Goal: Task Accomplishment & Management: Manage account settings

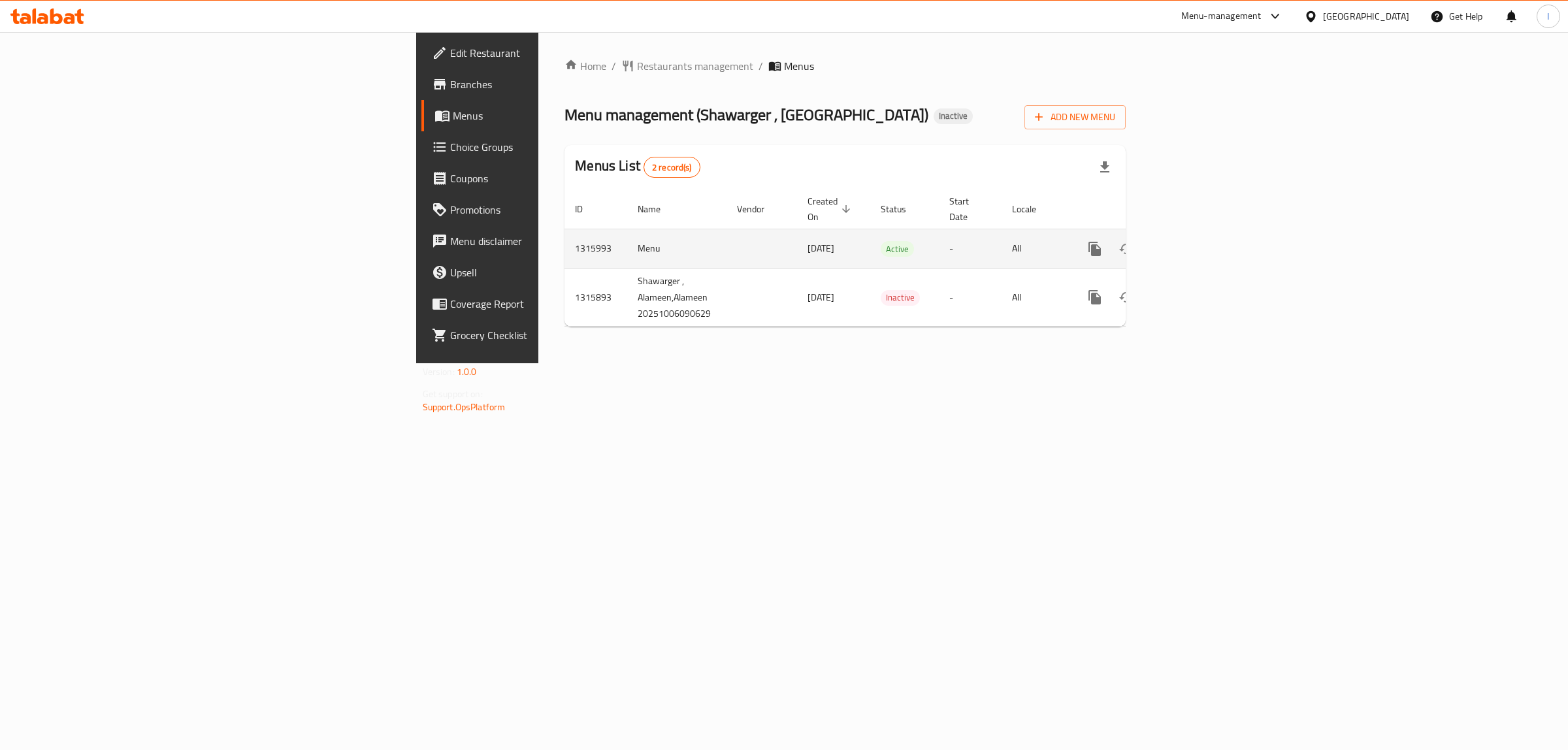
click at [1195, 243] on icon "enhanced table" at bounding box center [1189, 249] width 12 height 12
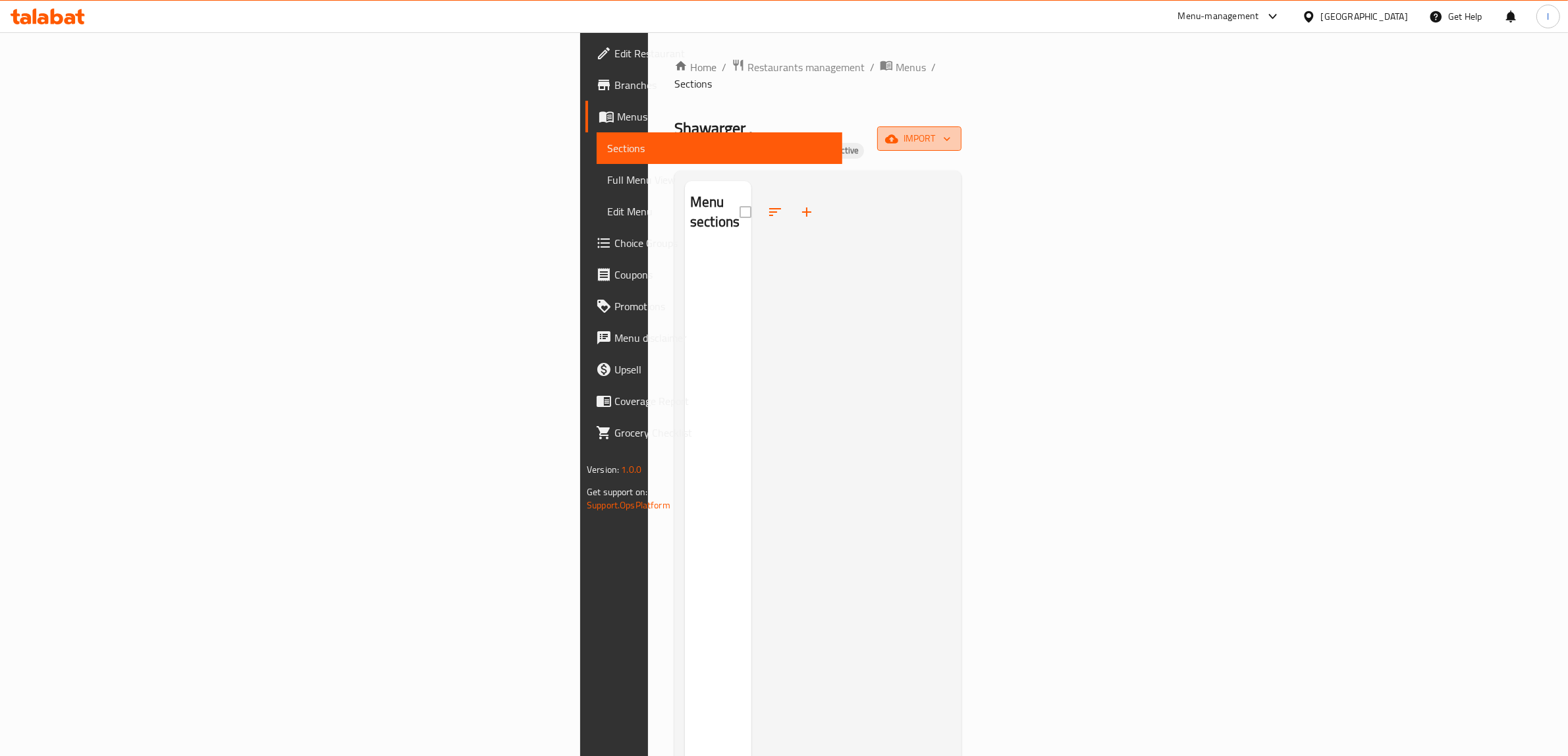
click at [951, 130] on span "import" at bounding box center [919, 139] width 63 height 17
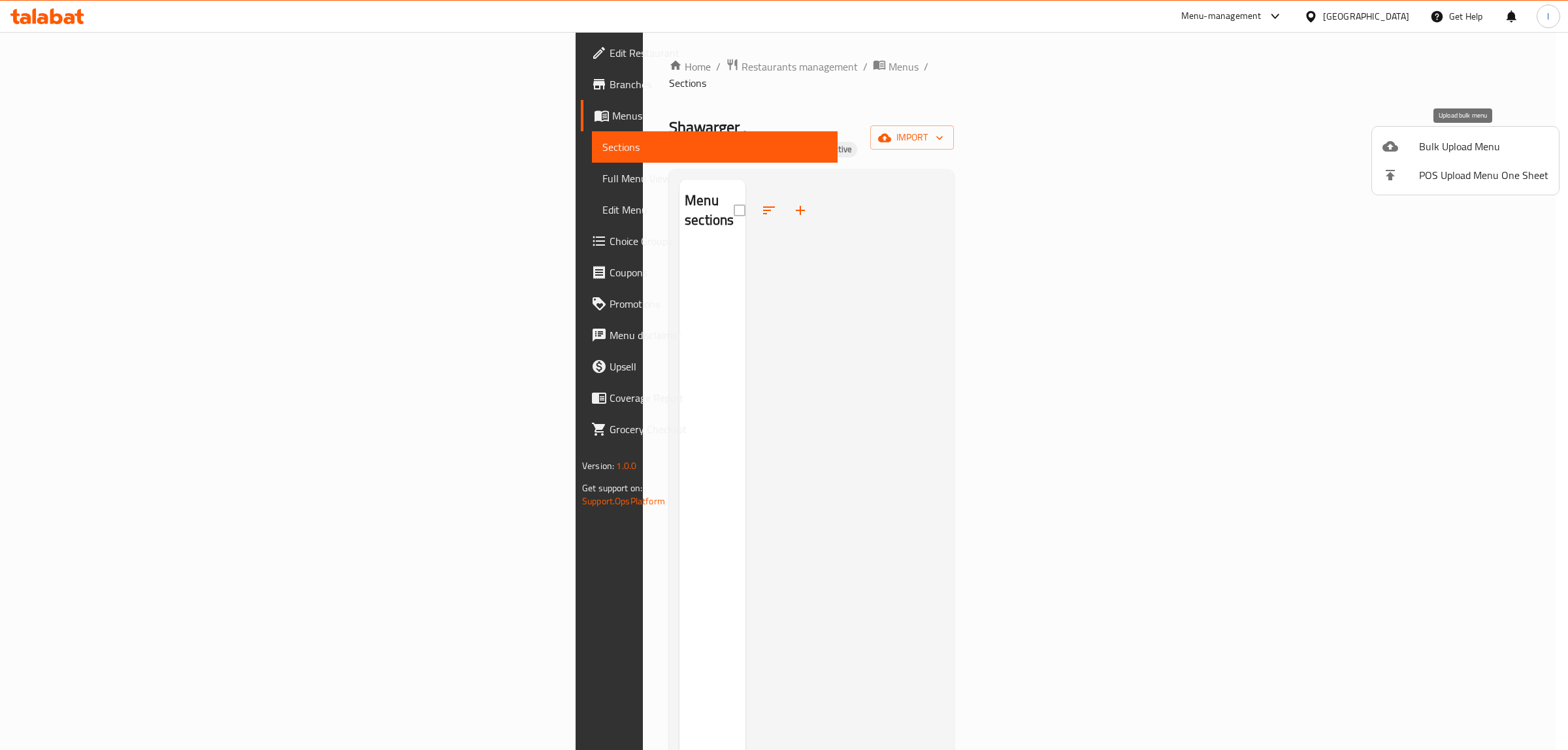
click at [1396, 145] on icon at bounding box center [1390, 146] width 16 height 16
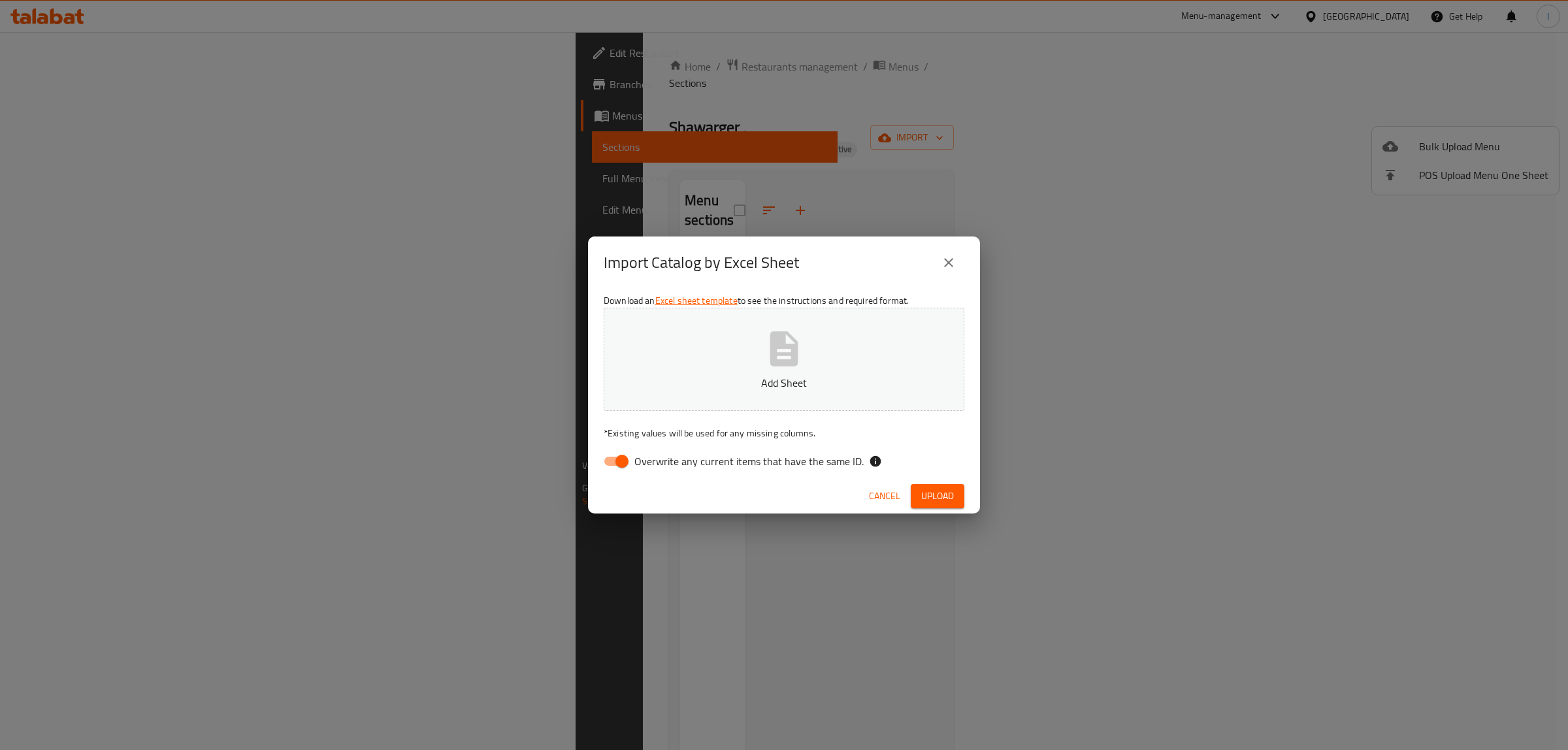
click at [704, 472] on label "Overwrite any current items that have the same ID." at bounding box center [730, 461] width 267 height 25
click at [626, 451] on input "Overwrite any current items that have the same ID." at bounding box center [621, 461] width 75 height 25
checkbox input "false"
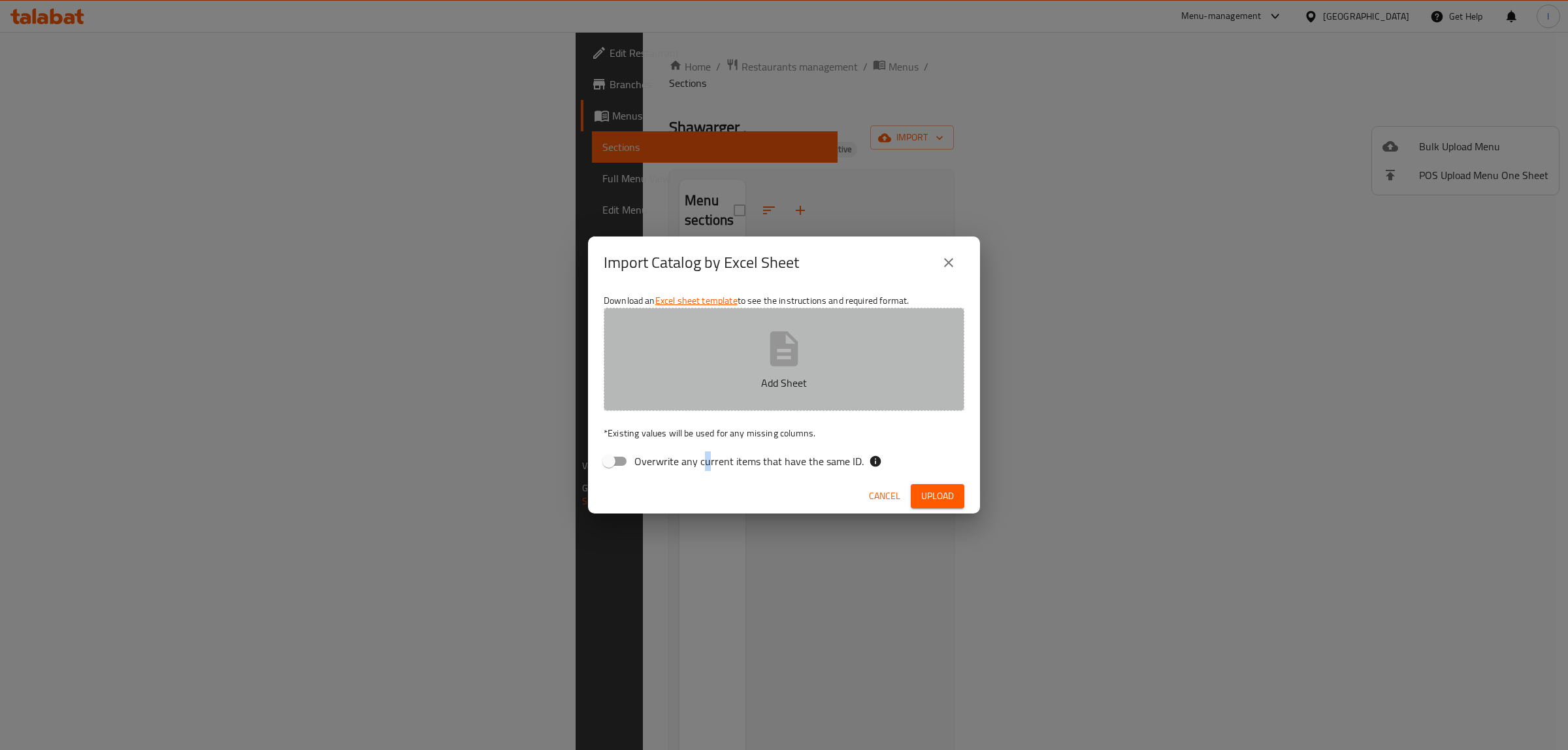
click at [714, 386] on p "Add Sheet" at bounding box center [784, 383] width 320 height 16
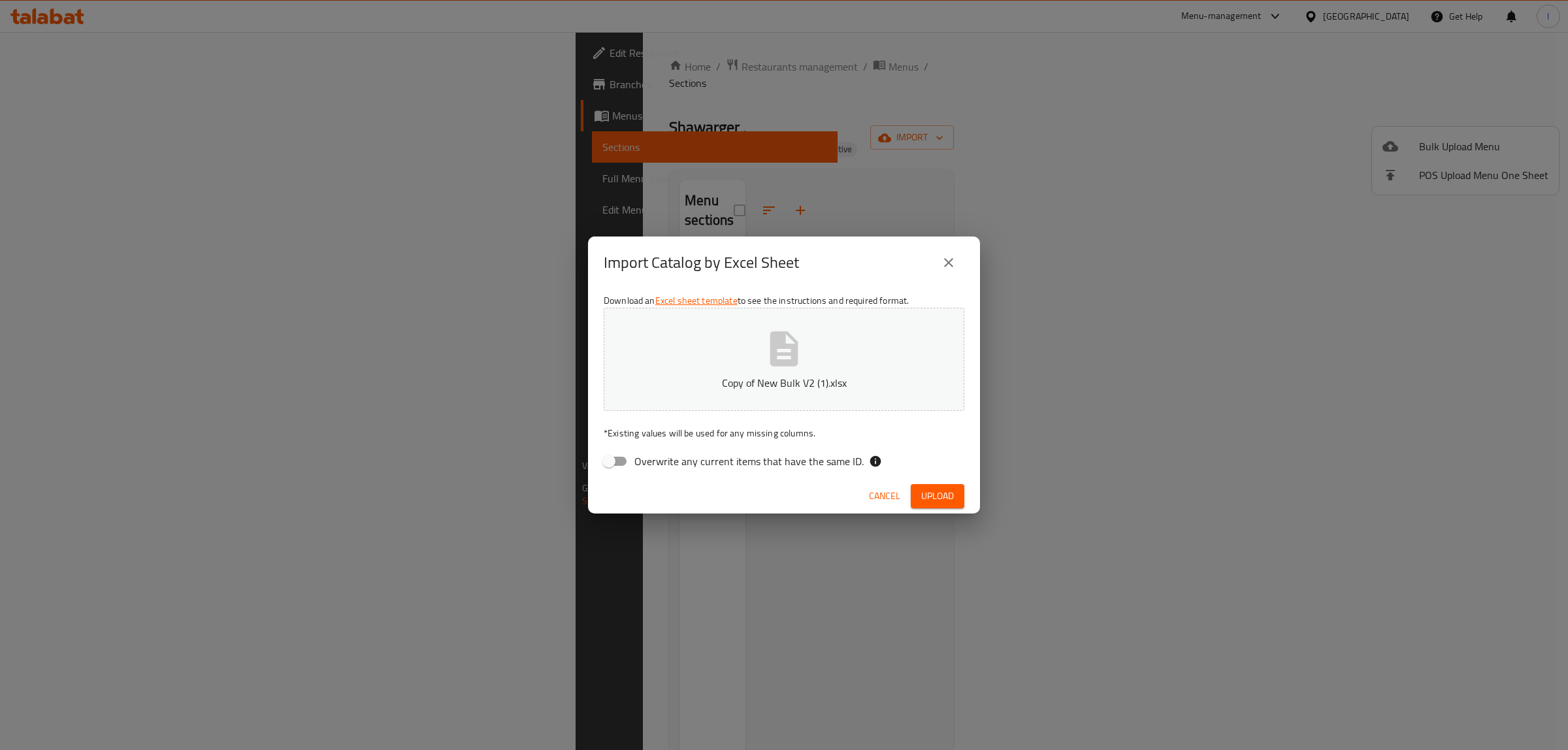
click at [928, 479] on div "Cancel Upload" at bounding box center [783, 496] width 392 height 35
click at [943, 500] on span "Upload" at bounding box center [938, 496] width 33 height 16
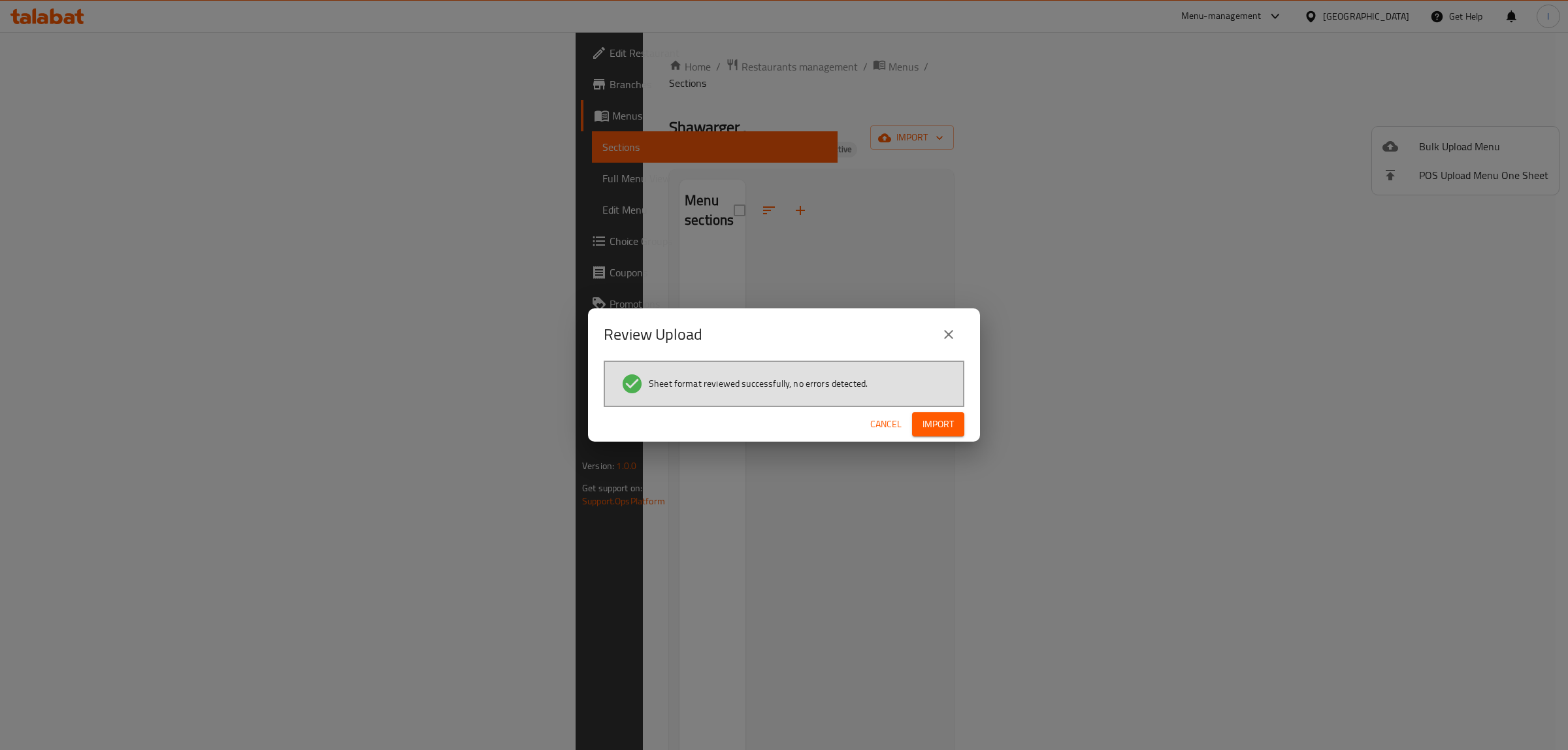
click at [938, 423] on span "Import" at bounding box center [938, 425] width 31 height 16
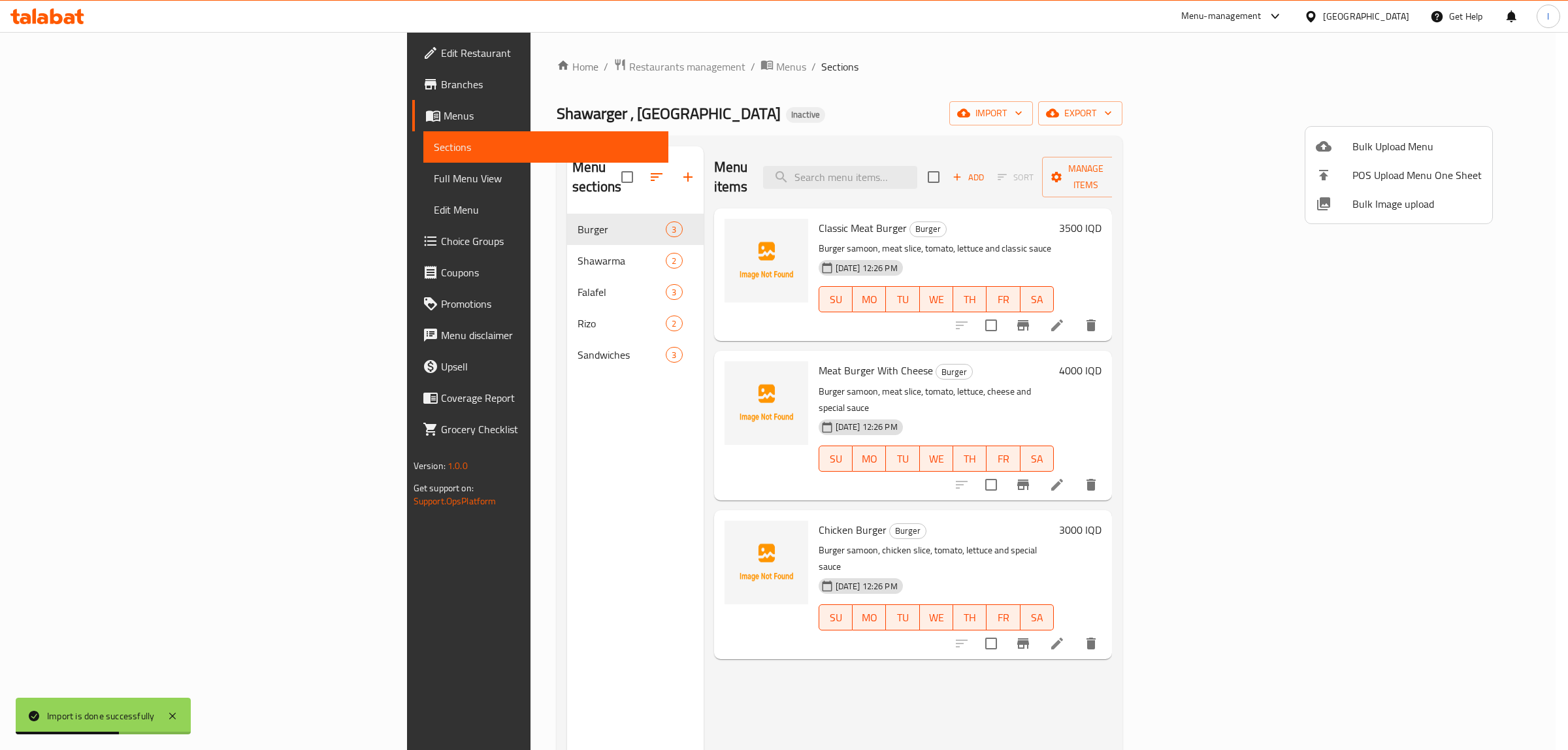
click at [95, 180] on div at bounding box center [784, 375] width 1568 height 750
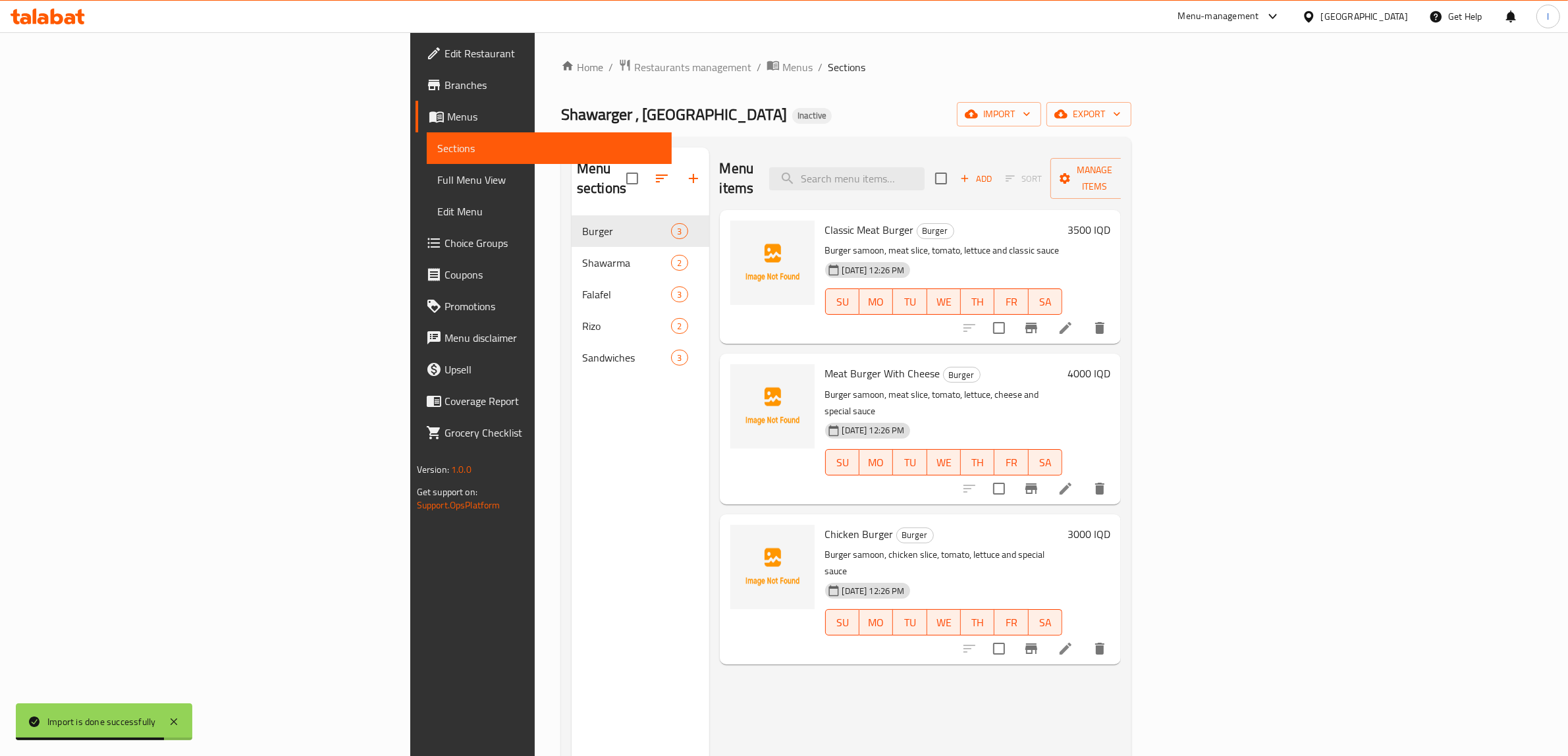
click at [437, 176] on span "Full Menu View" at bounding box center [550, 179] width 225 height 16
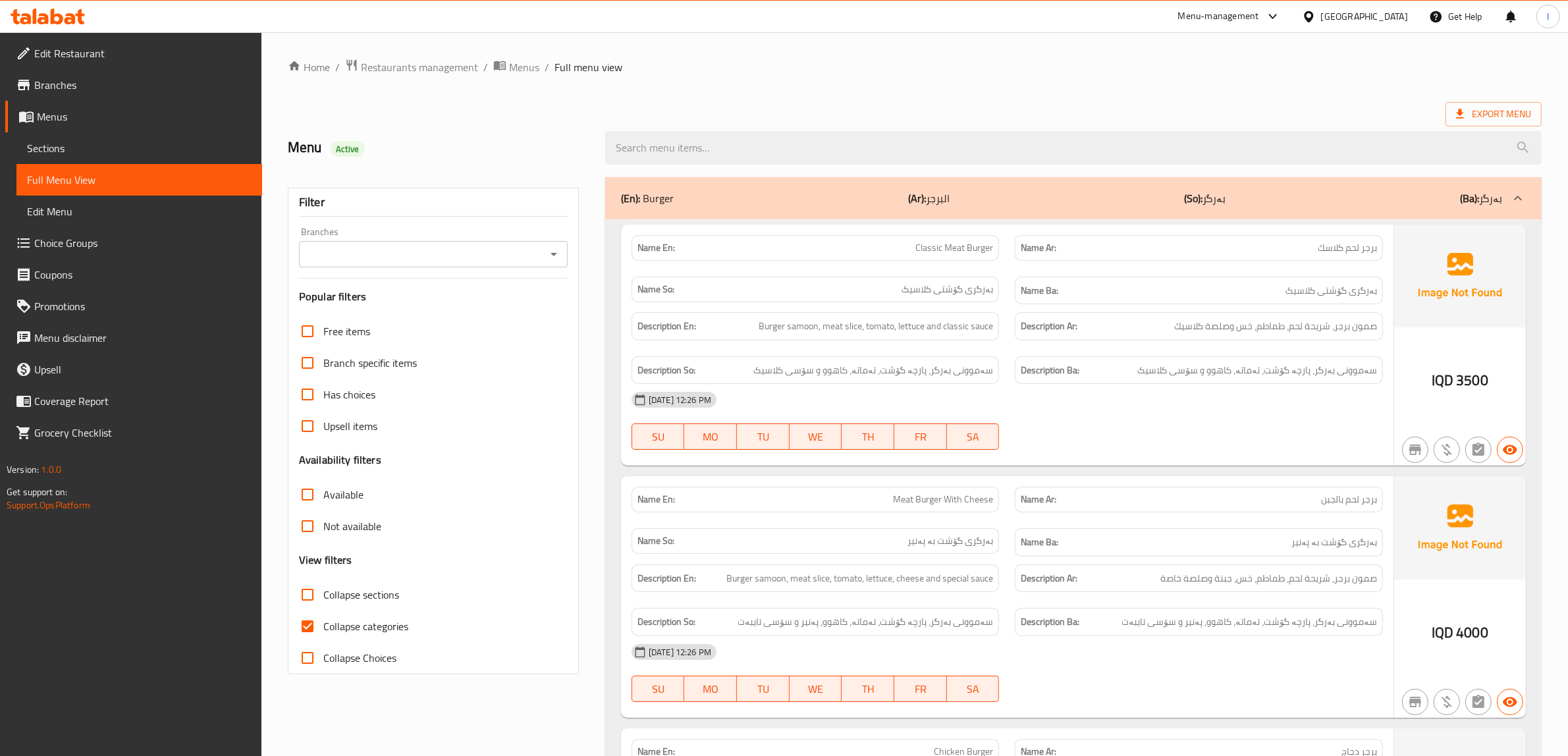
click at [440, 252] on input "Branches" at bounding box center [422, 254] width 239 height 19
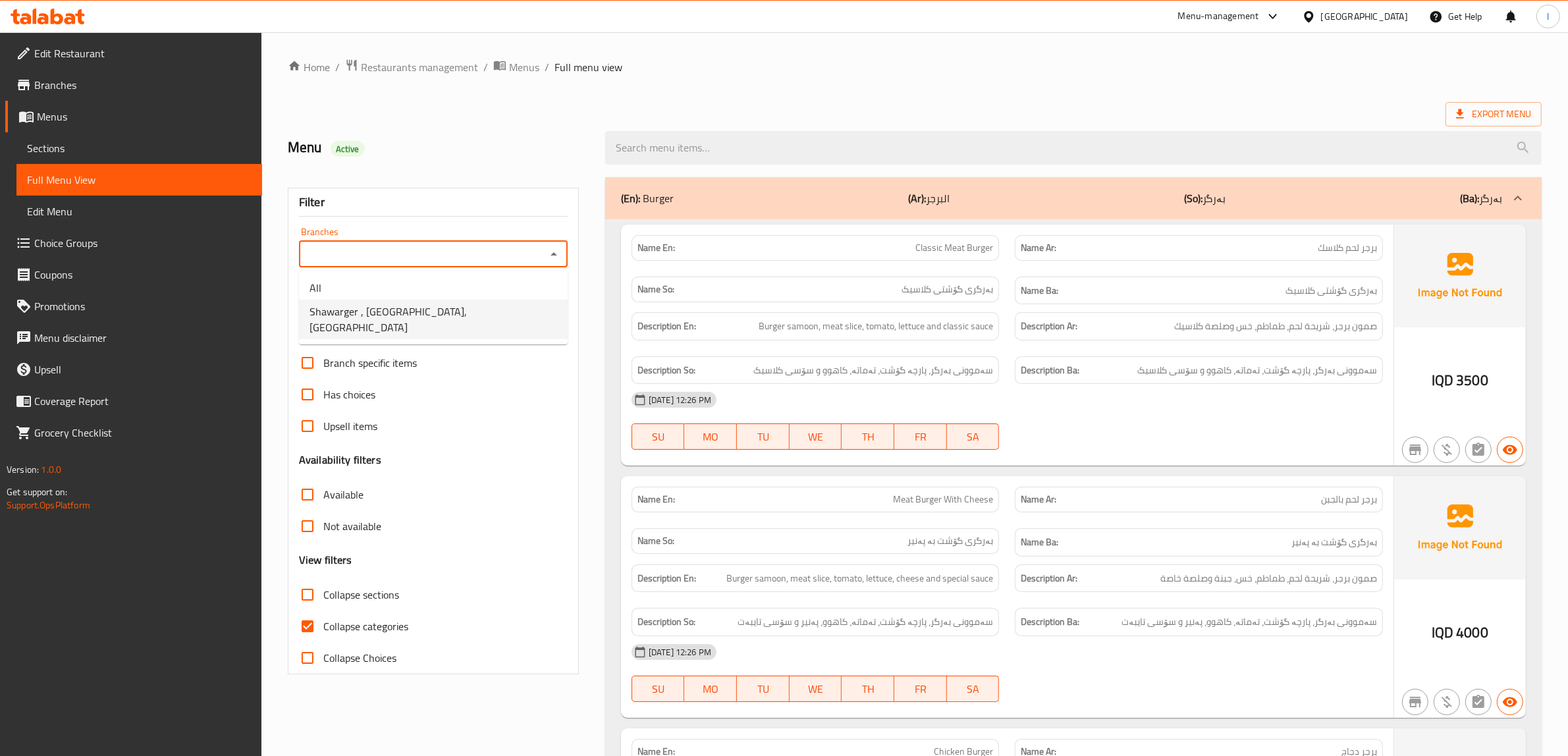
click at [404, 317] on span "Shawarger , Alameen,Alameen" at bounding box center [433, 320] width 247 height 32
type input "Shawarger , Alameen,Alameen"
click at [347, 631] on span "Collapse categories" at bounding box center [365, 626] width 85 height 16
click at [323, 631] on input "Collapse categories" at bounding box center [307, 626] width 32 height 32
checkbox input "false"
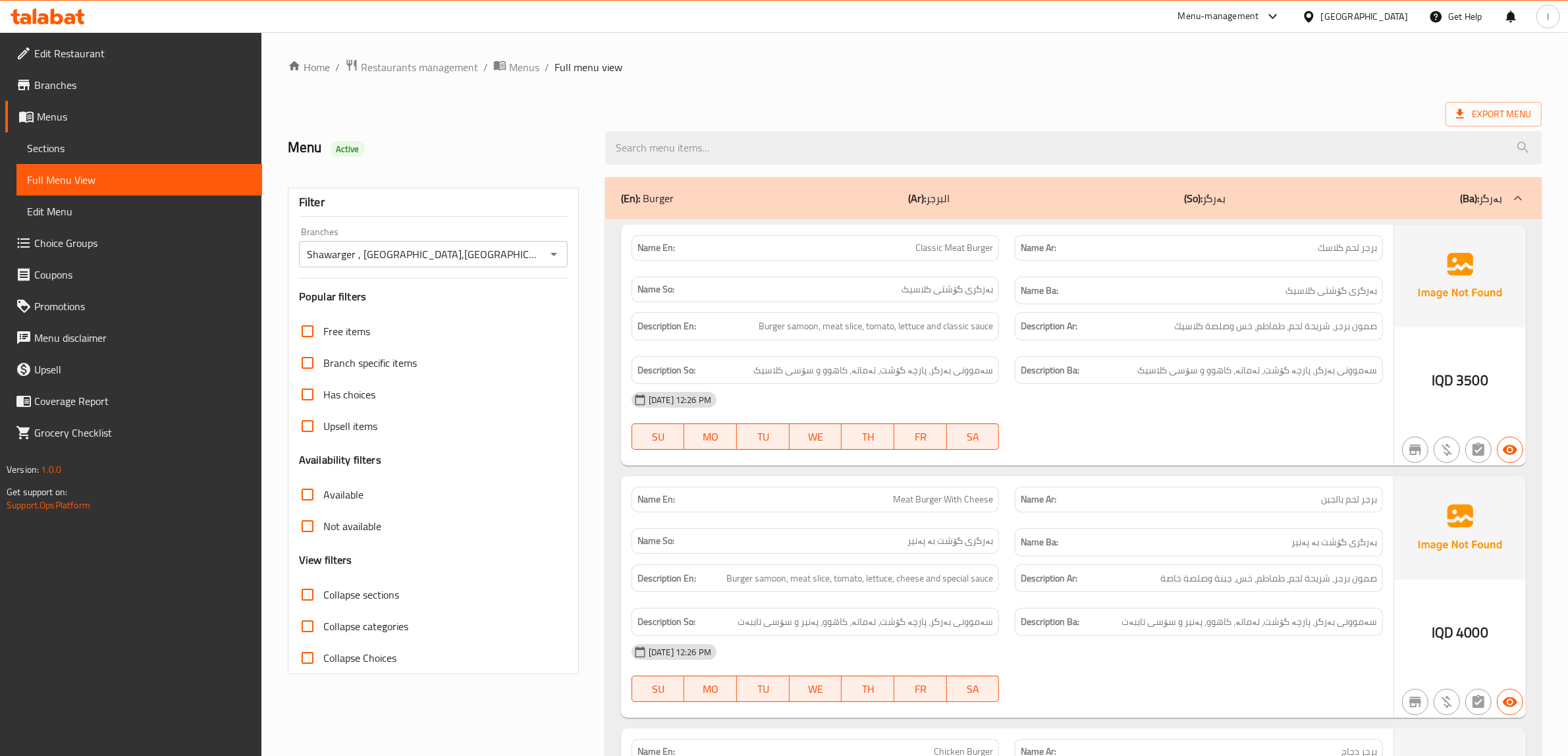
click at [342, 597] on span "Collapse sections" at bounding box center [361, 595] width 76 height 16
click at [323, 597] on input "Collapse sections" at bounding box center [307, 595] width 32 height 32
checkbox input "true"
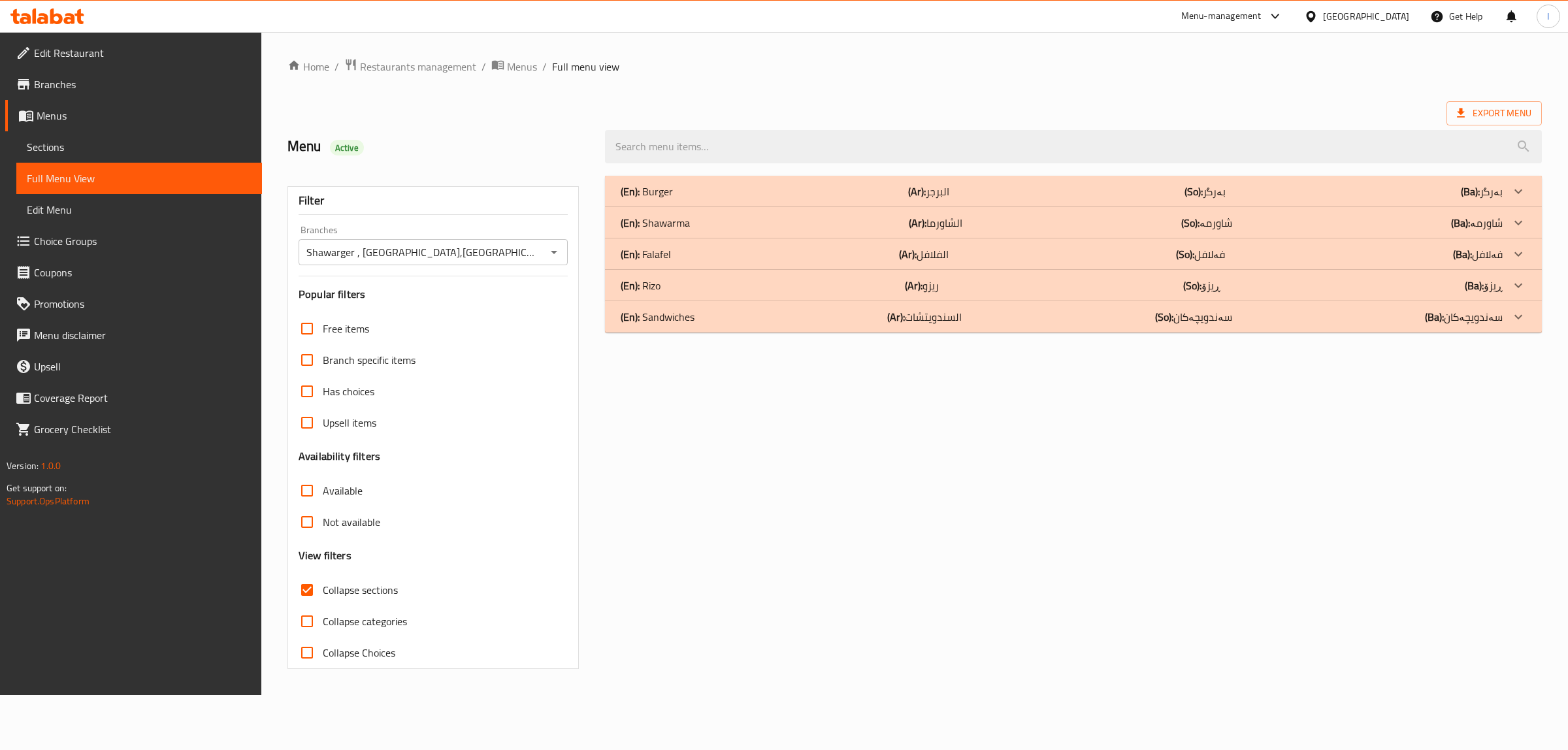
click at [762, 323] on div "(En): Sandwiches (Ar): السندويتشات (So): سەندویچەکان (Ba): سەندویچەکان" at bounding box center [1062, 317] width 882 height 16
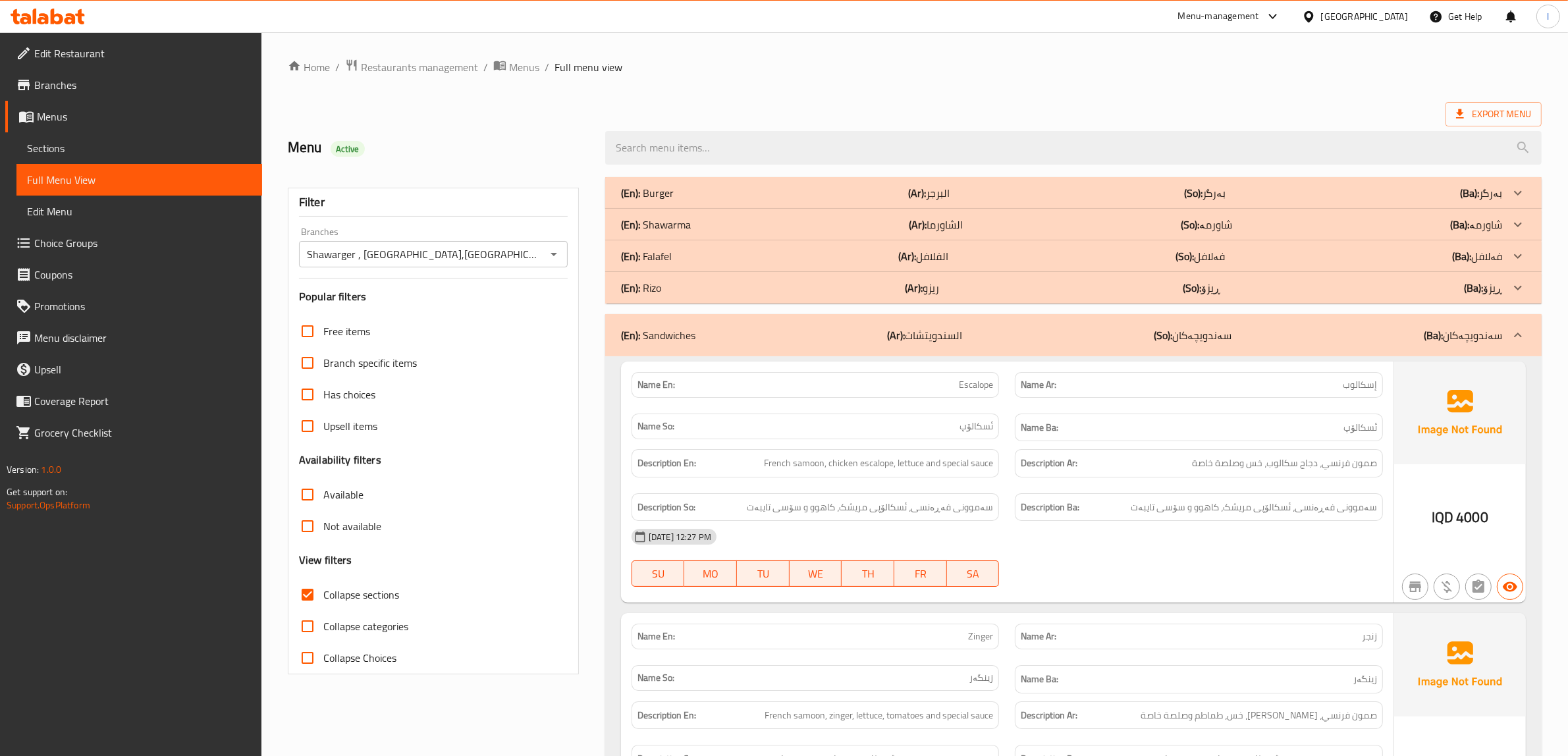
click at [657, 293] on p "(En): Rizo" at bounding box center [641, 287] width 40 height 16
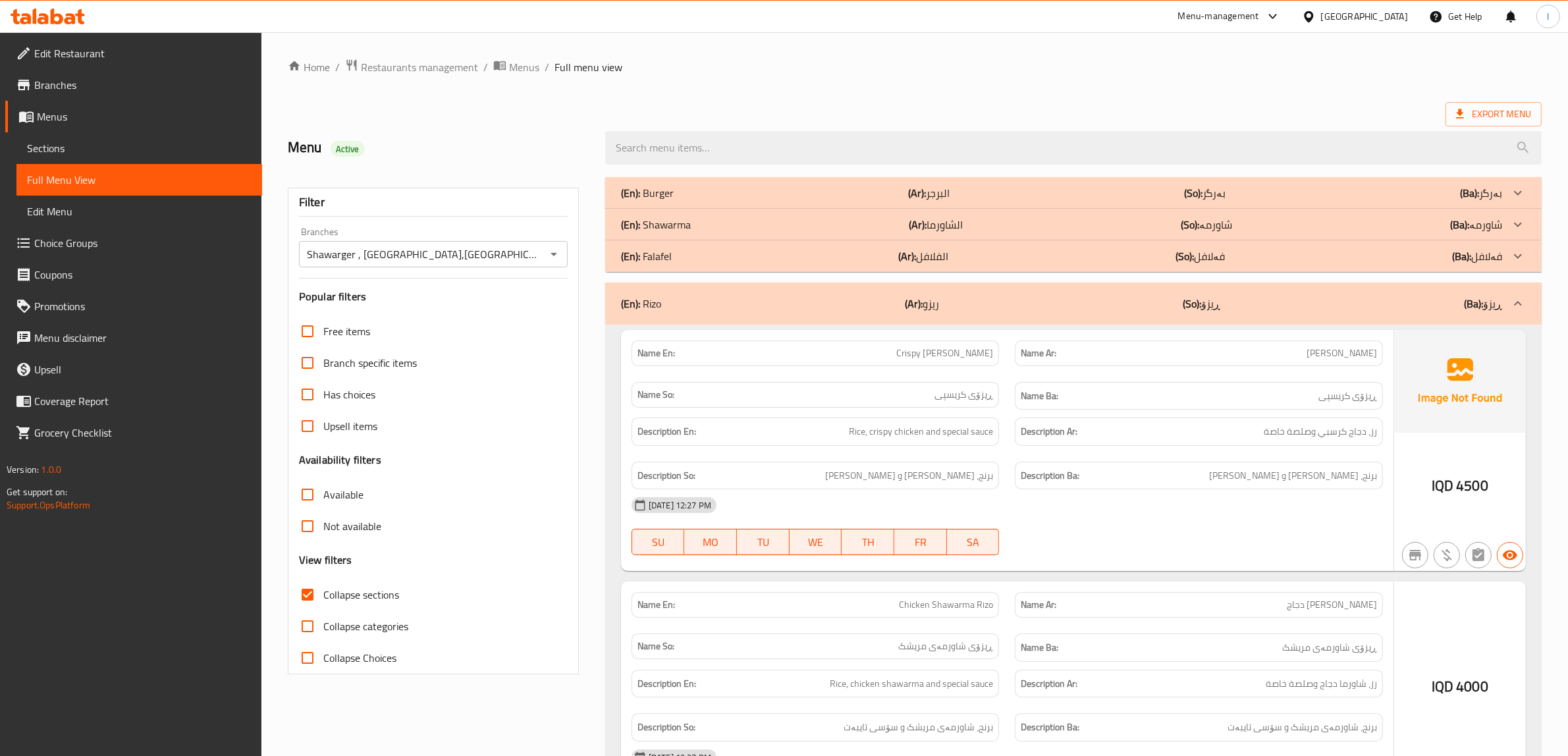
click at [745, 212] on div "(En): Shawarma (Ar): الشاورما (So): شاورمە (Ba): شاورمە" at bounding box center [1073, 225] width 936 height 32
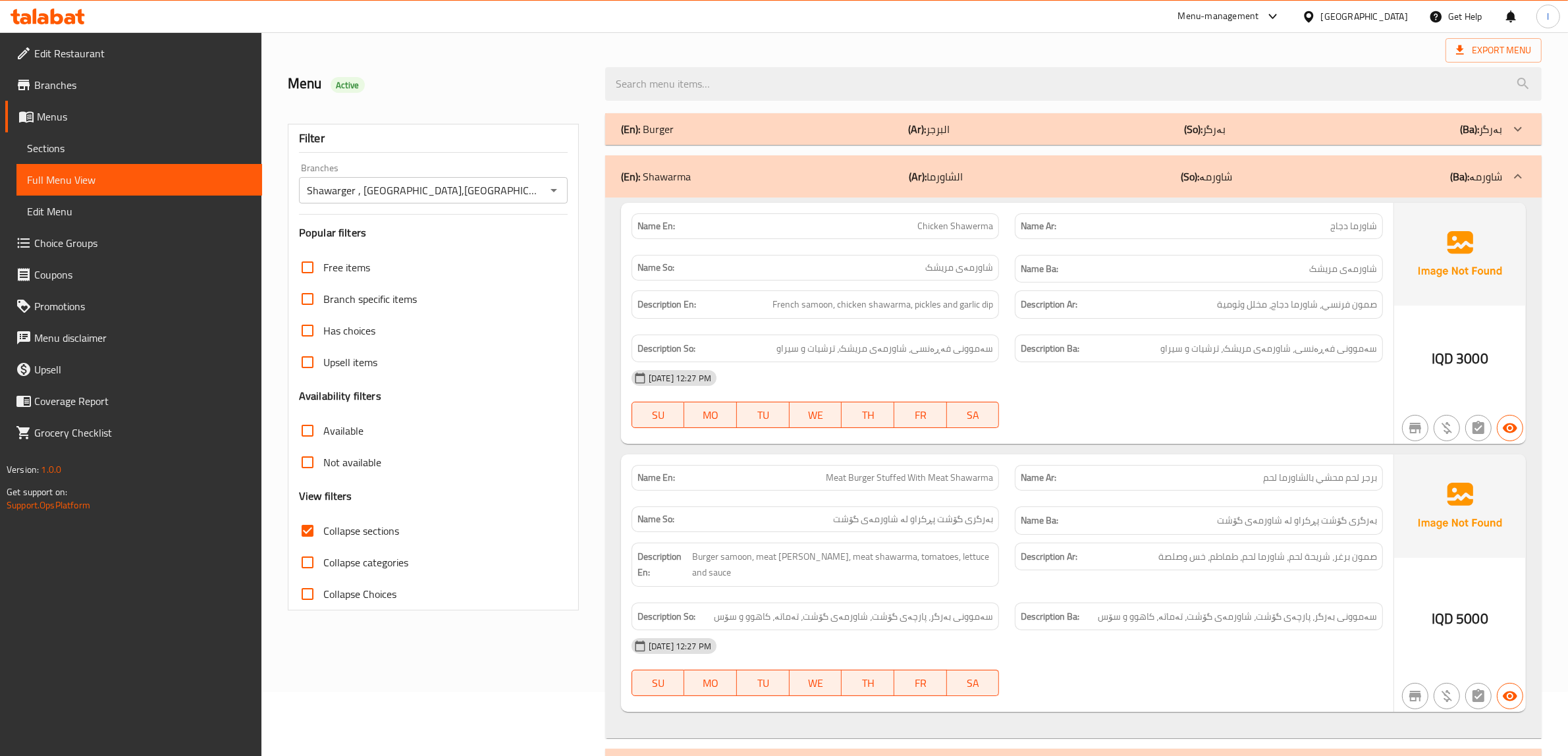
scroll to position [51, 0]
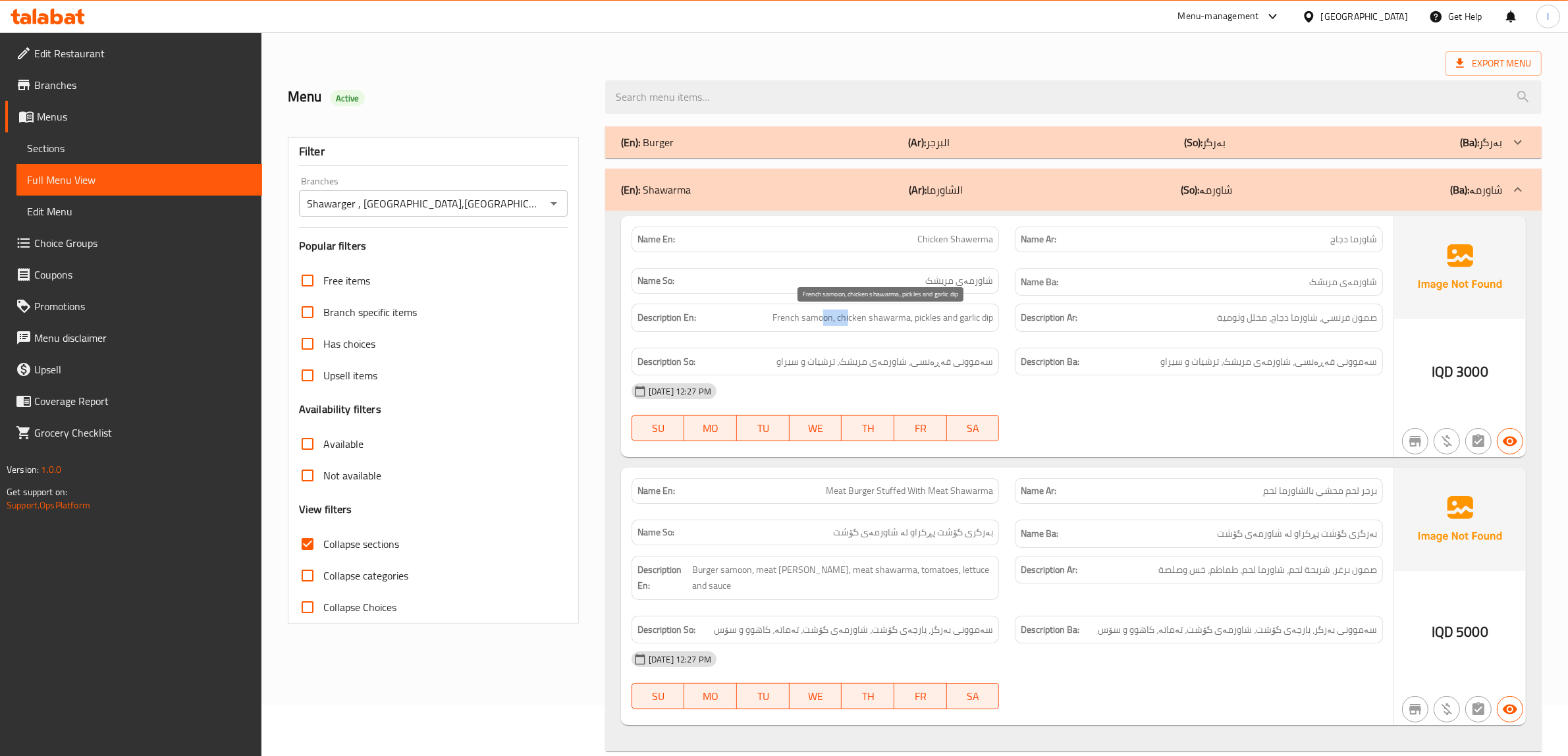
drag, startPoint x: 824, startPoint y: 325, endPoint x: 854, endPoint y: 326, distance: 30.0
click at [854, 326] on span "French samoon, chicken shawarma, pickles and garlic dip" at bounding box center [883, 318] width 220 height 17
click at [892, 324] on span "French samoon, chicken shawarma, pickles and garlic dip" at bounding box center [883, 318] width 220 height 17
click at [926, 330] on div "Description En: French samoon, chicken shawarma, pickles and garlic dip" at bounding box center [816, 318] width 368 height 28
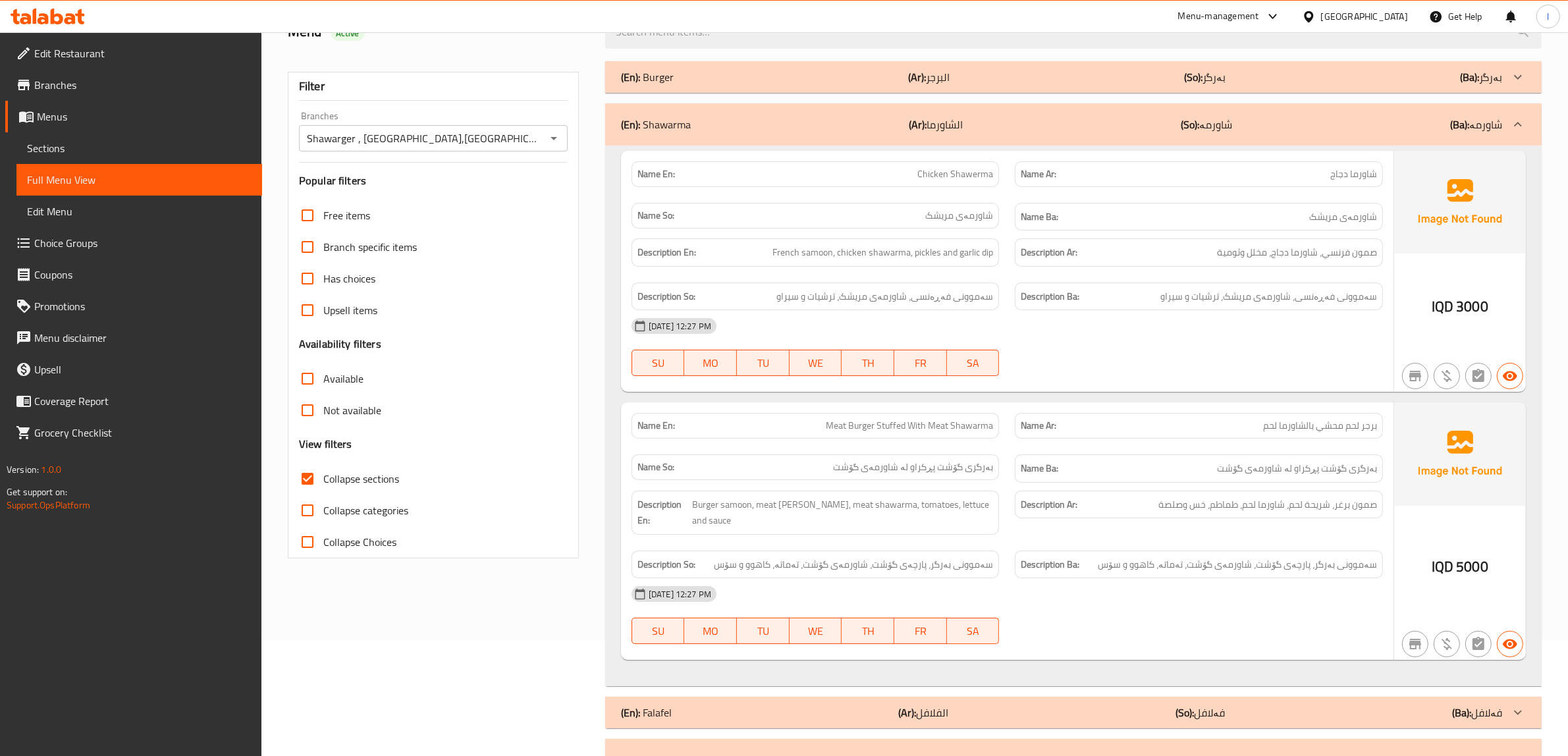
scroll to position [216, 0]
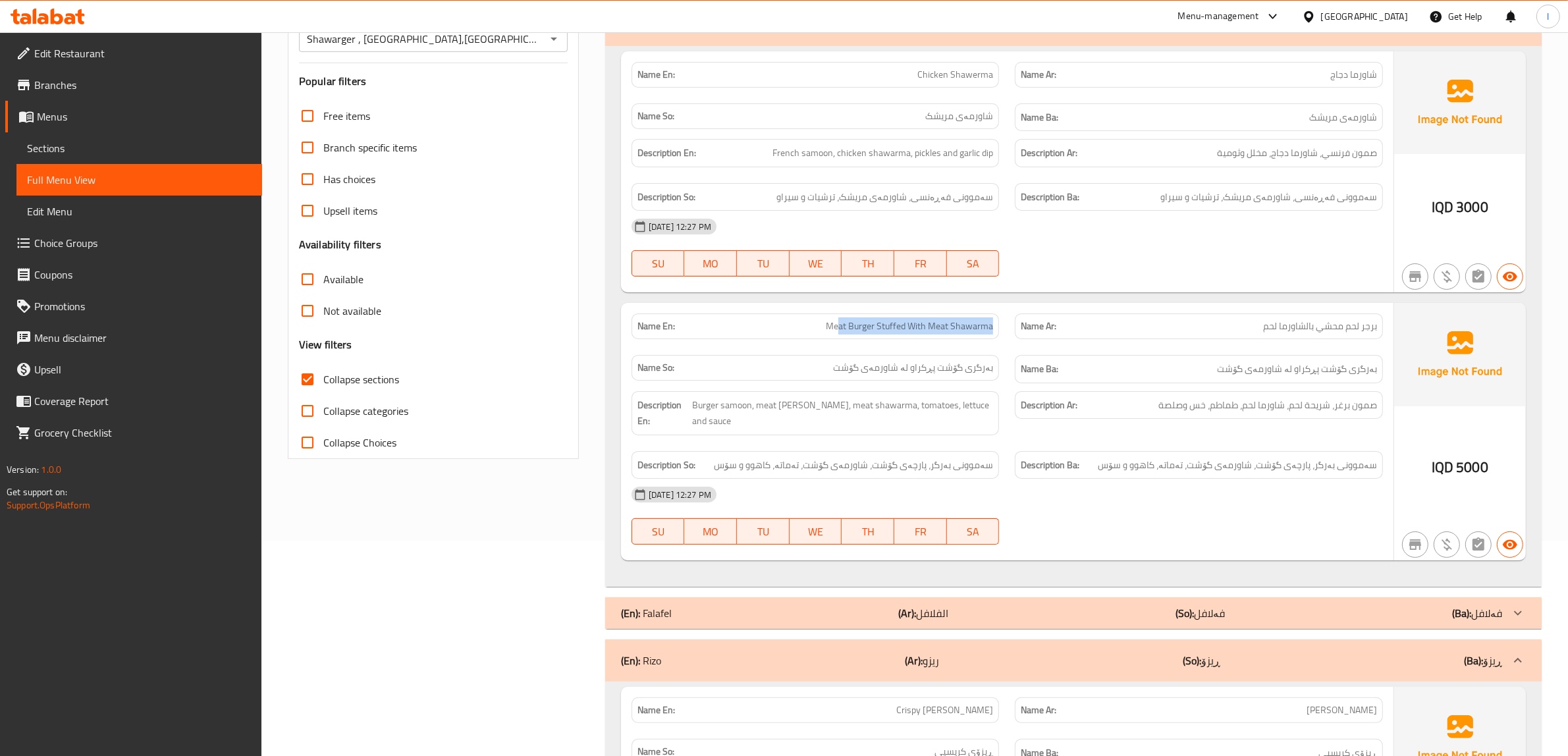
drag, startPoint x: 838, startPoint y: 323, endPoint x: 994, endPoint y: 327, distance: 156.1
click at [994, 327] on div "Name En: Meat Burger Stuffed With Meat Shawarma" at bounding box center [816, 326] width 368 height 25
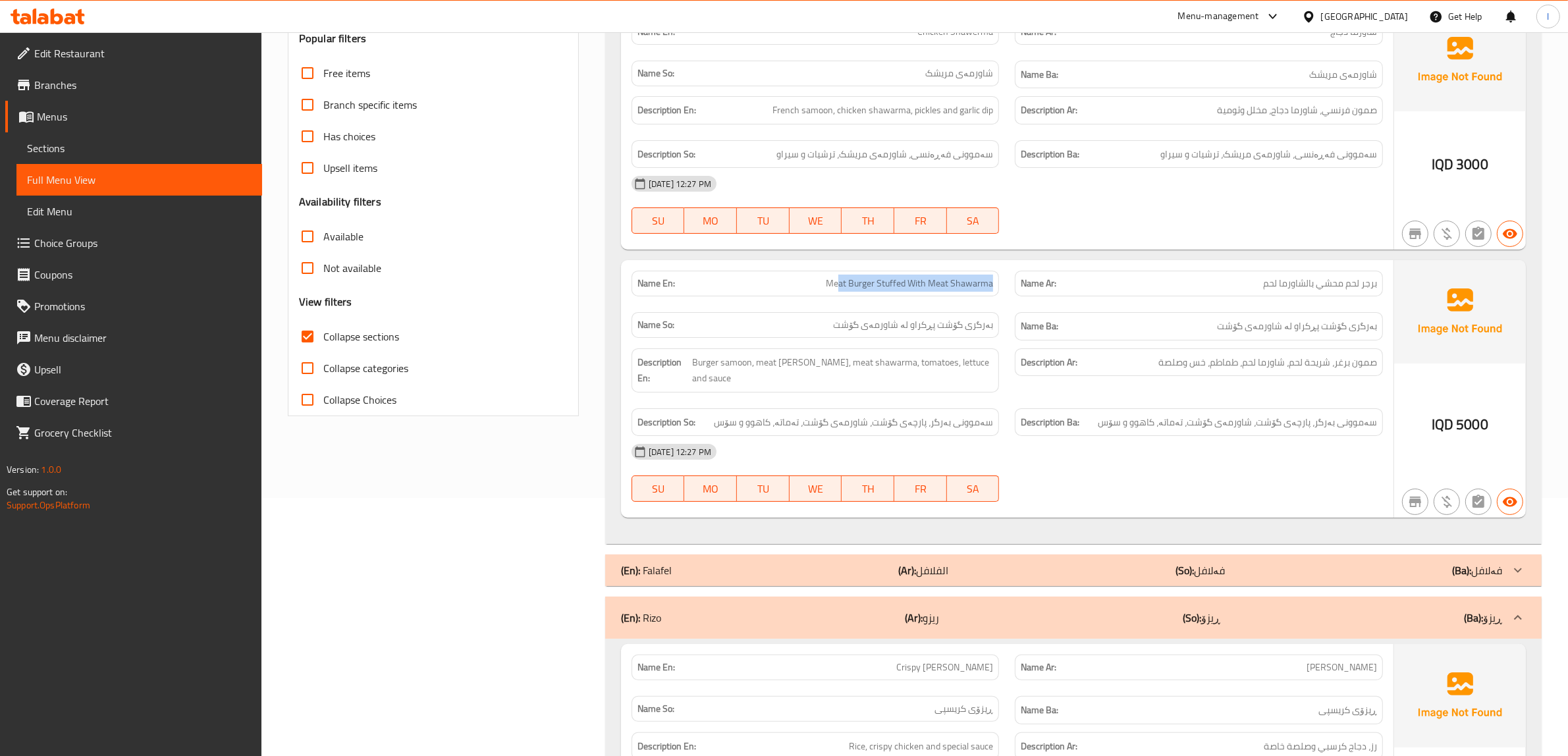
scroll to position [298, 0]
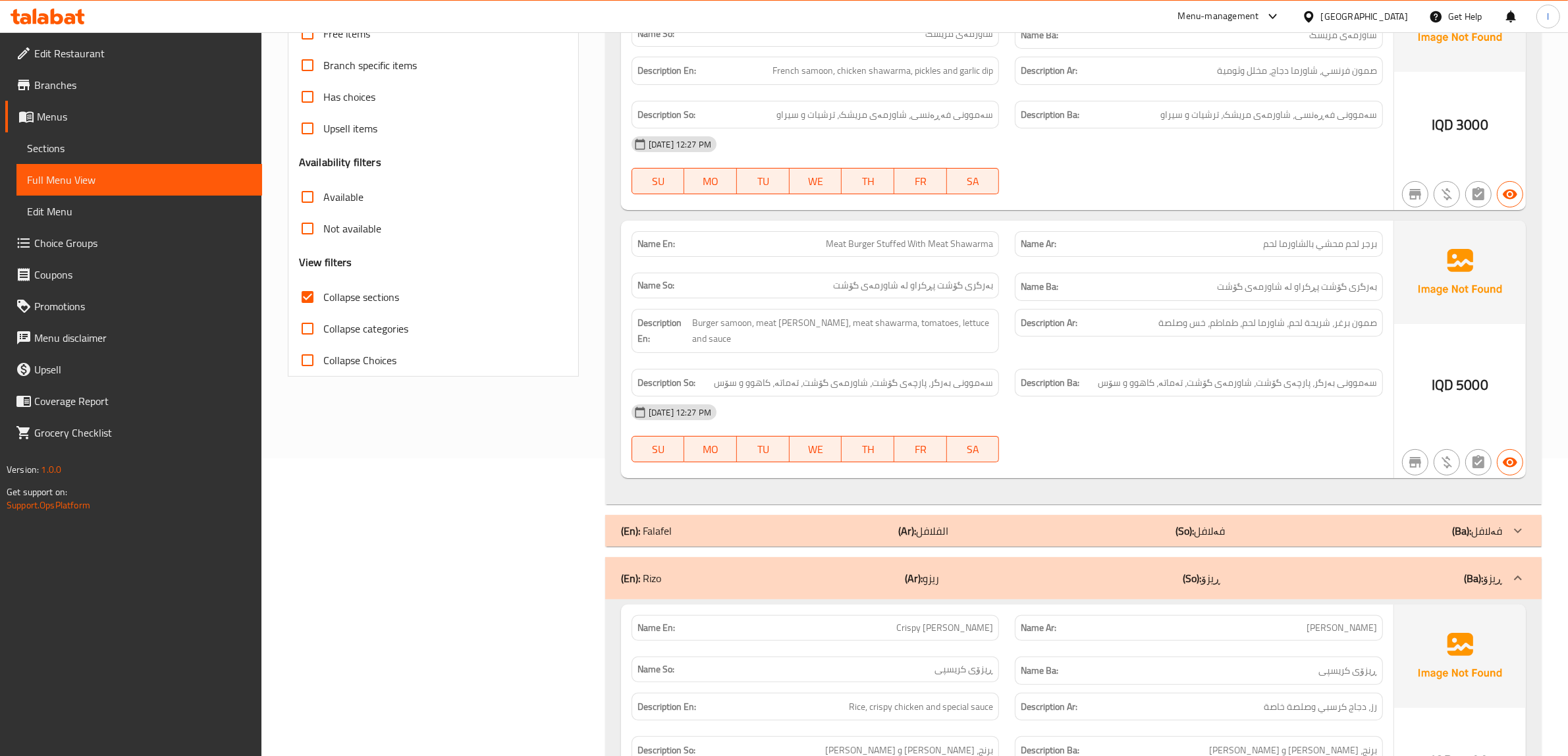
click at [719, 320] on span "Burger samoon, meat patty, meat shawarma, tomatoes, lettuce and sauce" at bounding box center [842, 331] width 301 height 32
drag, startPoint x: 781, startPoint y: 323, endPoint x: 796, endPoint y: 321, distance: 15.1
click at [791, 323] on span "Burger samoon, meat patty, meat shawarma, tomatoes, lettuce and sauce" at bounding box center [842, 331] width 301 height 32
drag, startPoint x: 823, startPoint y: 323, endPoint x: 885, endPoint y: 327, distance: 62.1
click at [885, 327] on span "Burger samoon, meat patty, meat shawarma, tomatoes, lettuce and sauce" at bounding box center [842, 331] width 301 height 32
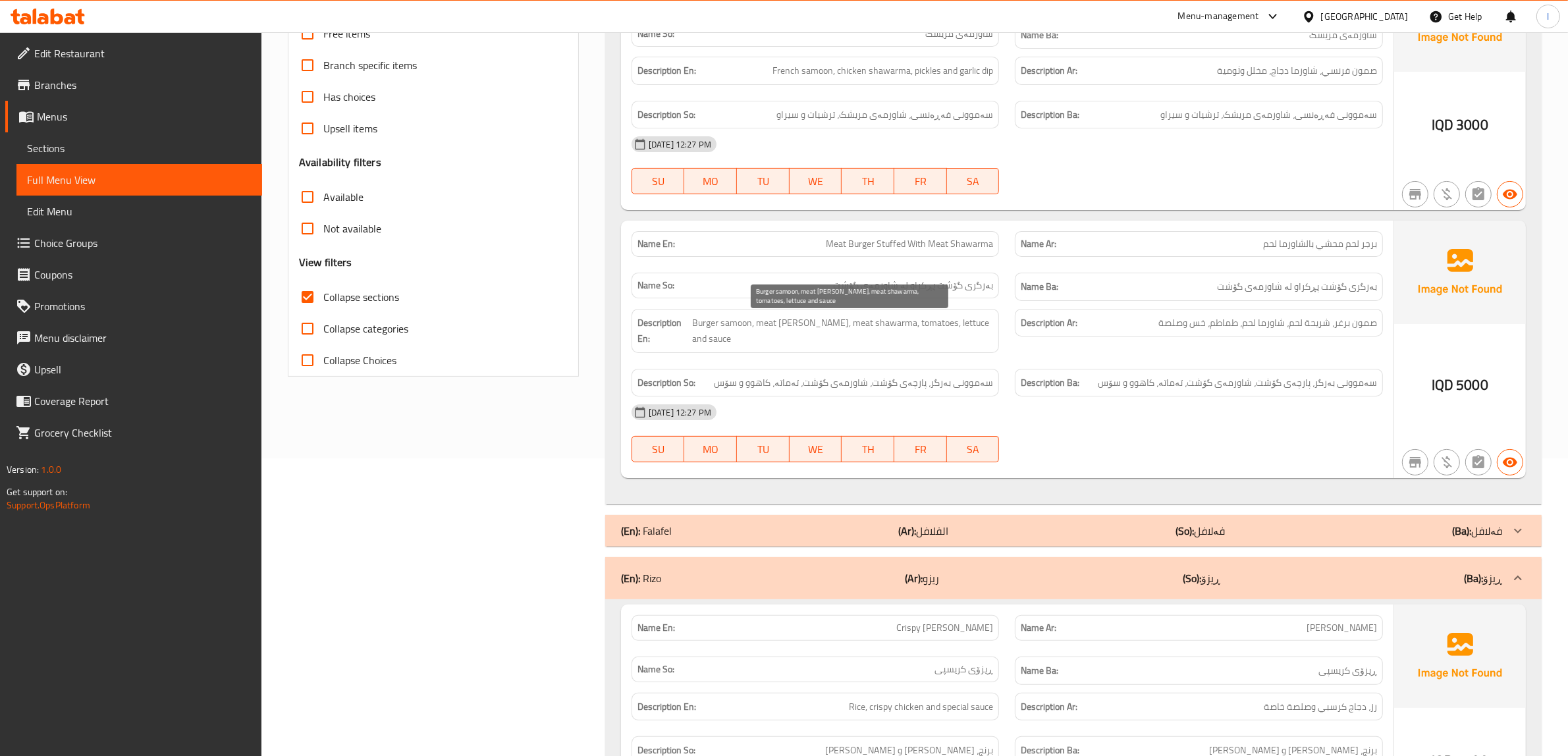
click at [907, 325] on span "Burger samoon, meat patty, meat shawarma, tomatoes, lettuce and sauce" at bounding box center [842, 331] width 301 height 32
click at [939, 321] on span "Burger samoon, meat patty, meat shawarma, tomatoes, lettuce and sauce" at bounding box center [842, 331] width 301 height 32
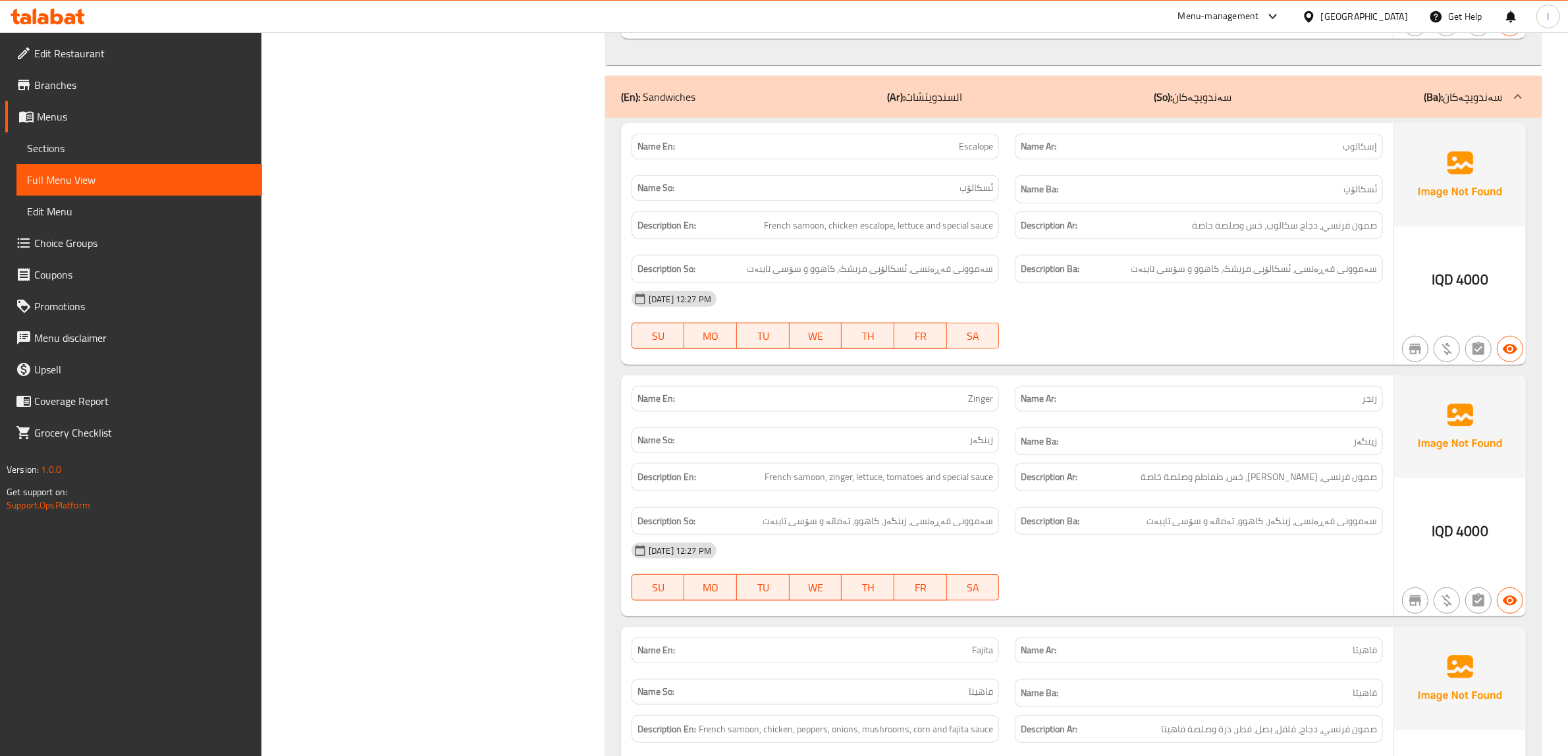
scroll to position [1513, 0]
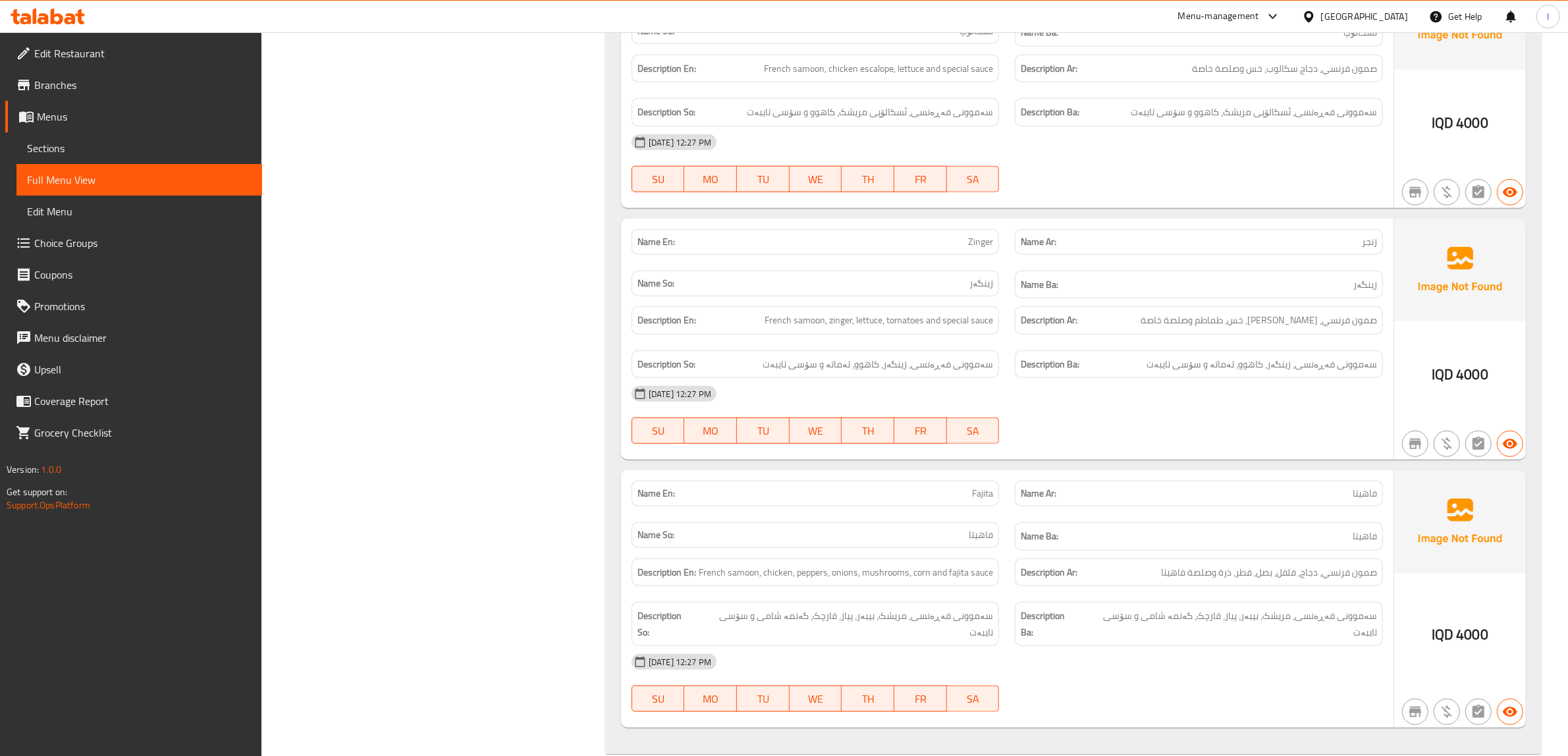
click at [989, 487] on span "Fajita" at bounding box center [982, 493] width 21 height 14
copy span "Fajita"
click at [68, 141] on span "Sections" at bounding box center [139, 148] width 225 height 16
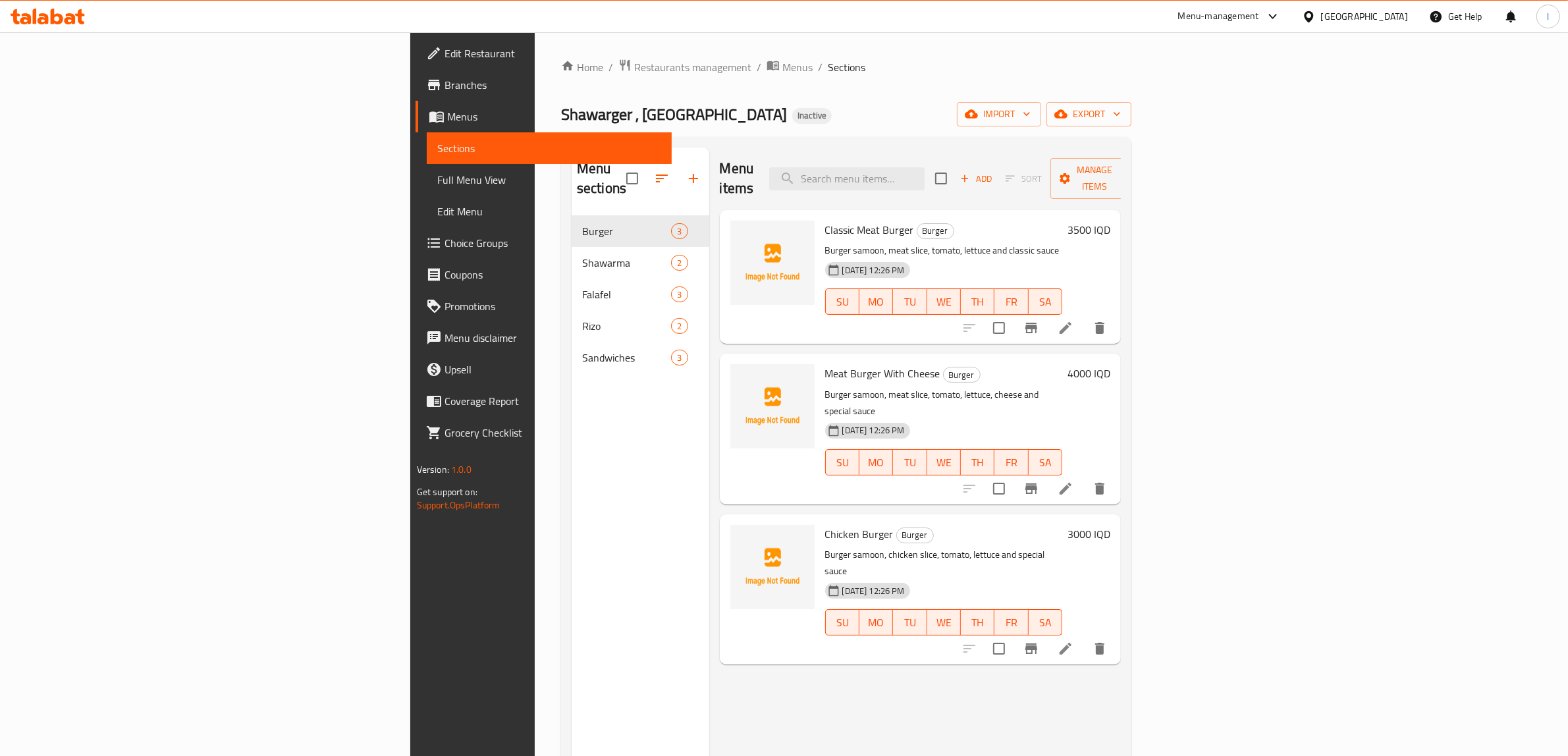
click at [572, 397] on div "Menu sections Burger 3 Shawarma 2 Falafel 3 Rizo 2 Sandwiches 3" at bounding box center [641, 525] width 138 height 756
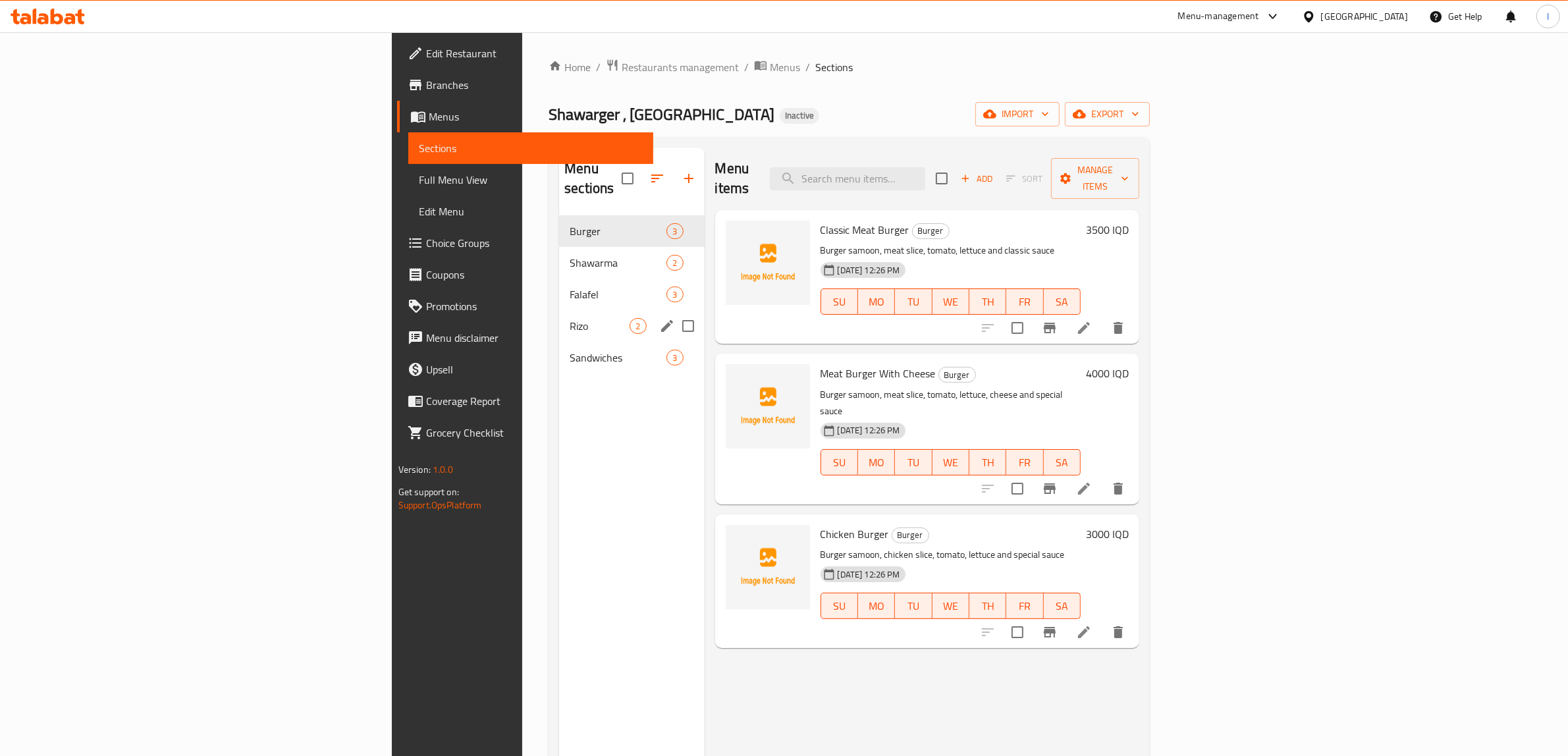
click at [559, 318] on div "Rizo 2" at bounding box center [631, 326] width 145 height 32
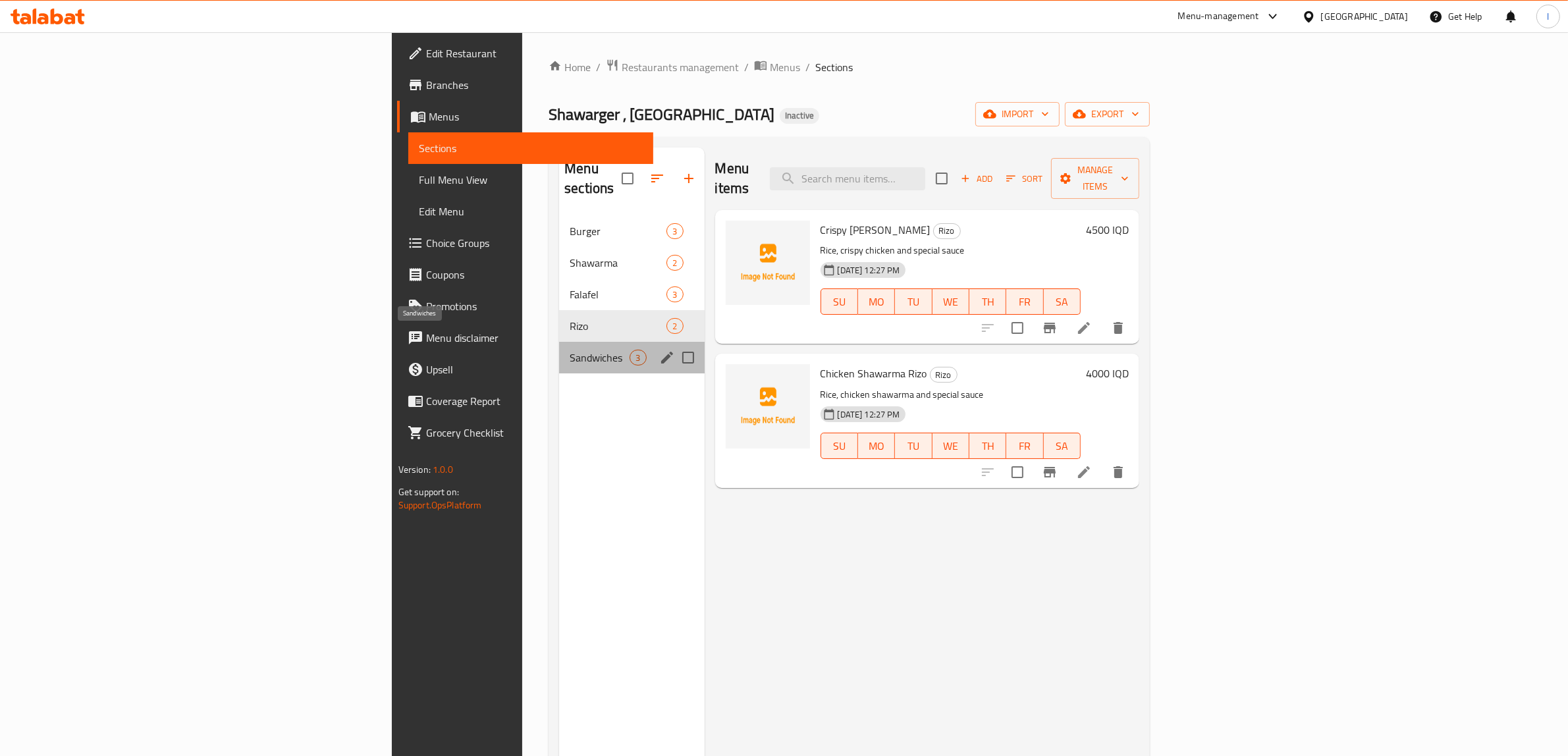
click at [570, 349] on span "Sandwiches" at bounding box center [599, 357] width 60 height 16
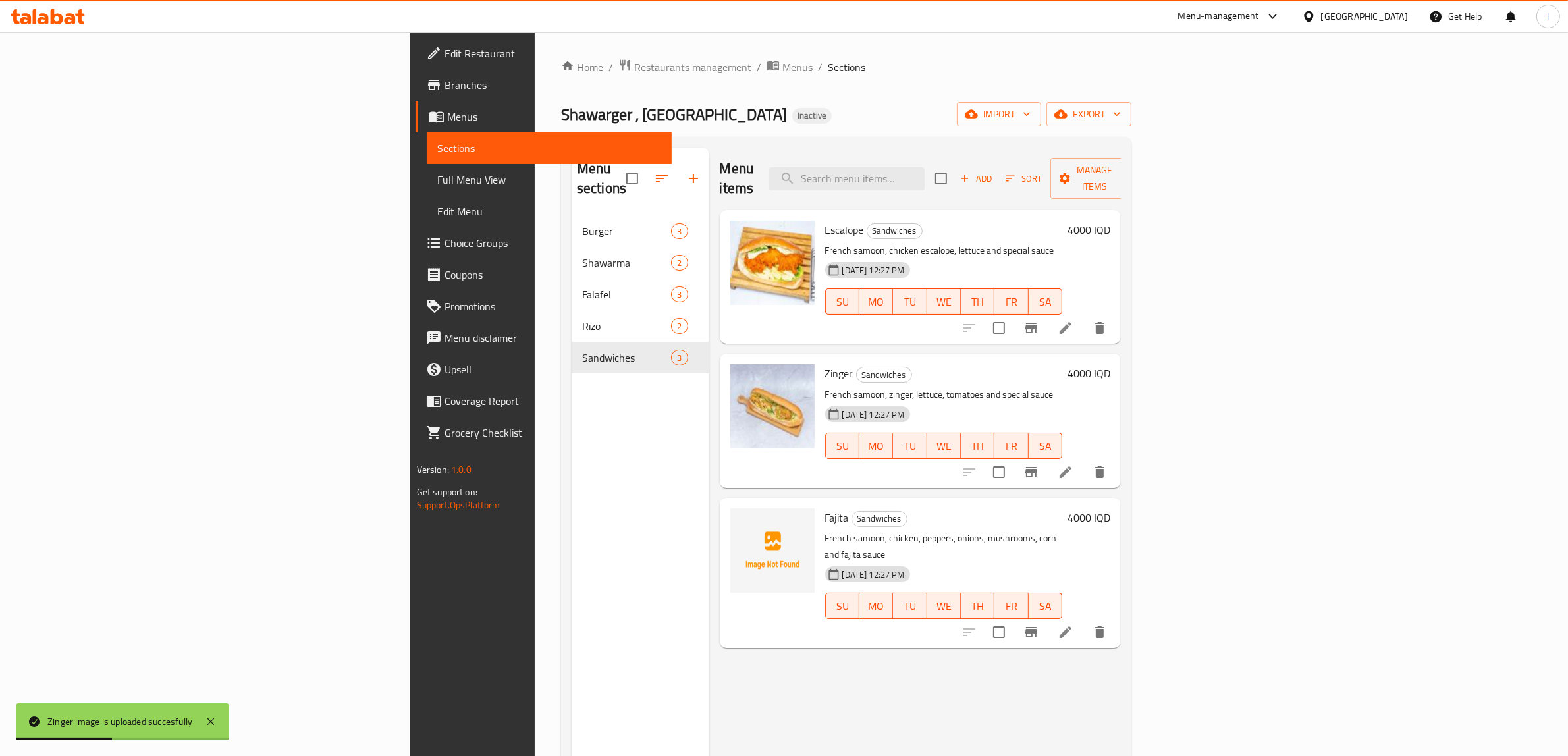
click at [572, 458] on div "Menu sections Burger 3 Shawarma 2 Falafel 3 Rizo 2 Sandwiches 3" at bounding box center [641, 525] width 138 height 756
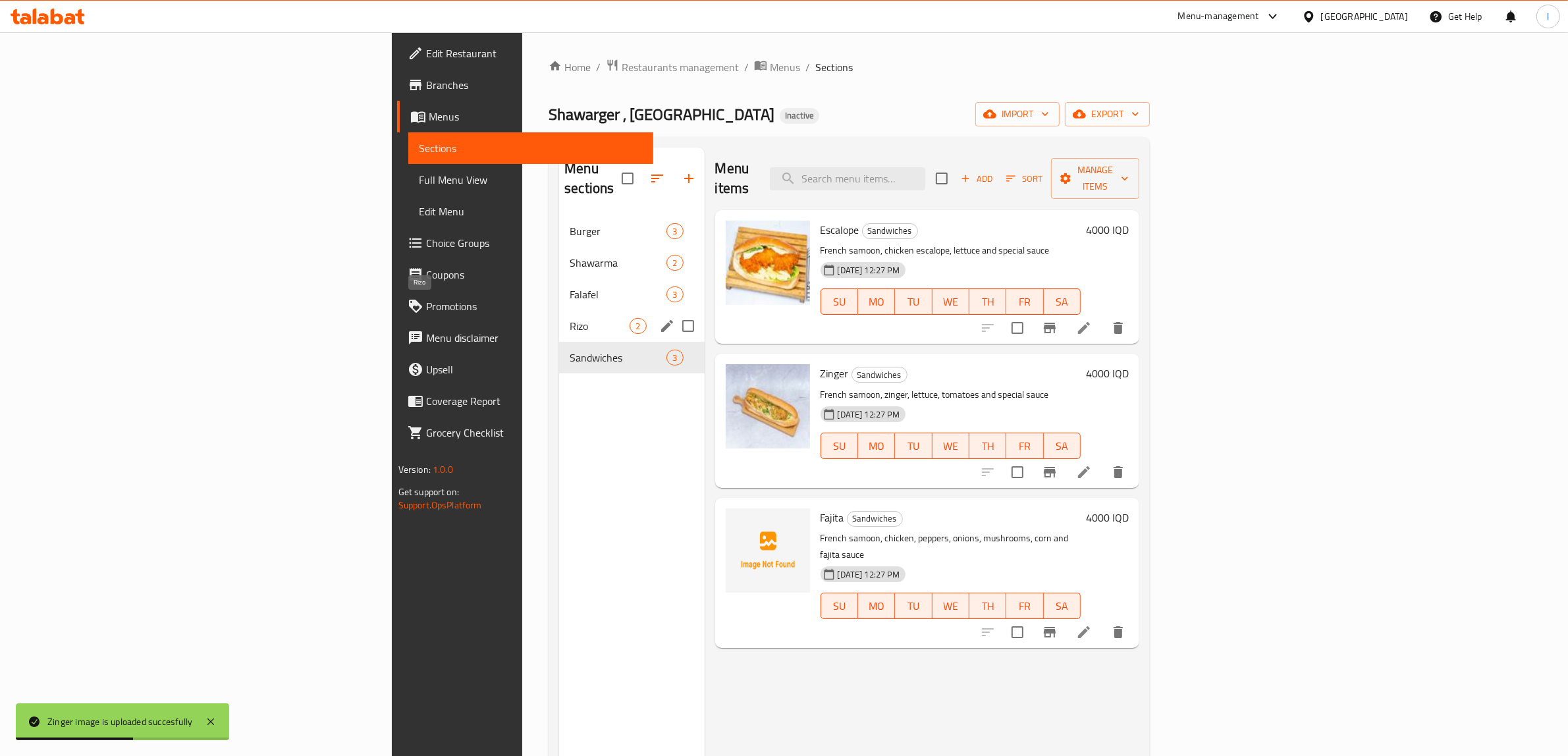
click at [570, 318] on span "Rizo" at bounding box center [599, 326] width 60 height 16
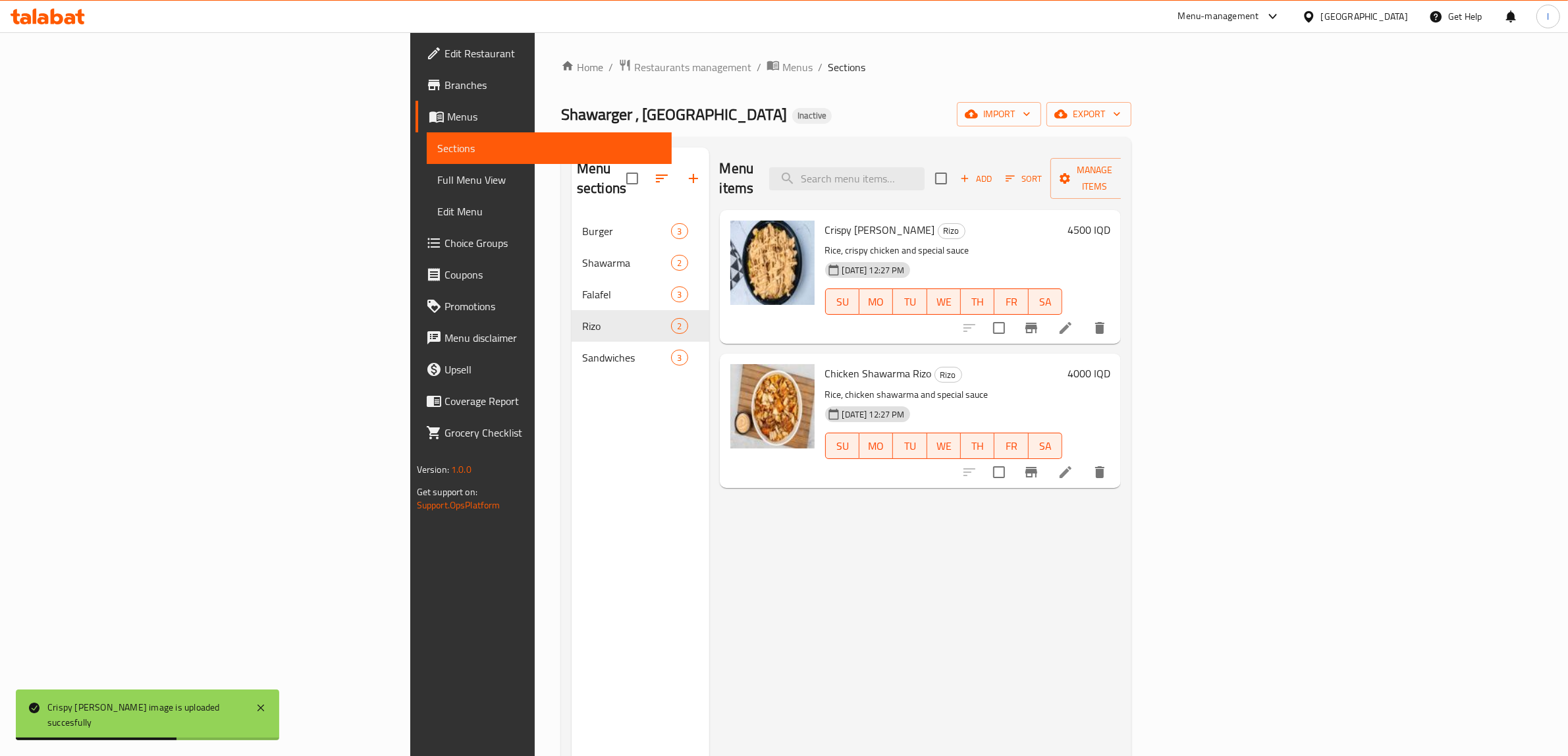
click at [572, 406] on div "Menu sections Burger 3 Shawarma 2 Falafel 3 Rizo 2 Sandwiches 3" at bounding box center [641, 525] width 138 height 756
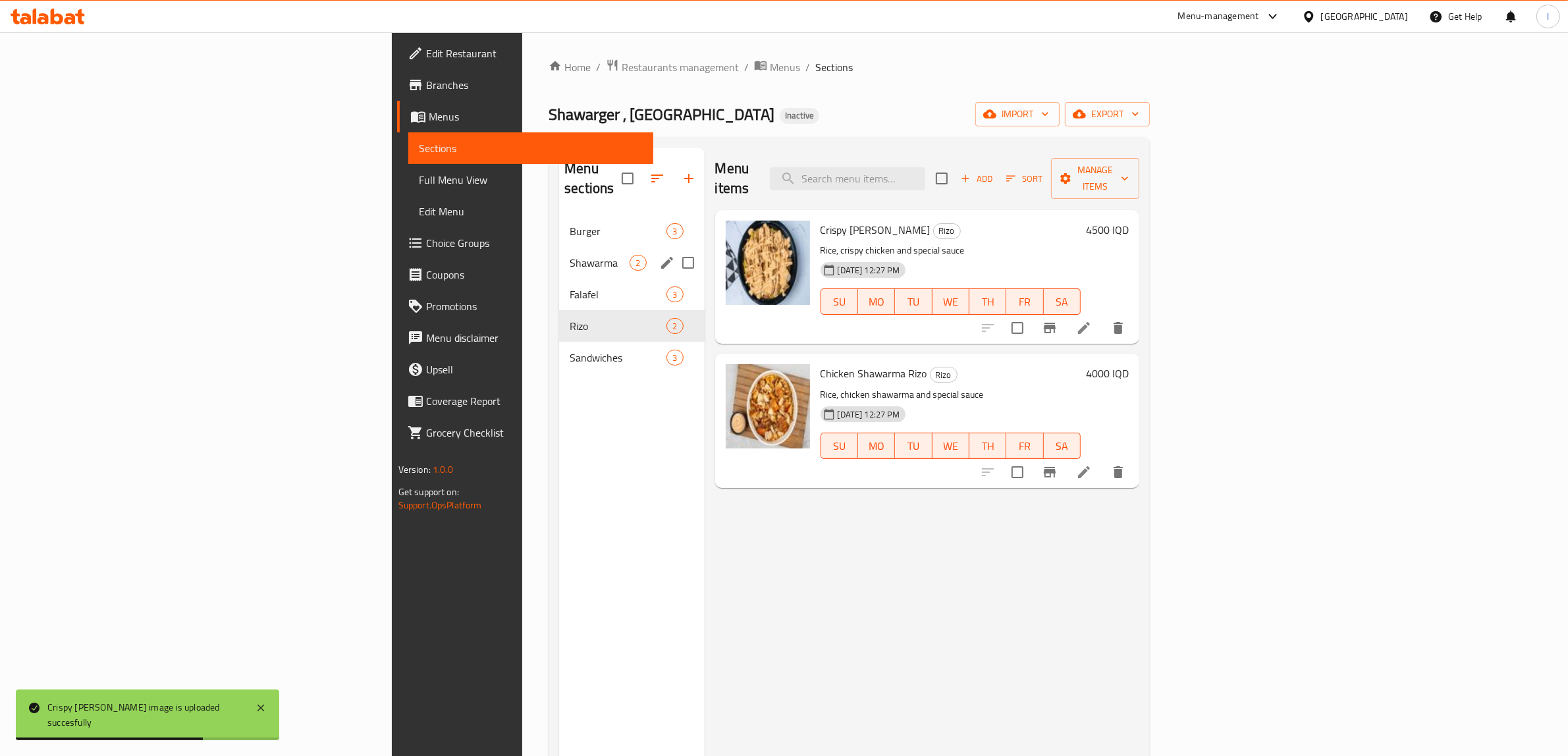
click at [570, 255] on span "Shawarma" at bounding box center [599, 263] width 60 height 16
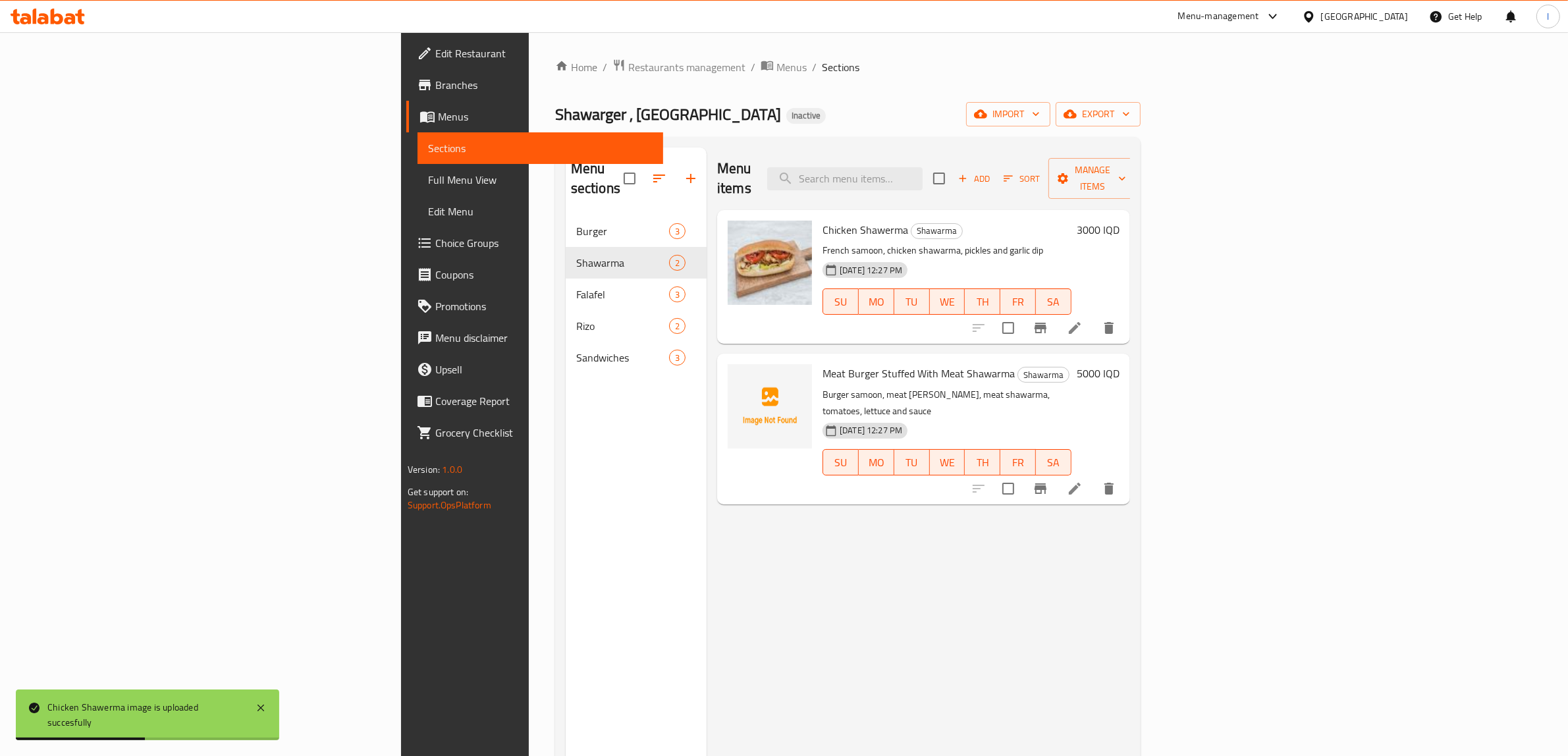
click at [707, 545] on div "Menu items Add Sort Manage items Chicken Shawerma Shawarma French samoon, chick…" at bounding box center [918, 525] width 424 height 756
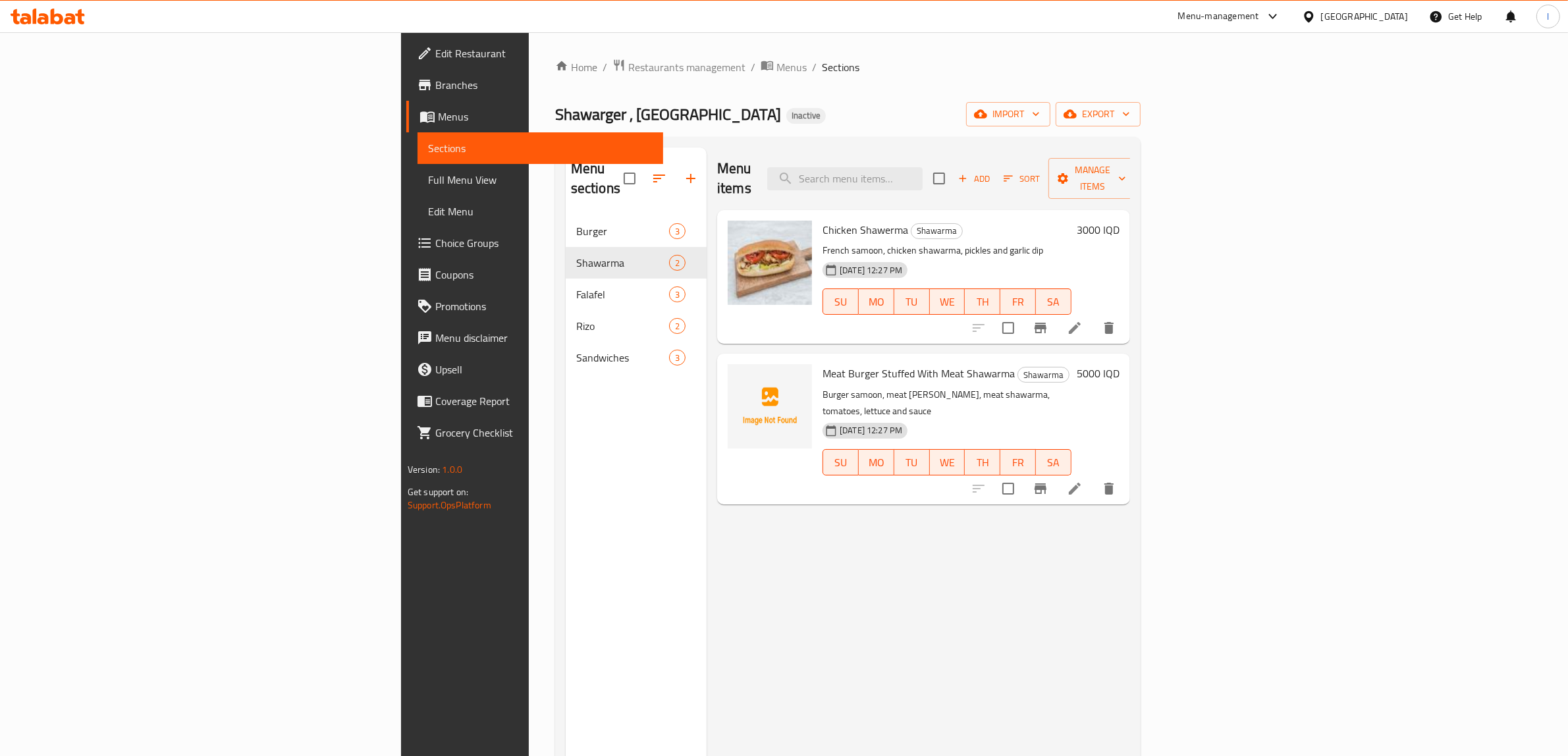
click at [566, 439] on div "Menu sections Burger 3 Shawarma 2 Falafel 3 Rizo 2 Sandwiches 3" at bounding box center [636, 525] width 141 height 756
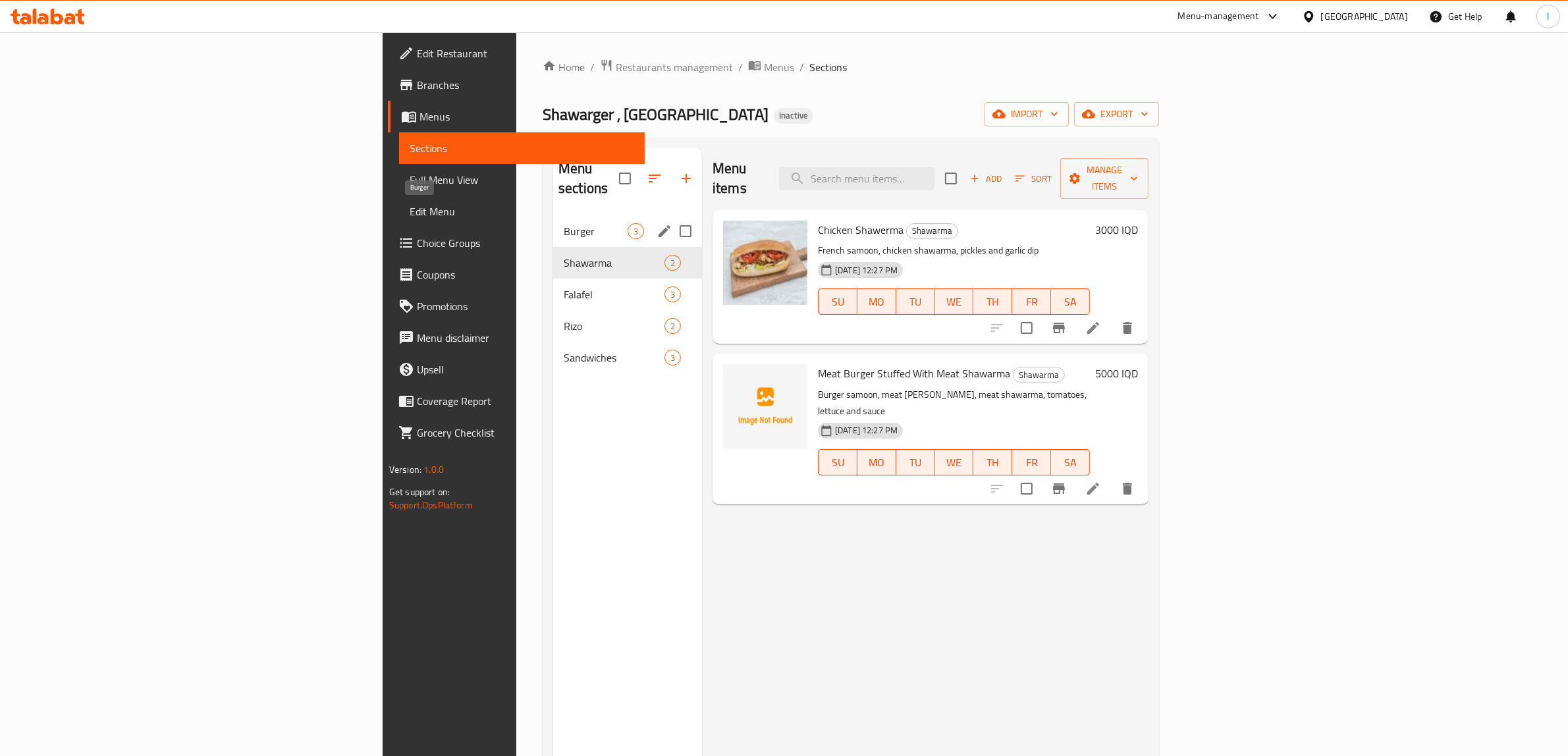
click at [564, 223] on span "Burger" at bounding box center [595, 231] width 64 height 16
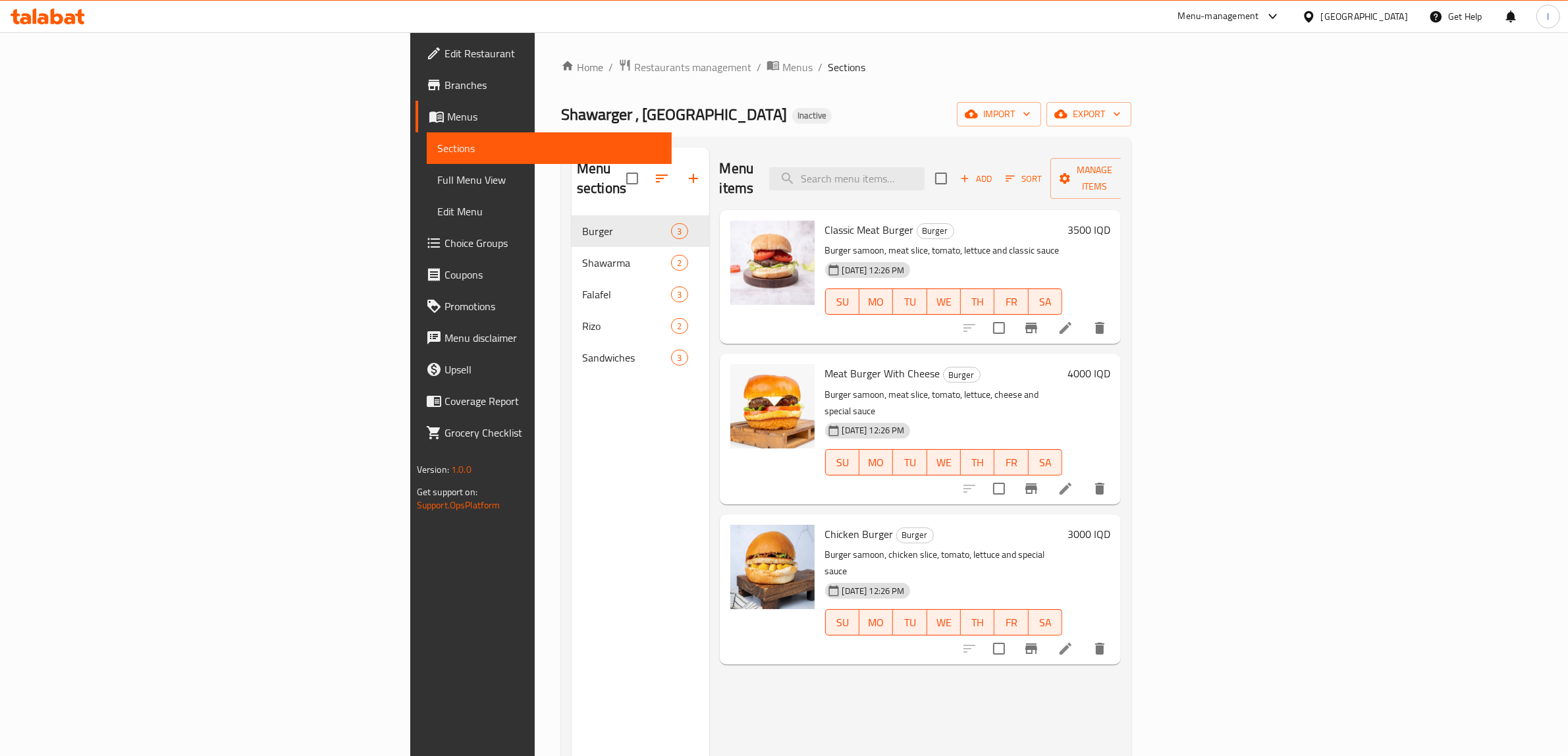
drag, startPoint x: 552, startPoint y: 469, endPoint x: 555, endPoint y: 456, distance: 13.3
click at [572, 461] on div "Menu sections Burger 3 Shawarma 2 Falafel 3 Rizo 2 Sandwiches 3" at bounding box center [641, 525] width 138 height 756
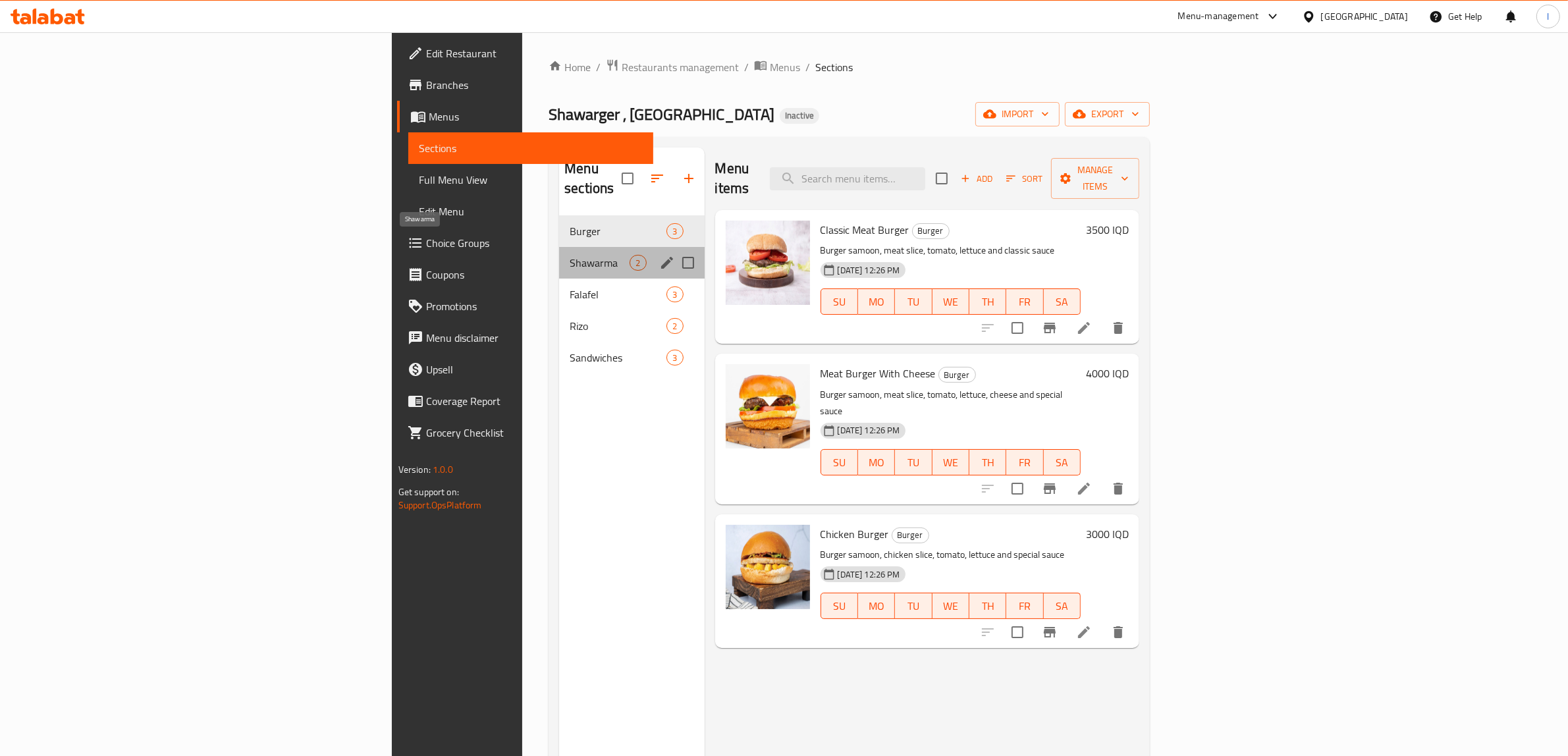
click at [570, 255] on span "Shawarma" at bounding box center [599, 263] width 60 height 16
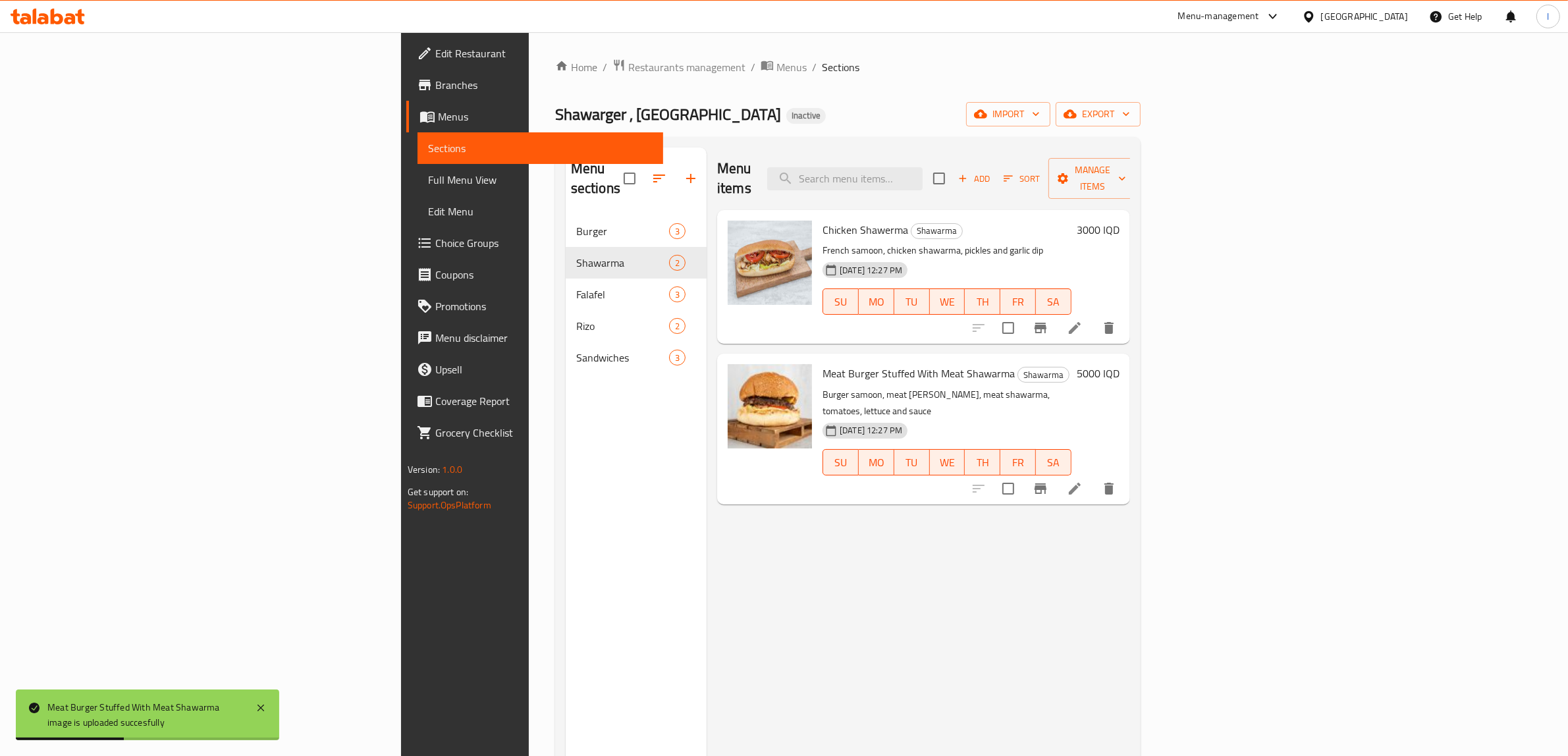
click at [587, 488] on div "Menu sections Burger 3 Shawarma 2 Falafel 3 Rizo 2 Sandwiches 3" at bounding box center [636, 525] width 141 height 756
click at [566, 357] on nav "Burger 3 Shawarma 2 Falafel 3 Rizo 2 Sandwiches 3" at bounding box center [636, 294] width 141 height 169
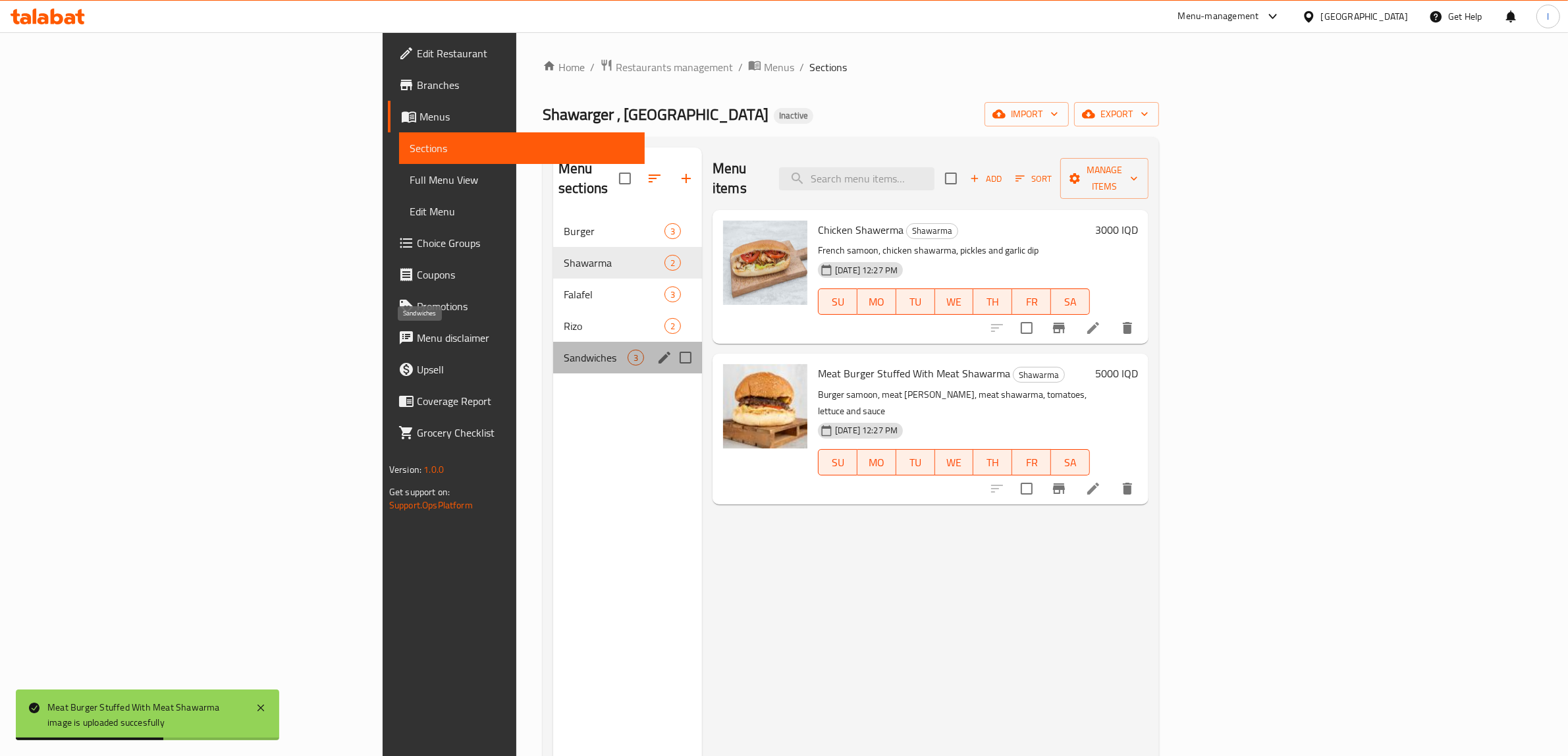
click at [564, 349] on span "Sandwiches" at bounding box center [595, 357] width 64 height 16
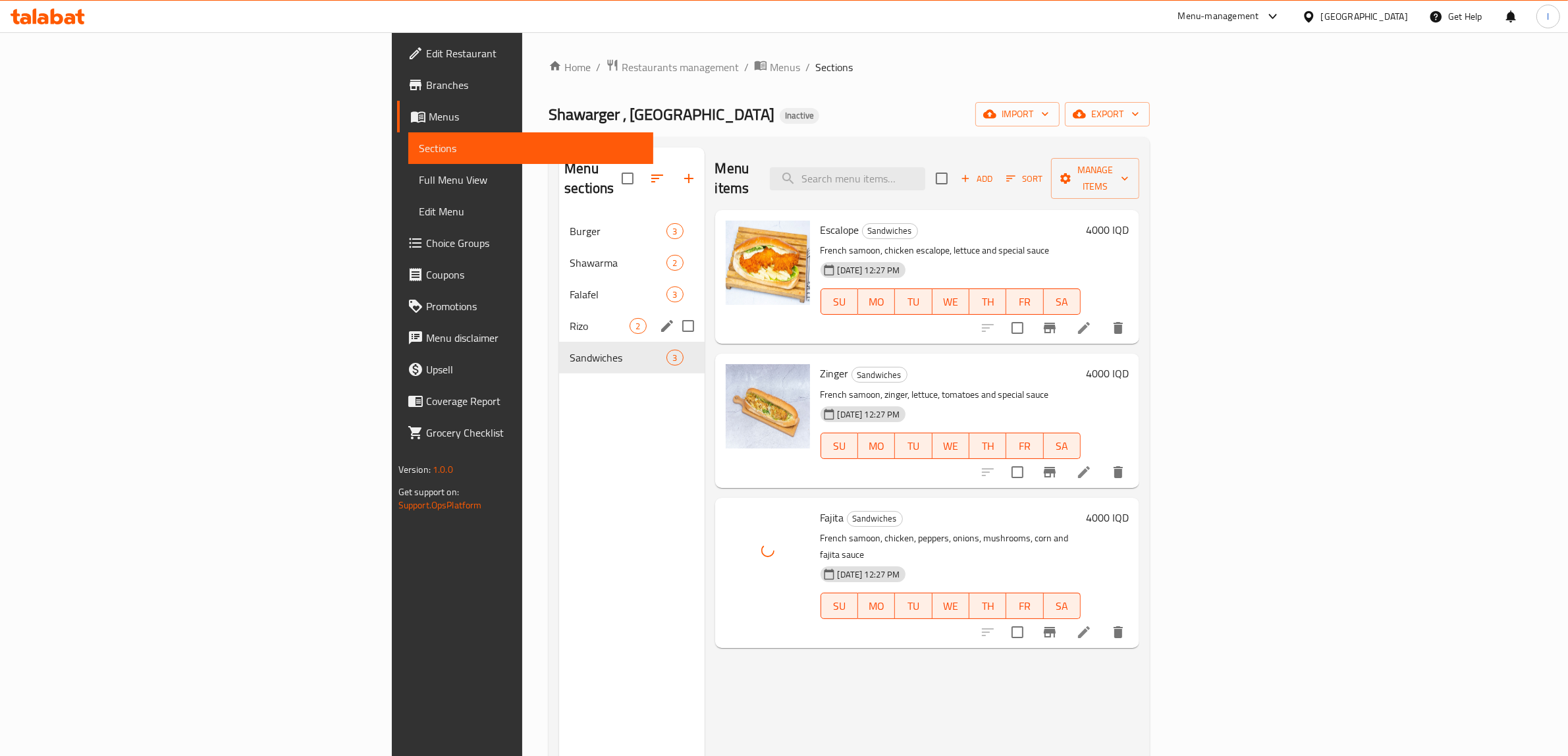
click at [570, 318] on span "Rizo" at bounding box center [599, 326] width 60 height 16
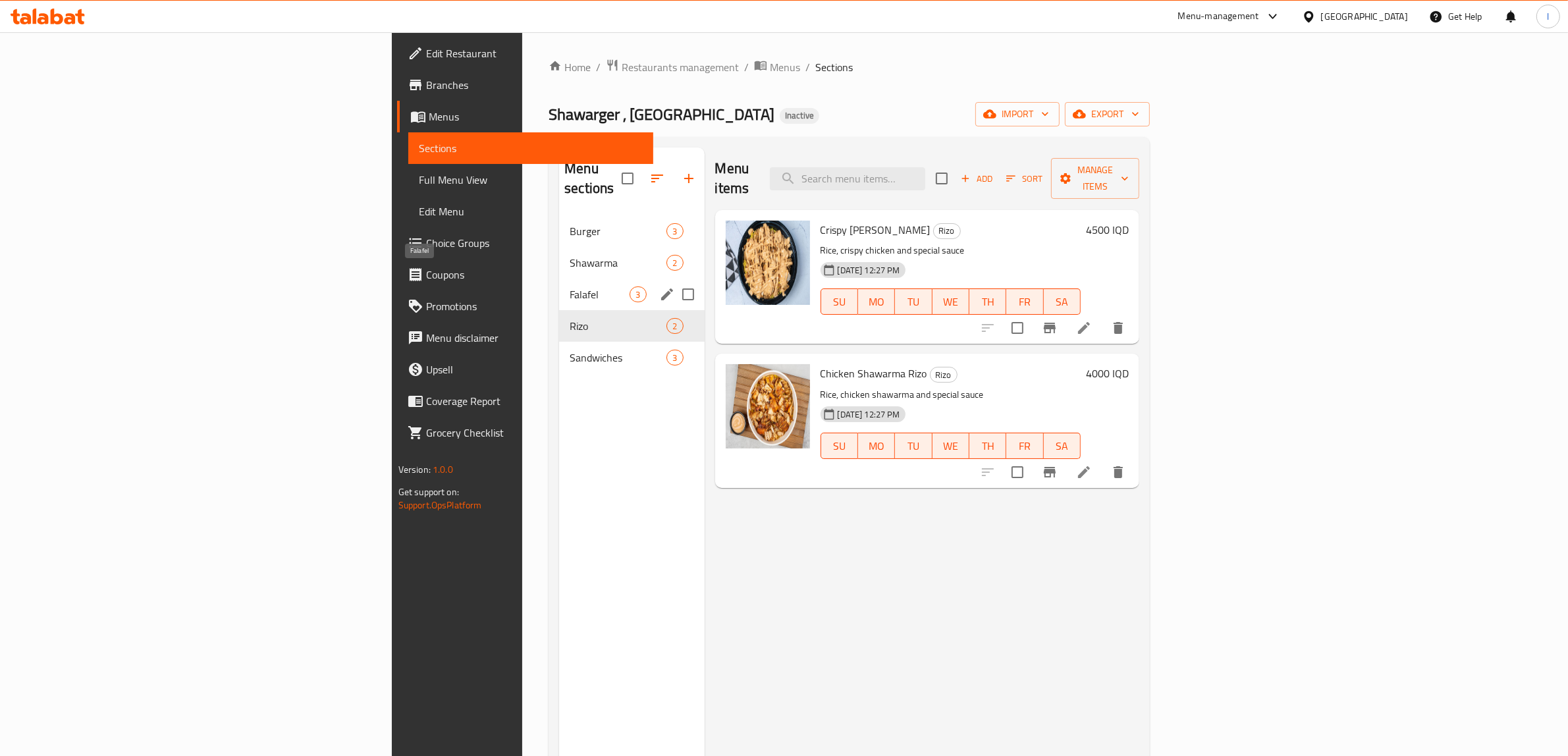
click at [570, 287] on span "Falafel" at bounding box center [599, 294] width 60 height 16
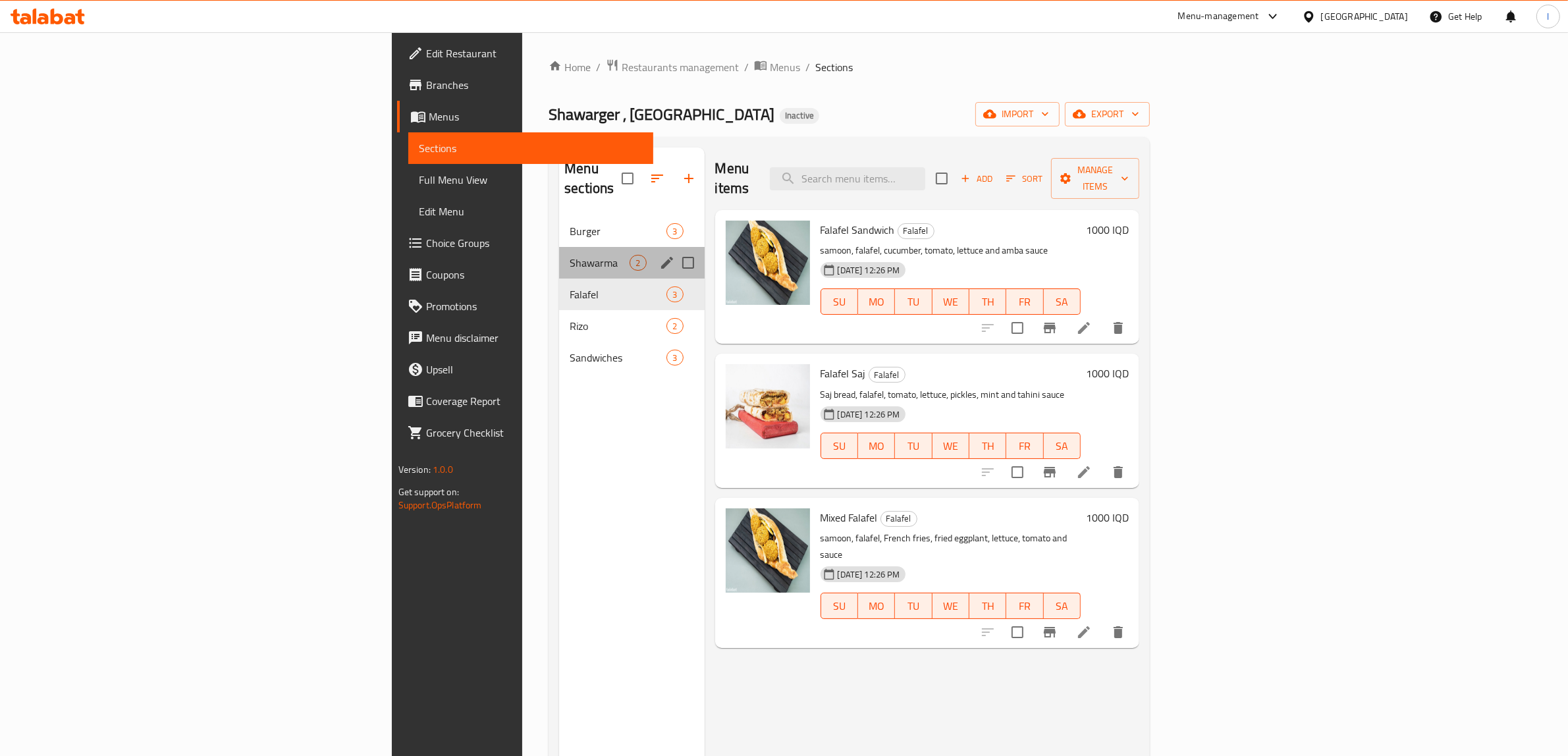
click at [559, 252] on div "Shawarma 2" at bounding box center [631, 263] width 145 height 32
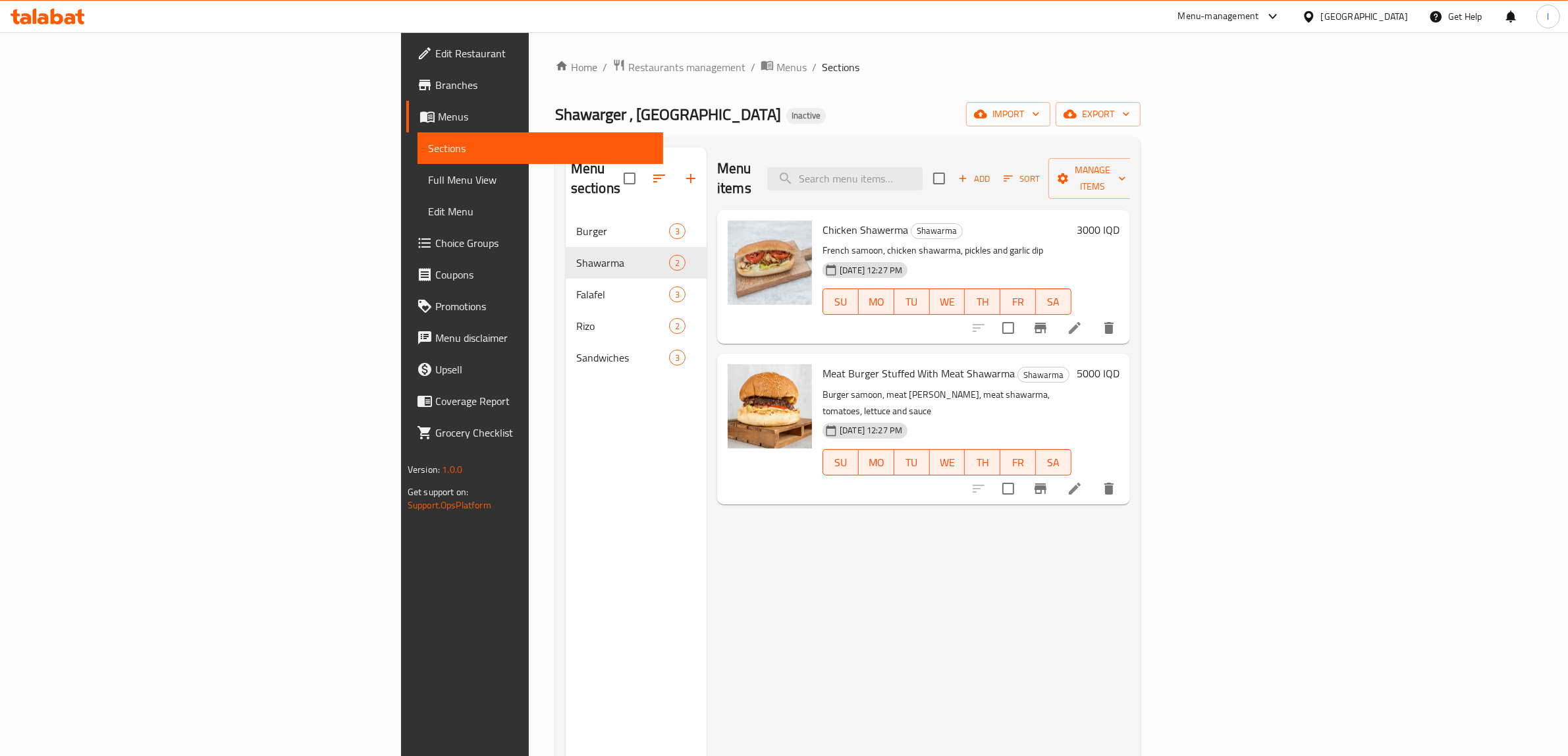
click at [428, 178] on span "Full Menu View" at bounding box center [540, 179] width 225 height 16
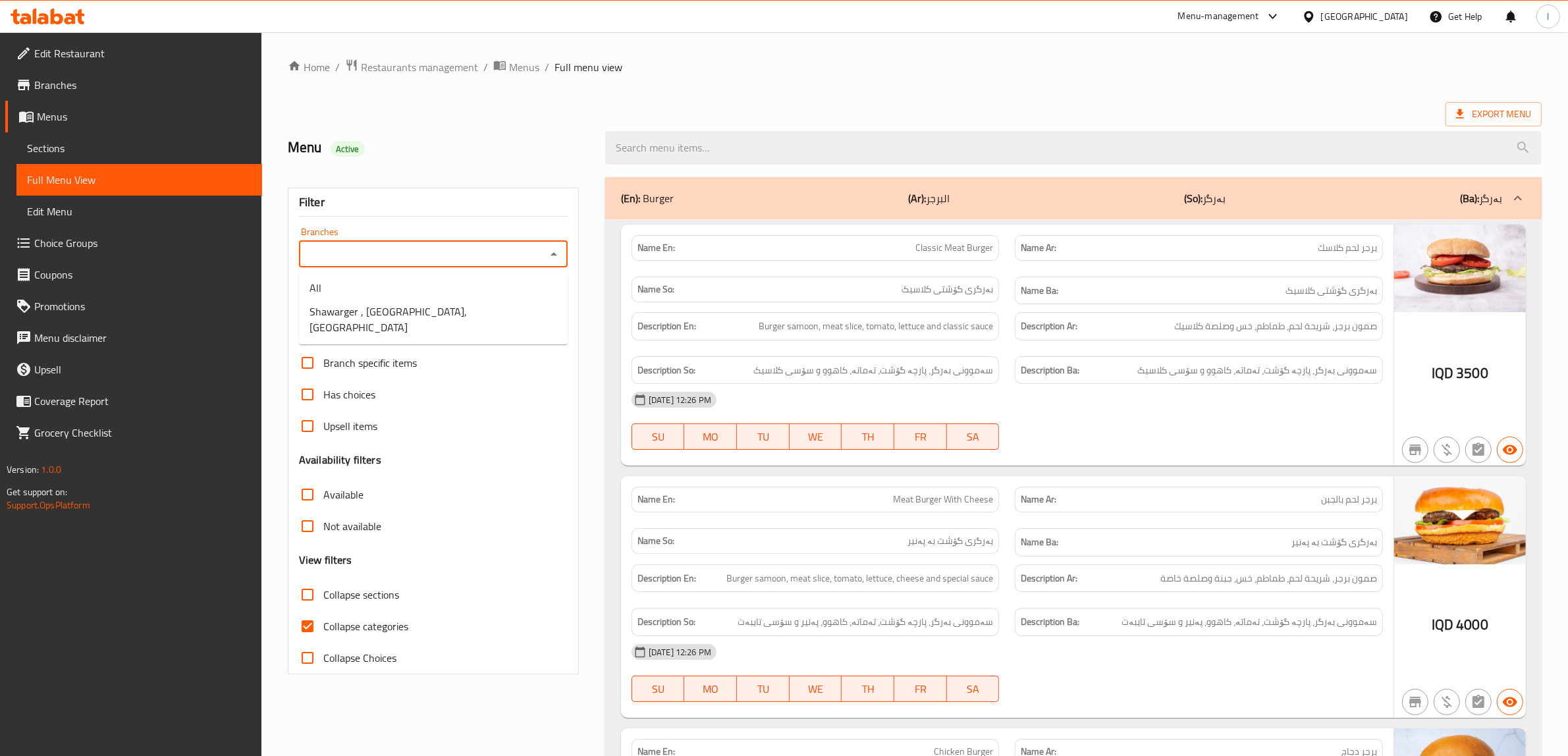
drag, startPoint x: 425, startPoint y: 250, endPoint x: 390, endPoint y: 292, distance: 54.7
click at [424, 250] on input "Branches" at bounding box center [422, 254] width 239 height 19
click at [385, 305] on span "Shawarger , Alameen,Alameen" at bounding box center [433, 320] width 247 height 32
type input "Shawarger , Alameen,Alameen"
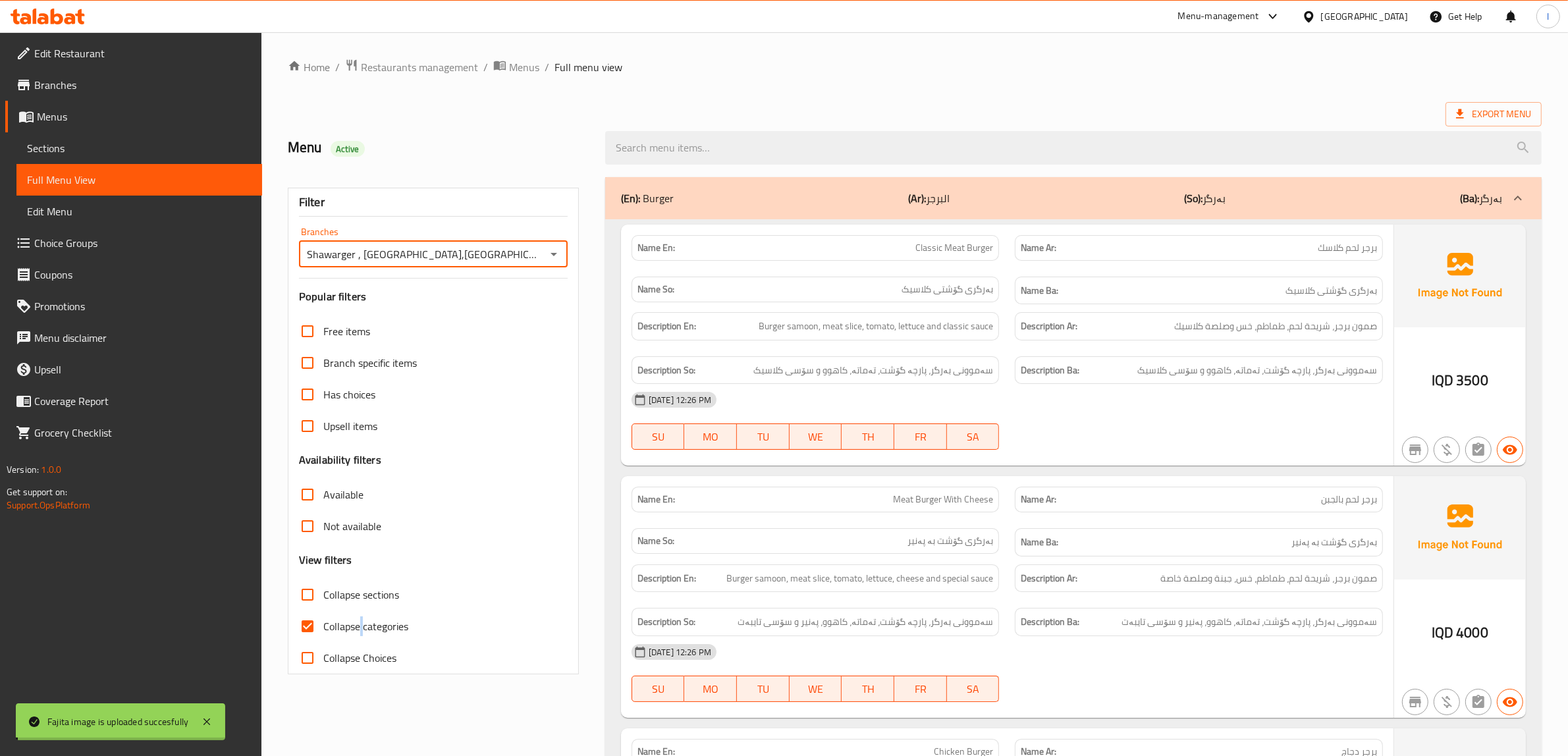
click at [361, 629] on span "Collapse categories" at bounding box center [365, 626] width 85 height 16
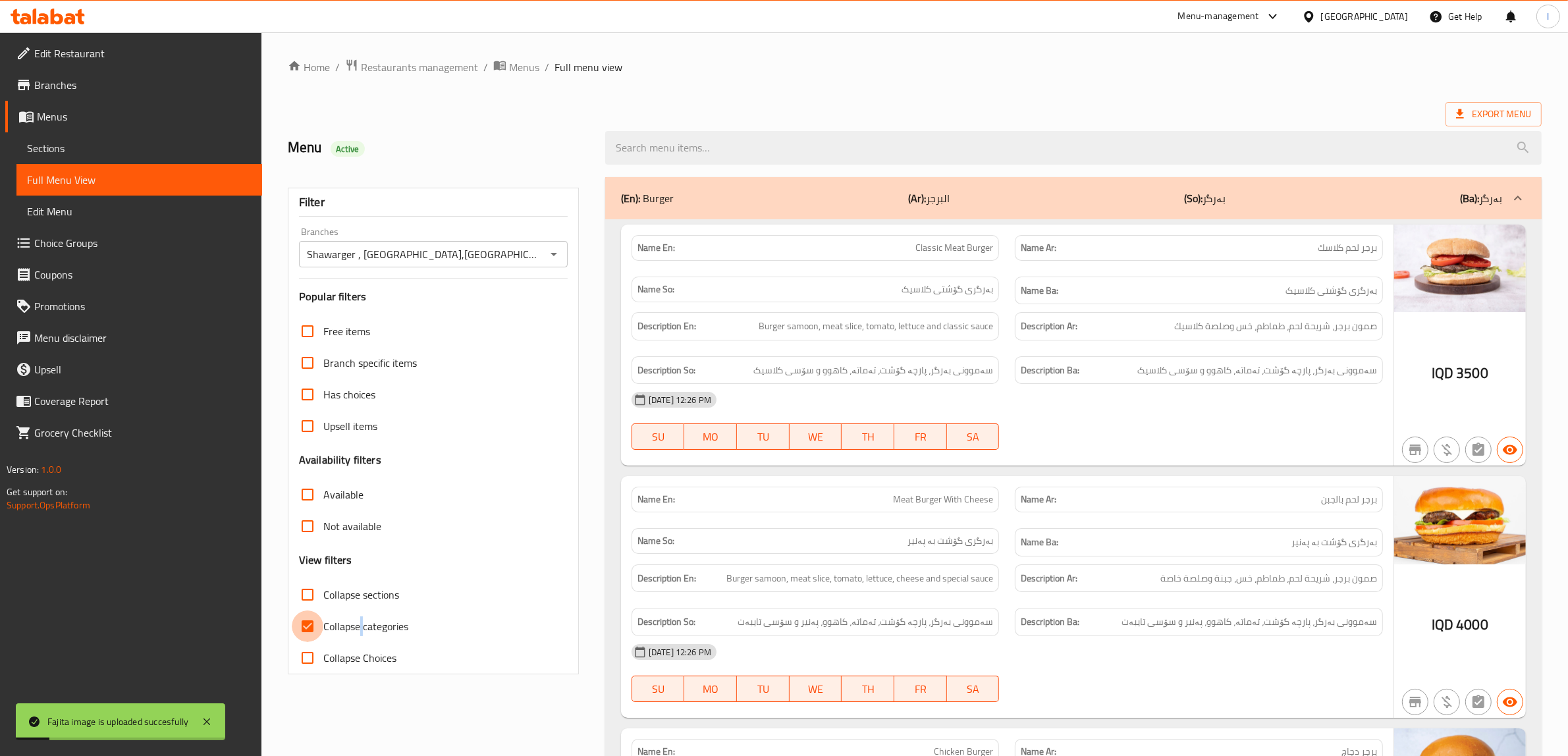
click at [305, 613] on input "Collapse categories" at bounding box center [307, 626] width 32 height 32
click at [308, 626] on input "Collapse categories" at bounding box center [307, 626] width 32 height 32
checkbox input "false"
click at [306, 588] on input "Collapse sections" at bounding box center [307, 595] width 32 height 32
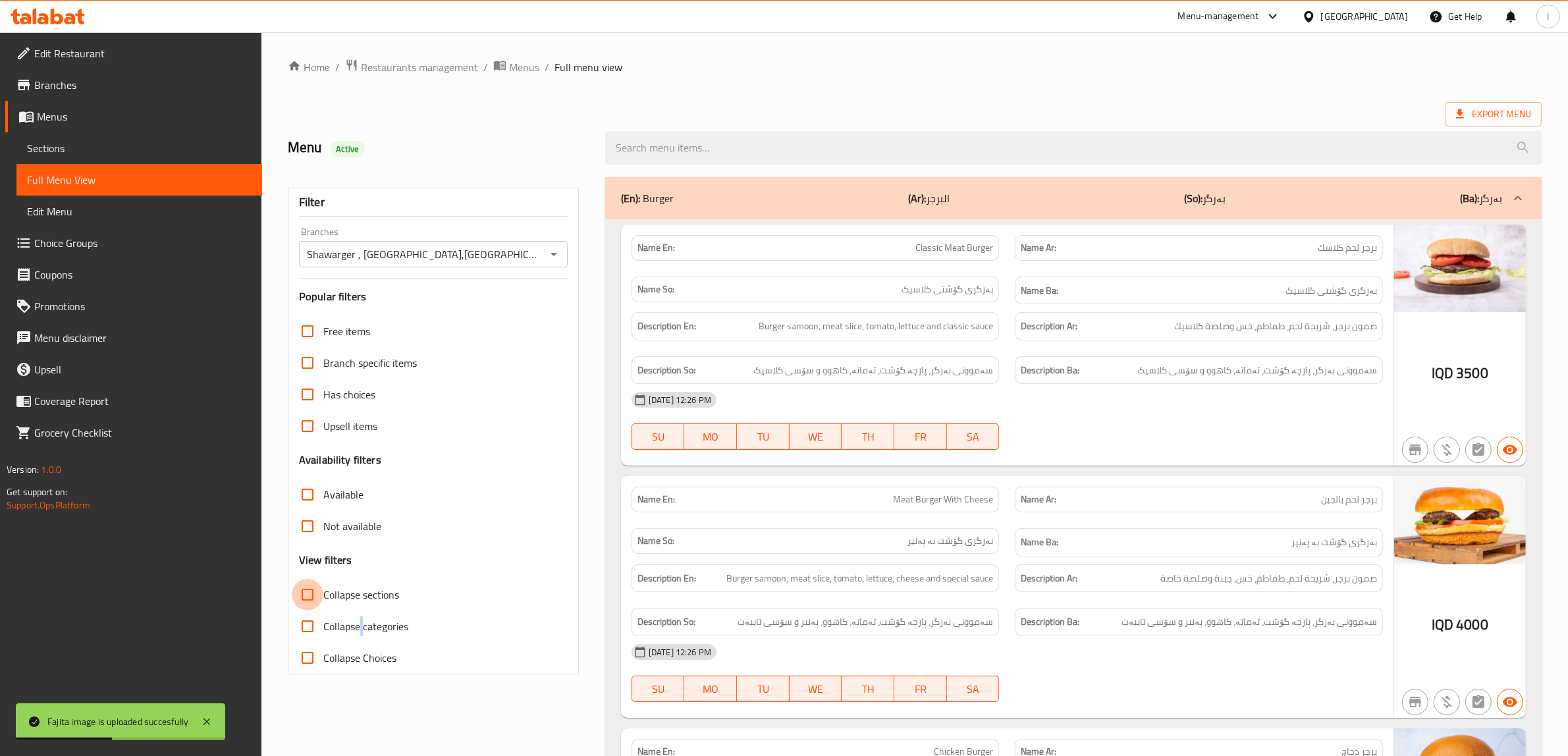
checkbox input "true"
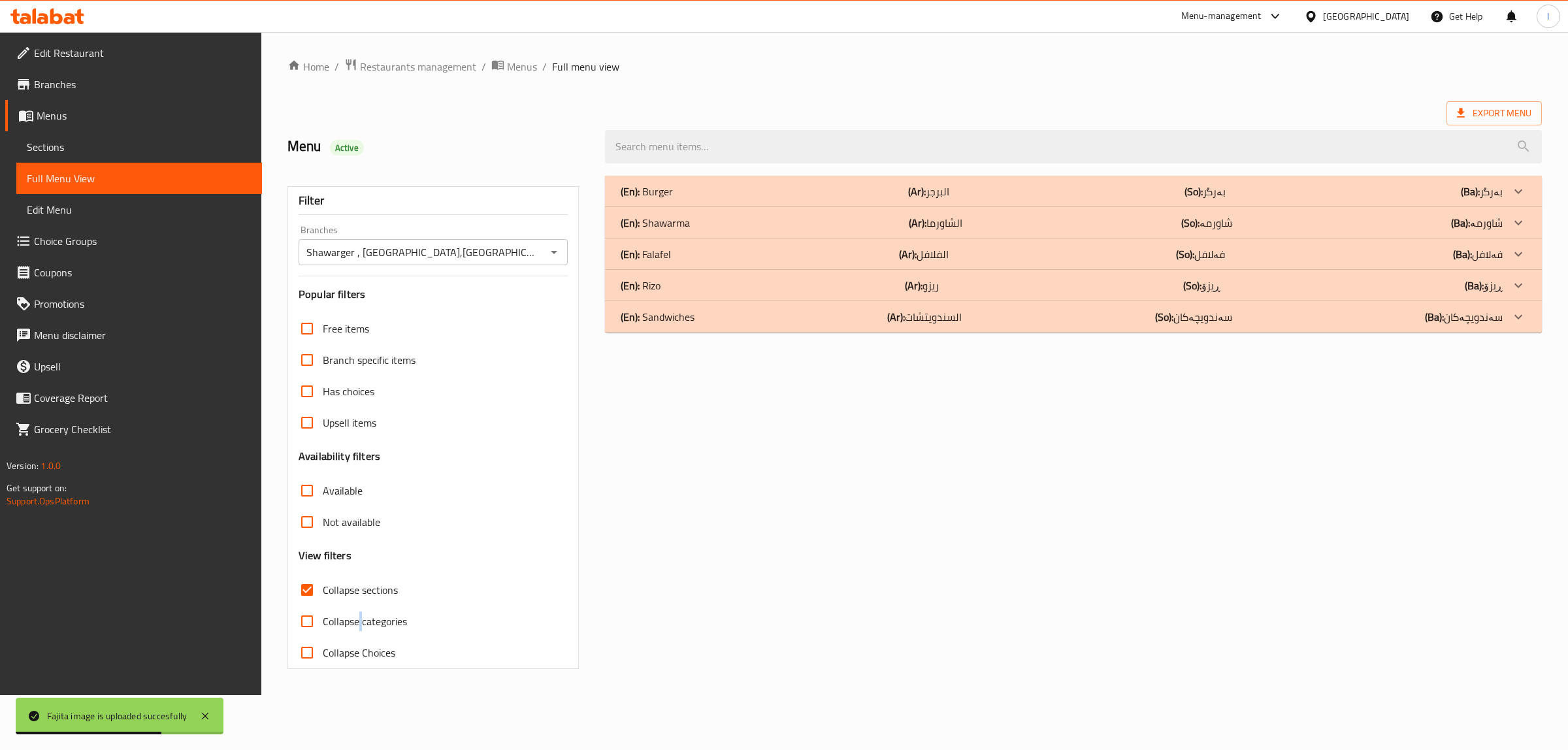
click at [684, 322] on p "(En): Sandwiches" at bounding box center [658, 317] width 74 height 16
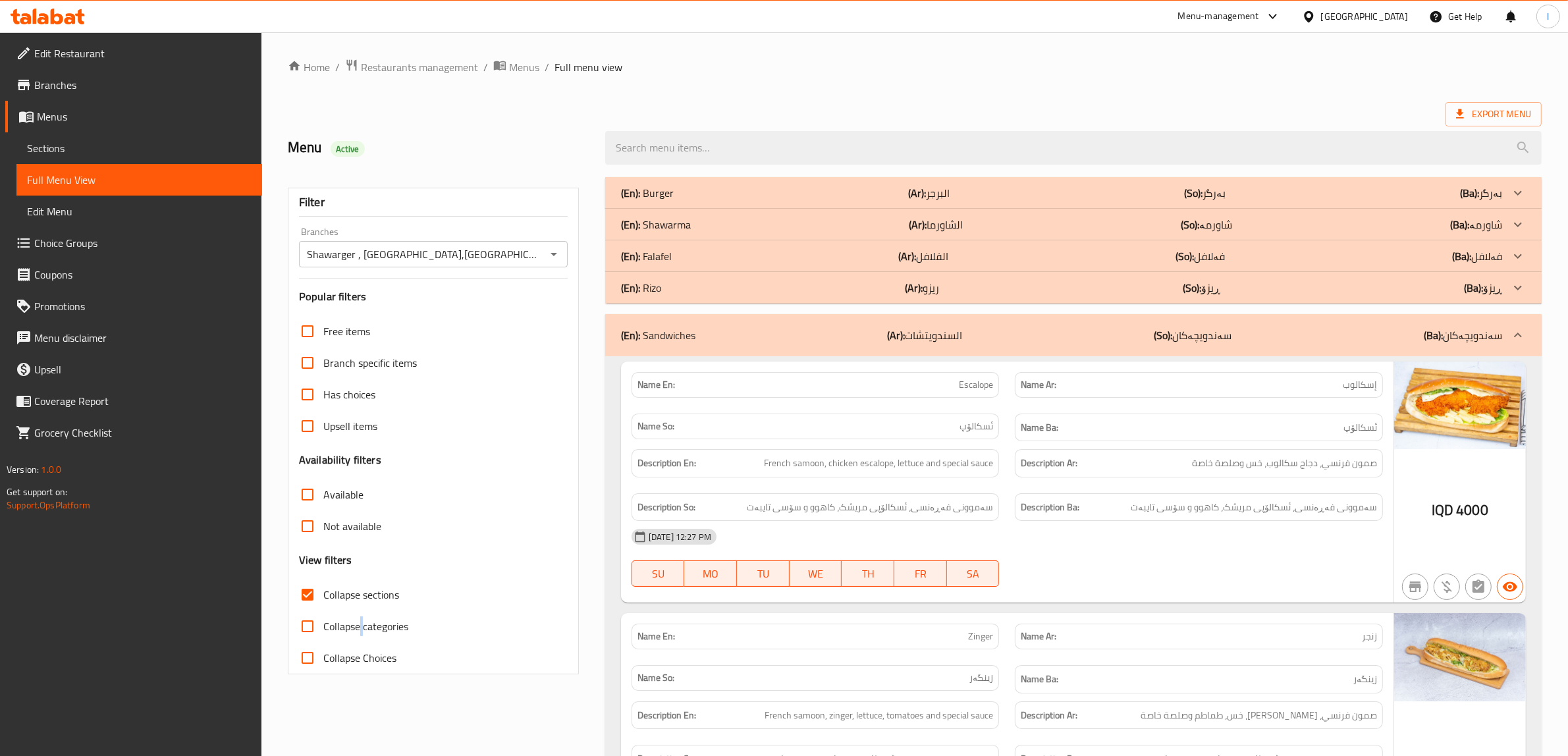
click at [672, 287] on div "(En): Rizo (Ar): ريزو (So): ڕیزۆ (Ba): ڕیزۆ" at bounding box center [1061, 287] width 881 height 16
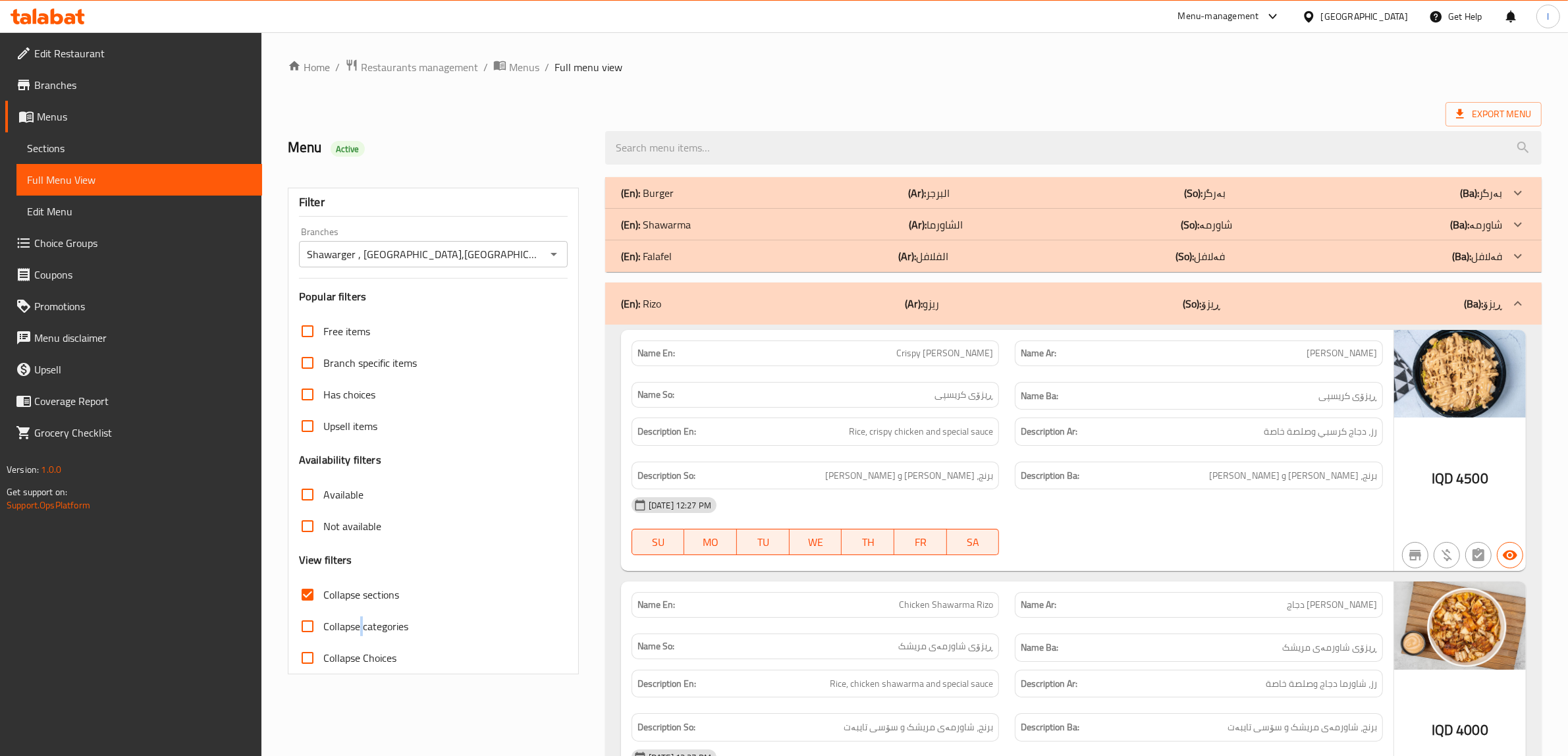
click at [667, 225] on p "(En): Shawarma" at bounding box center [655, 224] width 70 height 16
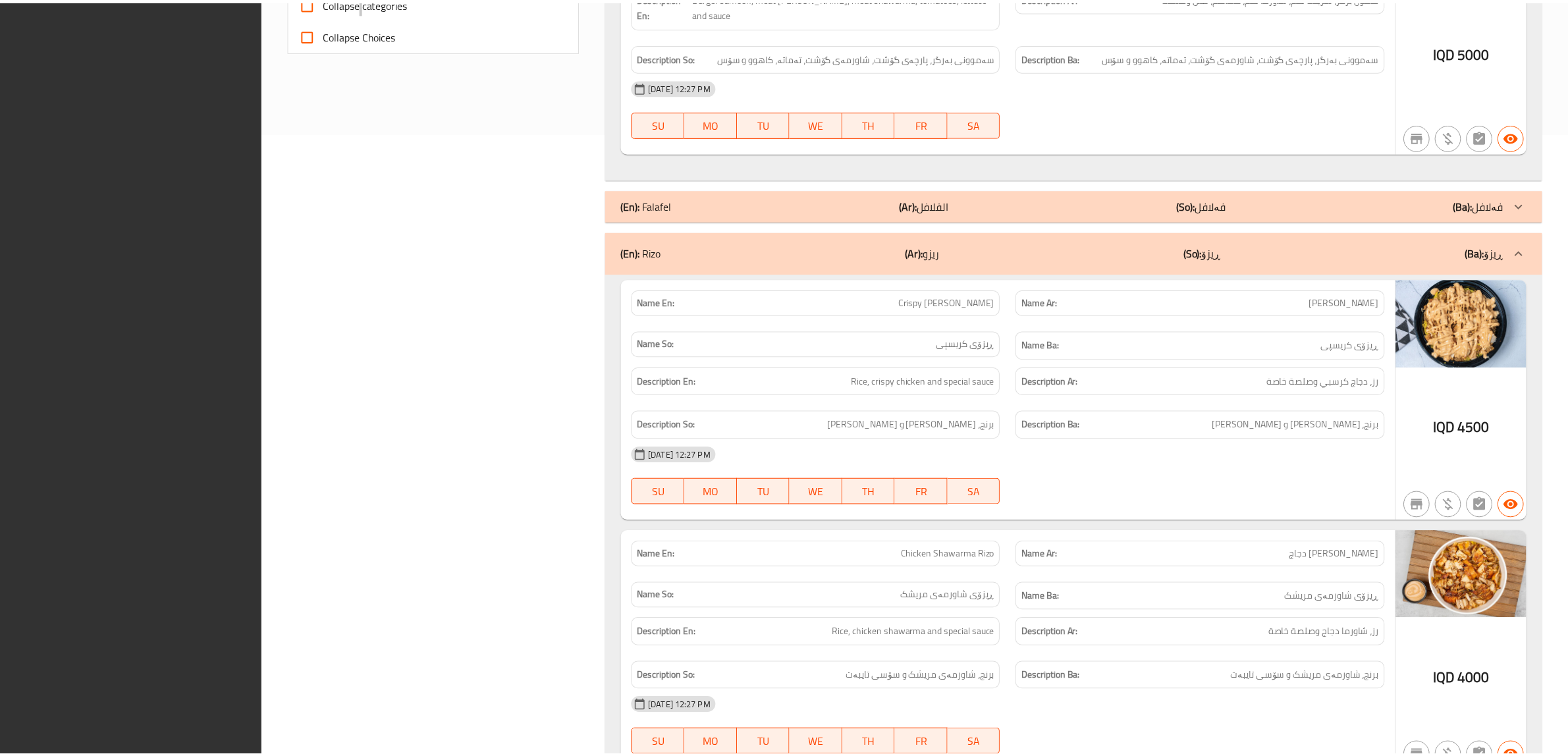
scroll to position [1513, 0]
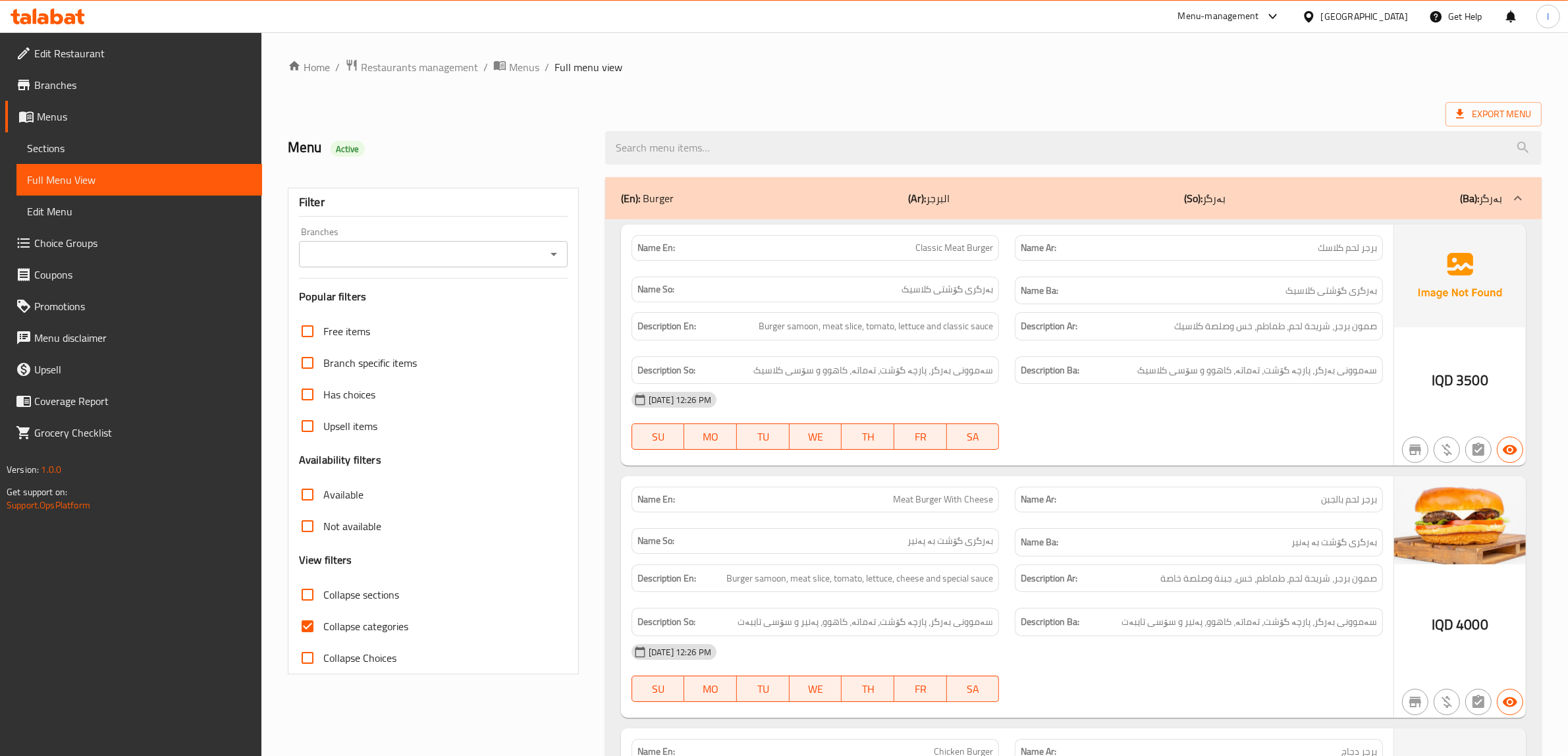
click at [61, 153] on span "Sections" at bounding box center [139, 148] width 225 height 16
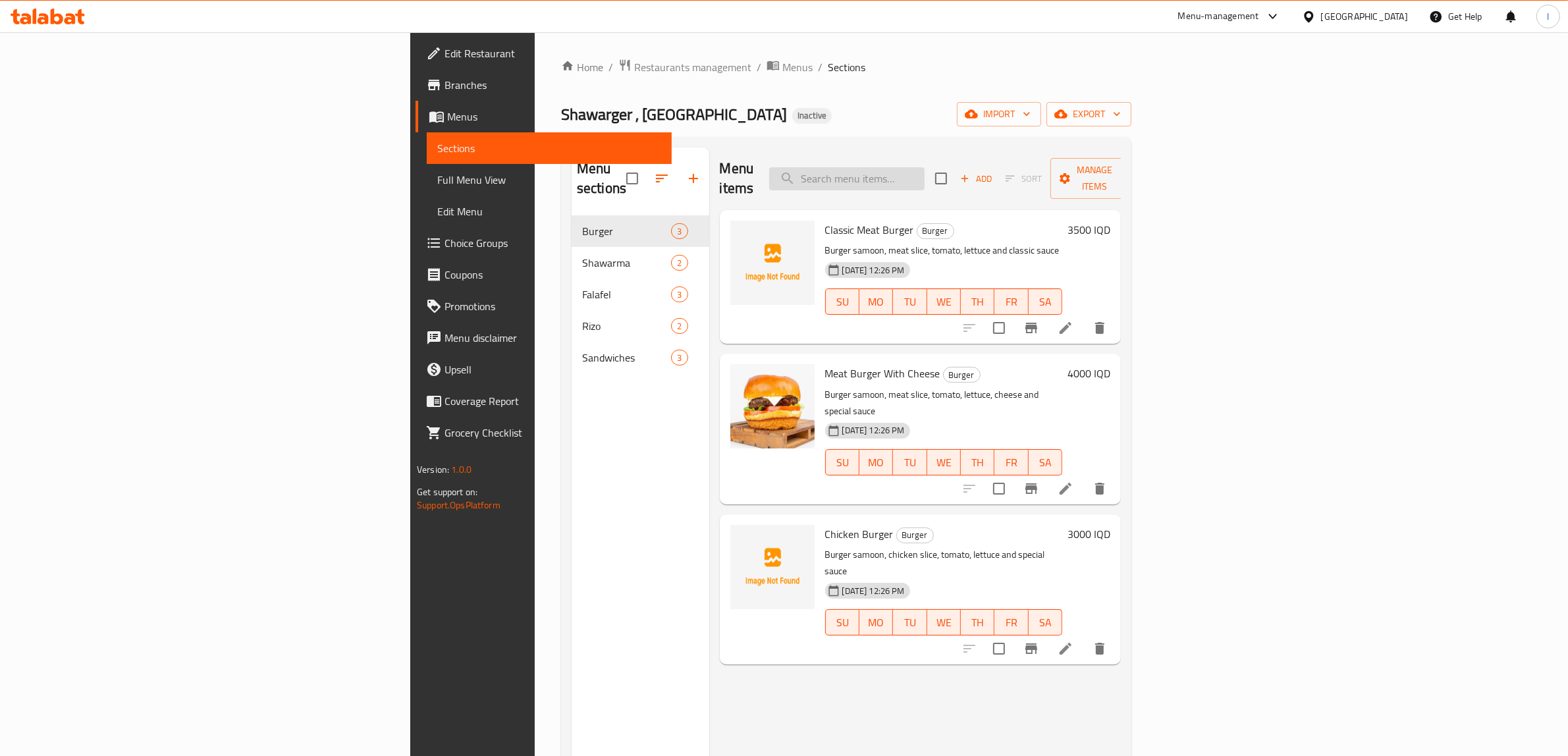
click at [925, 167] on input "search" at bounding box center [847, 178] width 156 height 23
paste input "Fajita"
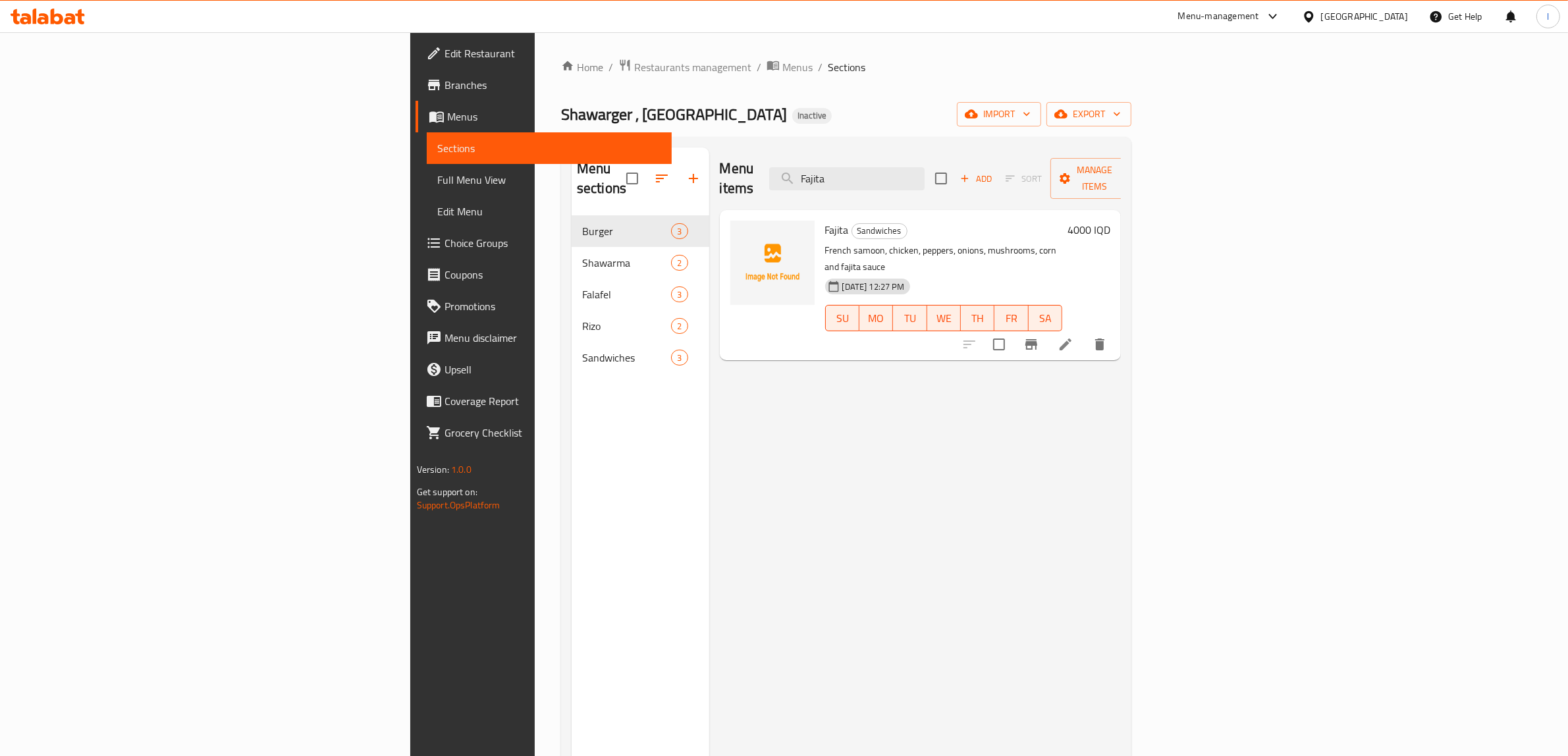
type input "Fajita"
click at [1073, 336] on icon at bounding box center [1065, 344] width 16 height 16
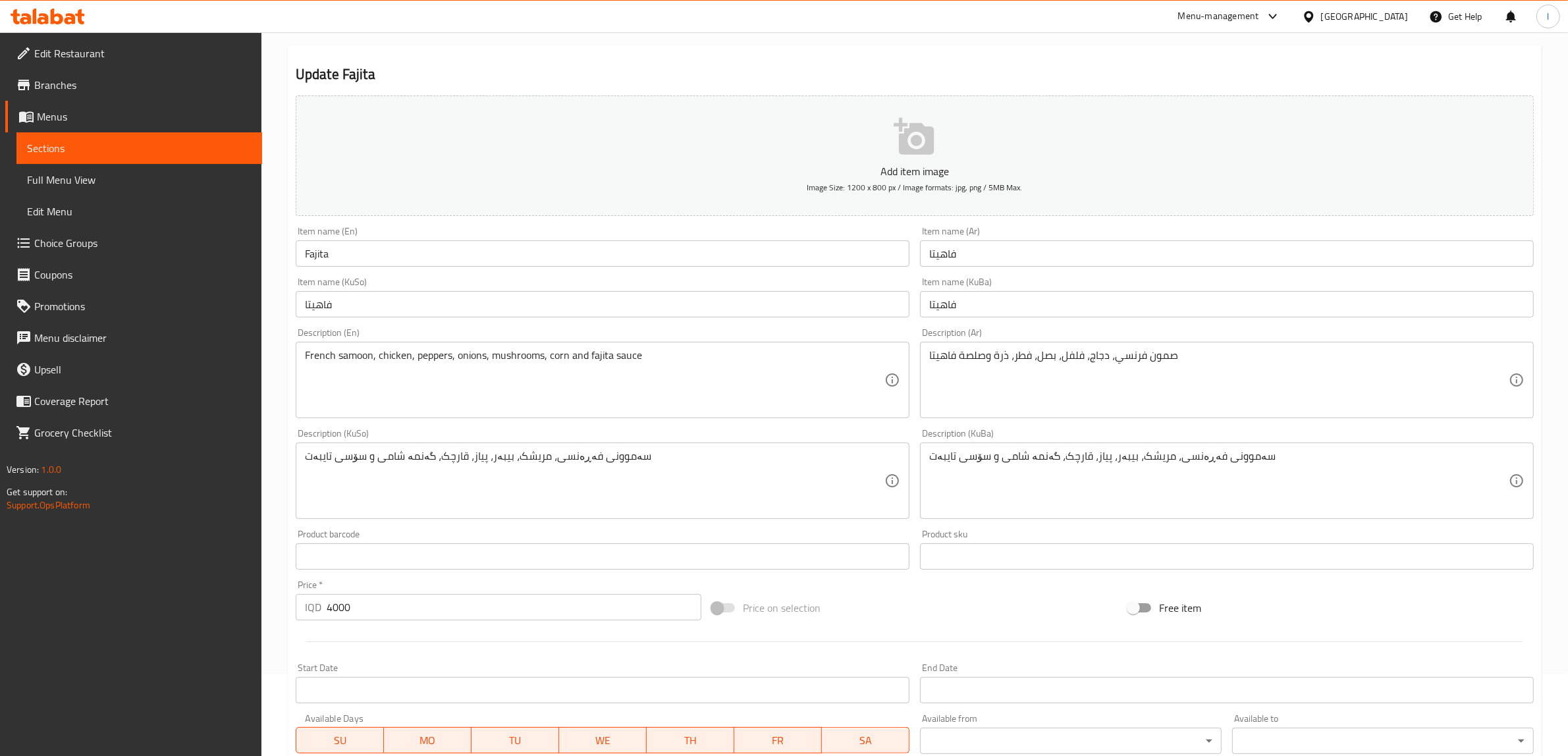
scroll to position [76, 0]
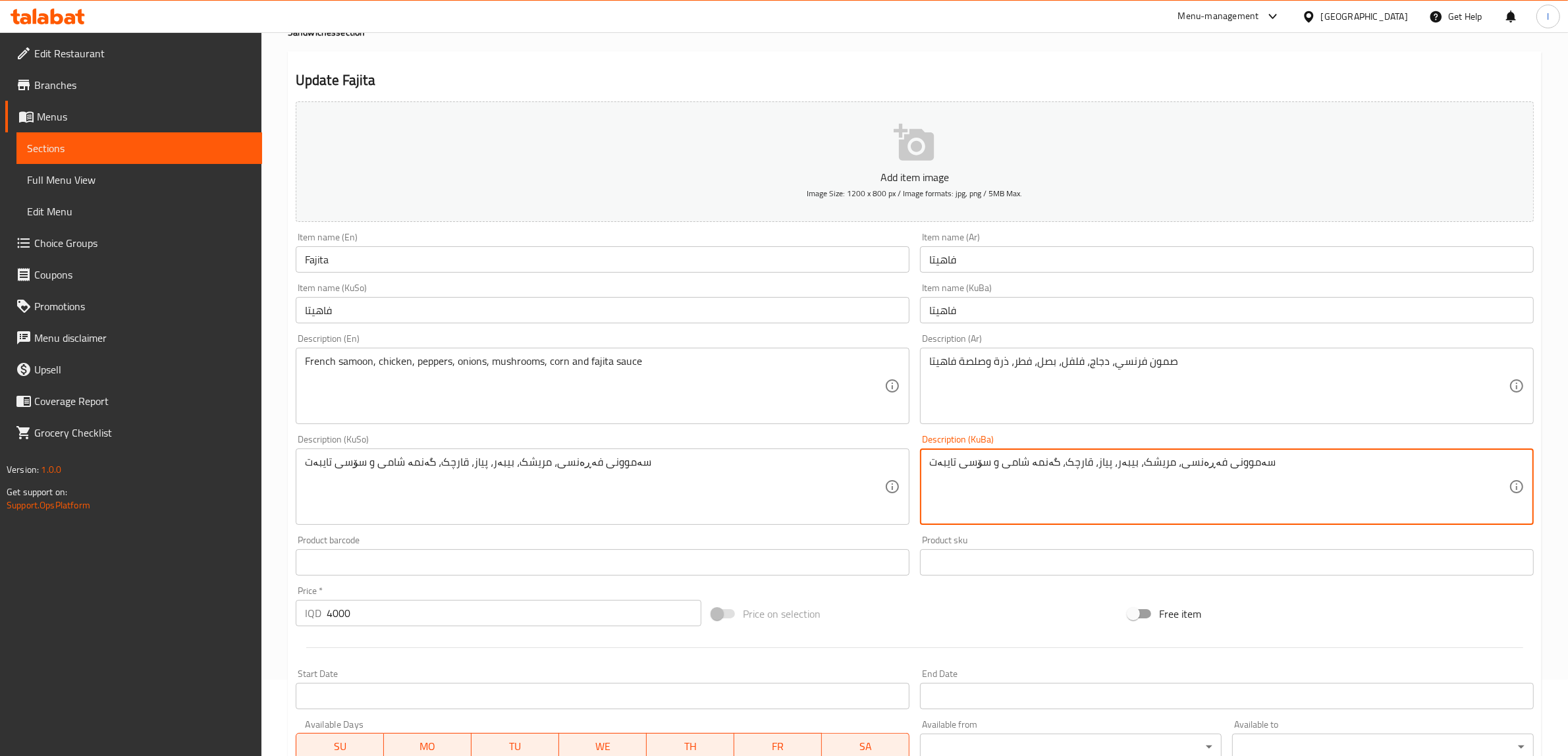
click at [938, 464] on textarea "سەموونی فەڕەنسی، مریشک، بیبەر، پیاز، قارچک، گەنمە شامی و سۆسی تایبەت" at bounding box center [1219, 487] width 579 height 63
drag, startPoint x: 1108, startPoint y: 471, endPoint x: 1579, endPoint y: 471, distance: 471.0
click at [1568, 471] on html "​ Menu-management Iraq Get Help l Edit Restaurant Branches Menus Sections Full …" at bounding box center [784, 301] width 1568 height 756
type textarea "سەموونی فەڕەنسی، مریشک، بیبەر، پیاز، قارچک، گەنمە شامی و سۆسی فاهیتا"
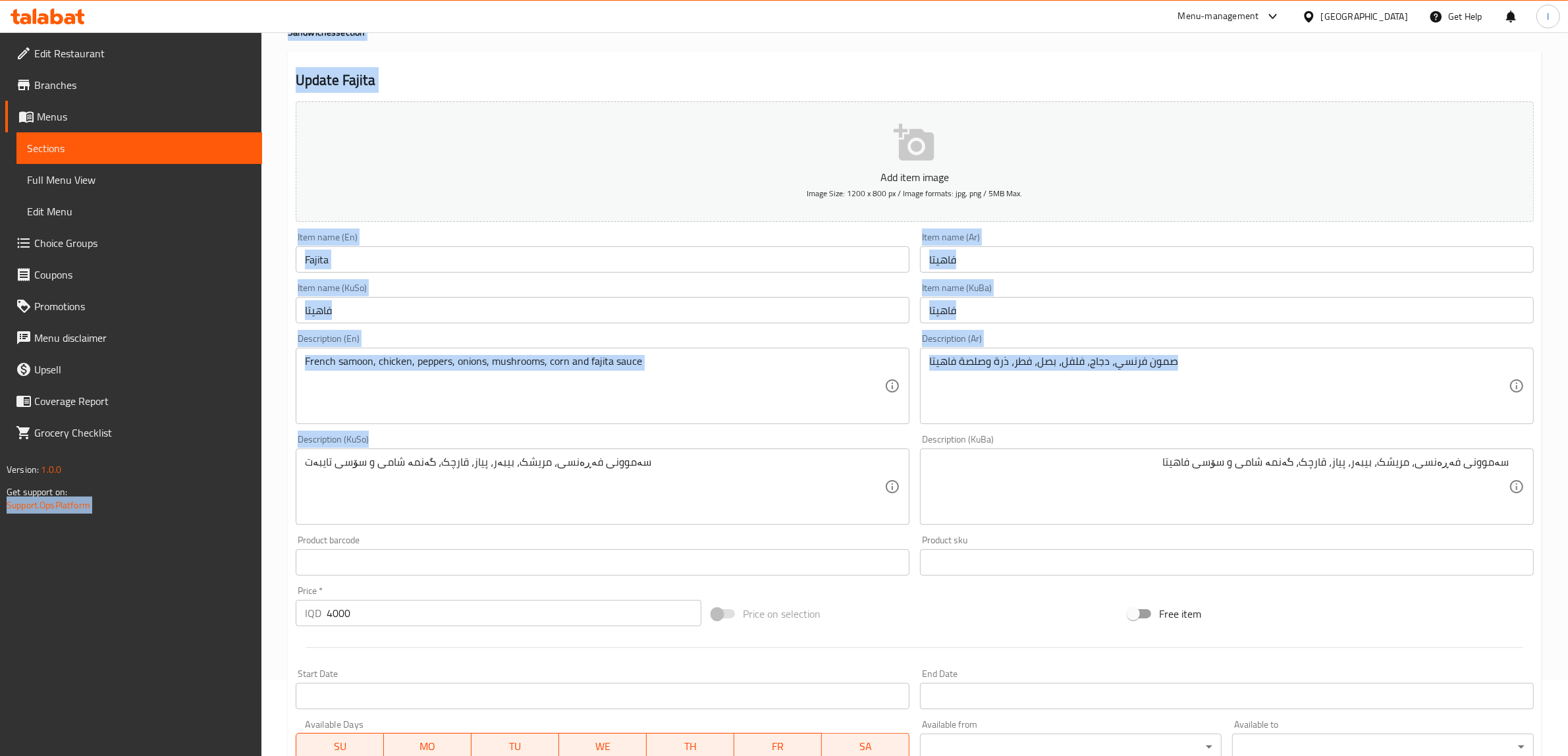
drag, startPoint x: 122, startPoint y: 506, endPoint x: 0, endPoint y: 504, distance: 122.0
click at [0, 504] on div "Edit Restaurant Branches Menus Sections Full Menu View Edit Menu Choice Groups …" at bounding box center [784, 480] width 1568 height 1050
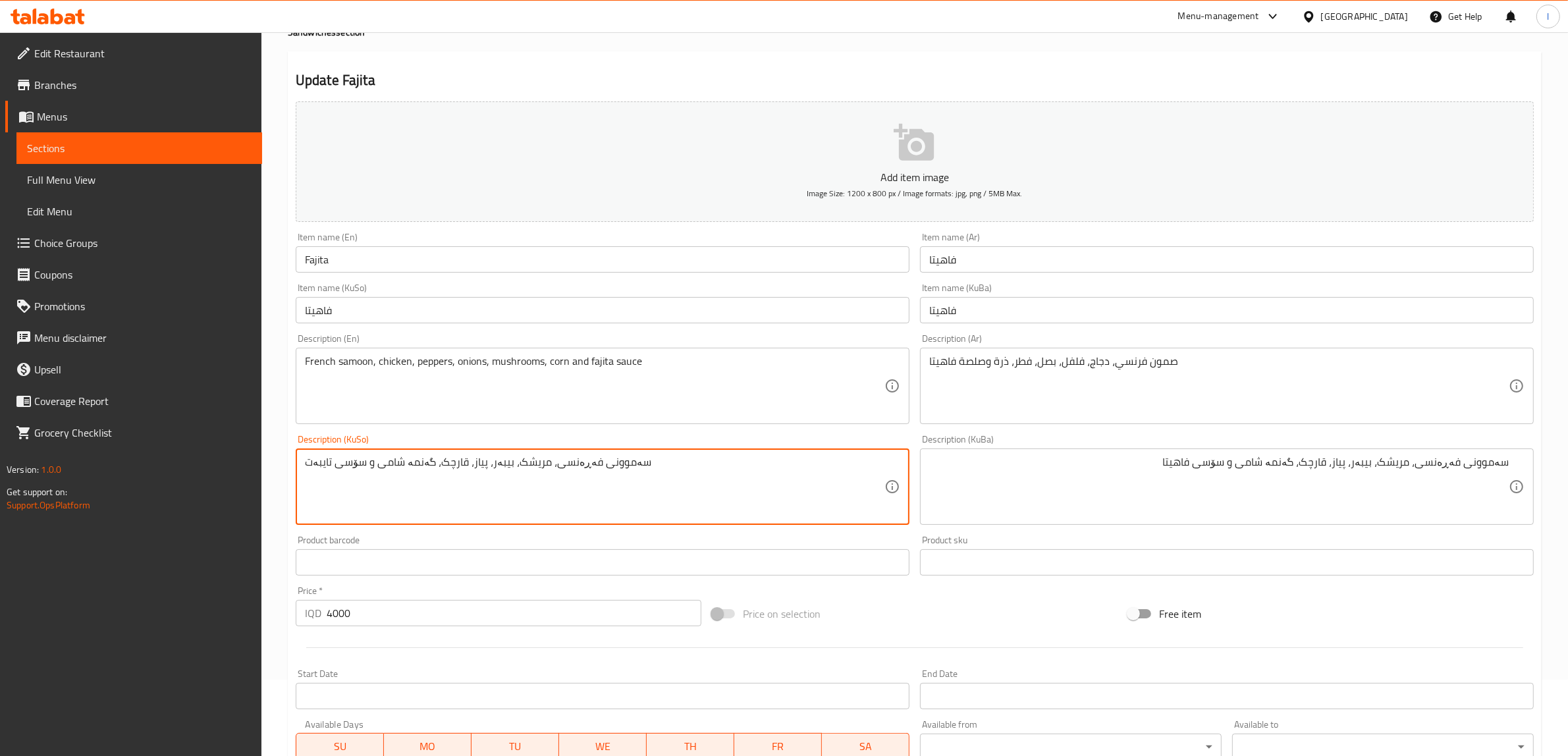
click at [484, 478] on textarea "سەموونی فەڕەنسی، مریشک، بیبەر، پیاز، قارچک، گەنمە شامی و سۆسی تایبەت" at bounding box center [595, 487] width 579 height 63
paste textarea "فاهیتا"
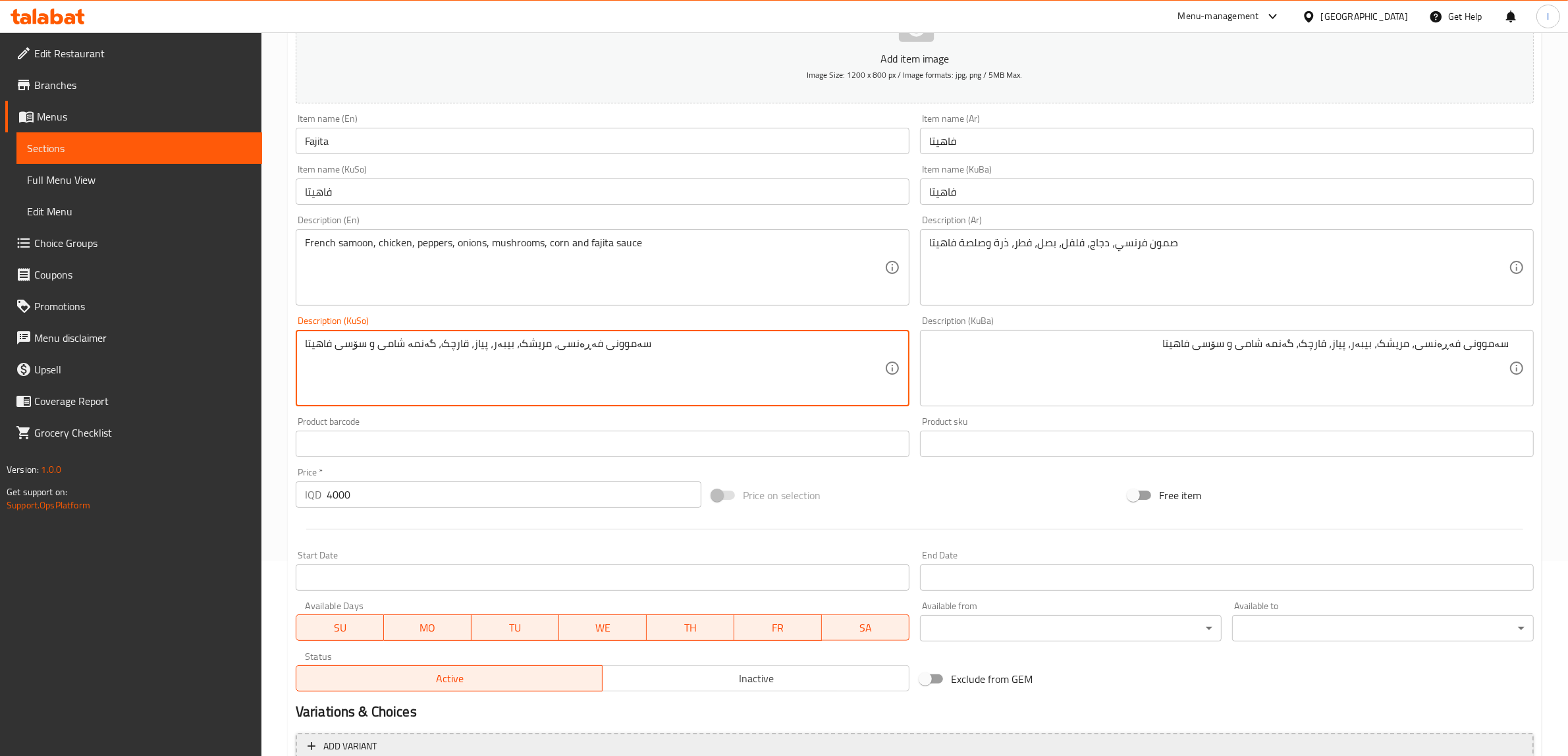
scroll to position [323, 0]
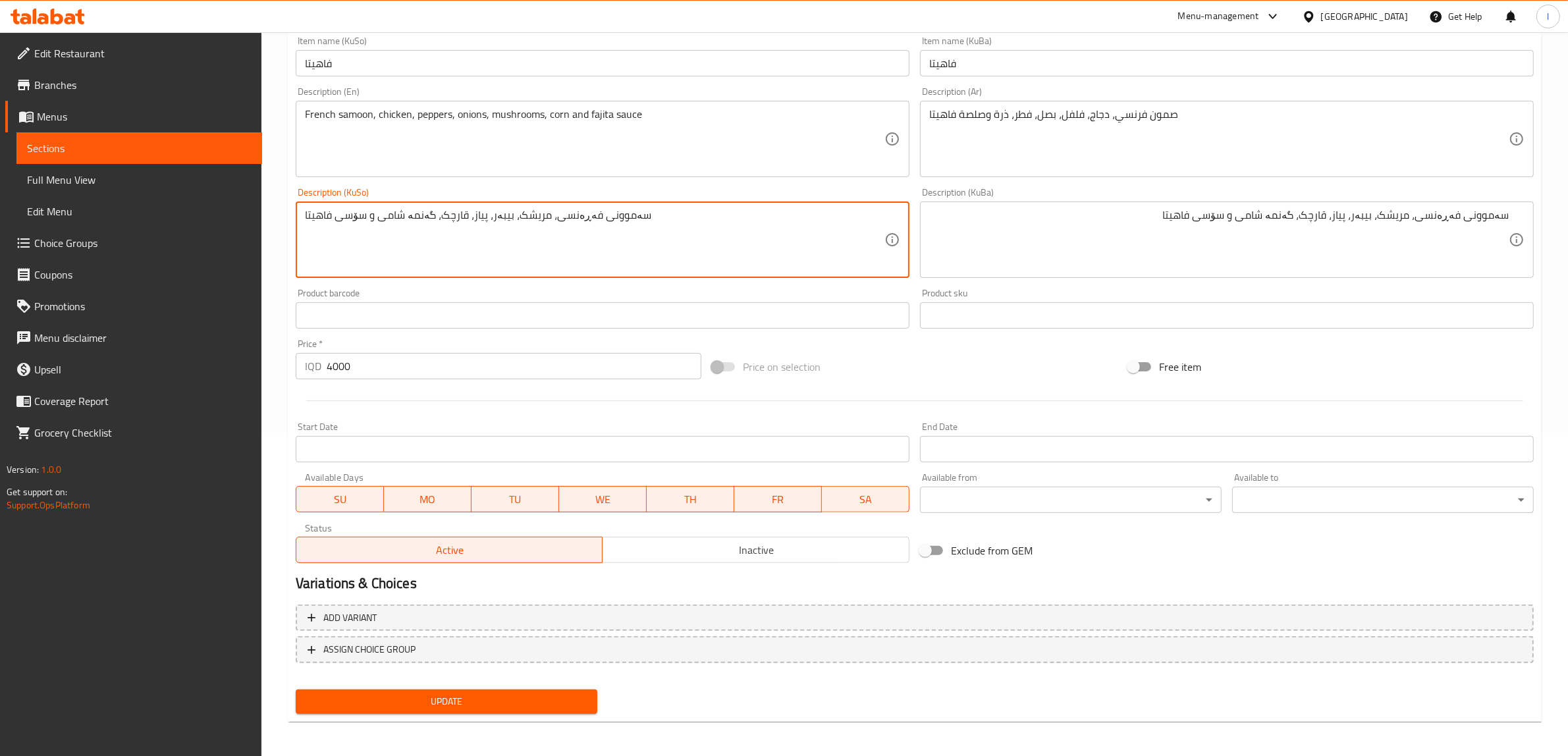
type textarea "سەموونی فەڕەنسی، مریشک، بیبەر، پیاز، قارچک، گەنمە شامی و سۆسی فاهیتا"
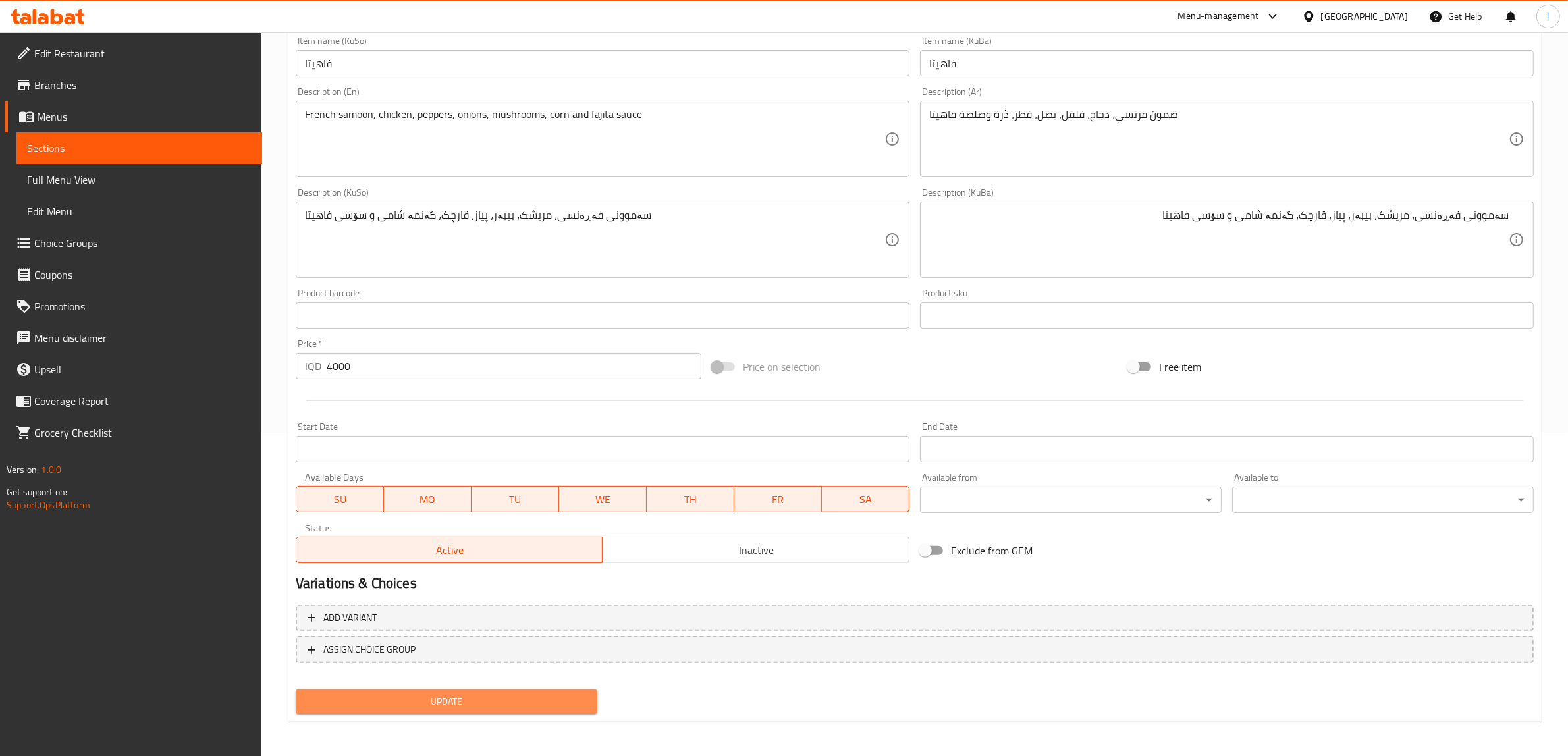
click at [446, 693] on span "Update" at bounding box center [446, 702] width 280 height 17
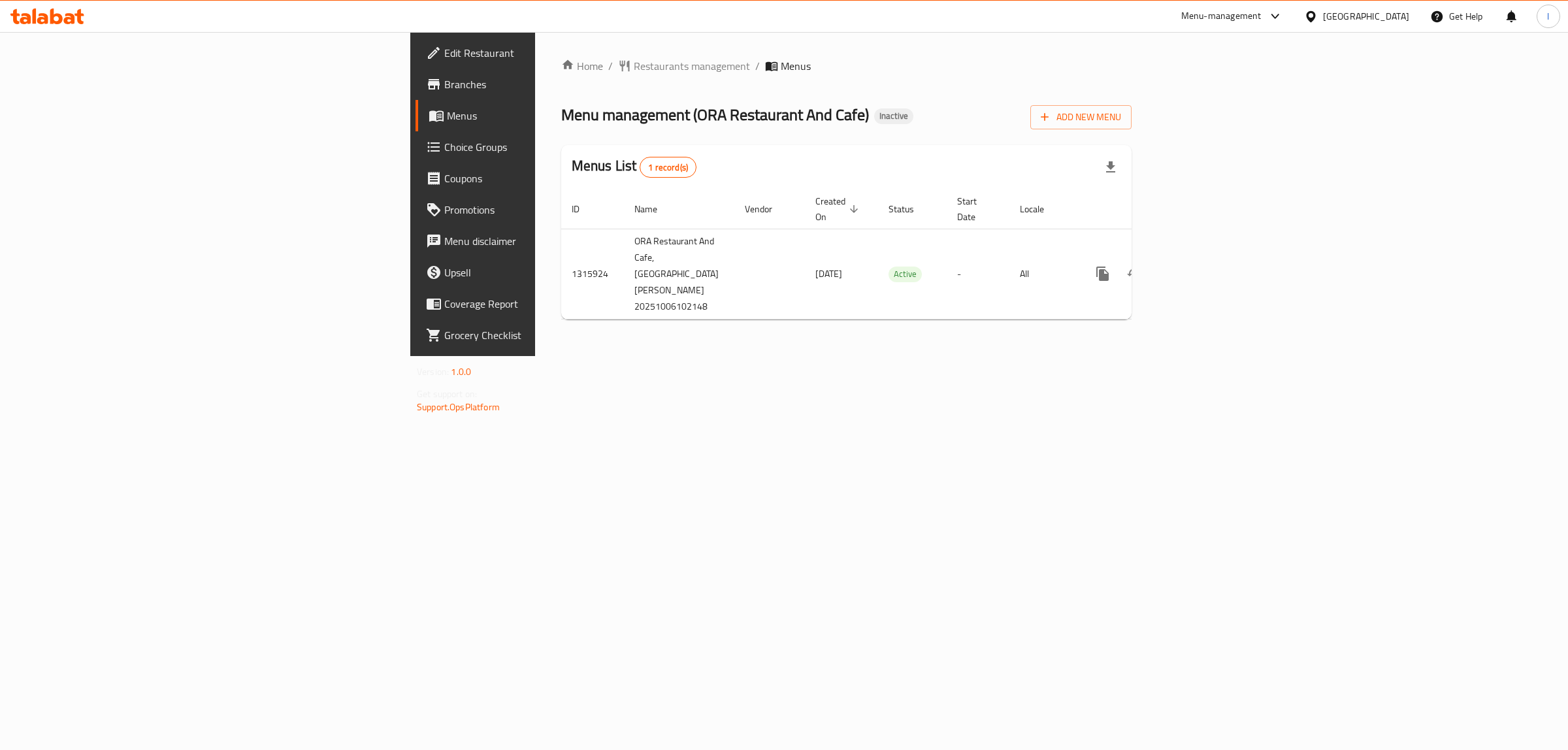
click at [1131, 94] on div "Home / Restaurants management / Menus Menu management ( ORA Restaurant And Cafe…" at bounding box center [846, 194] width 570 height 272
click at [1121, 116] on span "Add New Menu" at bounding box center [1081, 118] width 81 height 16
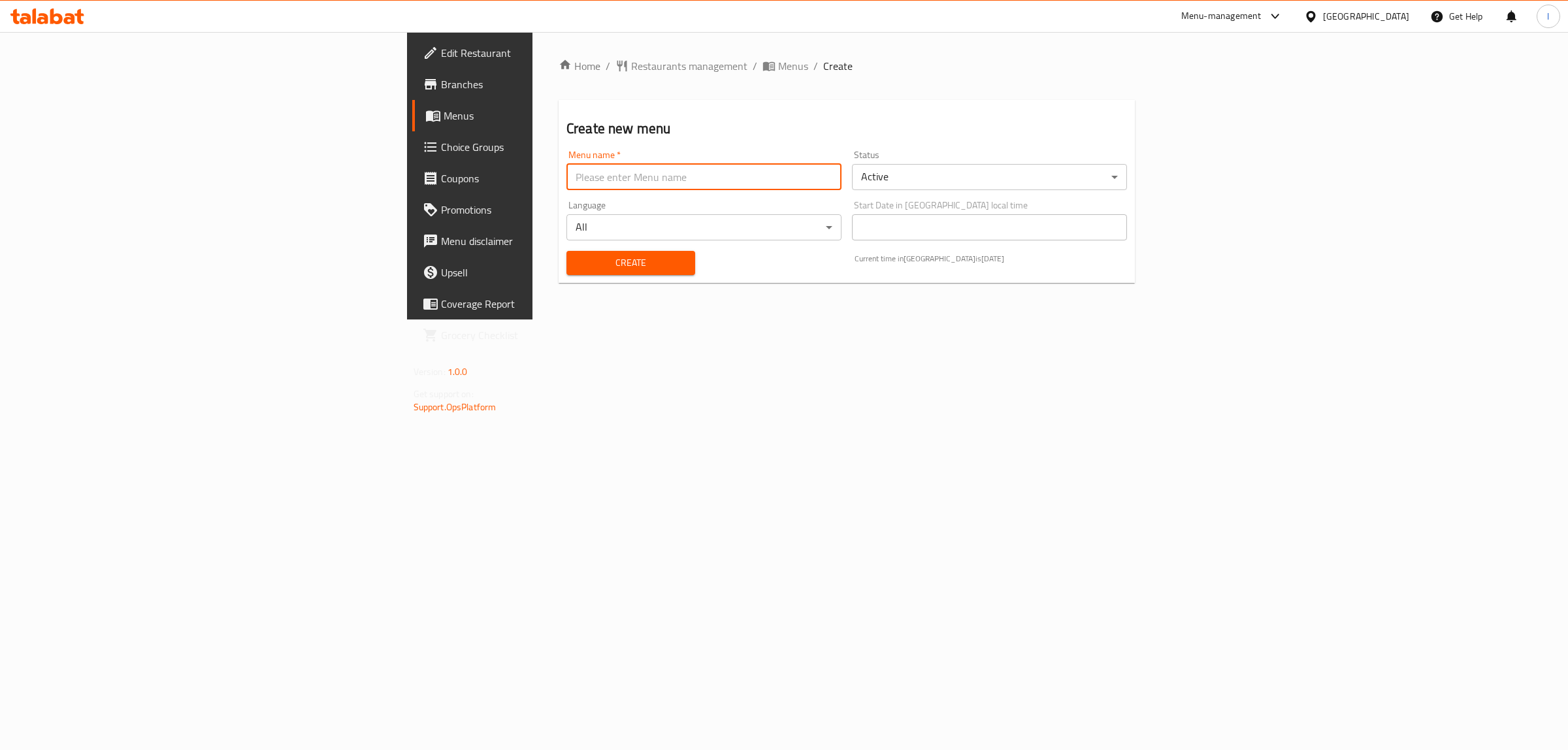
click at [567, 189] on input "text" at bounding box center [704, 177] width 275 height 26
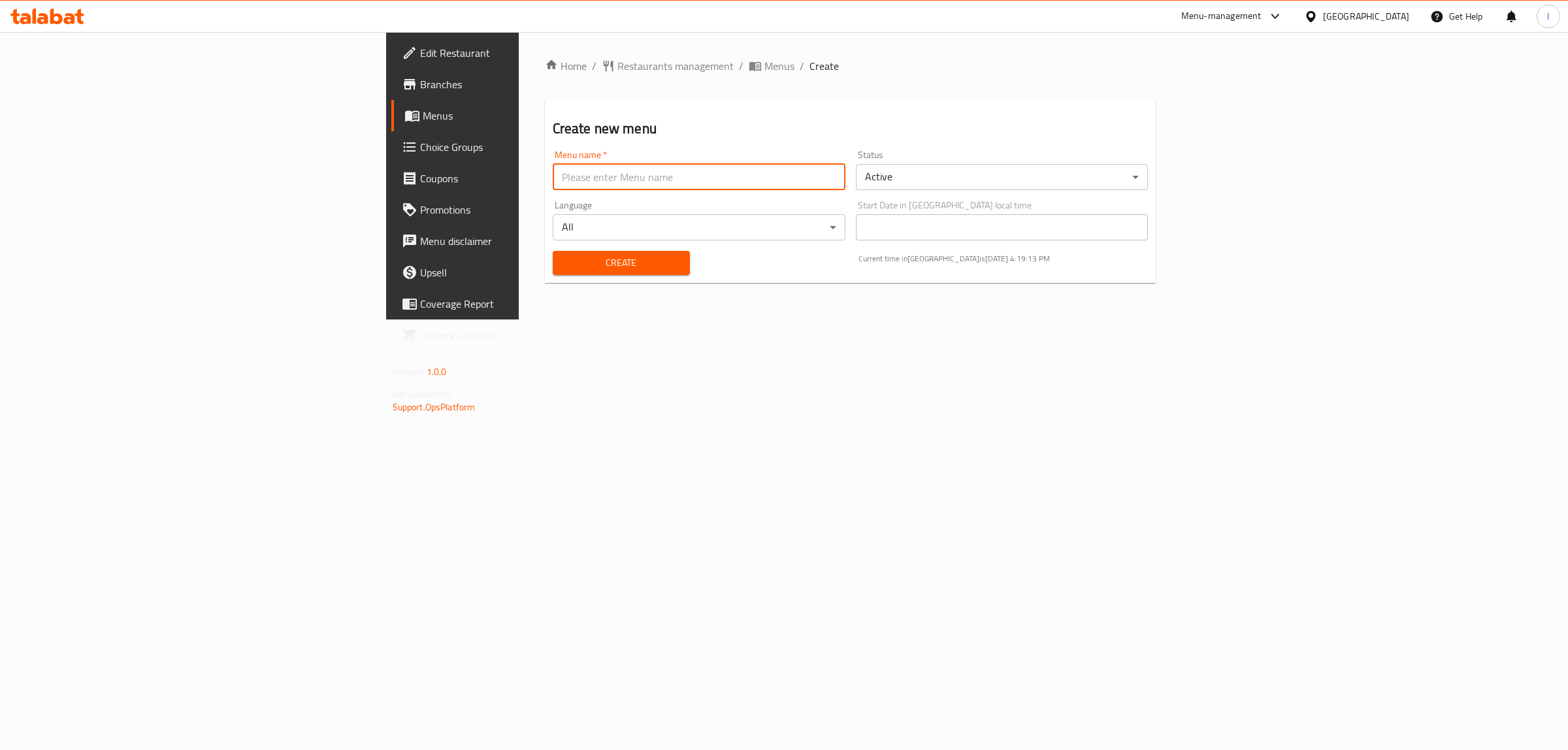
type input "team"
click at [563, 268] on span "Create" at bounding box center [621, 263] width 116 height 16
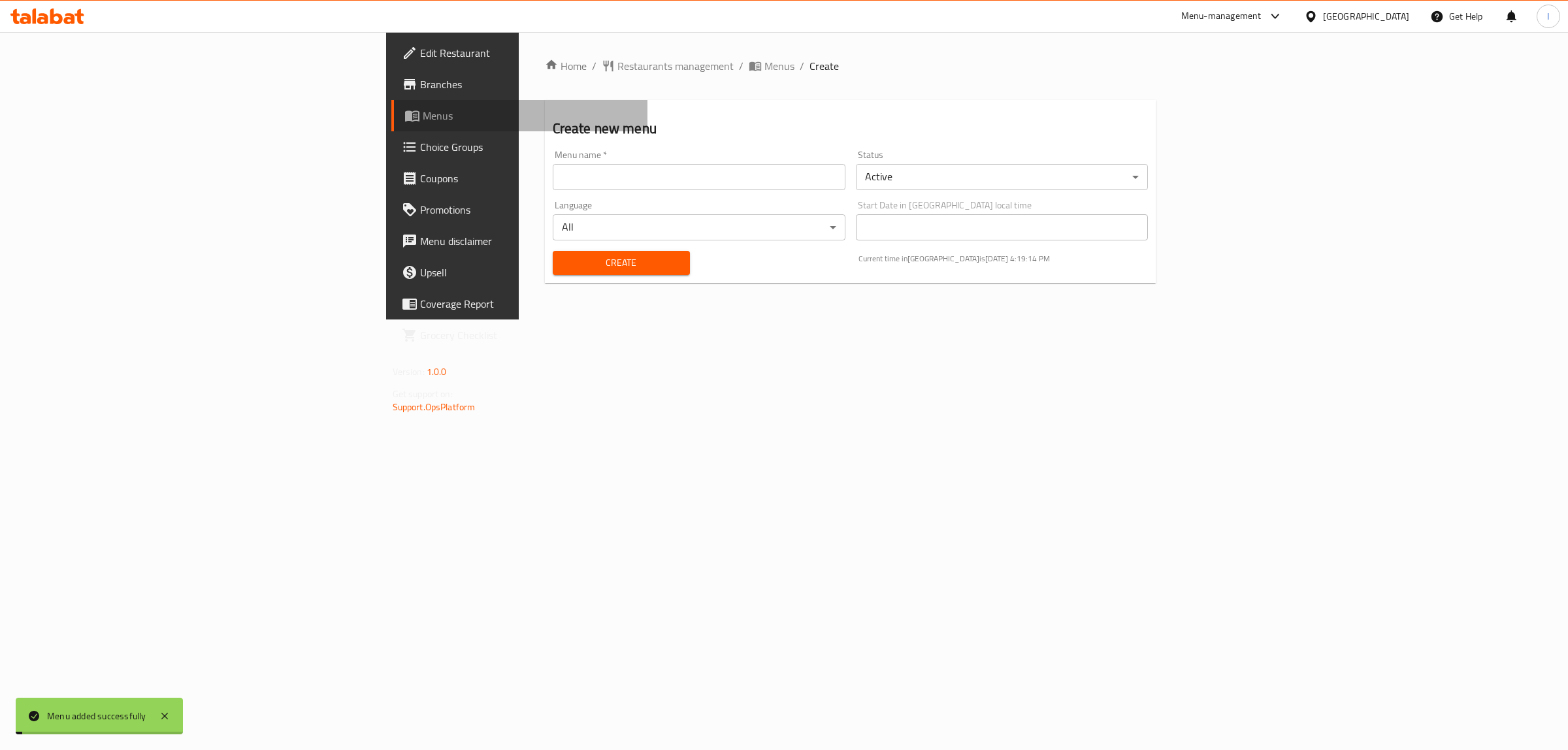
click at [422, 118] on span "Menus" at bounding box center [530, 116] width 215 height 16
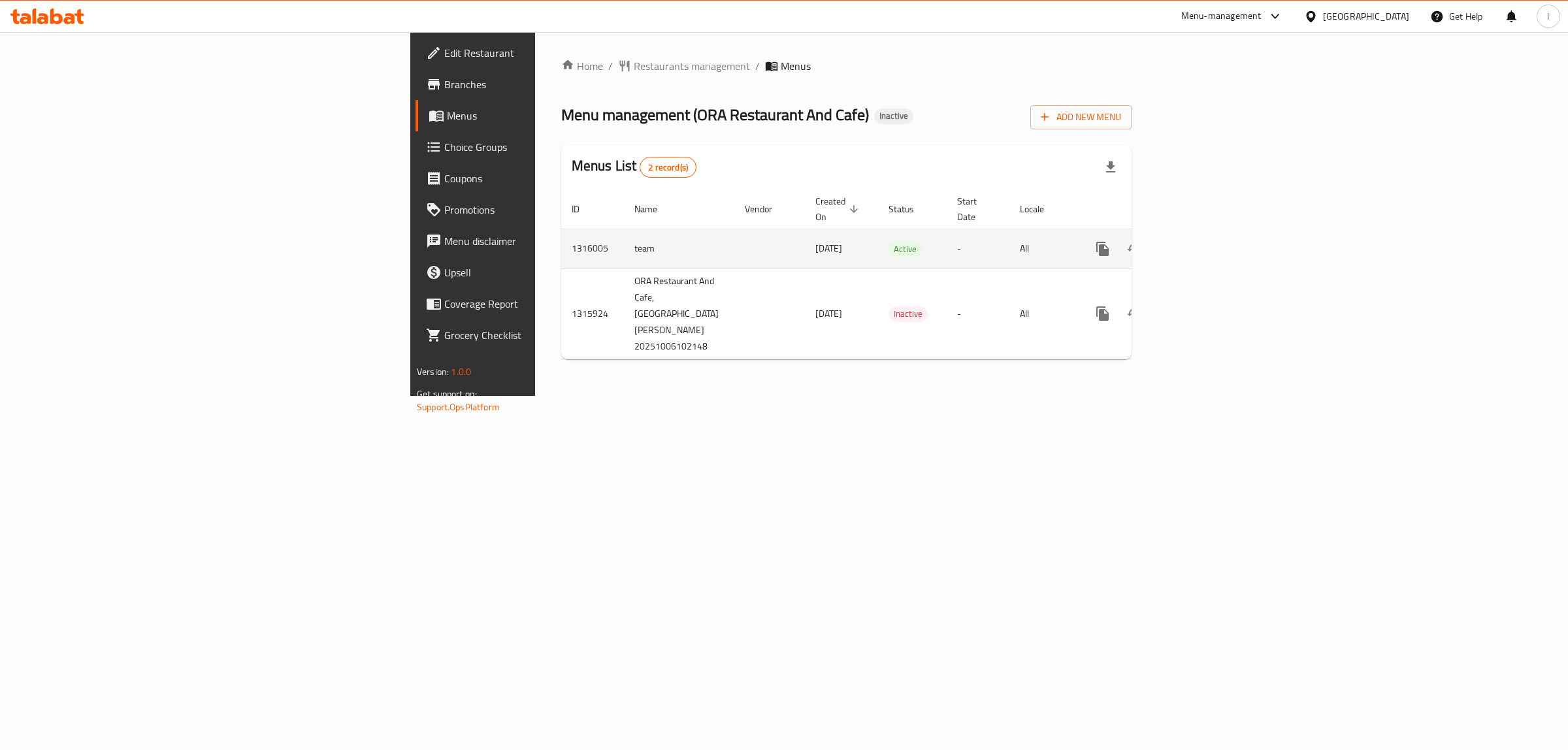
click at [1203, 243] on icon "enhanced table" at bounding box center [1196, 249] width 12 height 12
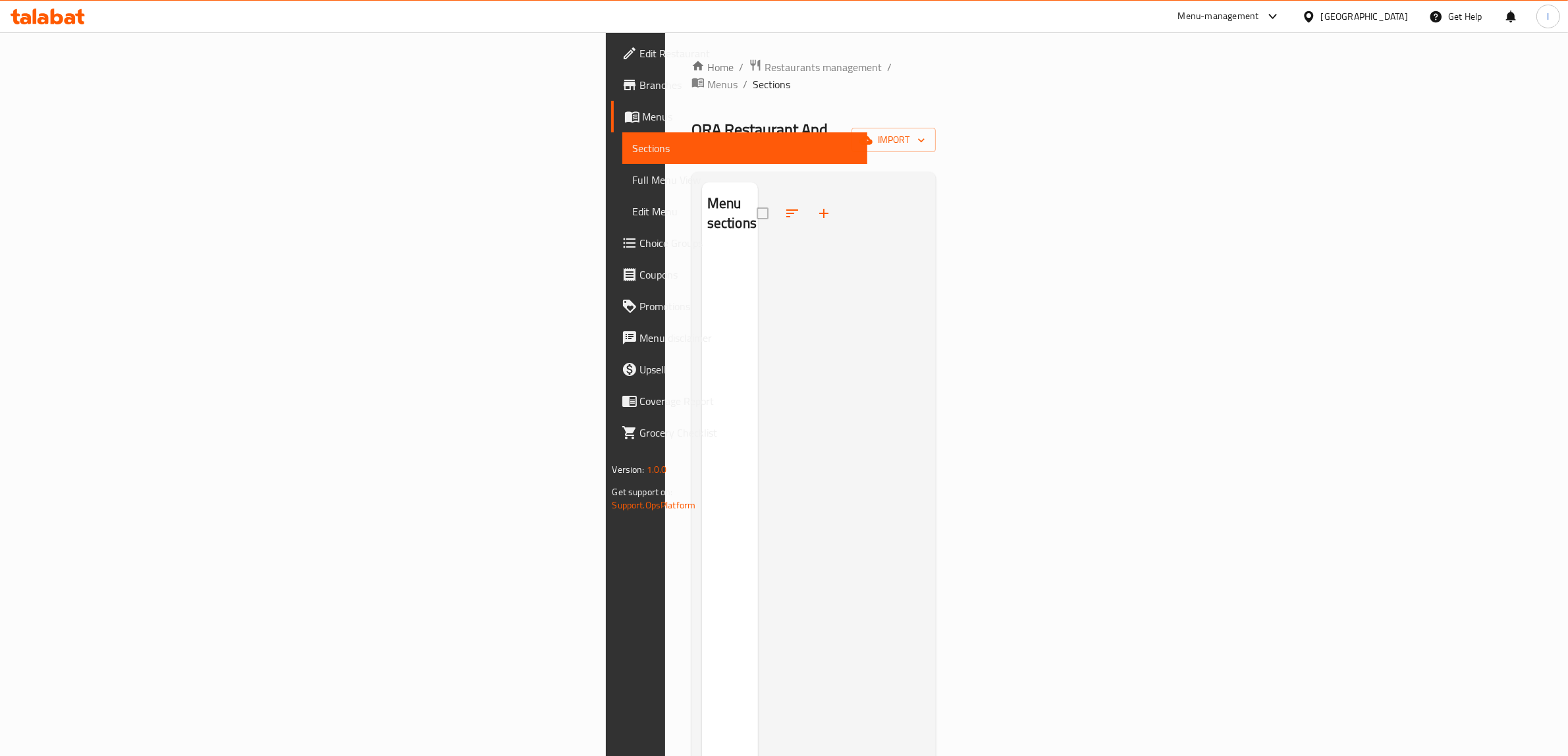
drag, startPoint x: 1388, startPoint y: 186, endPoint x: 1409, endPoint y: 130, distance: 59.8
click at [926, 186] on div at bounding box center [842, 560] width 168 height 756
click at [936, 127] on button "import" at bounding box center [894, 139] width 84 height 24
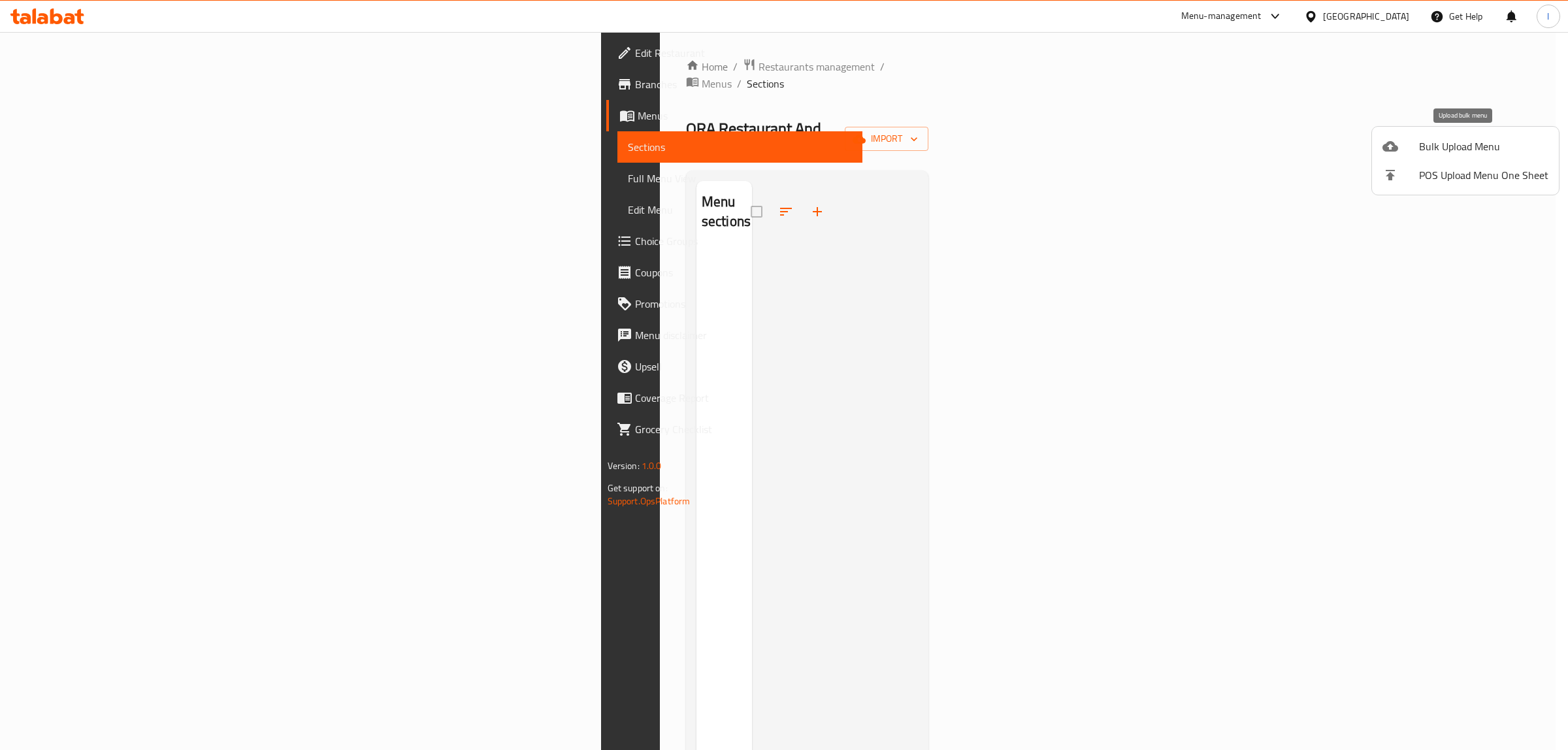
click at [1393, 148] on icon at bounding box center [1390, 146] width 16 height 10
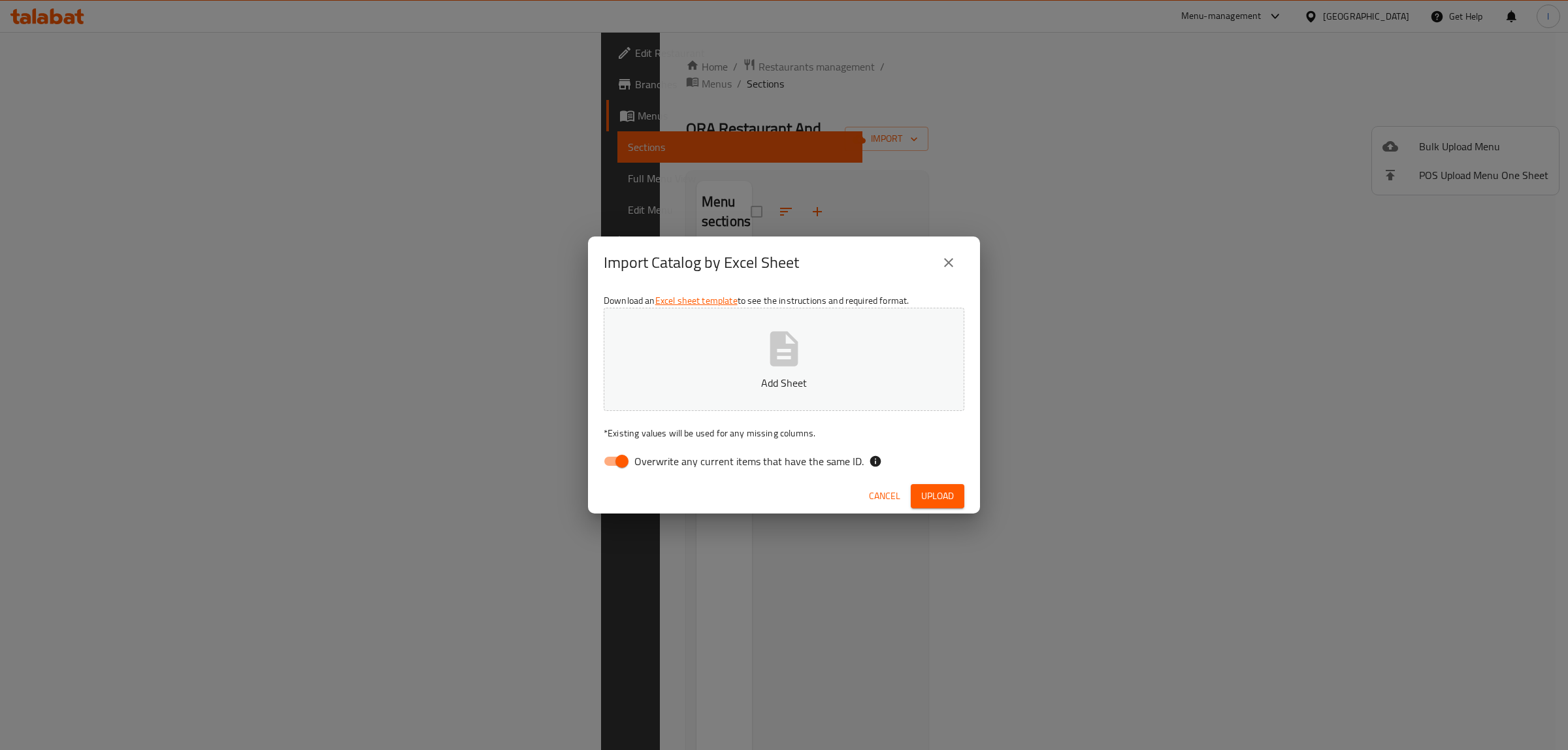
click at [671, 478] on div "Download an Excel sheet template to see the instructions and required format. A…" at bounding box center [783, 383] width 392 height 189
click at [673, 470] on label "Overwrite any current items that have the same ID." at bounding box center [730, 461] width 267 height 25
click at [659, 470] on input "Overwrite any current items that have the same ID." at bounding box center [621, 461] width 75 height 25
checkbox input "false"
click at [705, 347] on button "Add Sheet" at bounding box center [784, 359] width 361 height 103
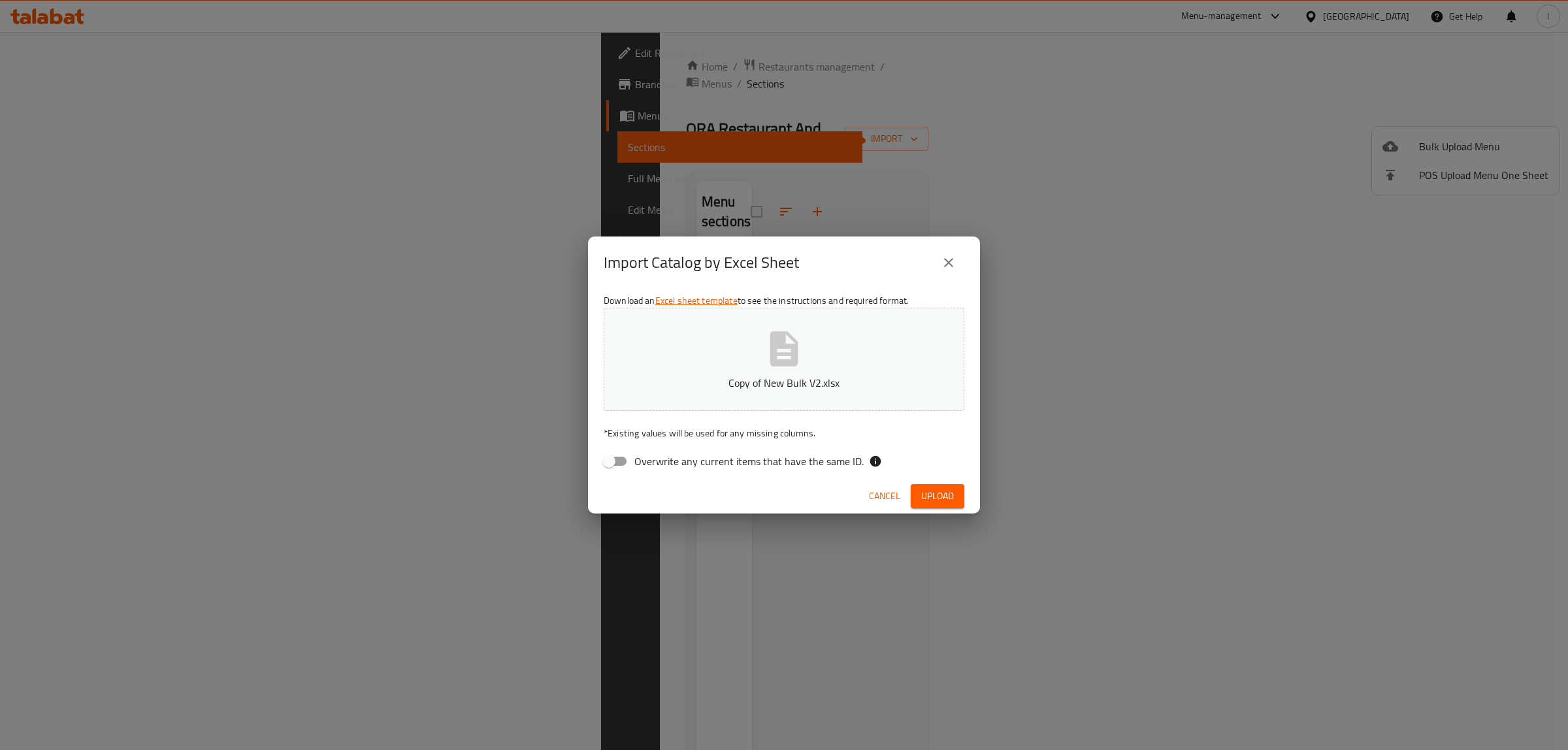
click at [962, 481] on div "Cancel Upload" at bounding box center [783, 496] width 392 height 35
click at [922, 494] on span "Upload" at bounding box center [938, 496] width 33 height 16
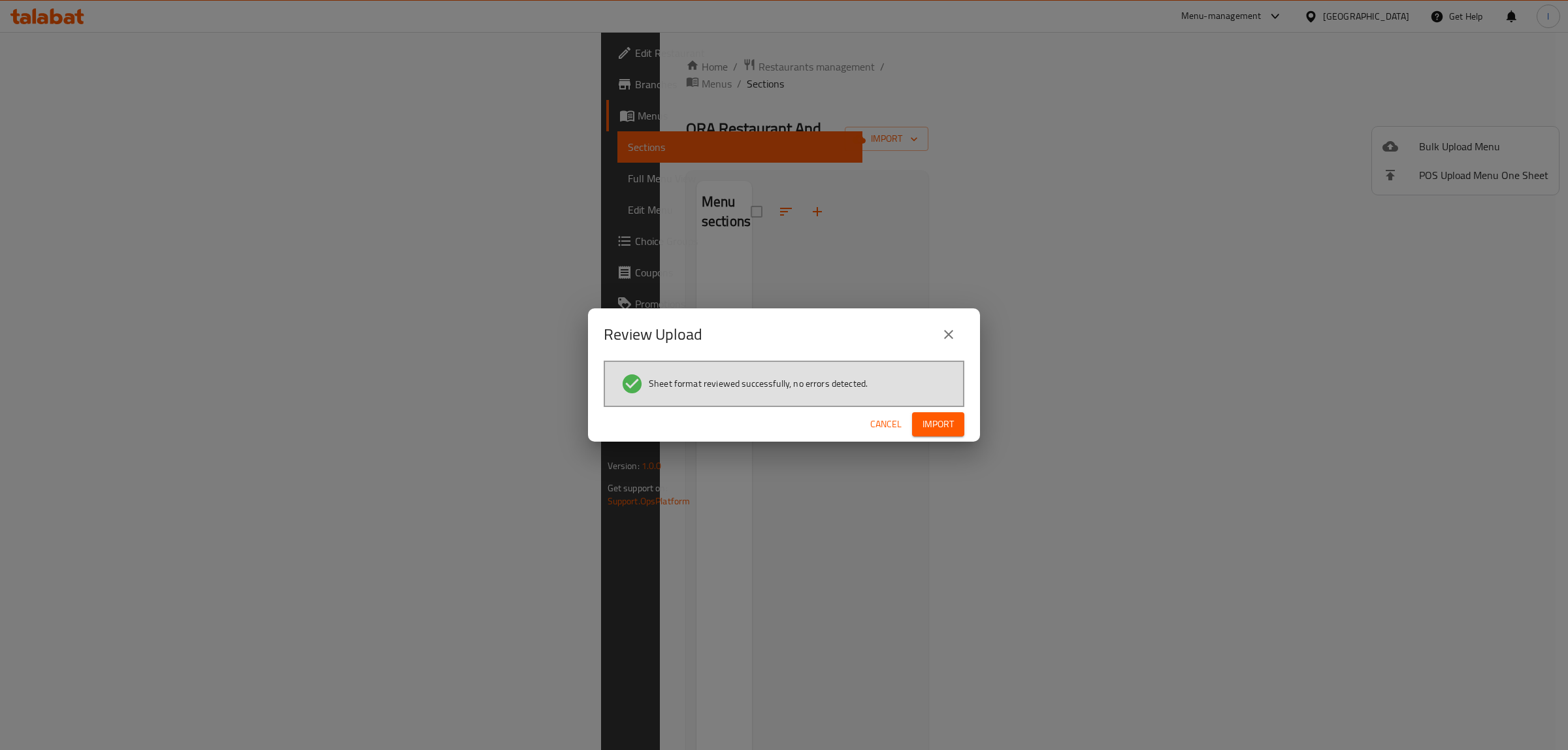
click at [951, 420] on span "Import" at bounding box center [938, 425] width 31 height 16
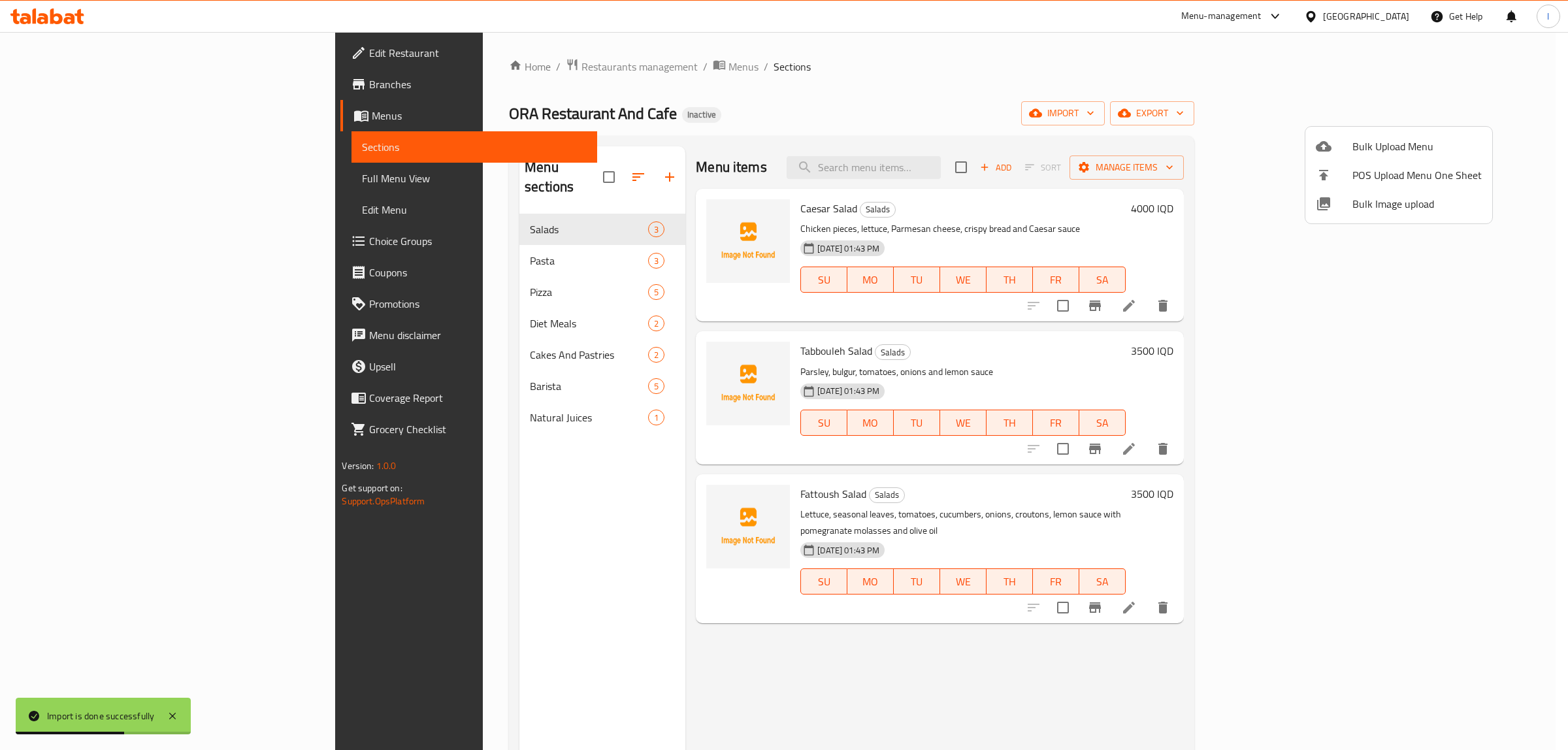
click at [106, 178] on div at bounding box center [784, 375] width 1568 height 750
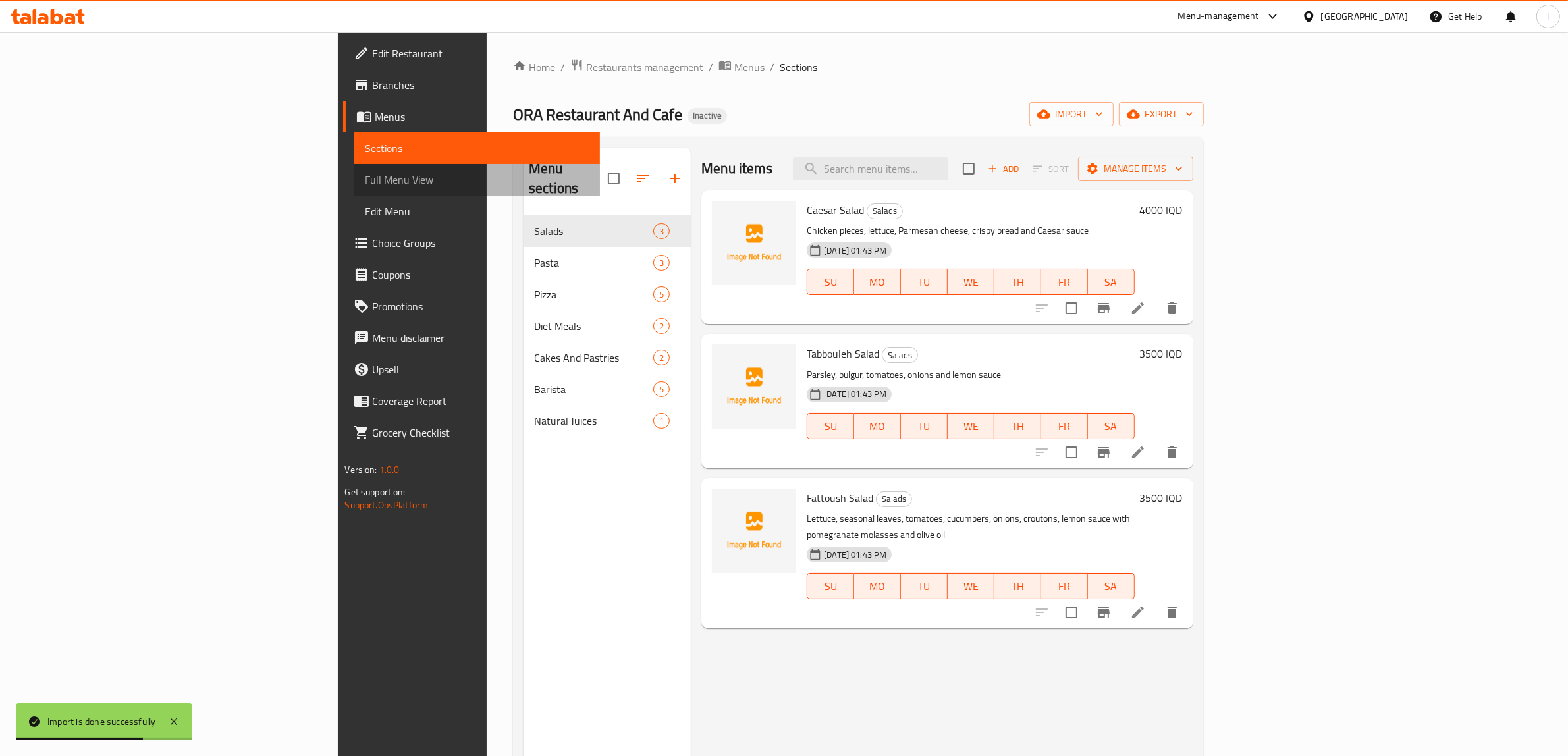
click at [364, 179] on span "Full Menu View" at bounding box center [477, 179] width 225 height 16
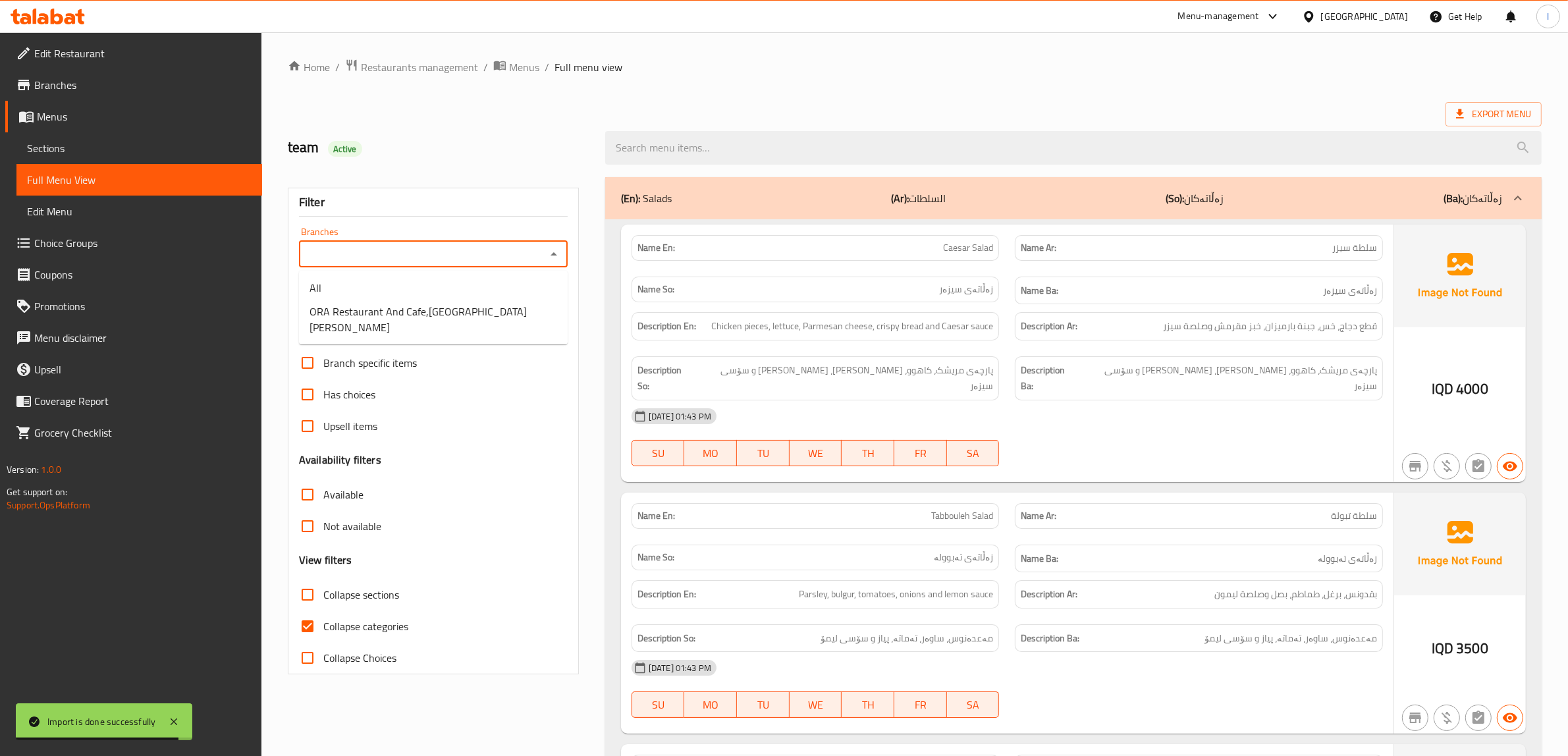
click at [491, 254] on input "Branches" at bounding box center [422, 254] width 239 height 19
click at [439, 310] on span "ORA Restaurant And Cafe,[GEOGRAPHIC_DATA][PERSON_NAME]" at bounding box center [433, 320] width 247 height 32
type input "ORA Restaurant And Cafe,[GEOGRAPHIC_DATA][PERSON_NAME]"
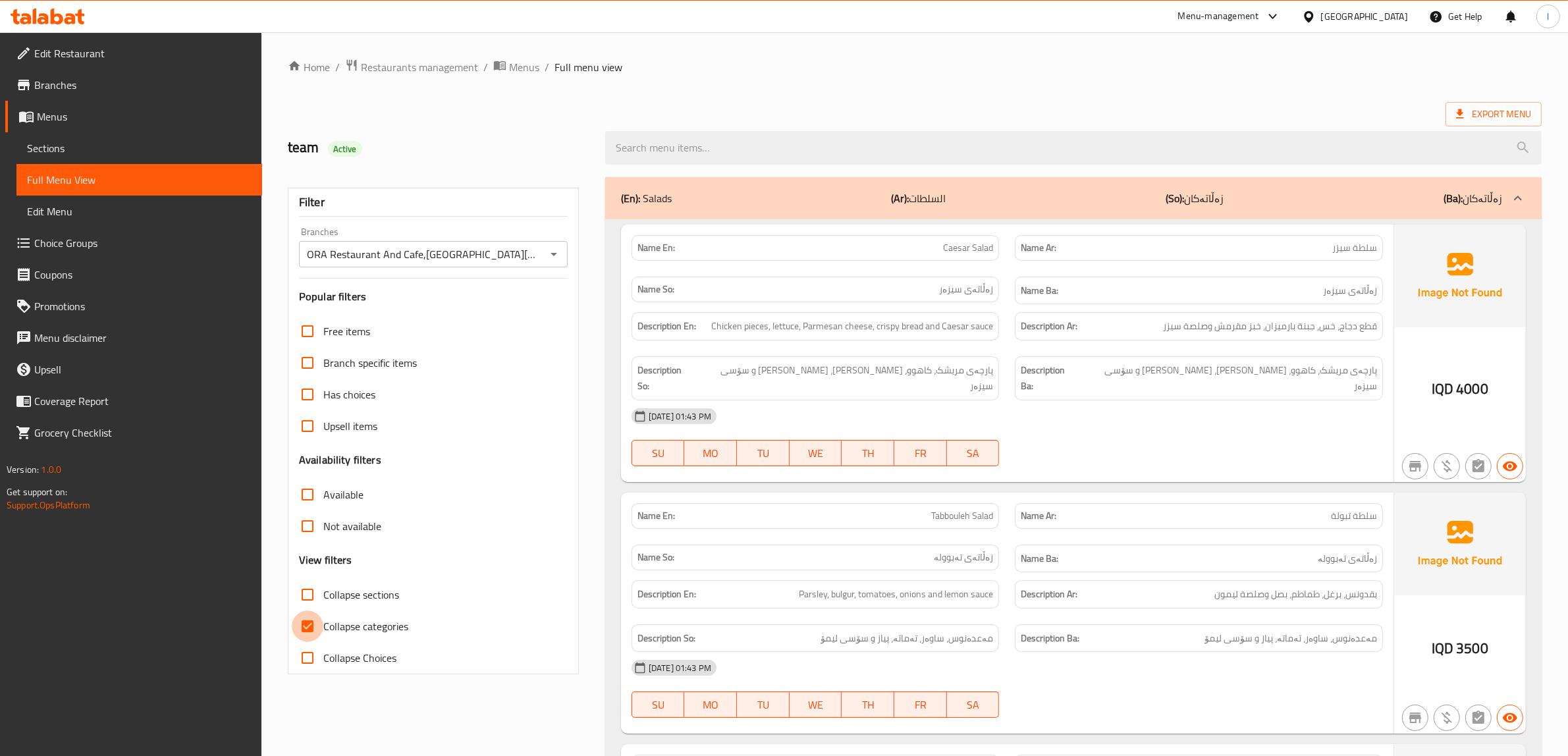
click at [314, 628] on input "Collapse categories" at bounding box center [307, 626] width 32 height 32
checkbox input "false"
click at [344, 597] on span "Collapse sections" at bounding box center [361, 595] width 76 height 16
click at [323, 597] on input "Collapse sections" at bounding box center [307, 595] width 32 height 32
checkbox input "true"
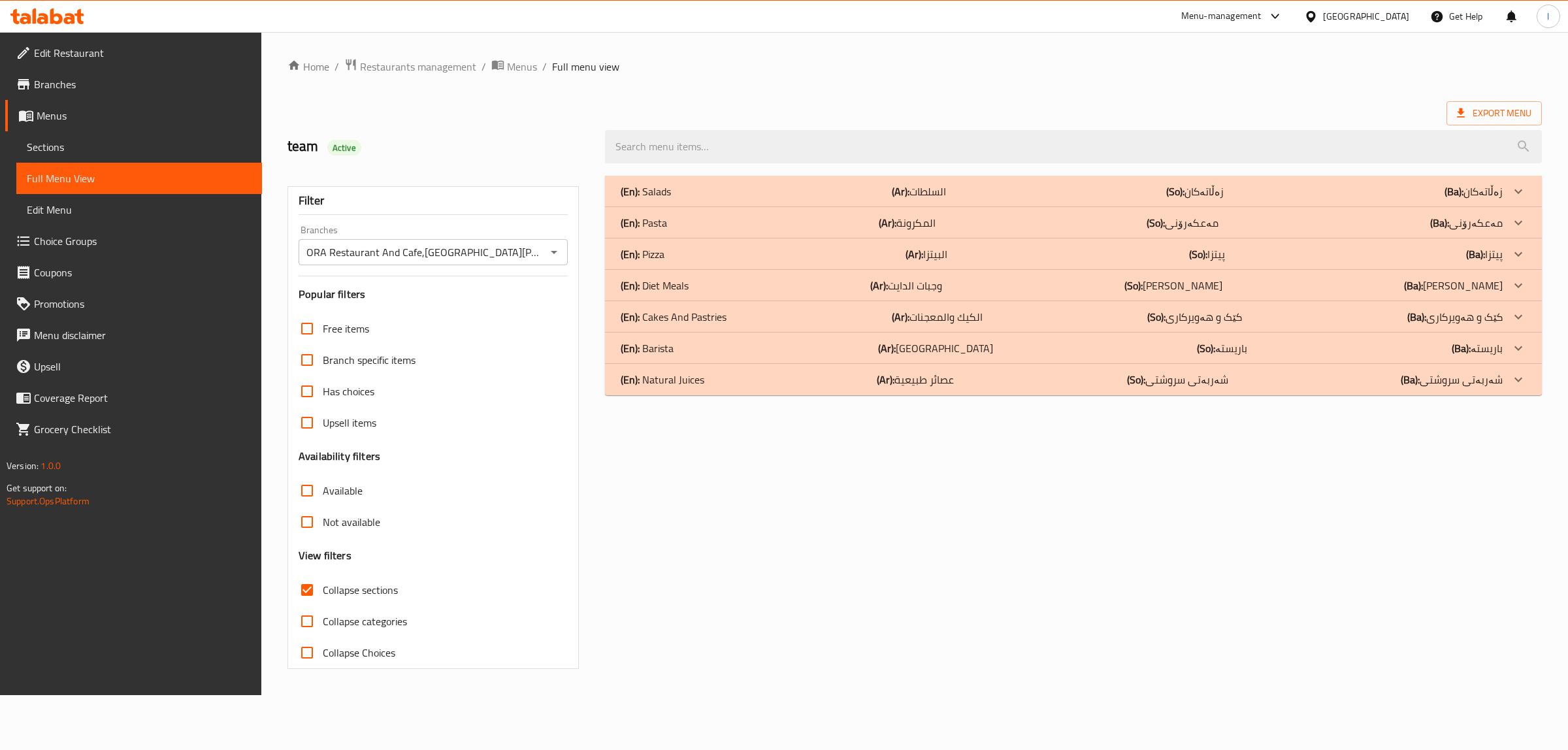
click at [745, 193] on div "(En): Salads (Ar): السلطات (So): زەڵاتەکان (Ba): زەڵاتەکان" at bounding box center [1062, 191] width 882 height 16
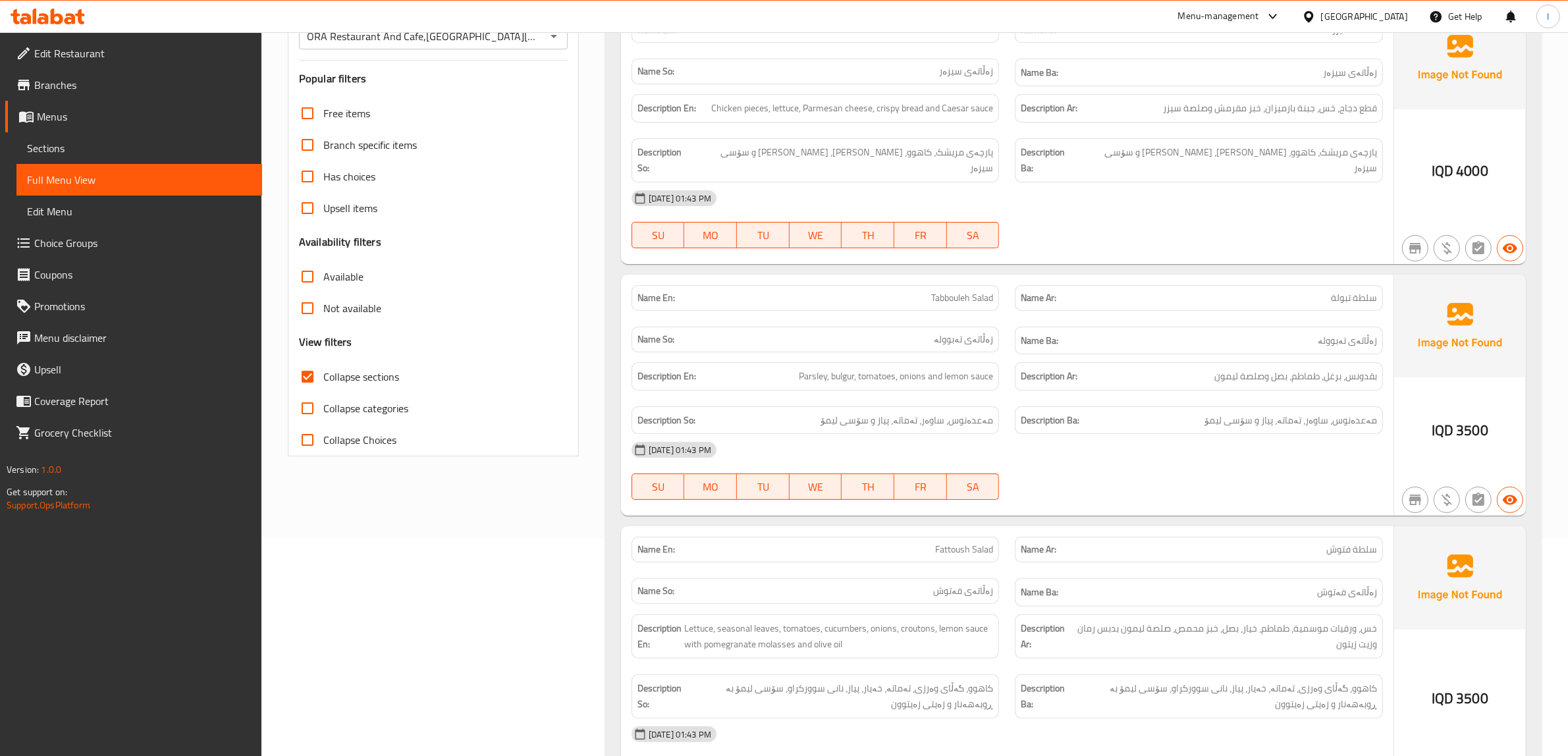
scroll to position [247, 0]
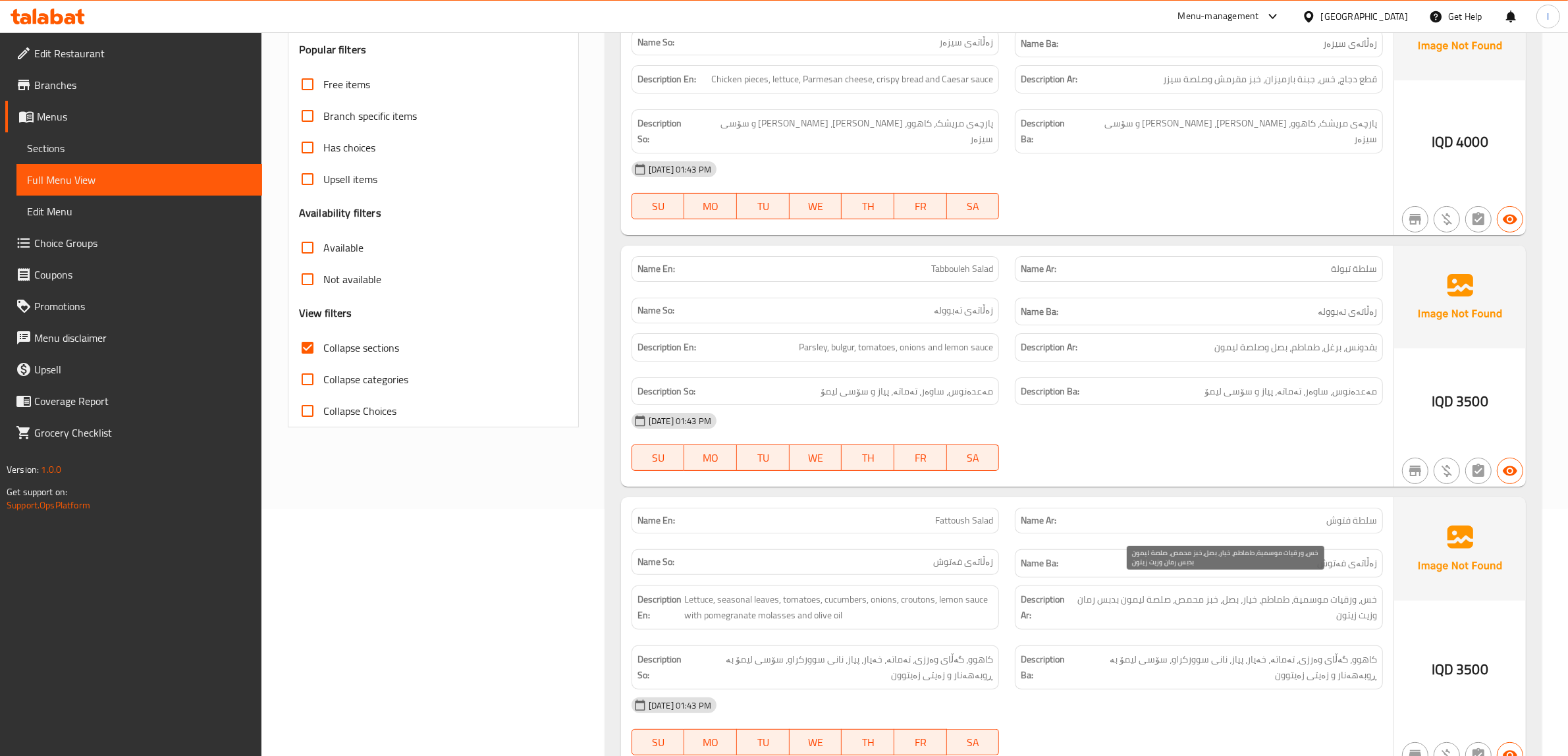
click at [1330, 606] on span "خس، ورقيات موسمية، طماطم، خيار، بصل، خبز محمص، صلصة ليمون بدبس رمان وزيت زيتون" at bounding box center [1226, 607] width 303 height 32
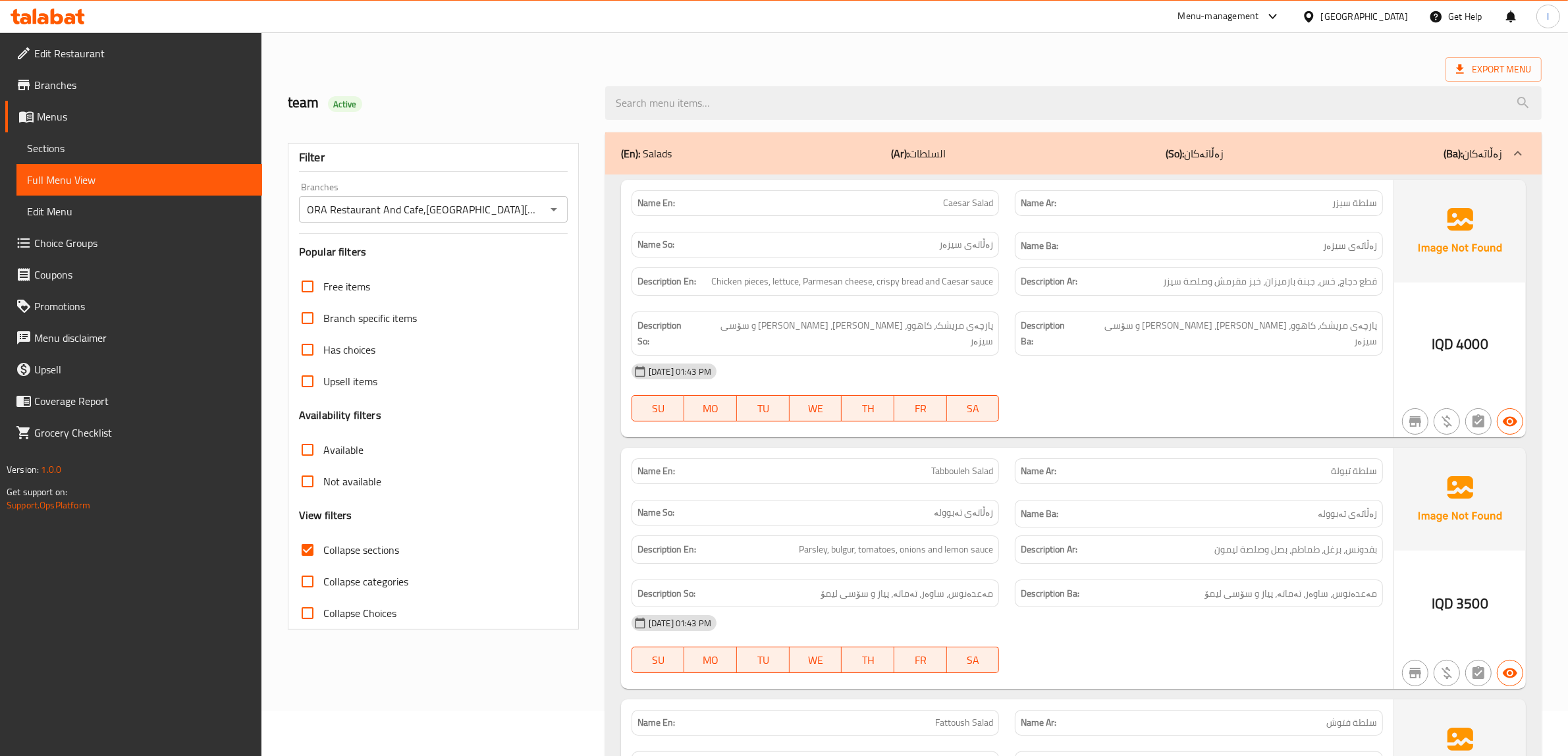
scroll to position [165, 0]
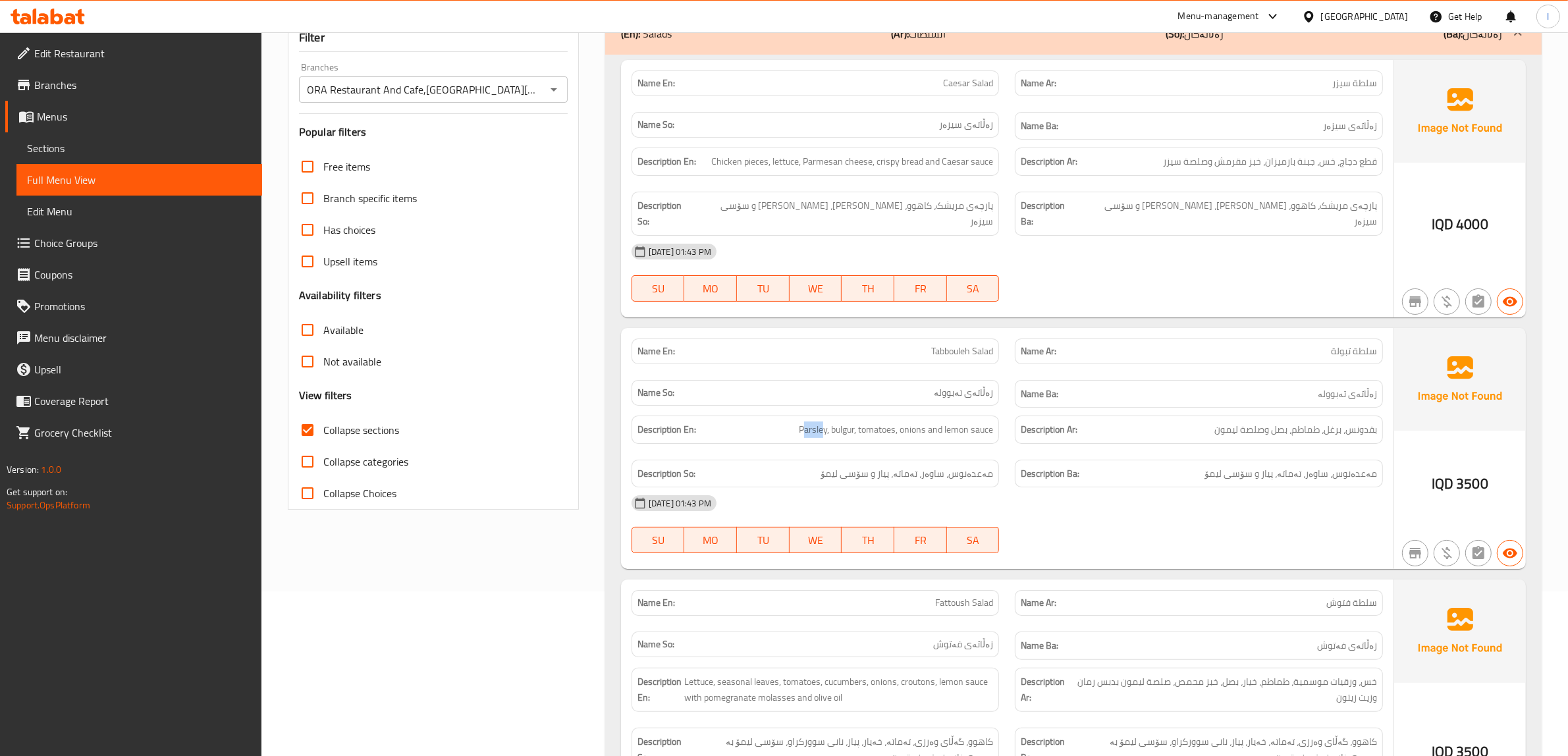
drag, startPoint x: 802, startPoint y: 418, endPoint x: 821, endPoint y: 407, distance: 22.0
click at [821, 416] on div "Description En: Parsley, bulgur, tomatoes, onions and lemon sauce" at bounding box center [816, 429] width 368 height 28
drag, startPoint x: 856, startPoint y: 413, endPoint x: 832, endPoint y: 424, distance: 26.4
click at [831, 424] on span "Parsley, bulgur, tomatoes, onions and lemon sauce" at bounding box center [896, 430] width 194 height 17
click at [869, 422] on span "Parsley, bulgur, tomatoes, onions and lemon sauce" at bounding box center [896, 430] width 194 height 17
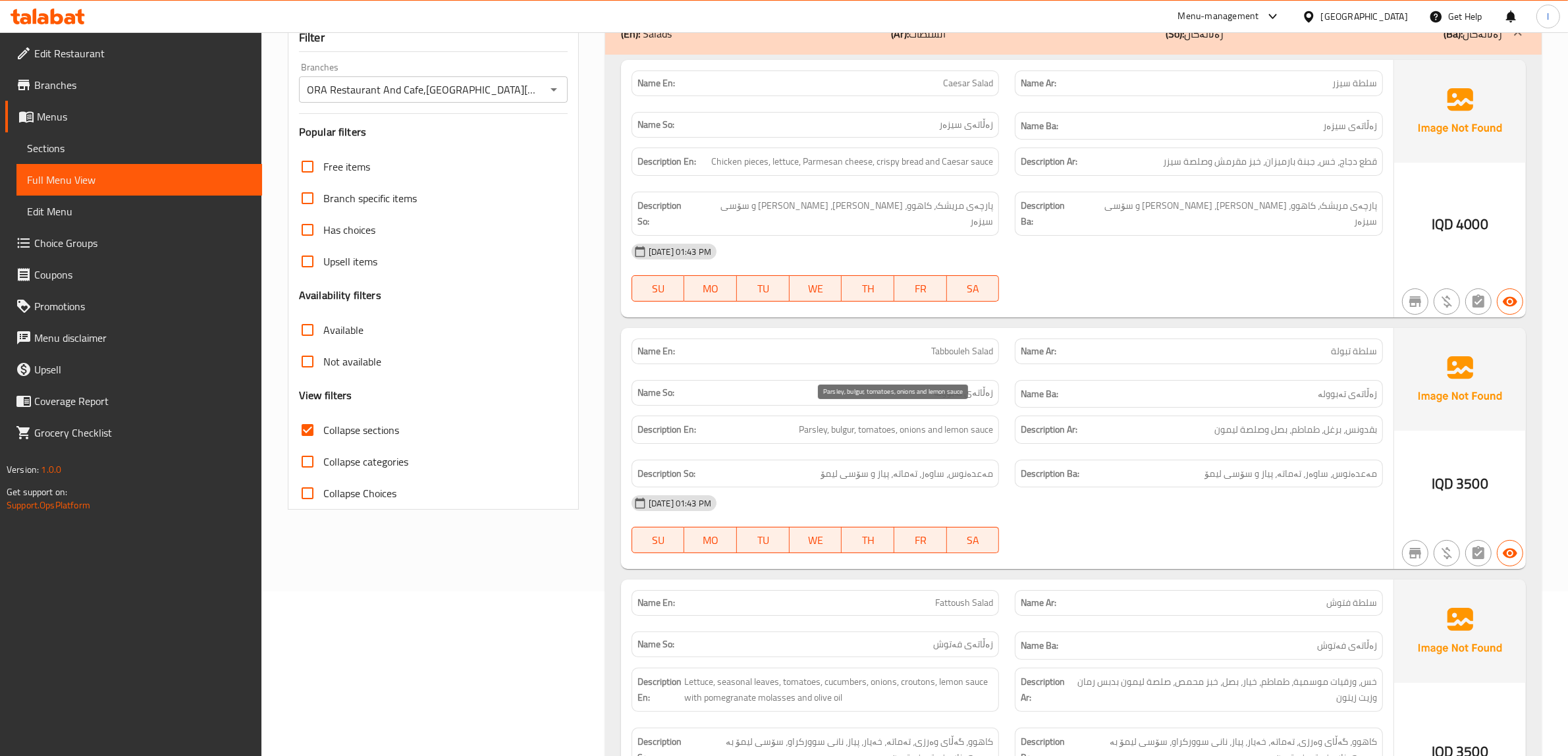
click at [940, 422] on span "Parsley, bulgur, tomatoes, onions and lemon sauce" at bounding box center [896, 430] width 194 height 17
click at [989, 422] on span "Parsley, bulgur, tomatoes, onions and lemon sauce" at bounding box center [896, 430] width 194 height 17
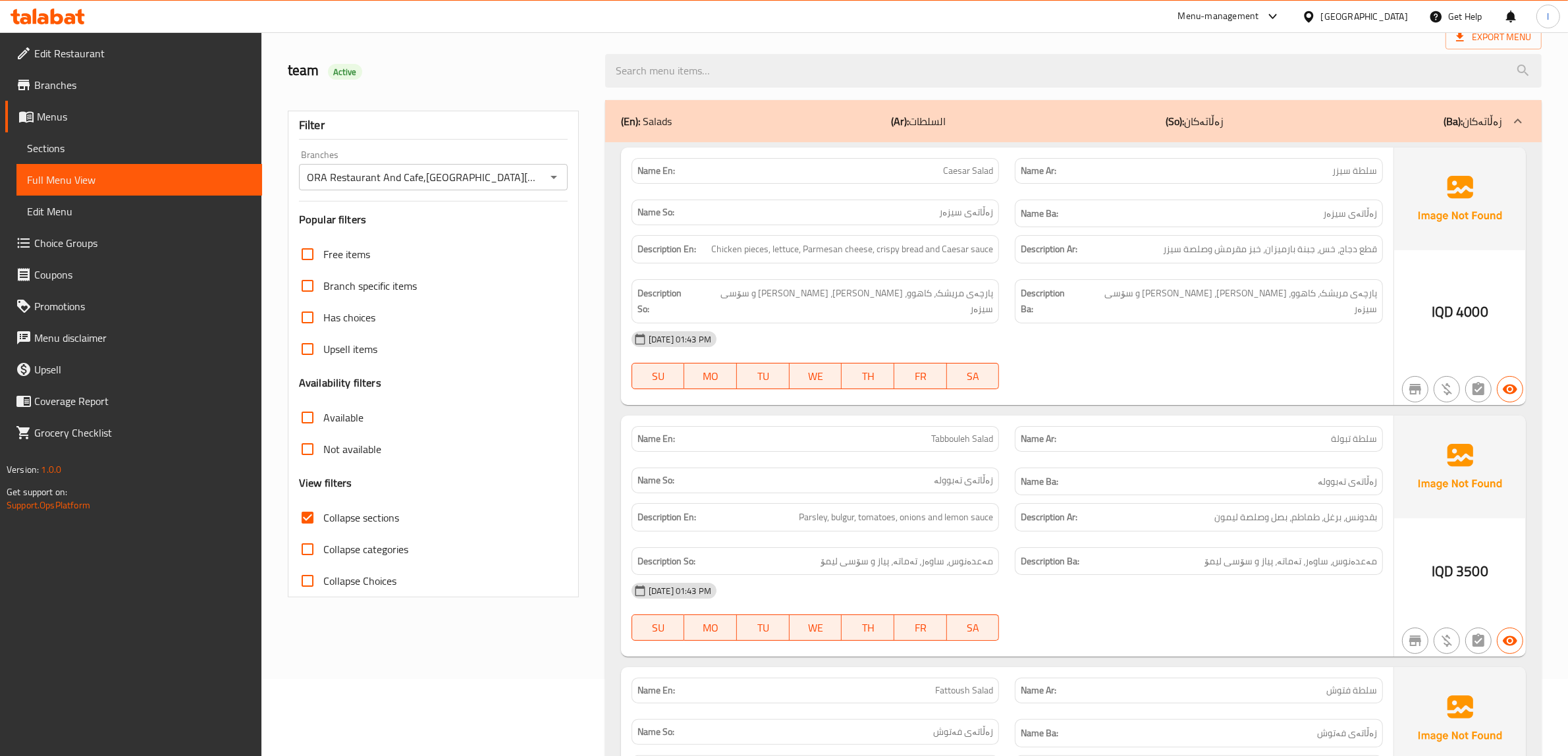
scroll to position [0, 0]
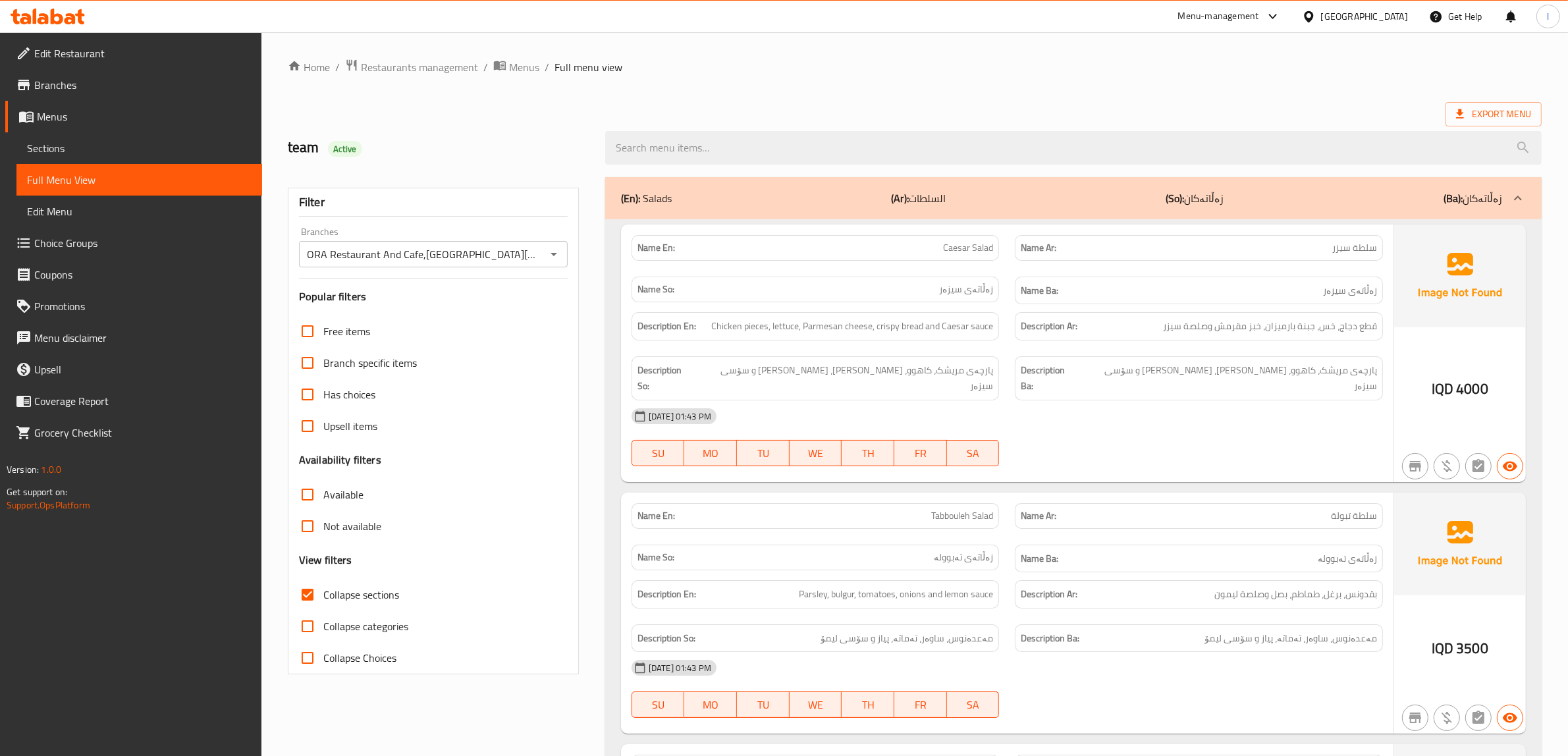
click at [932, 192] on p "(Ar): السلطات" at bounding box center [918, 198] width 54 height 16
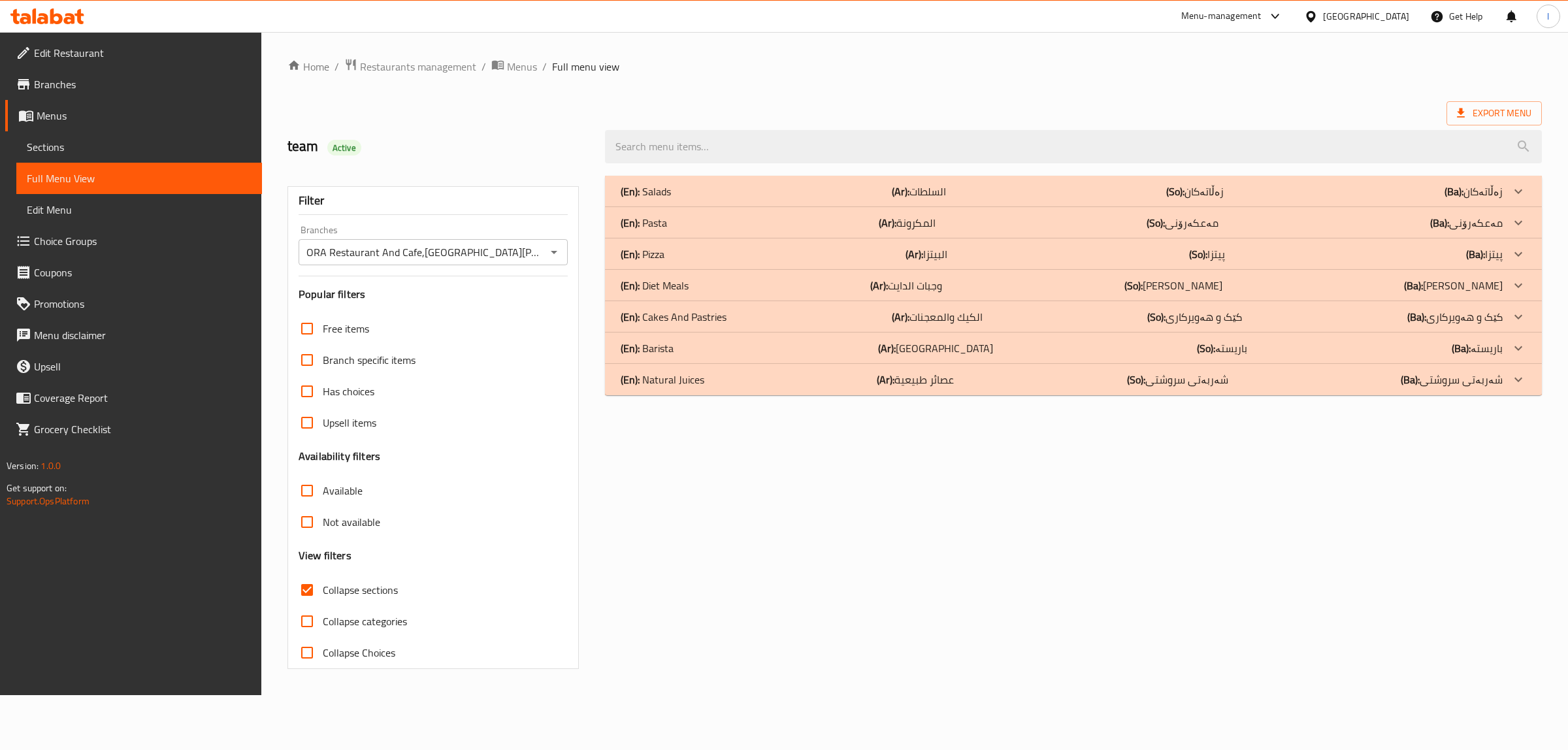
click at [912, 226] on p "(Ar): المكرونة" at bounding box center [906, 222] width 57 height 16
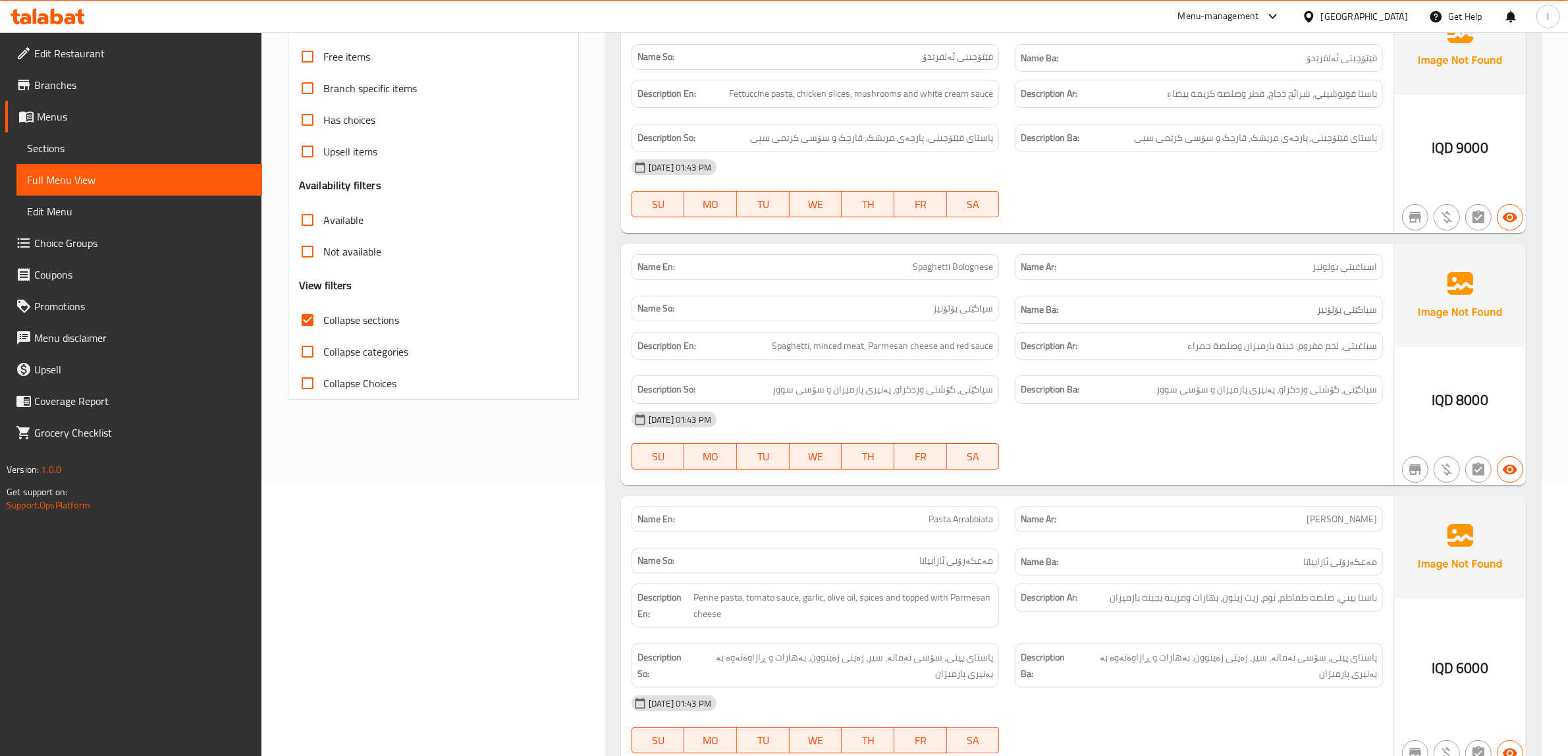
scroll to position [265, 0]
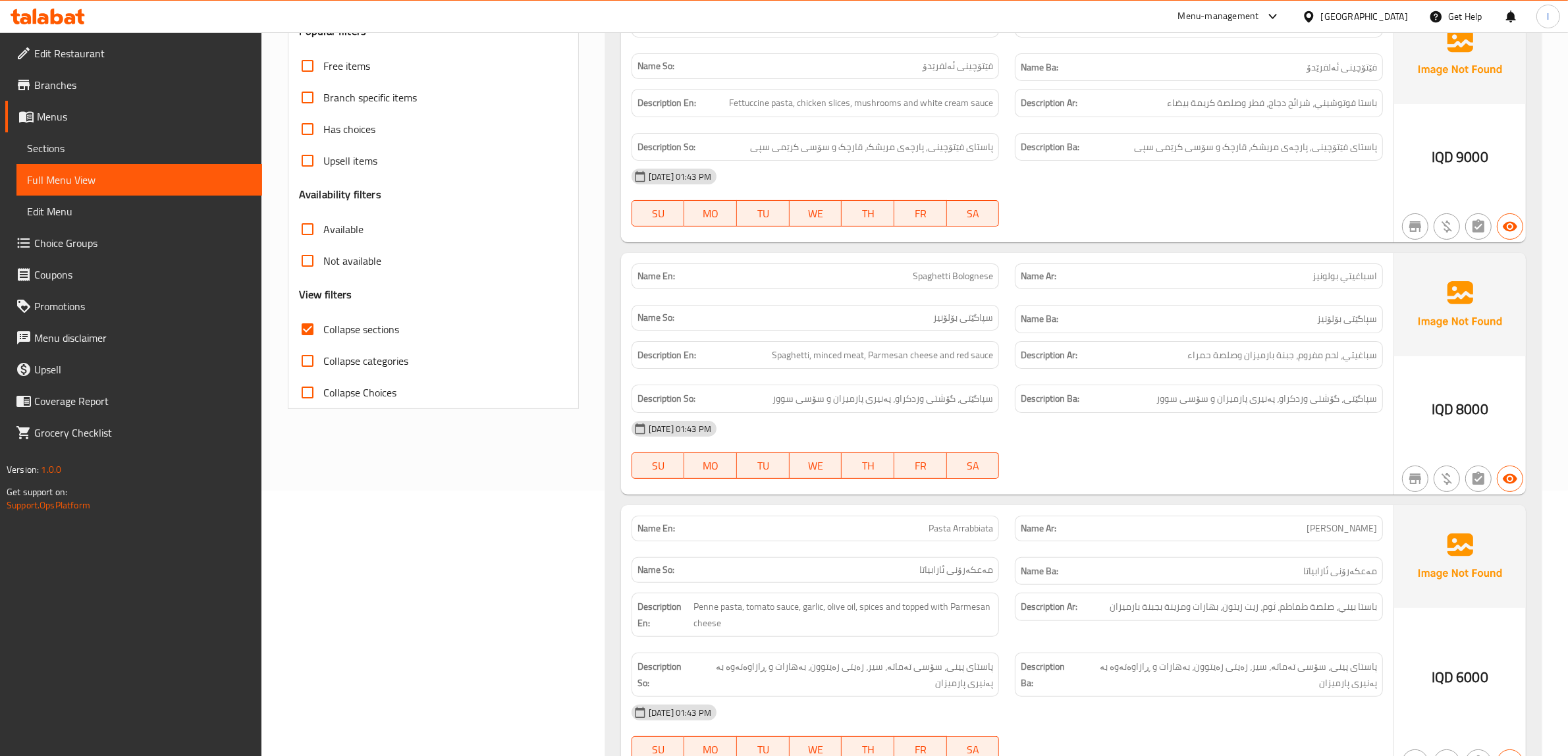
click at [1265, 300] on div "Name Ba: سپاگێتی بۆلۆنیز" at bounding box center [1198, 319] width 384 height 44
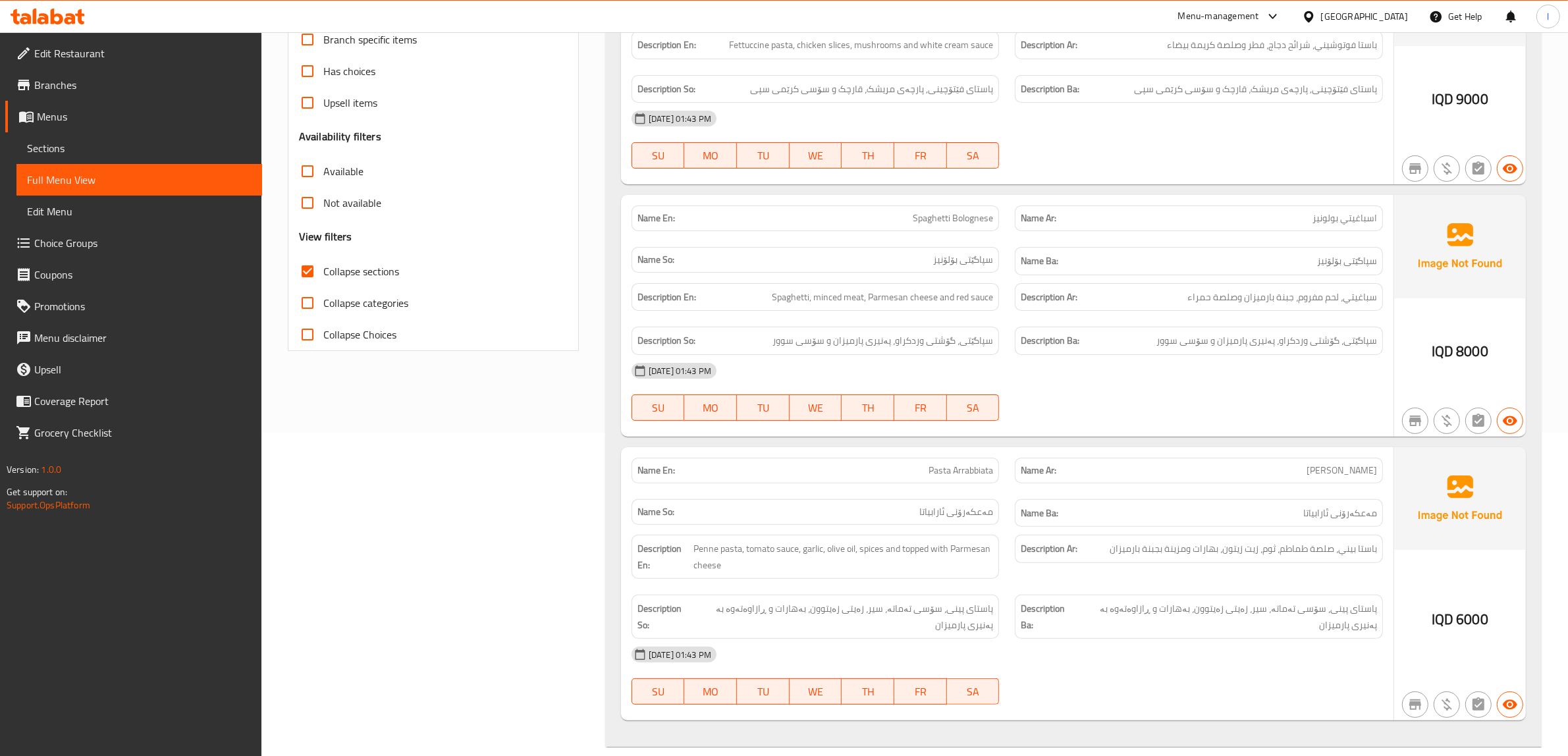
scroll to position [348, 0]
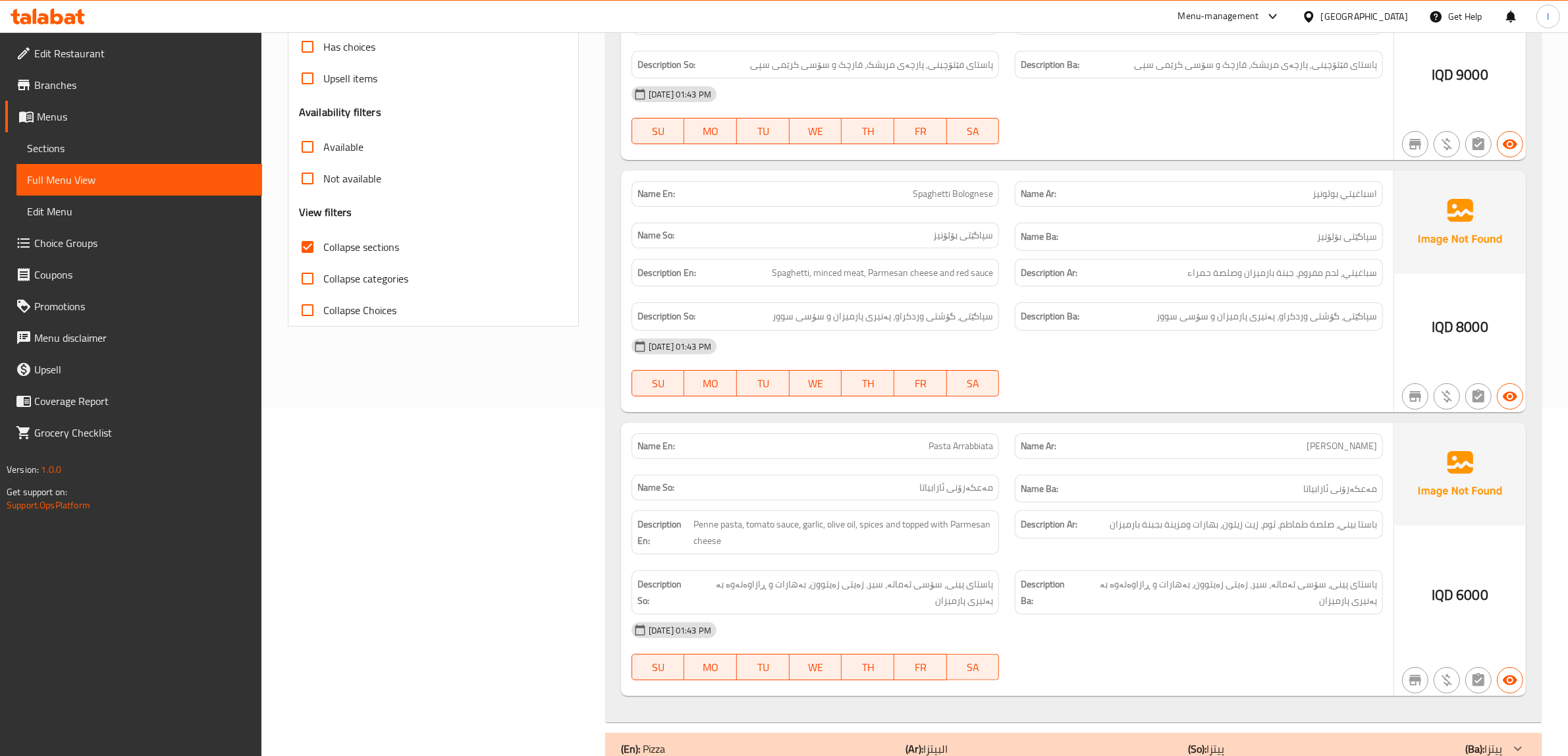
click at [1233, 522] on span "باستا بيني، صلصة طماطم، ثوم، زيت زيتون، بهارات ومزينة بجبنة بارميزان" at bounding box center [1243, 524] width 267 height 17
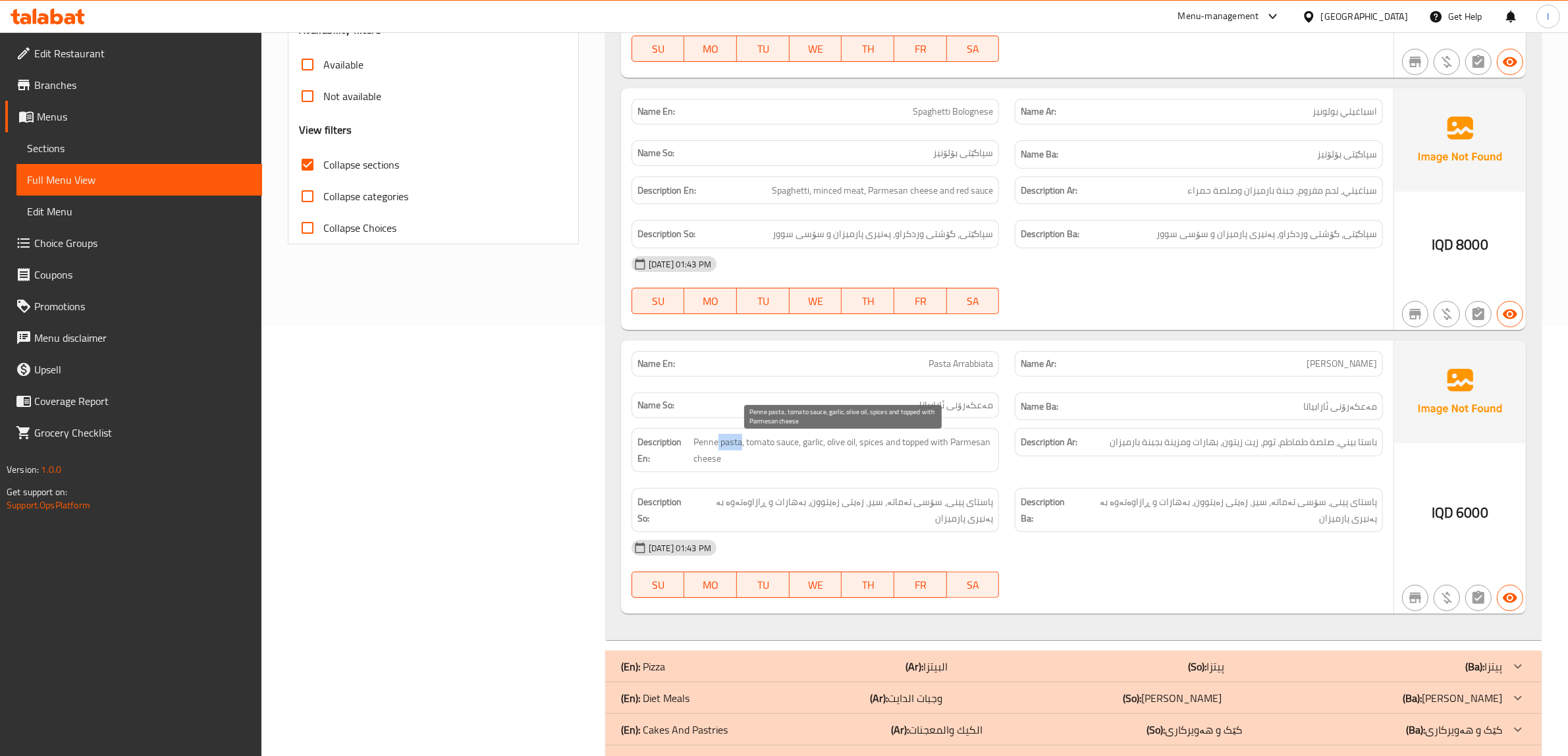
drag, startPoint x: 719, startPoint y: 449, endPoint x: 741, endPoint y: 445, distance: 22.4
click at [741, 445] on span "Penne pasta, tomato sauce, garlic, olive oil, spices and topped with Parmesan c…" at bounding box center [843, 450] width 300 height 32
drag, startPoint x: 767, startPoint y: 443, endPoint x: 801, endPoint y: 445, distance: 34.1
click at [801, 445] on span "Penne pasta, tomato sauce, garlic, olive oil, spices and topped with Parmesan c…" at bounding box center [843, 450] width 300 height 32
click at [822, 447] on span "Penne pasta, tomato sauce, garlic, olive oil, spices and topped with Parmesan c…" at bounding box center [843, 450] width 300 height 32
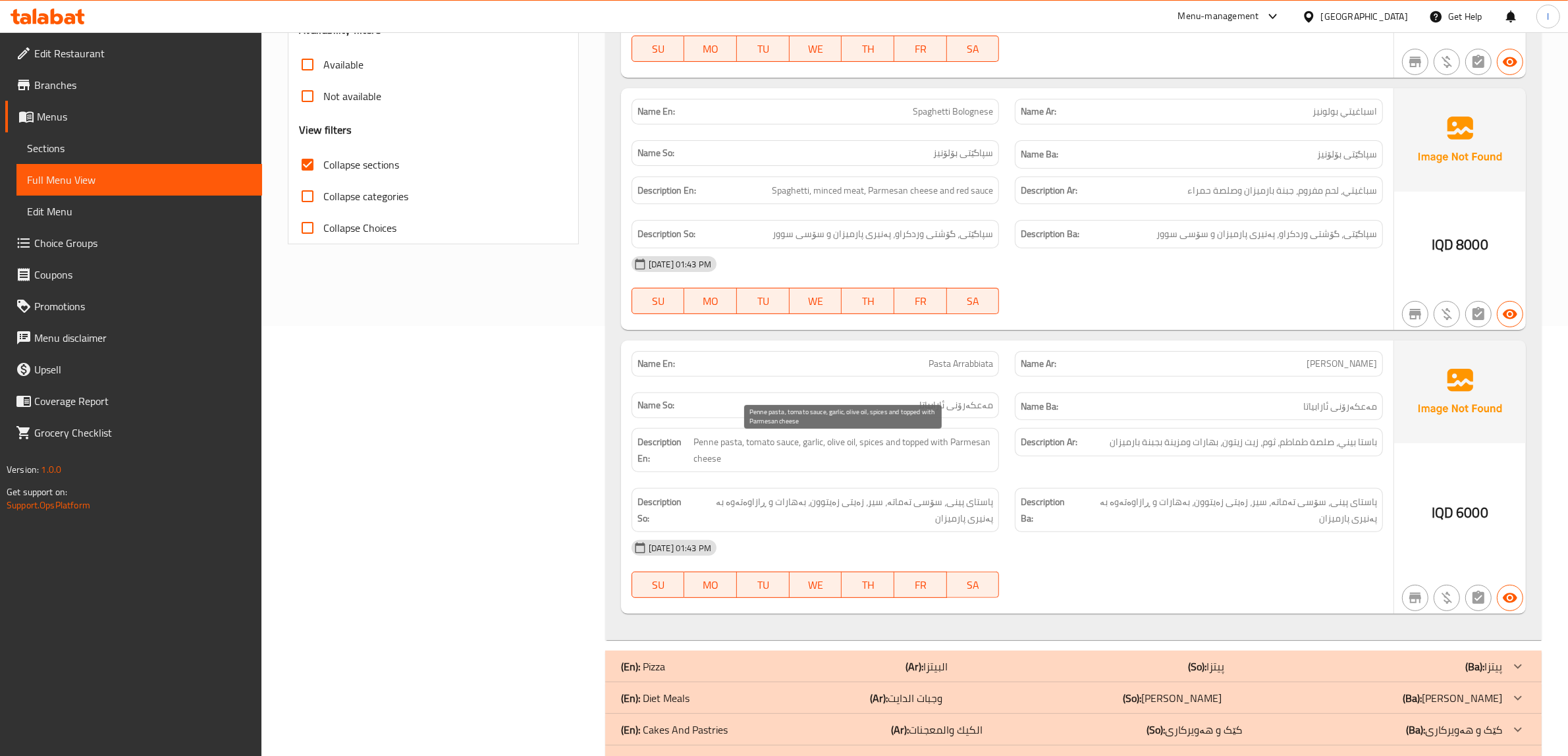
click at [851, 448] on span "Penne pasta, tomato sauce, garlic, olive oil, spices and topped with Parmesan c…" at bounding box center [843, 450] width 300 height 32
drag, startPoint x: 867, startPoint y: 447, endPoint x: 900, endPoint y: 449, distance: 33.1
click at [900, 449] on span "Penne pasta, tomato sauce, garlic, olive oil, spices and topped with Parmesan c…" at bounding box center [843, 450] width 300 height 32
drag, startPoint x: 920, startPoint y: 451, endPoint x: 1004, endPoint y: 453, distance: 84.0
click at [1004, 453] on div "Description En: Penne pasta, tomato sauce, garlic, olive oil, spices and topped…" at bounding box center [815, 450] width 384 height 60
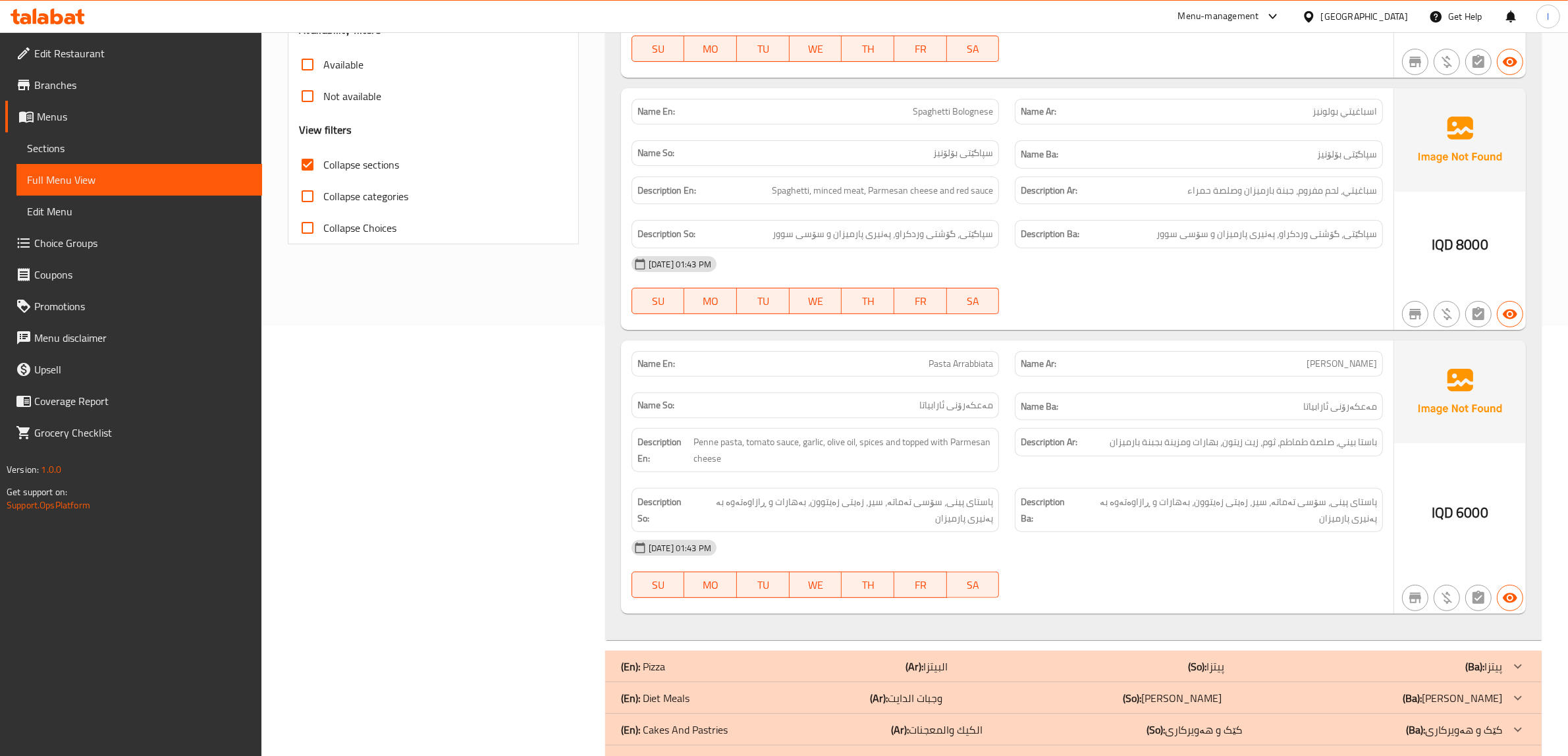
click at [1004, 461] on div "Description En: Penne pasta, tomato sauce, garlic, olive oil, spices and topped…" at bounding box center [815, 450] width 384 height 60
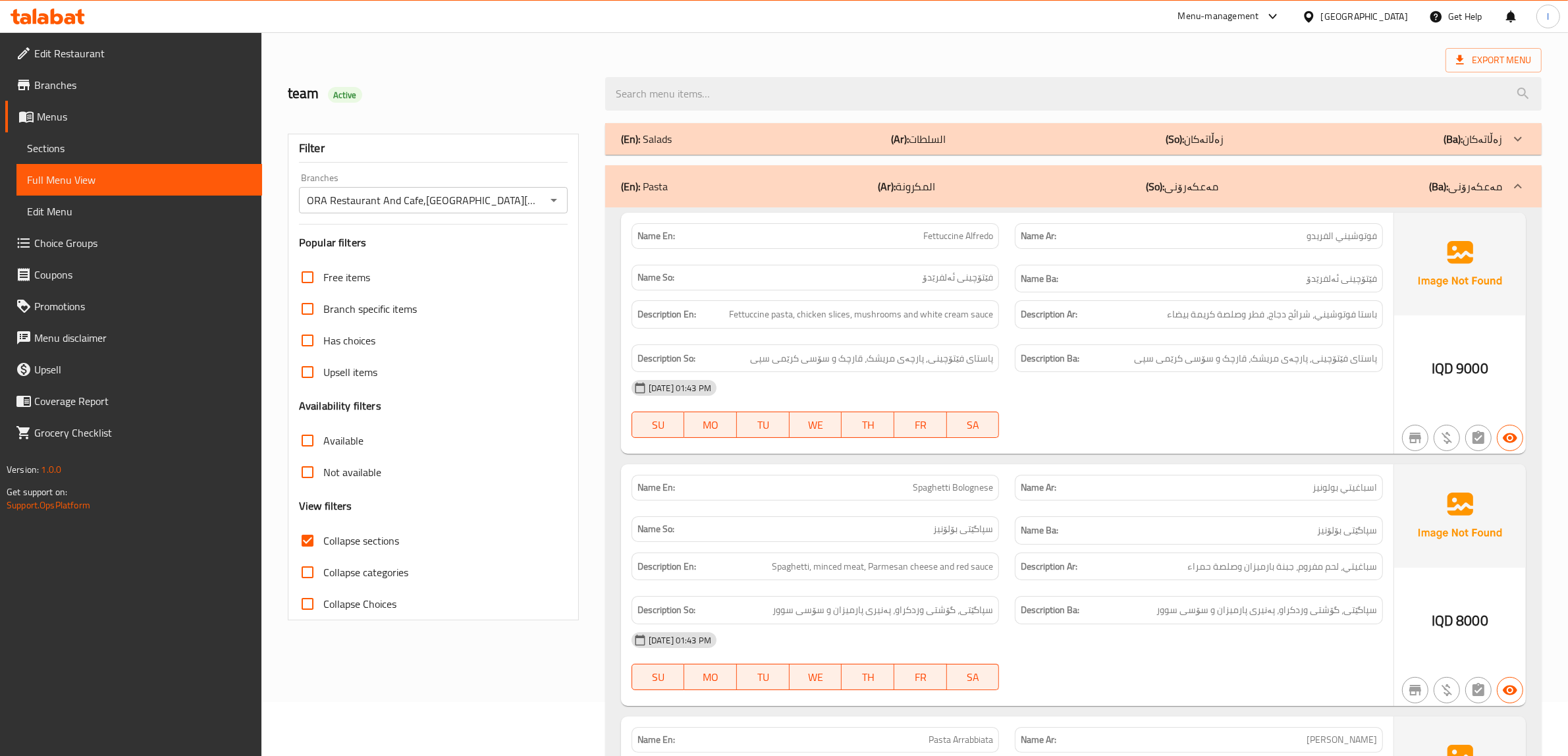
scroll to position [19, 0]
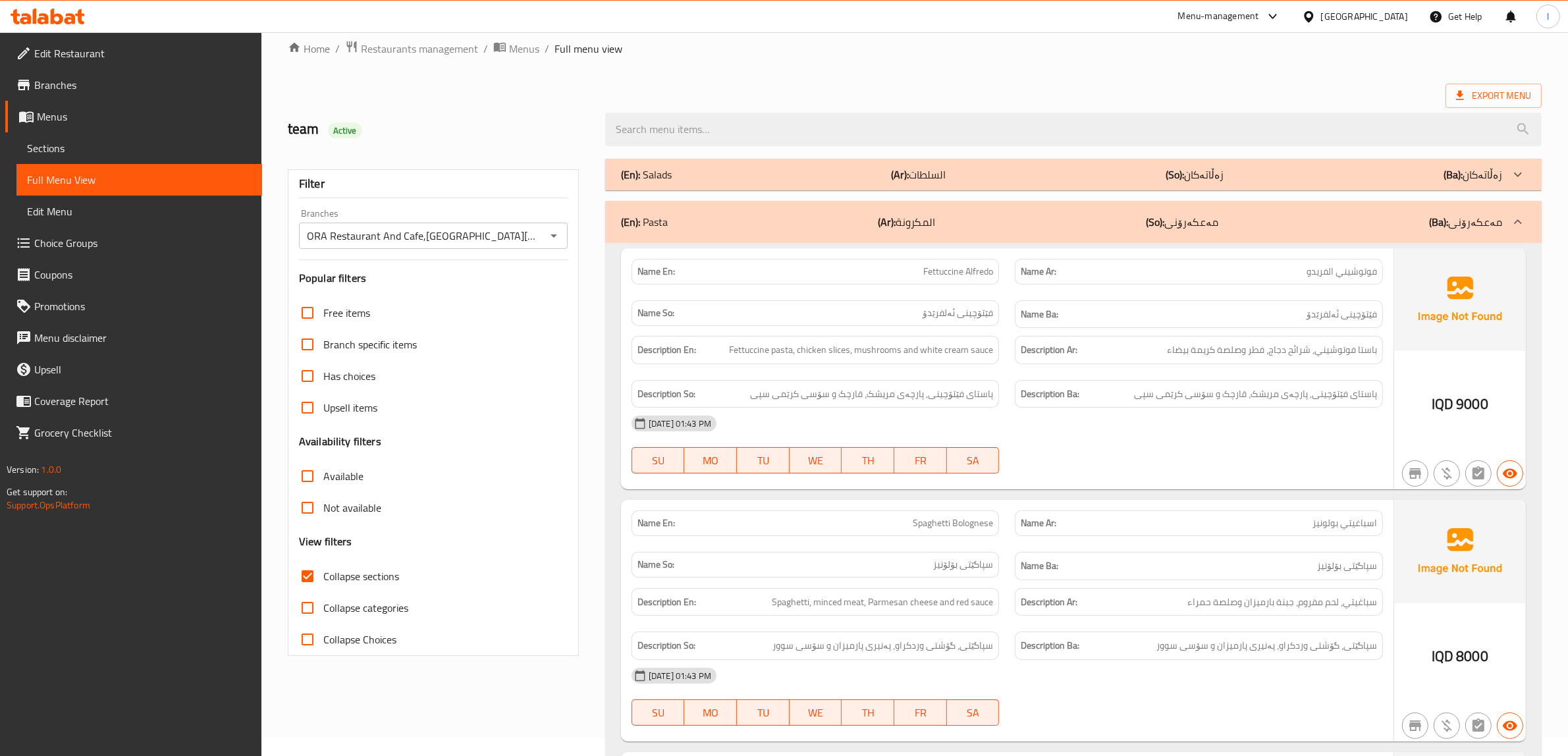
click at [1002, 225] on div "(En): Pasta (Ar): المكرونة (So): مەعکەرۆنی (Ba): مەعکەرۆنی" at bounding box center [1061, 222] width 881 height 16
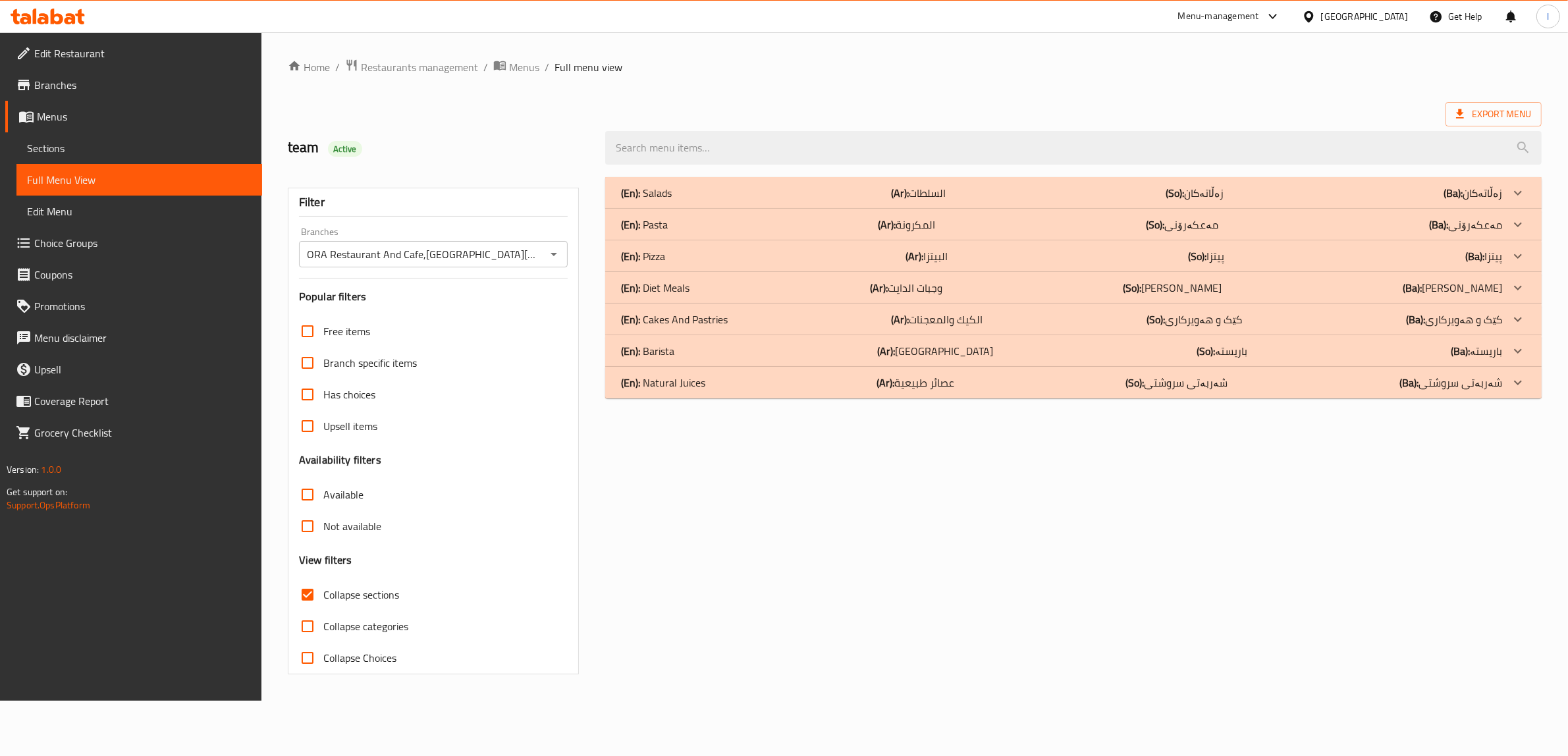
scroll to position [0, 0]
click at [916, 260] on b "(Ar):" at bounding box center [922, 256] width 18 height 20
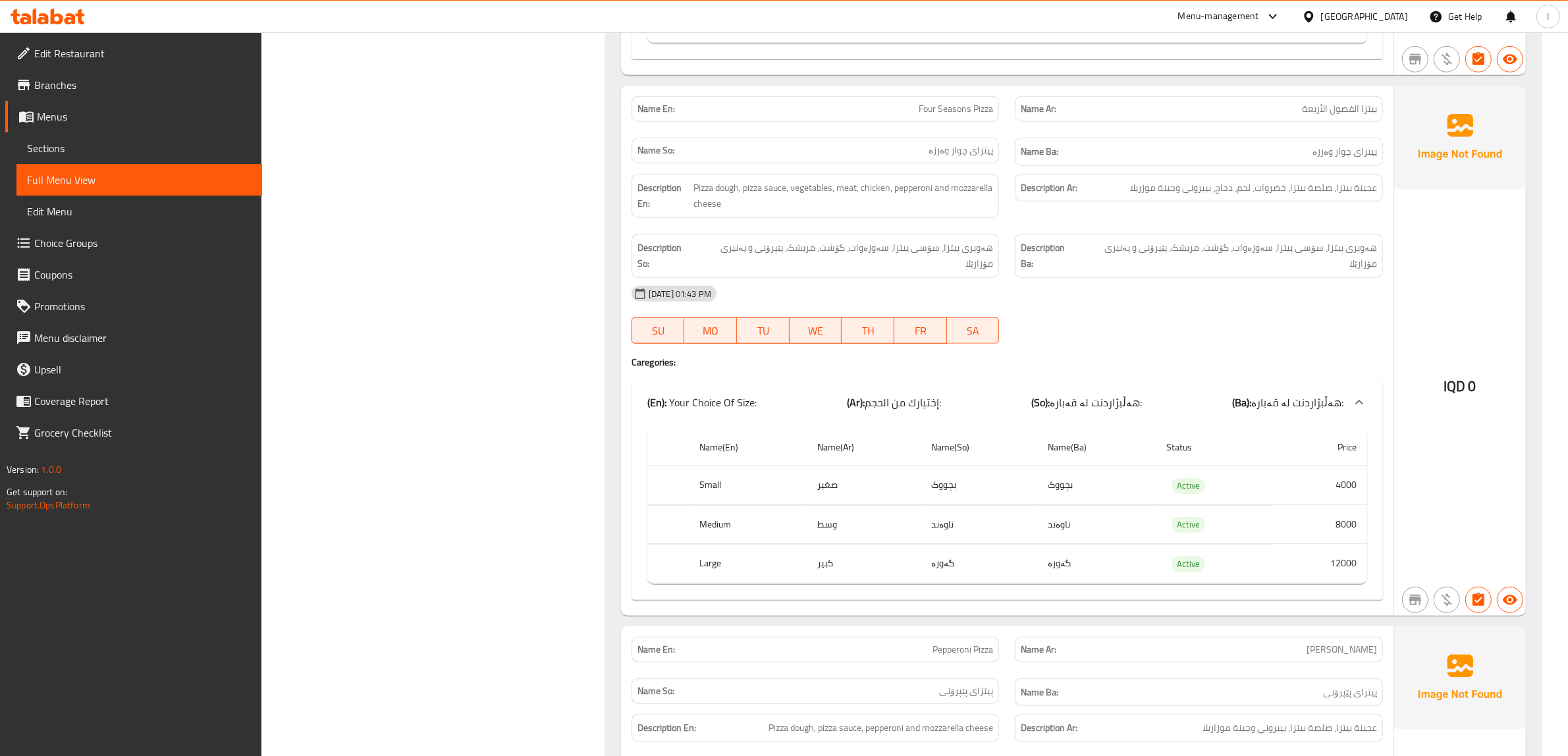
scroll to position [1235, 0]
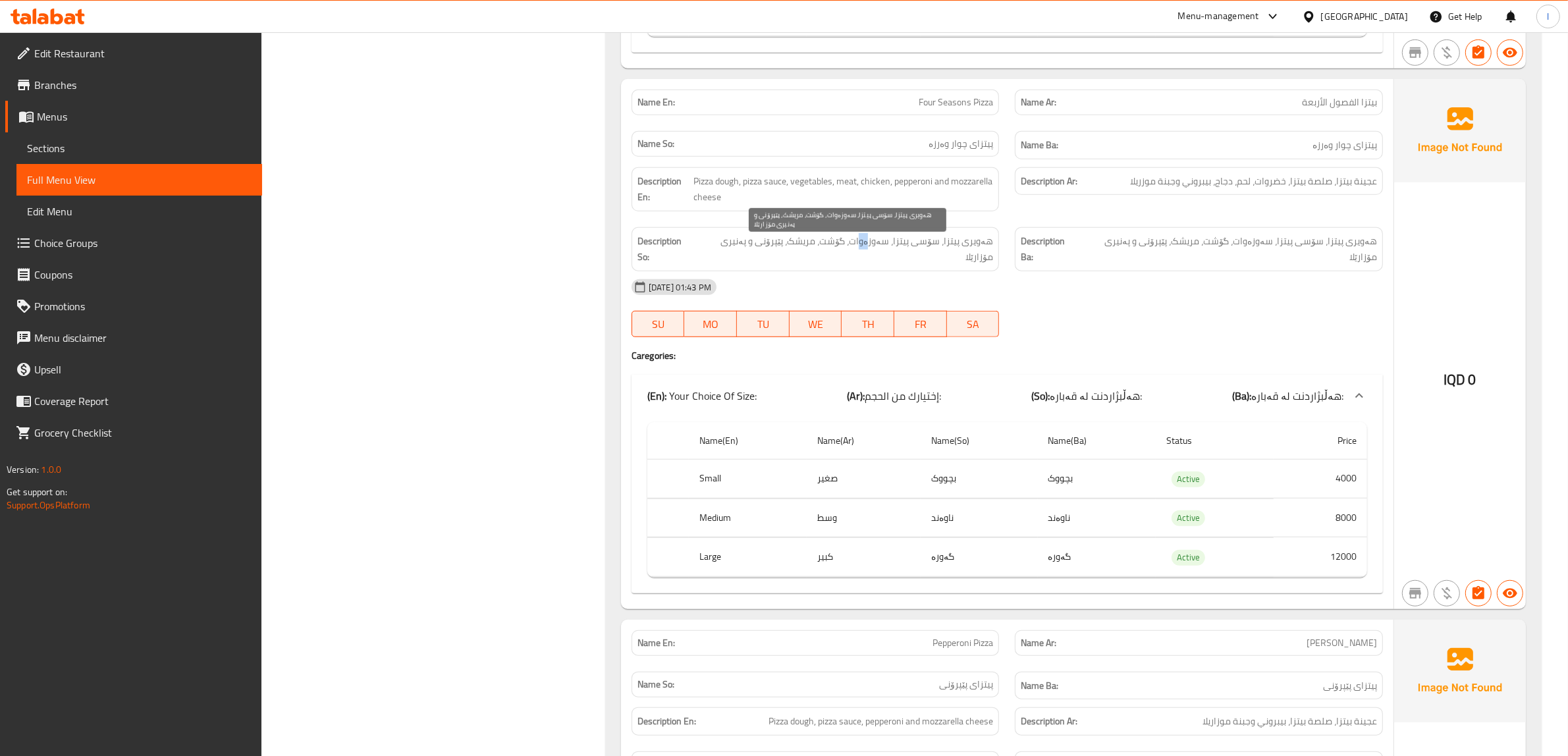
click at [867, 256] on span "هەویری پیتزا، سۆسی پیتزا، سەوزەوات، گۆشت، مریشک، پێپرۆنی و پەنیری مۆزارێلا" at bounding box center [845, 249] width 296 height 32
drag, startPoint x: 834, startPoint y: 256, endPoint x: 807, endPoint y: 257, distance: 27.0
click at [808, 257] on span "هەویری پیتزا، سۆسی پیتزا، سەوزەوات، گۆشت، مریشک، پێپرۆنی و پەنیری مۆزارێلا" at bounding box center [845, 249] width 296 height 32
click at [804, 258] on div "Description So: هەویری پیتزا، سۆسی پیتزا، سەوزەوات، گۆشت، مریشک، پێپرۆنی و پەنی…" at bounding box center [816, 249] width 368 height 44
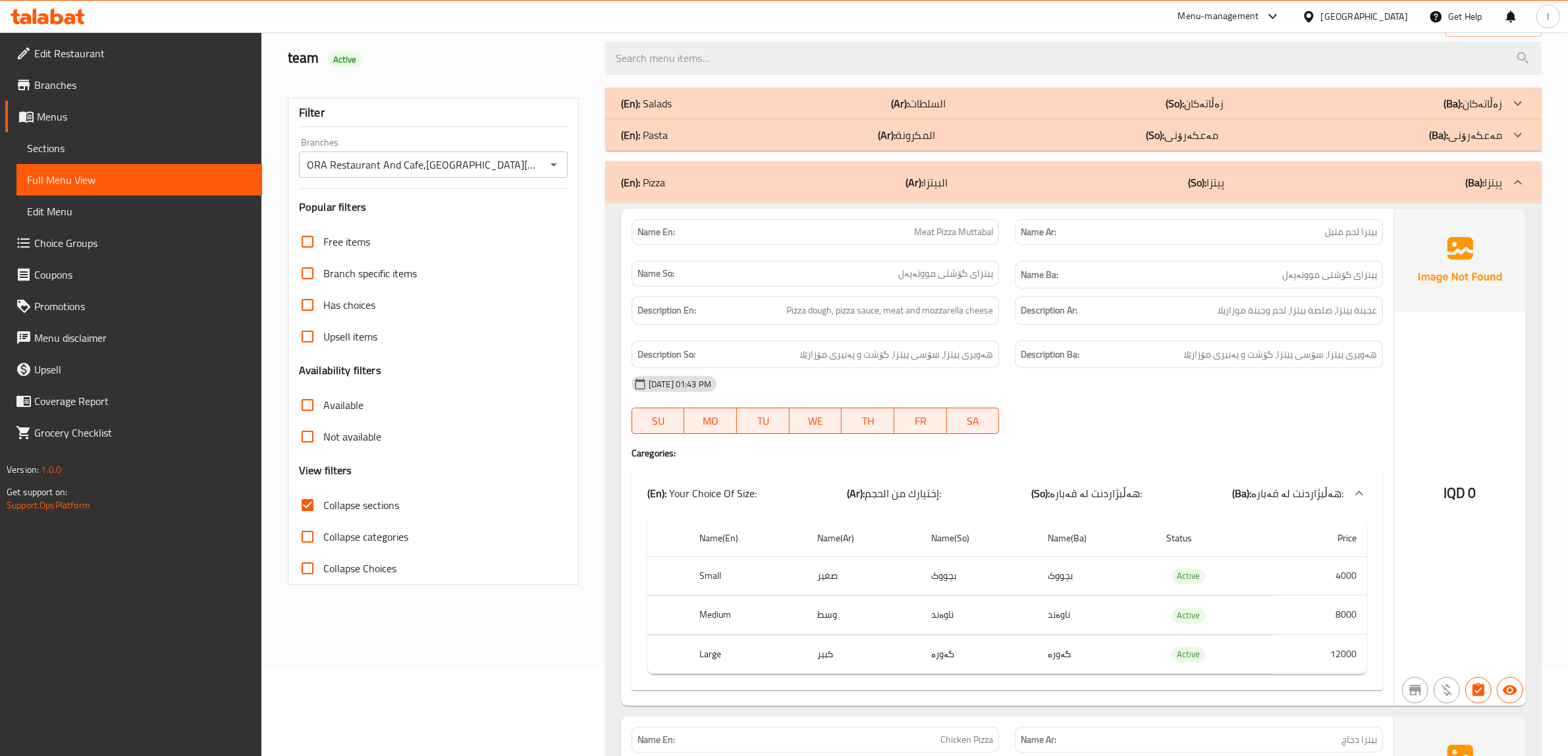
scroll to position [0, 0]
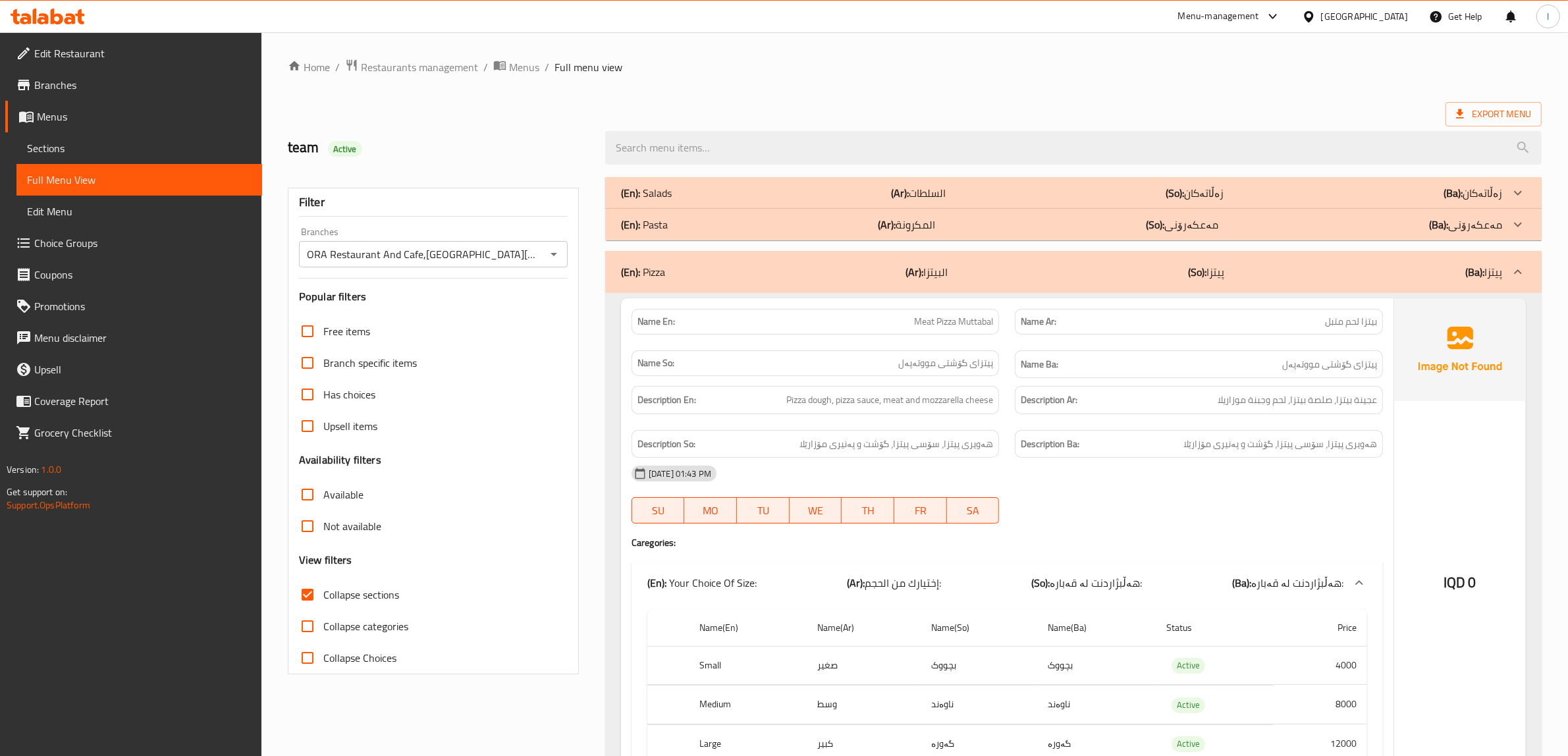
click at [968, 257] on div "(En): Pizza (Ar): البيتزا (So): پیتزا (Ba): پیتزا" at bounding box center [1073, 272] width 936 height 42
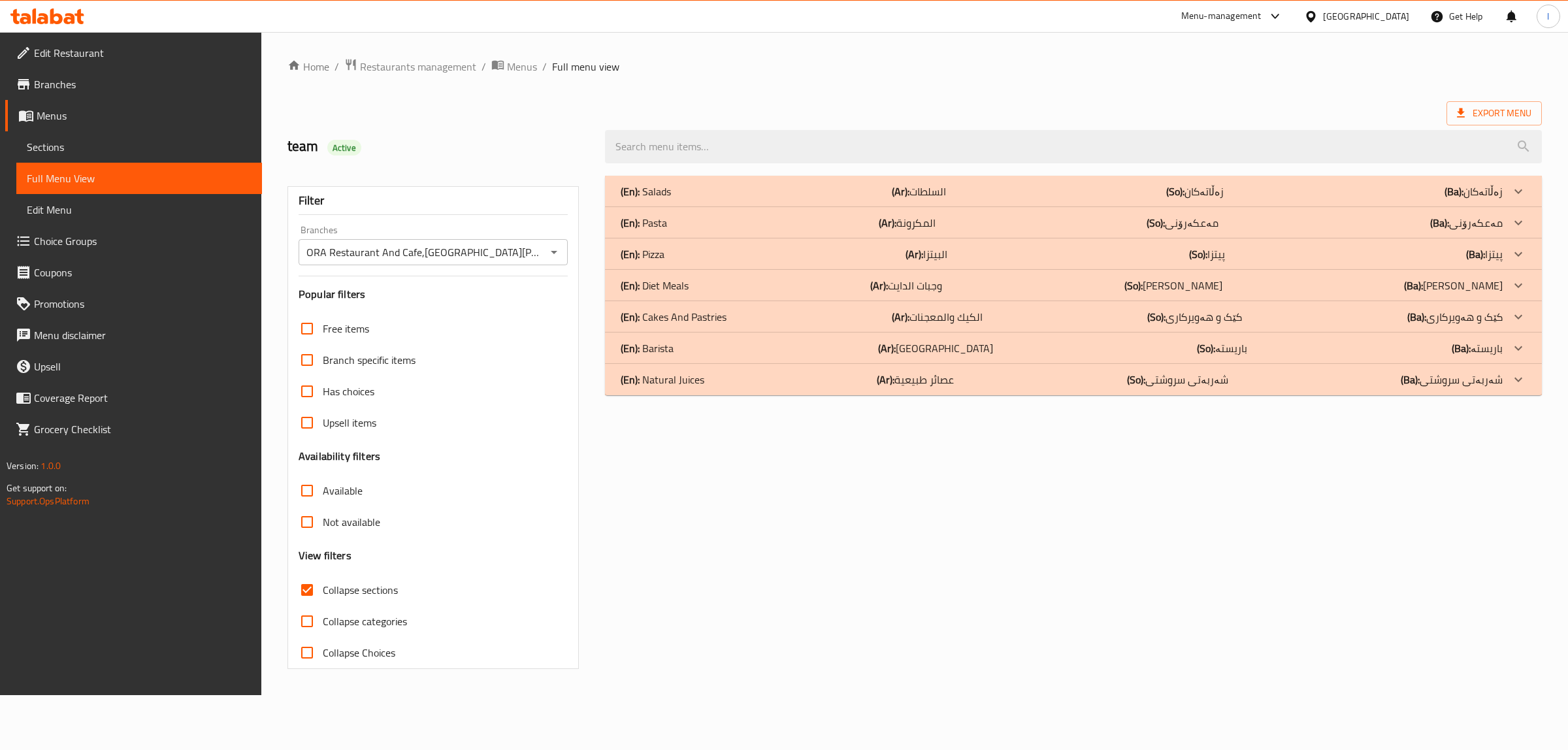
click at [941, 293] on p "(Ar): وجبات الدايت" at bounding box center [906, 285] width 72 height 16
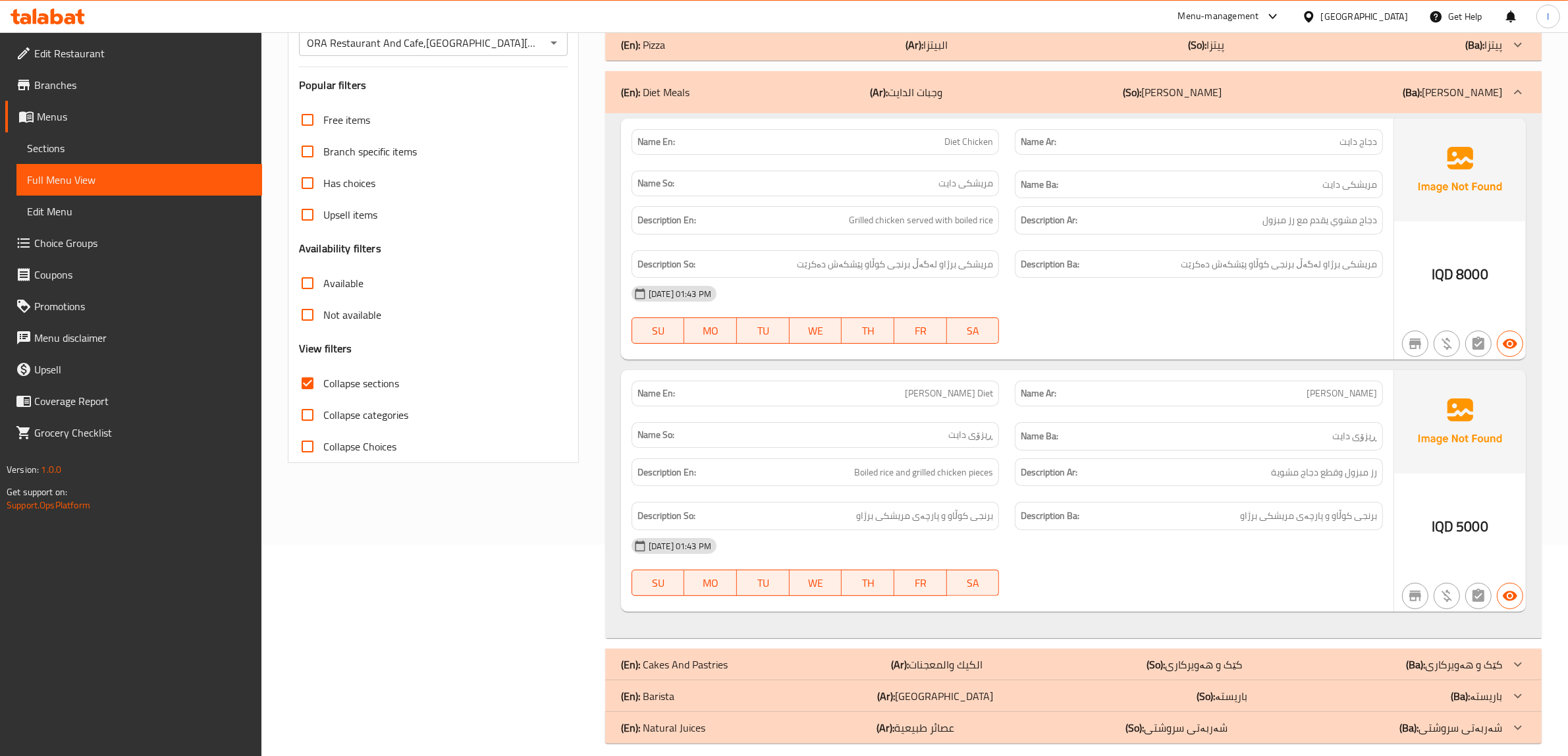
scroll to position [227, 0]
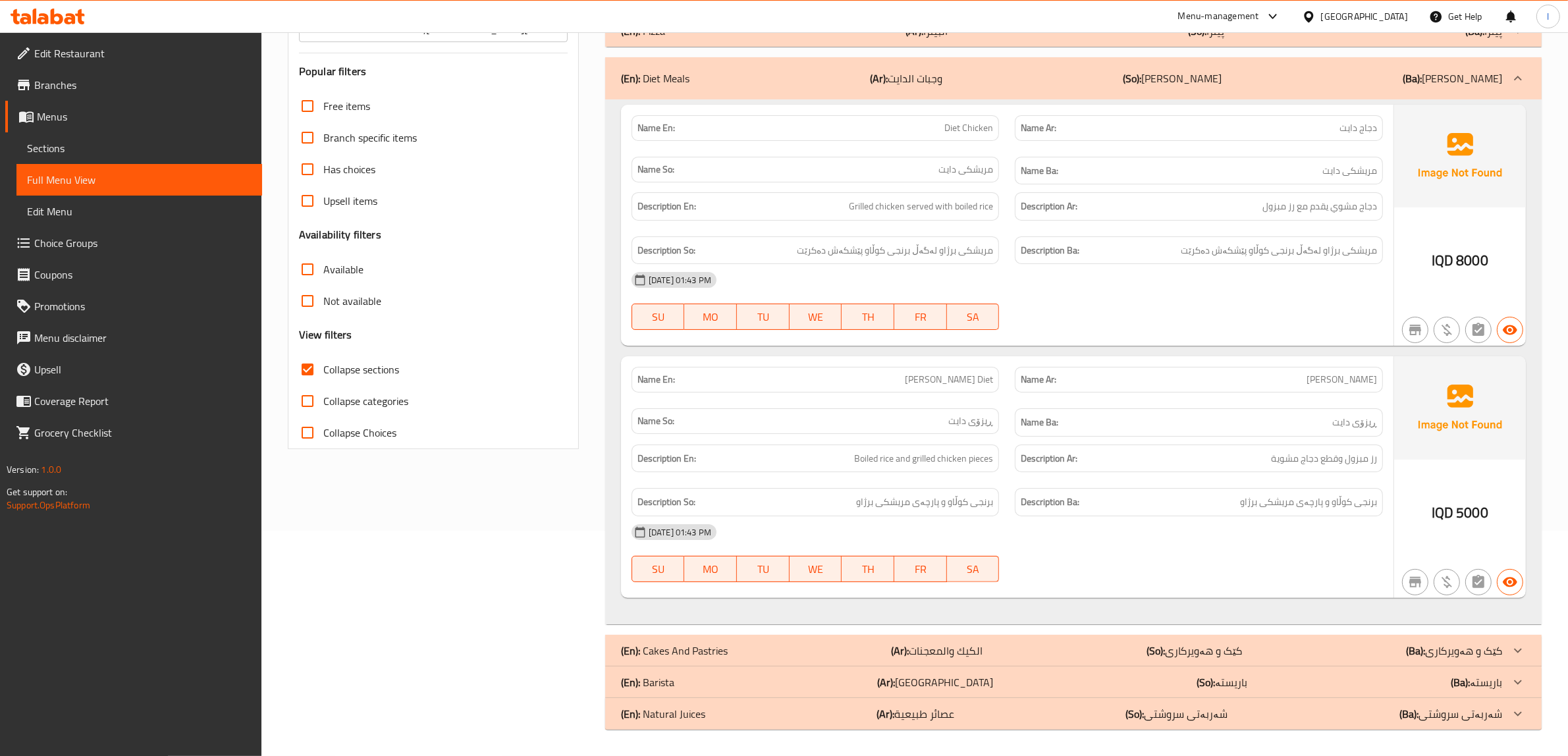
click at [1341, 547] on div "06-10-2025 01:43 PM" at bounding box center [1007, 532] width 767 height 32
drag, startPoint x: 956, startPoint y: 257, endPoint x: 883, endPoint y: 270, distance: 74.1
click at [902, 269] on div "Name En: Diet Chicken Name Ar: دجاج دايت Name So: مریشکی دایت Name Ba: مریشکی د…" at bounding box center [1007, 225] width 772 height 242
click at [855, 257] on span "مریشکی برژاو لەگەڵ برنجی کوڵاو پێشکەش دەکرێت" at bounding box center [894, 251] width 196 height 17
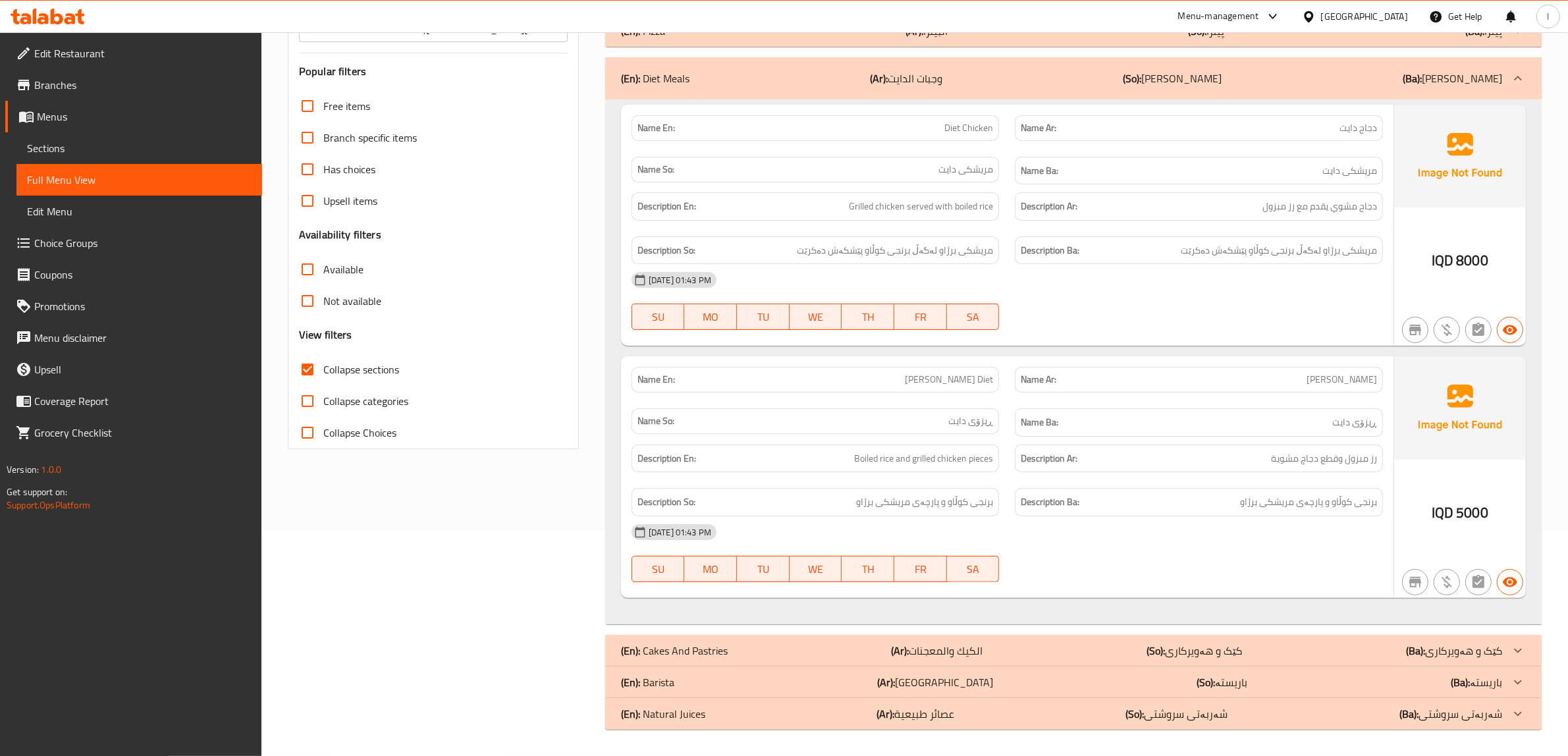
click at [1307, 331] on div at bounding box center [1198, 329] width 384 height 16
click at [1363, 513] on div "Description Ba: برنجی کوڵاو و پارچەی مریشکی برژاو" at bounding box center [1199, 502] width 368 height 28
drag, startPoint x: 1363, startPoint y: 513, endPoint x: 1249, endPoint y: 506, distance: 114.2
click at [1249, 506] on div "Description Ba: برنجی کوڵاو و پارچەی مریشکی برژاو" at bounding box center [1199, 502] width 368 height 28
click at [1243, 505] on span "برنجی کوڵاو و پارچەی مریشکی برژاو" at bounding box center [1308, 502] width 137 height 17
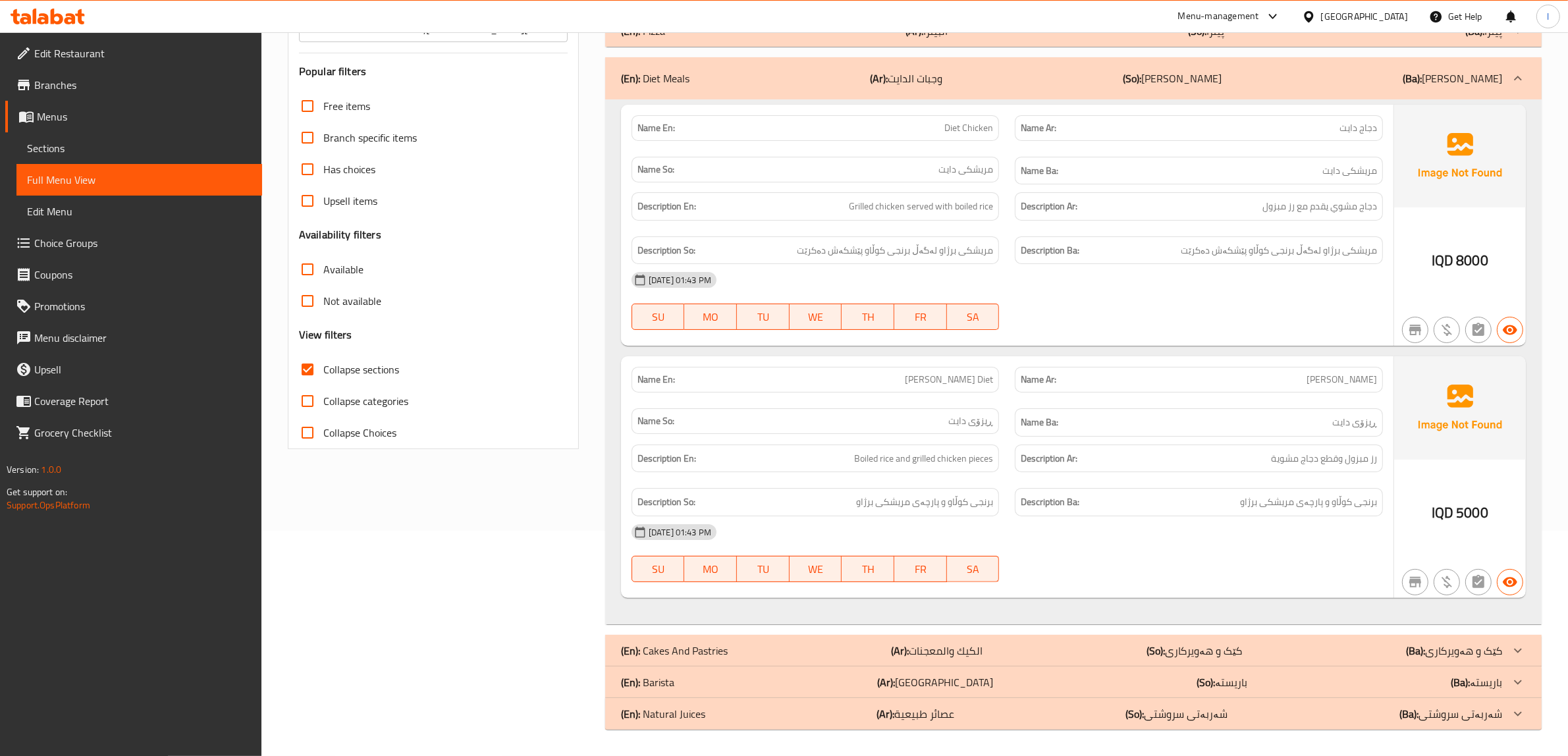
click at [1197, 504] on h6 "Description Ba: برنجی کوڵاو و پارچەی مریشکی برژاو" at bounding box center [1198, 502] width 356 height 17
drag, startPoint x: 870, startPoint y: 462, endPoint x: 927, endPoint y: 458, distance: 57.1
click at [927, 458] on span "Boiled rice and grilled chicken pieces" at bounding box center [924, 459] width 139 height 17
click at [933, 458] on span "Boiled rice and grilled chicken pieces" at bounding box center [924, 459] width 139 height 17
drag, startPoint x: 962, startPoint y: 456, endPoint x: 1009, endPoint y: 455, distance: 47.0
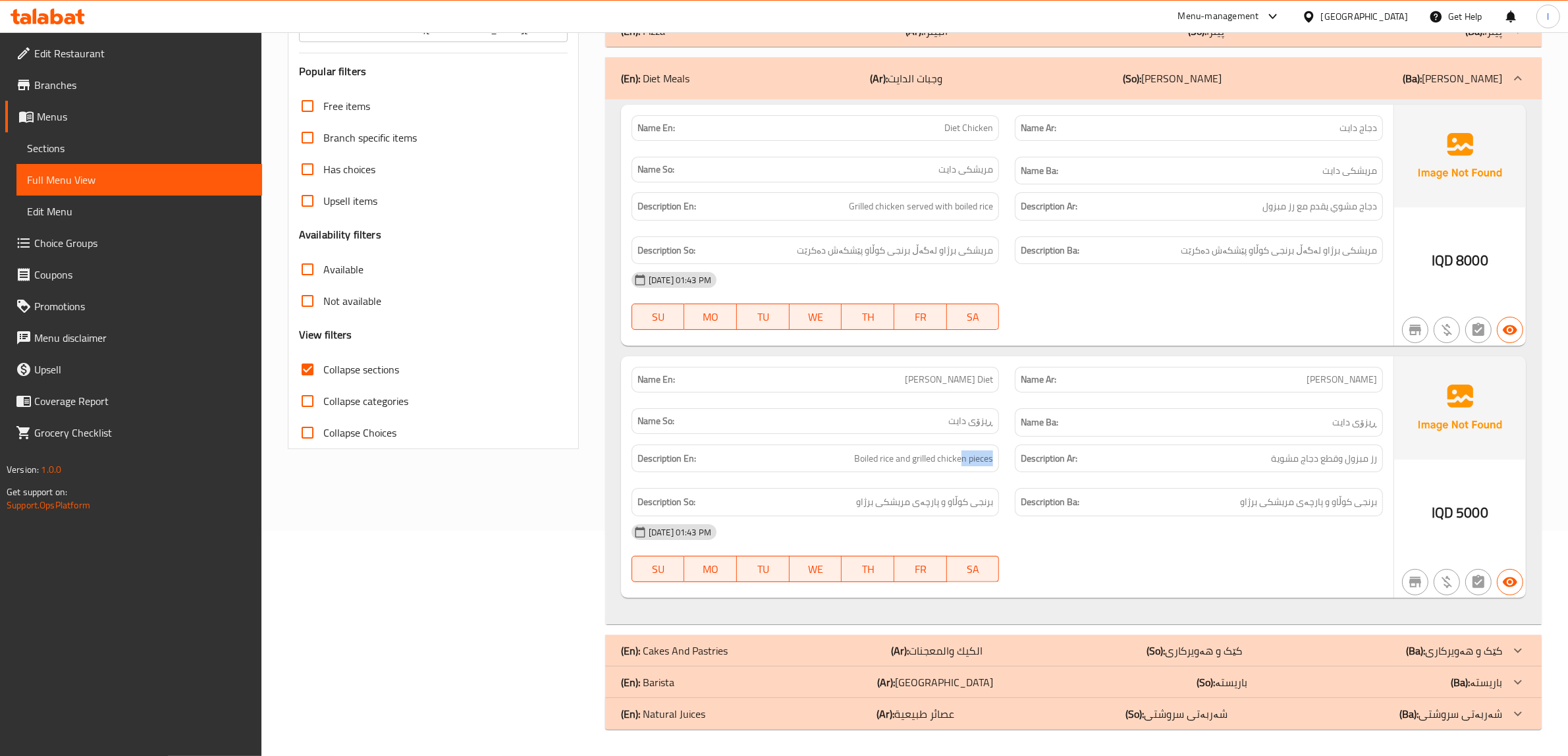
click at [1009, 455] on div "Description En: Boiled rice and grilled chicken pieces Description Ar: رز مبزول…" at bounding box center [1007, 480] width 767 height 88
click at [1002, 469] on div "Description En: Boiled rice and grilled chicken pieces" at bounding box center [815, 459] width 384 height 44
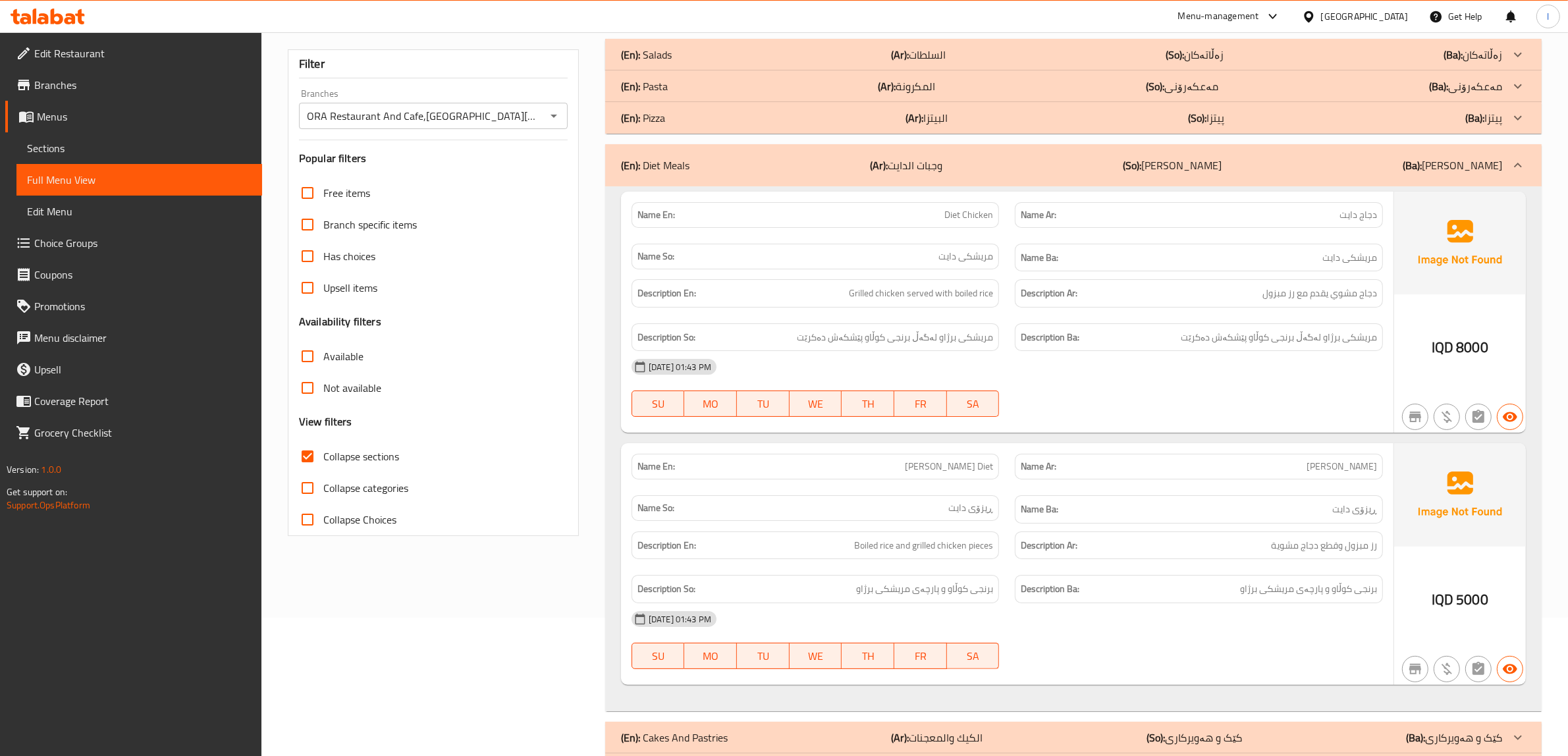
scroll to position [0, 0]
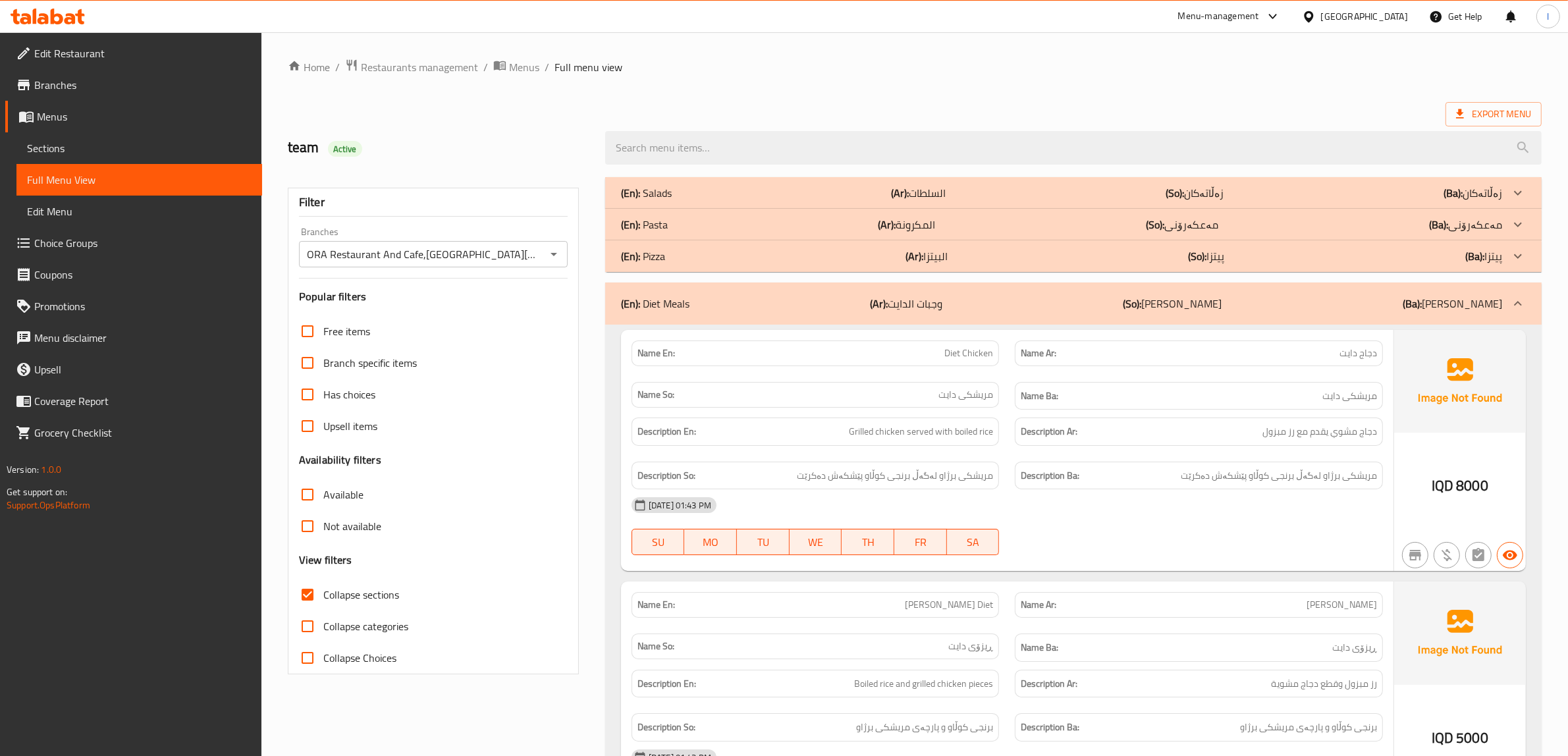
click at [937, 306] on p "(Ar): وجبات الدايت" at bounding box center [906, 303] width 72 height 16
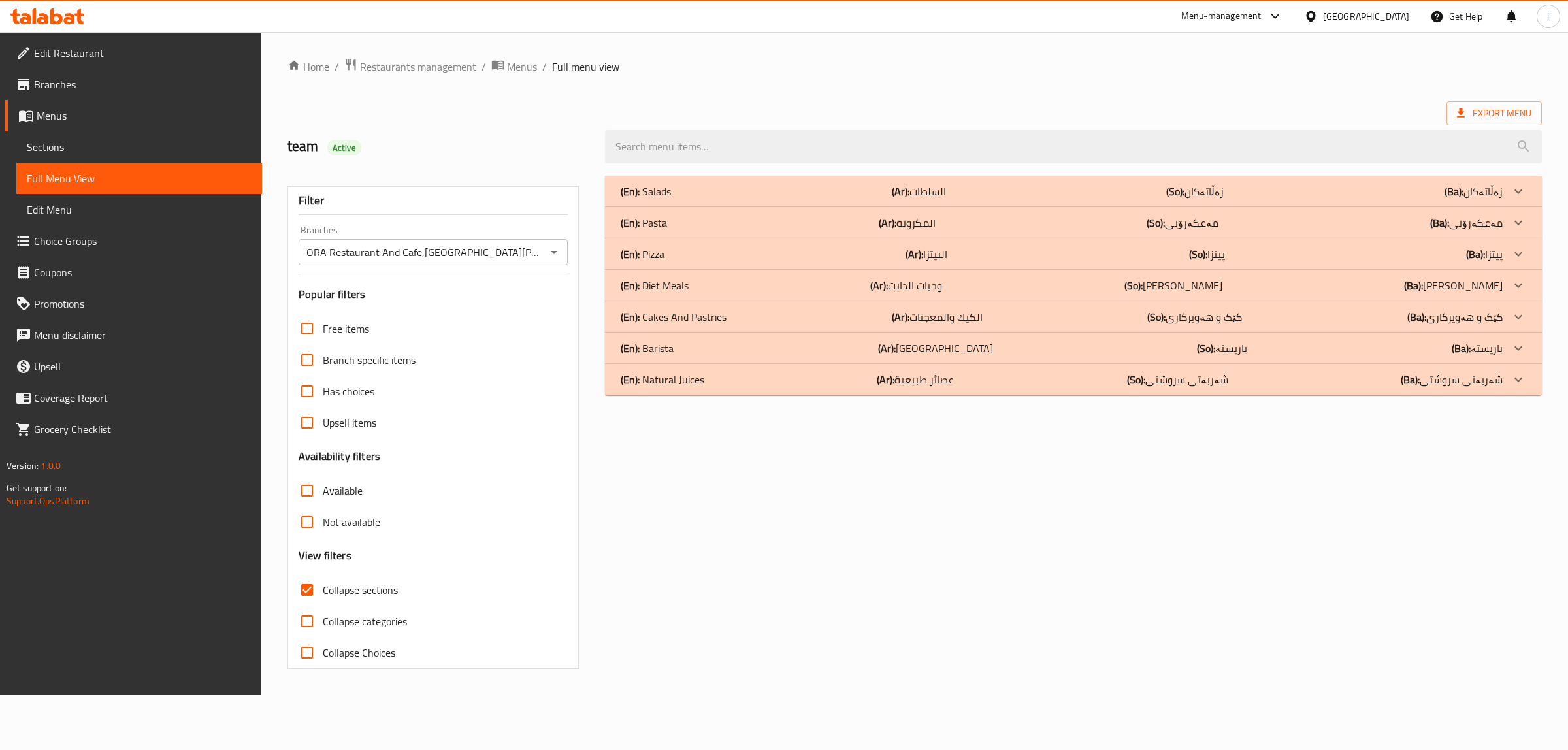
click at [926, 318] on p "(Ar): الكيك والمعجنات" at bounding box center [937, 317] width 91 height 16
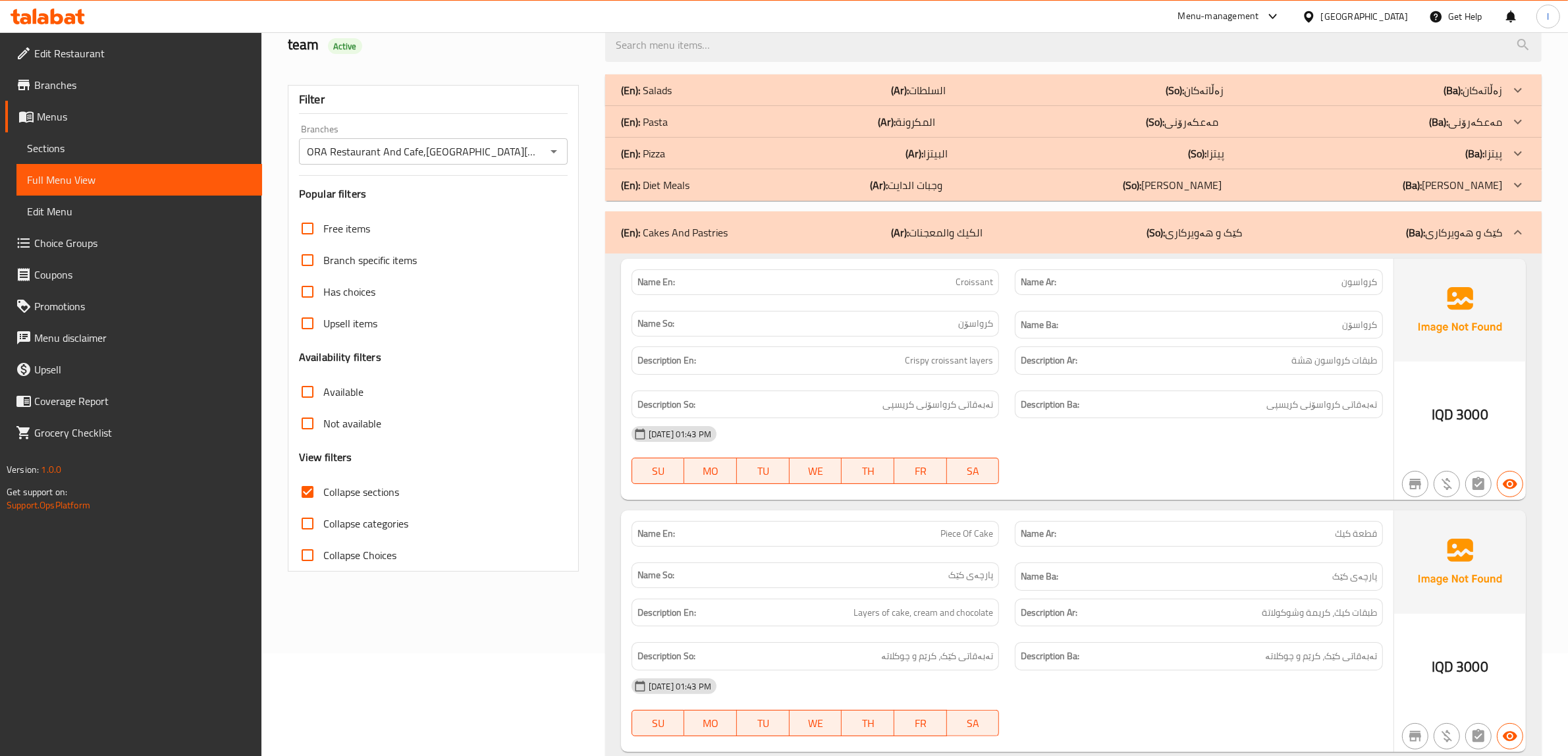
scroll to position [227, 0]
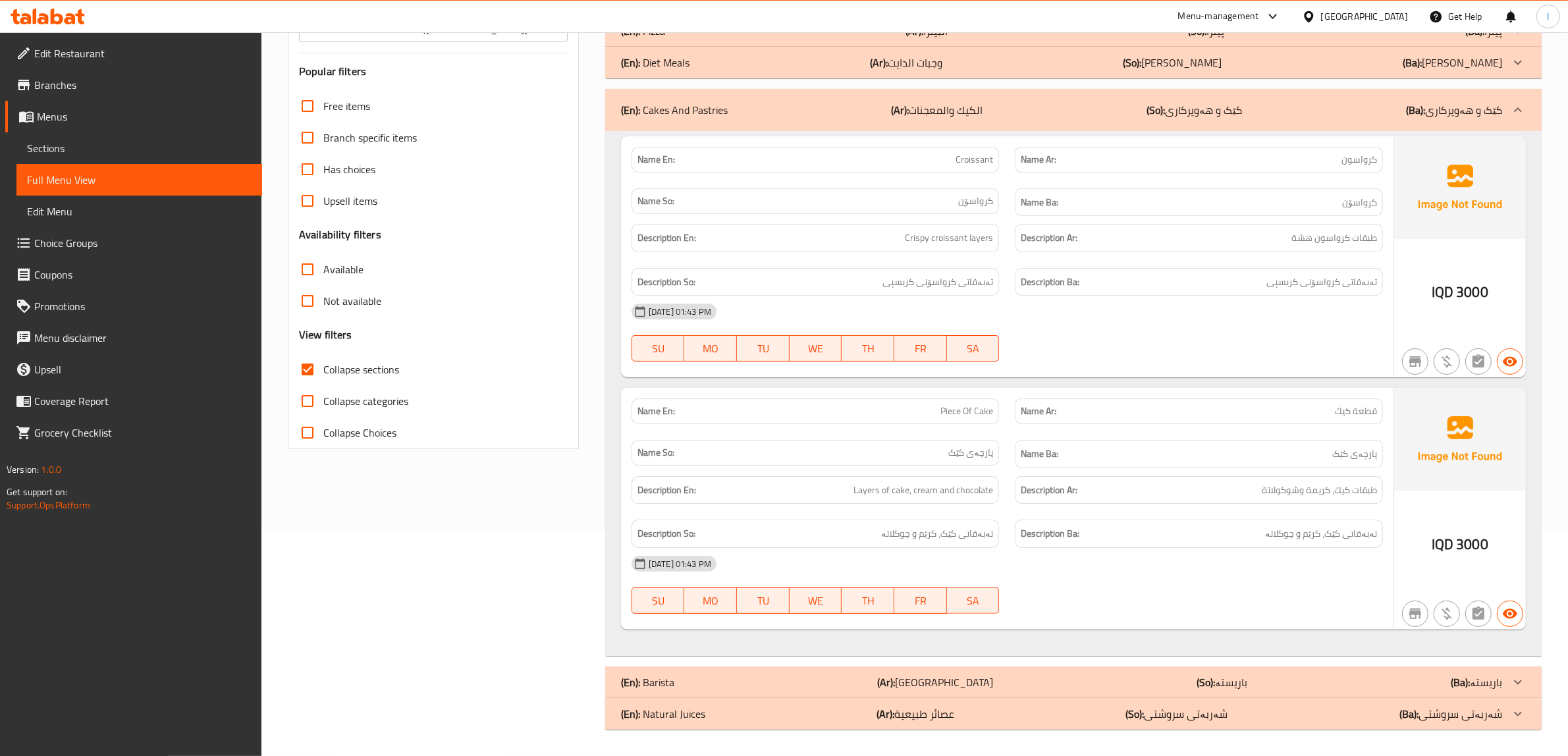
click at [1107, 458] on h6 "Name Ba: پارچەی کێک" at bounding box center [1198, 454] width 356 height 17
click at [1272, 495] on span "طبقات كيك، كريمة وشوكولاتة" at bounding box center [1319, 491] width 115 height 17
click at [993, 492] on div "Description En: Layers of cake, cream and chocolate" at bounding box center [816, 490] width 368 height 28
click at [979, 487] on span "Layers of cake, cream and chocolate" at bounding box center [923, 491] width 140 height 17
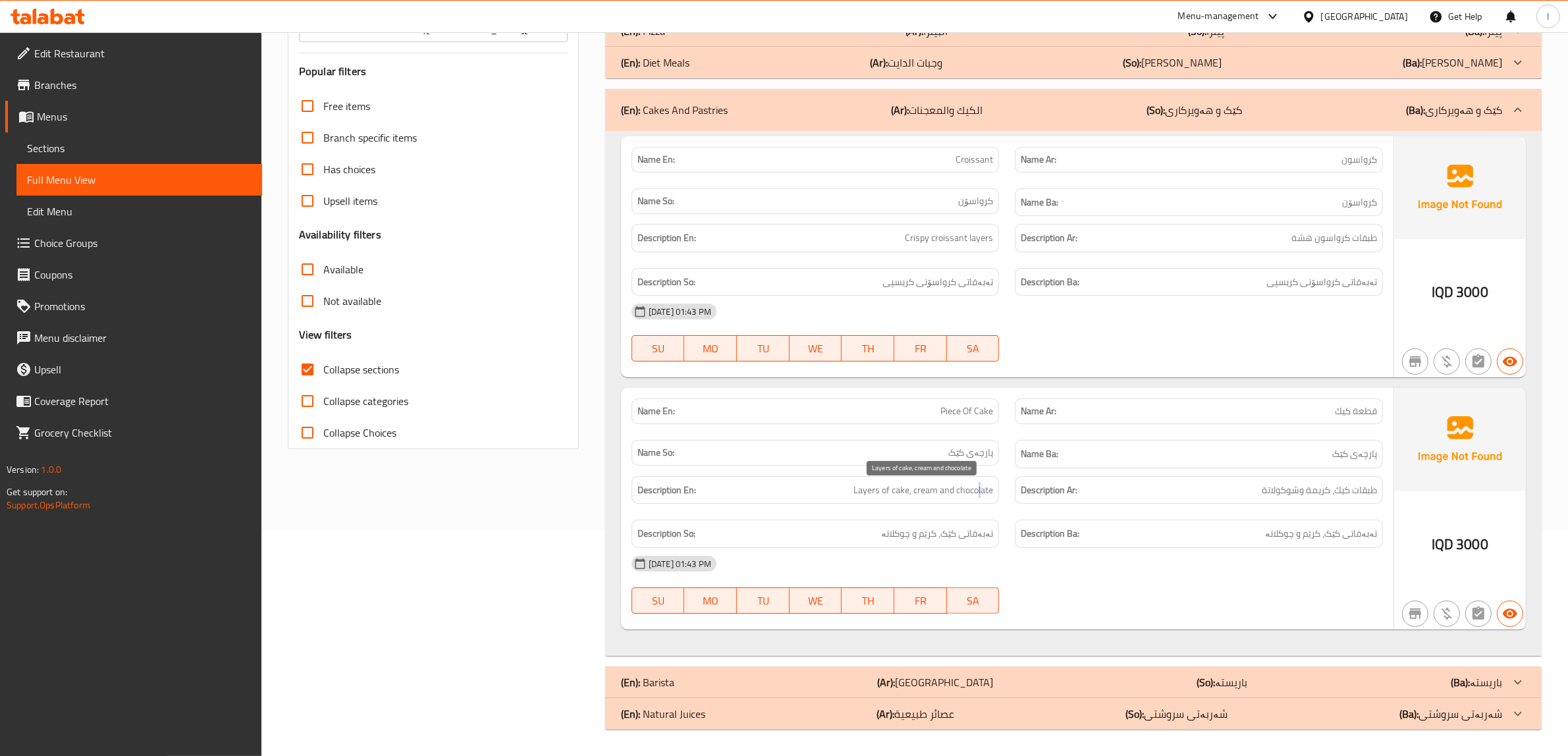
click at [979, 487] on span "Layers of cake, cream and chocolate" at bounding box center [923, 491] width 140 height 17
click at [973, 488] on span "Layers of cake, cream and chocolate" at bounding box center [923, 491] width 140 height 17
click at [971, 489] on span "Layers of cake, cream and chocolate" at bounding box center [923, 491] width 140 height 17
click at [948, 411] on span "Piece Of Cake" at bounding box center [967, 411] width 52 height 14
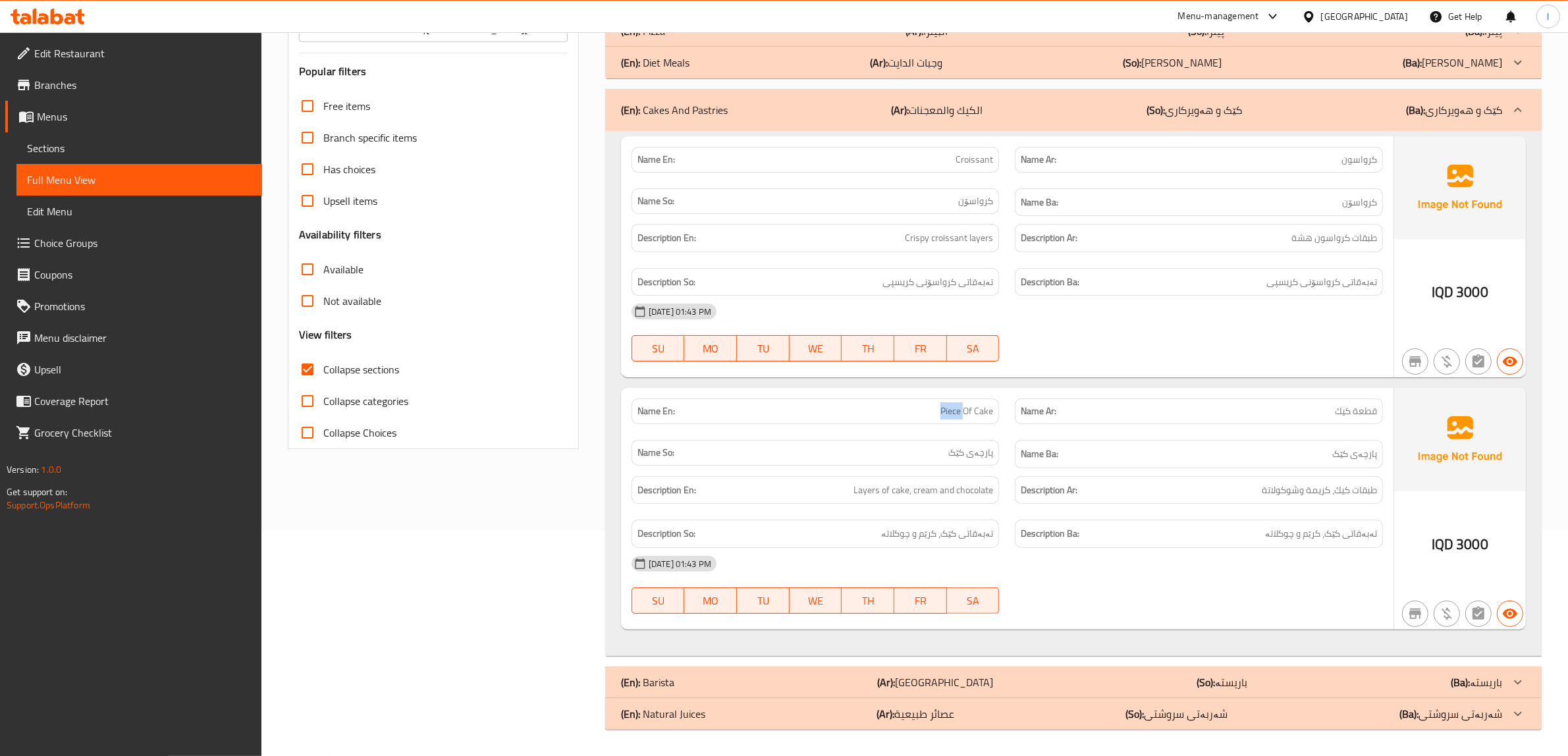
click at [949, 411] on span "Piece Of Cake" at bounding box center [967, 411] width 52 height 14
copy span "Piece Of Cake"
drag, startPoint x: 969, startPoint y: 99, endPoint x: 973, endPoint y: 141, distance: 42.2
click at [969, 102] on p "(Ar): الكيك والمعجنات" at bounding box center [937, 110] width 92 height 16
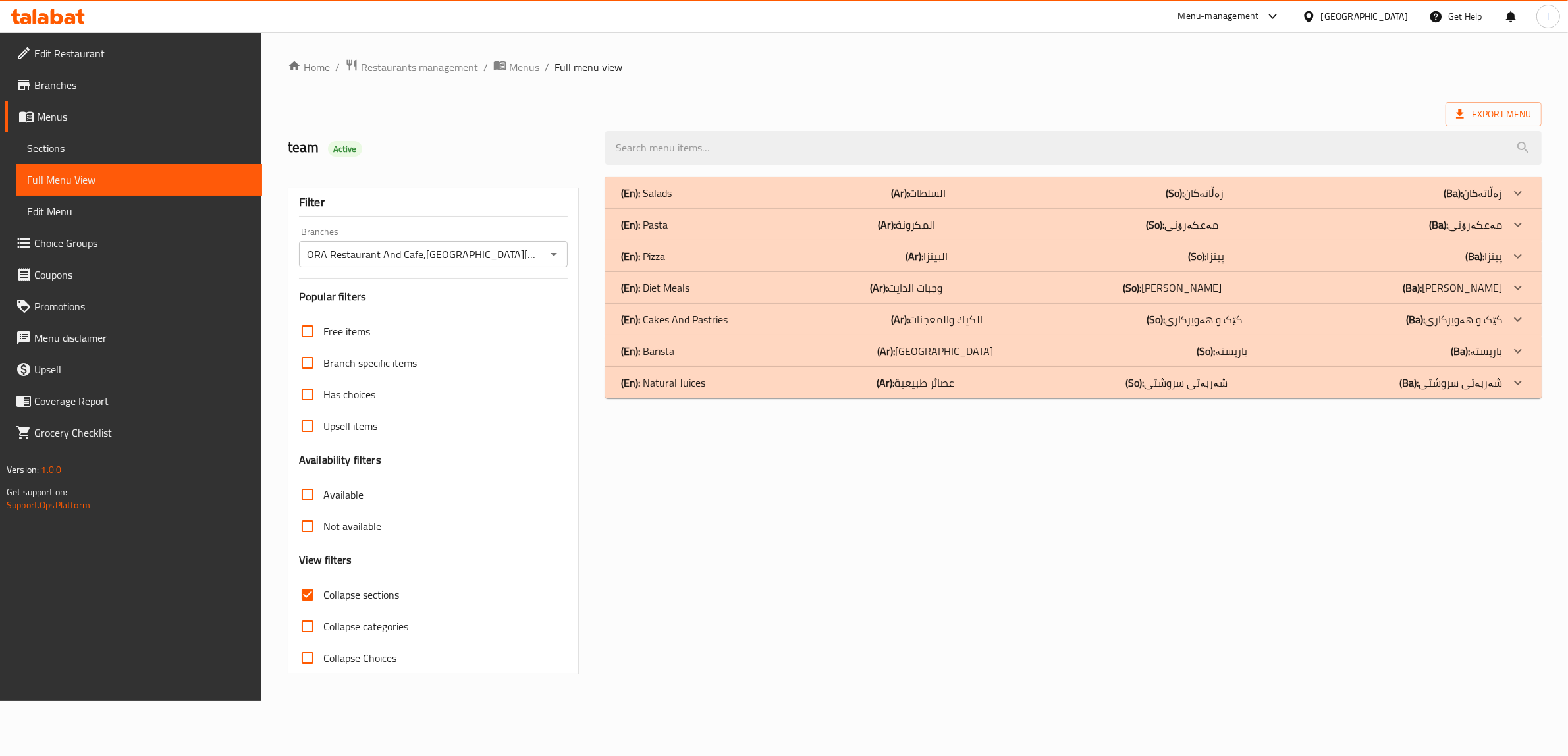
scroll to position [0, 0]
click at [931, 343] on p "(Ar): باريستا" at bounding box center [943, 351] width 116 height 16
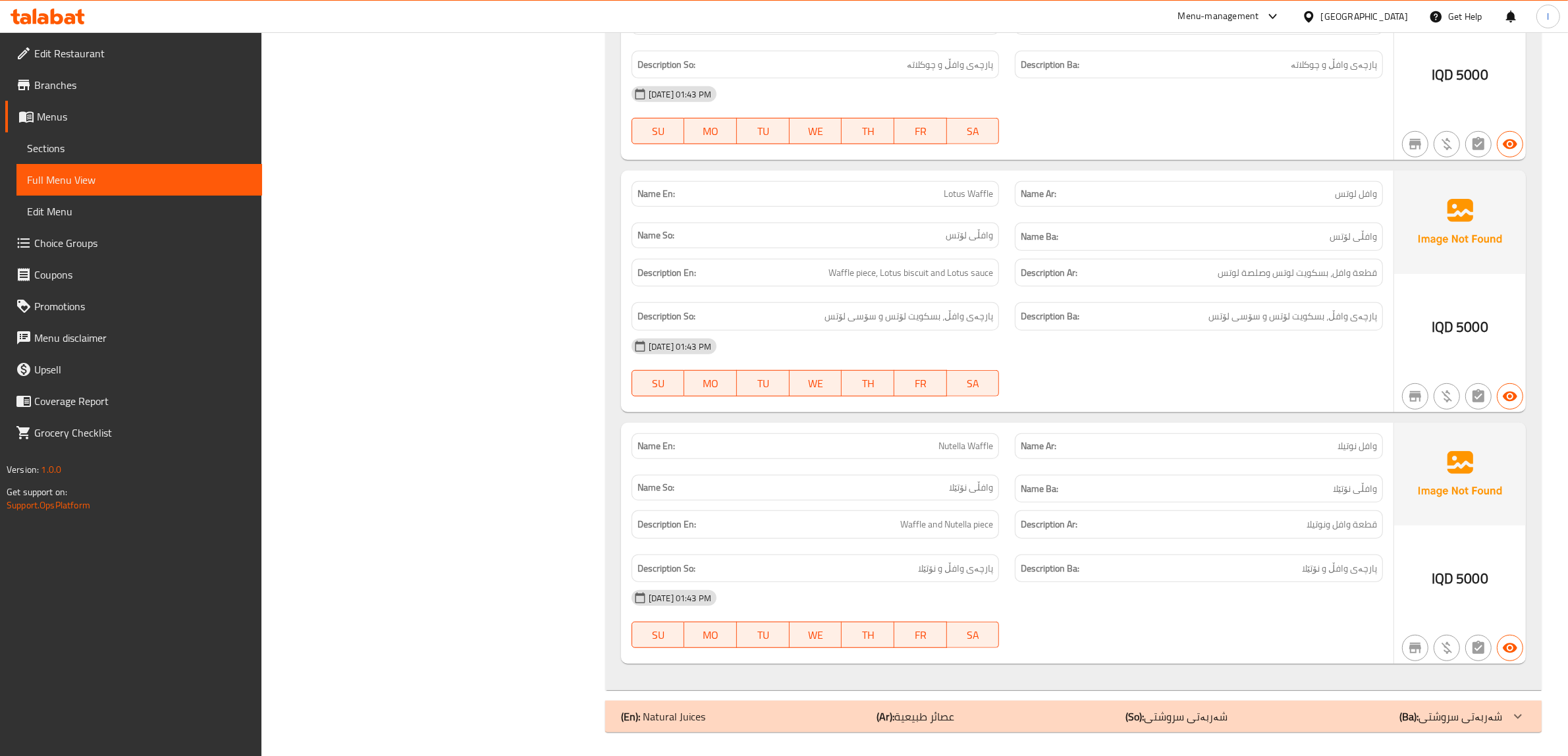
scroll to position [987, 0]
click at [1108, 472] on div "Name Ba: وافڵی نۆتێلا" at bounding box center [1199, 486] width 368 height 28
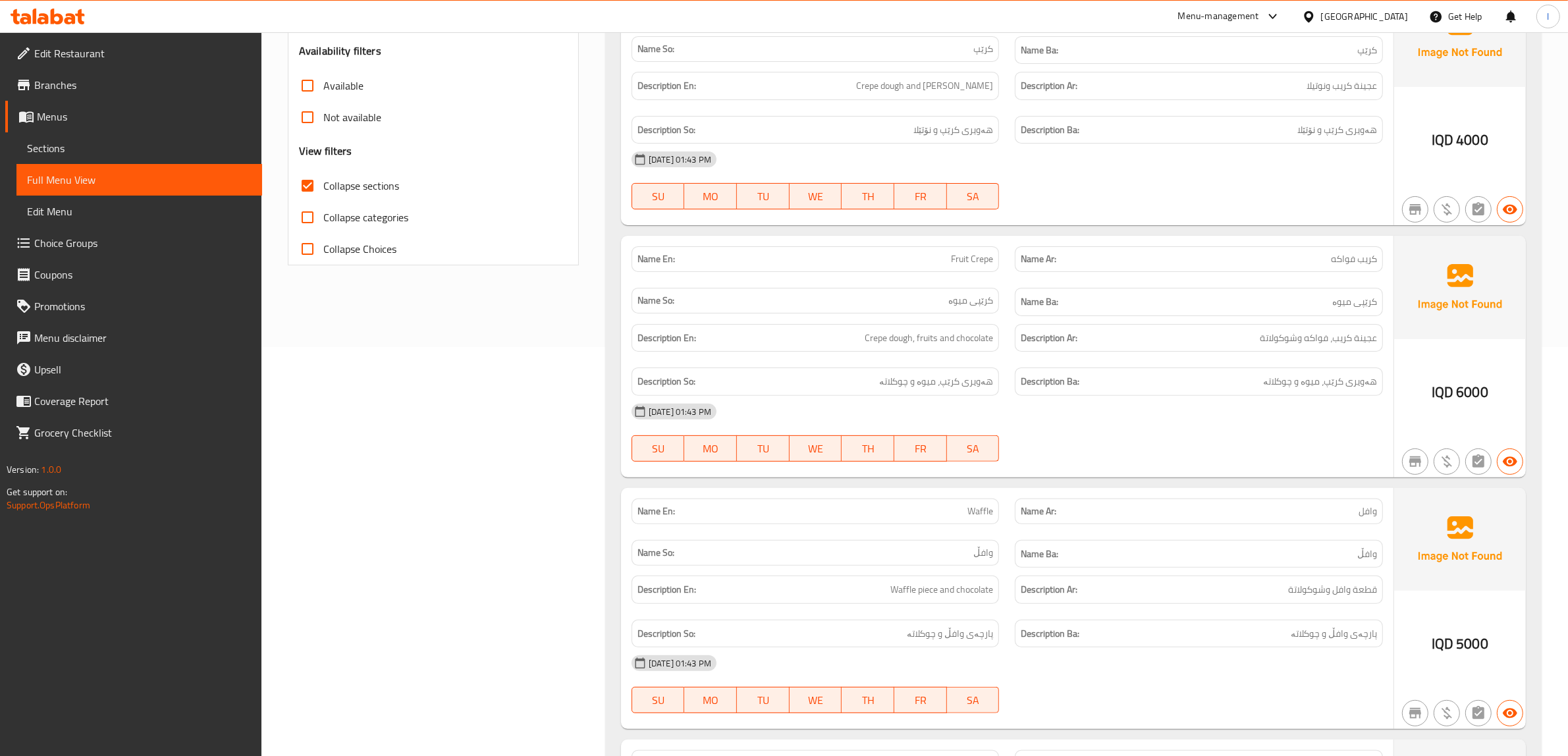
scroll to position [410, 0]
click at [974, 262] on span "Fruit Crepe" at bounding box center [971, 258] width 42 height 14
copy span "Fruit Crepe"
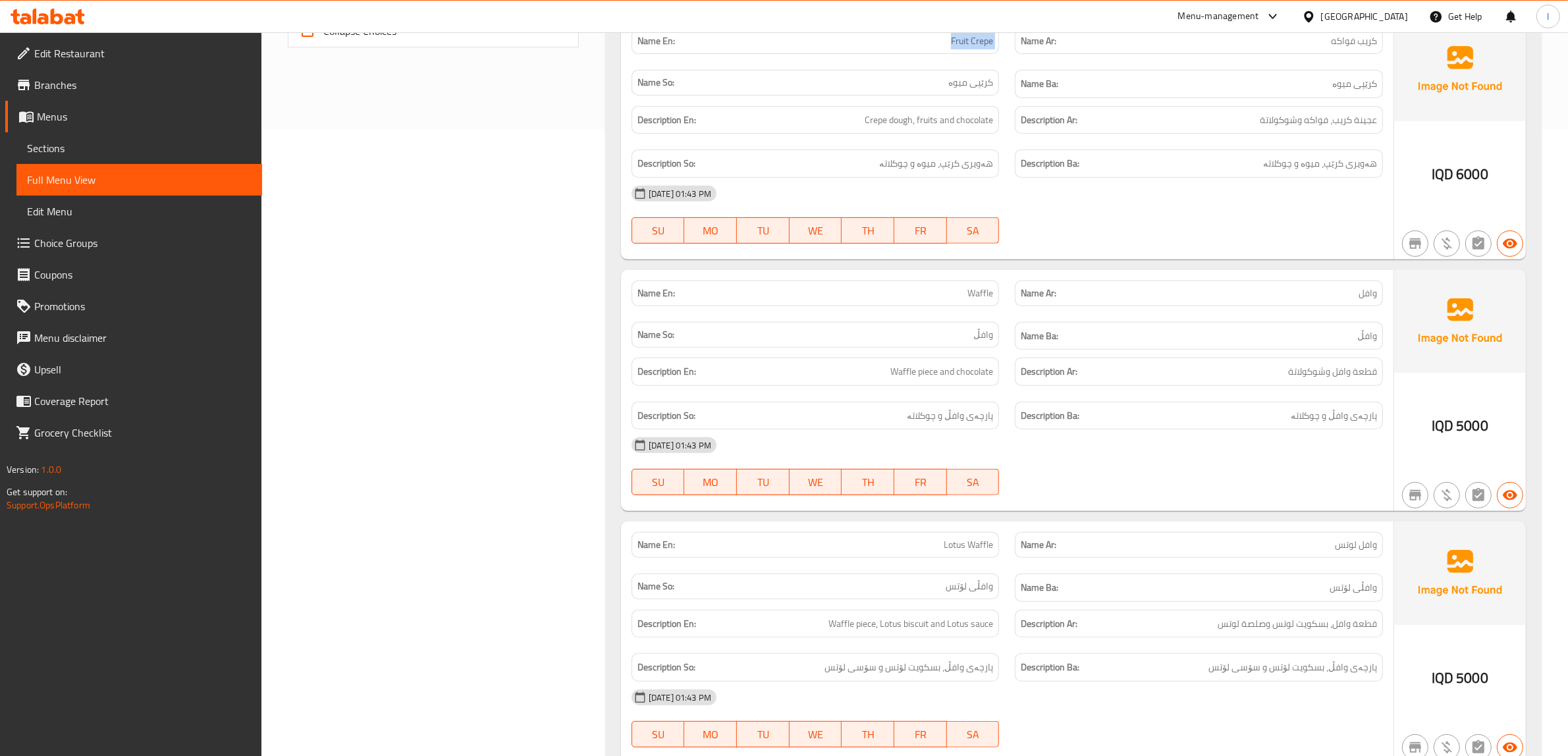
scroll to position [657, 0]
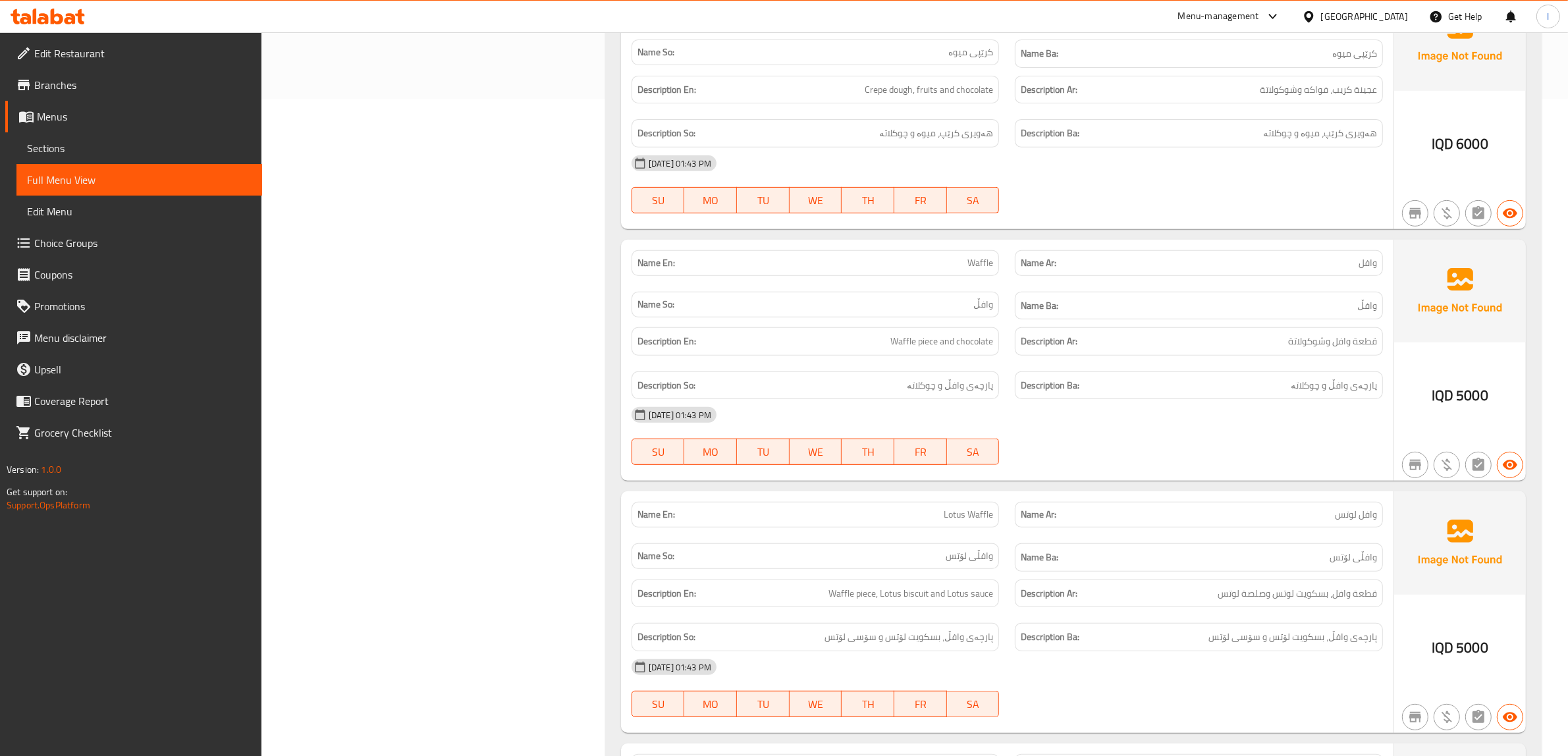
click at [991, 264] on span "Waffle" at bounding box center [980, 263] width 25 height 14
click at [991, 264] on span "Waffle" at bounding box center [980, 263] width 25 height 14
copy span "Waffle"
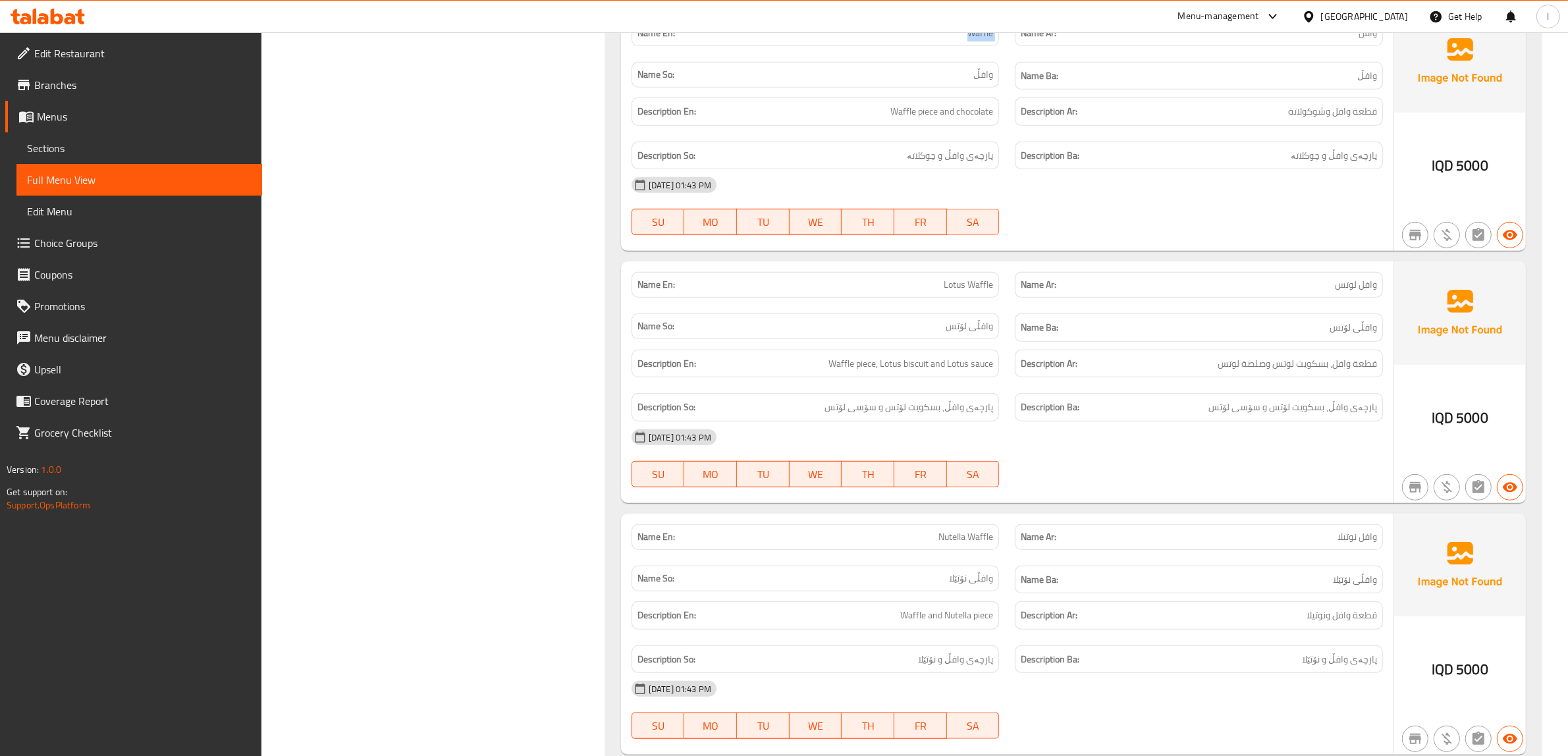
scroll to position [904, 0]
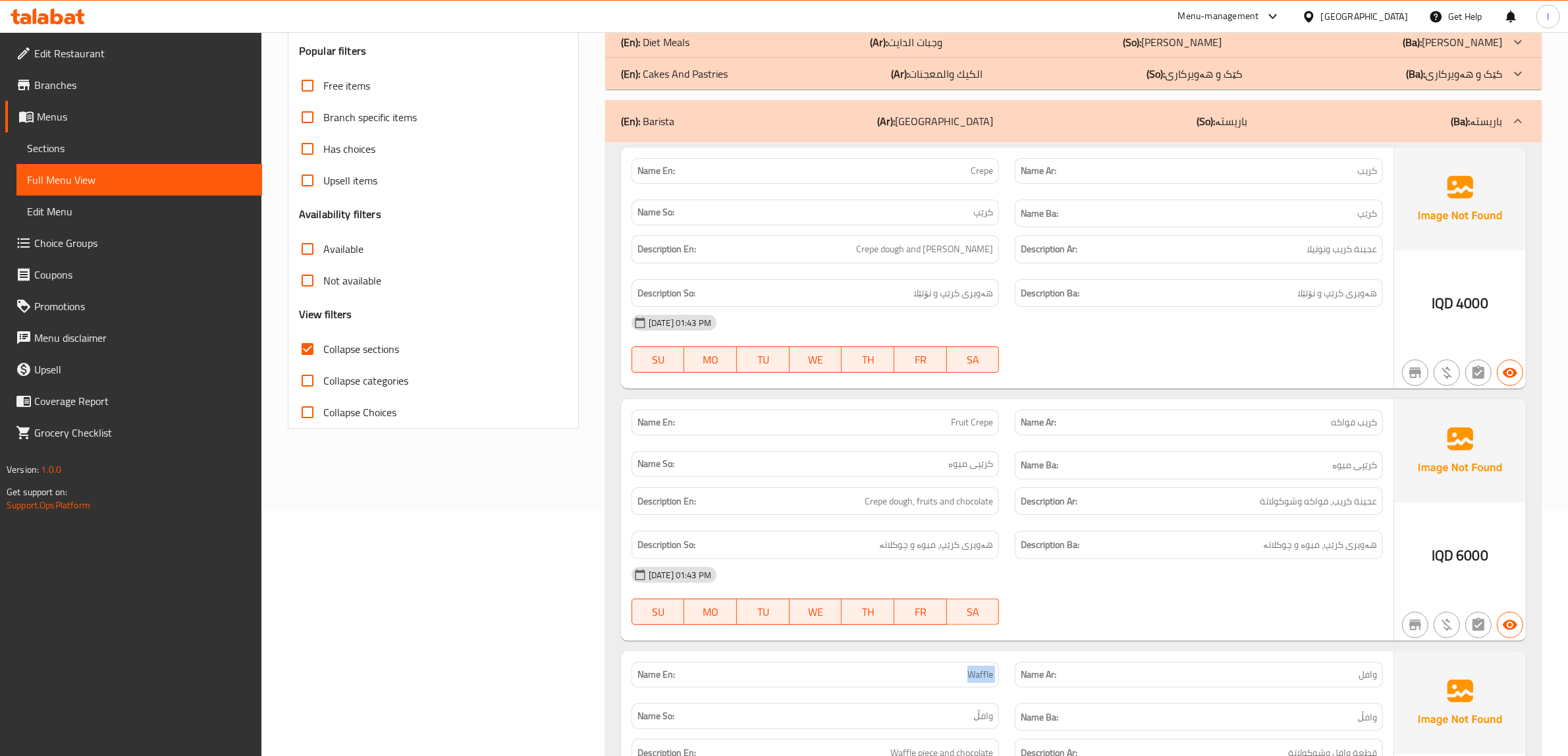
click at [1002, 130] on div "(En): Barista (Ar): باريستا (So): باریستە (Ba): باریستە" at bounding box center [1073, 121] width 936 height 42
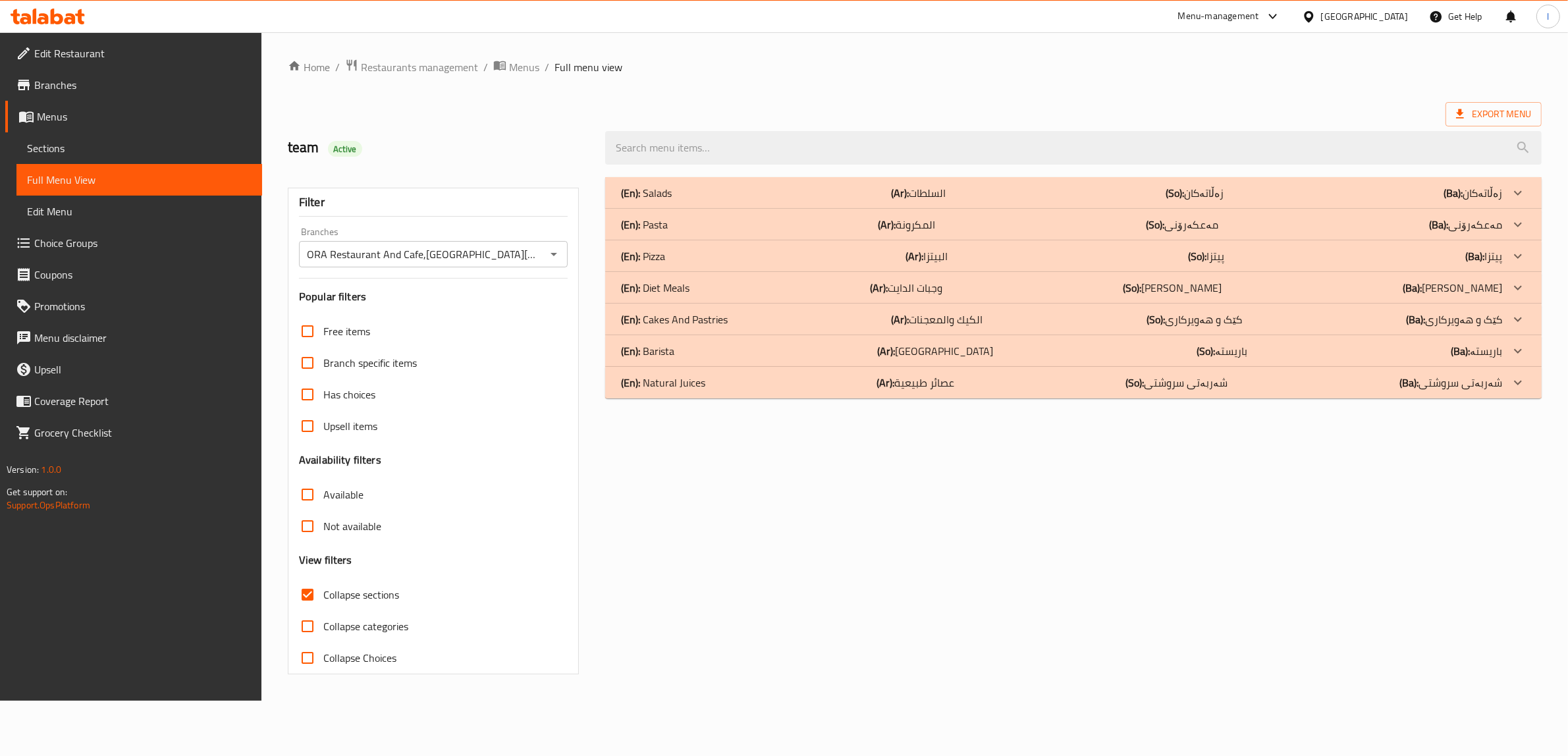
scroll to position [0, 0]
click at [960, 385] on p "(Ar): عصائر طبيعية" at bounding box center [922, 382] width 78 height 16
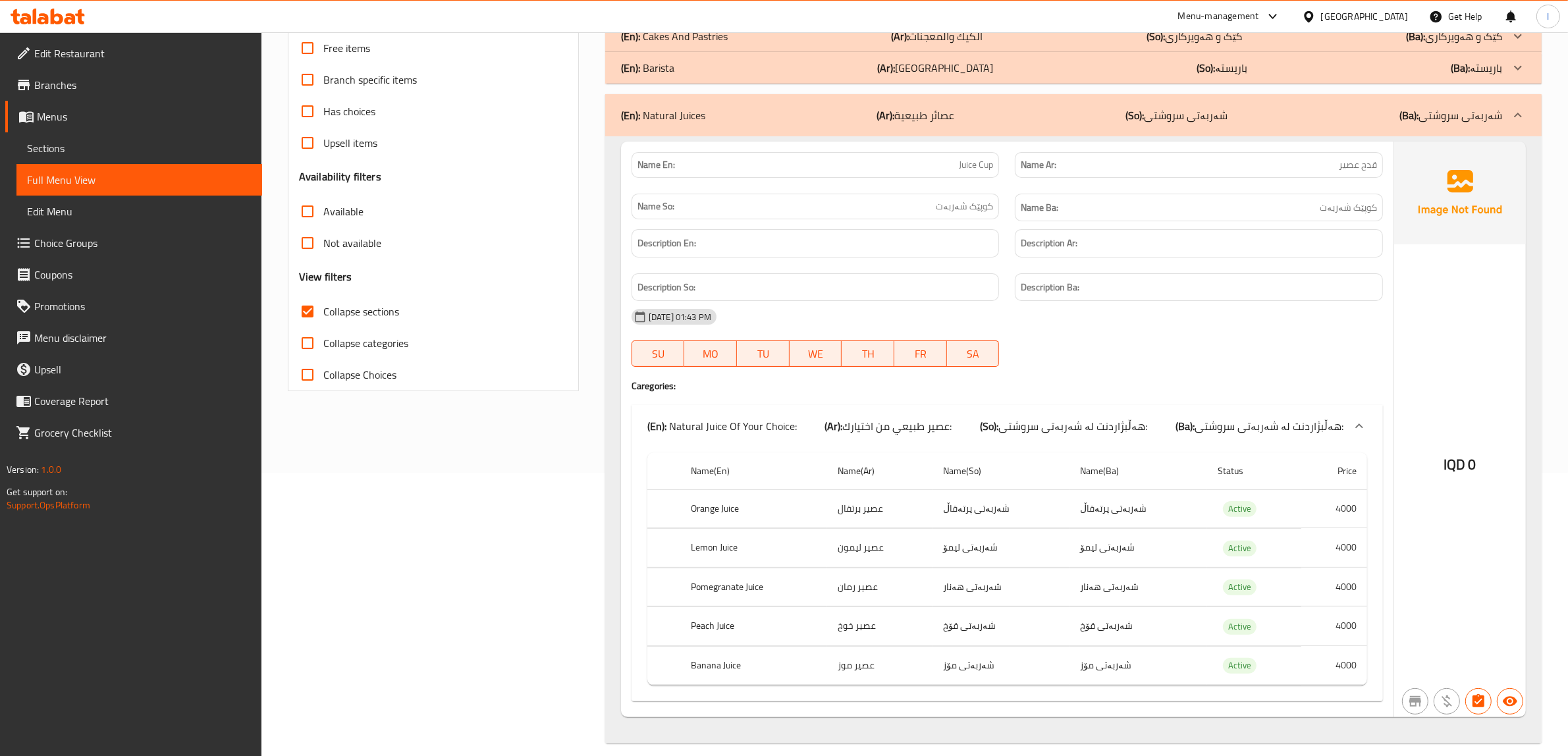
scroll to position [301, 0]
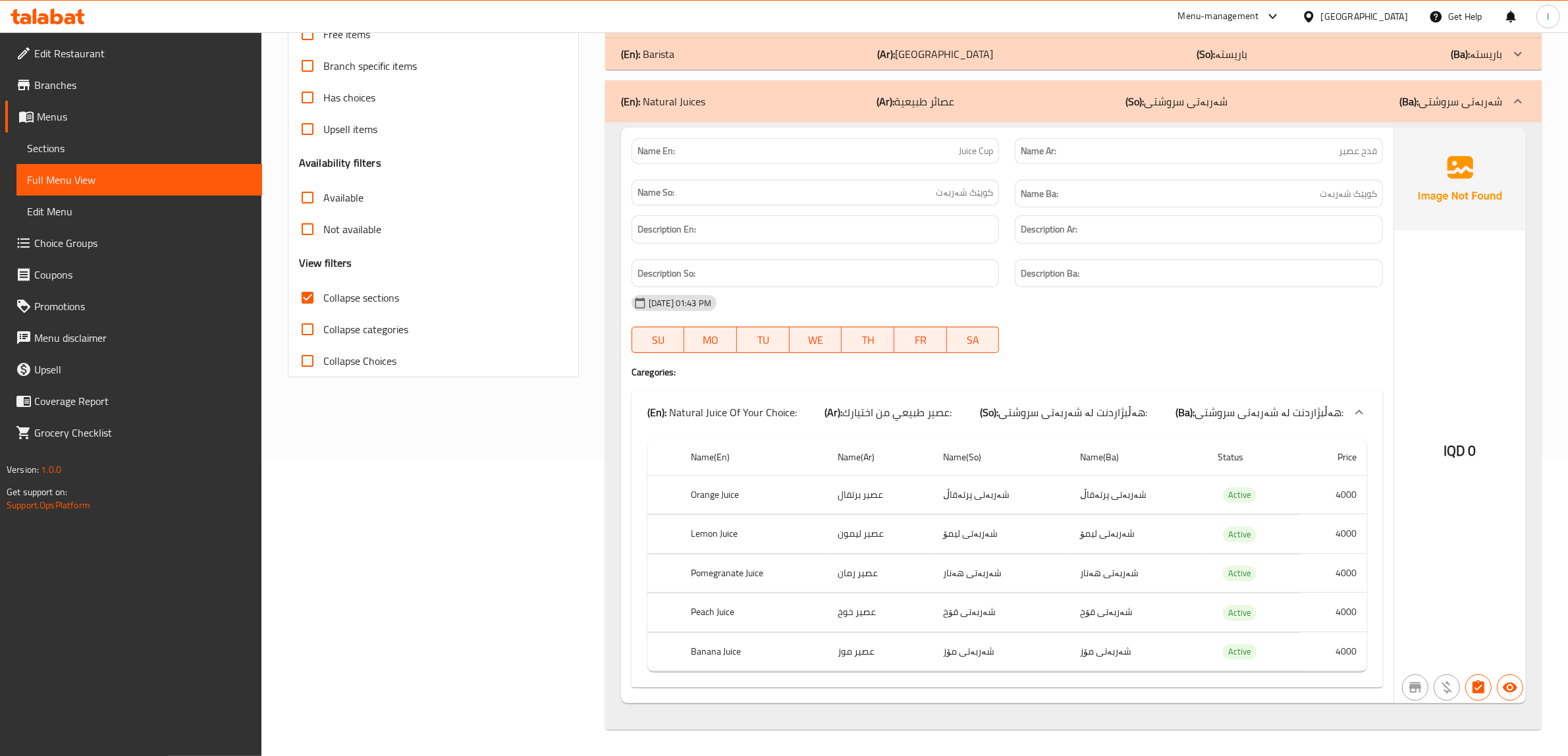
click at [969, 144] on span "Juice Cup" at bounding box center [976, 151] width 34 height 14
copy span "Juice Cup"
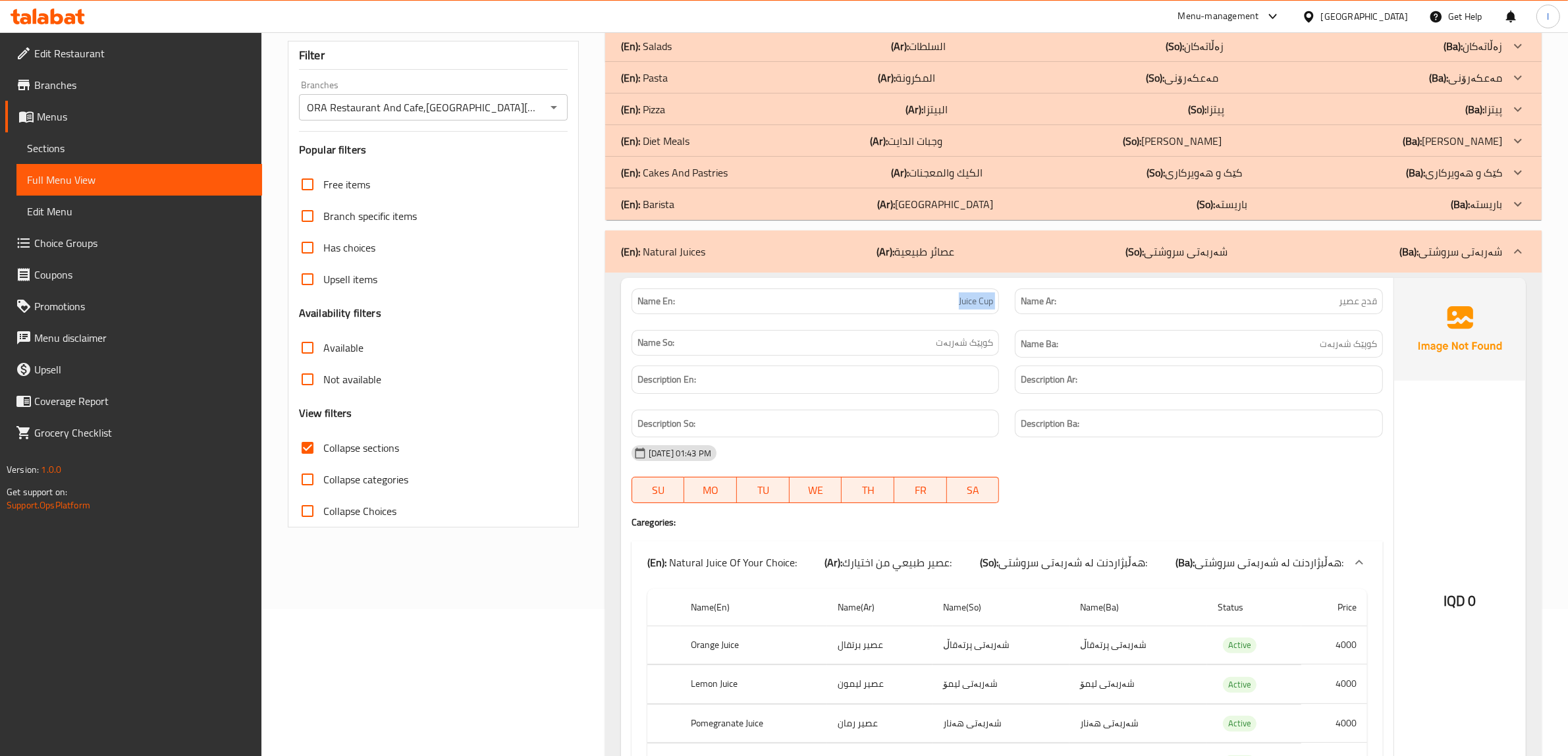
scroll to position [0, 0]
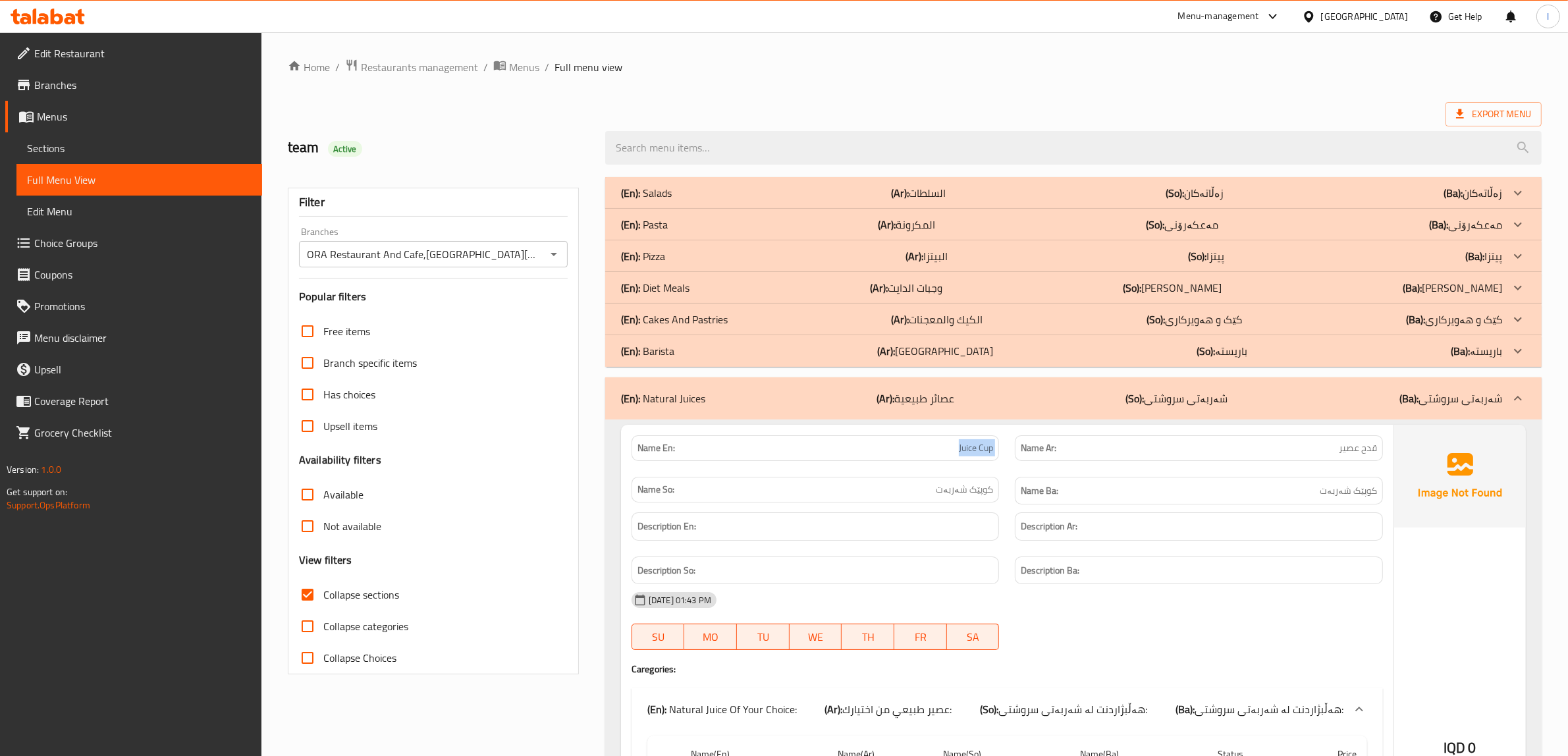
click at [68, 145] on span "Sections" at bounding box center [139, 148] width 225 height 16
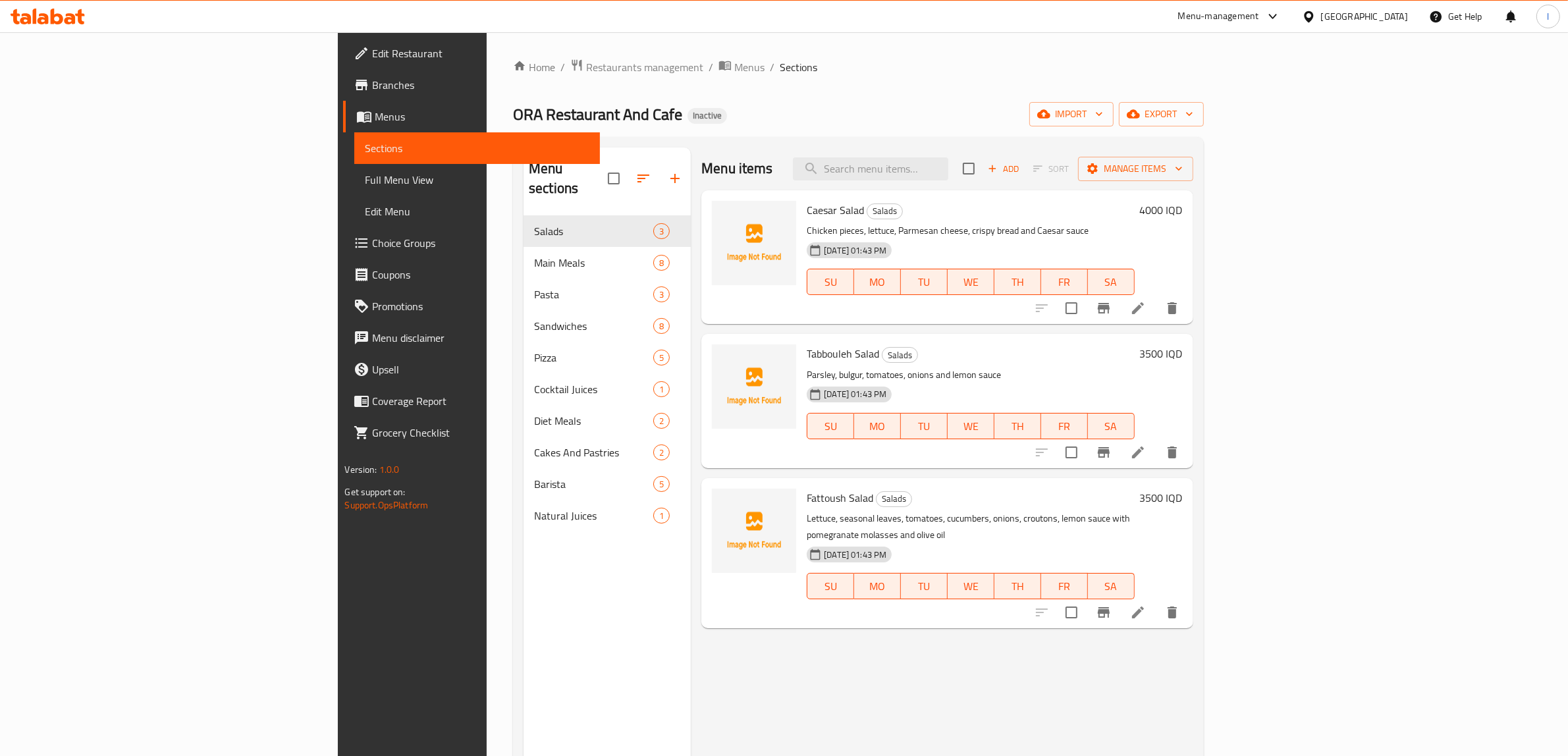
drag, startPoint x: 663, startPoint y: 665, endPoint x: 643, endPoint y: 636, distance: 35.2
click at [691, 665] on div "Menu items Add Sort Manage items Caesar Salad Salads Chicken pieces, lettuce, P…" at bounding box center [942, 525] width 502 height 756
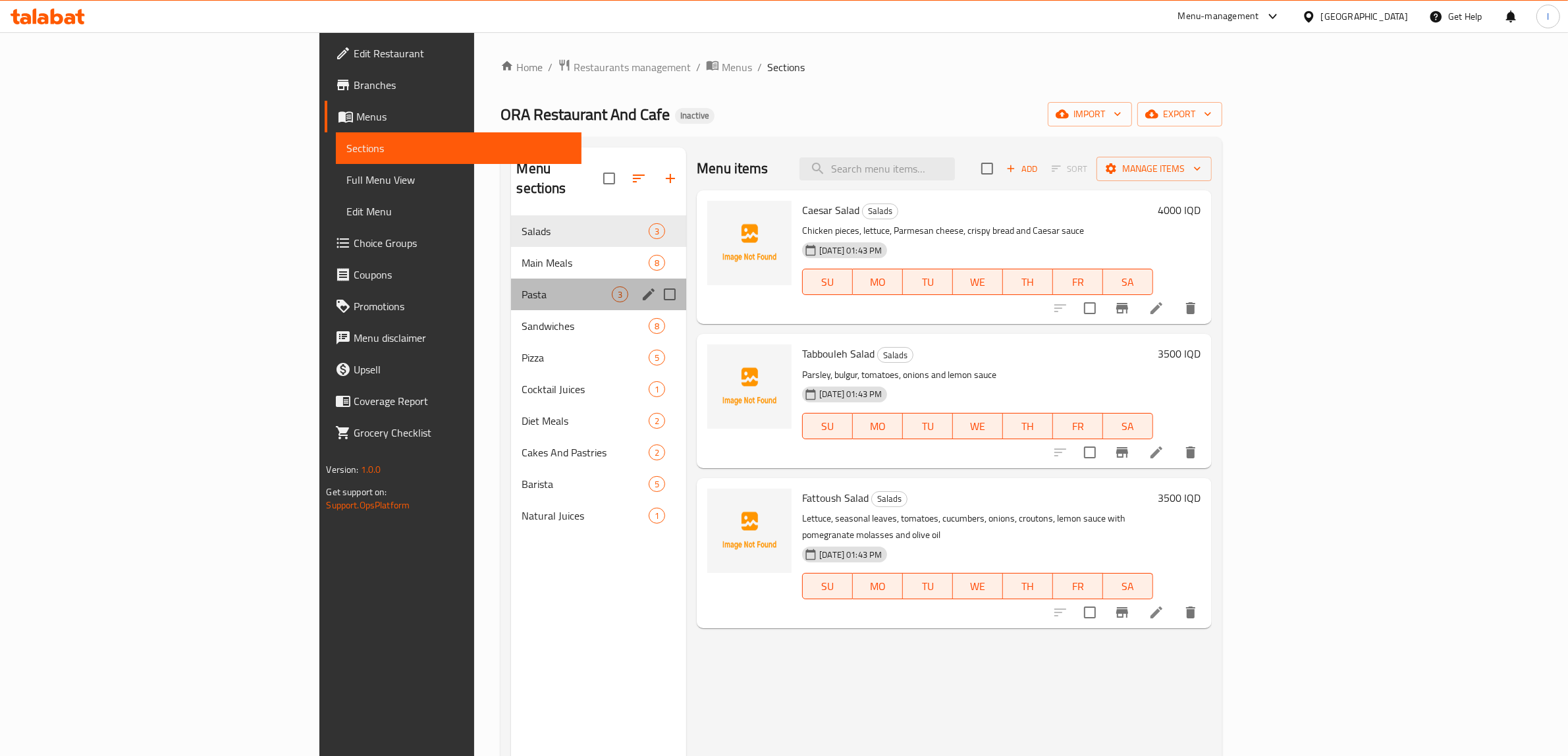
click at [511, 283] on div "Pasta 3" at bounding box center [599, 294] width 175 height 32
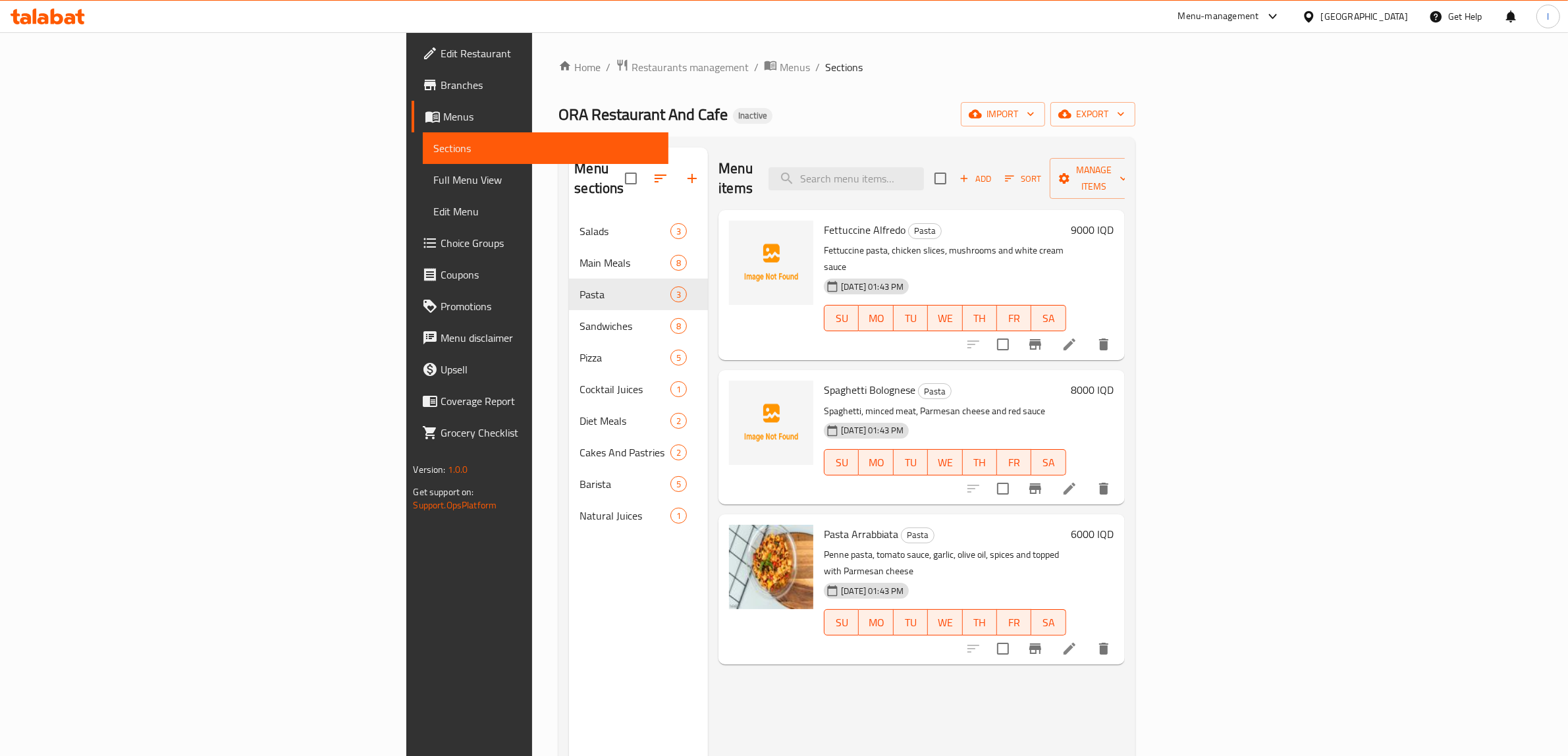
click at [708, 722] on div "Menu items Add Sort Manage items Fettuccine Alfredo Pasta Fettuccine pasta, chi…" at bounding box center [916, 525] width 416 height 756
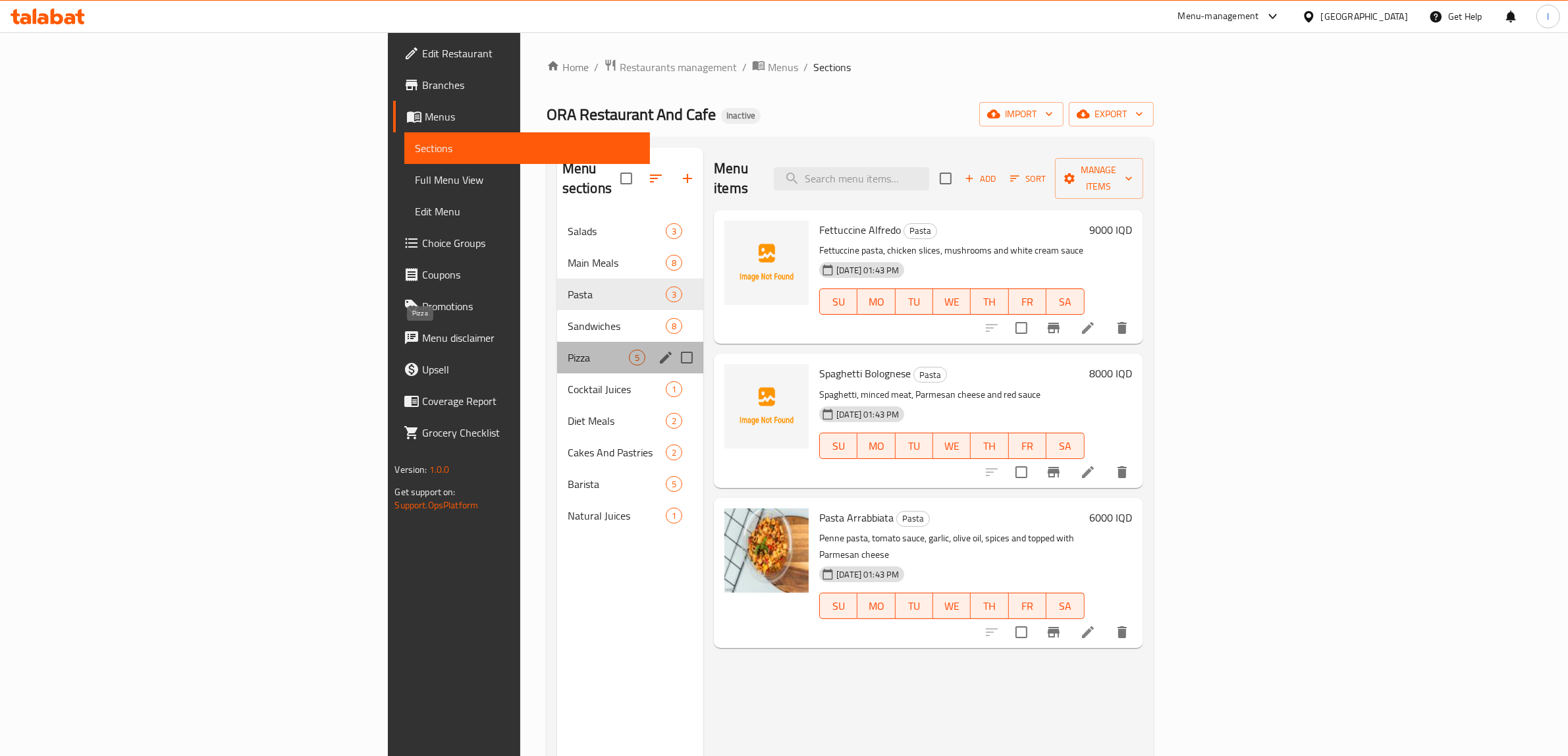
drag, startPoint x: 348, startPoint y: 336, endPoint x: 389, endPoint y: 383, distance: 62.4
click at [568, 349] on span "Pizza" at bounding box center [598, 357] width 61 height 16
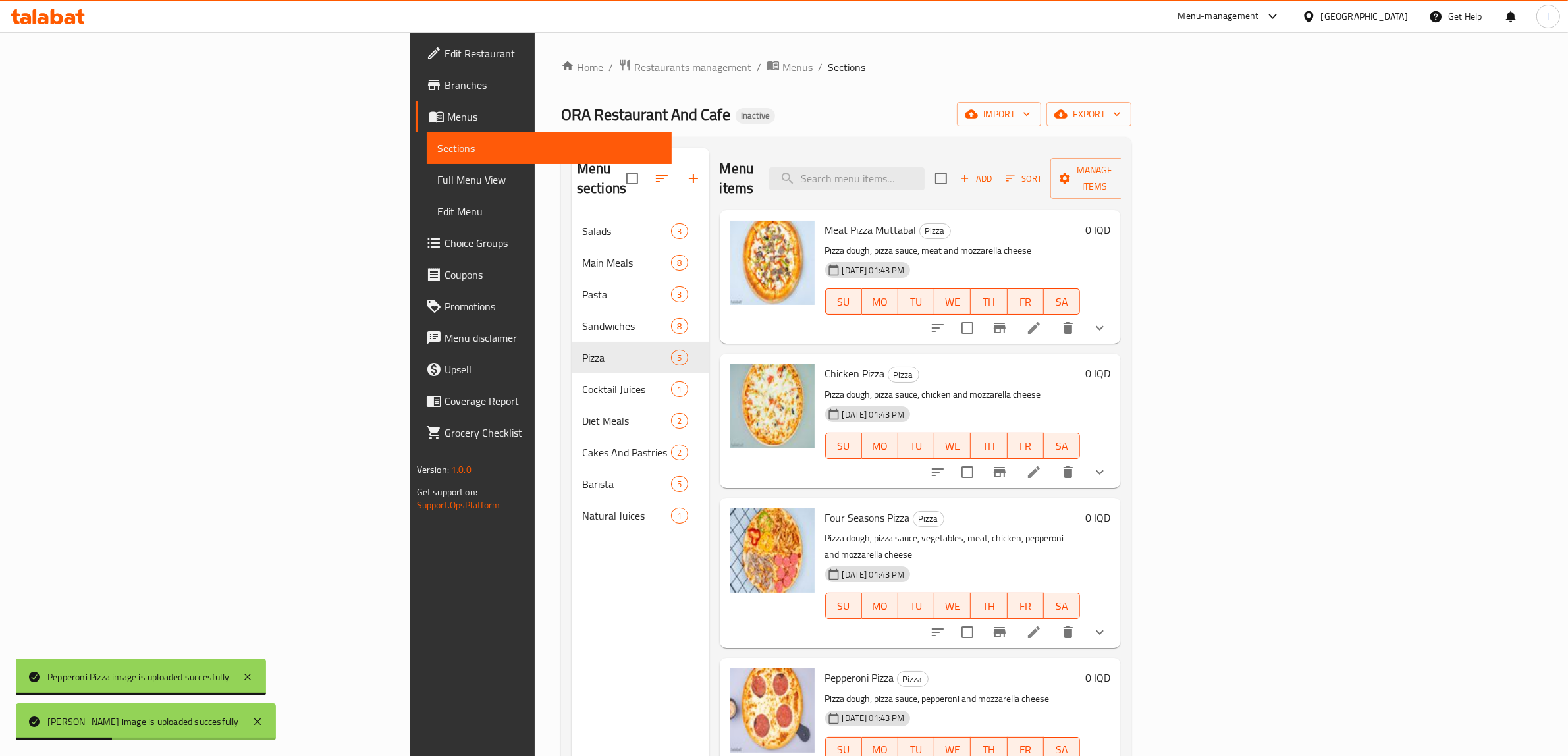
click at [572, 210] on nav "Salads 3 Main Meals 8 Pasta 3 Sandwiches 8 Pizza 5 Cocktail Juices 1 Diet Meals…" at bounding box center [641, 374] width 138 height 327
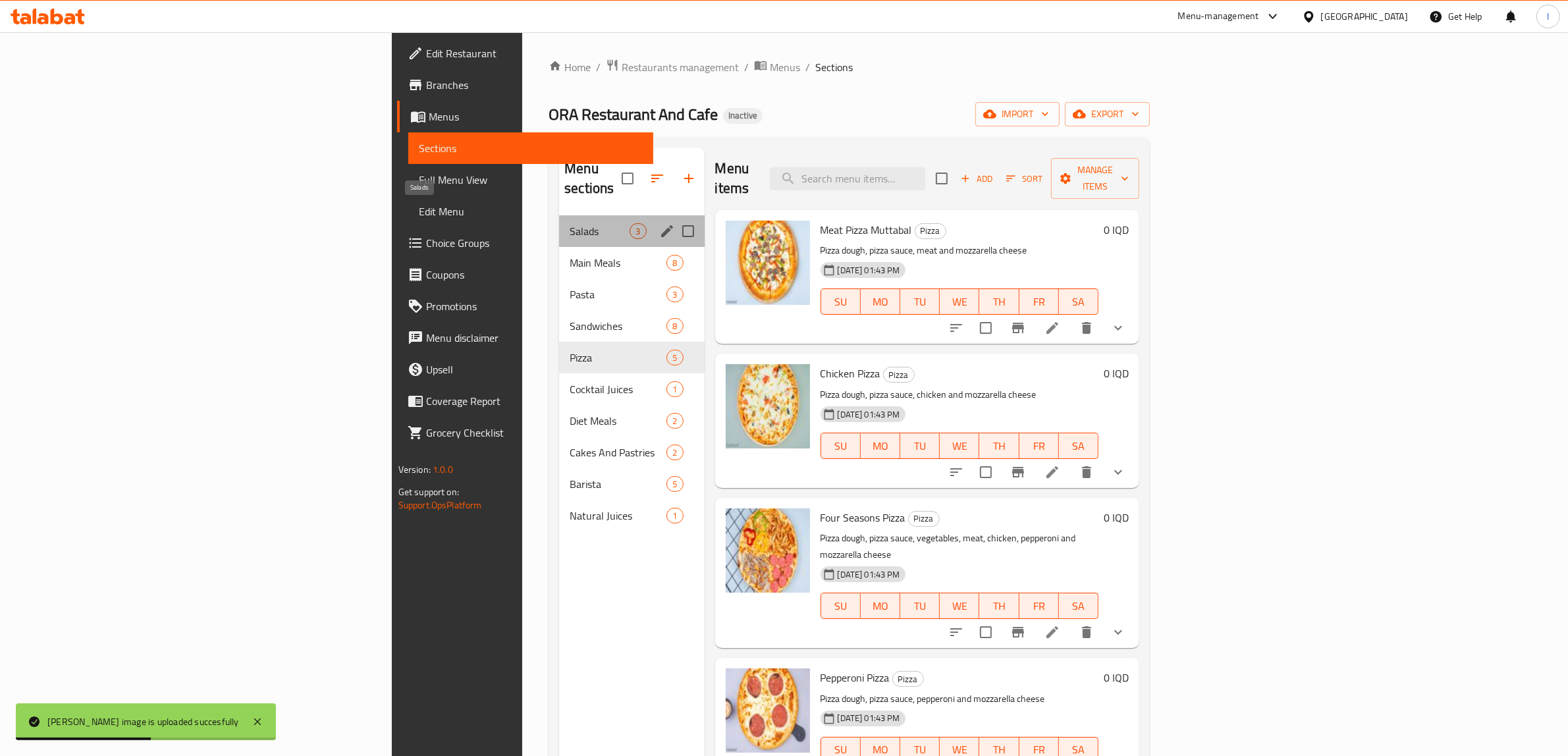
click at [570, 223] on span "Salads" at bounding box center [599, 231] width 60 height 16
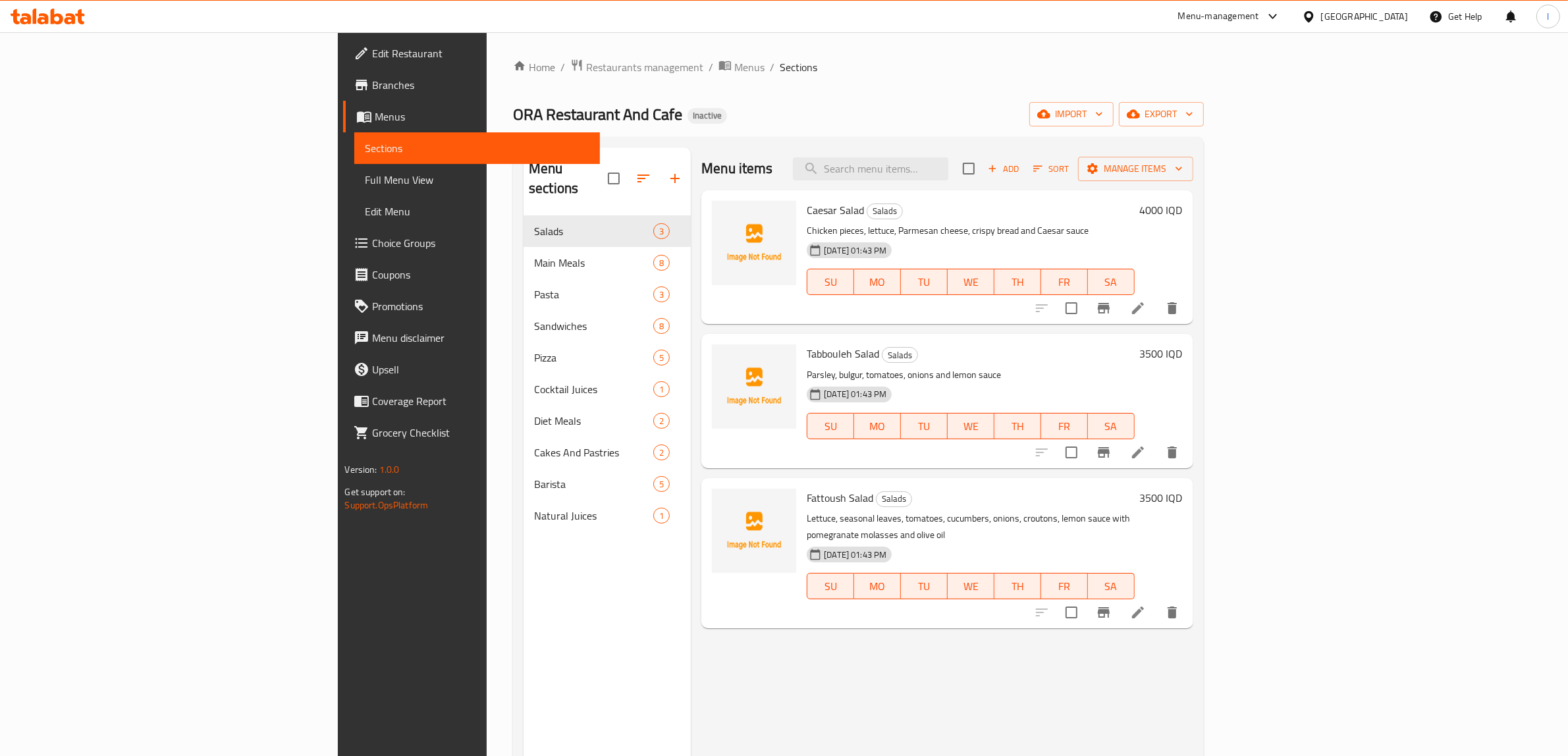
click at [691, 635] on div "Menu items Add Sort Manage items Caesar Salad Salads Chicken pieces, lettuce, P…" at bounding box center [942, 525] width 502 height 756
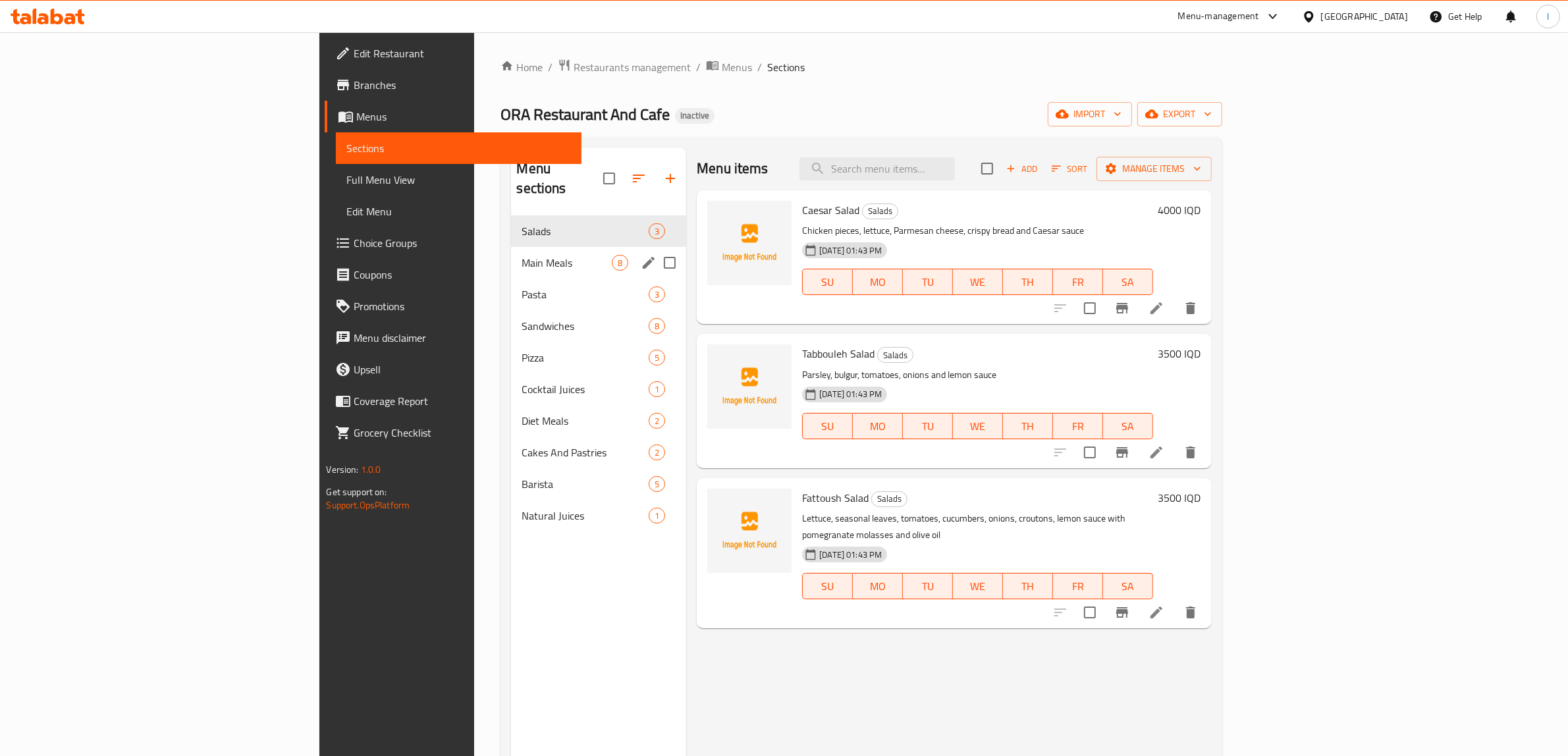
click at [511, 247] on div "Main Meals 8" at bounding box center [599, 263] width 175 height 32
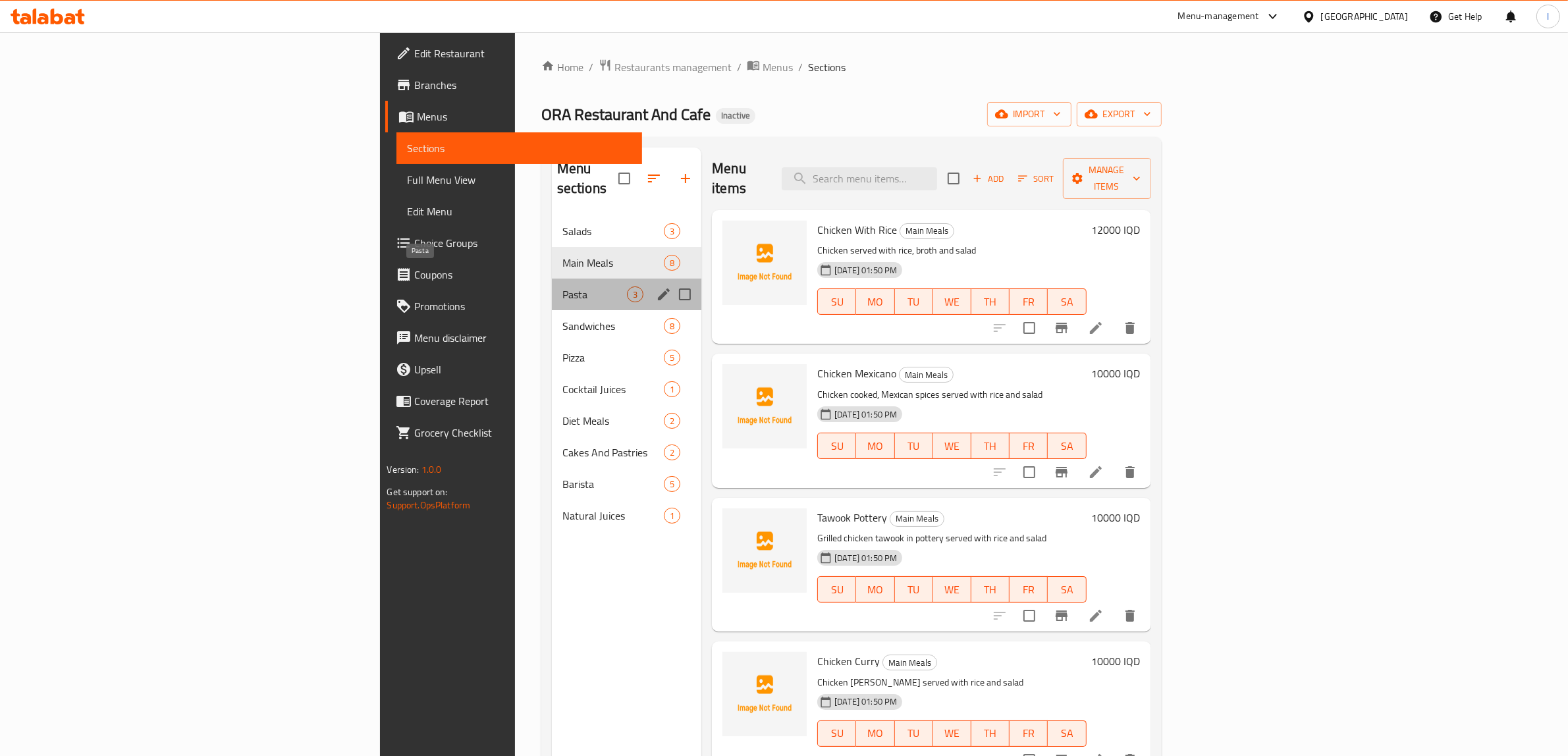
click at [562, 287] on span "Pasta" at bounding box center [595, 294] width 65 height 16
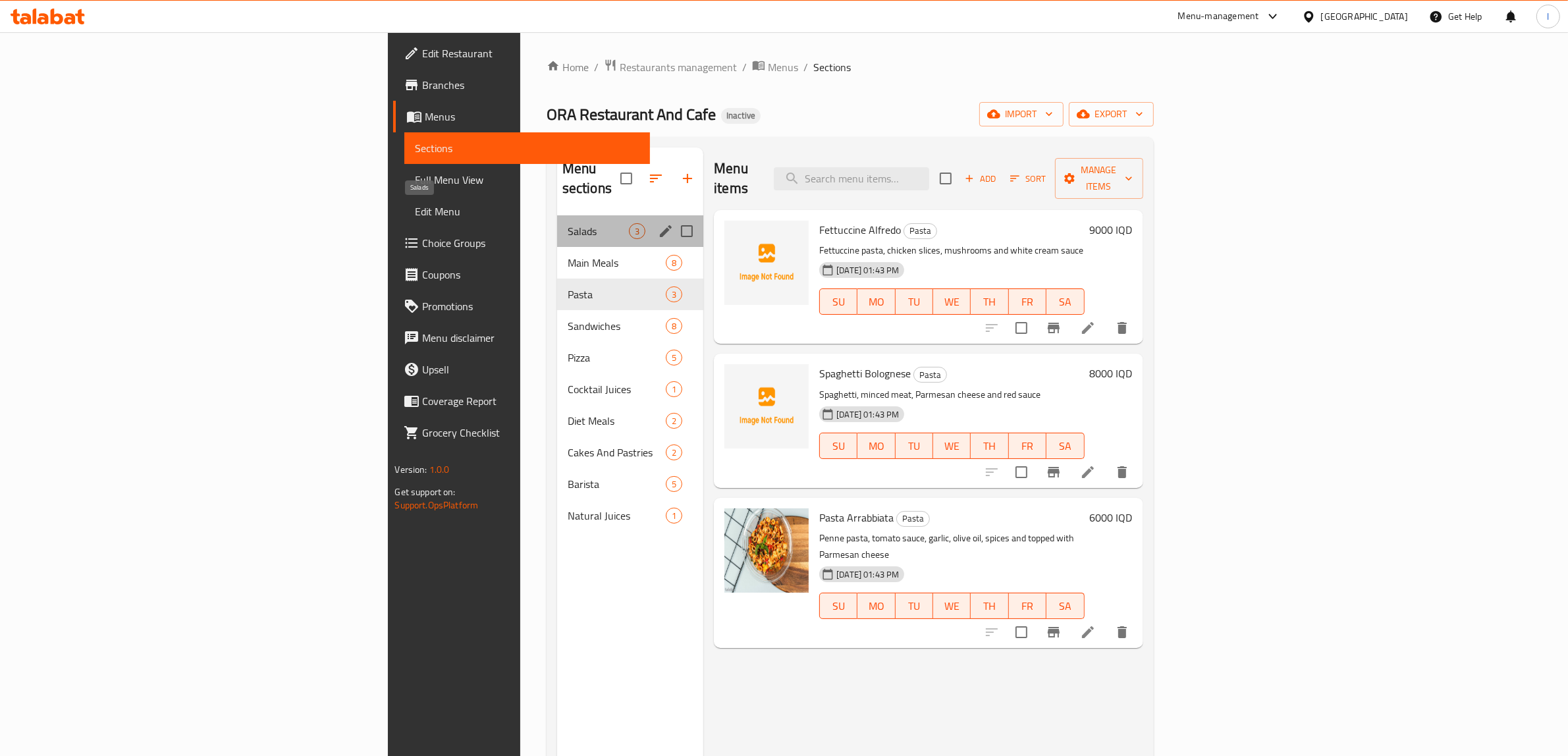
click at [568, 223] on span "Salads" at bounding box center [598, 231] width 61 height 16
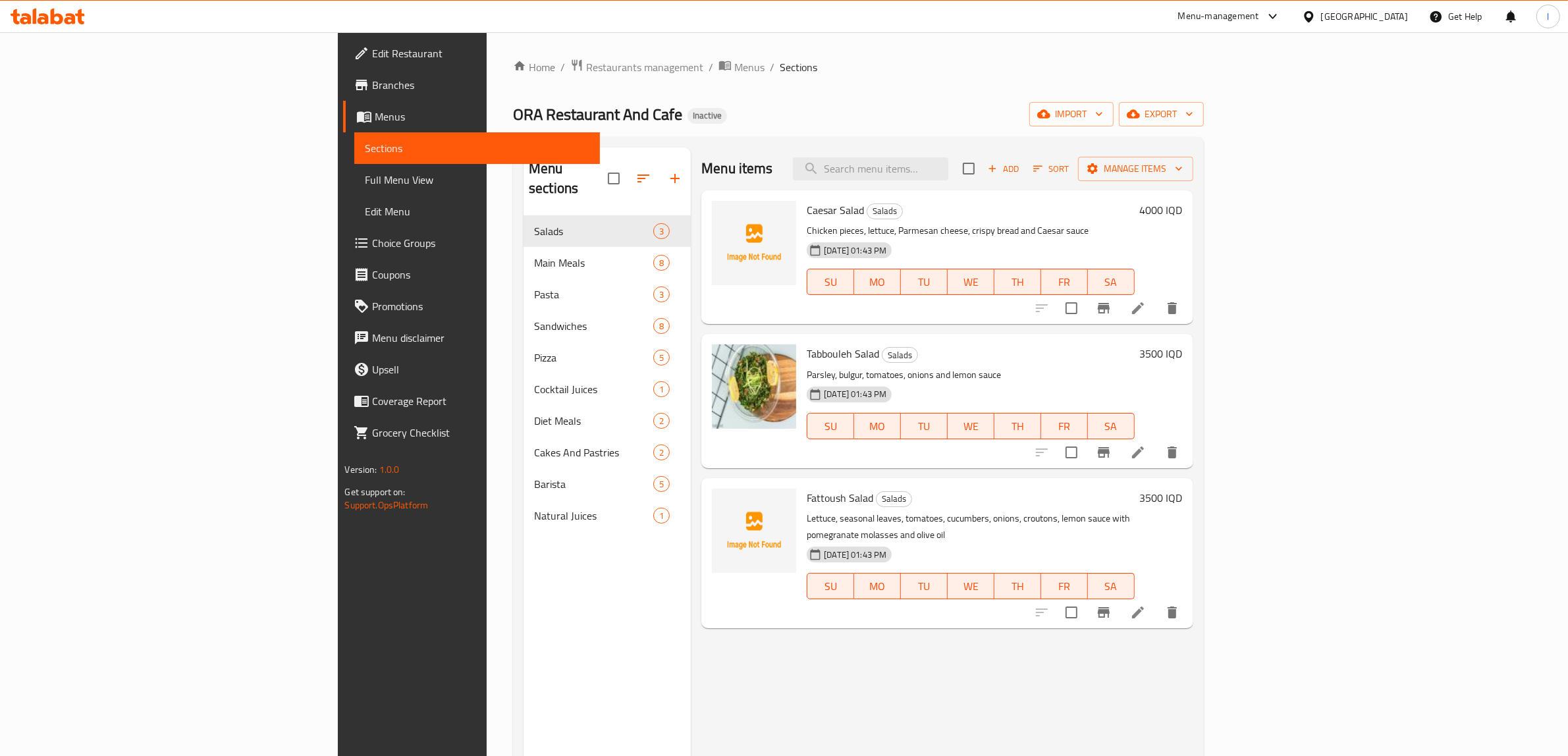
drag, startPoint x: 659, startPoint y: 672, endPoint x: 642, endPoint y: 655, distance: 24.0
click at [691, 672] on div "Menu items Add Sort Manage items Caesar Salad Salads Chicken pieces, lettuce, P…" at bounding box center [942, 525] width 502 height 756
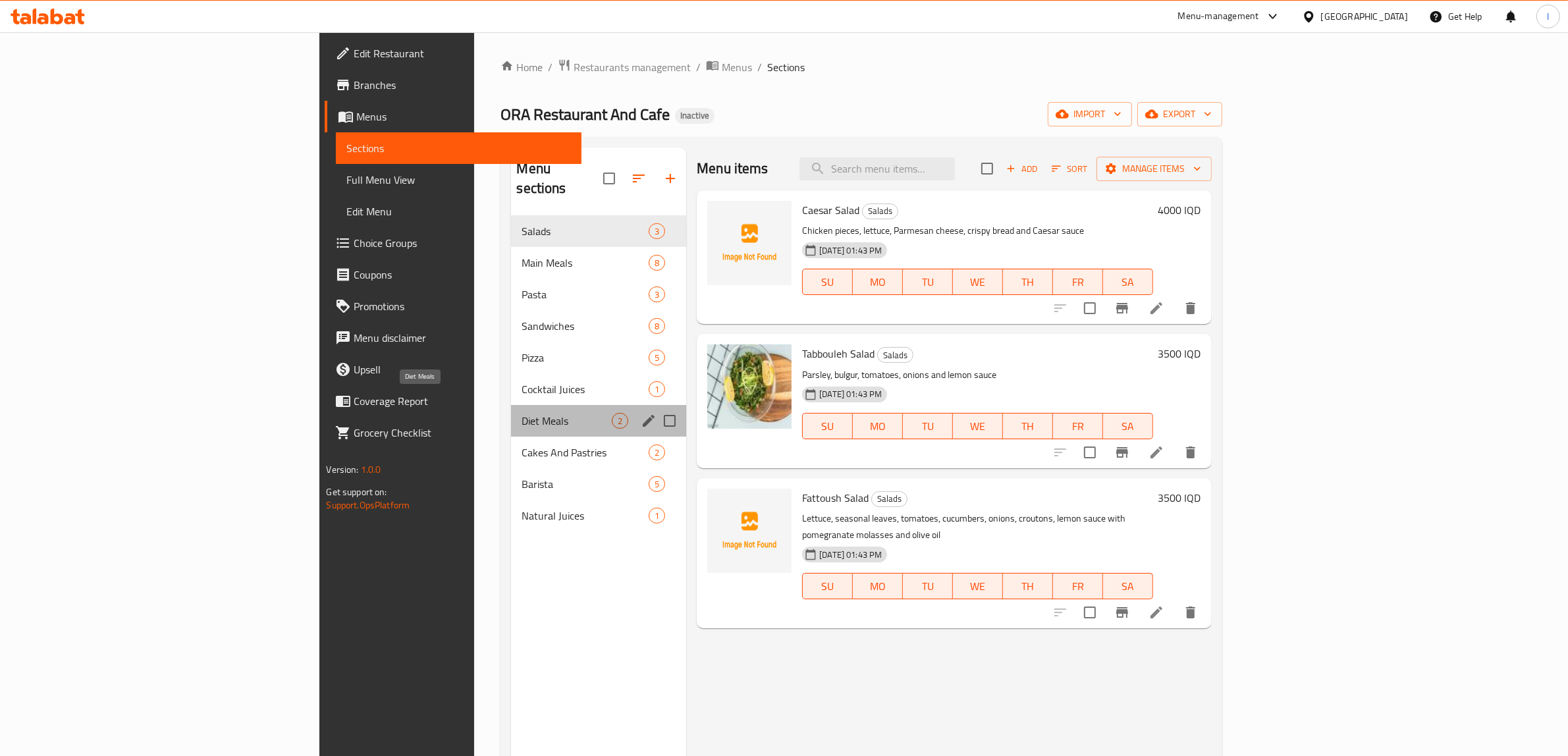
click at [522, 413] on span "Diet Meals" at bounding box center [566, 420] width 90 height 16
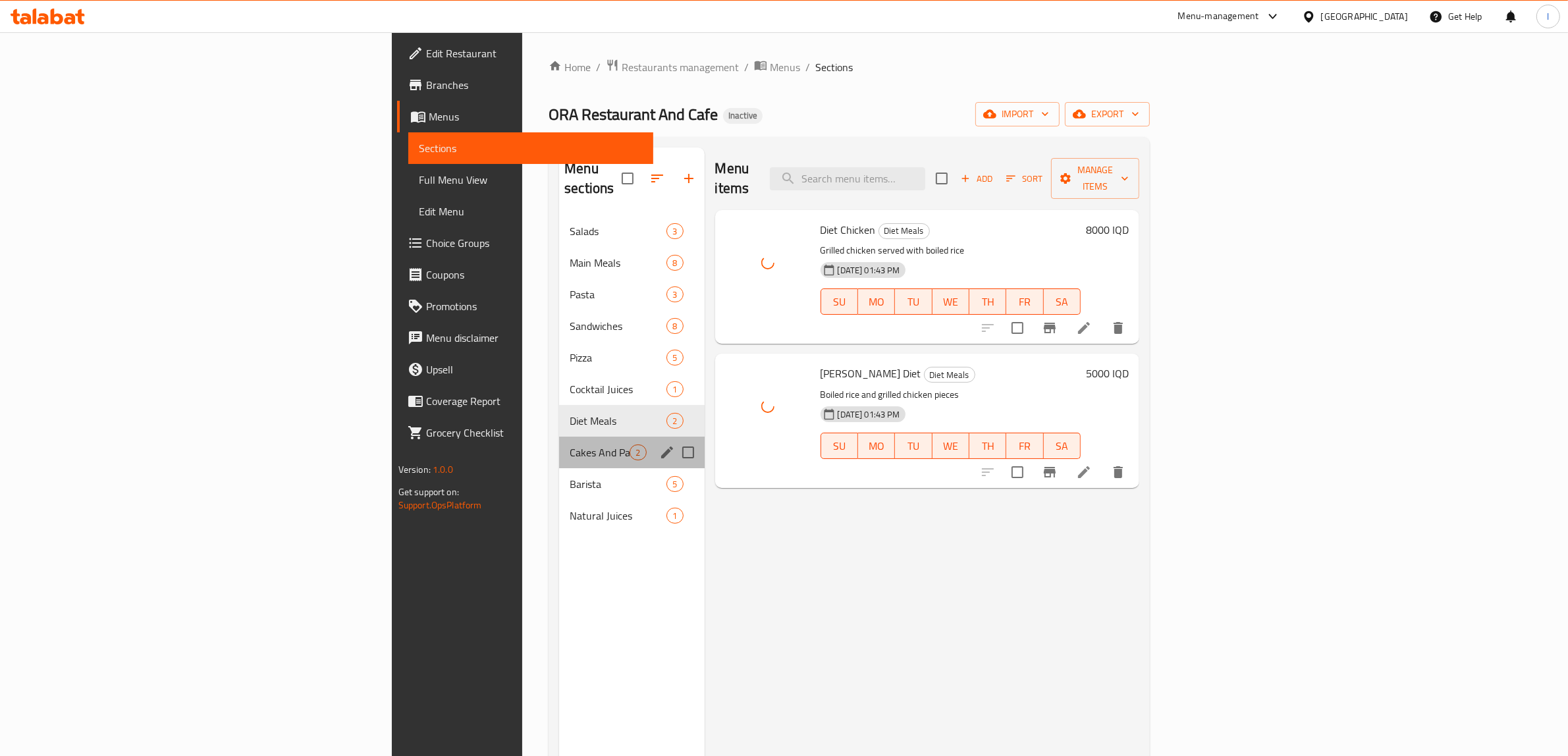
click at [559, 441] on div "Cakes And Pastries 2" at bounding box center [631, 453] width 145 height 32
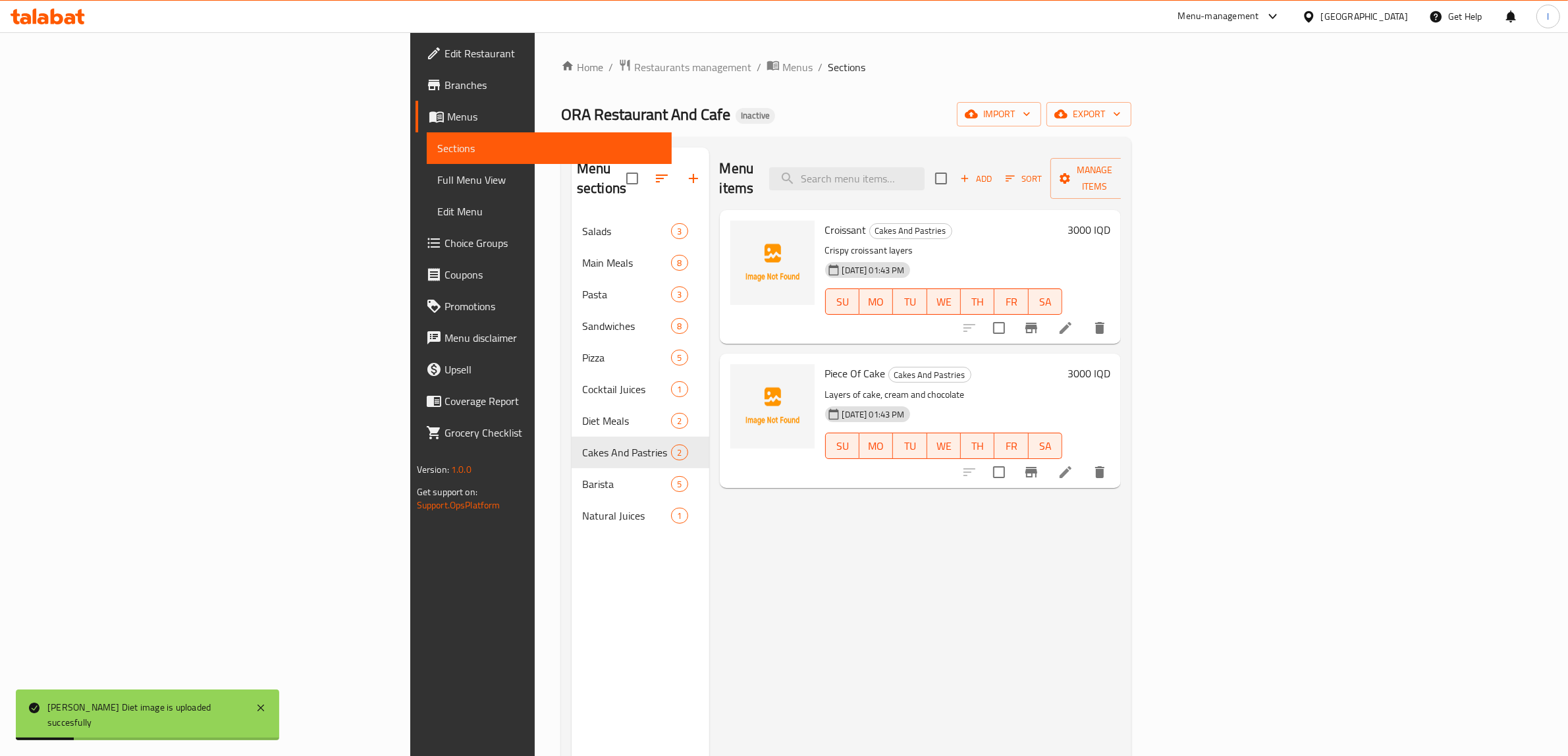
click at [598, 538] on div "Menu sections Salads 3 Main Meals 8 Pasta 3 Sandwiches 8 Pizza 5 Cocktail Juice…" at bounding box center [641, 525] width 138 height 756
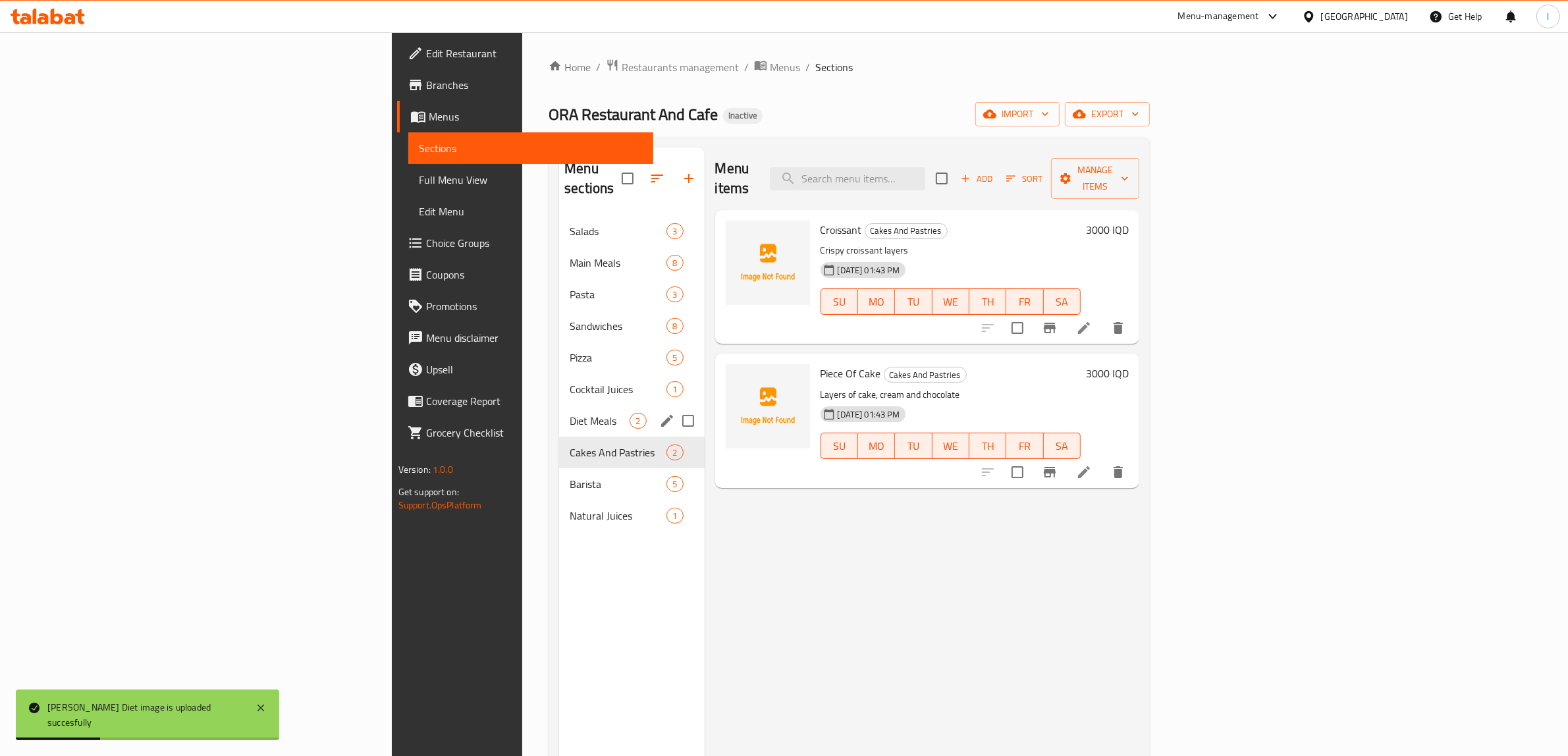
click at [570, 413] on span "Diet Meals" at bounding box center [599, 420] width 60 height 16
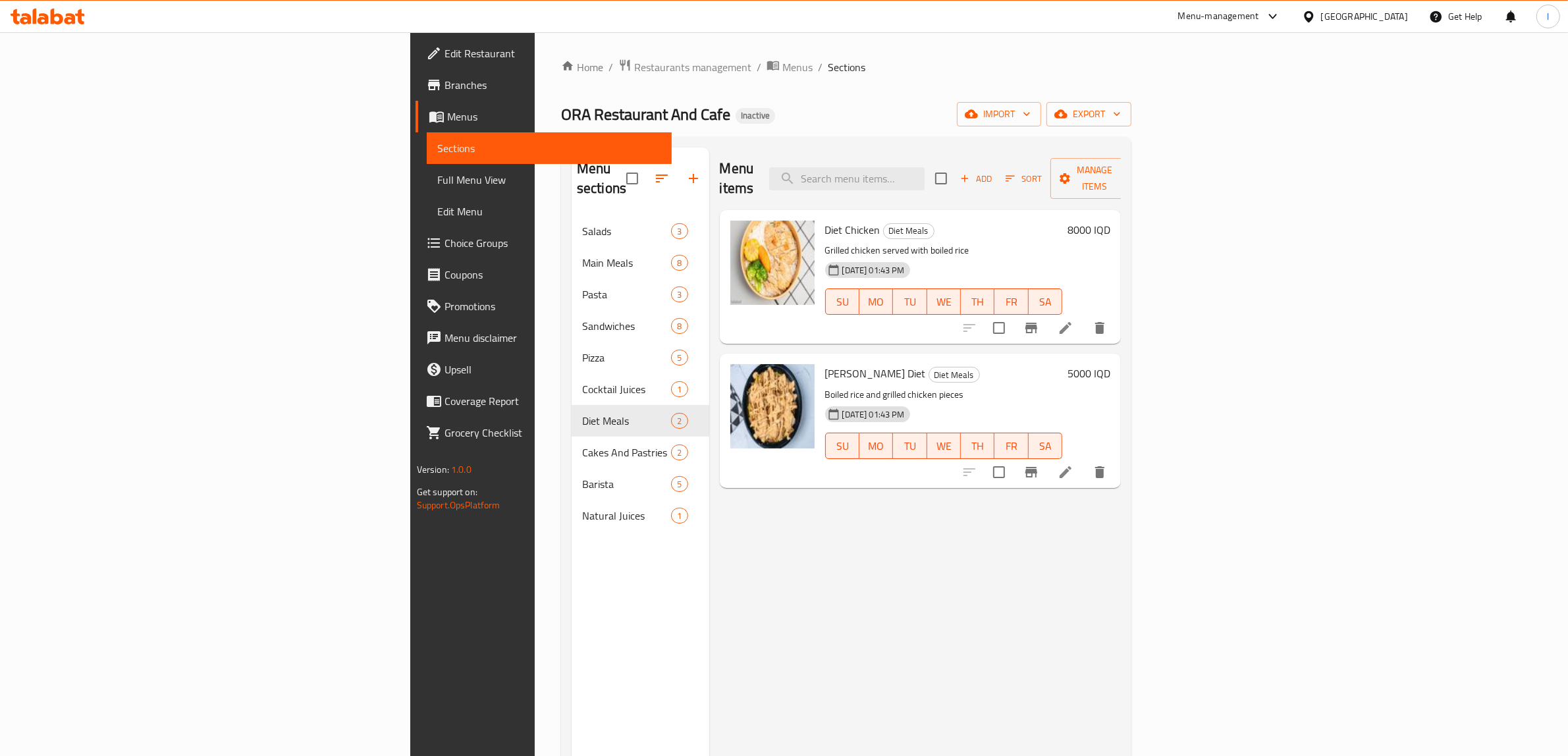
click at [709, 511] on div "Menu items Add Sort Manage items Diet Chicken Diet Meals Grilled chicken served…" at bounding box center [915, 525] width 412 height 756
click at [825, 364] on span "Rizo Diet" at bounding box center [876, 374] width 101 height 20
copy span "Rizo"
drag, startPoint x: 1009, startPoint y: 156, endPoint x: 1000, endPoint y: 163, distance: 11.4
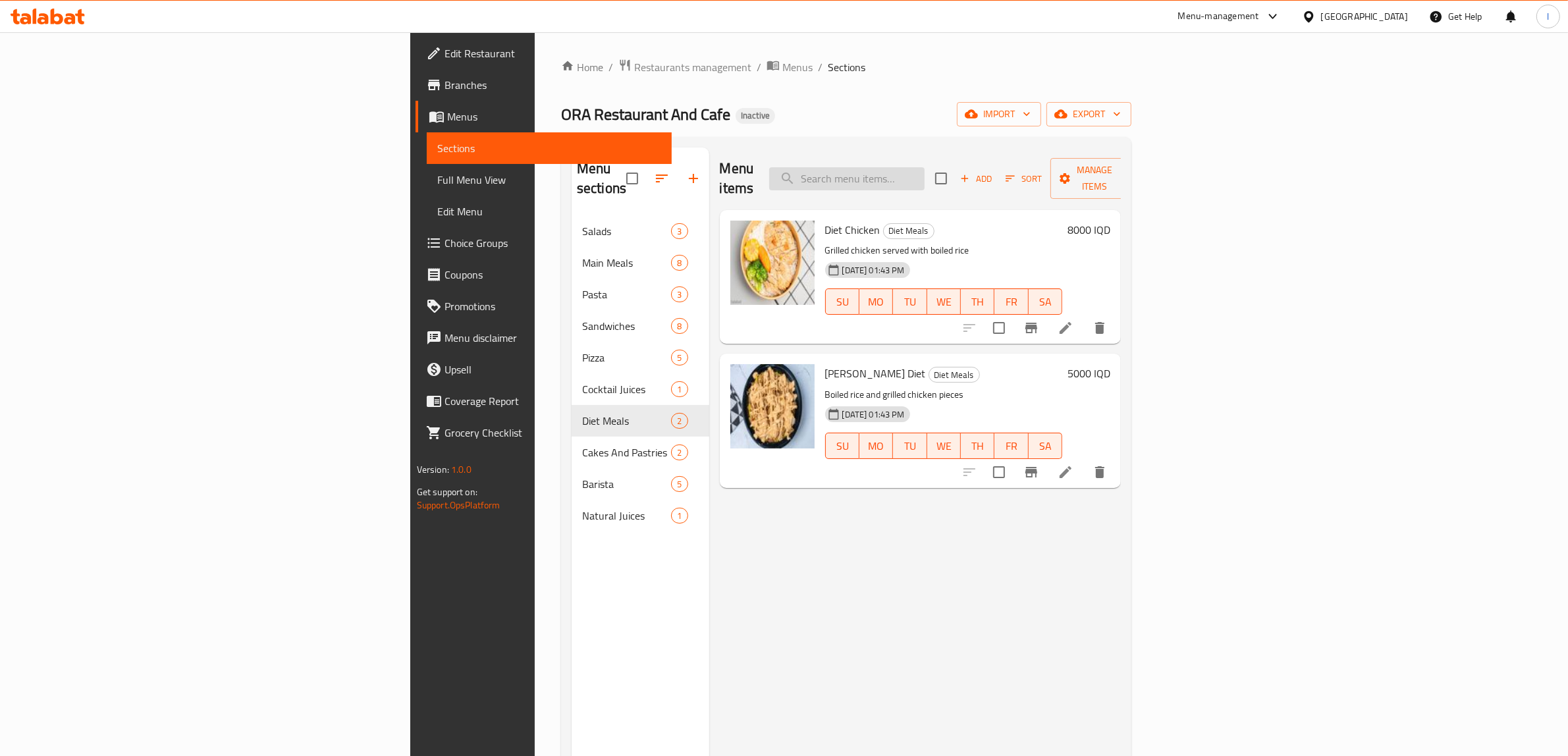
click at [1005, 158] on div "Menu items Add Sort Manage items" at bounding box center [920, 178] width 402 height 63
click at [925, 180] on input "search" at bounding box center [847, 178] width 156 height 23
paste input "Rizo"
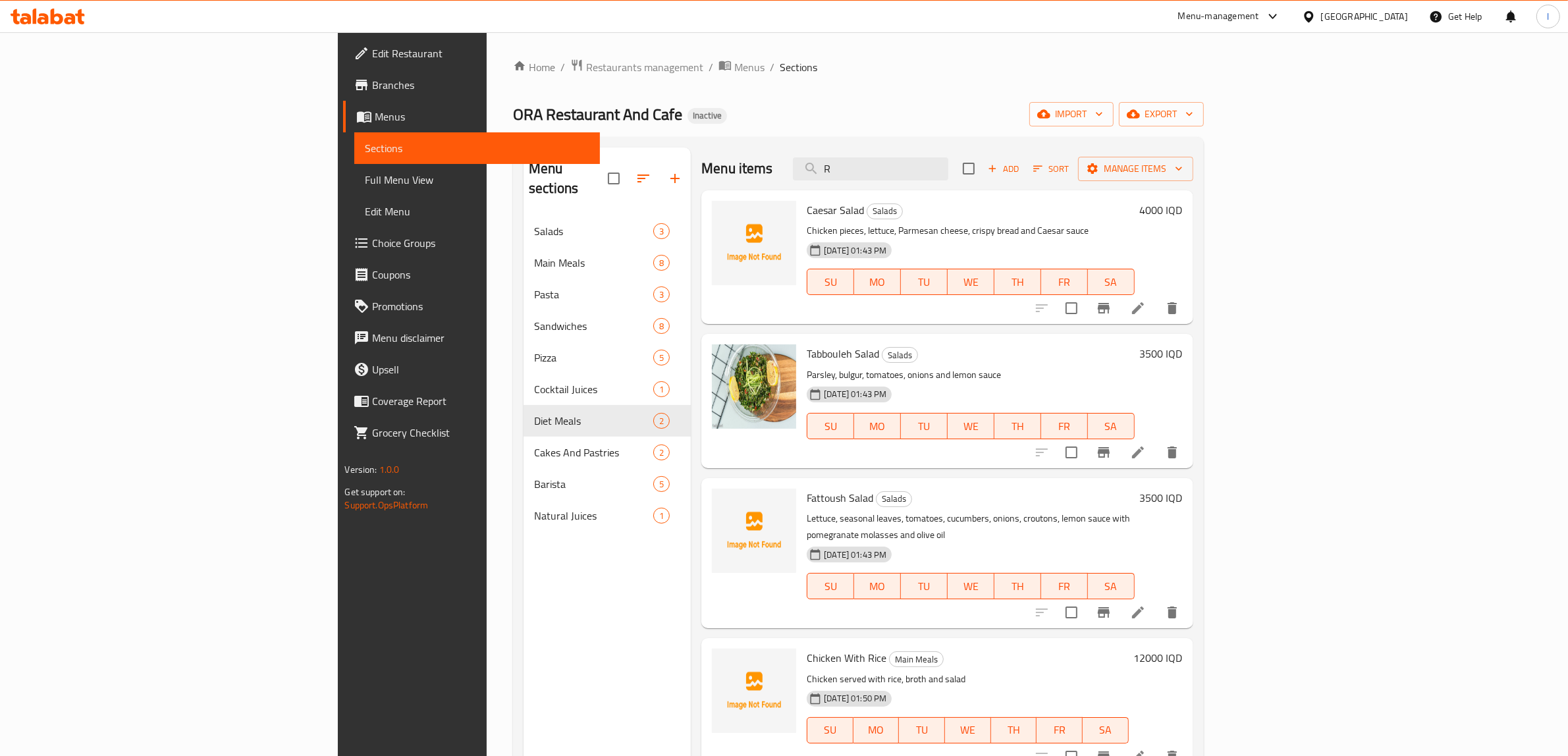
click at [524, 705] on div "Menu sections Salads 3 Main Meals 8 Pasta 3 Sandwiches 8 Pizza 5 Cocktail Juice…" at bounding box center [607, 525] width 167 height 756
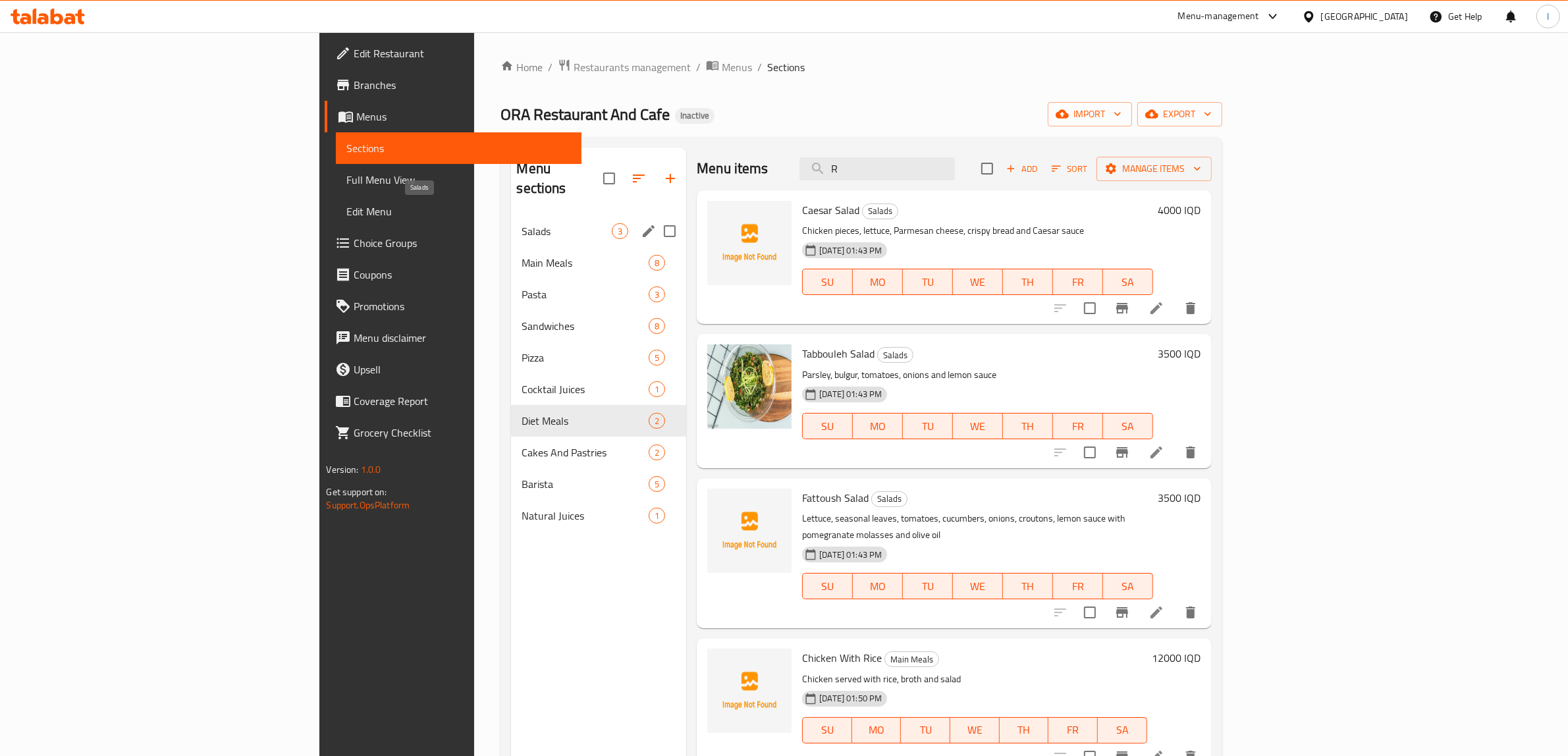
click at [522, 223] on span "Salads" at bounding box center [566, 231] width 90 height 16
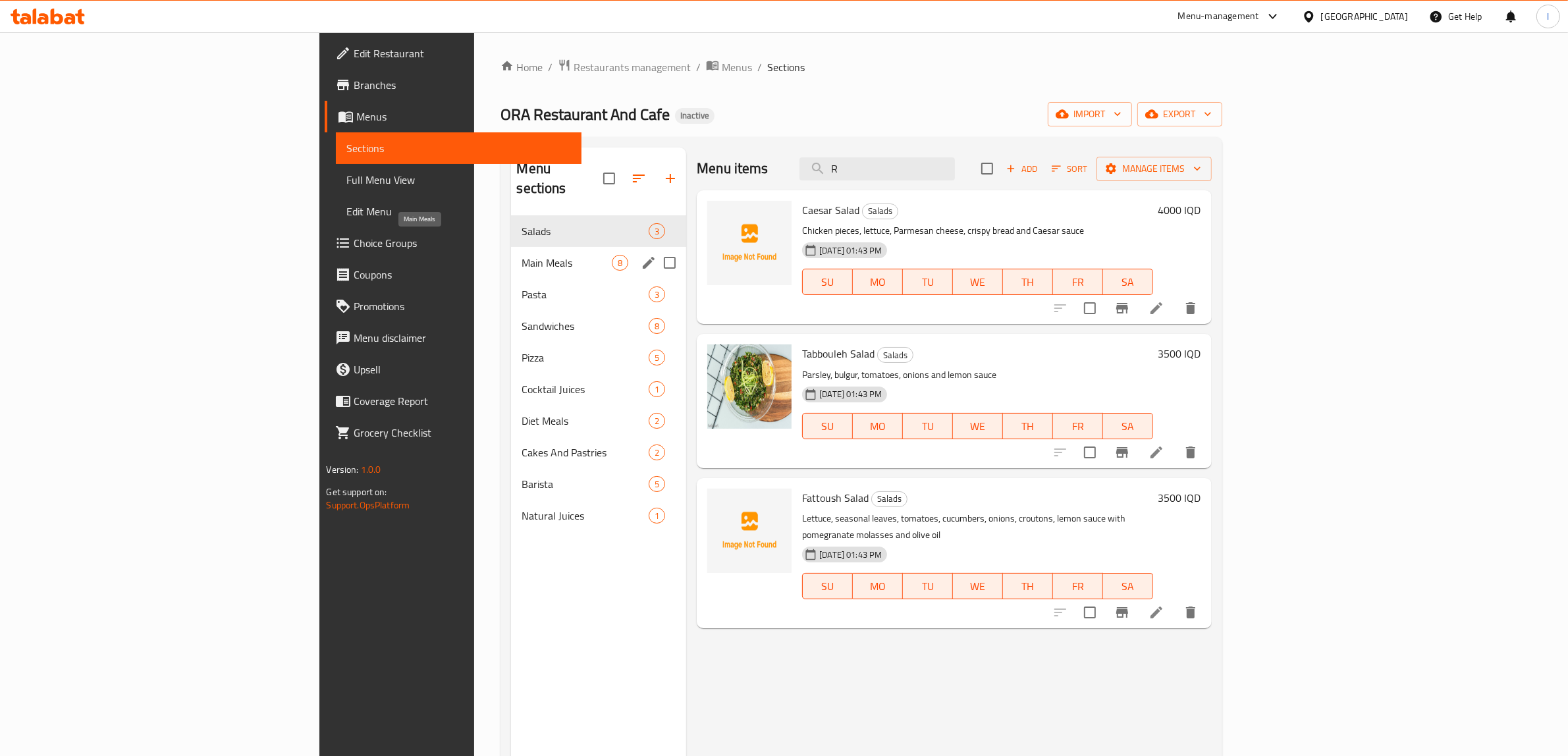
click at [522, 255] on span "Main Meals" at bounding box center [566, 263] width 90 height 16
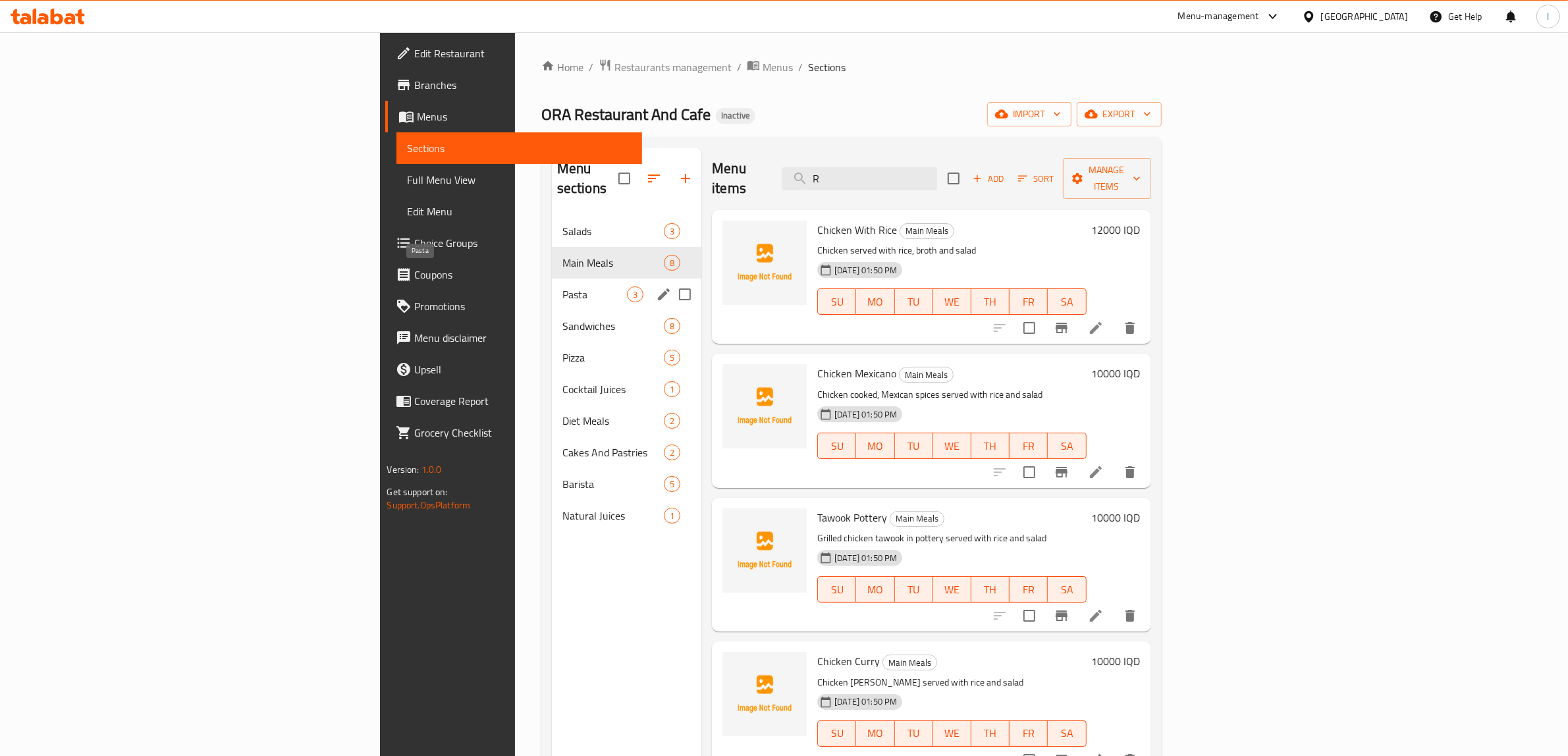
click at [562, 287] on span "Pasta" at bounding box center [595, 294] width 65 height 16
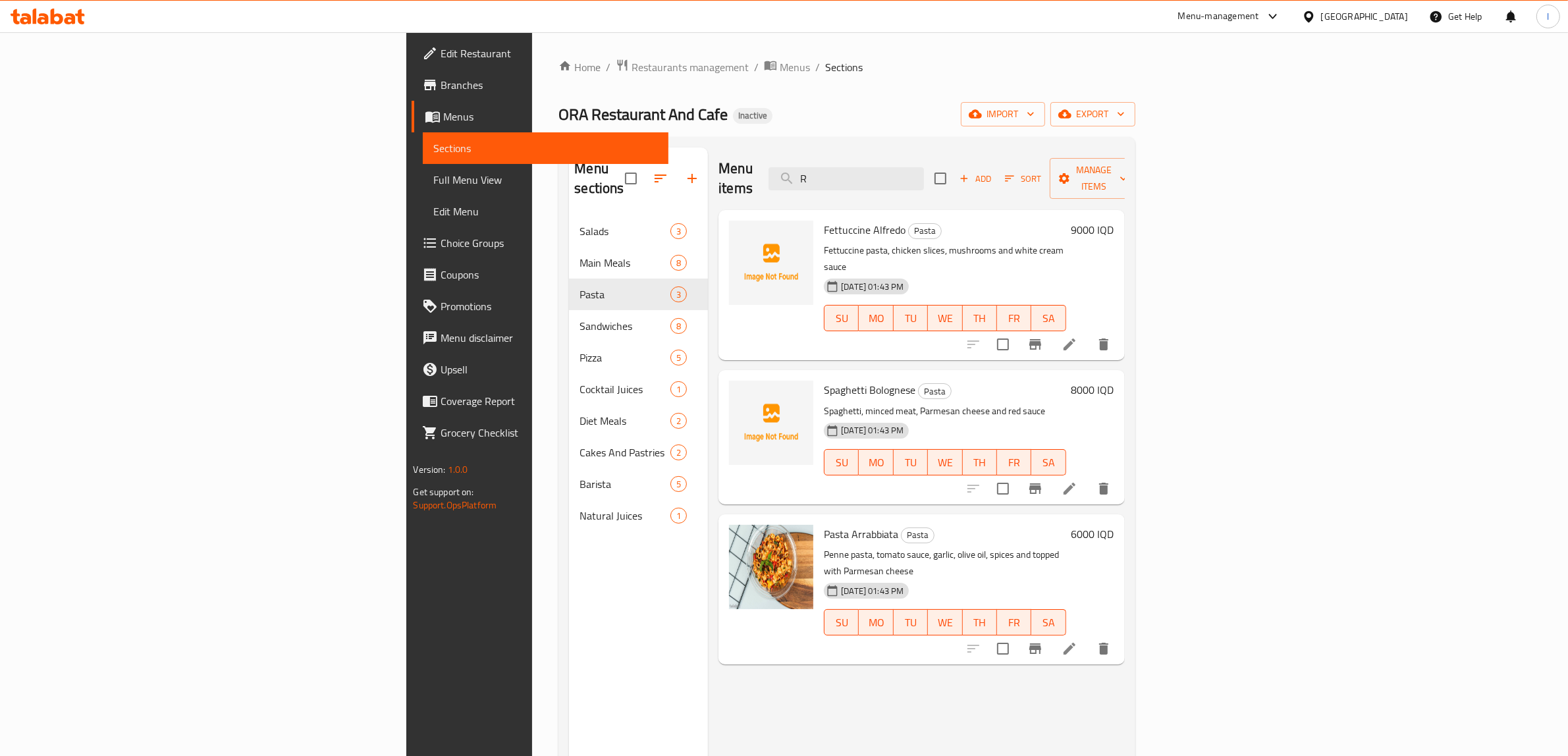
click at [824, 380] on span "Spaghetti Bolognese" at bounding box center [869, 389] width 92 height 20
copy span "Spaghetti"
drag, startPoint x: 999, startPoint y: 172, endPoint x: 860, endPoint y: 179, distance: 139.2
click at [860, 179] on div "Menu items R Add Sort Manage items" at bounding box center [921, 178] width 406 height 63
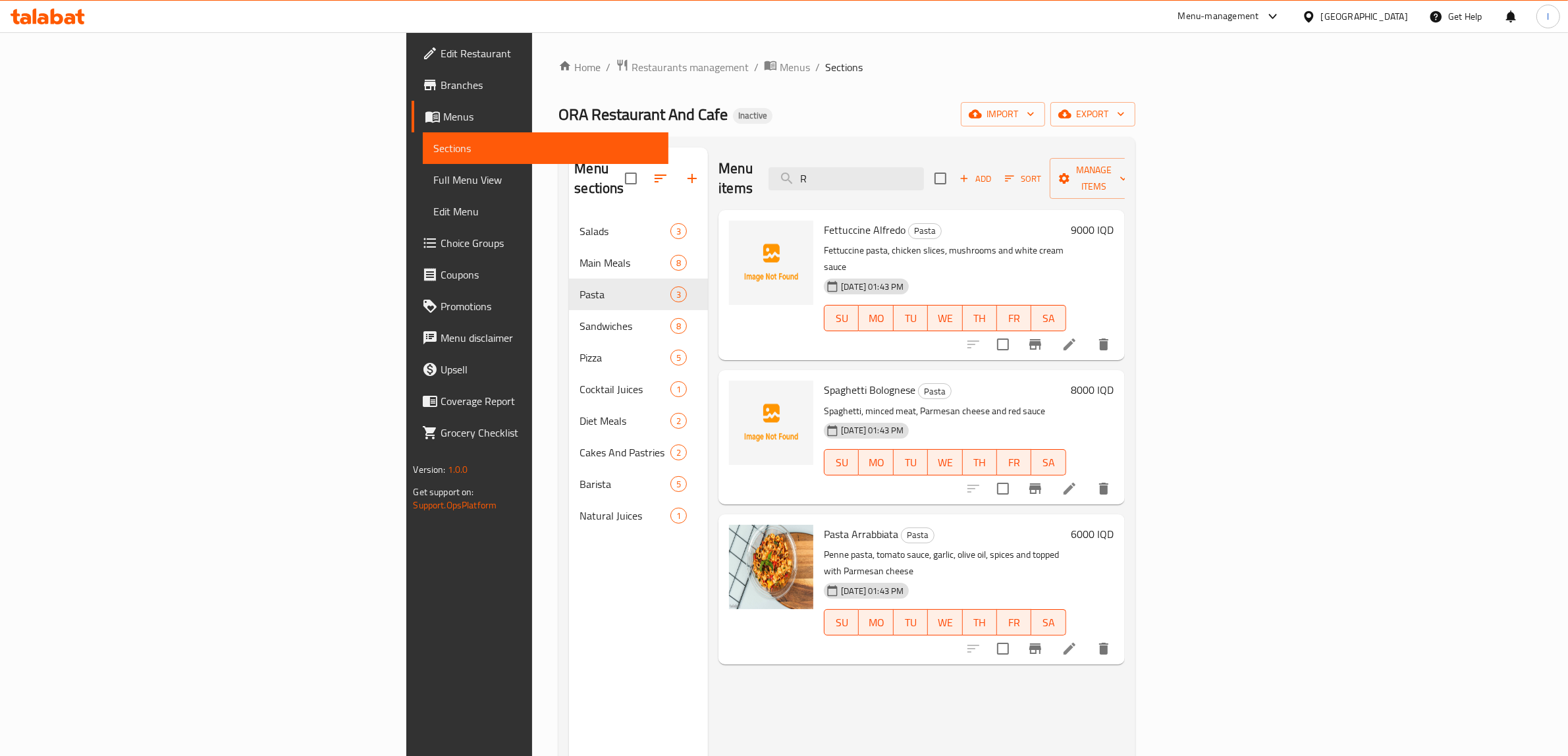
paste input "Spaghetti"
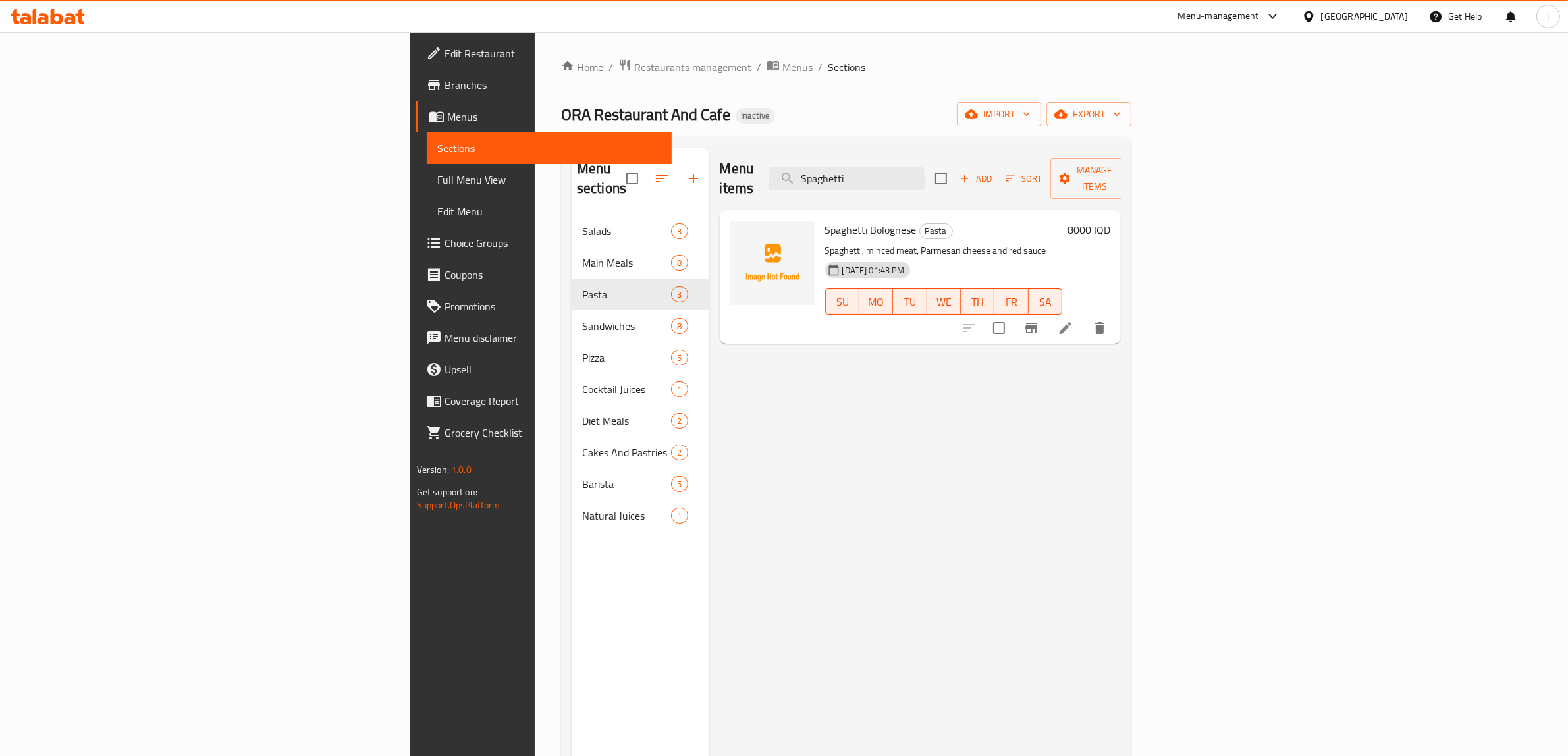
type input "Spaghetti"
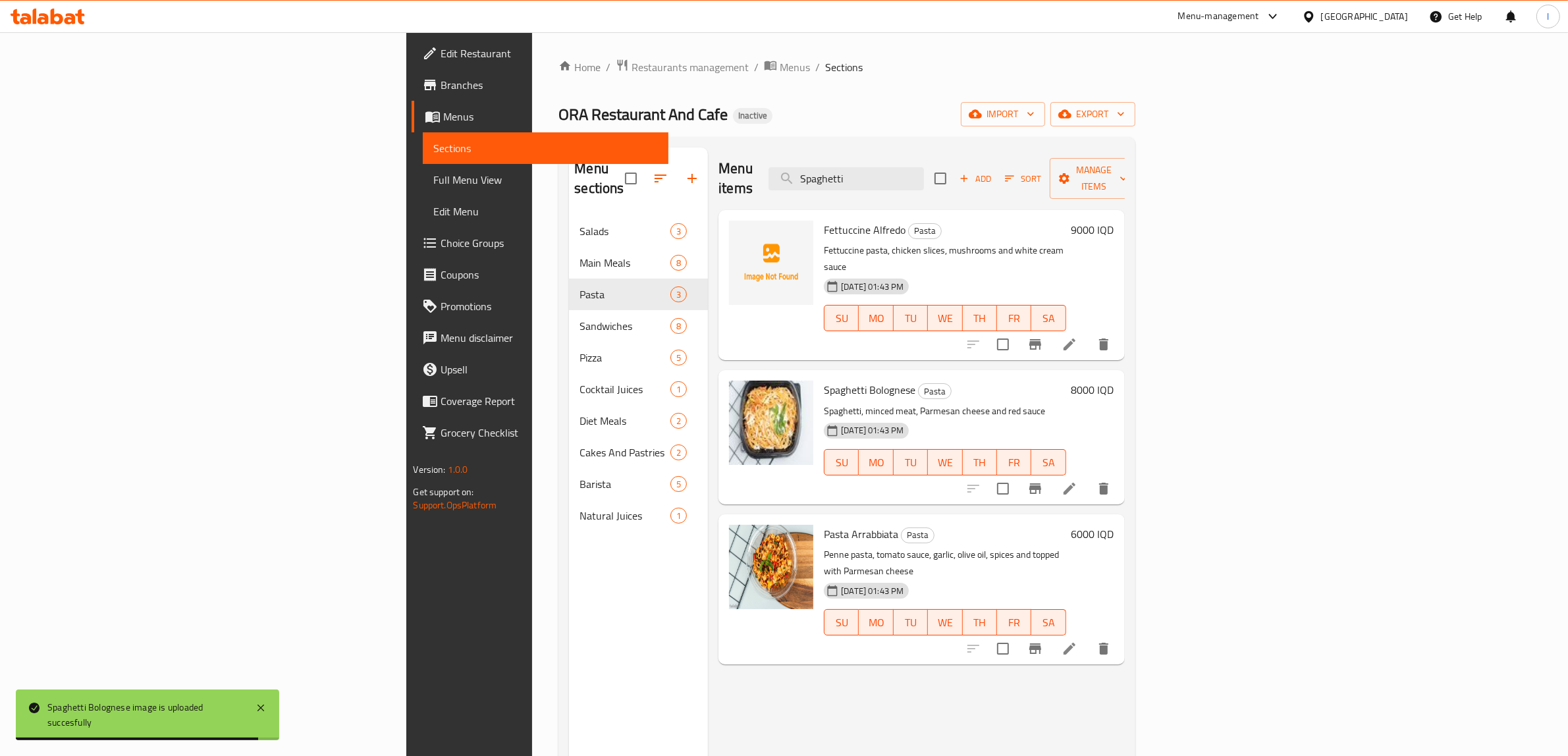
drag, startPoint x: 621, startPoint y: 697, endPoint x: 611, endPoint y: 660, distance: 38.3
click at [708, 692] on div "Menu items Spaghetti Add Sort Manage items Fettuccine Alfredo Pasta Fettuccine …" at bounding box center [916, 525] width 416 height 756
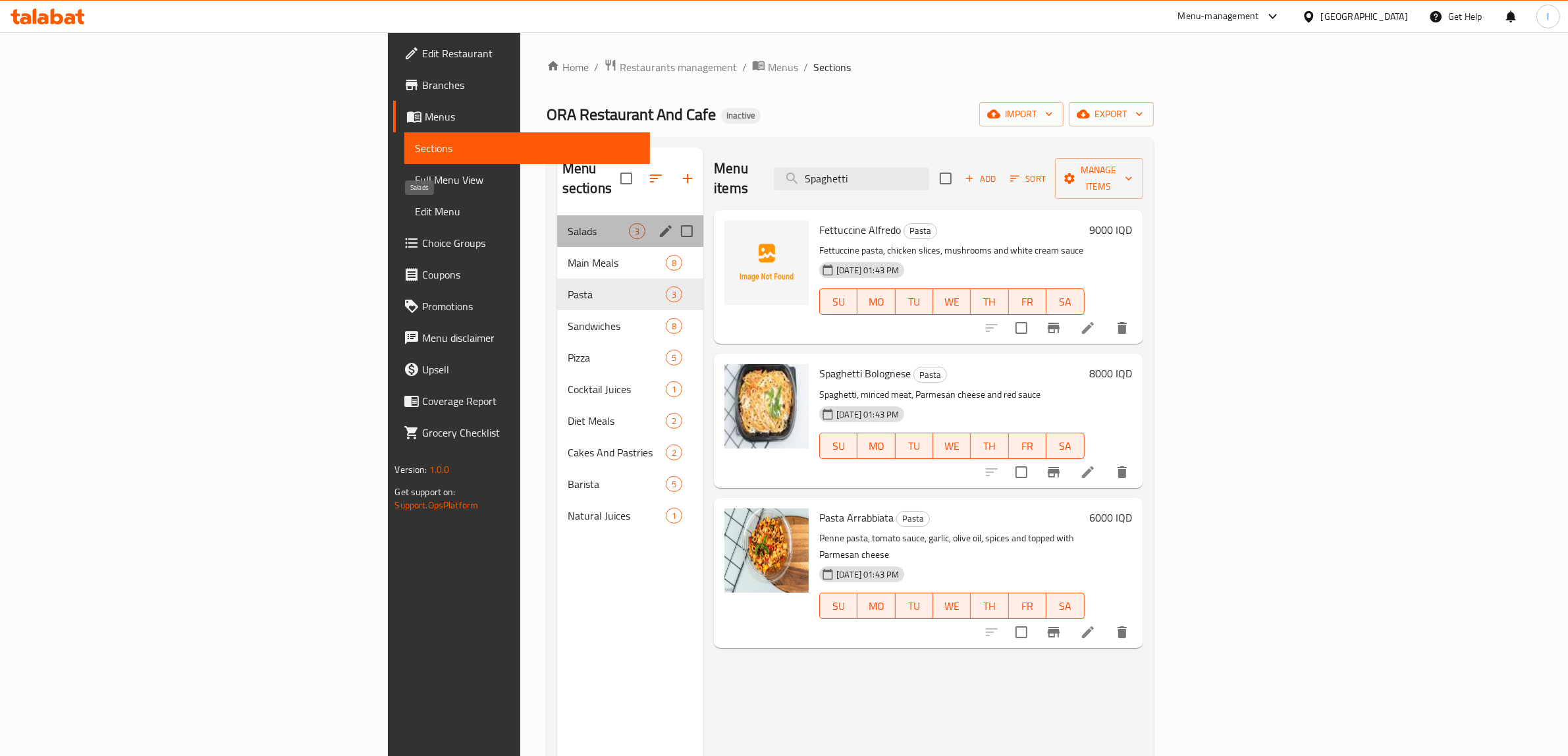
click at [568, 223] on span "Salads" at bounding box center [598, 231] width 61 height 16
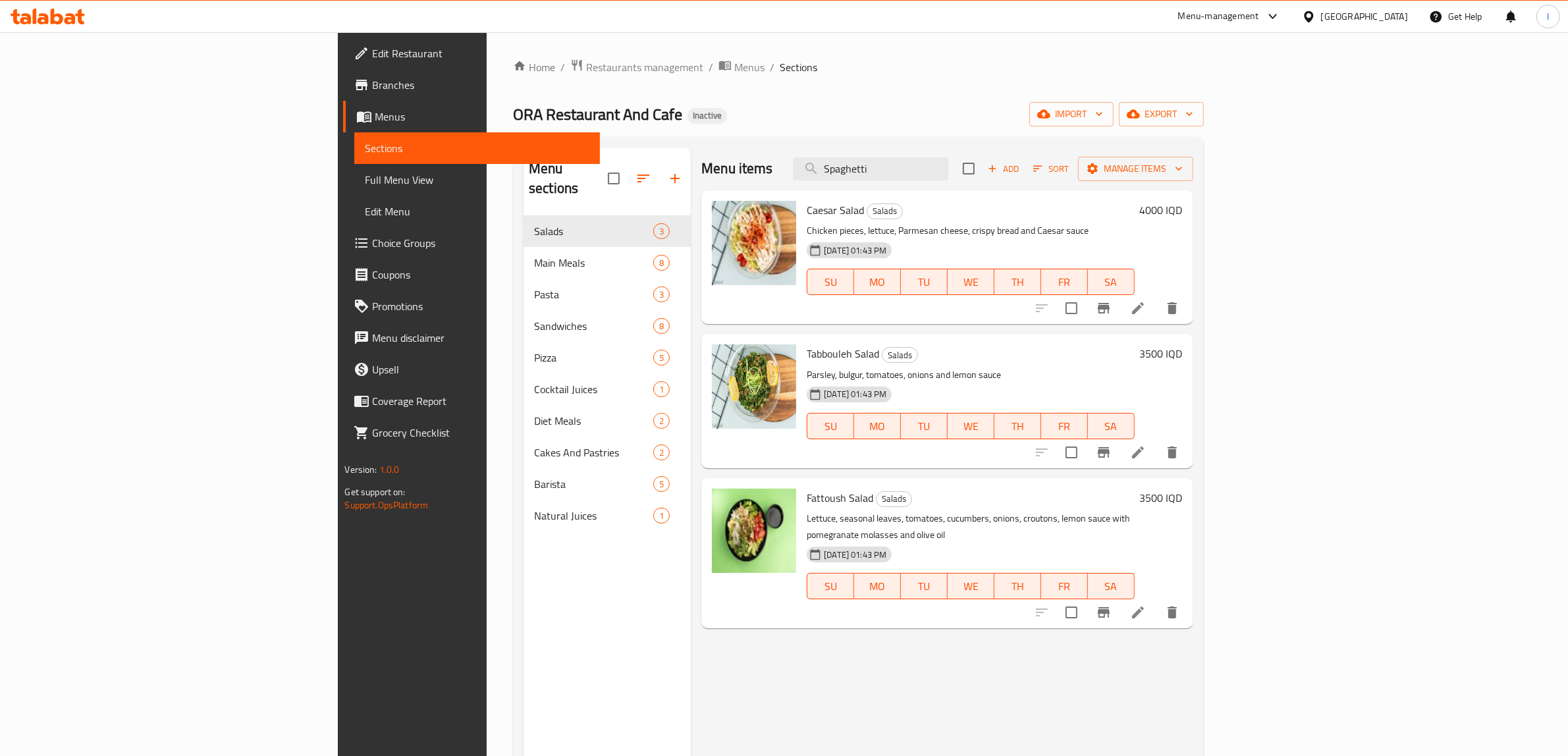
click at [778, 659] on div "Menu items Spaghetti Add Sort Manage items Caesar Salad Salads Chicken pieces, …" at bounding box center [942, 525] width 502 height 756
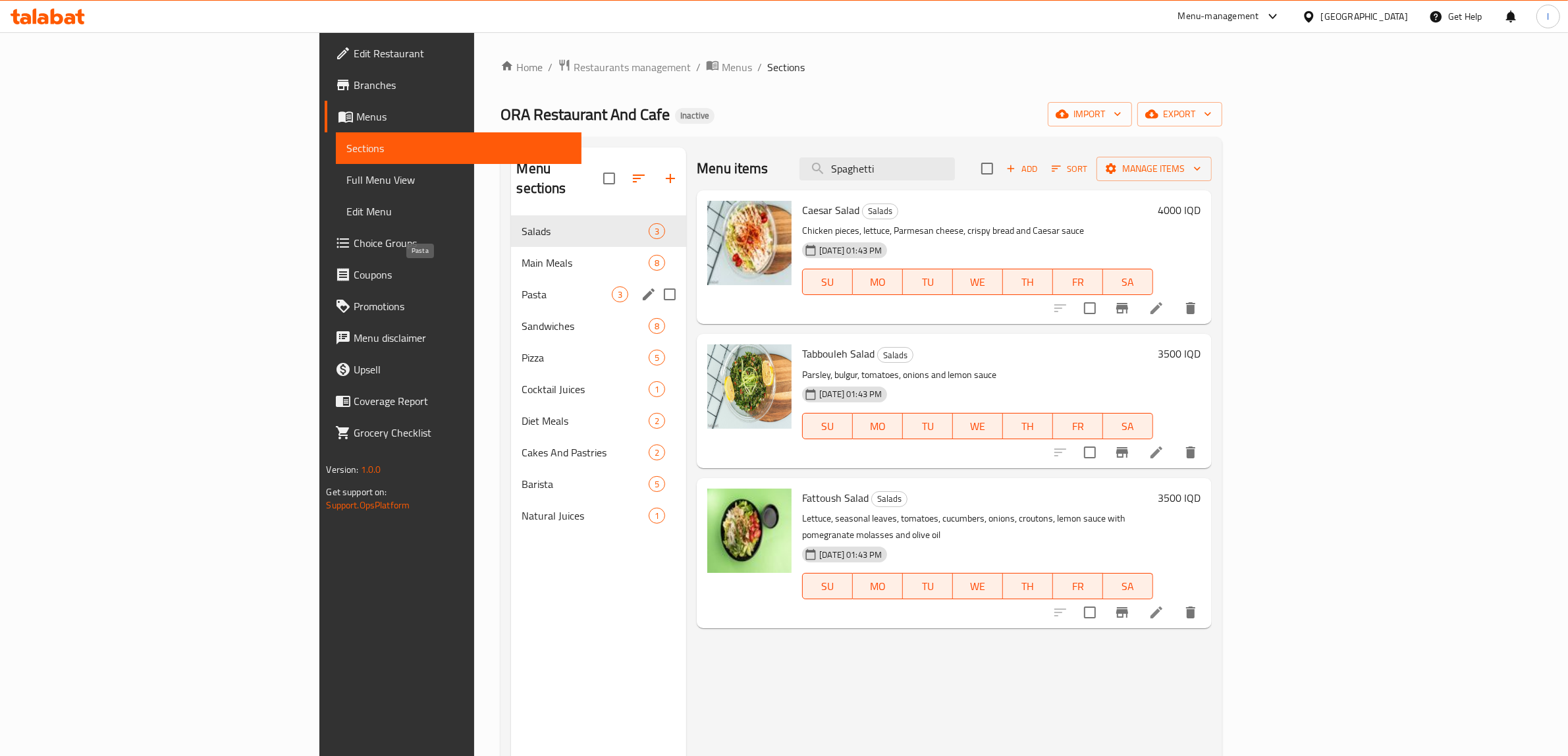
click at [522, 287] on span "Pasta" at bounding box center [566, 294] width 90 height 16
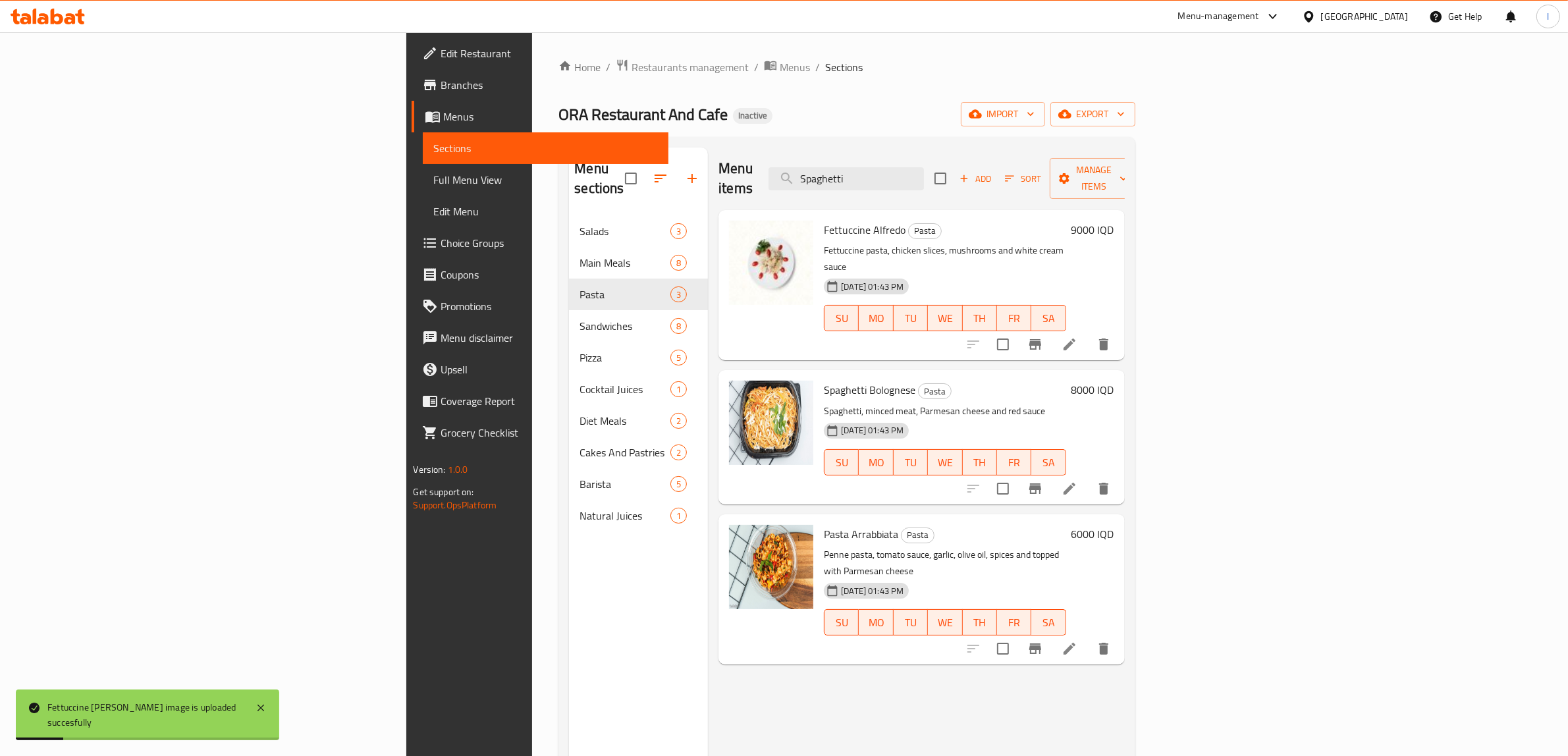
drag, startPoint x: 663, startPoint y: 673, endPoint x: 320, endPoint y: 472, distance: 397.6
click at [708, 671] on div "Menu items Spaghetti Add Sort Manage items Fettuccine Alfredo Pasta Fettuccine …" at bounding box center [916, 525] width 416 height 756
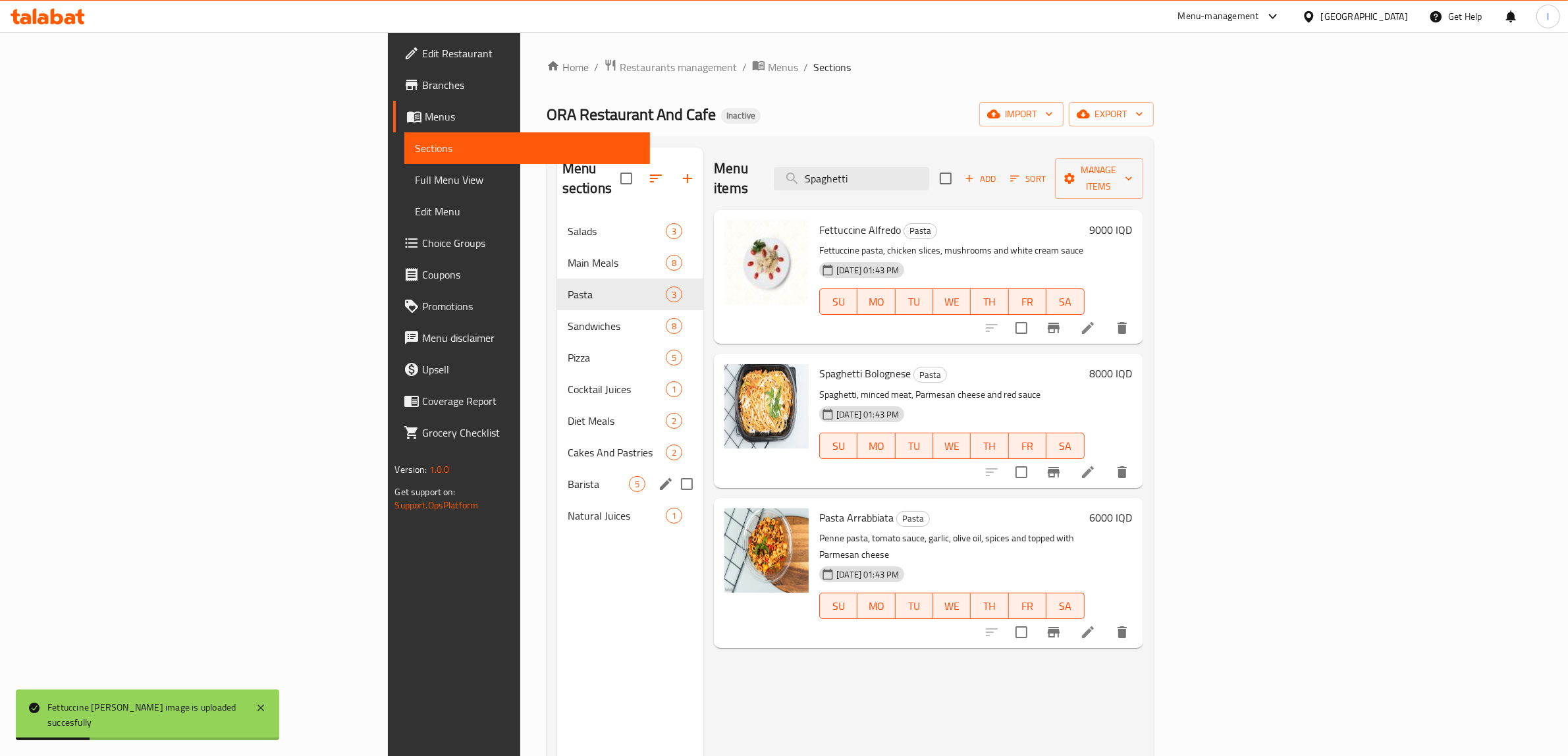
click at [568, 476] on span "Barista" at bounding box center [598, 484] width 61 height 16
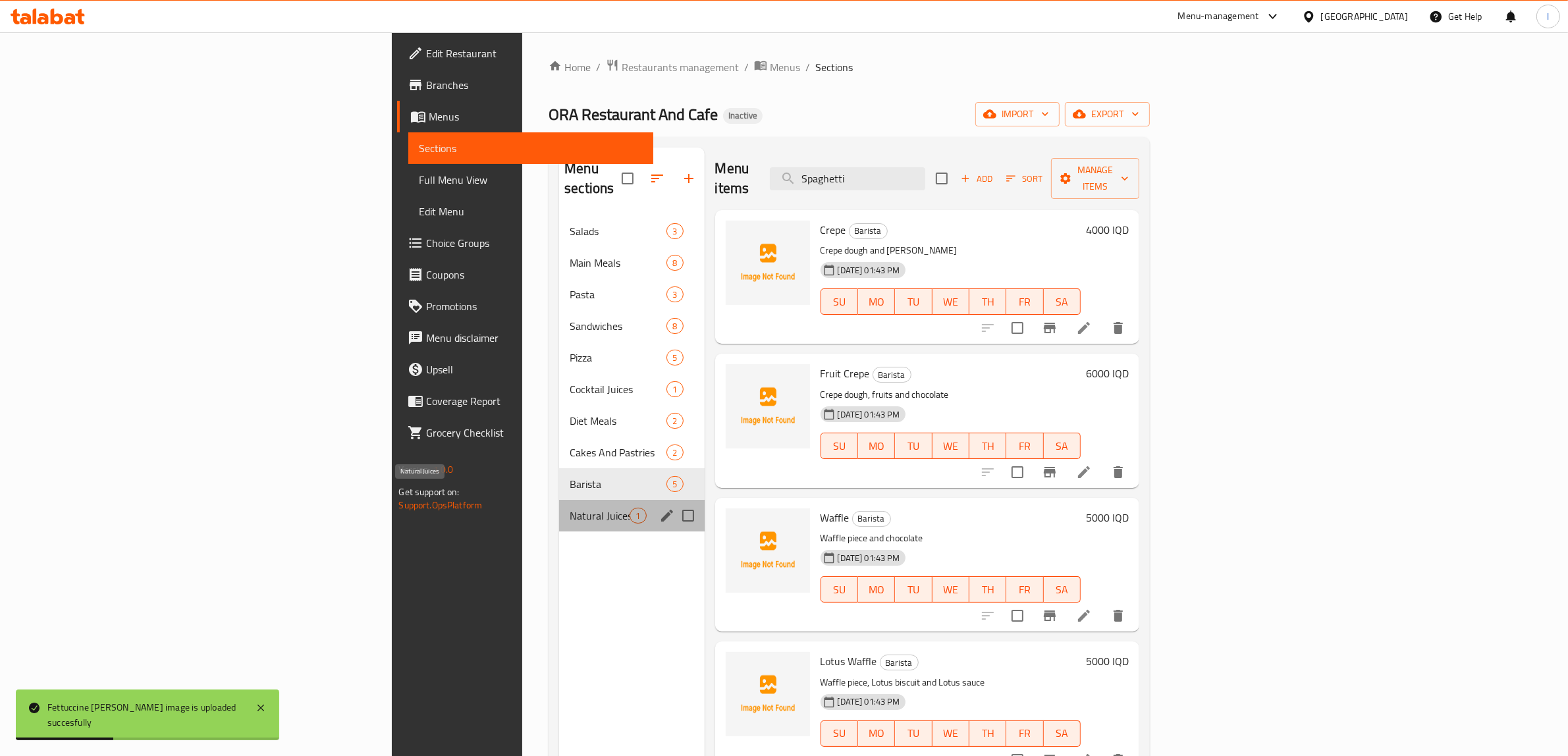
click at [570, 508] on span "Natural Juices" at bounding box center [599, 515] width 60 height 16
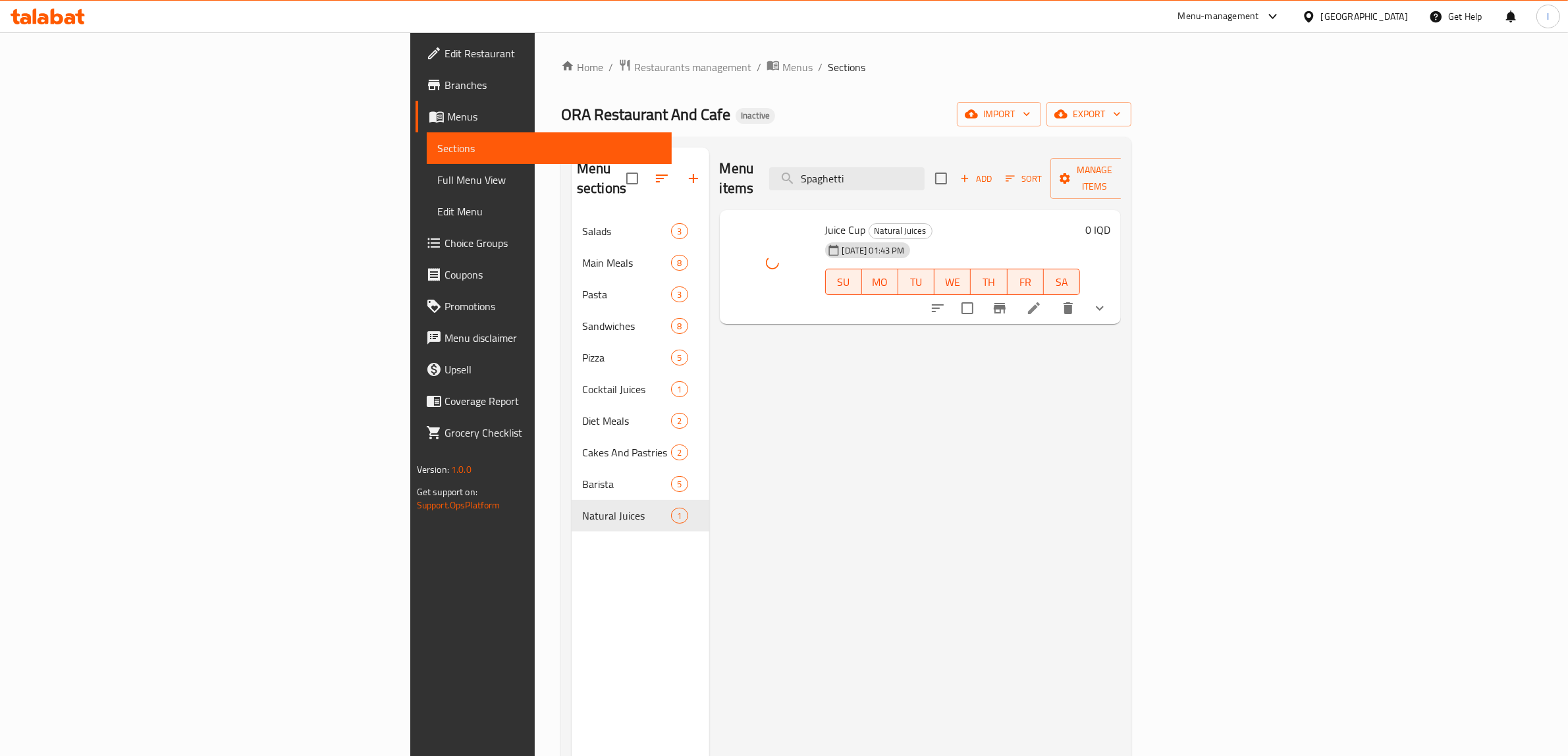
click at [910, 553] on div "Menu items Spaghetti Add Sort Manage items Juice Cup Natural Juices 06-10-2025 …" at bounding box center [915, 525] width 412 height 756
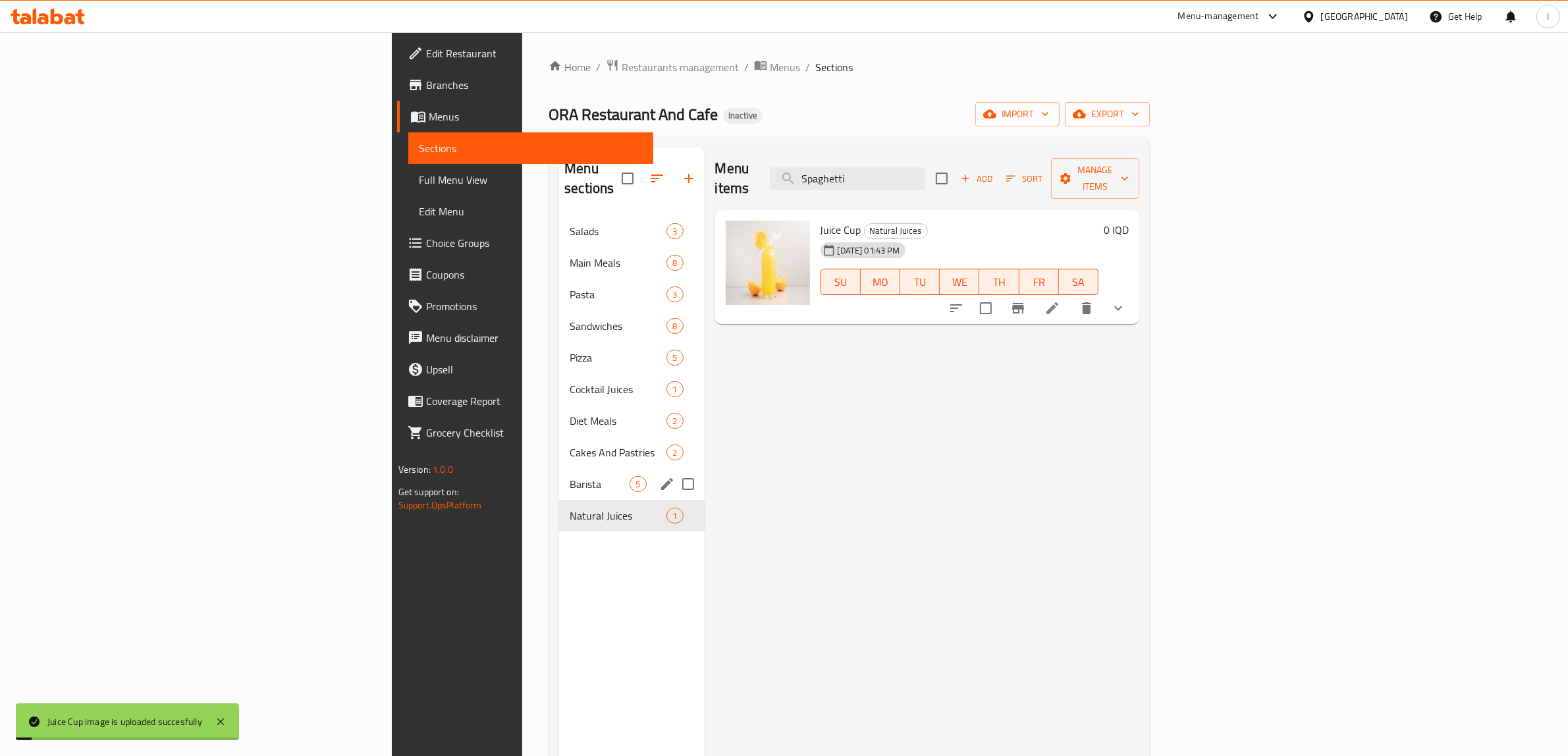
click at [570, 476] on span "Barista" at bounding box center [599, 484] width 60 height 16
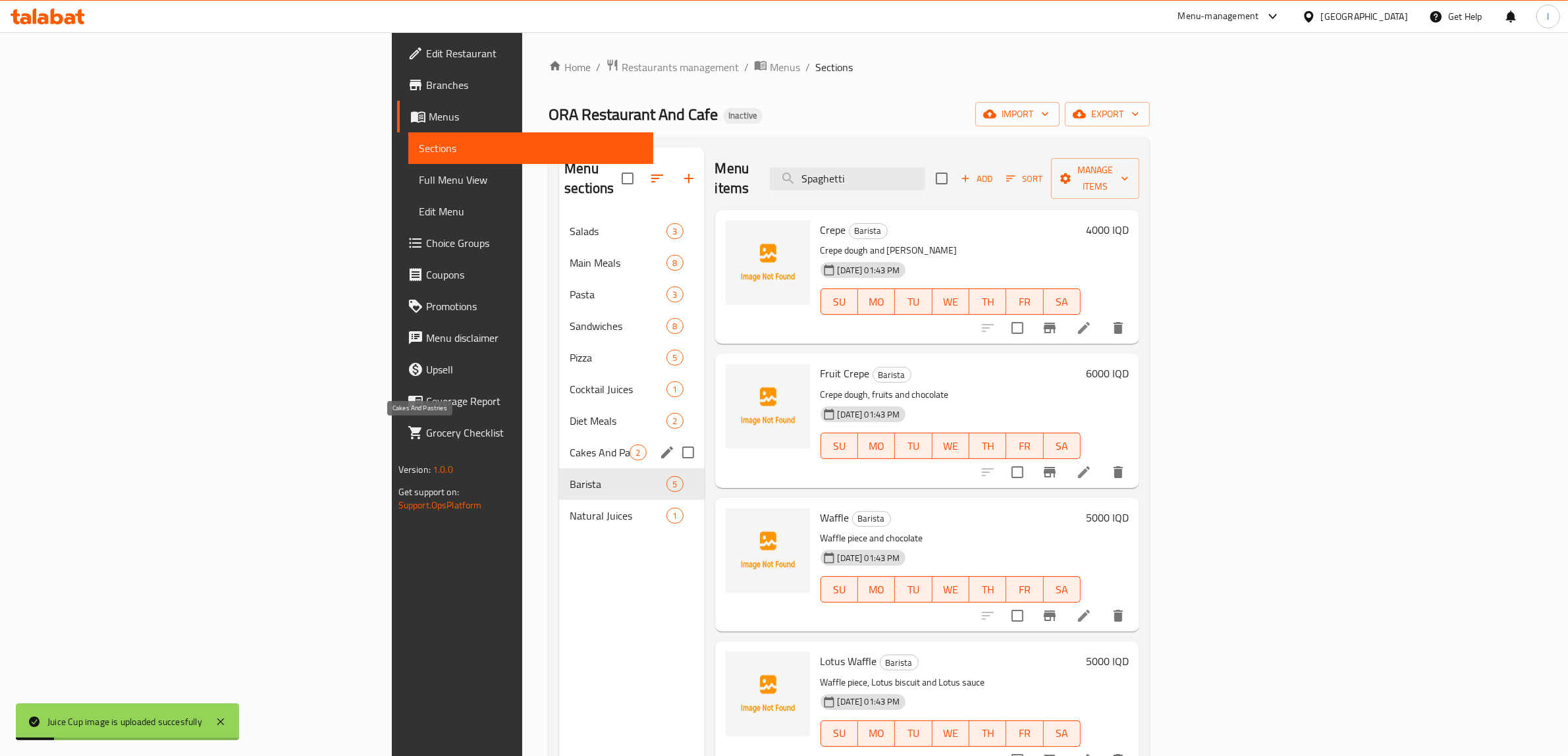
click at [570, 445] on span "Cakes And Pastries" at bounding box center [599, 452] width 60 height 16
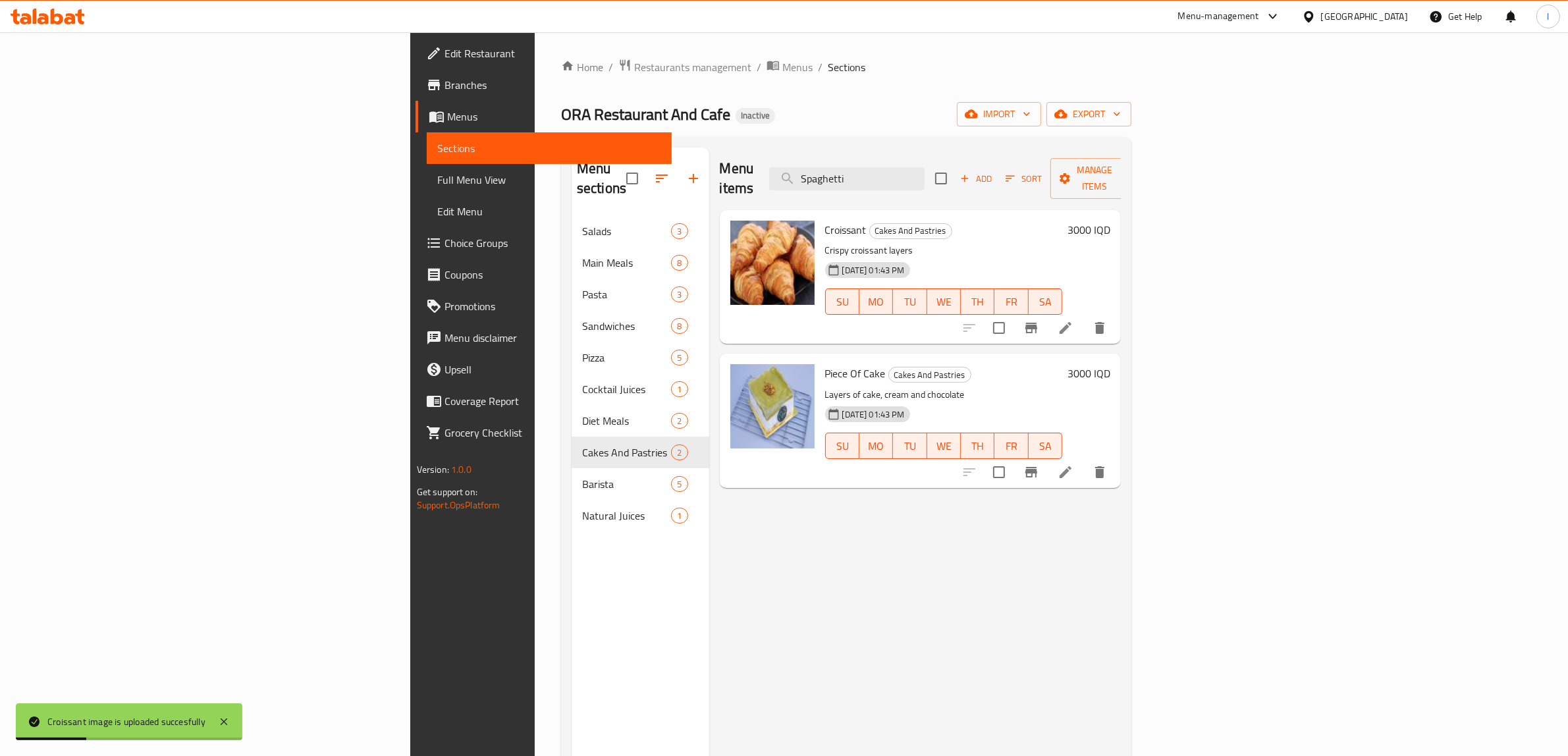
click at [709, 594] on div "Menu items Spaghetti Add Sort Manage items Croissant Cakes And Pastries Crispy …" at bounding box center [915, 525] width 412 height 756
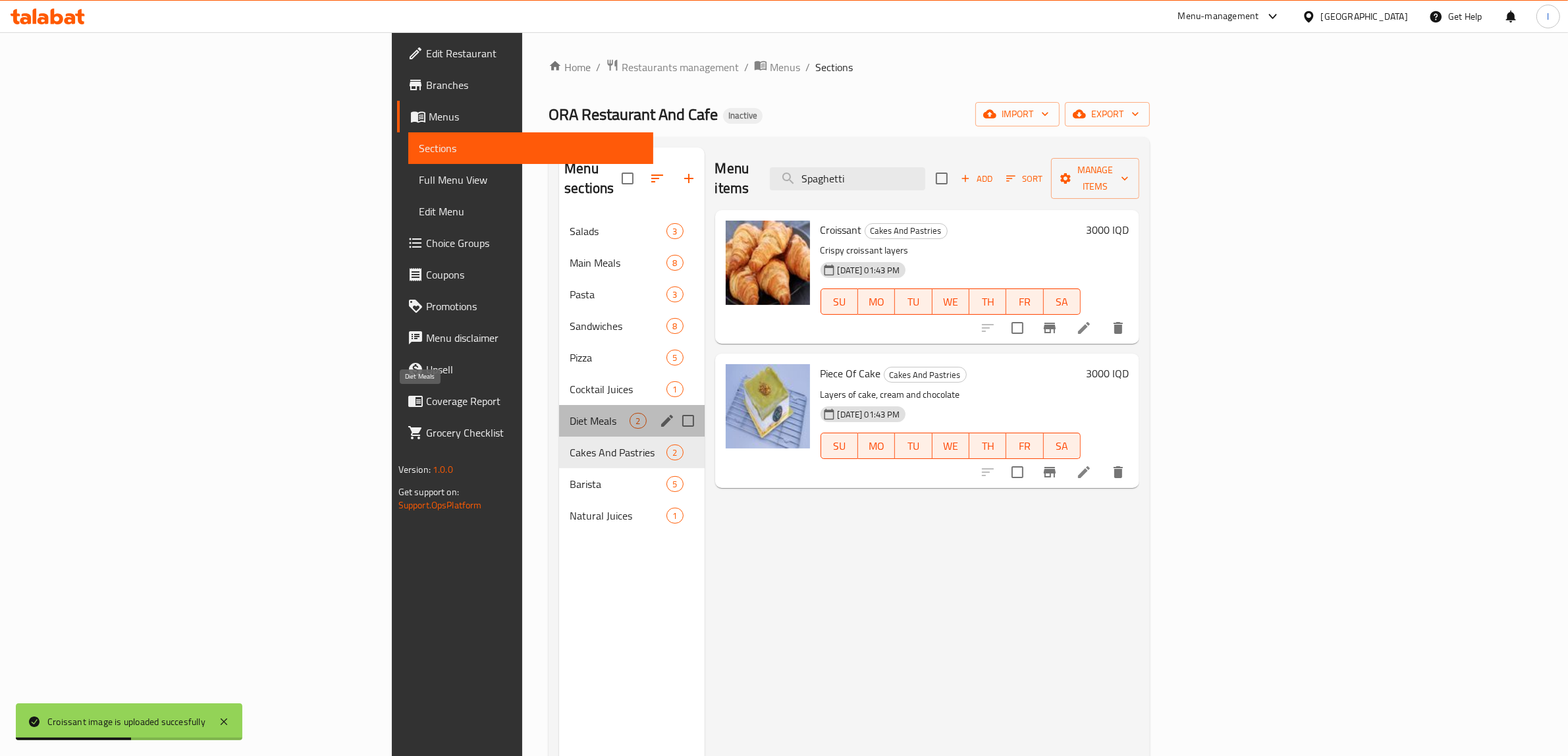
click at [570, 413] on span "Diet Meals" at bounding box center [599, 420] width 60 height 16
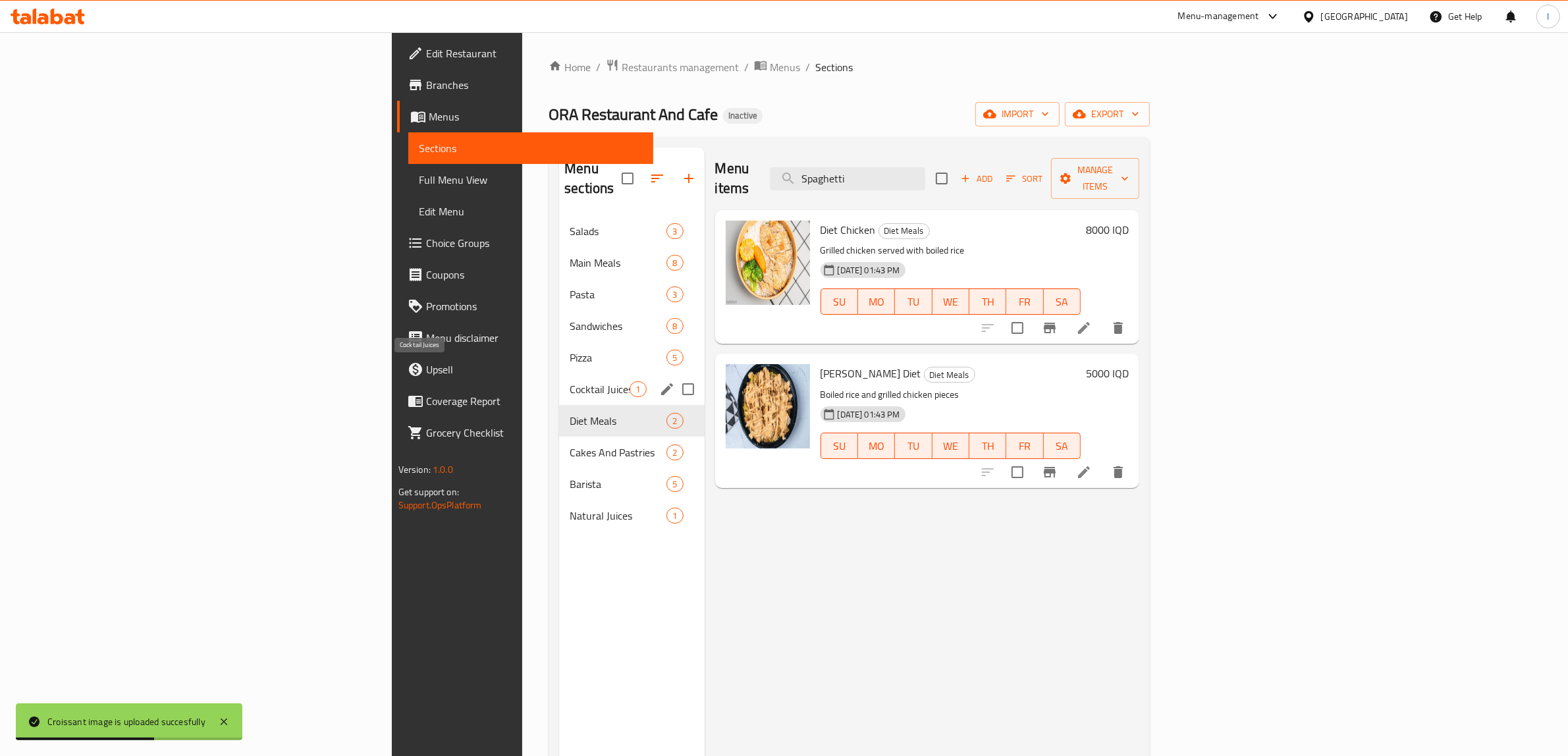
click at [570, 381] on span "Cocktail Juices" at bounding box center [599, 389] width 60 height 16
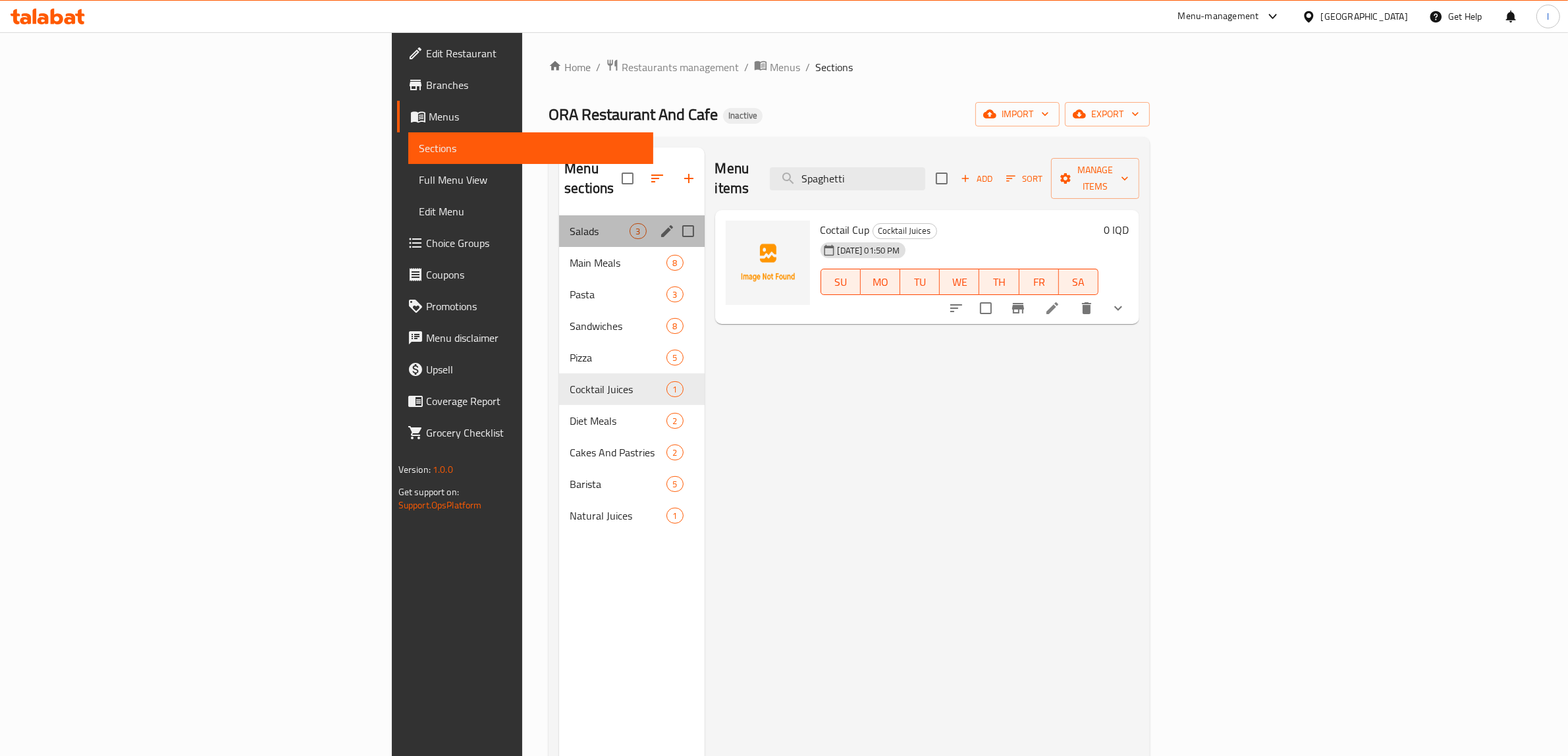
click at [559, 219] on div "Salads 3" at bounding box center [631, 232] width 145 height 32
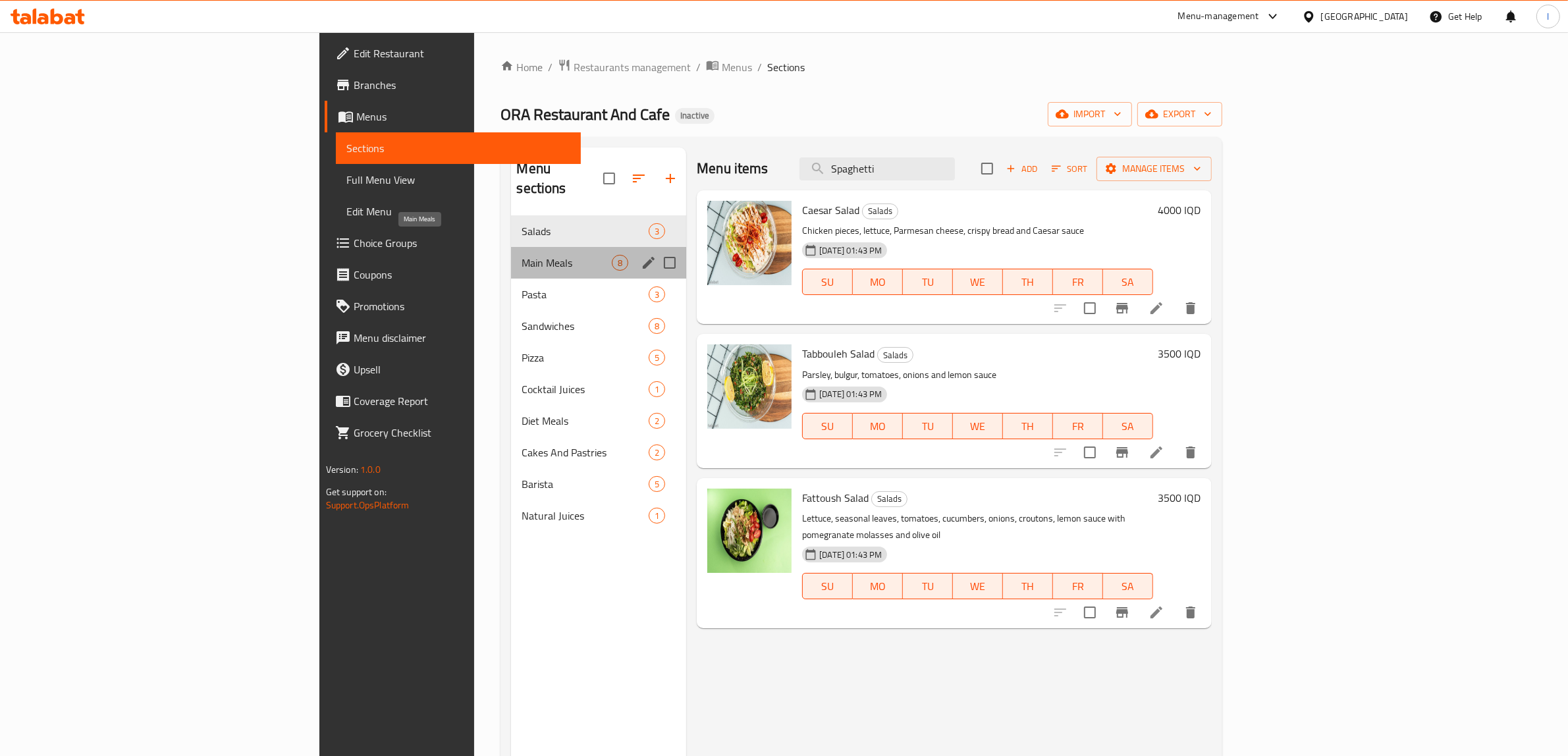
click at [522, 255] on span "Main Meals" at bounding box center [566, 263] width 90 height 16
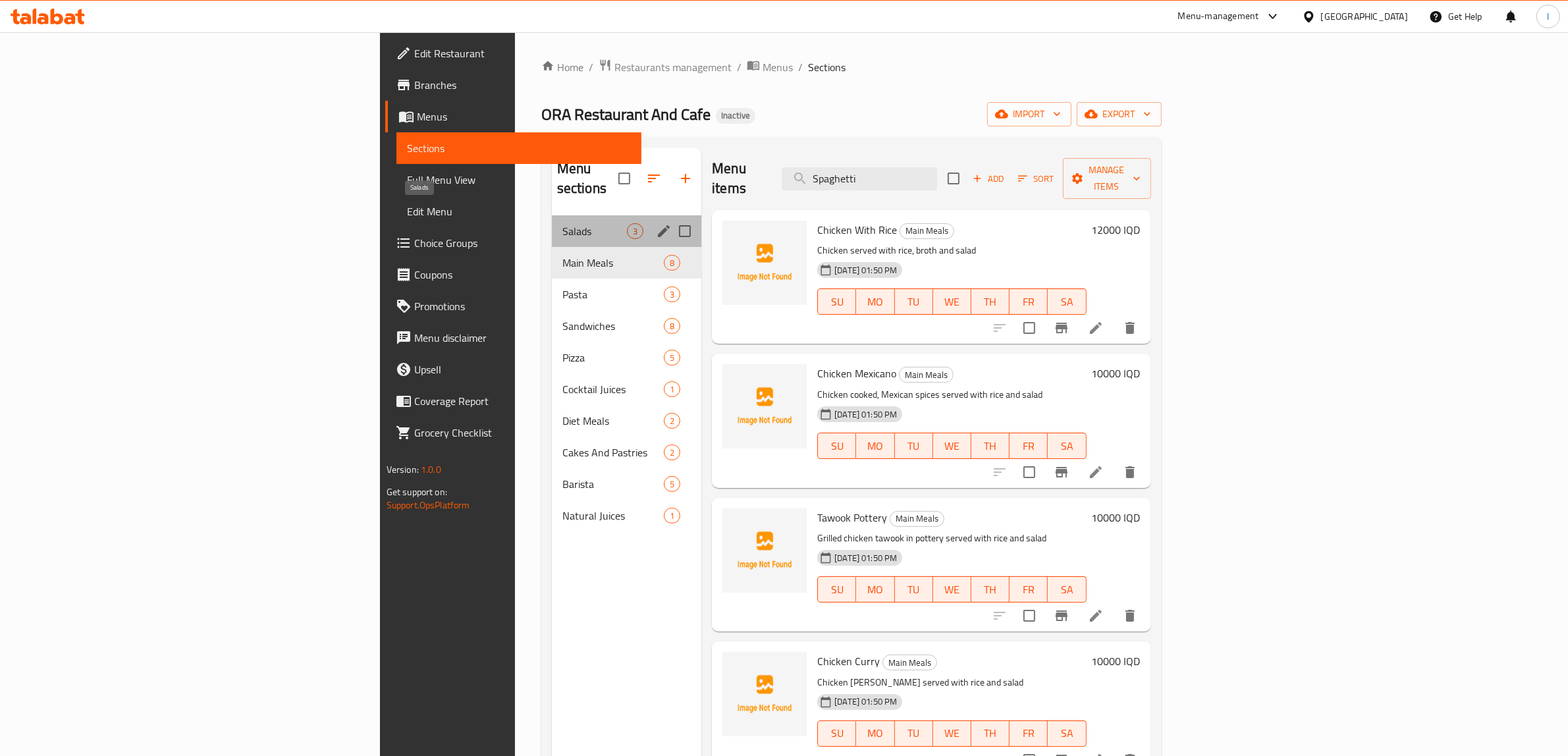
click at [562, 223] on span "Salads" at bounding box center [595, 231] width 65 height 16
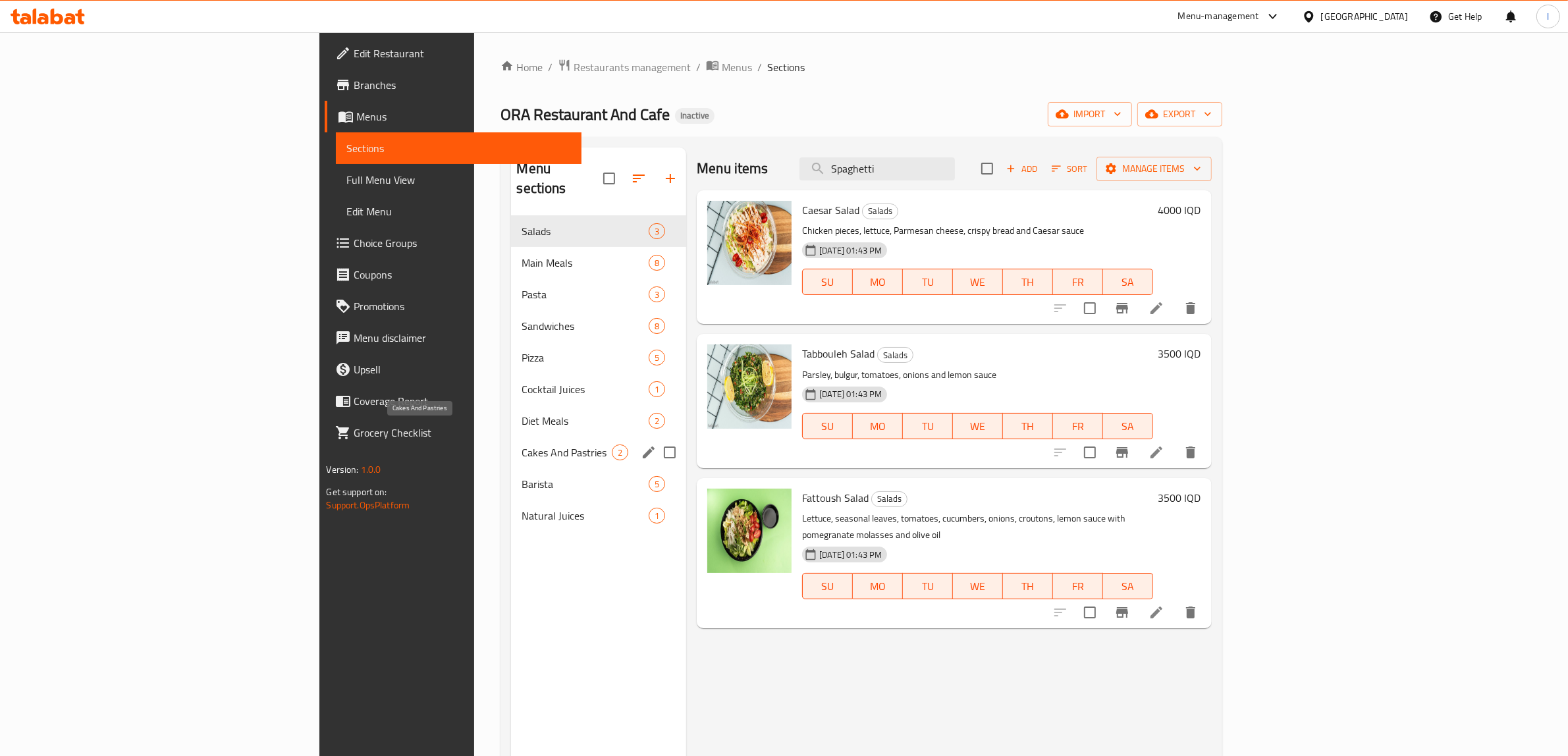
click at [522, 445] on span "Cakes And Pastries" at bounding box center [566, 452] width 90 height 16
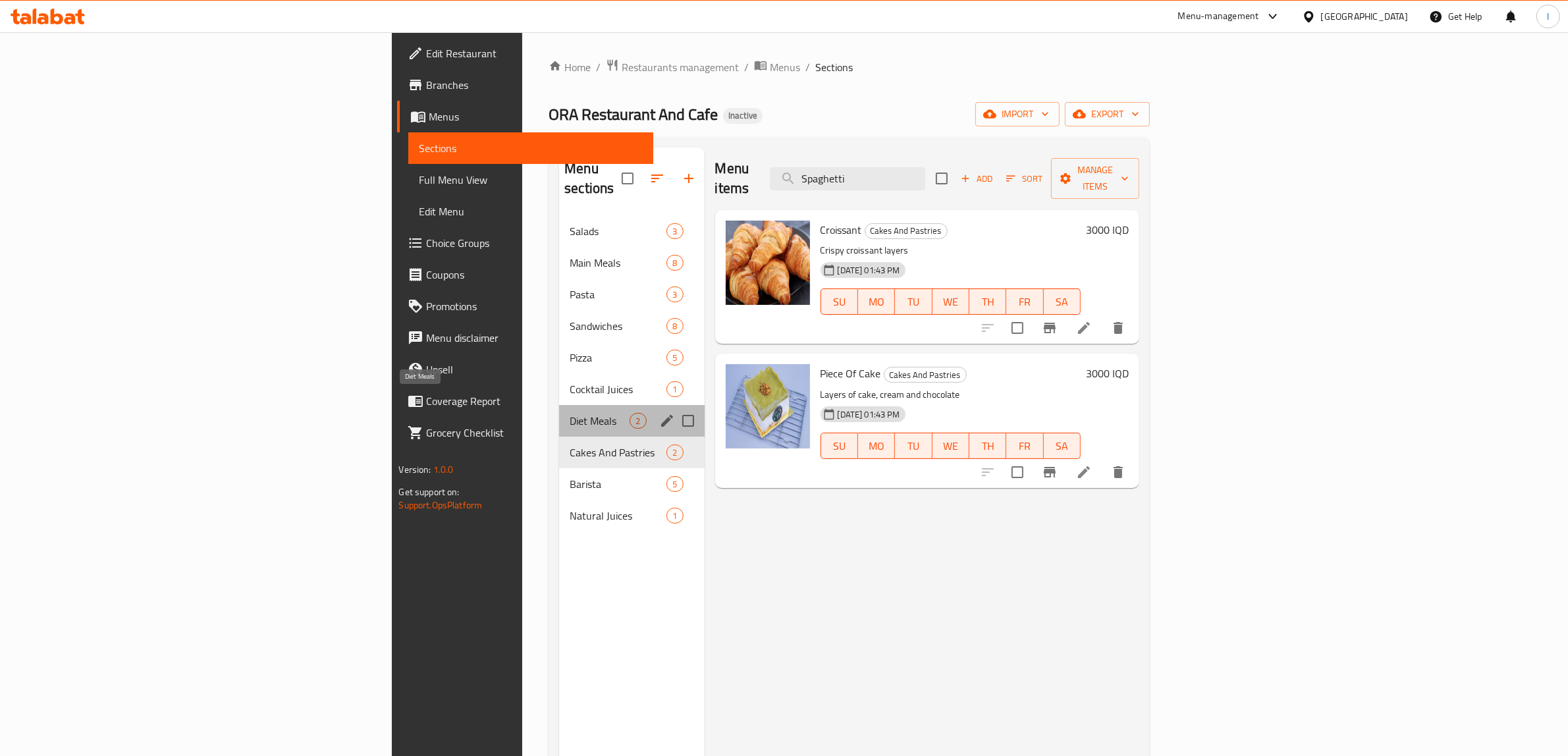
click at [570, 413] on span "Diet Meals" at bounding box center [599, 420] width 60 height 16
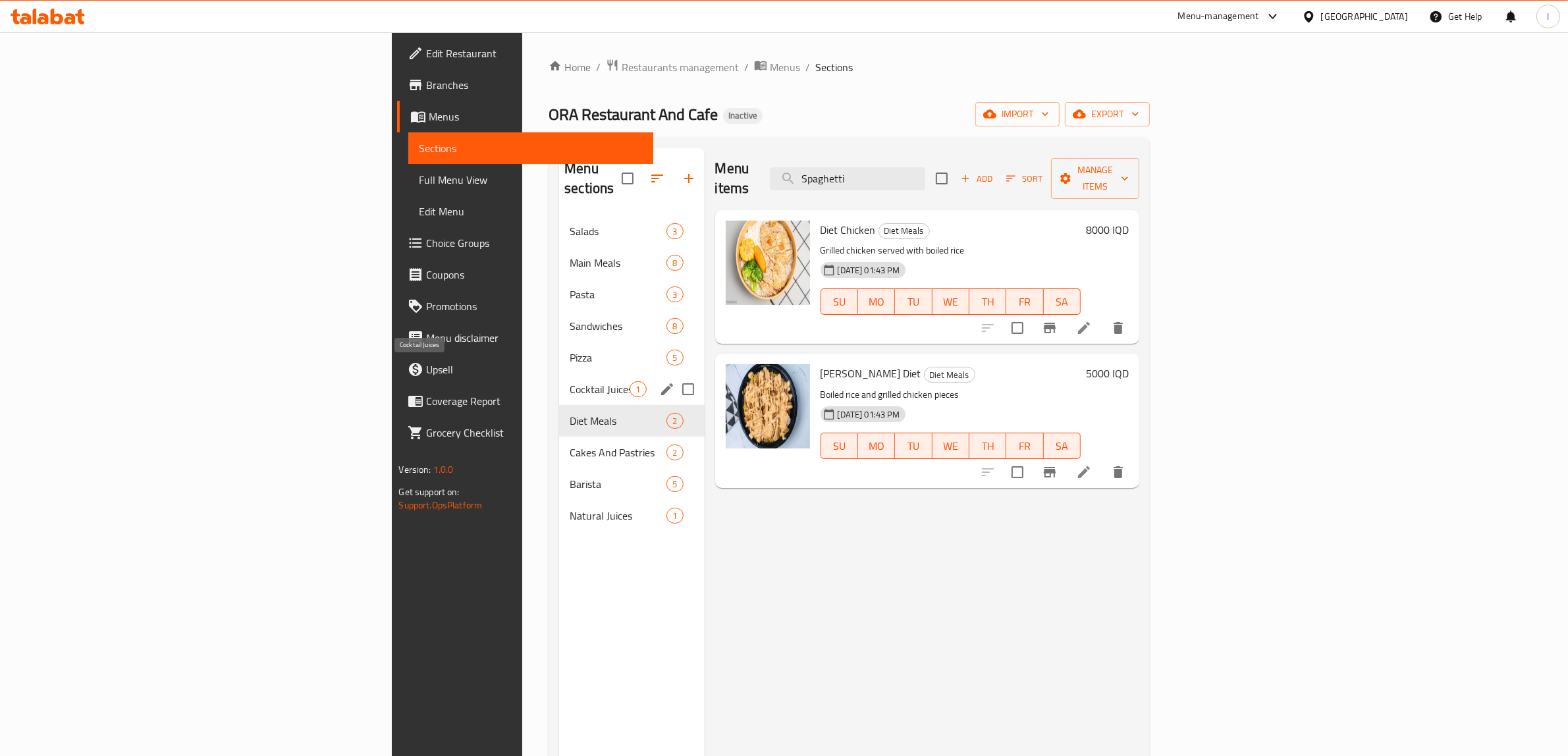
click at [570, 381] on span "Cocktail Juices" at bounding box center [599, 389] width 60 height 16
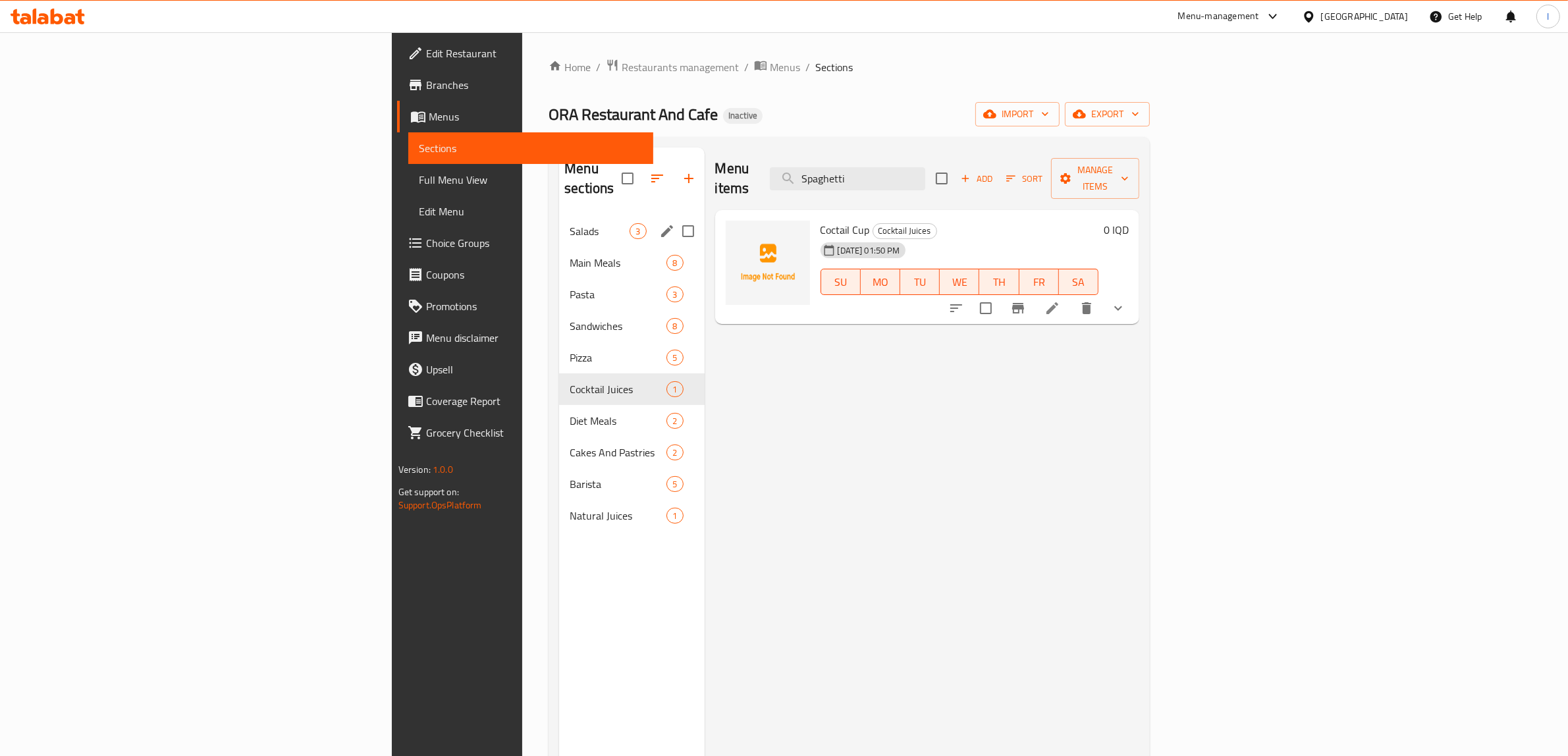
click at [559, 221] on div "Salads 3" at bounding box center [631, 232] width 145 height 32
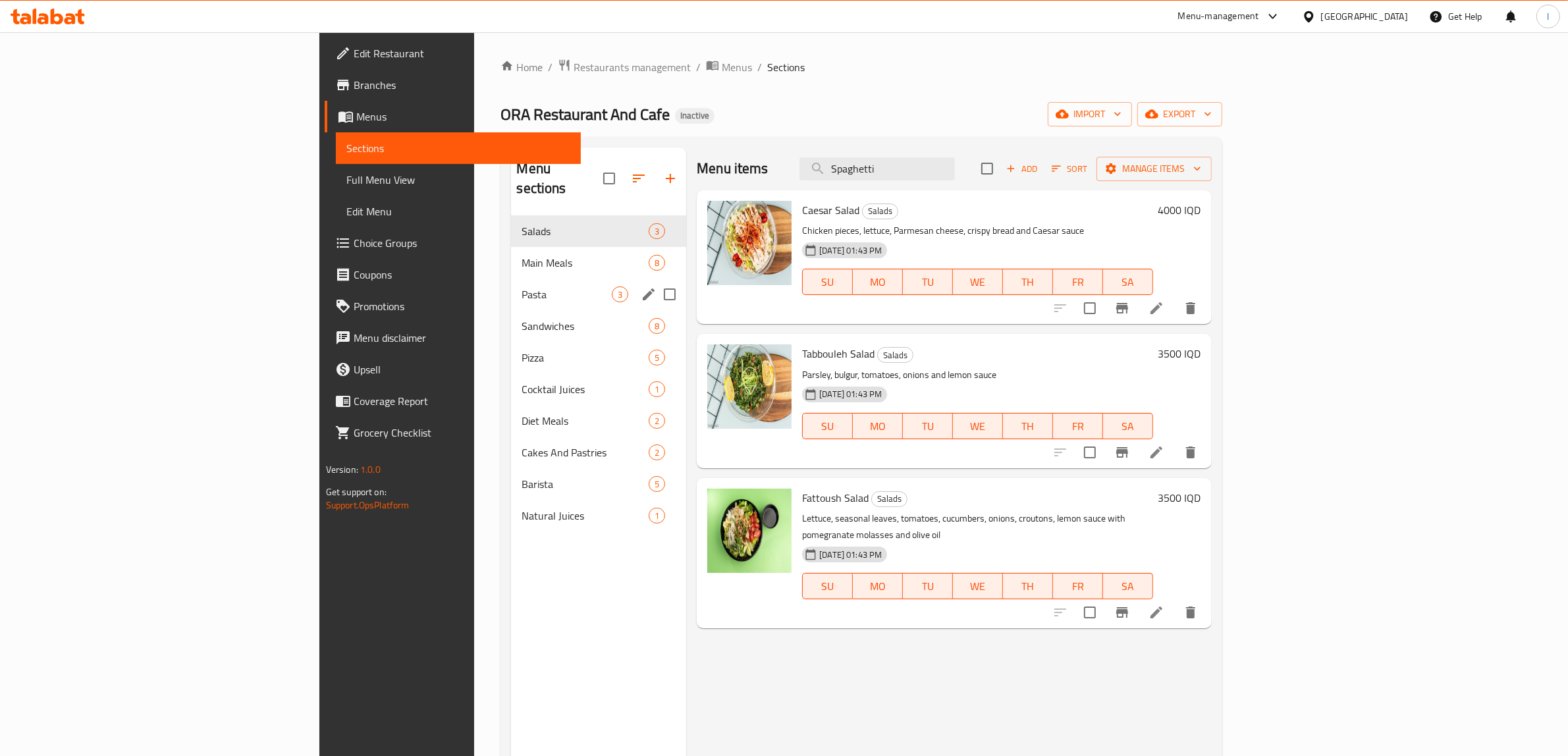
click at [511, 278] on div "Pasta 3" at bounding box center [599, 294] width 175 height 32
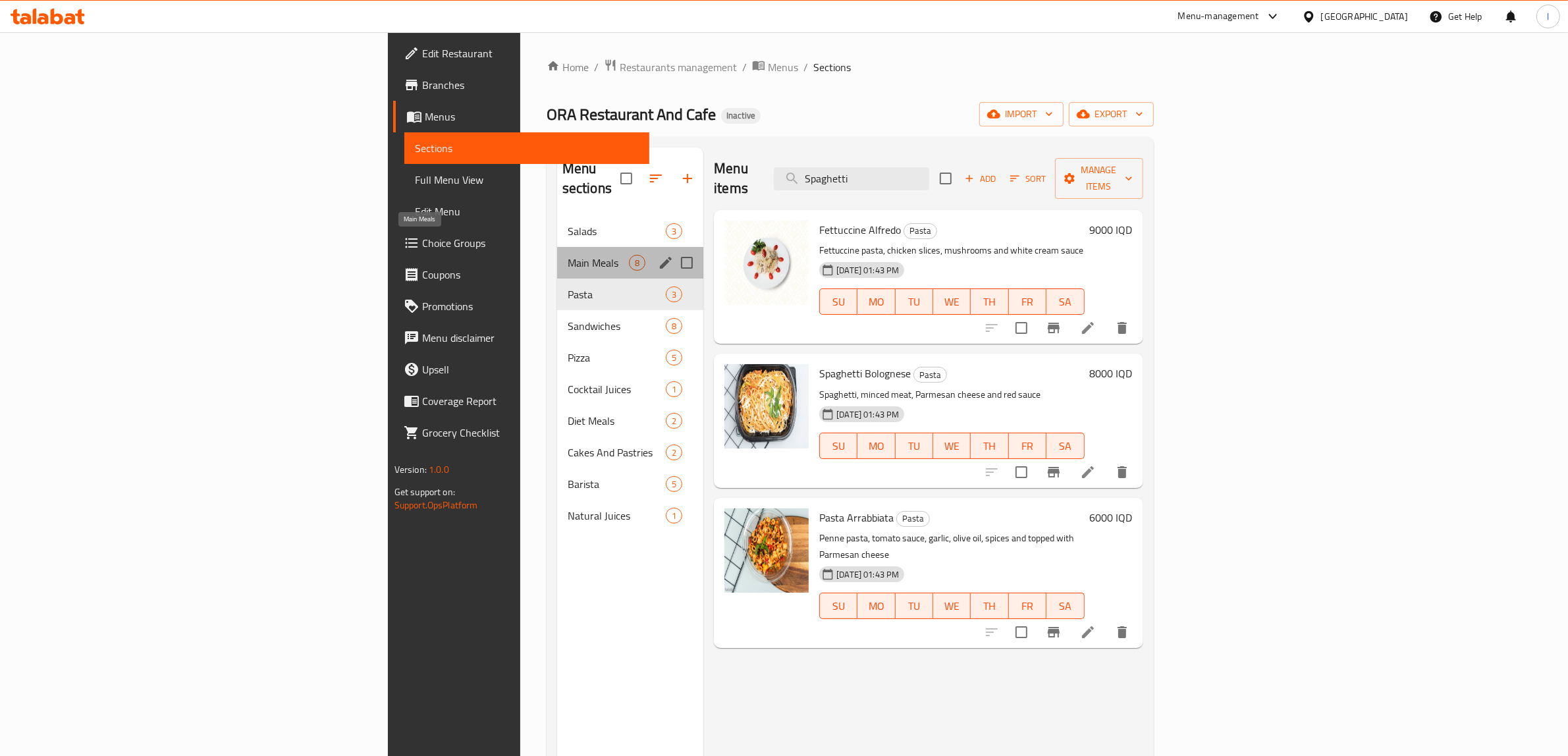
click at [568, 255] on span "Main Meals" at bounding box center [598, 263] width 61 height 16
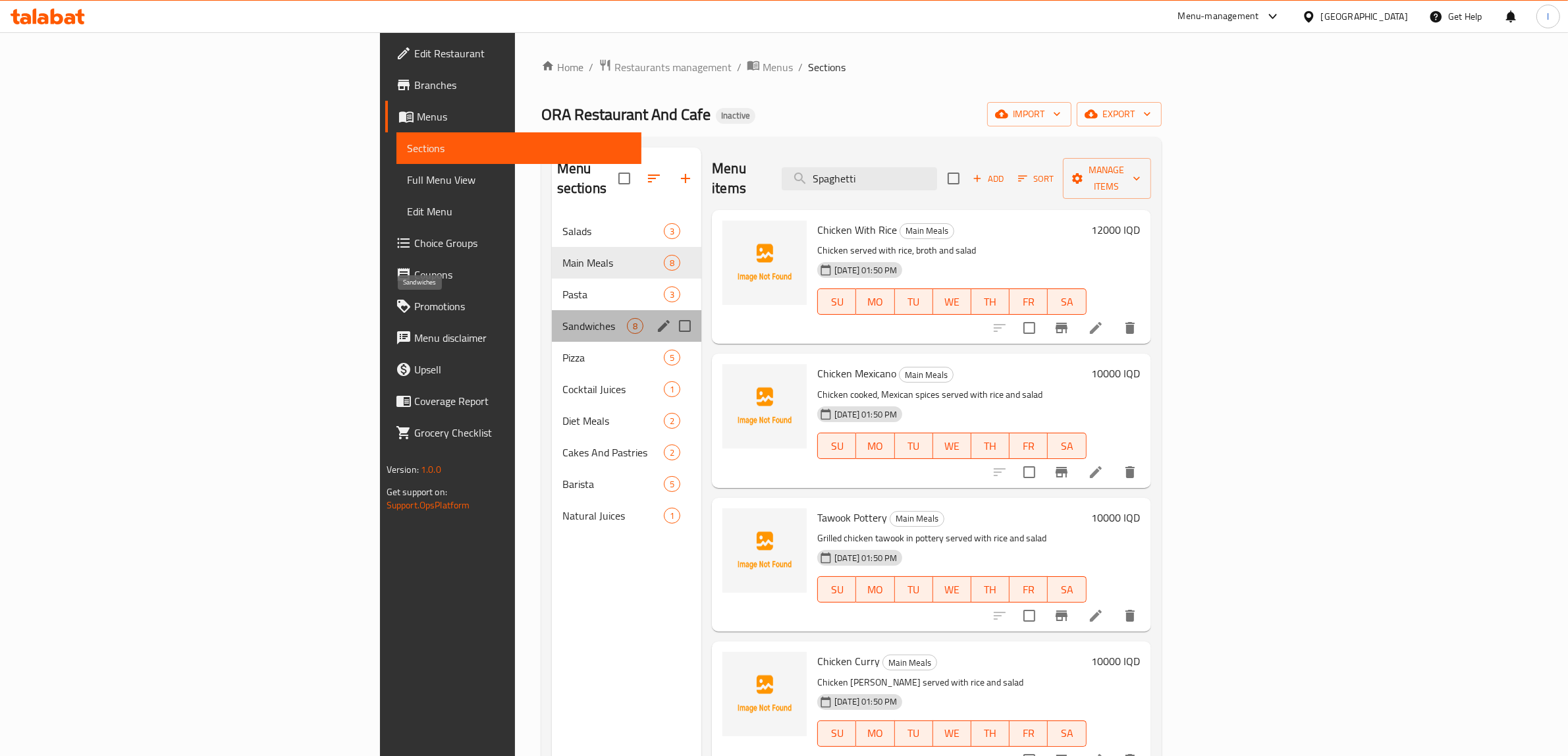
click at [562, 318] on span "Sandwiches" at bounding box center [595, 326] width 65 height 16
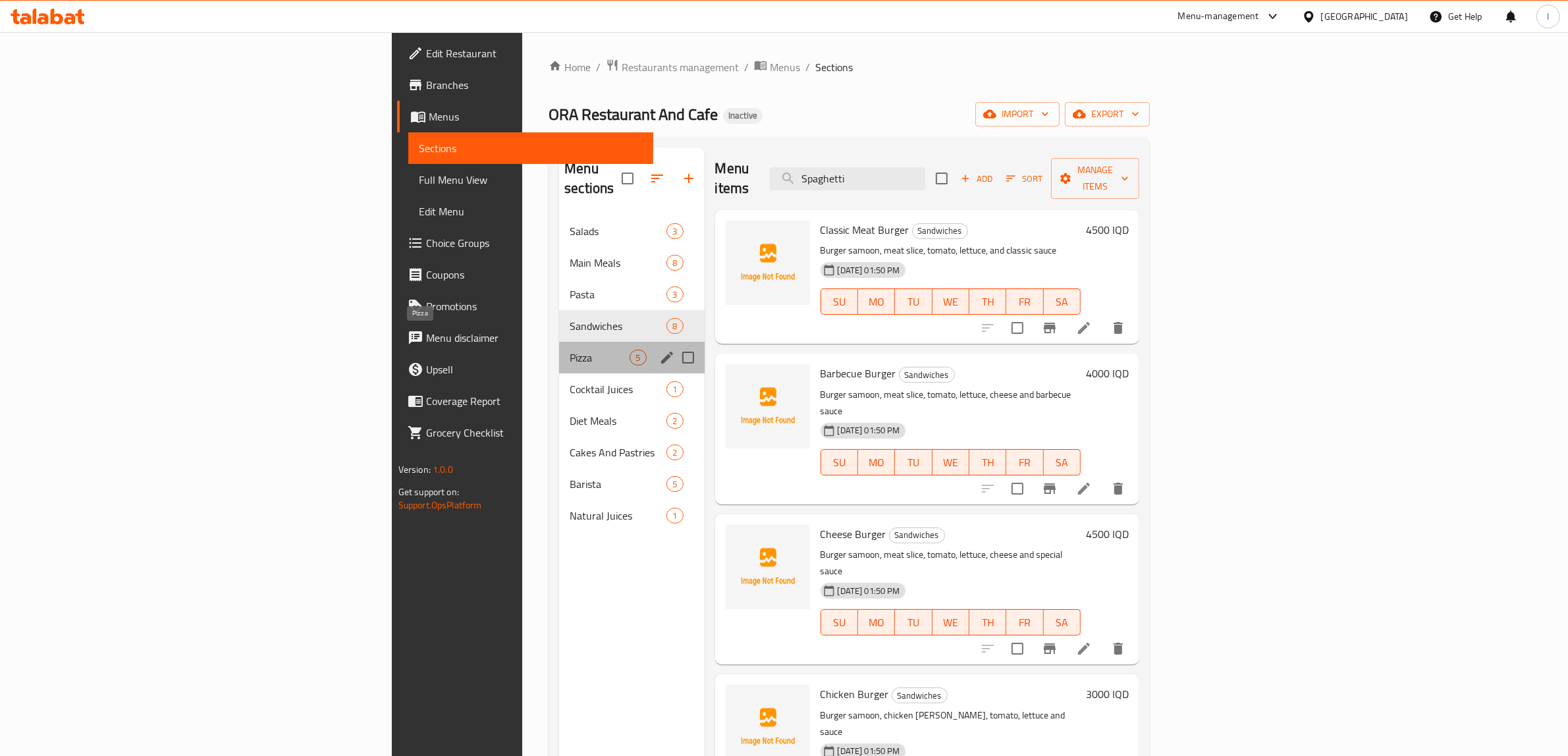
click at [570, 349] on span "Pizza" at bounding box center [599, 357] width 60 height 16
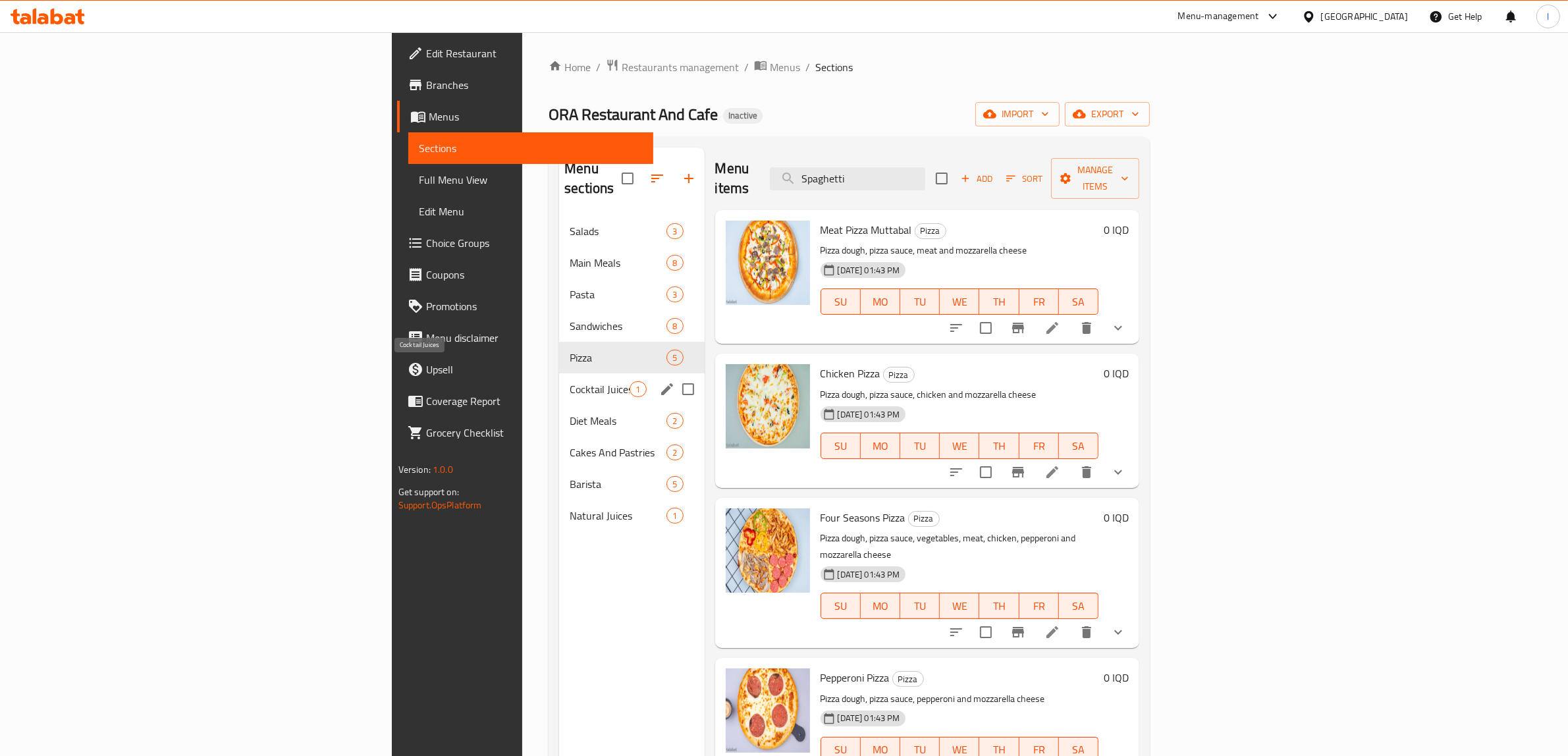
click at [570, 381] on span "Cocktail Juices" at bounding box center [599, 389] width 60 height 16
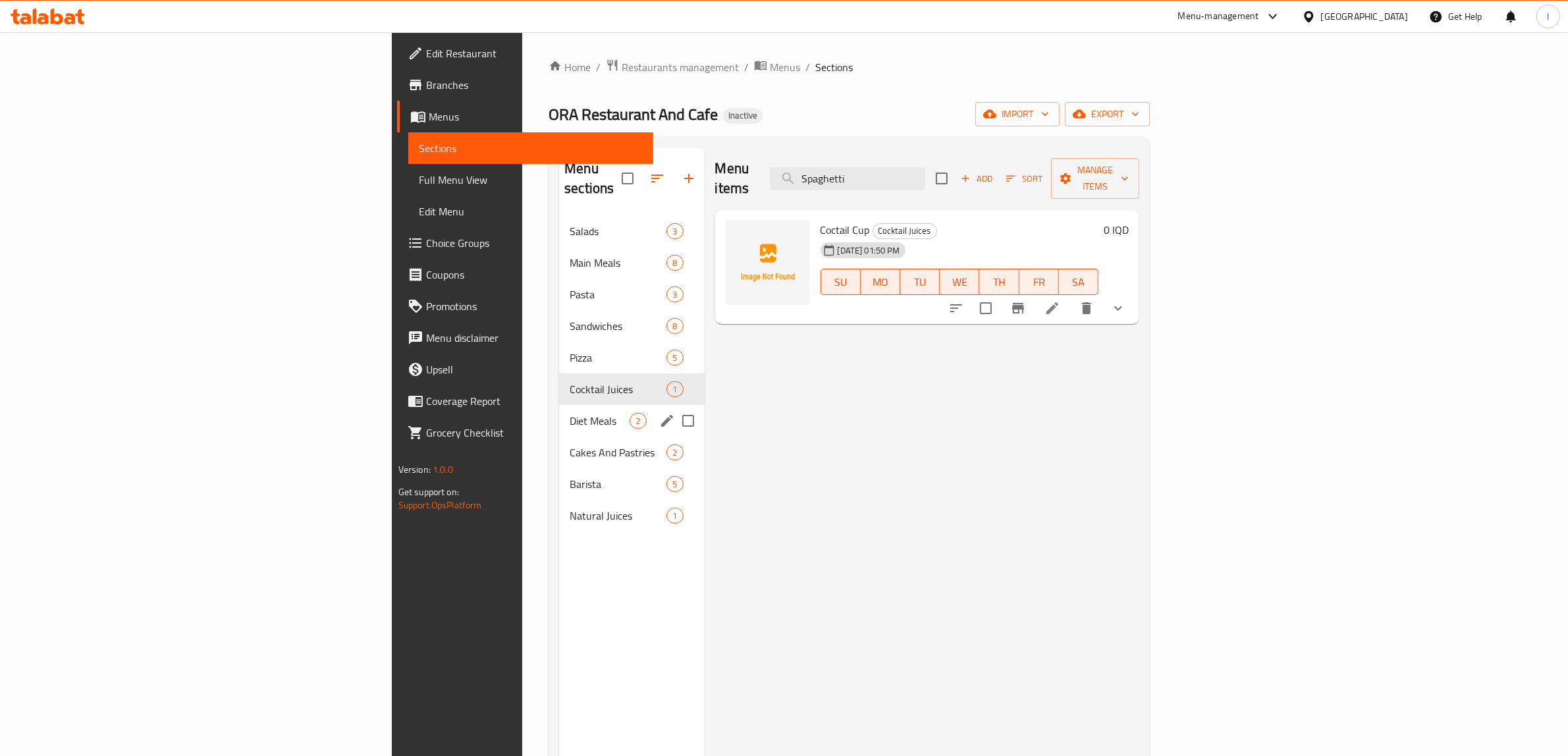
click at [559, 405] on div "Diet Meals 2" at bounding box center [631, 421] width 145 height 32
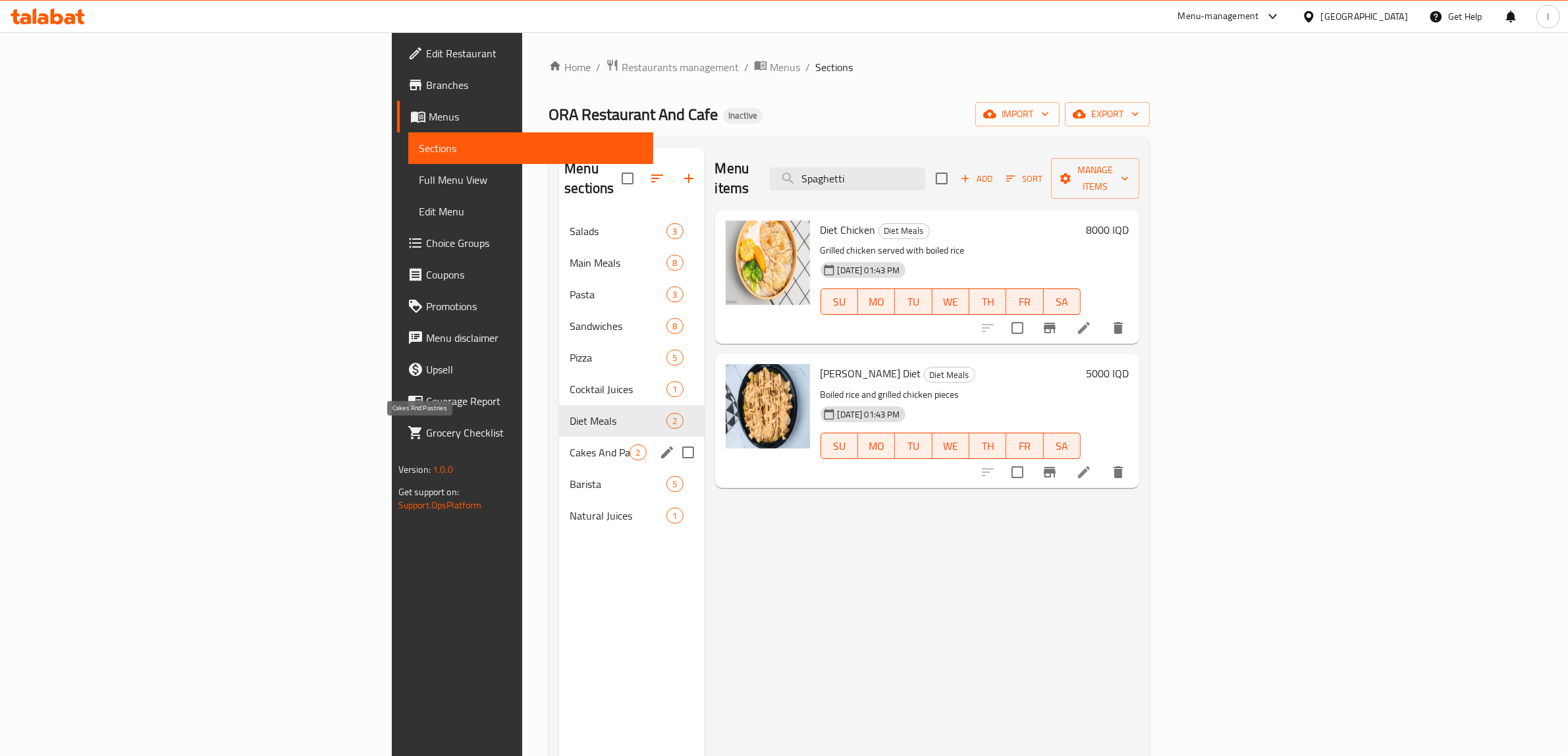
click at [570, 445] on span "Cakes And Pastries" at bounding box center [599, 452] width 60 height 16
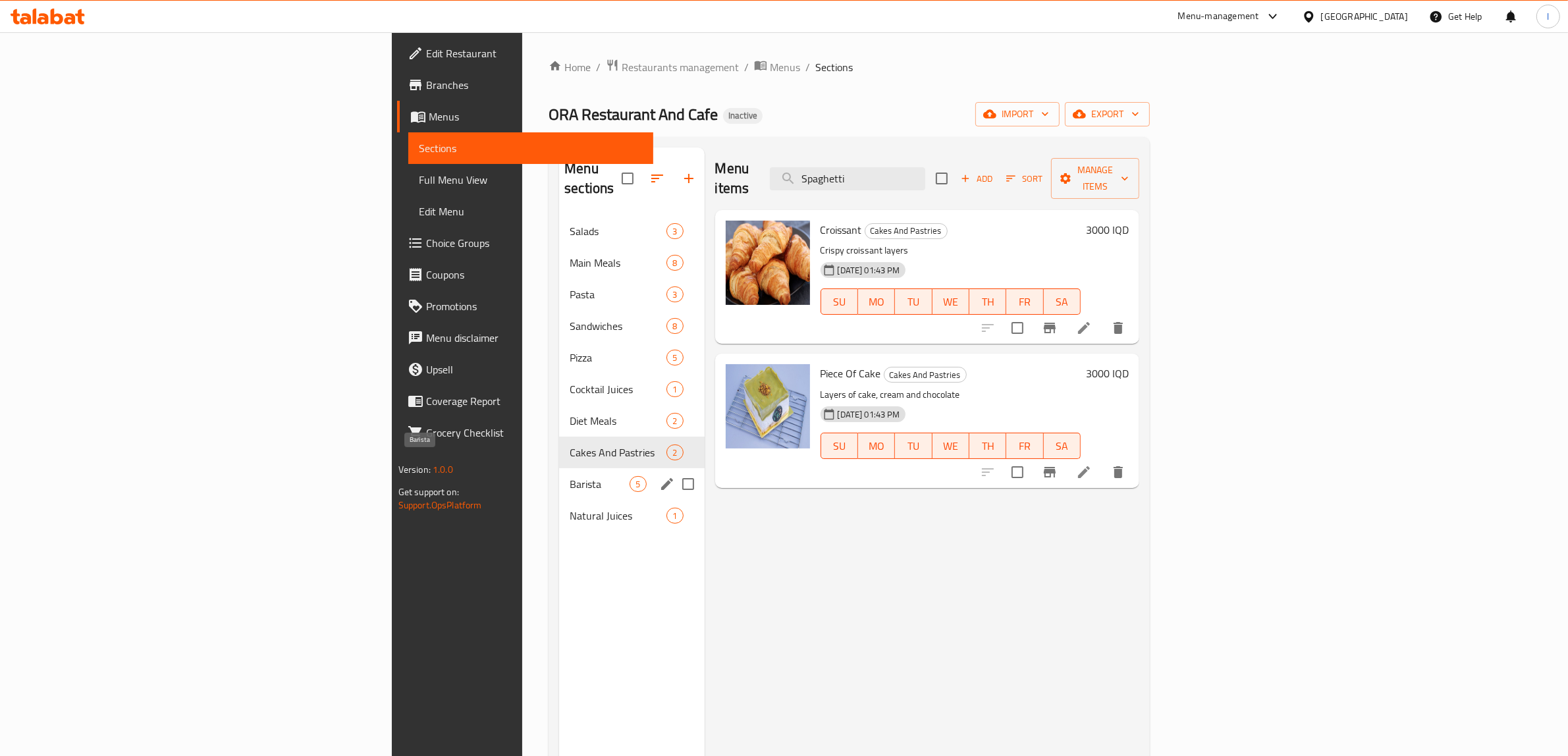
click at [570, 476] on span "Barista" at bounding box center [599, 484] width 60 height 16
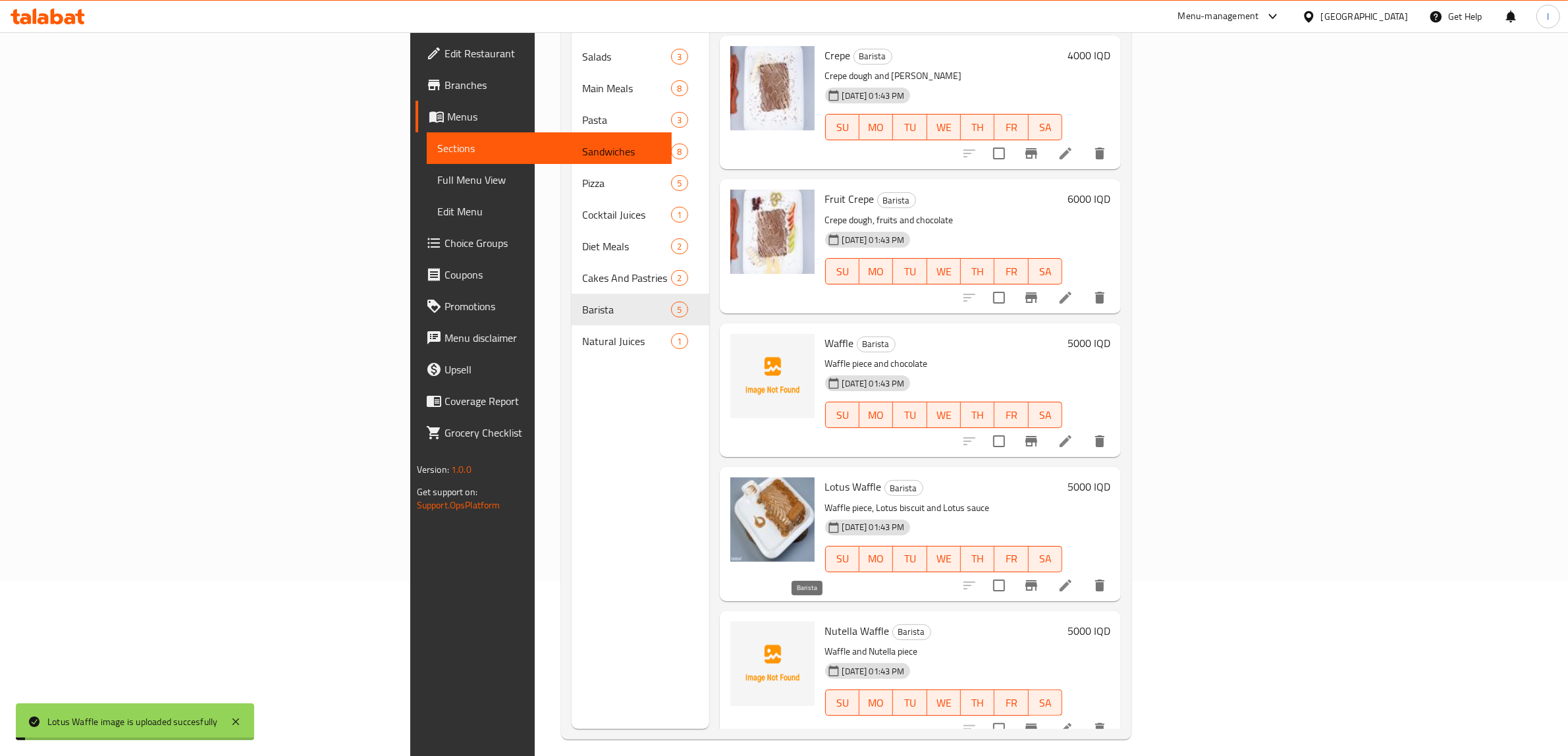
scroll to position [185, 0]
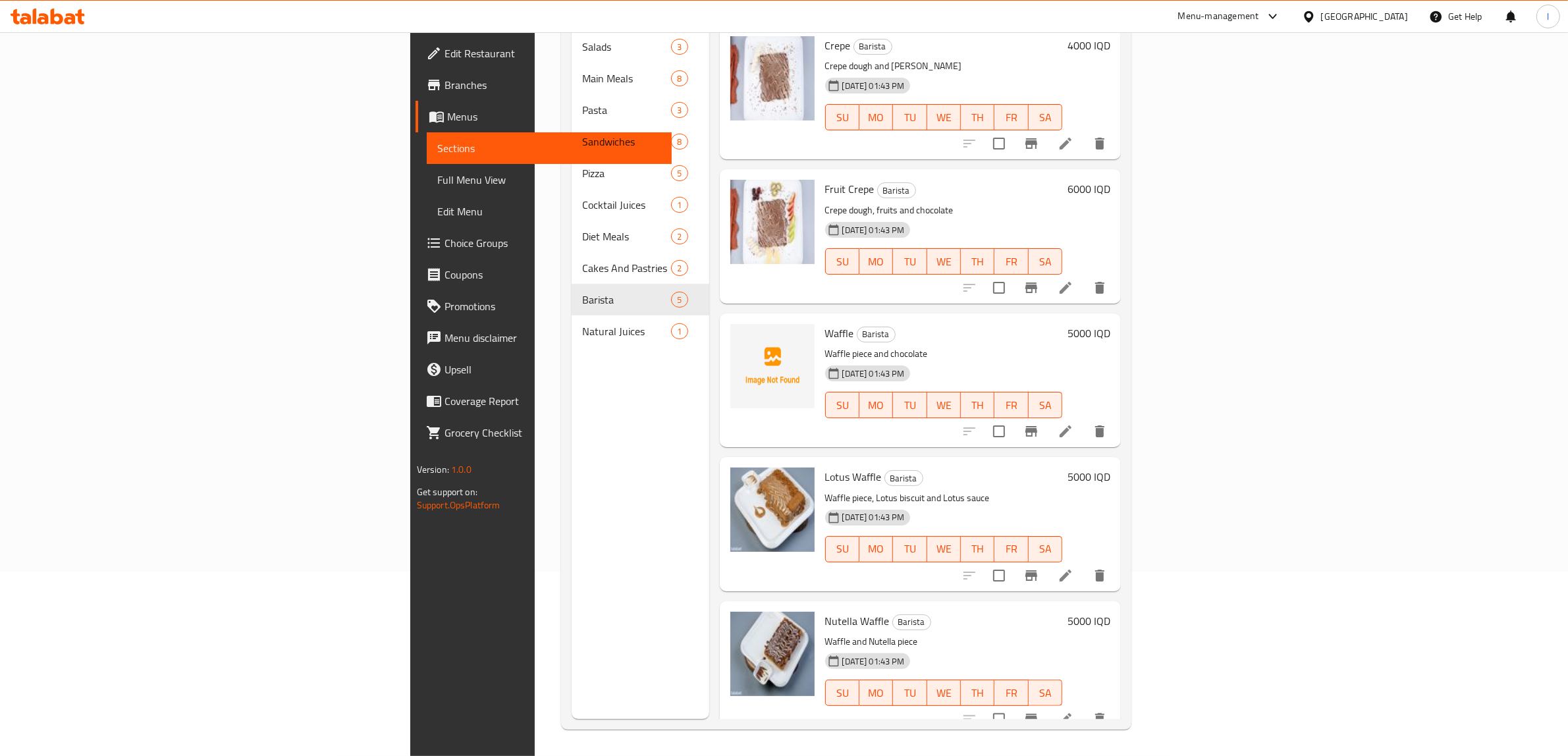
drag, startPoint x: 375, startPoint y: 669, endPoint x: 379, endPoint y: 653, distance: 16.5
click at [572, 669] on div "Menu sections Salads 3 Main Meals 8 Pasta 3 Sandwiches 8 Pizza 5 Cocktail Juice…" at bounding box center [641, 340] width 138 height 756
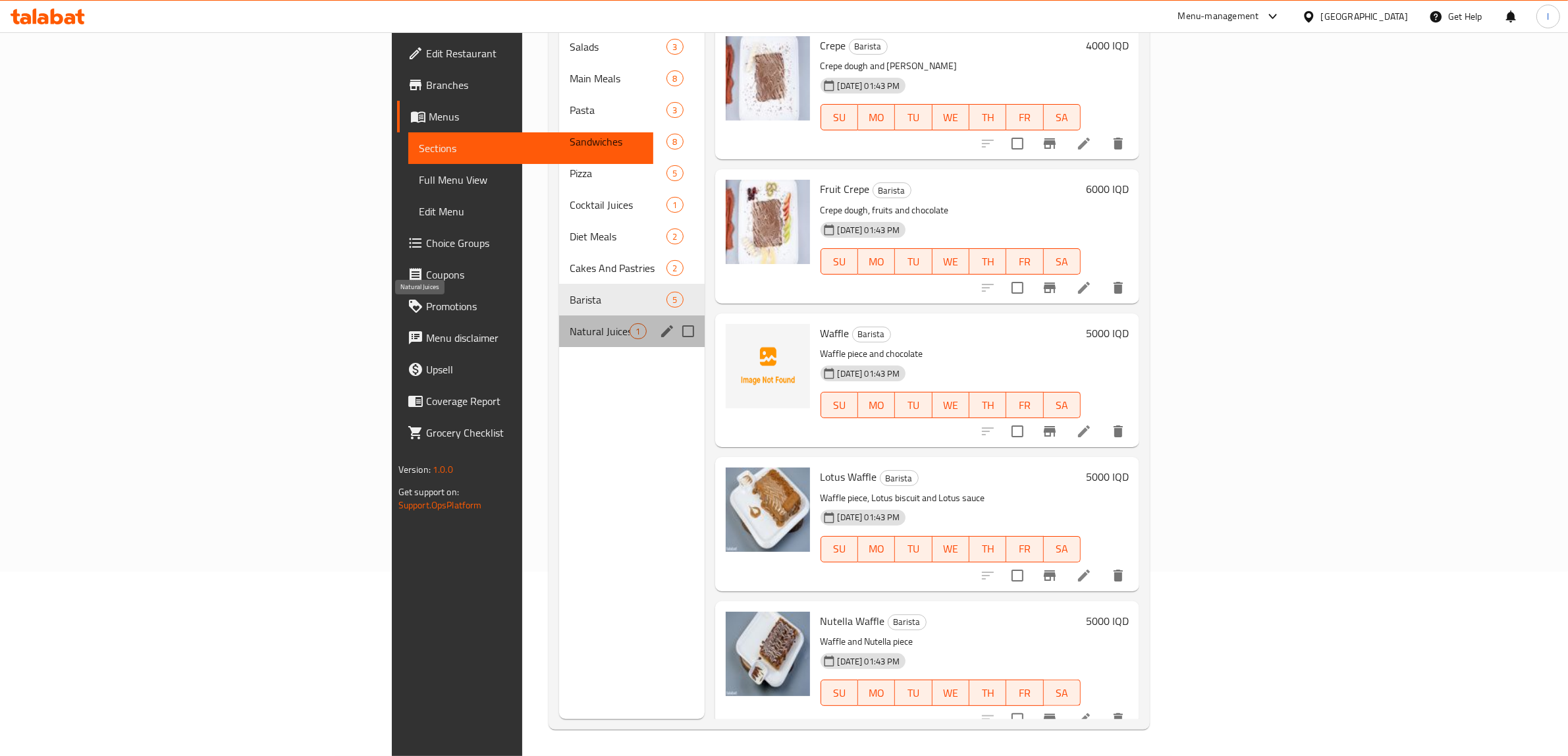
click at [570, 323] on span "Natural Juices" at bounding box center [599, 331] width 60 height 16
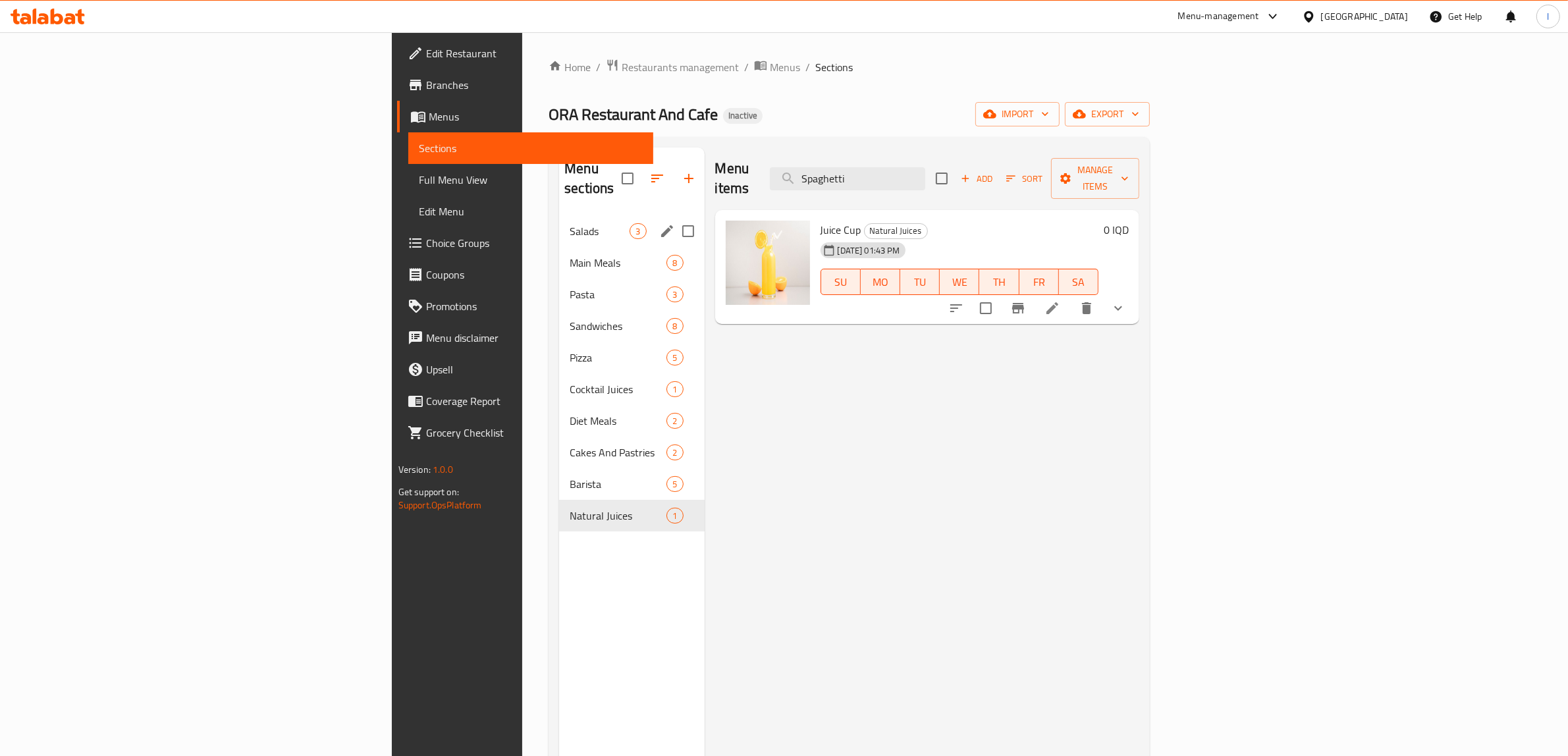
click at [559, 226] on div "Salads 3" at bounding box center [631, 232] width 145 height 32
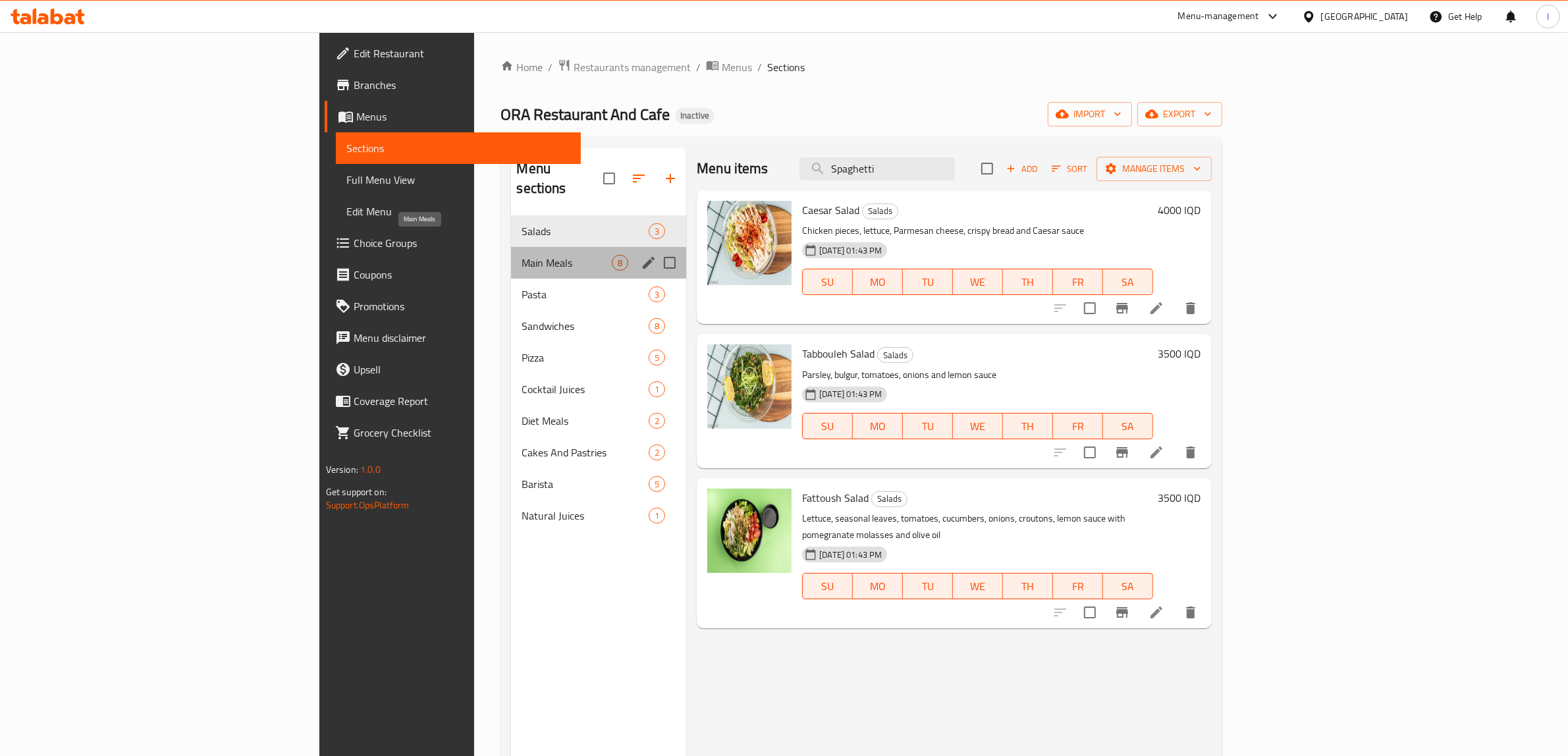
click at [522, 255] on span "Main Meals" at bounding box center [566, 263] width 90 height 16
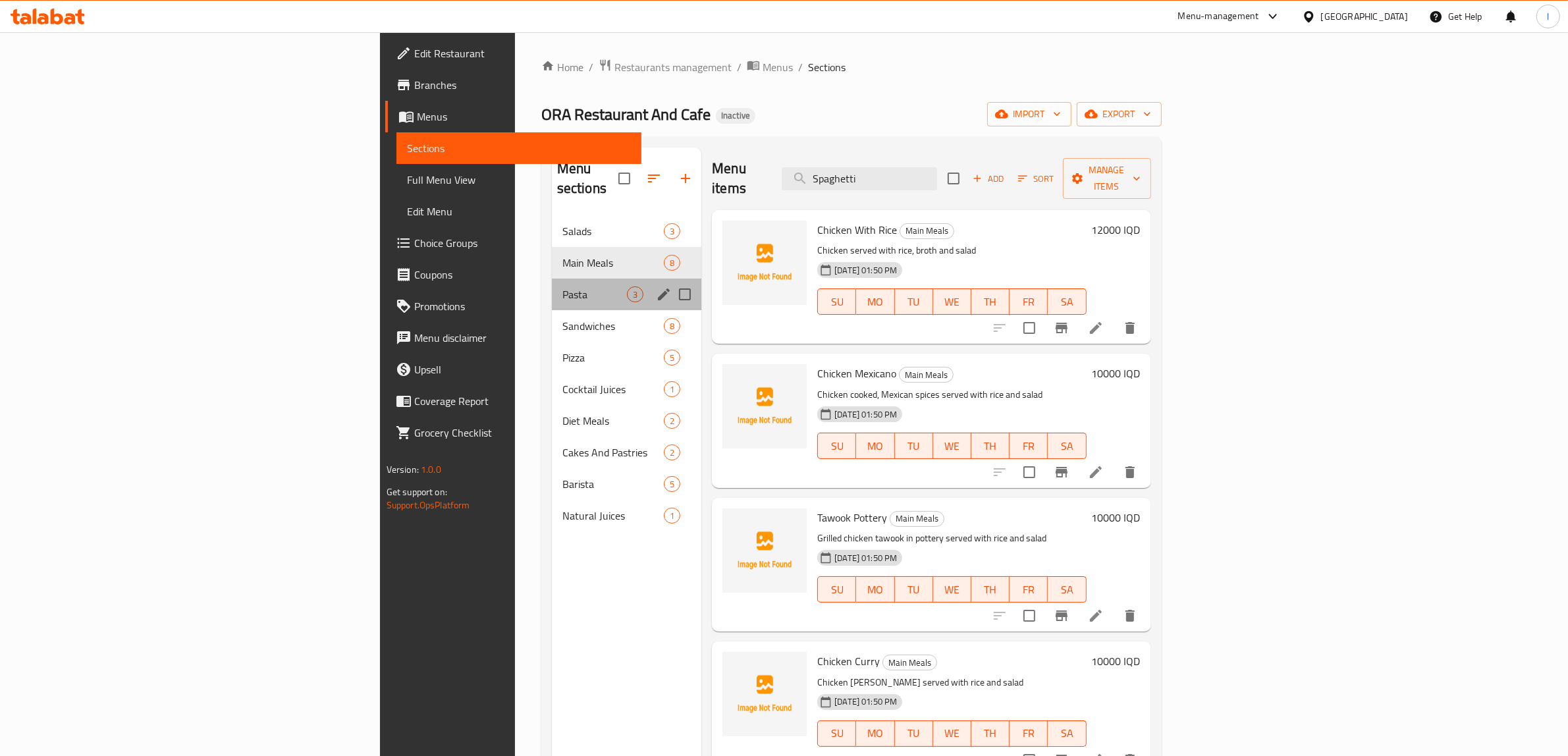
click at [552, 278] on div "Pasta 3" at bounding box center [626, 294] width 149 height 32
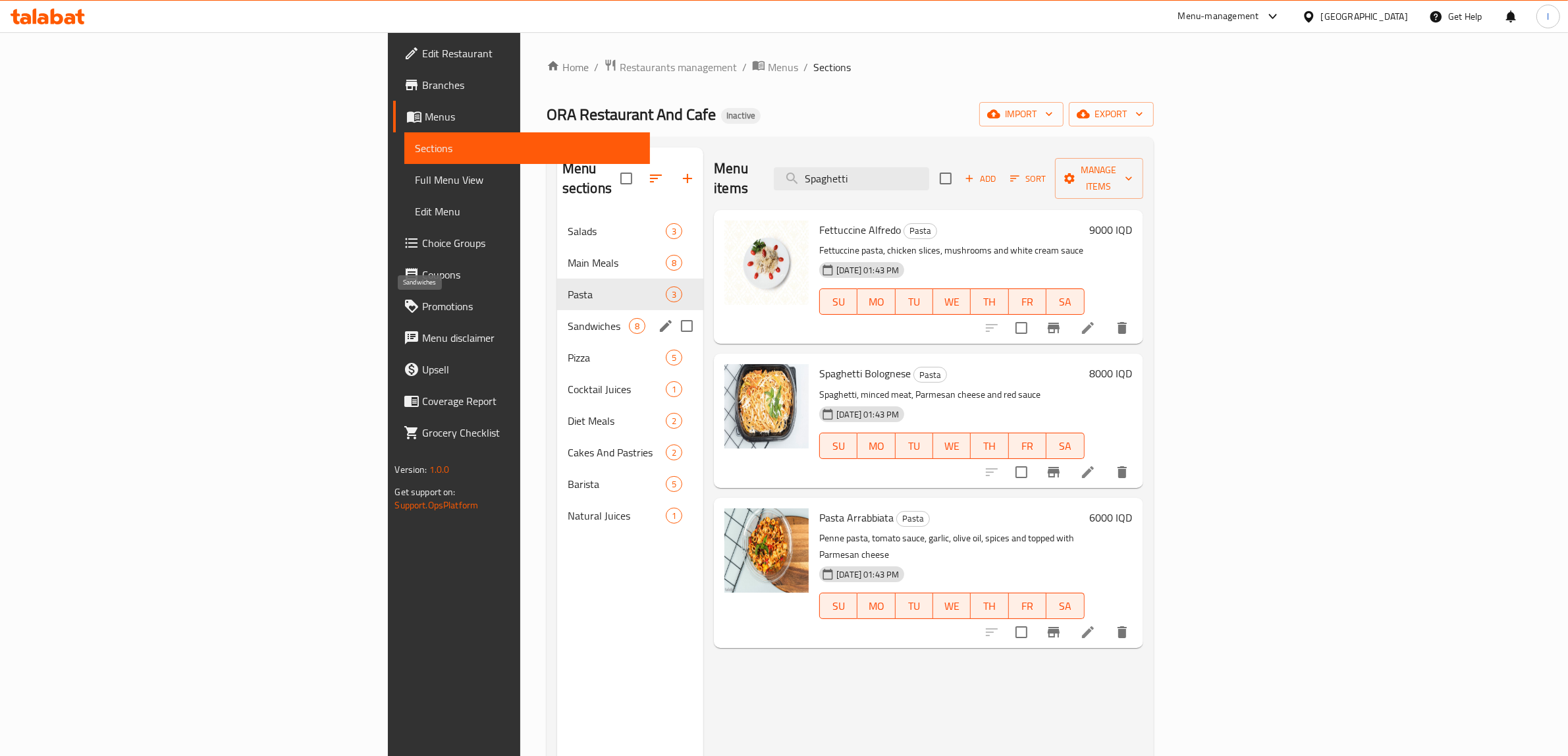
click at [568, 318] on span "Sandwiches" at bounding box center [598, 326] width 61 height 16
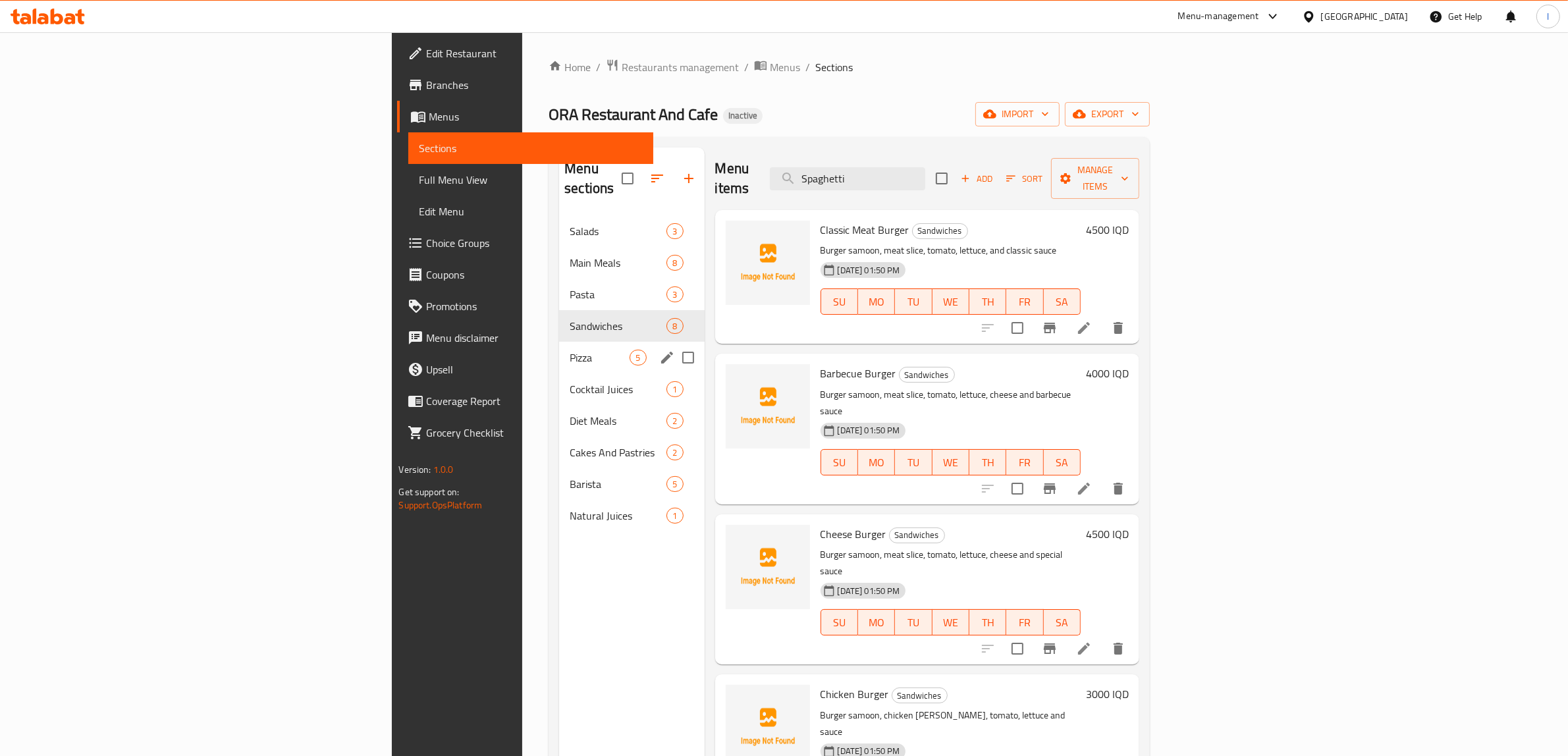
click at [570, 349] on span "Pizza" at bounding box center [599, 357] width 60 height 16
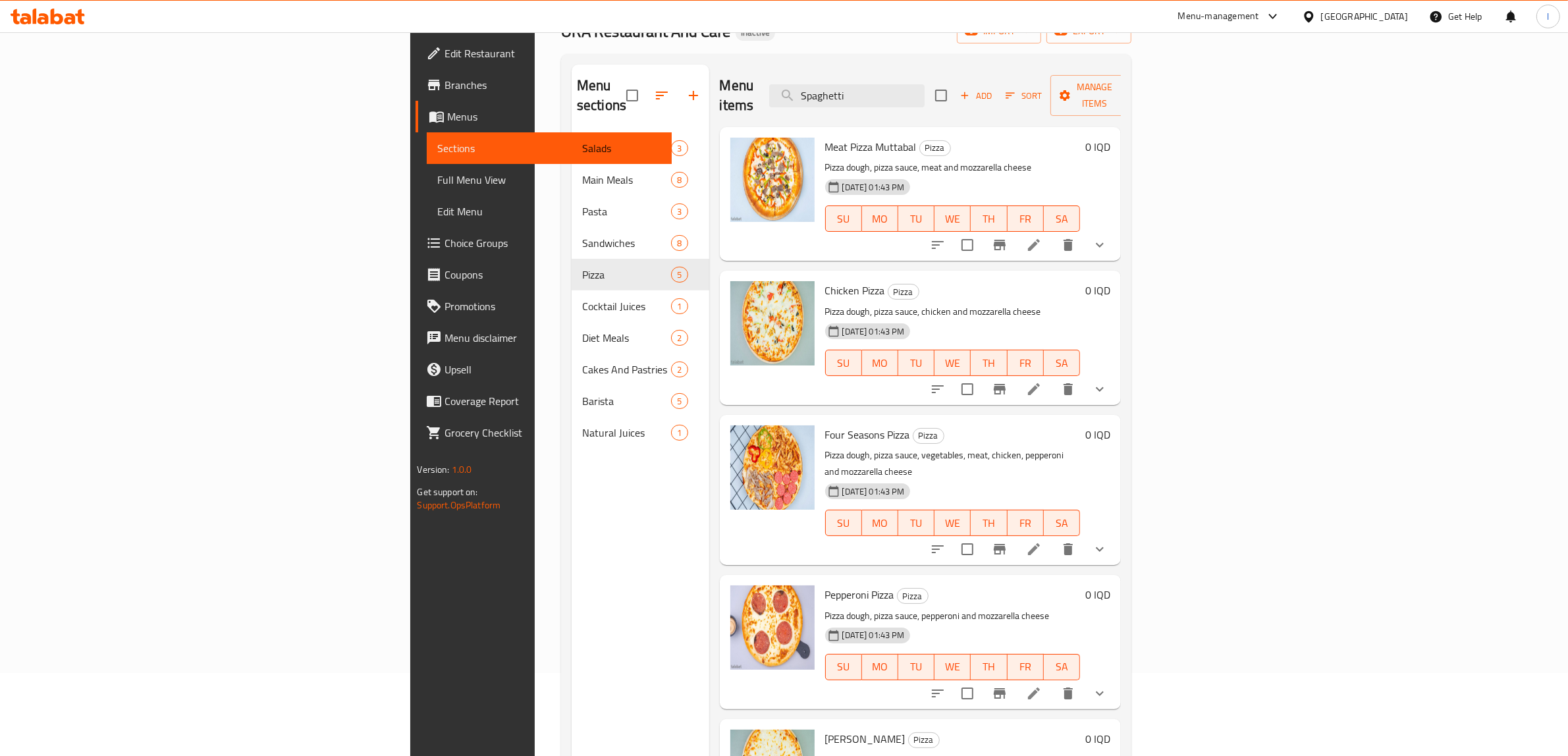
scroll to position [185, 0]
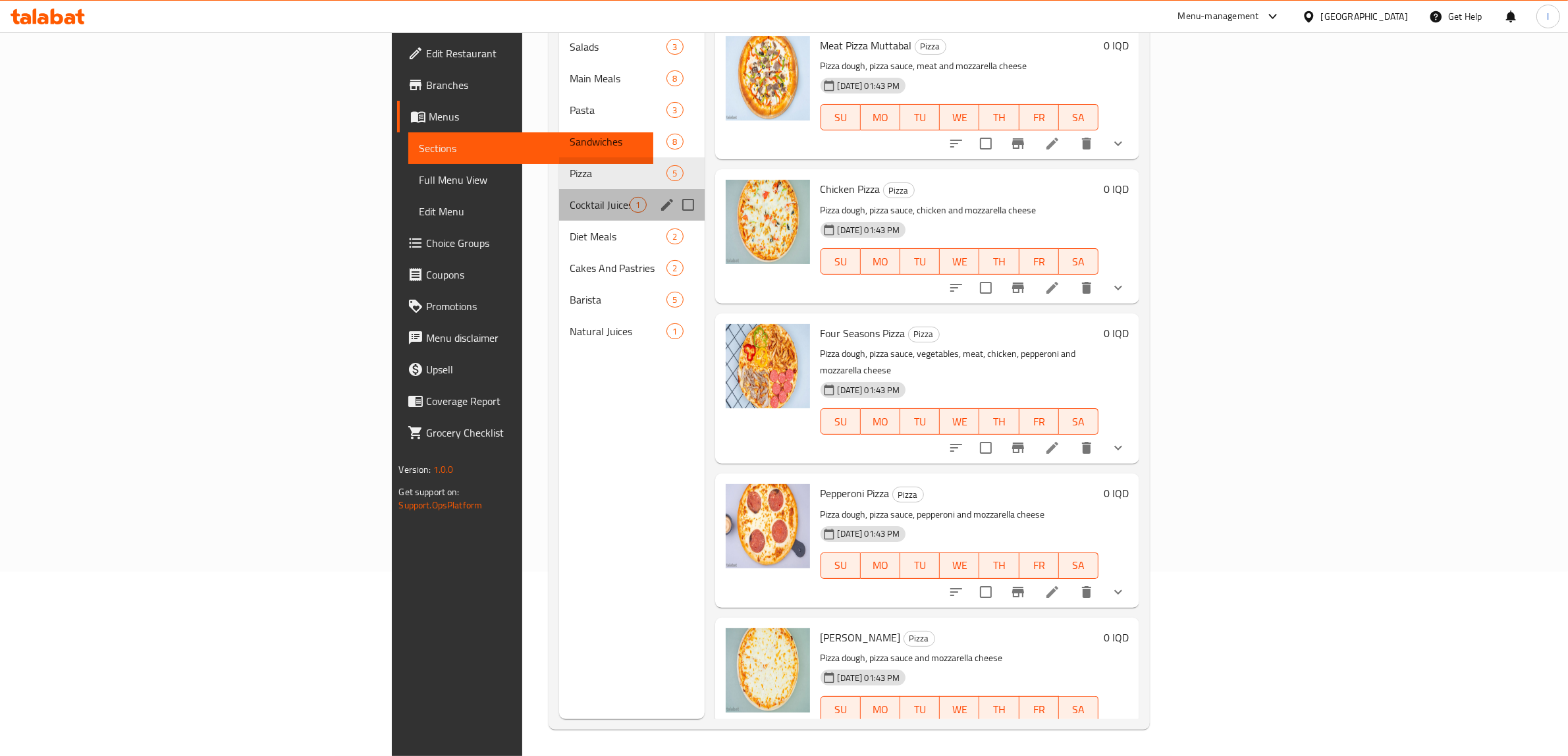
click at [559, 196] on div "Cocktail Juices 1" at bounding box center [631, 205] width 145 height 32
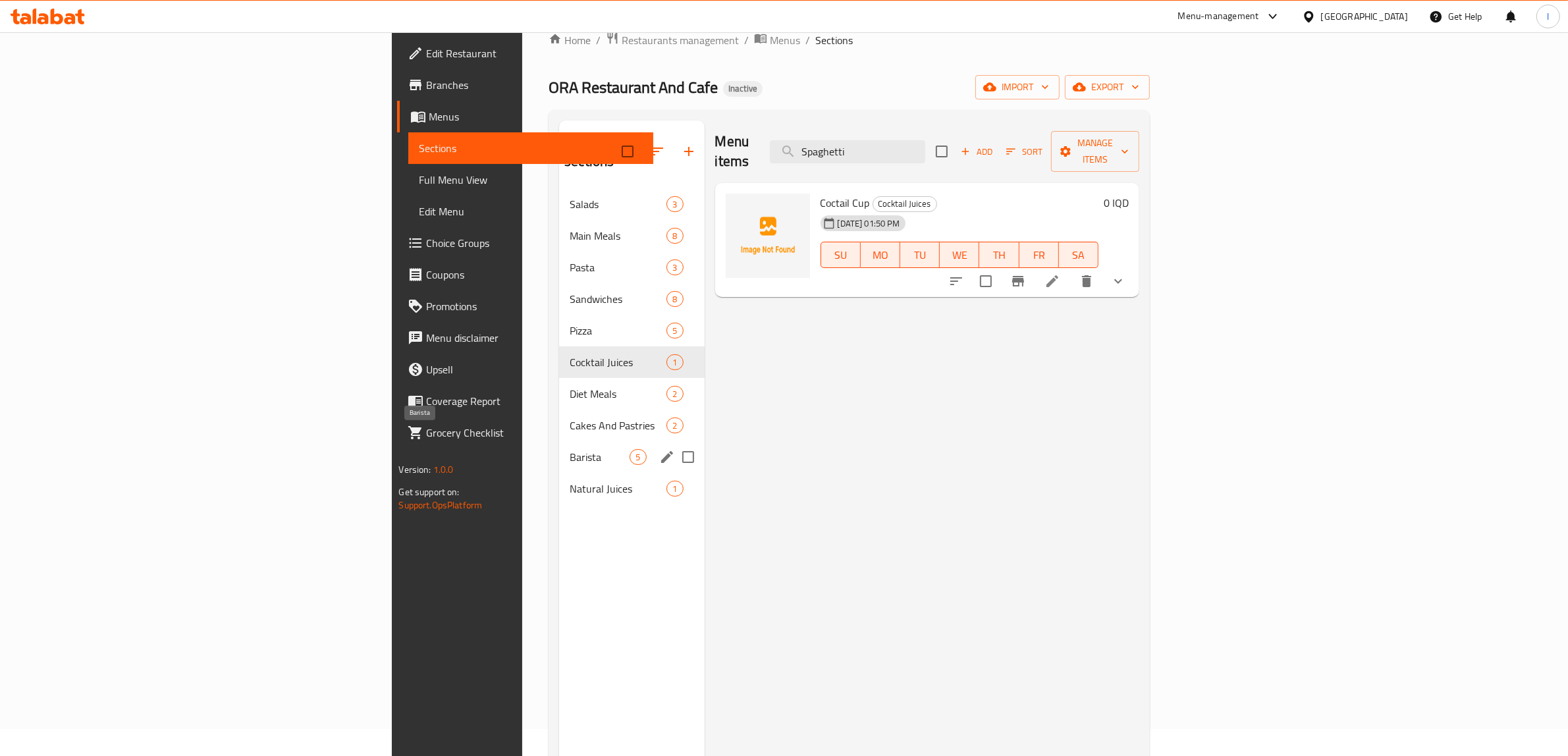
scroll to position [21, 0]
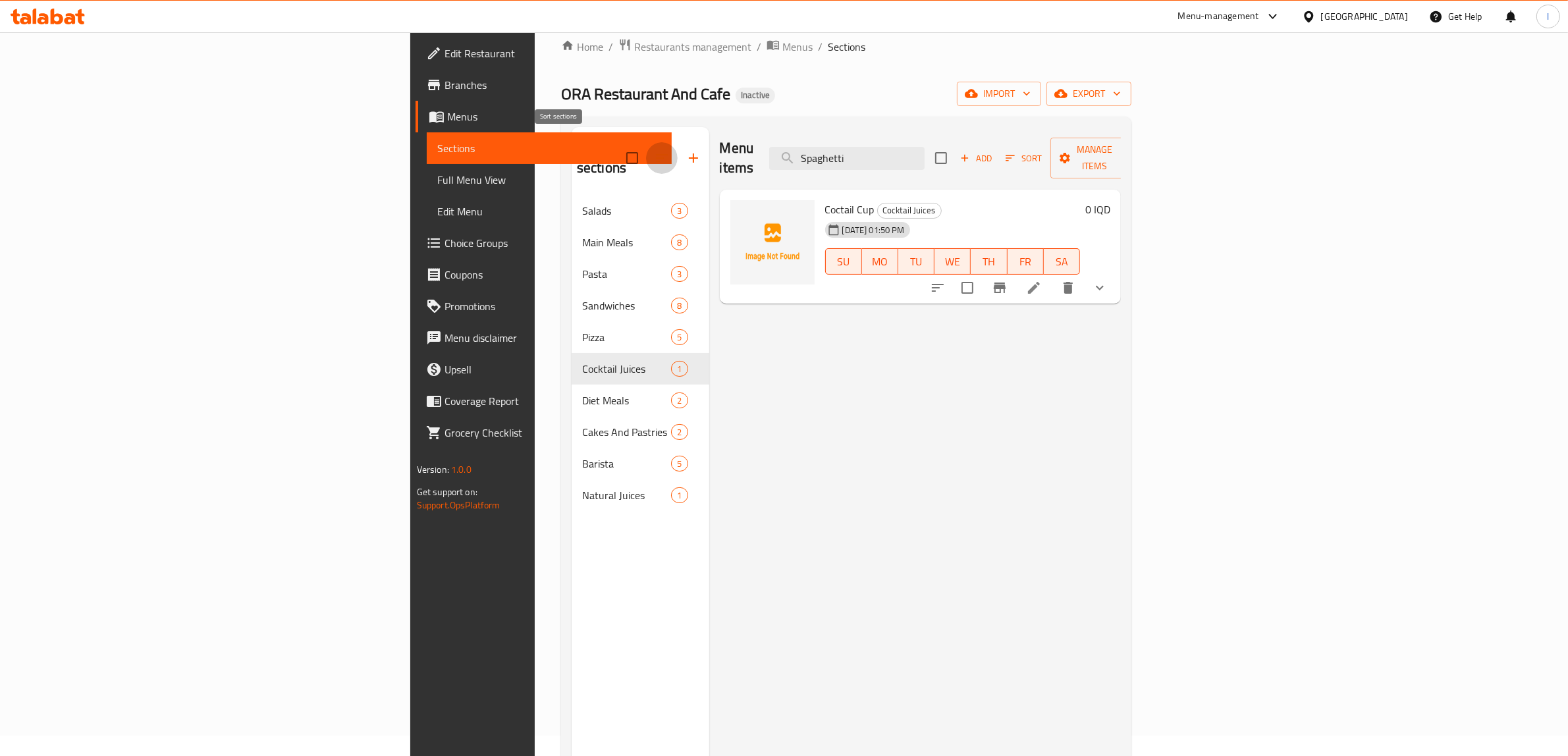
click at [646, 152] on button "button" at bounding box center [662, 158] width 32 height 32
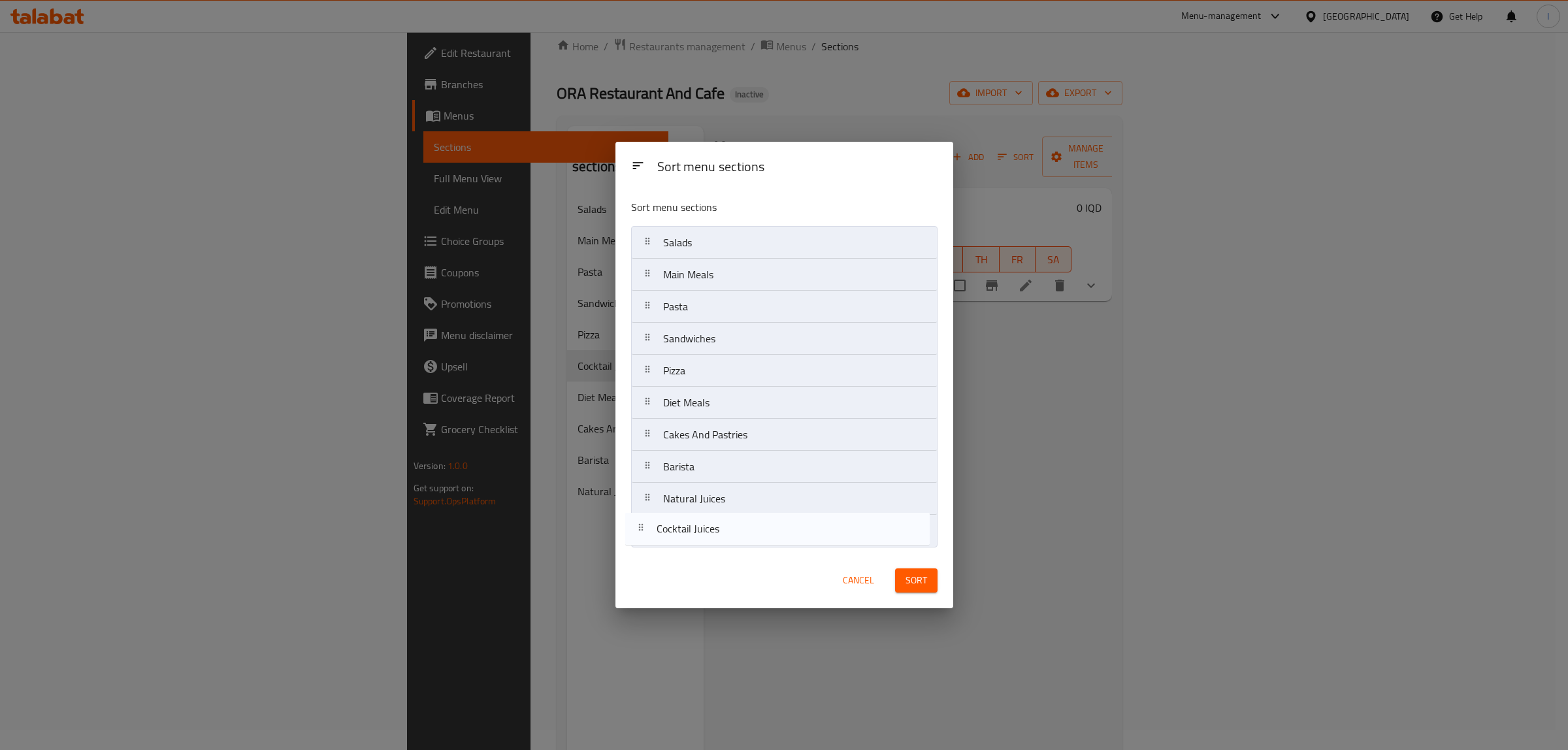
drag, startPoint x: 697, startPoint y: 409, endPoint x: 687, endPoint y: 541, distance: 132.4
click at [687, 541] on nav "Salads Main Meals Pasta Sandwiches Pizza Cocktail Juices Diet Meals Cakes And P…" at bounding box center [784, 387] width 306 height 321
drag, startPoint x: 766, startPoint y: 529, endPoint x: 765, endPoint y: 505, distance: 24.0
click at [765, 505] on nav "Salads Main Meals Pasta Sandwiches Pizza Diet Meals Cakes And Pastries Barista …" at bounding box center [784, 387] width 306 height 321
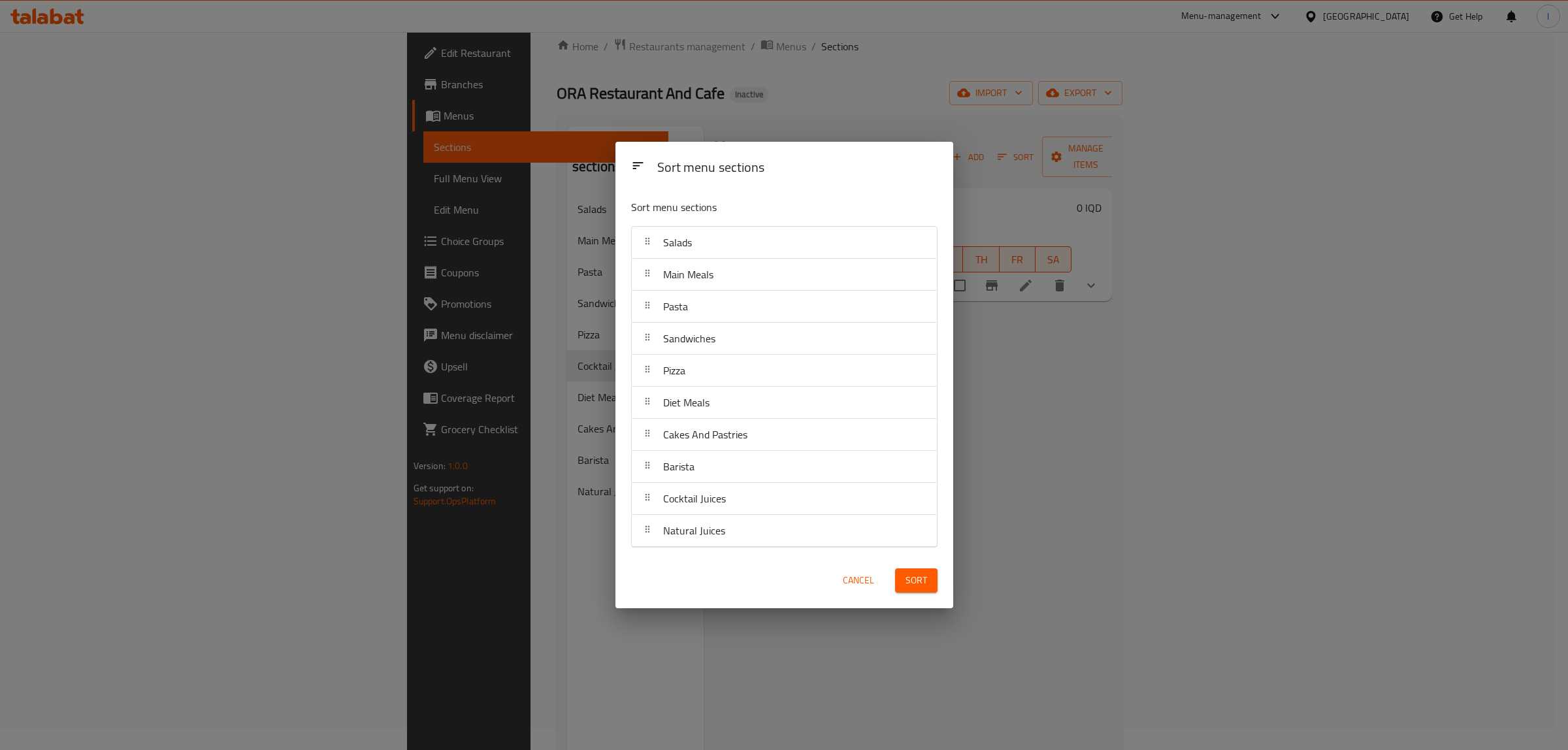
click at [925, 580] on span "Sort" at bounding box center [917, 580] width 22 height 16
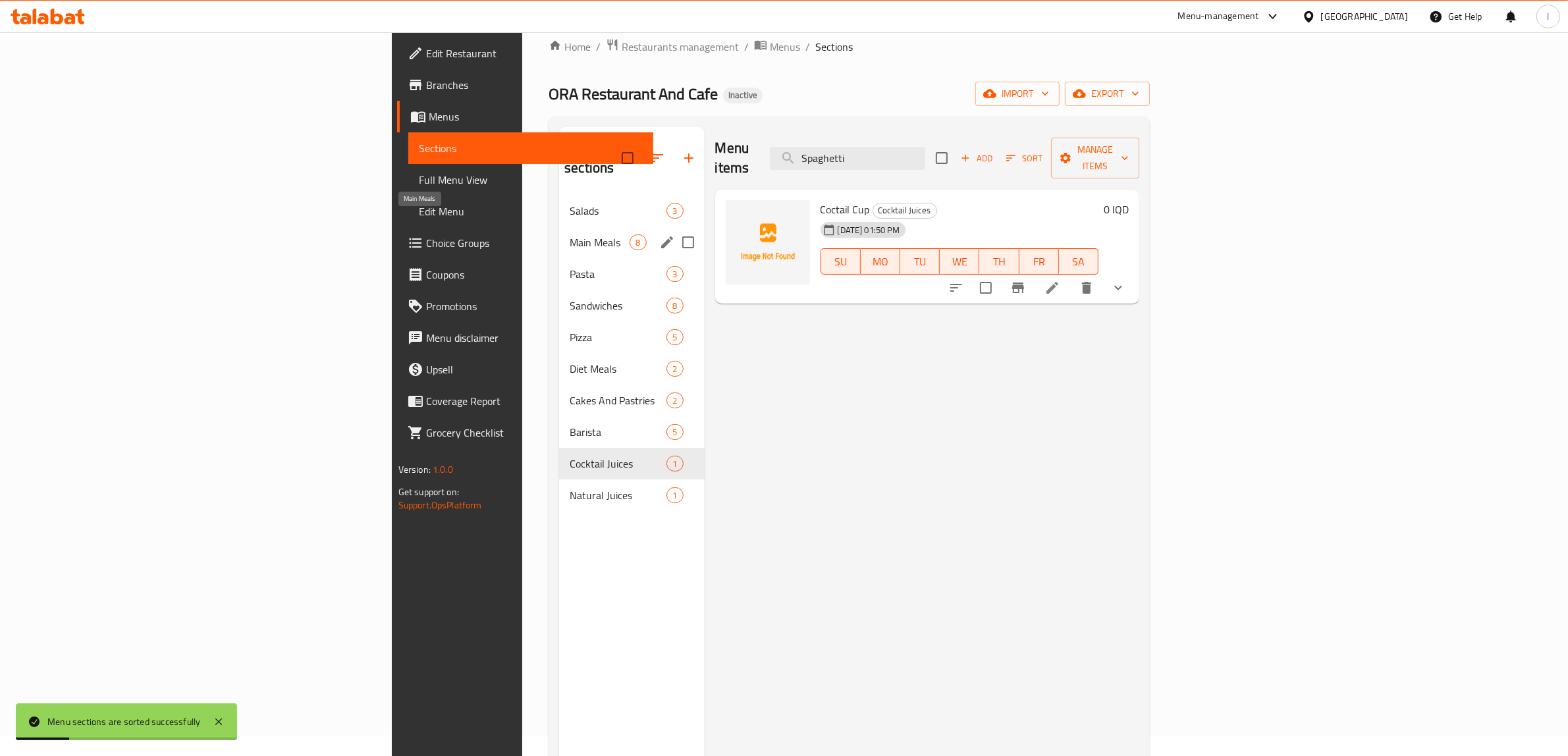
click at [570, 234] on span "Main Meals" at bounding box center [599, 242] width 60 height 16
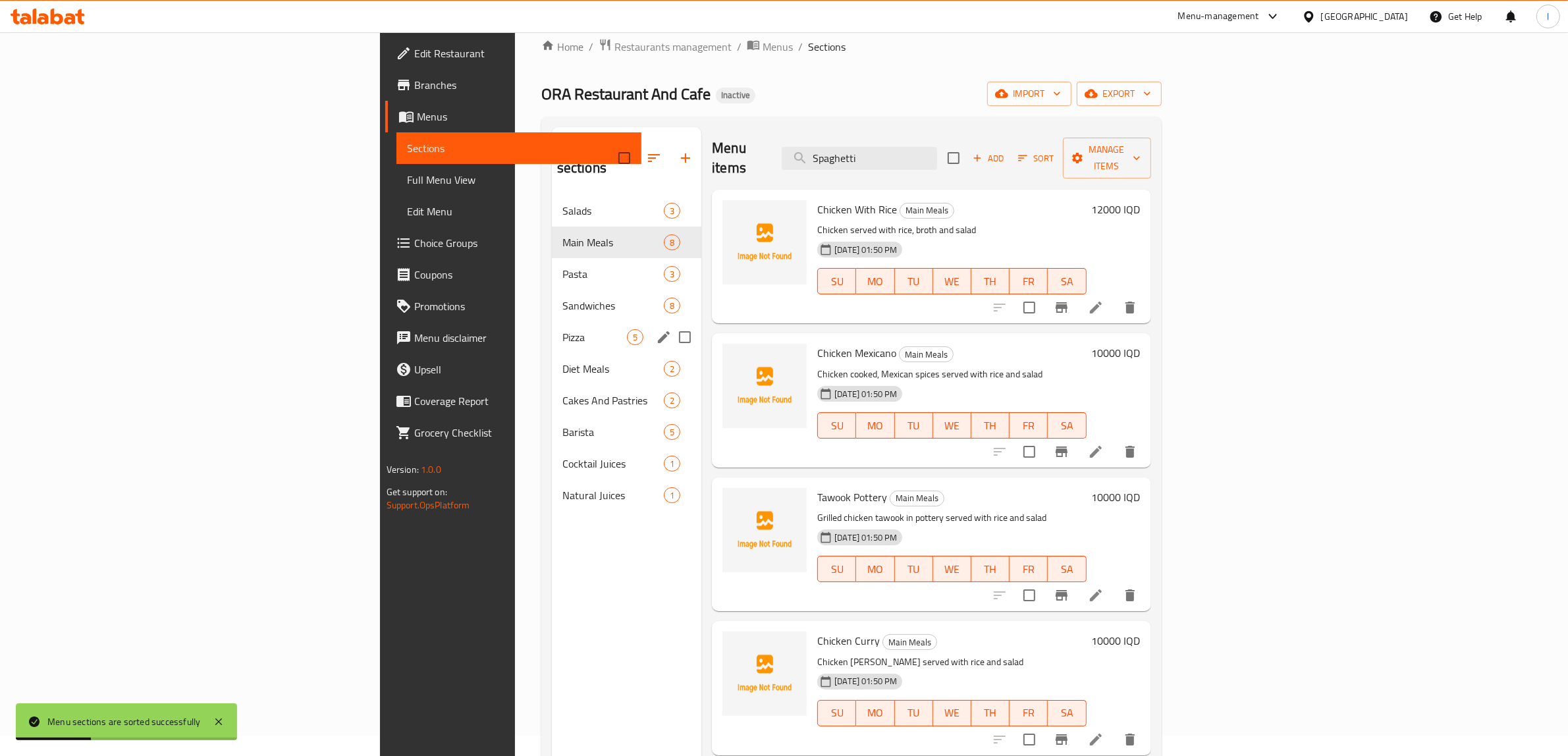
click at [552, 328] on div "Pizza 5" at bounding box center [626, 337] width 149 height 32
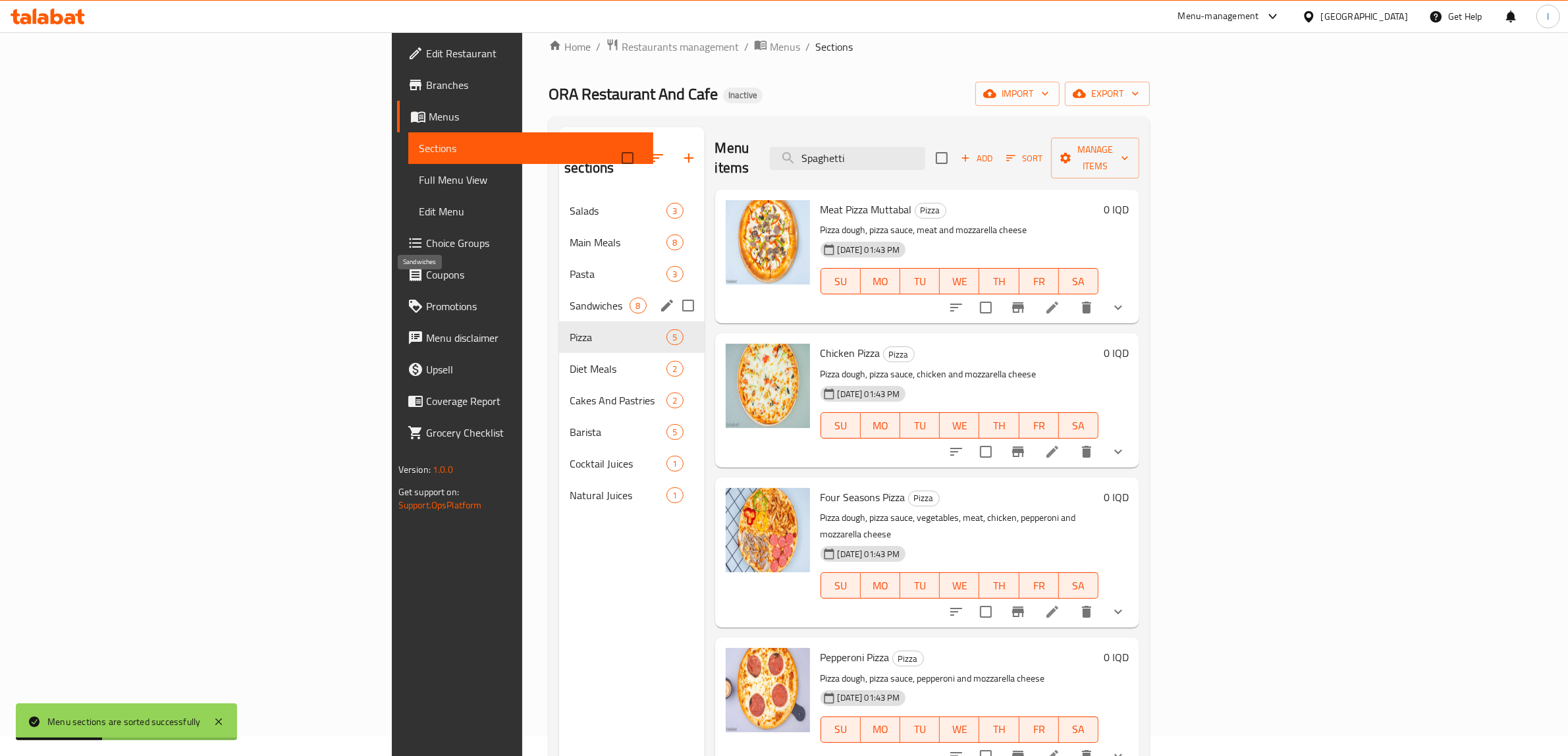
click at [570, 298] on span "Sandwiches" at bounding box center [599, 305] width 60 height 16
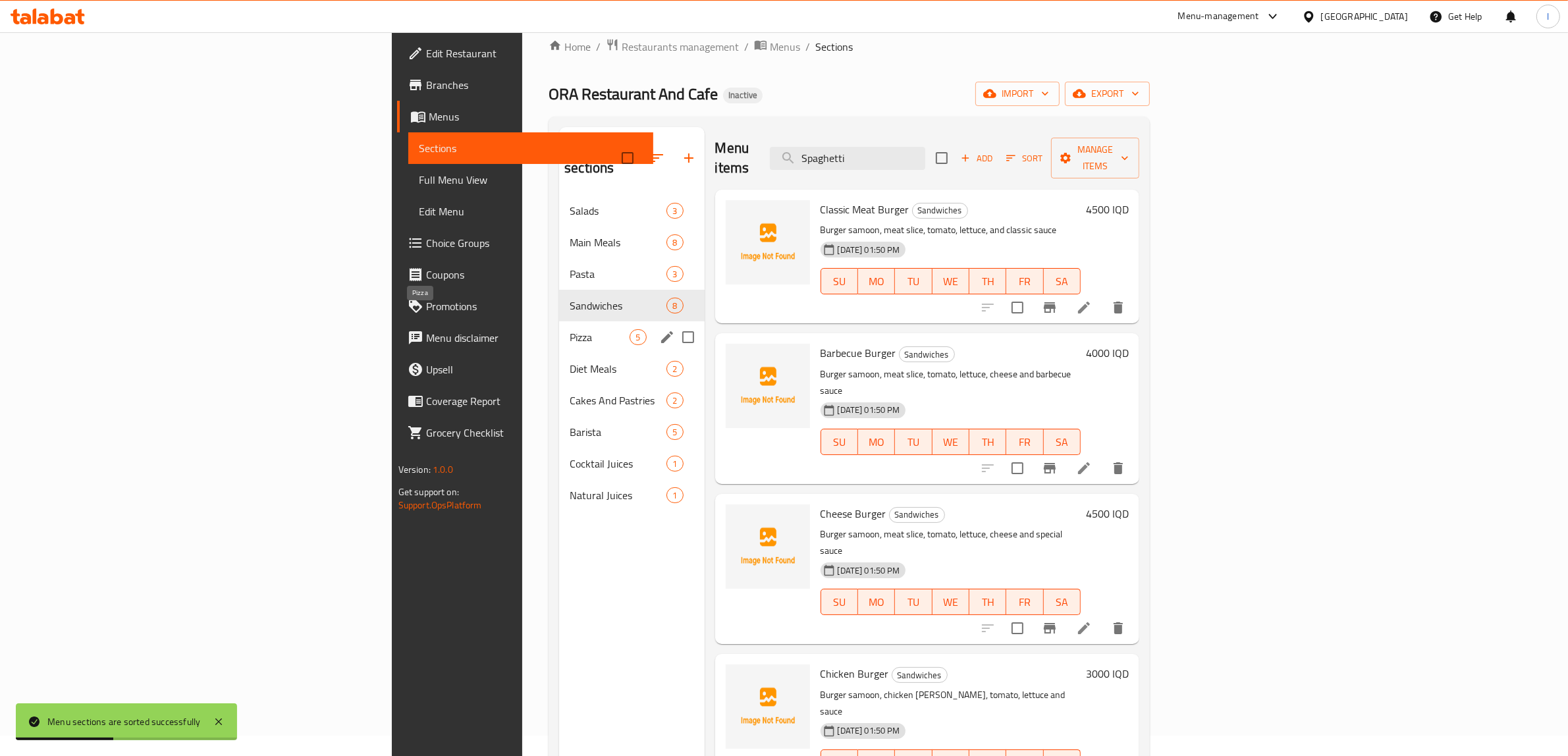
click at [570, 329] on span "Pizza" at bounding box center [599, 337] width 60 height 16
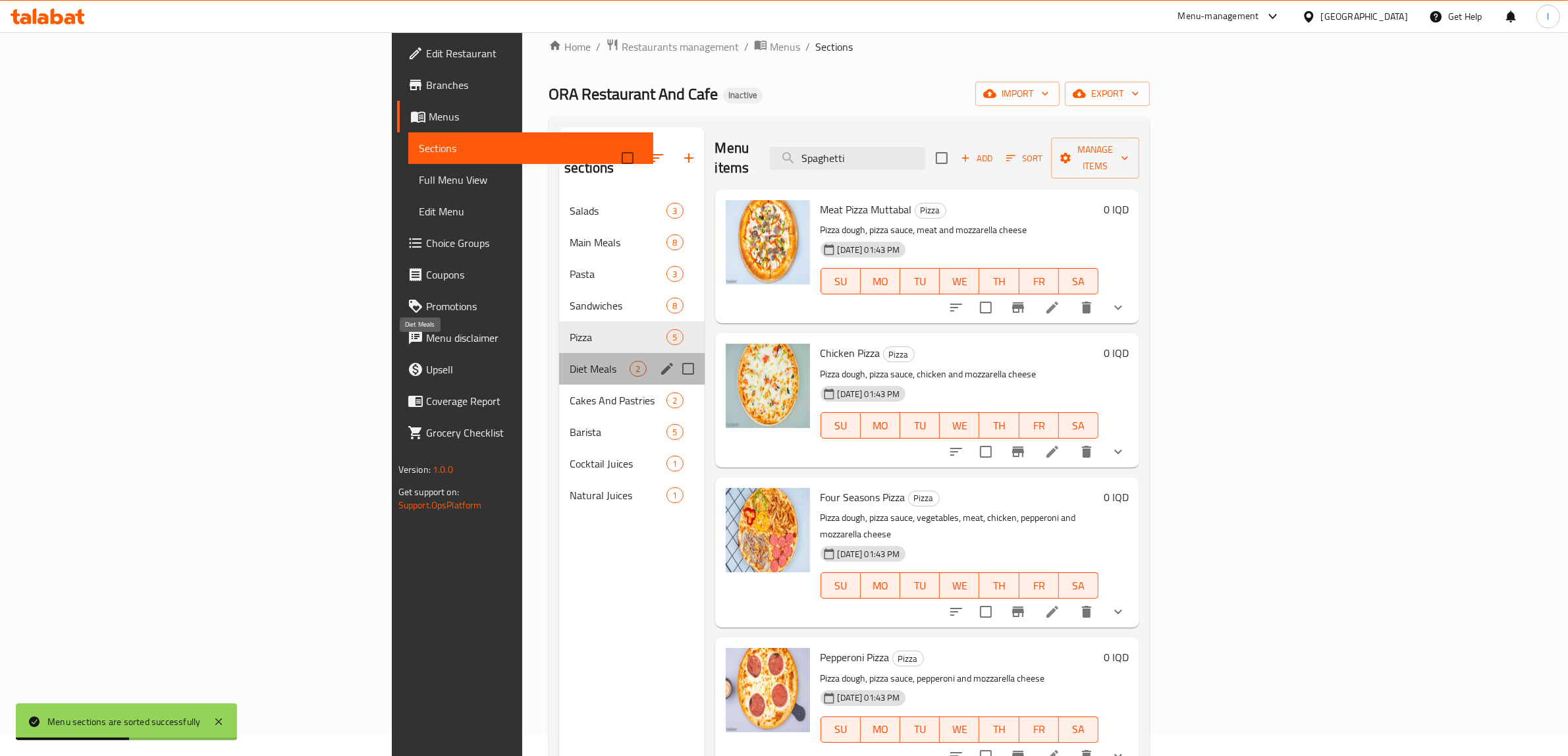
click at [570, 361] on span "Diet Meals" at bounding box center [599, 369] width 60 height 16
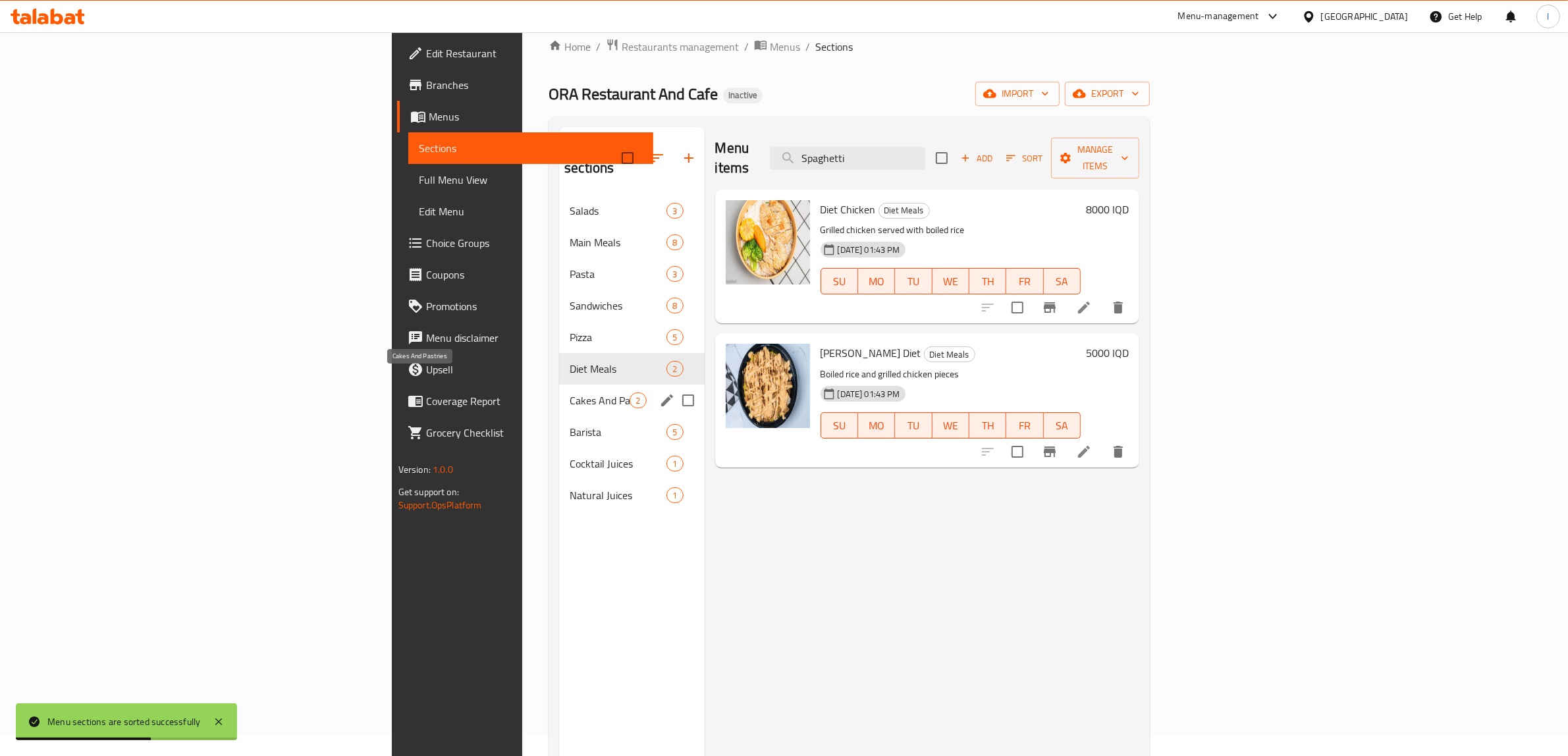
click at [570, 393] on span "Cakes And Pastries" at bounding box center [599, 400] width 60 height 16
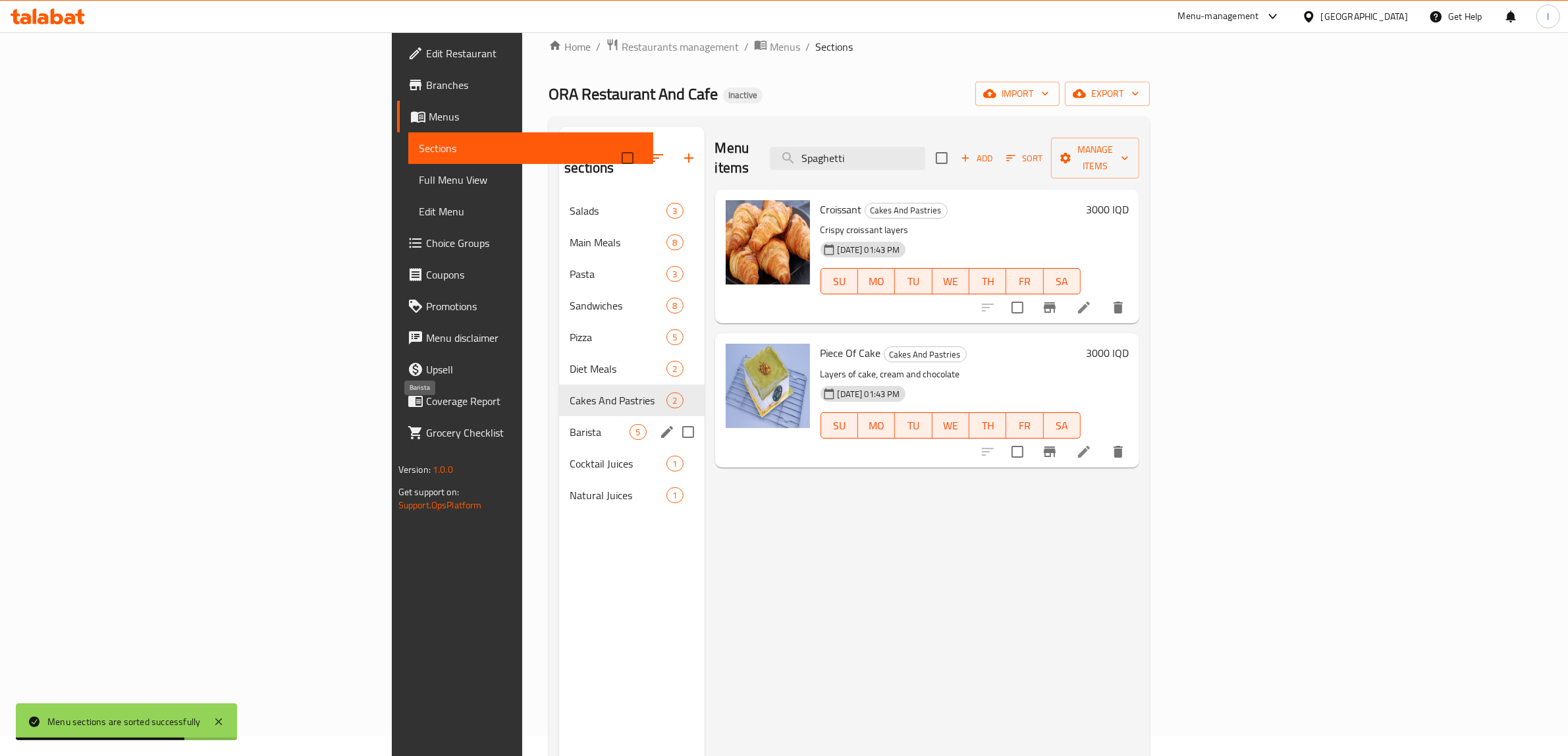
click at [570, 424] on span "Barista" at bounding box center [599, 431] width 60 height 16
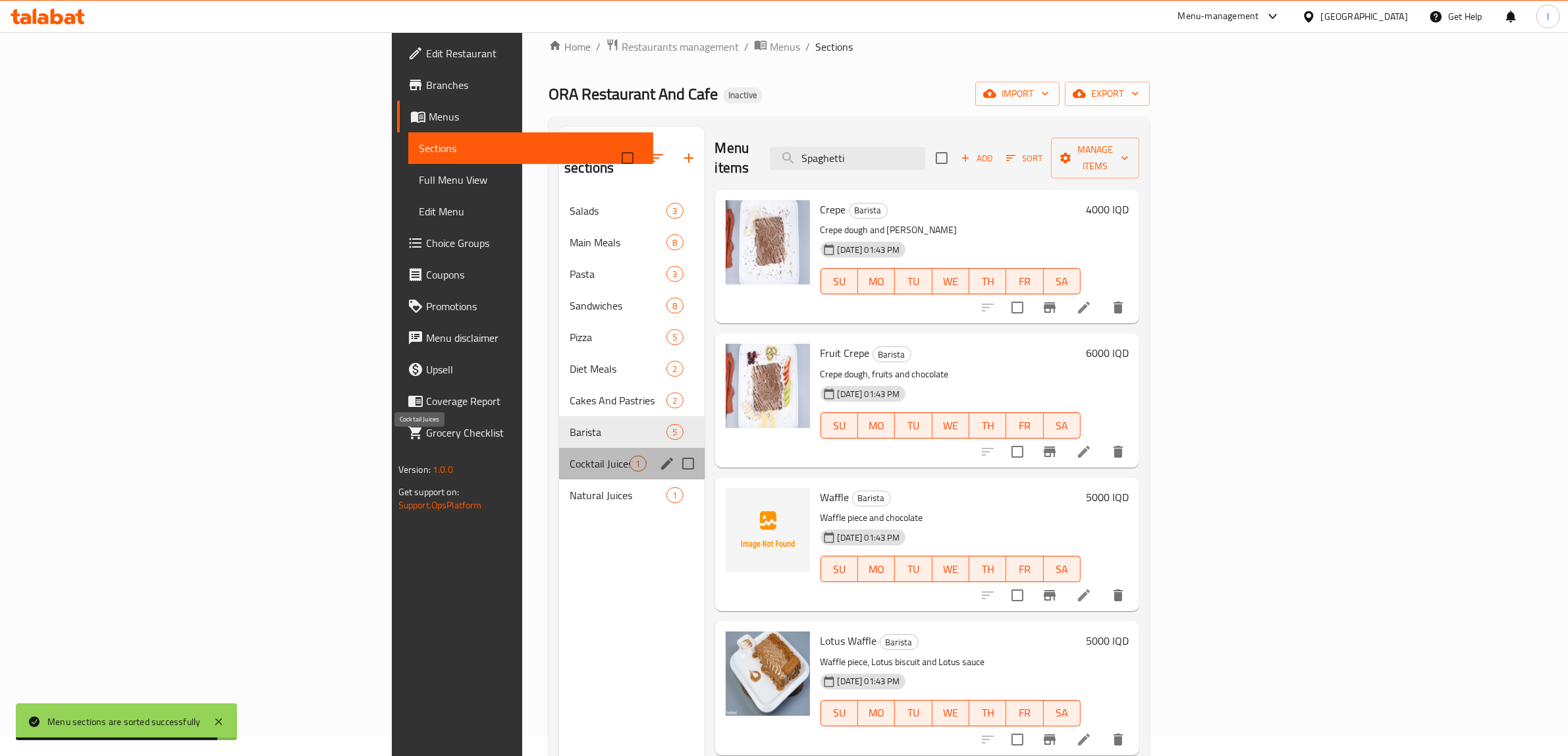
click at [570, 456] on span "Cocktail Juices" at bounding box center [599, 463] width 60 height 16
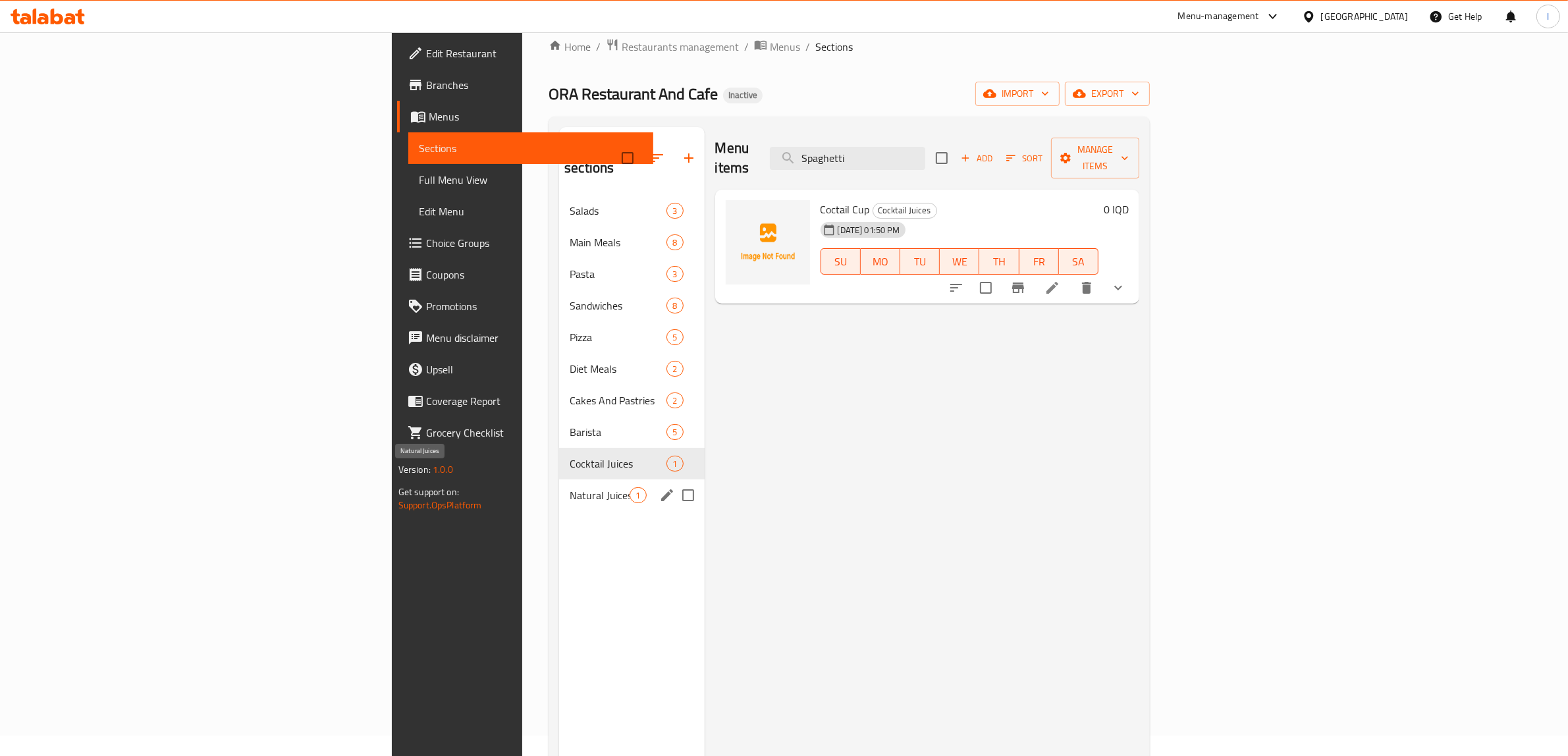
click at [570, 487] on span "Natural Juices" at bounding box center [599, 495] width 60 height 16
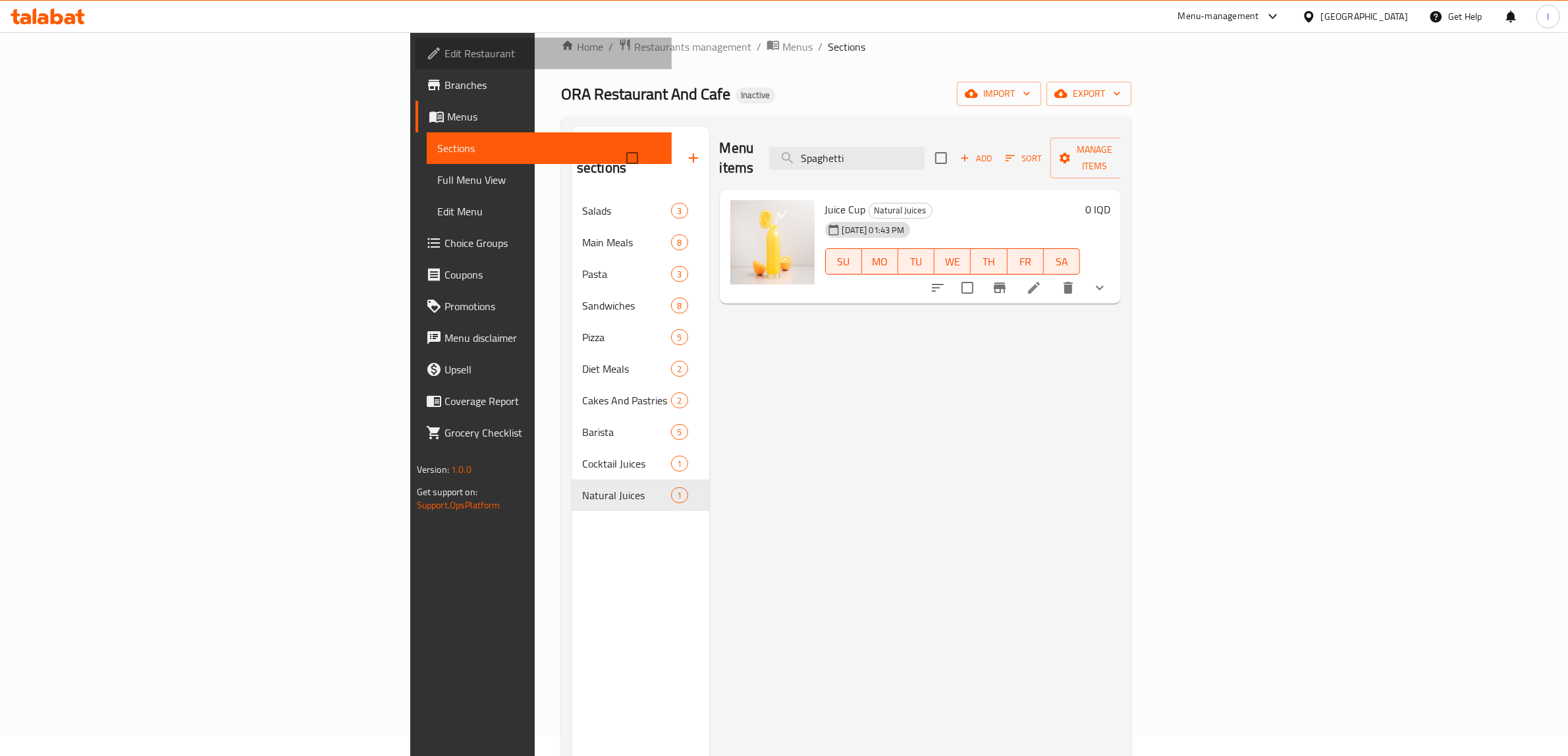
click at [444, 53] on span "Edit Restaurant" at bounding box center [553, 53] width 217 height 16
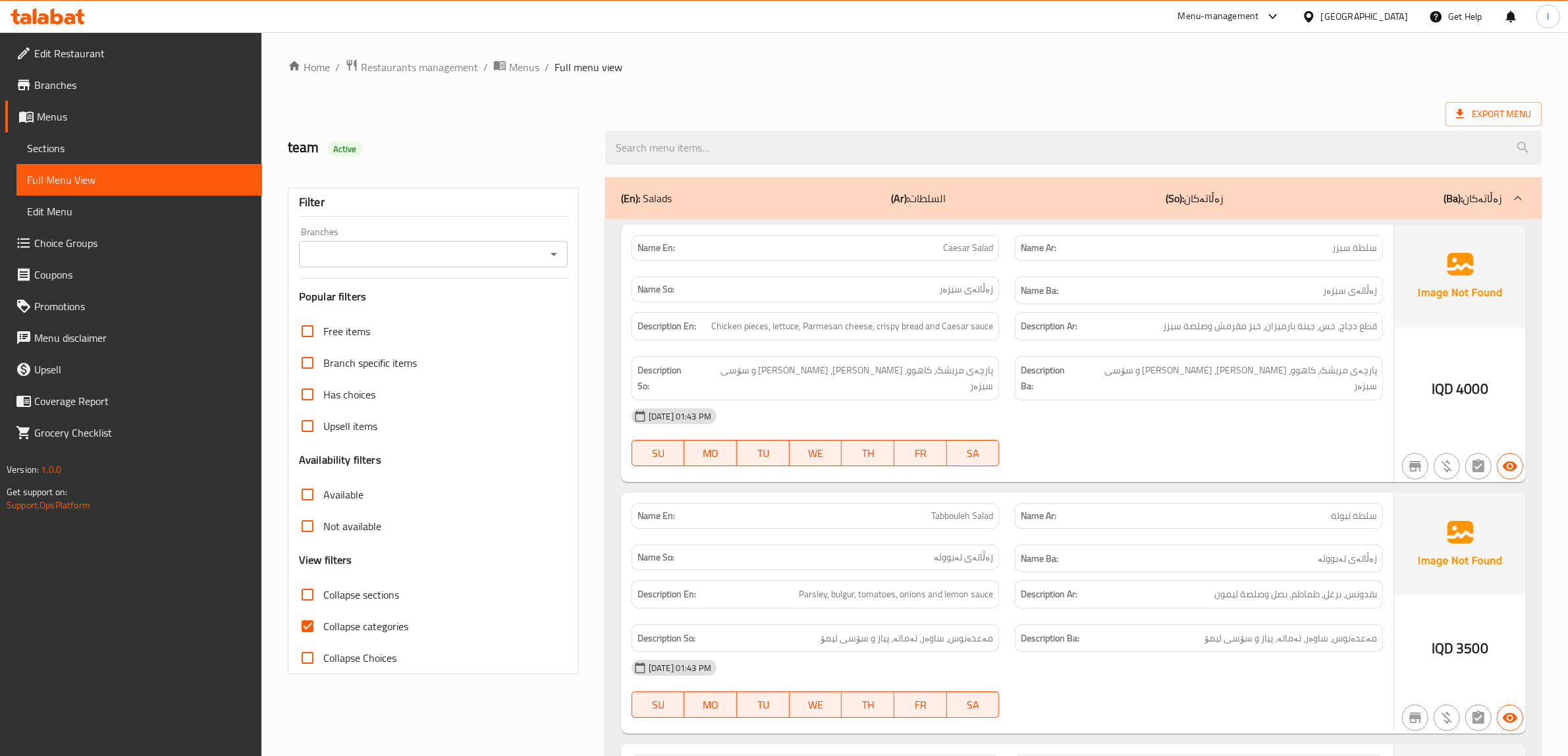
click at [488, 257] on input "Branches" at bounding box center [422, 254] width 239 height 19
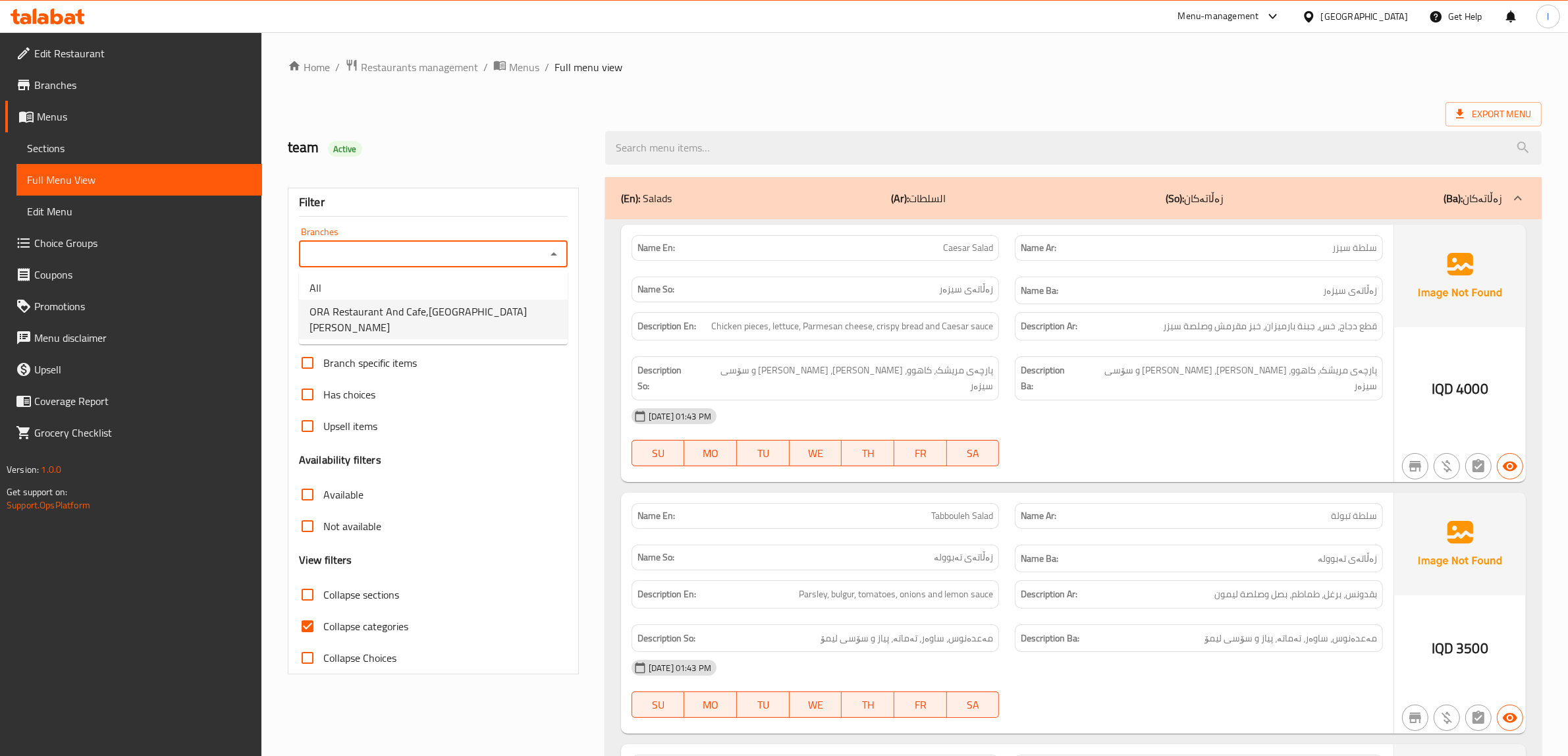
click at [439, 308] on span "ORA Restaurant And Cafe,[GEOGRAPHIC_DATA][PERSON_NAME]" at bounding box center [433, 320] width 247 height 32
type input "ORA Restaurant And Cafe,[GEOGRAPHIC_DATA][PERSON_NAME]"
click at [827, 156] on input "search" at bounding box center [1073, 147] width 936 height 34
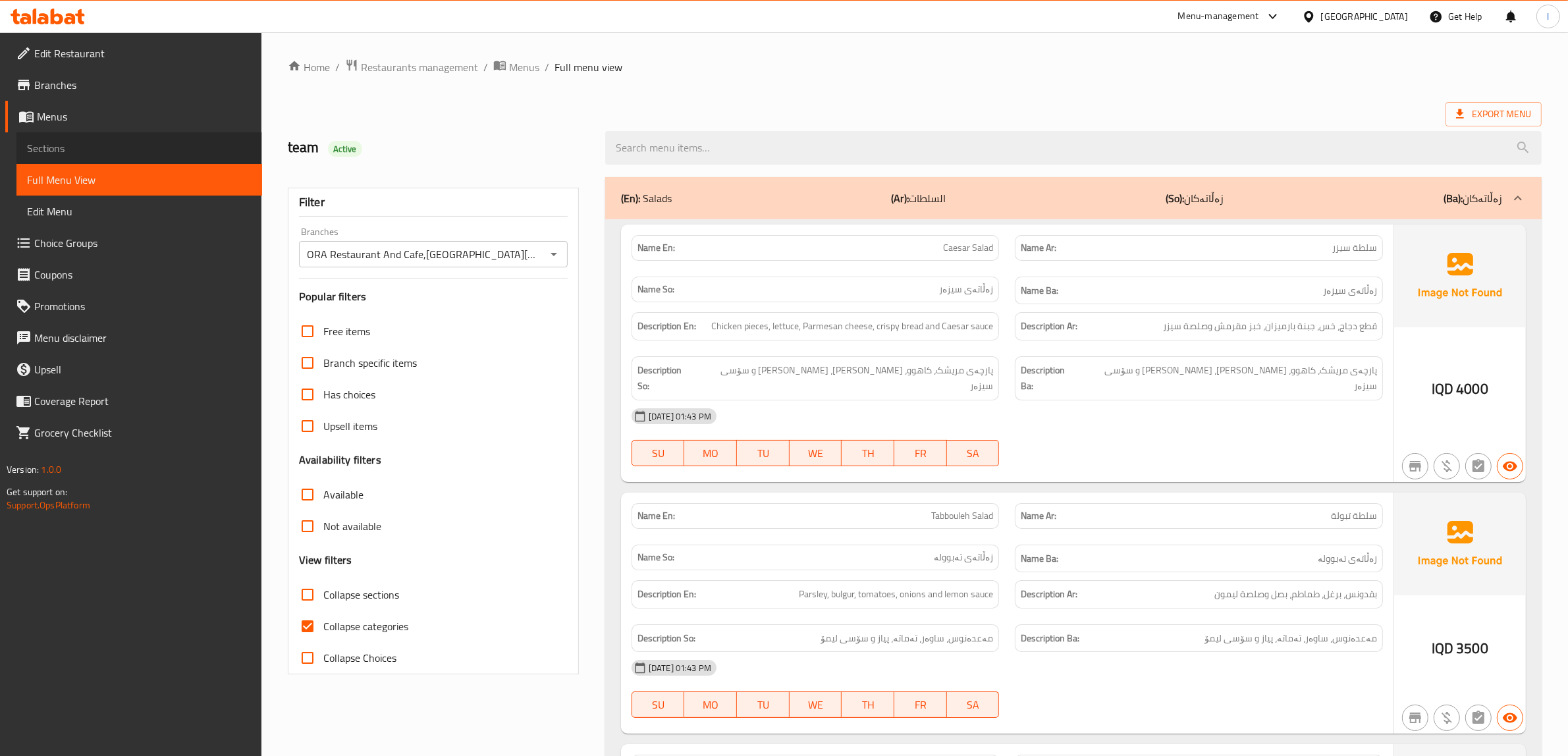
click at [46, 145] on span "Sections" at bounding box center [139, 148] width 225 height 16
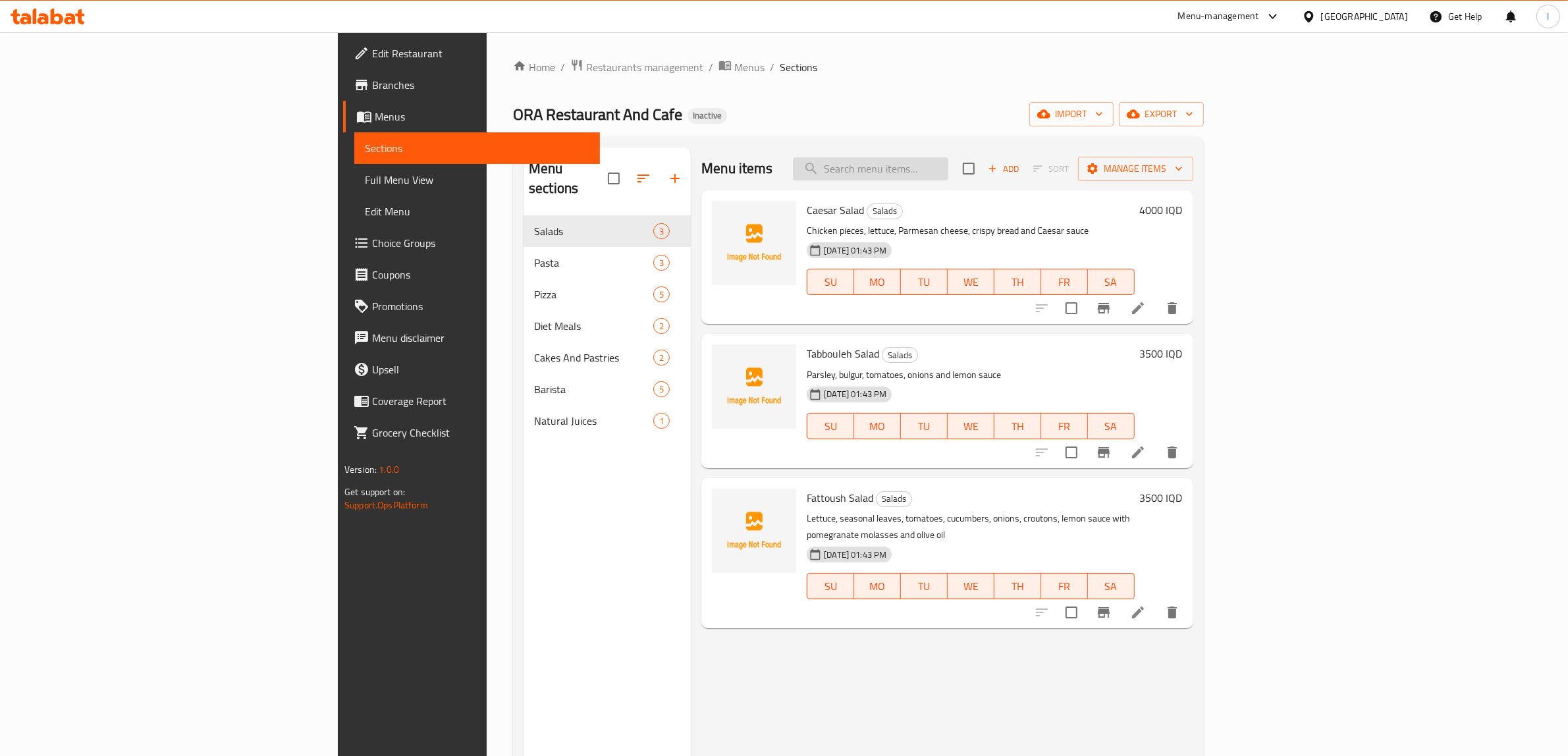
click at [948, 169] on input "search" at bounding box center [871, 168] width 156 height 23
paste input "Piece Of Cake"
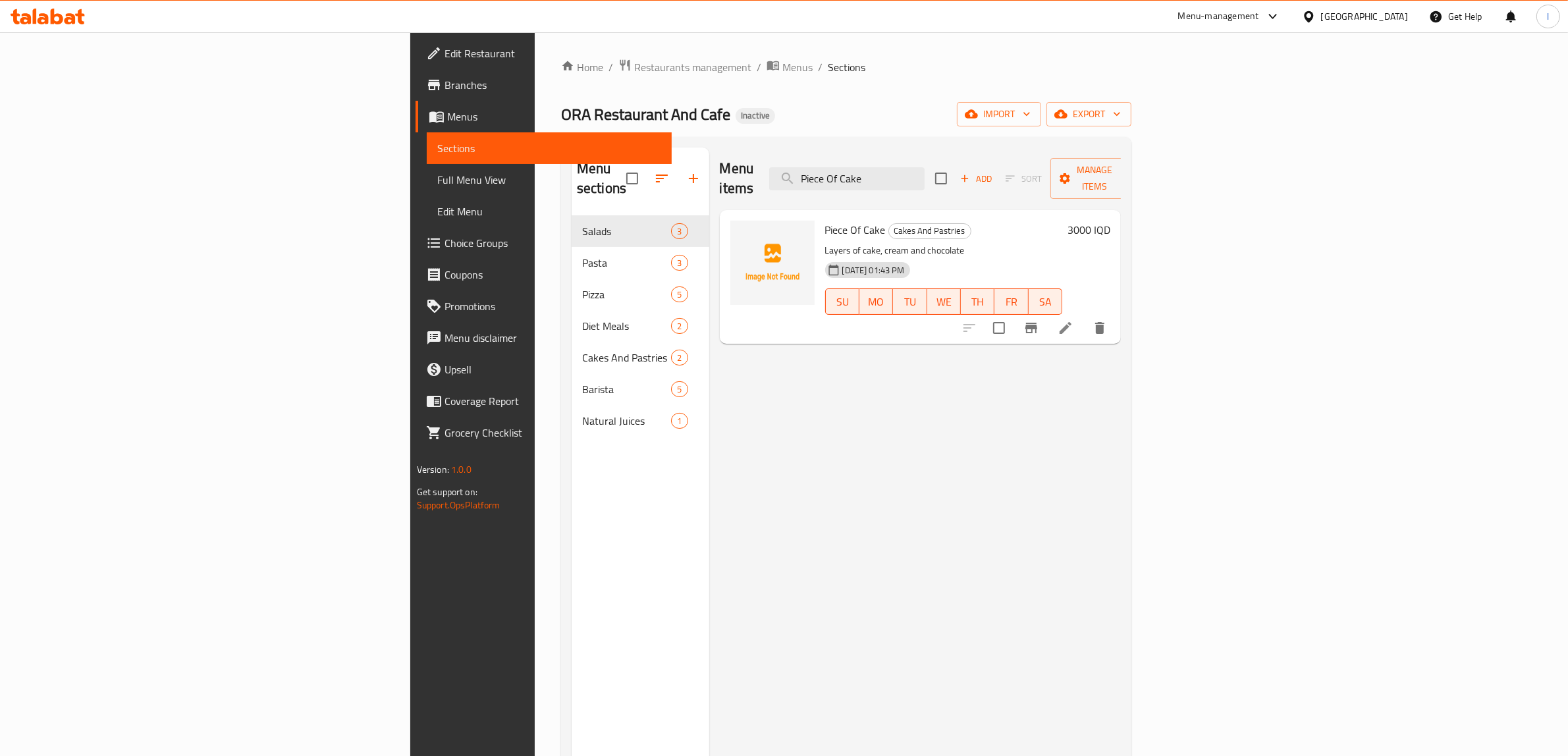
type input "Piece Of Cake"
click at [1073, 320] on icon at bounding box center [1065, 327] width 16 height 16
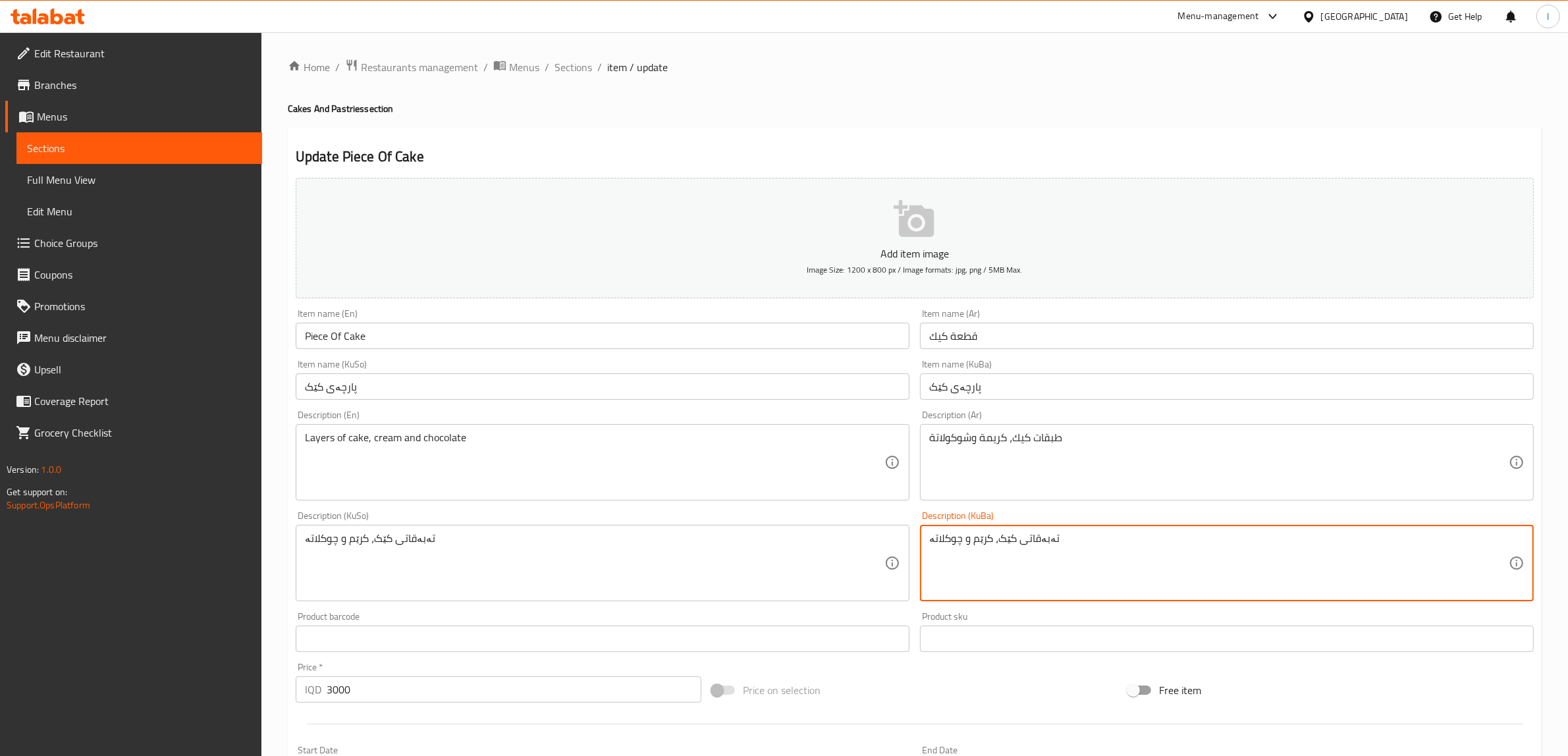
drag, startPoint x: 952, startPoint y: 537, endPoint x: 946, endPoint y: 543, distance: 8.5
click at [951, 537] on textarea "تەبەقاتی کێک، کرێم و چوکلاتە" at bounding box center [1219, 563] width 579 height 63
click at [942, 539] on textarea "تەبەقاتی کێک، کرێم و چوکلاتە" at bounding box center [1219, 563] width 579 height 63
paste textarea "ۆکلێت"
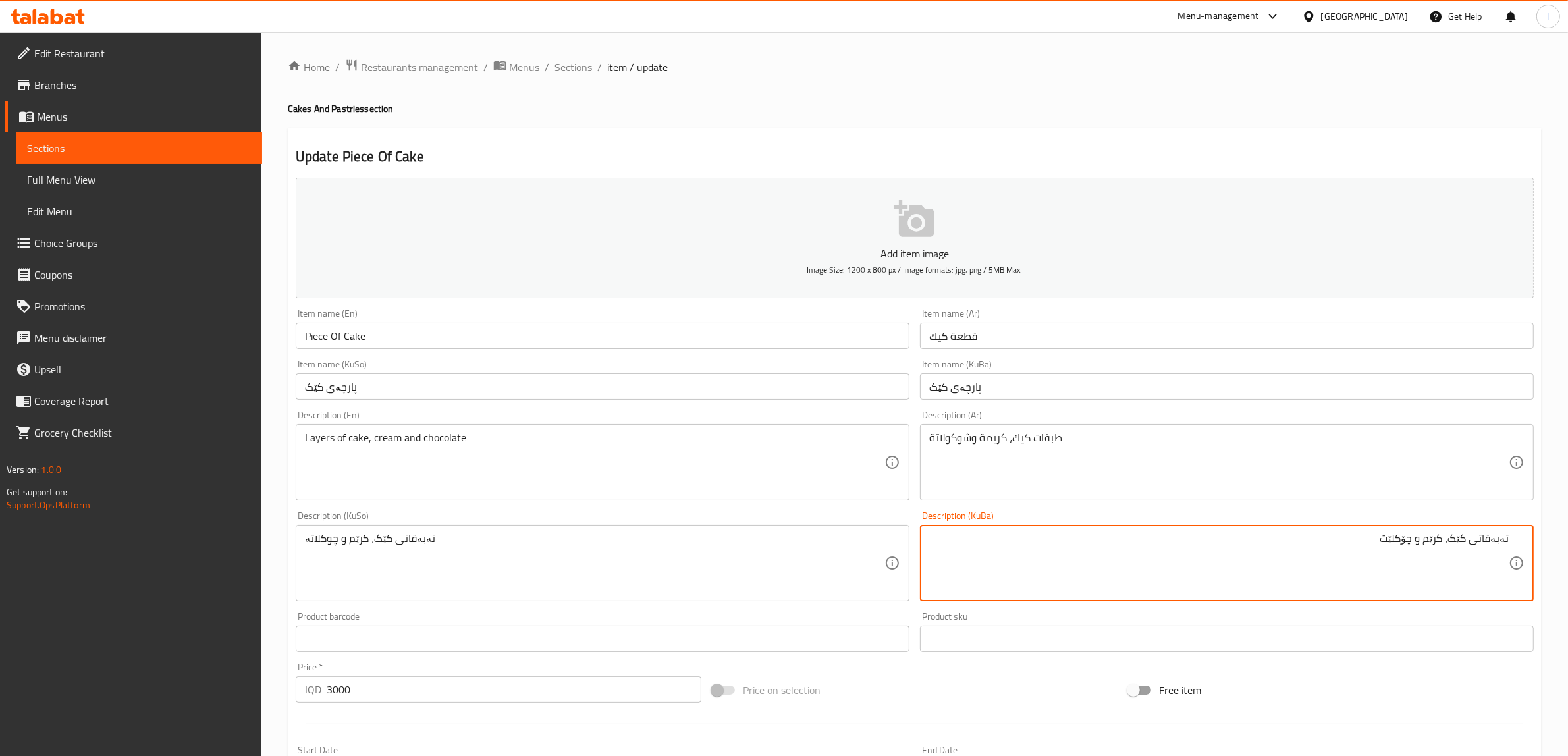
drag, startPoint x: 1303, startPoint y: 542, endPoint x: 1579, endPoint y: 553, distance: 276.2
click at [1568, 553] on html "​ Menu-management [GEOGRAPHIC_DATA] Get Help l Edit Restaurant Branches Menus S…" at bounding box center [784, 378] width 1568 height 756
type textarea "تەبەقاتی کێک، کرێم و چۆکلێت"
drag, startPoint x: 360, startPoint y: 560, endPoint x: 0, endPoint y: 518, distance: 362.4
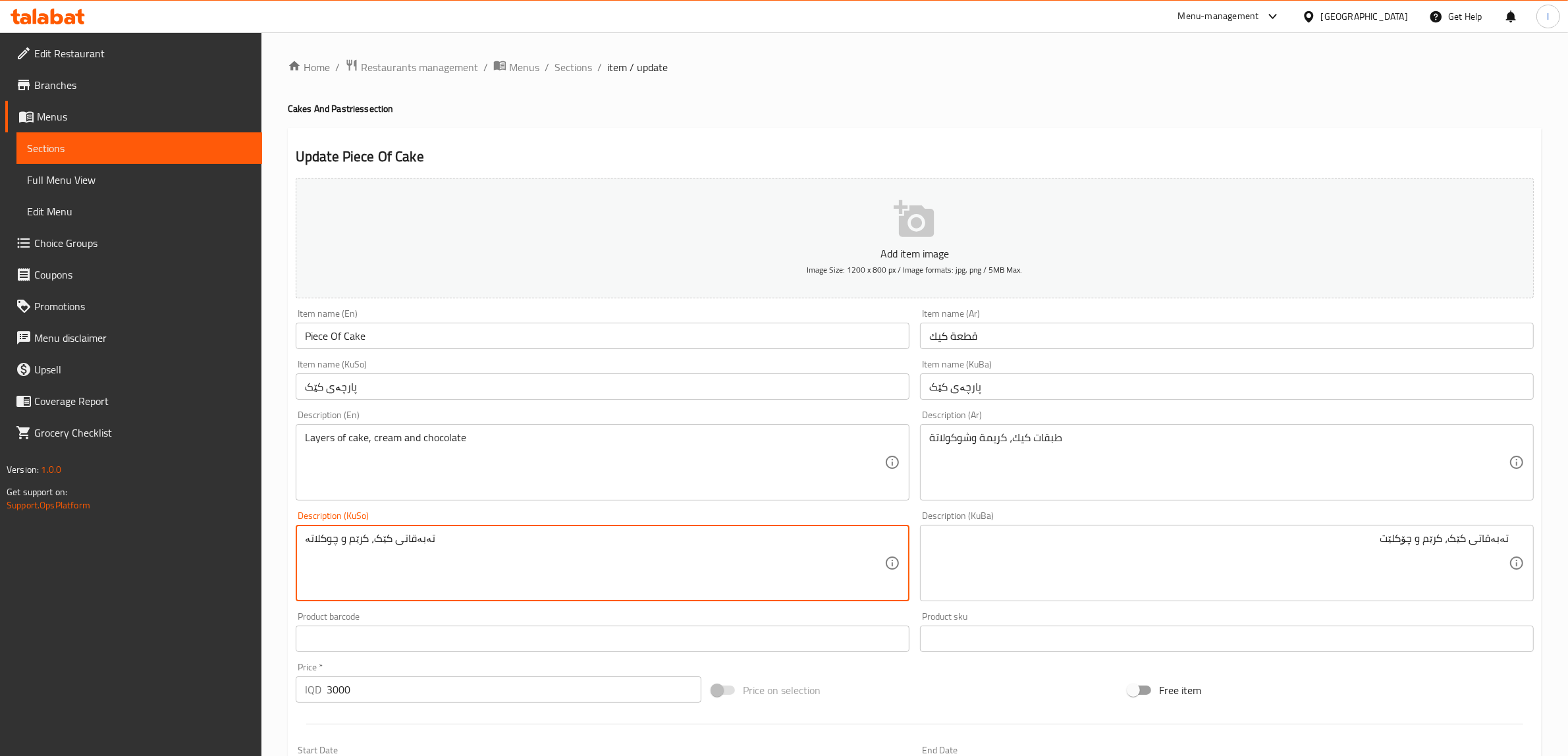
paste textarea "ۆکلێت"
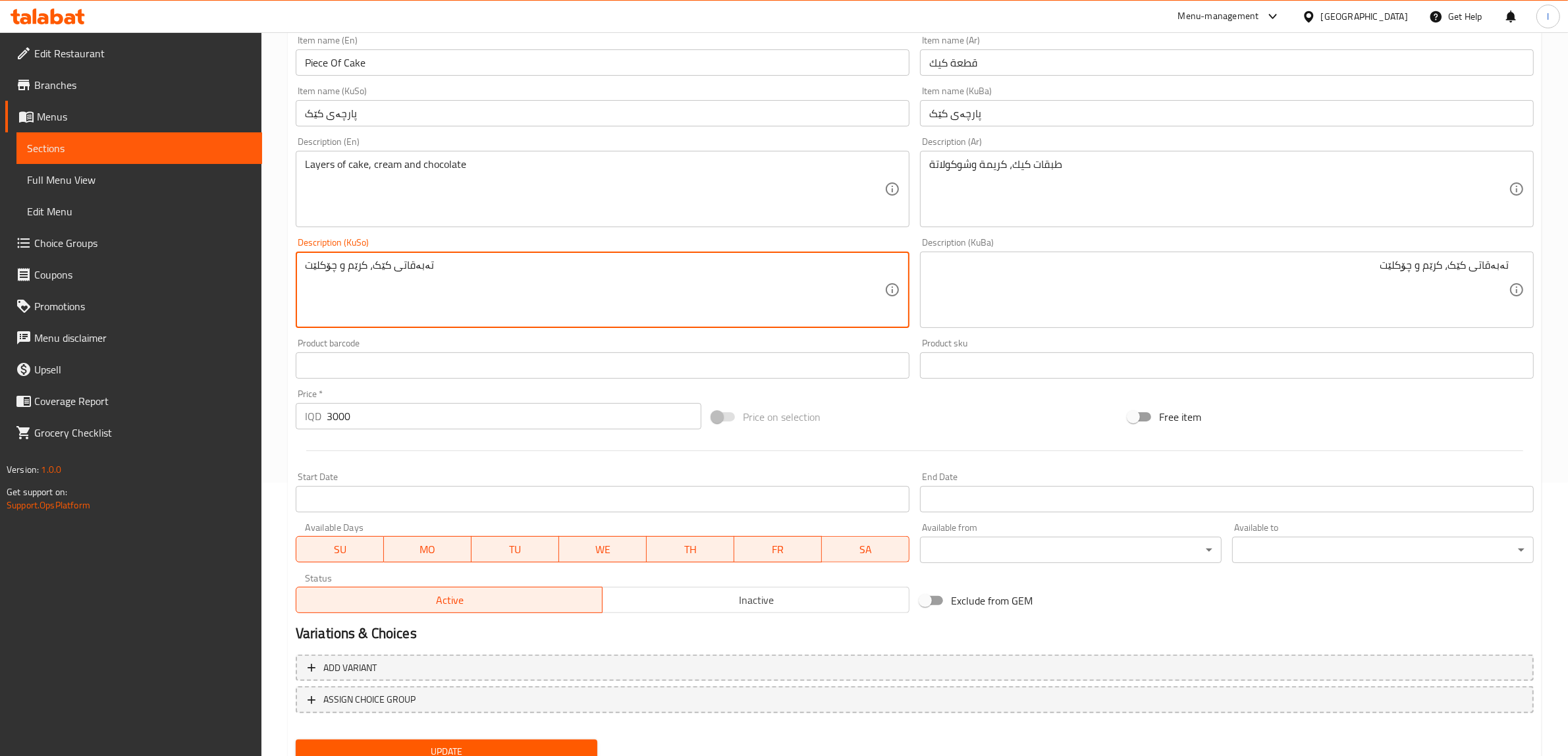
scroll to position [323, 0]
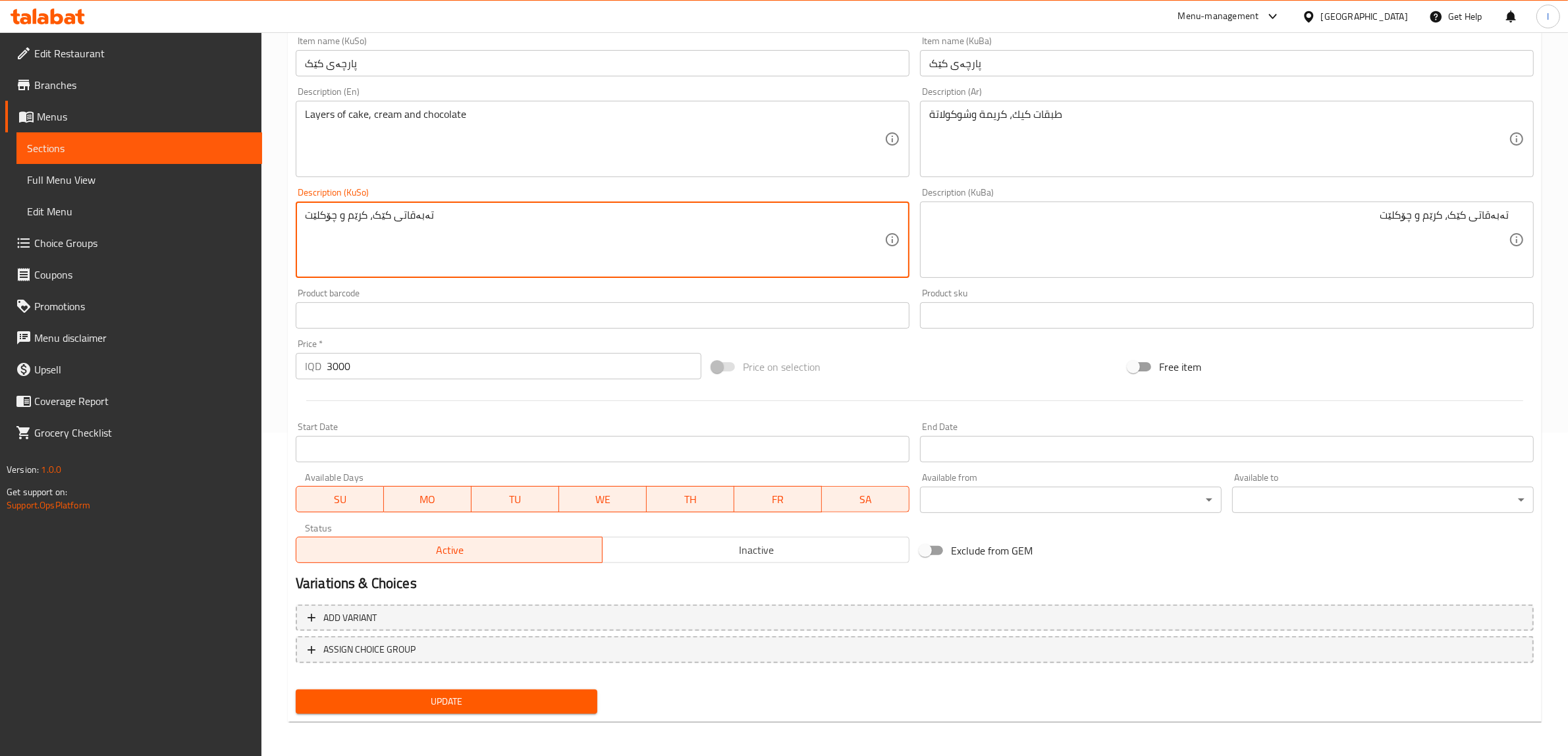
type textarea "تەبەقاتی کێک، کرێم و چۆکلێت"
drag, startPoint x: 438, startPoint y: 691, endPoint x: 435, endPoint y: 684, distance: 7.6
click at [435, 693] on span "Update" at bounding box center [446, 702] width 280 height 17
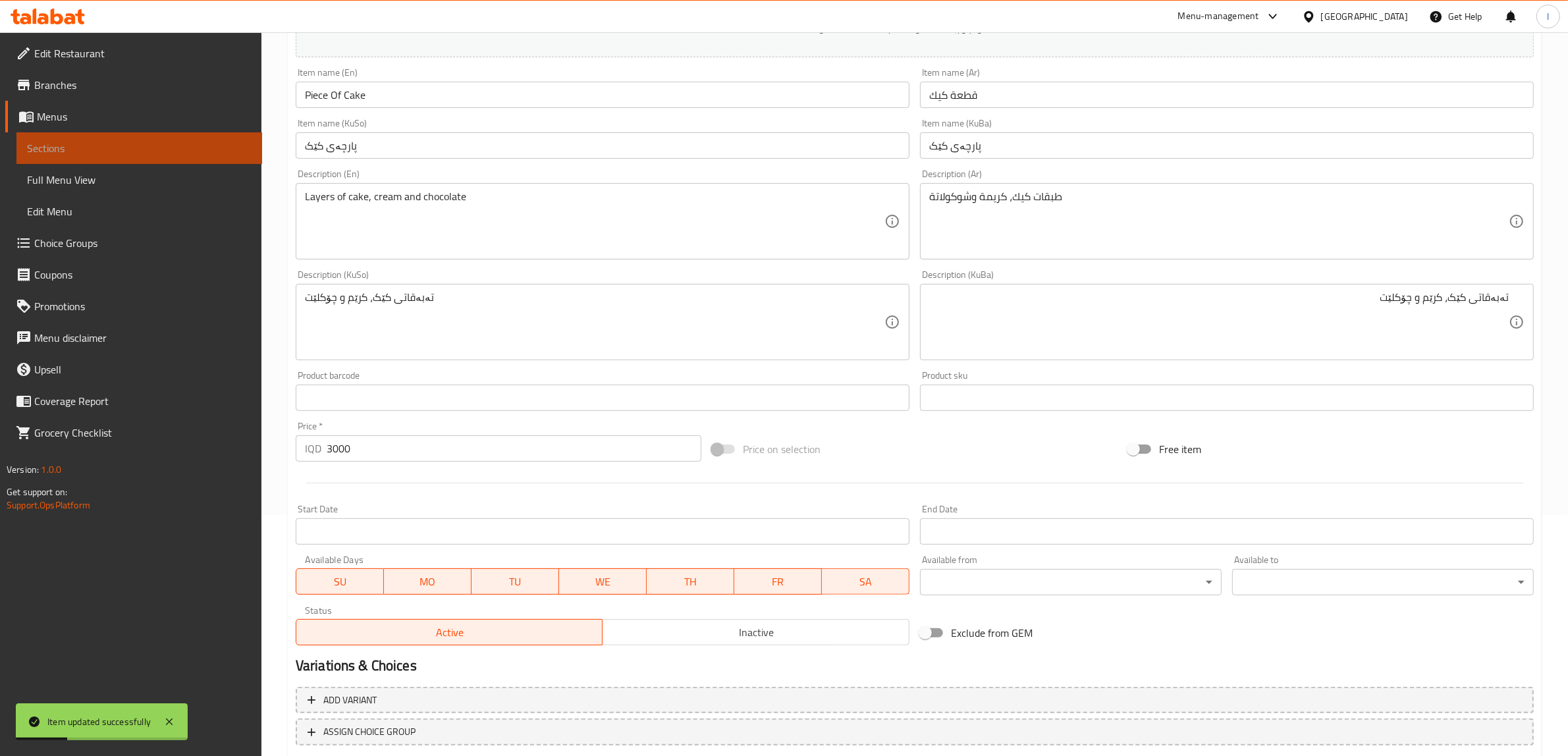
click at [126, 154] on span "Sections" at bounding box center [139, 148] width 225 height 16
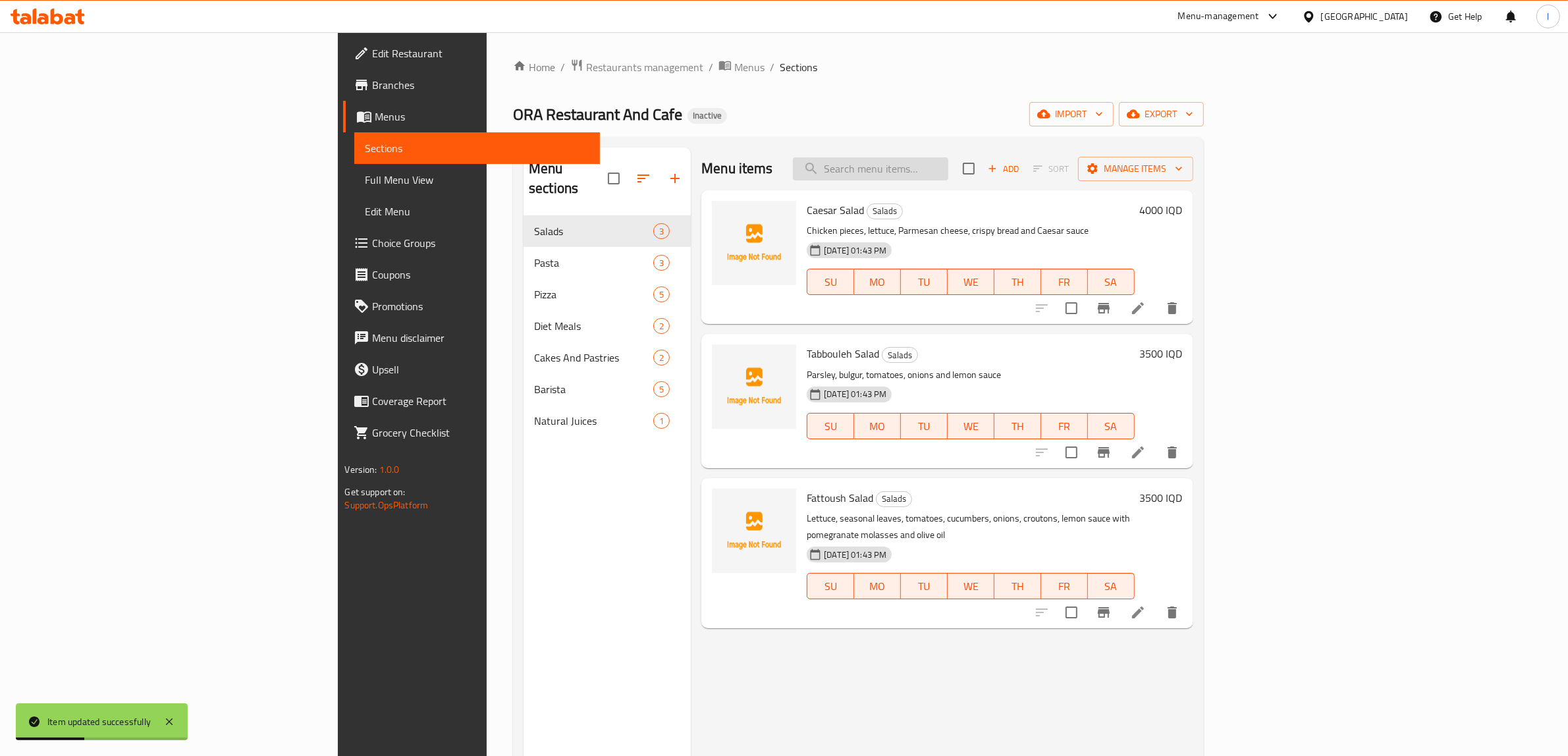
click at [948, 163] on input "search" at bounding box center [871, 168] width 156 height 23
paste input "Fruit Crepe"
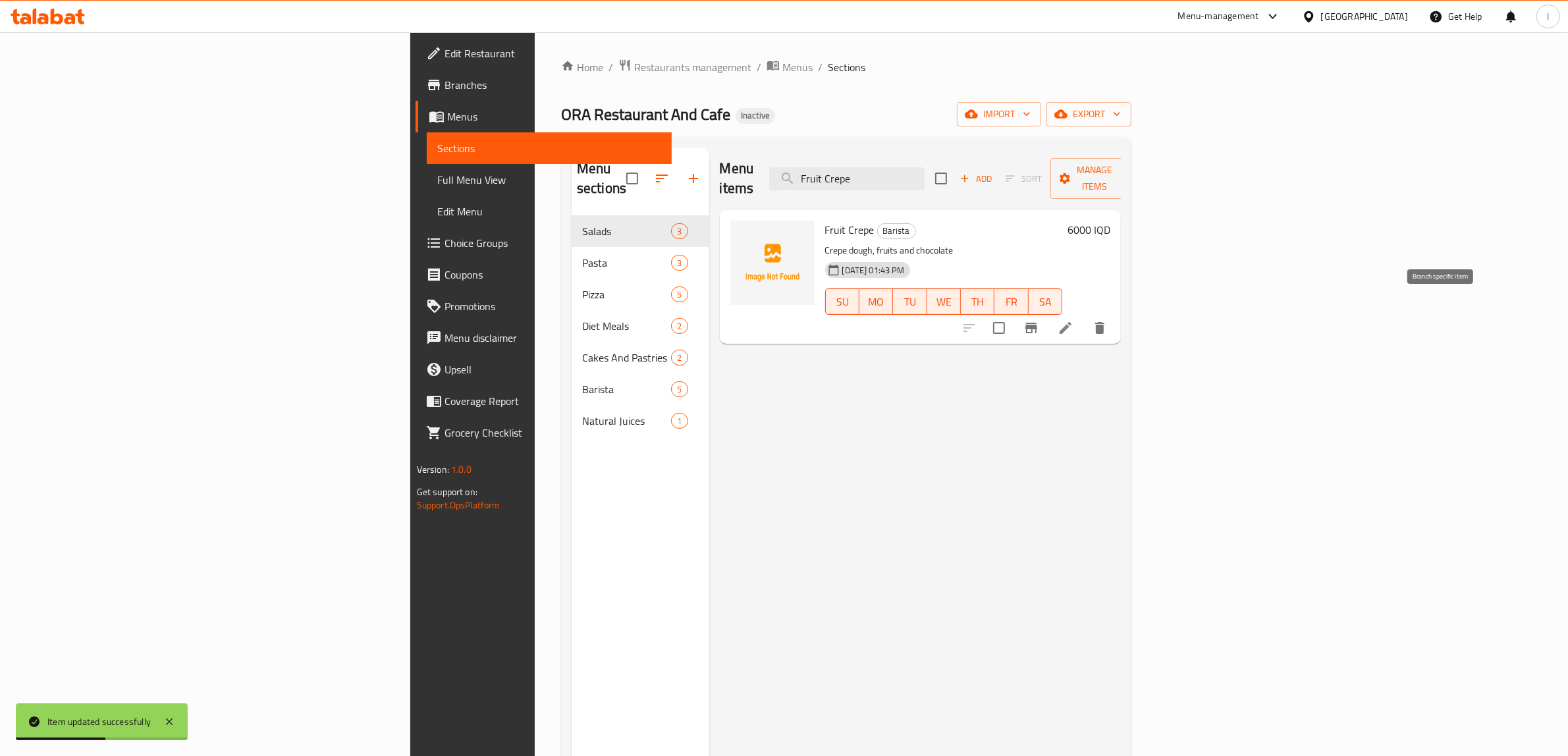
type input "Fruit Crepe"
click at [1084, 316] on li at bounding box center [1066, 328] width 37 height 23
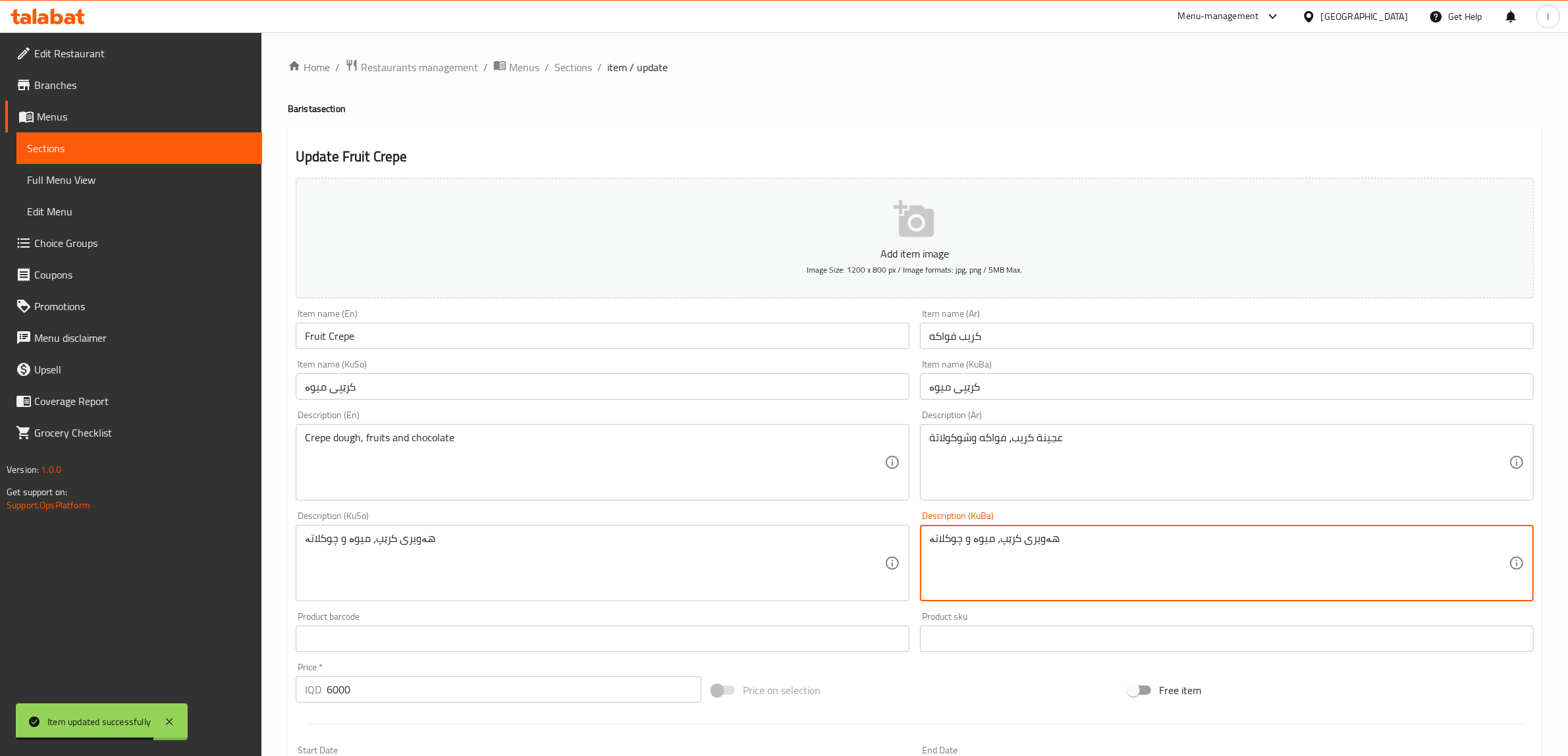
click at [946, 539] on textarea "هەویری کرێپ، میوە و چوکلاتە" at bounding box center [1219, 563] width 579 height 63
paste textarea "ۆکلێت"
drag, startPoint x: 985, startPoint y: 539, endPoint x: 619, endPoint y: 515, distance: 366.8
click at [630, 519] on div "Add item image Image Size: 1200 x 800 px / Image formats: jpg, png / 5MB Max. I…" at bounding box center [914, 532] width 1248 height 719
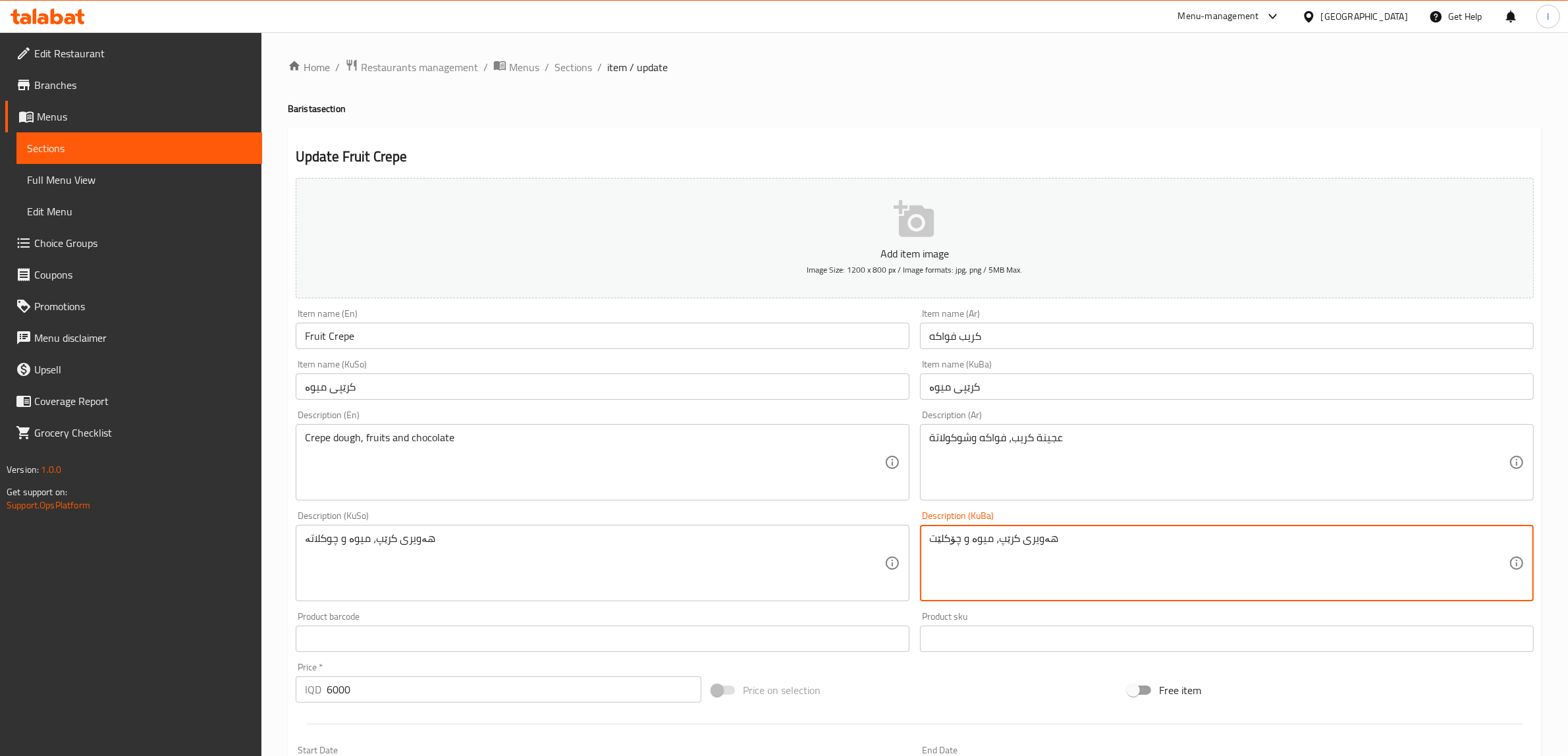
type textarea "هەویری کرێپ، میوە و چۆکلێت"
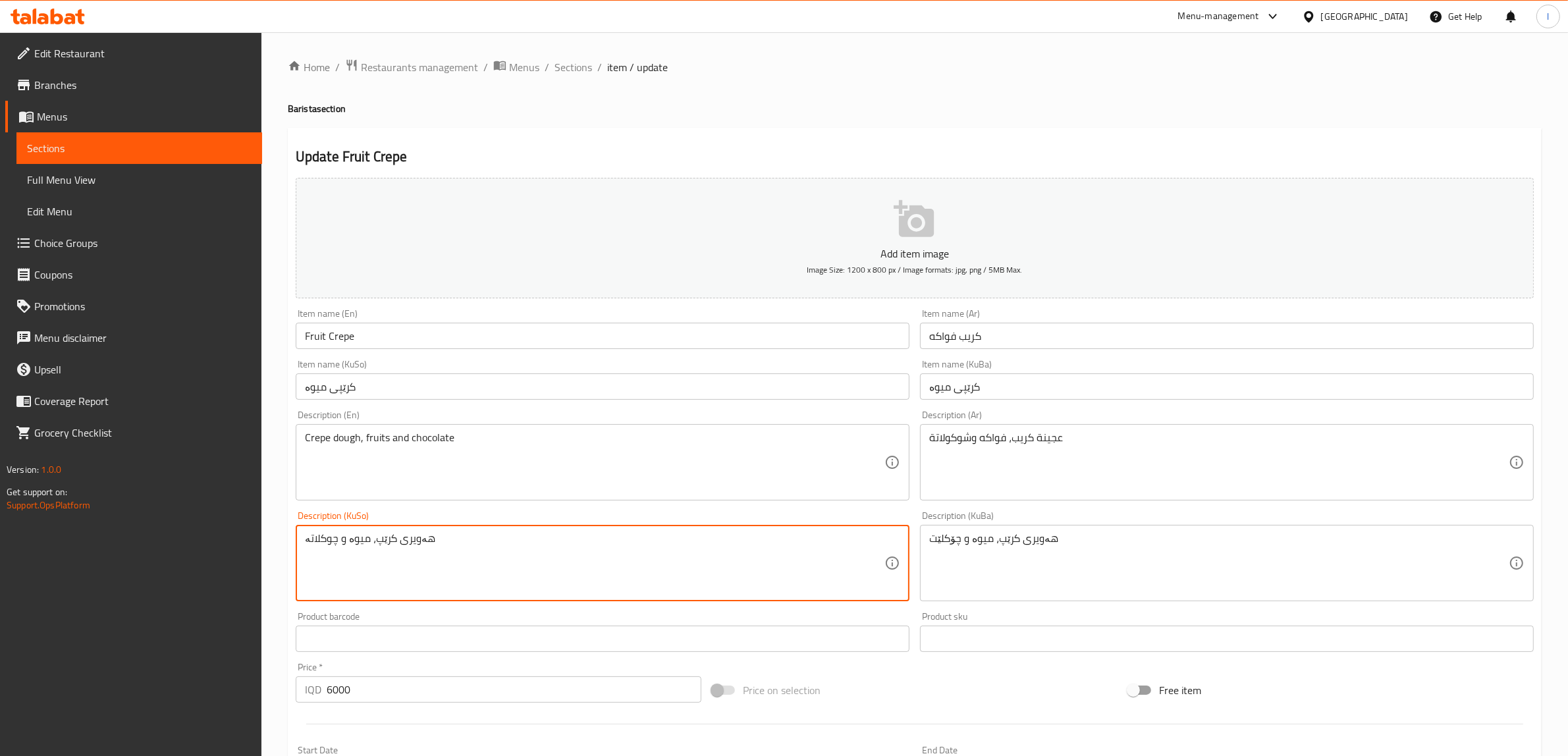
drag, startPoint x: 489, startPoint y: 551, endPoint x: 0, endPoint y: 511, distance: 490.6
paste textarea "ۆکلێت"
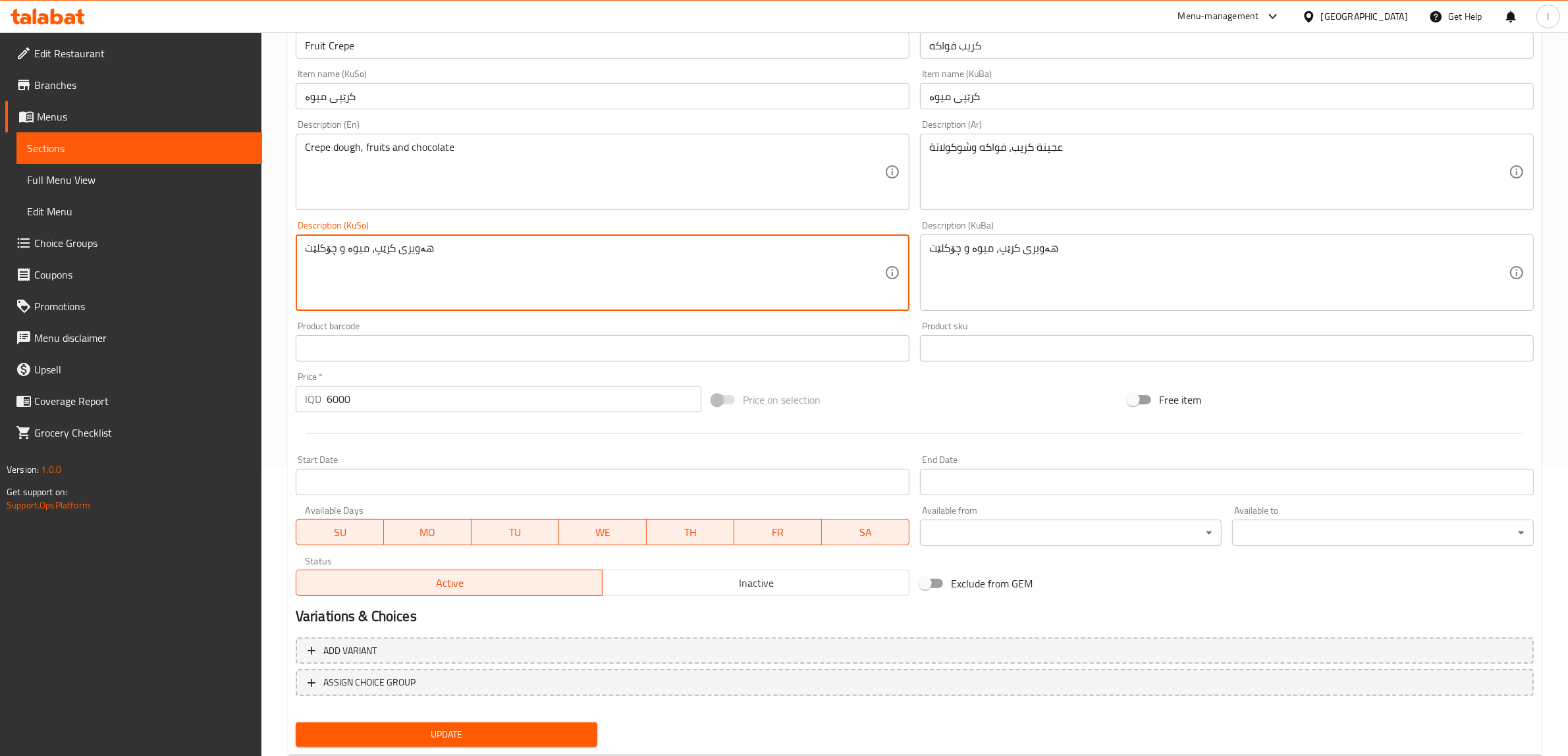
scroll to position [323, 0]
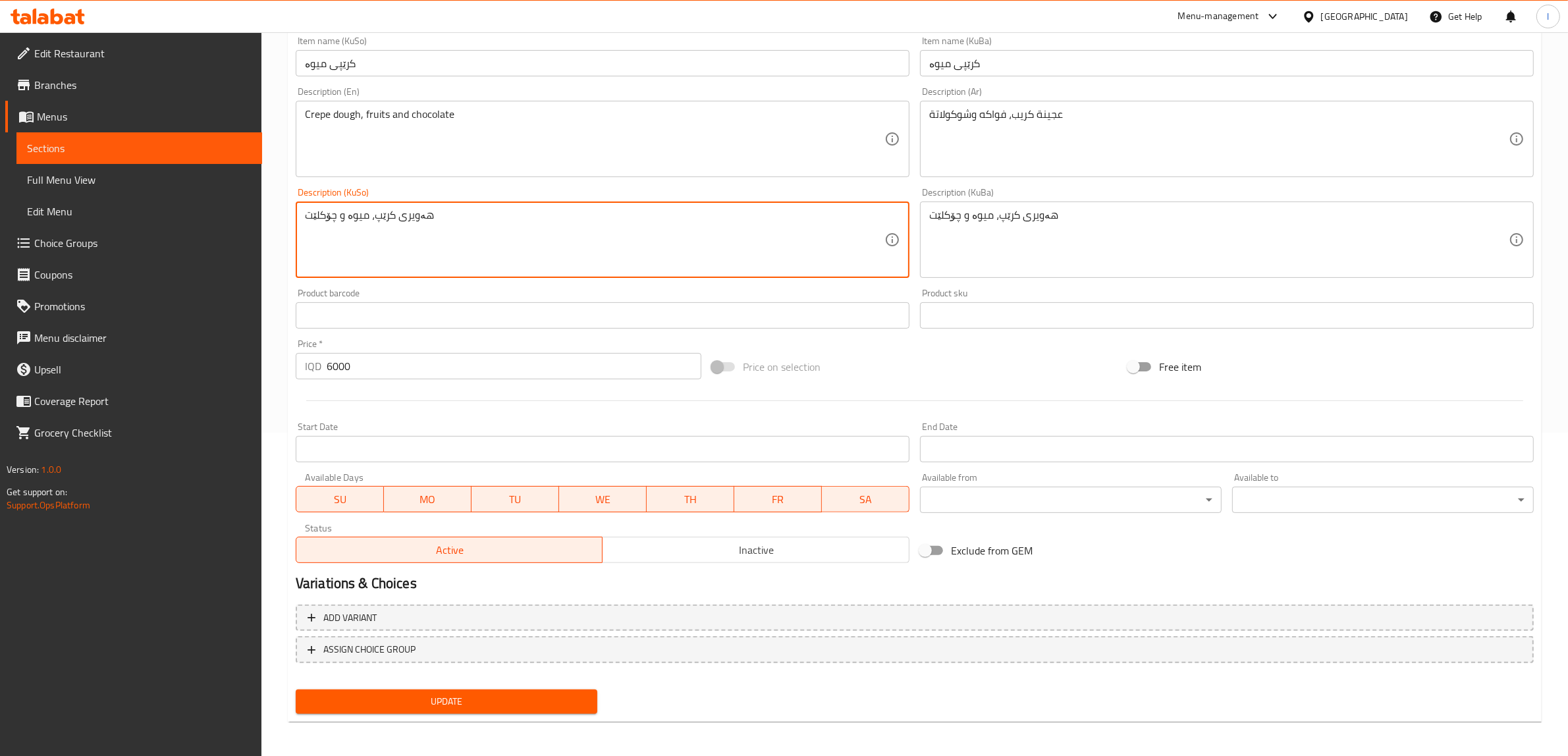
type textarea "هەویری کرێپ، میوە و چۆکلێت"
click at [406, 702] on span "Update" at bounding box center [446, 702] width 280 height 17
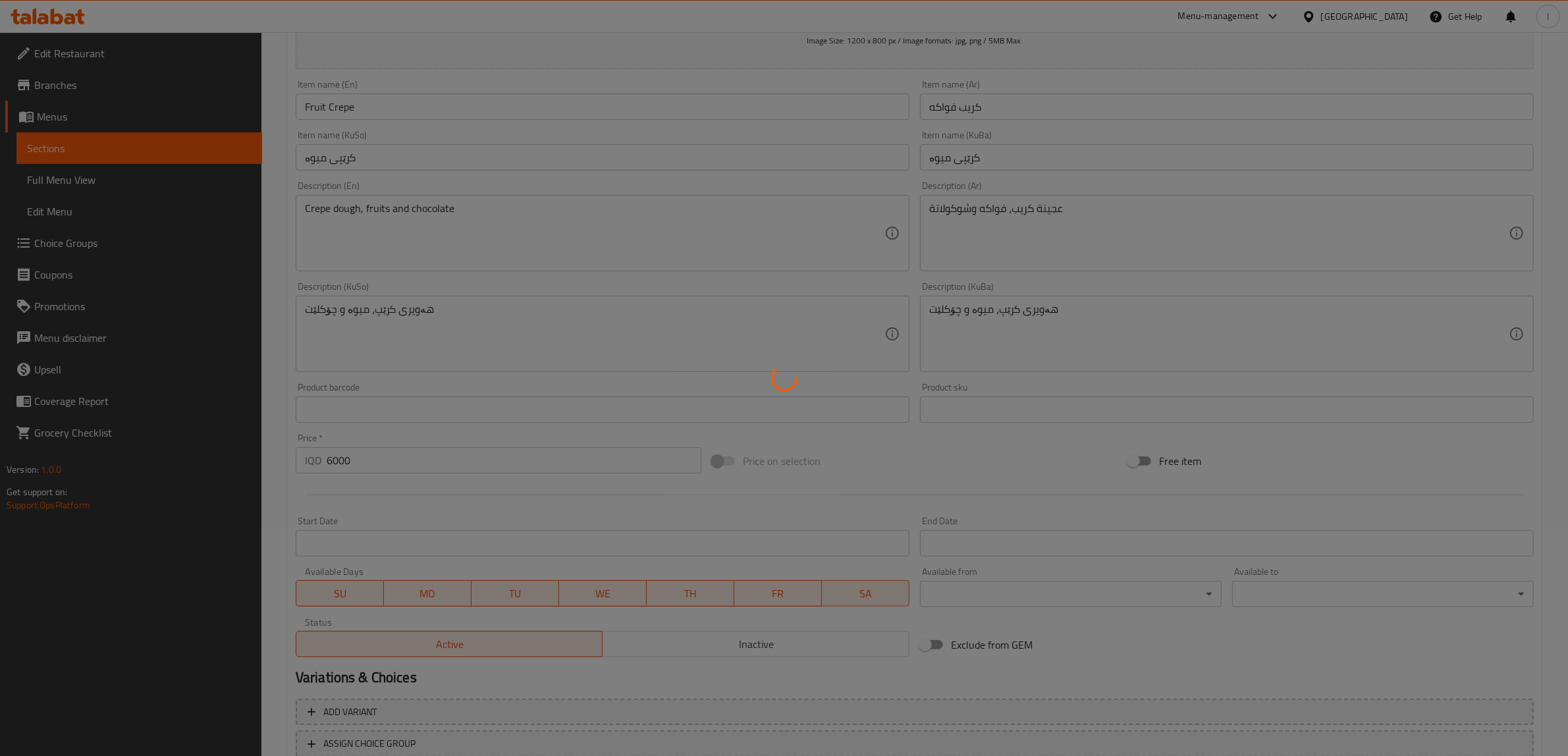
scroll to position [0, 0]
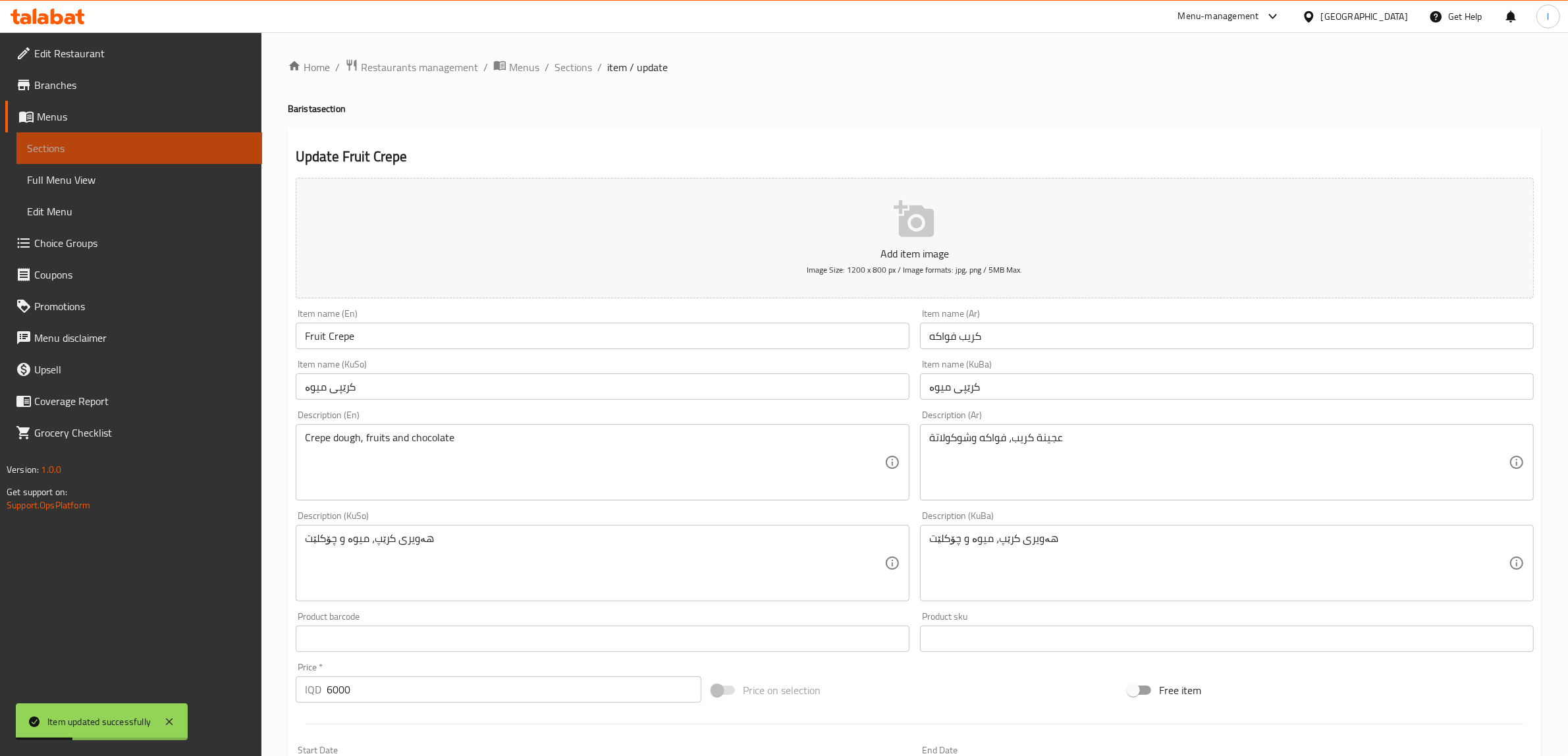
click at [142, 143] on span "Sections" at bounding box center [139, 148] width 225 height 16
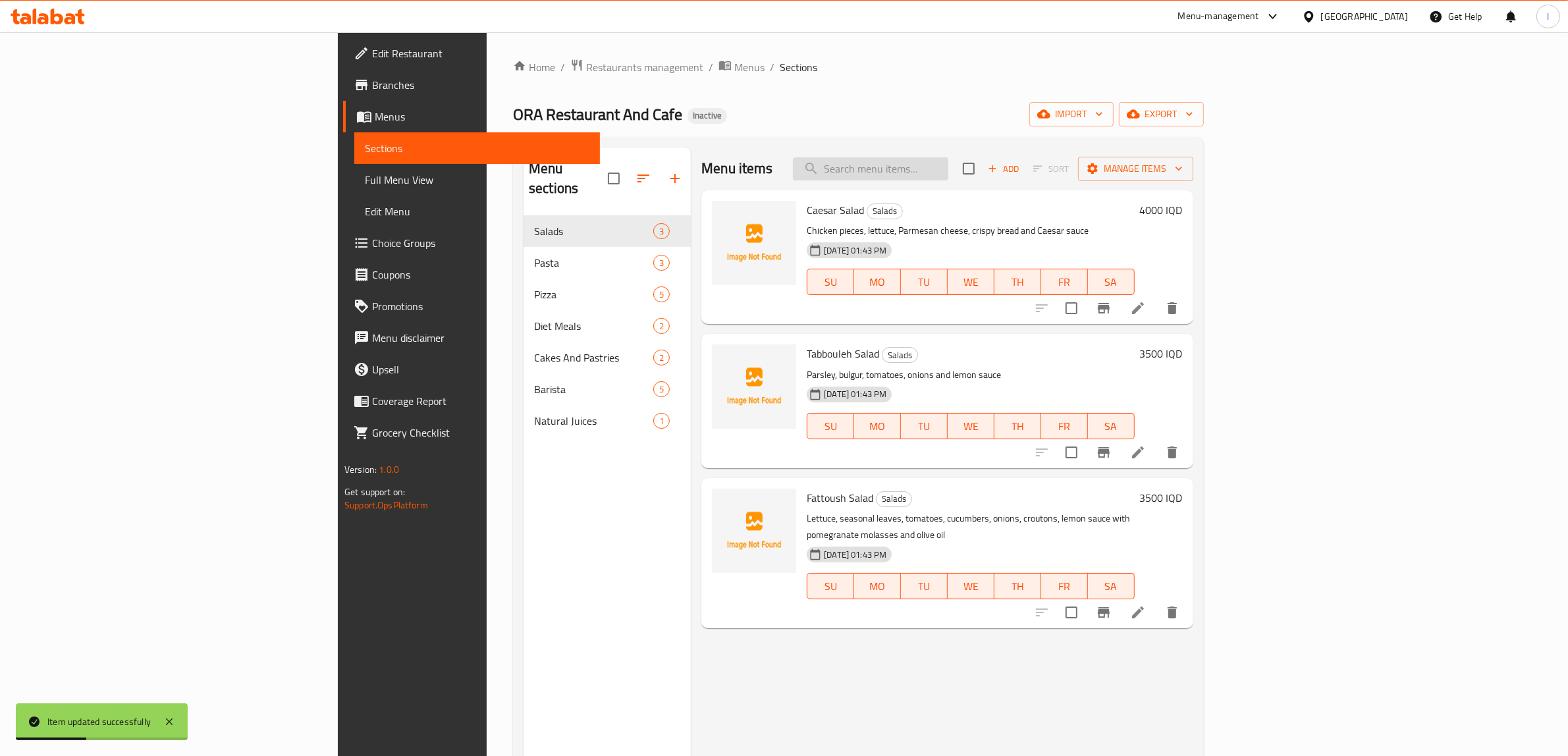
click at [948, 174] on input "search" at bounding box center [871, 168] width 156 height 23
paste input "Waffle"
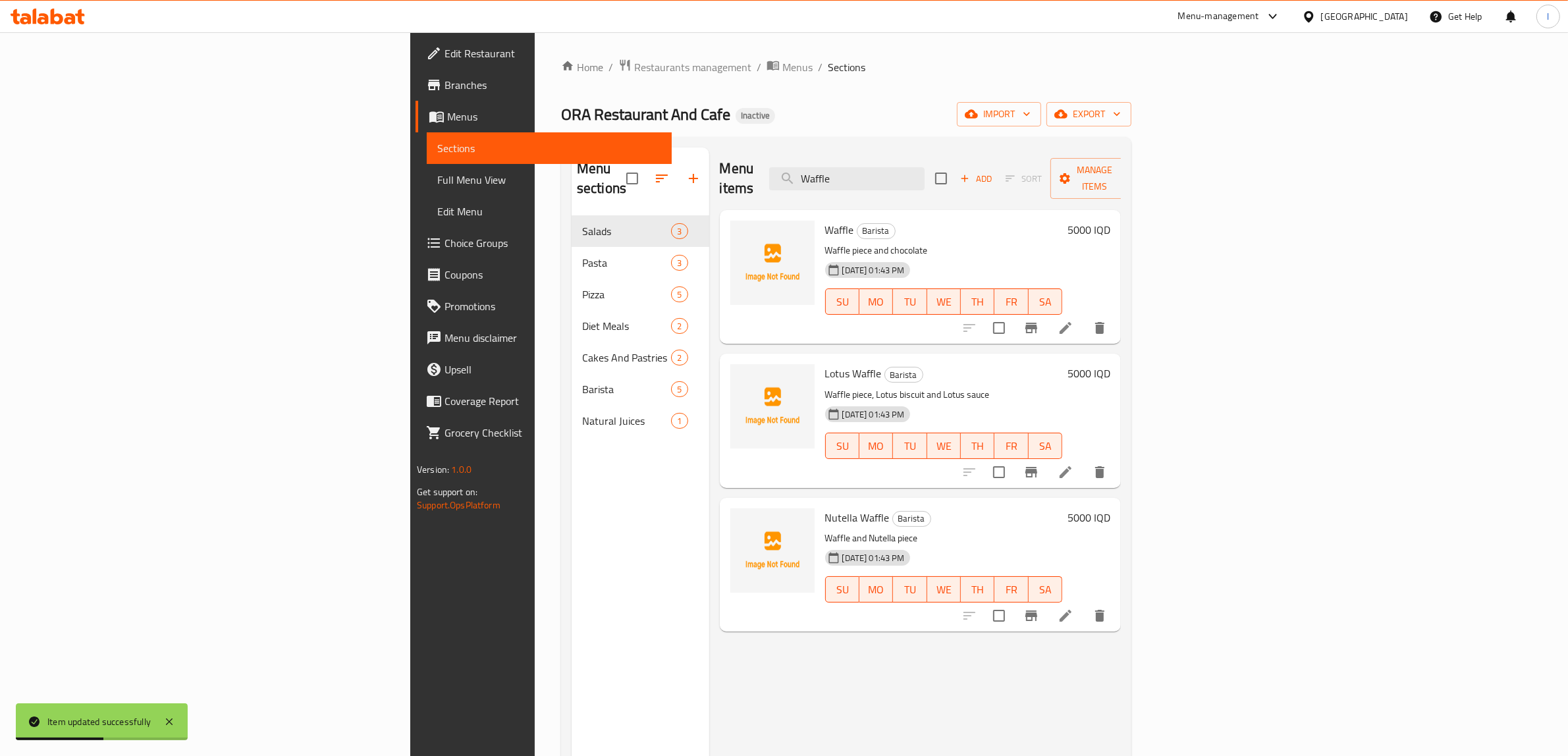
type input "Waffle"
click at [1073, 320] on icon at bounding box center [1065, 327] width 16 height 16
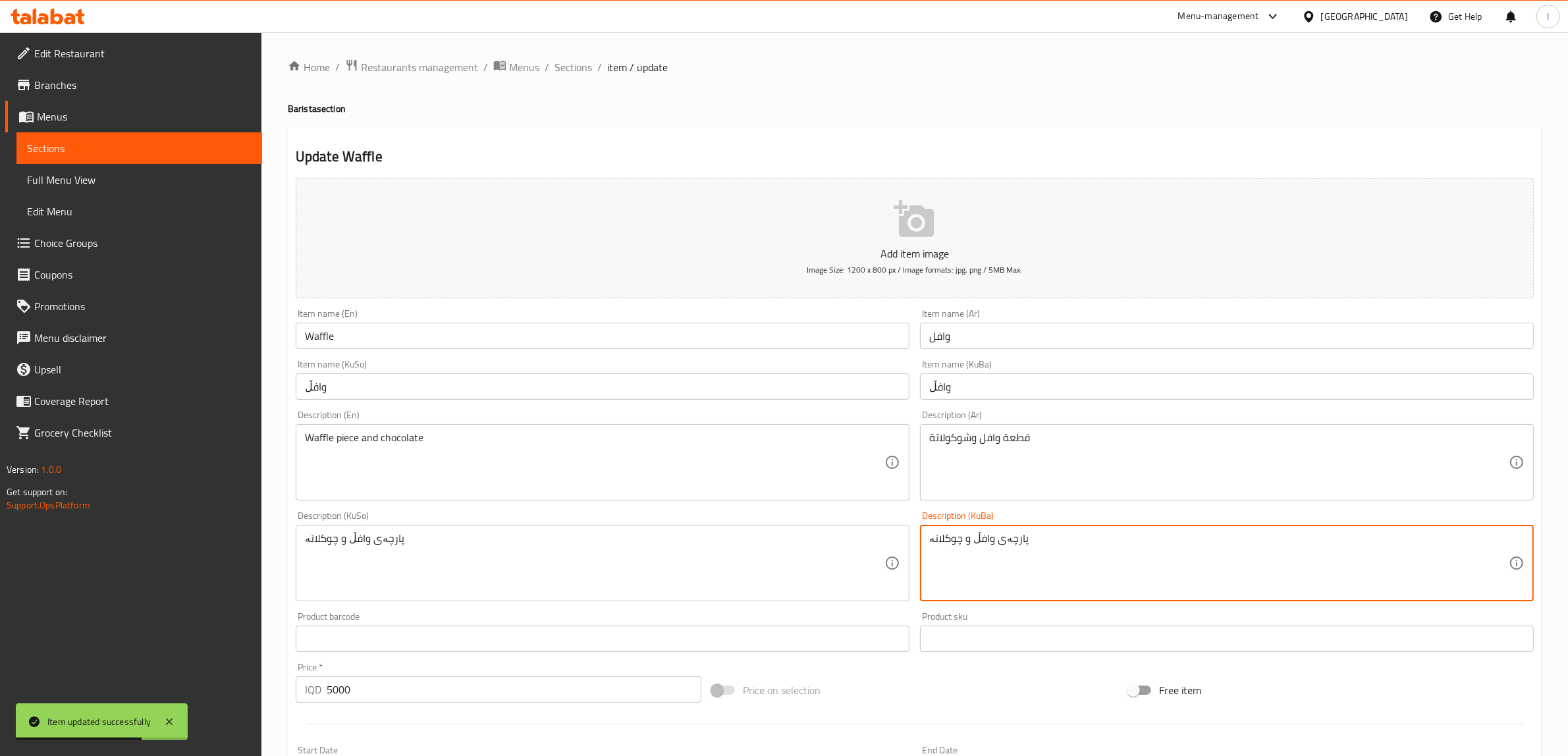
click at [949, 539] on textarea "پارچەی وافڵ و چوکلاتە" at bounding box center [1219, 563] width 579 height 63
paste textarea "ۆکلێت"
click at [962, 542] on textarea "پارچەی وافڵ و چۆکلێت" at bounding box center [1219, 563] width 579 height 63
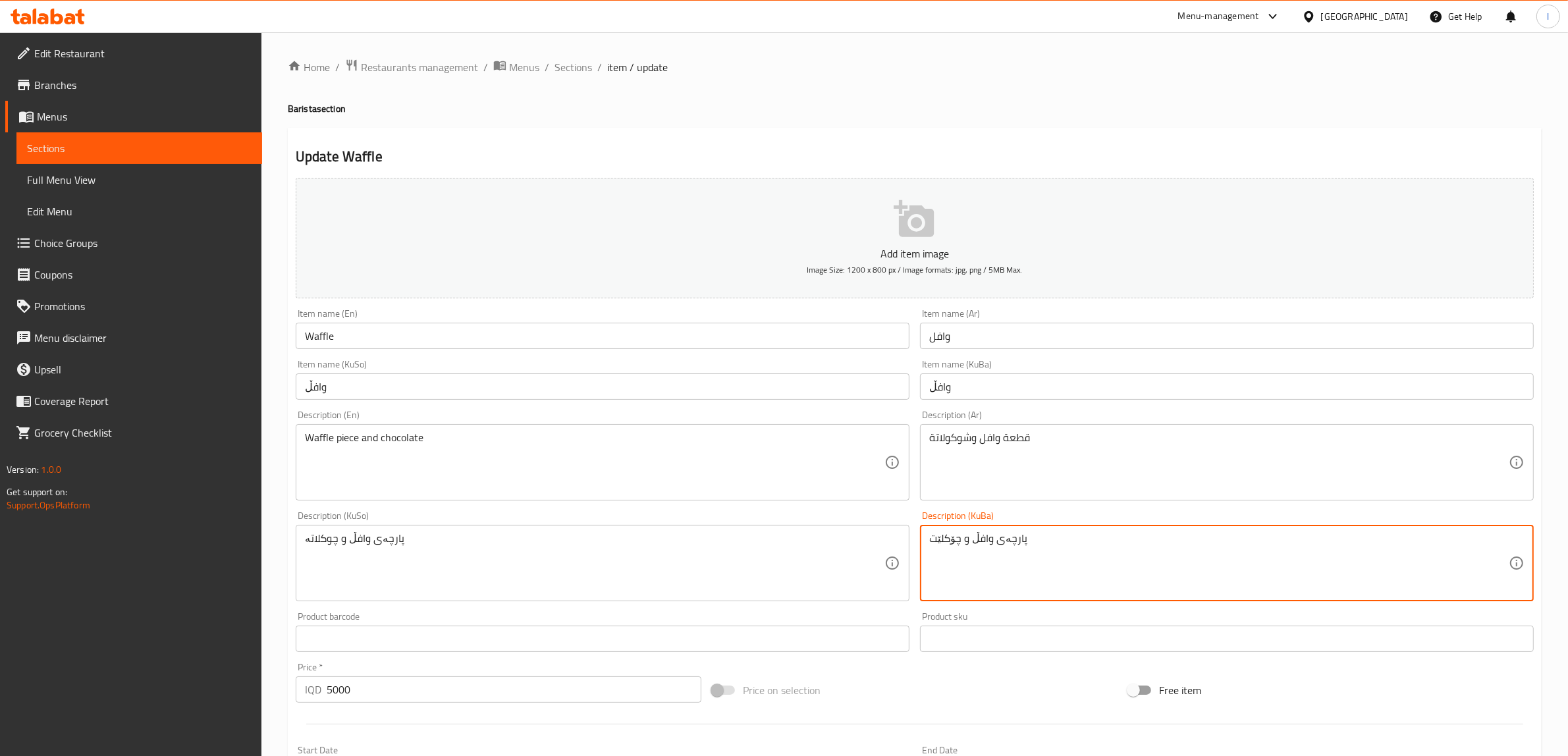
type textarea "پارچەی وافڵ و چۆکلێت"
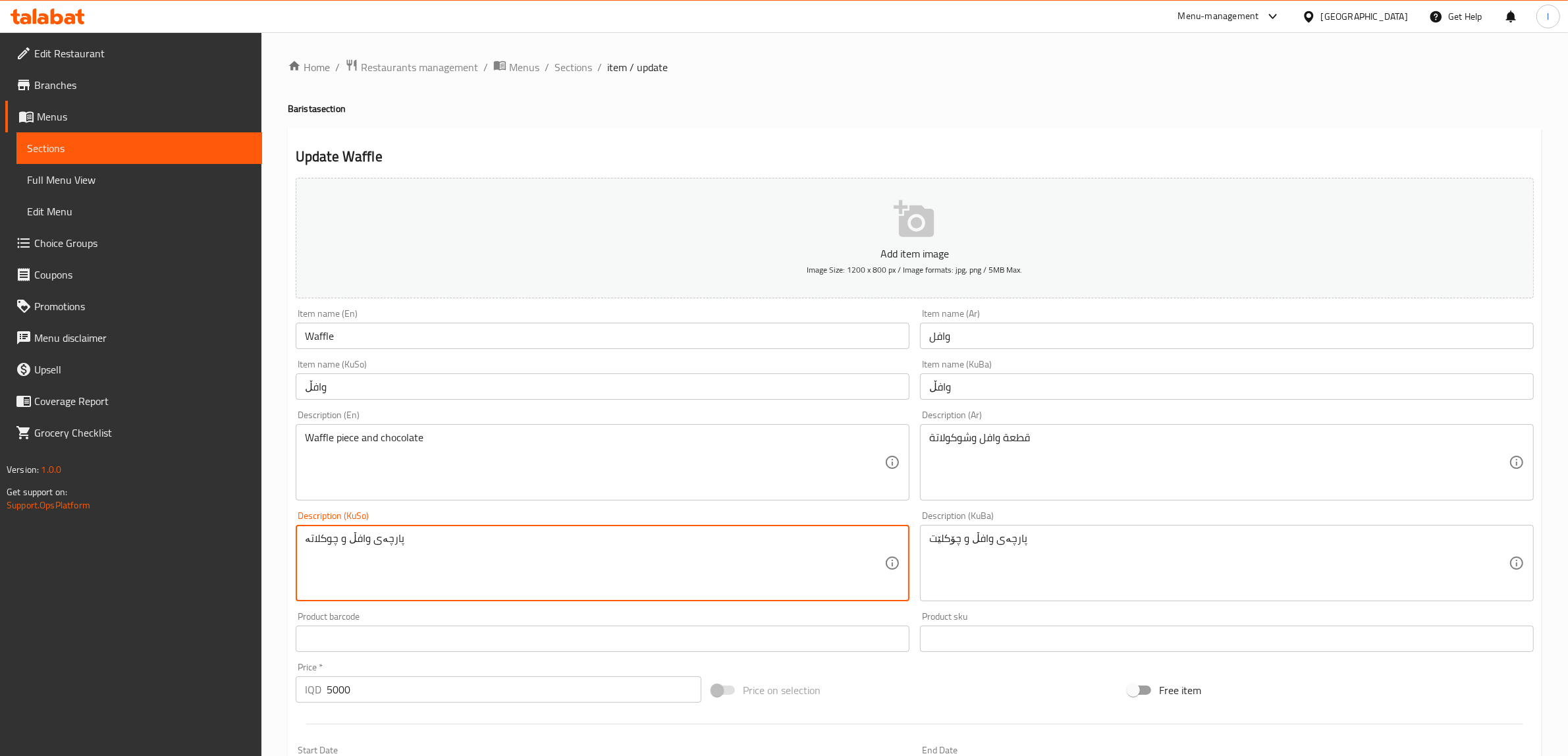
drag, startPoint x: 407, startPoint y: 544, endPoint x: 212, endPoint y: 502, distance: 199.5
paste textarea "ۆکلێت"
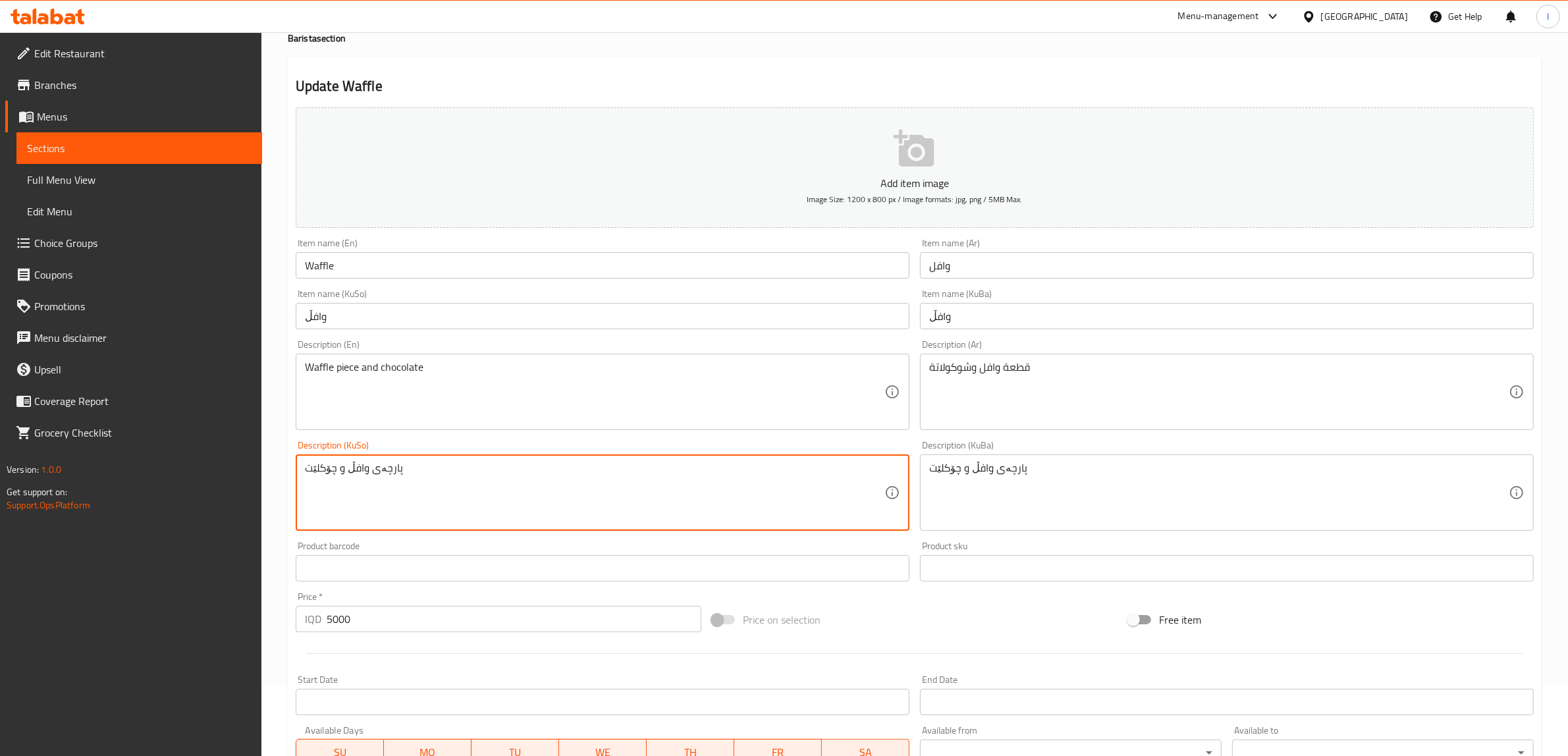
scroll to position [323, 0]
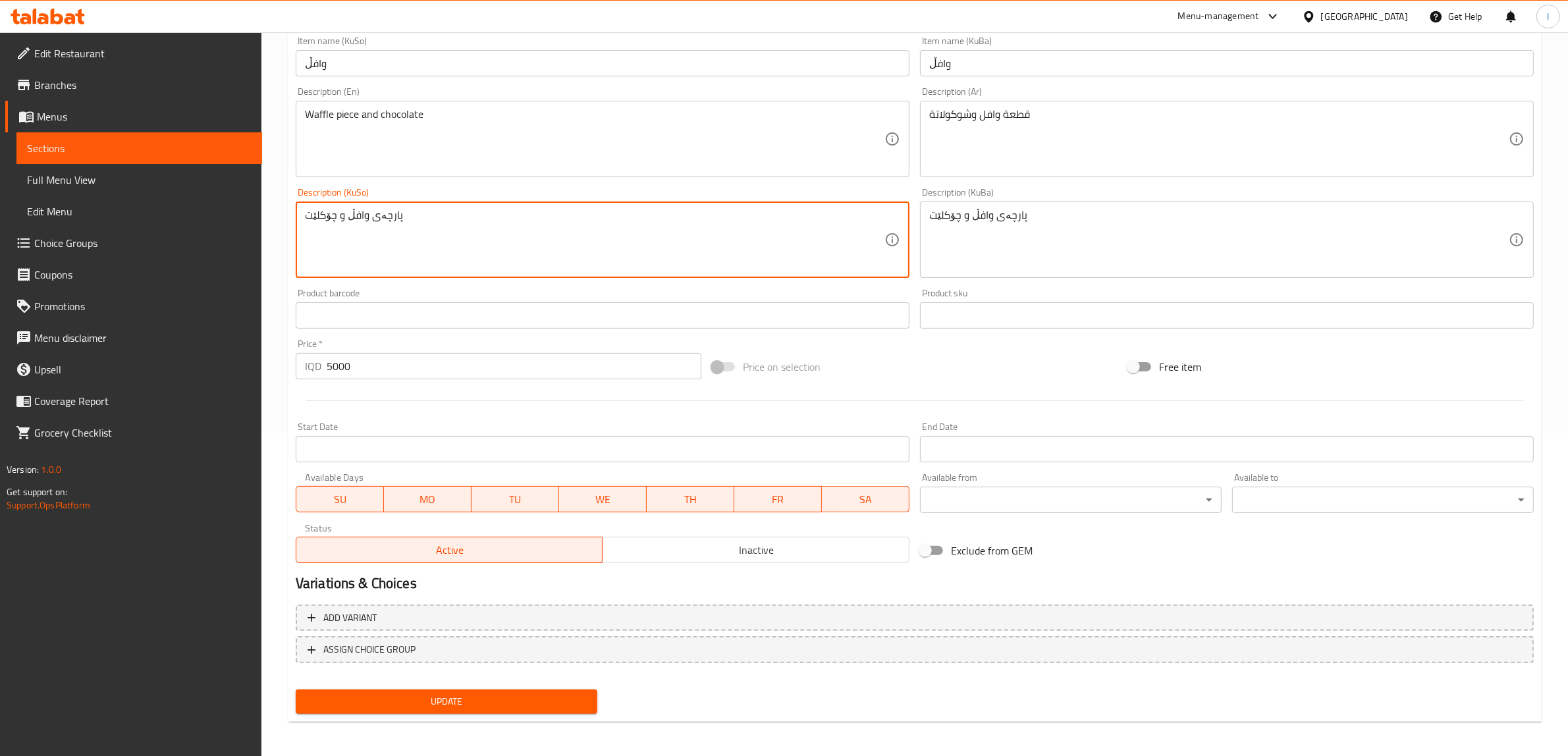
type textarea "پارچەی وافڵ و چۆکلێت"
click at [563, 695] on span "Update" at bounding box center [446, 702] width 280 height 17
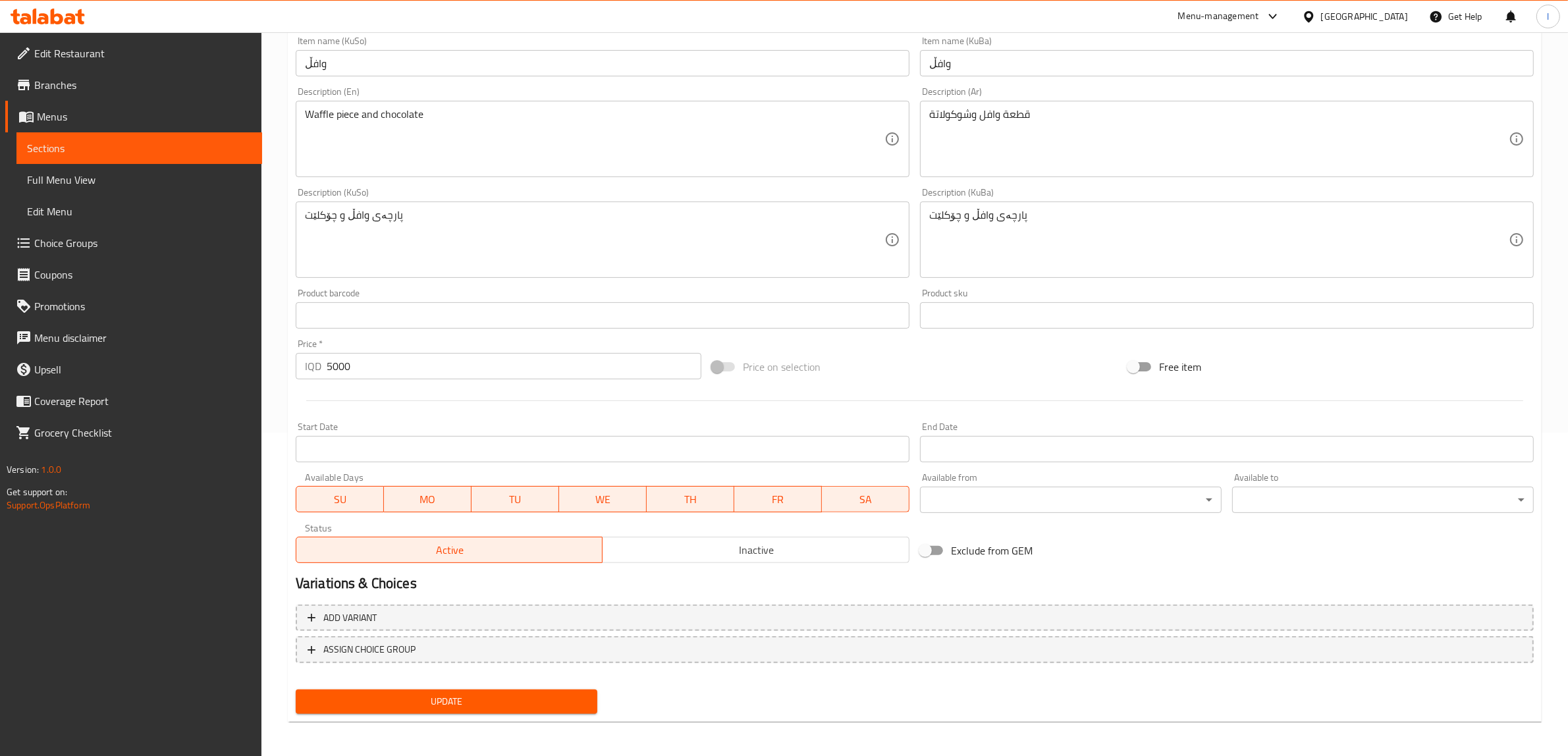
click at [41, 12] on icon at bounding box center [48, 16] width 74 height 16
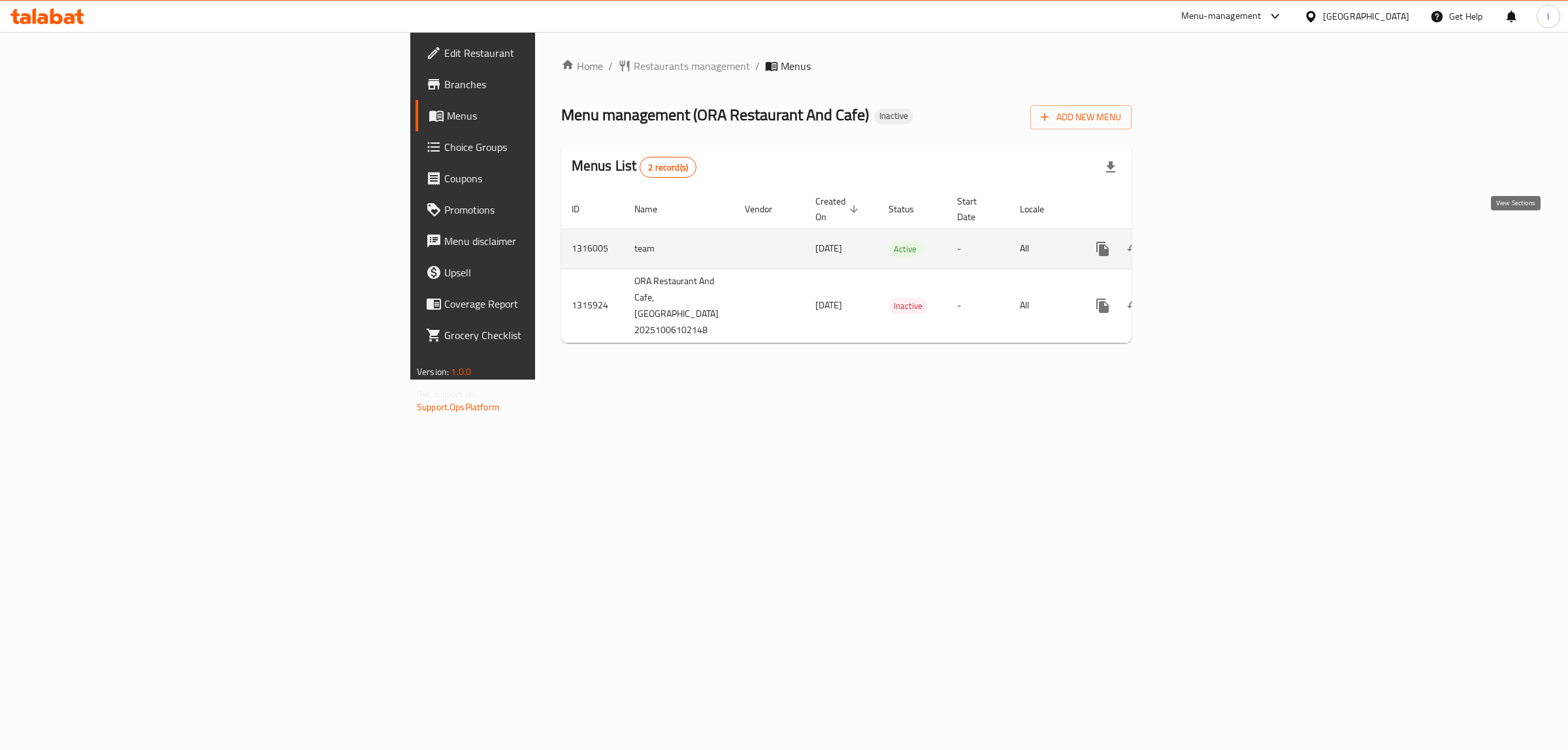
click at [1204, 241] on icon "enhanced table" at bounding box center [1196, 249] width 16 height 16
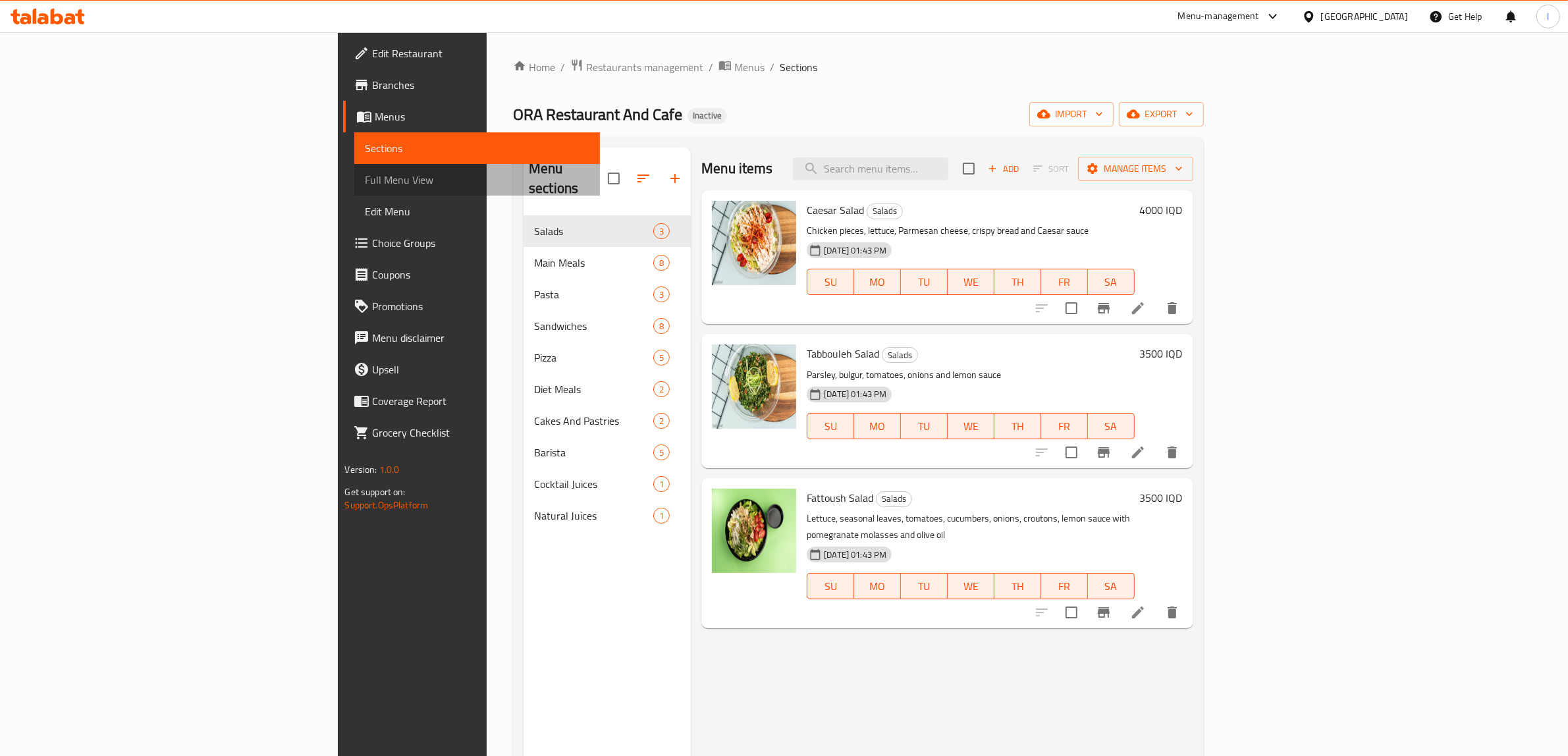
click at [354, 189] on link "Full Menu View" at bounding box center [477, 180] width 245 height 32
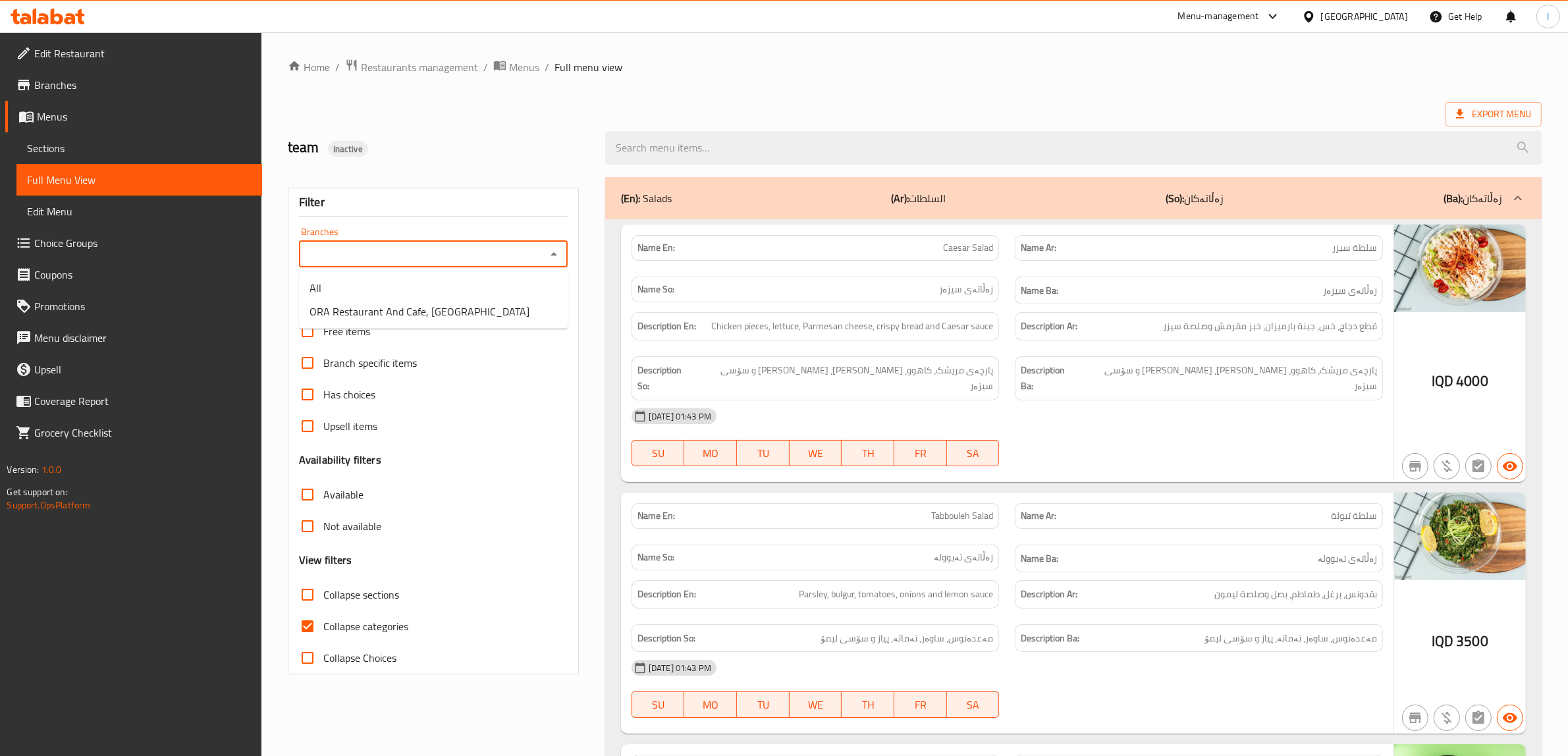
click at [448, 259] on input "Branches" at bounding box center [422, 254] width 239 height 19
click at [382, 306] on span "ORA Restaurant And Cafe, [GEOGRAPHIC_DATA]" at bounding box center [419, 311] width 220 height 16
type input "ORA Restaurant And Cafe, [GEOGRAPHIC_DATA]"
click at [310, 630] on input "Collapse categories" at bounding box center [307, 626] width 32 height 32
checkbox input "false"
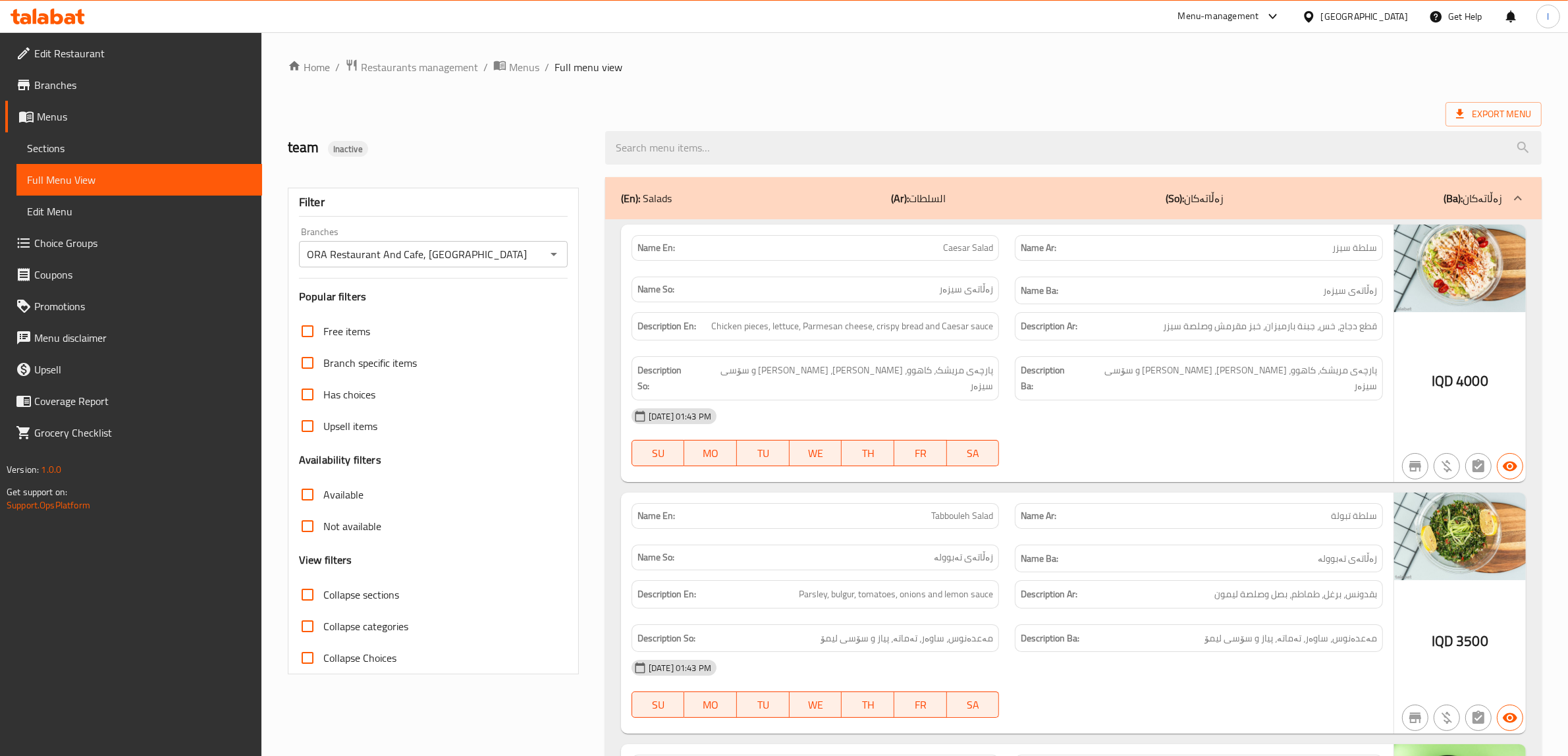
click at [316, 593] on input "Collapse sections" at bounding box center [307, 595] width 32 height 32
checkbox input "true"
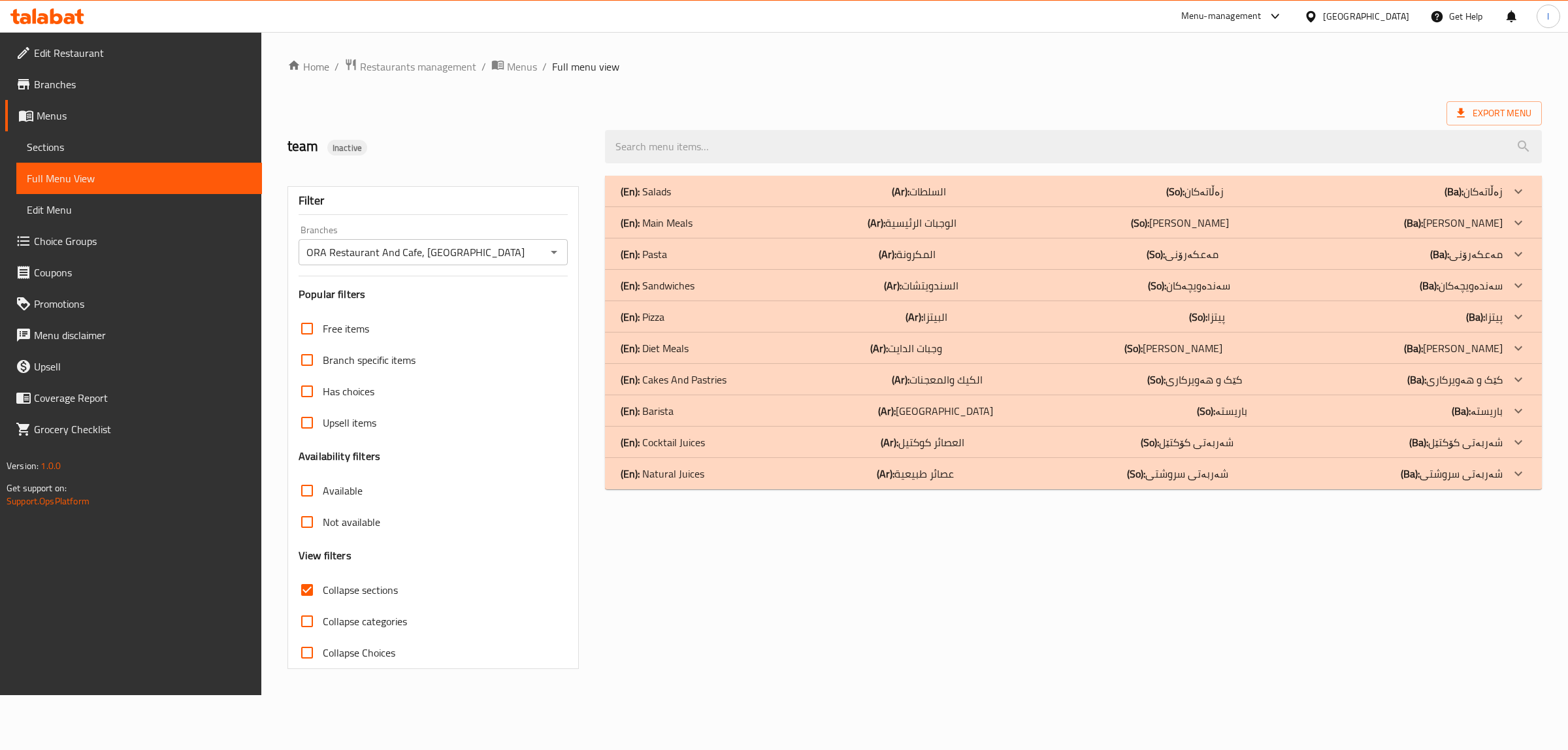
click at [683, 476] on p "(En): Natural Juices" at bounding box center [662, 473] width 83 height 16
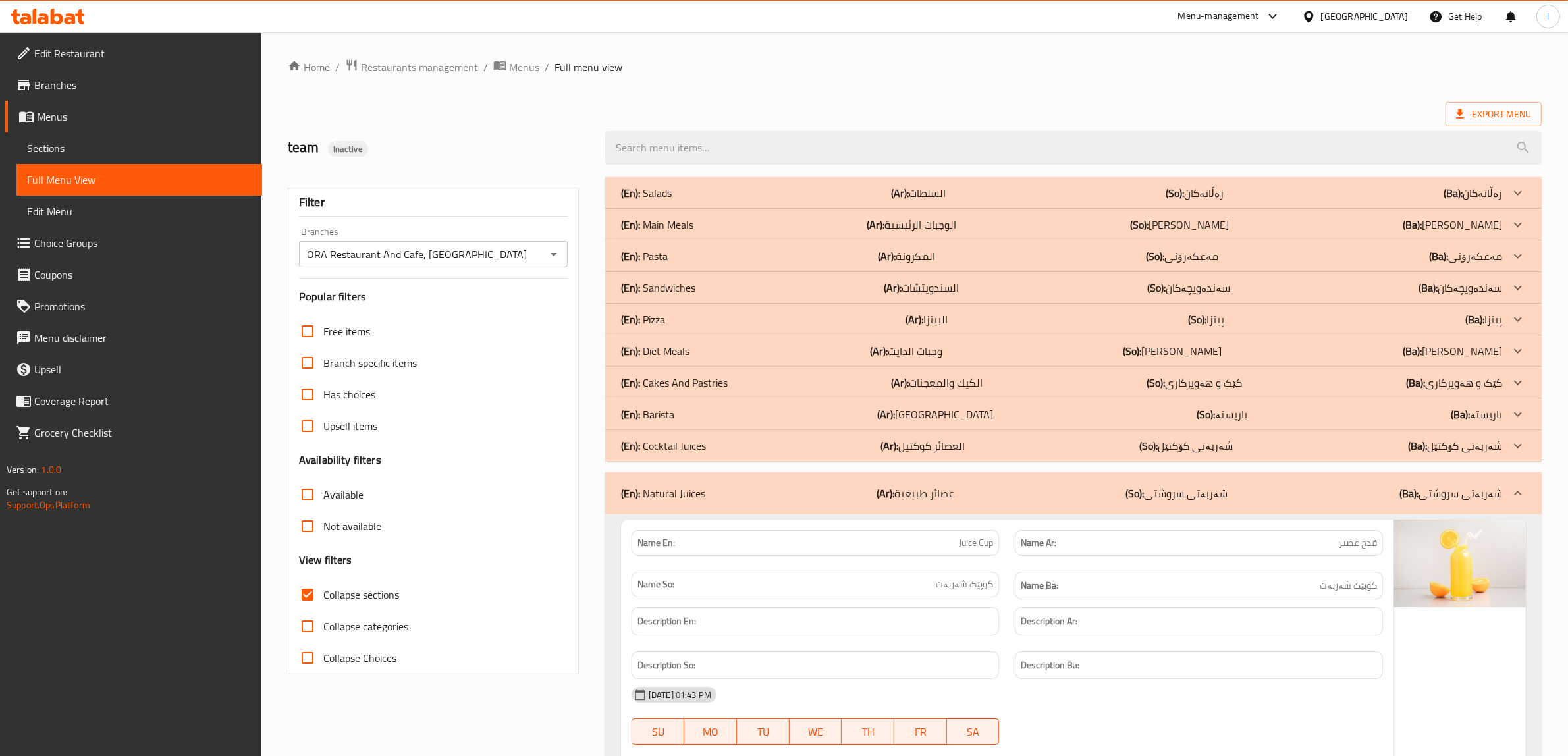
click at [690, 413] on div "(En): Barista (Ar): باريستا (So): باریستە (Ba): باریستە" at bounding box center [1061, 414] width 881 height 16
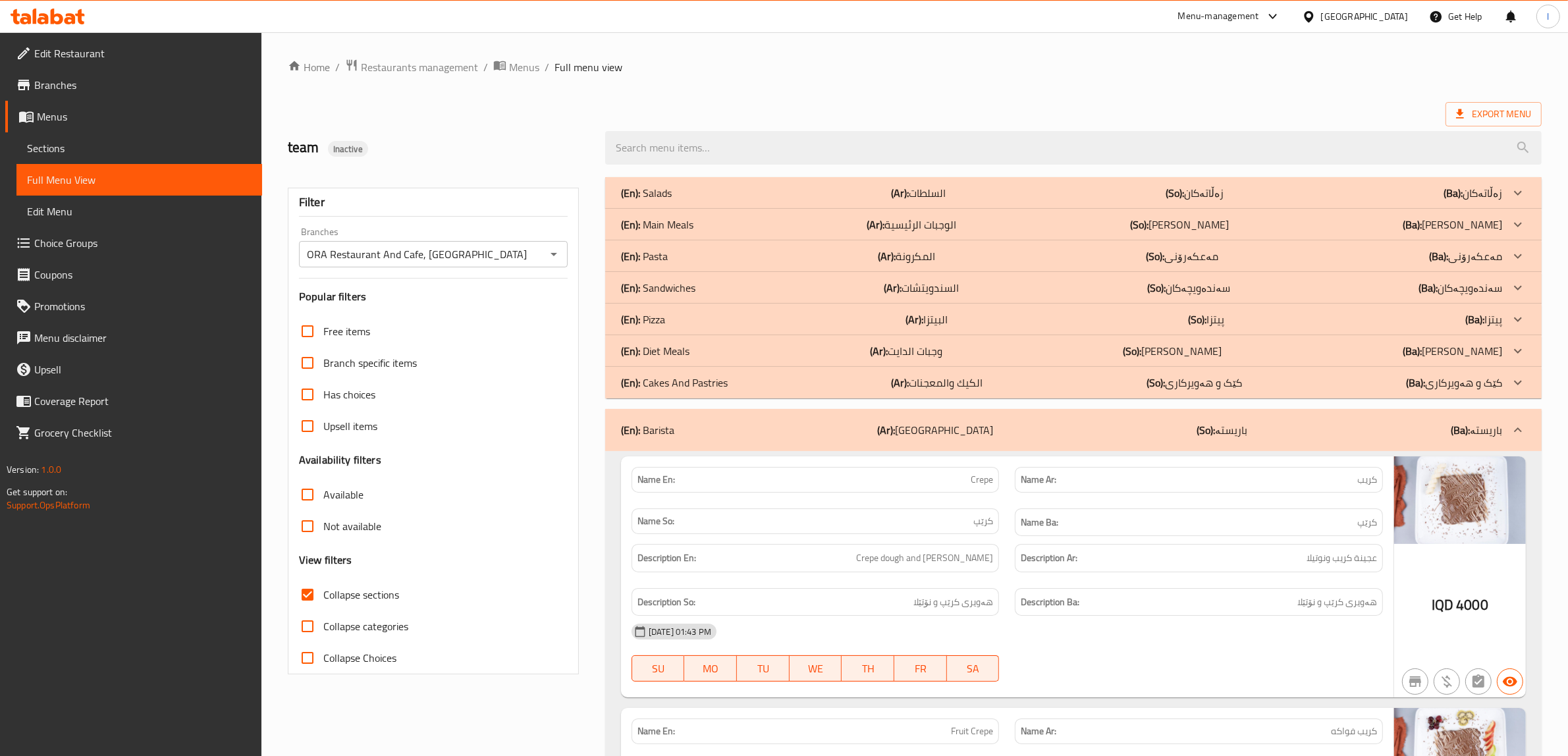
click at [692, 377] on p "(En): Cakes And Pastries" at bounding box center [674, 382] width 107 height 16
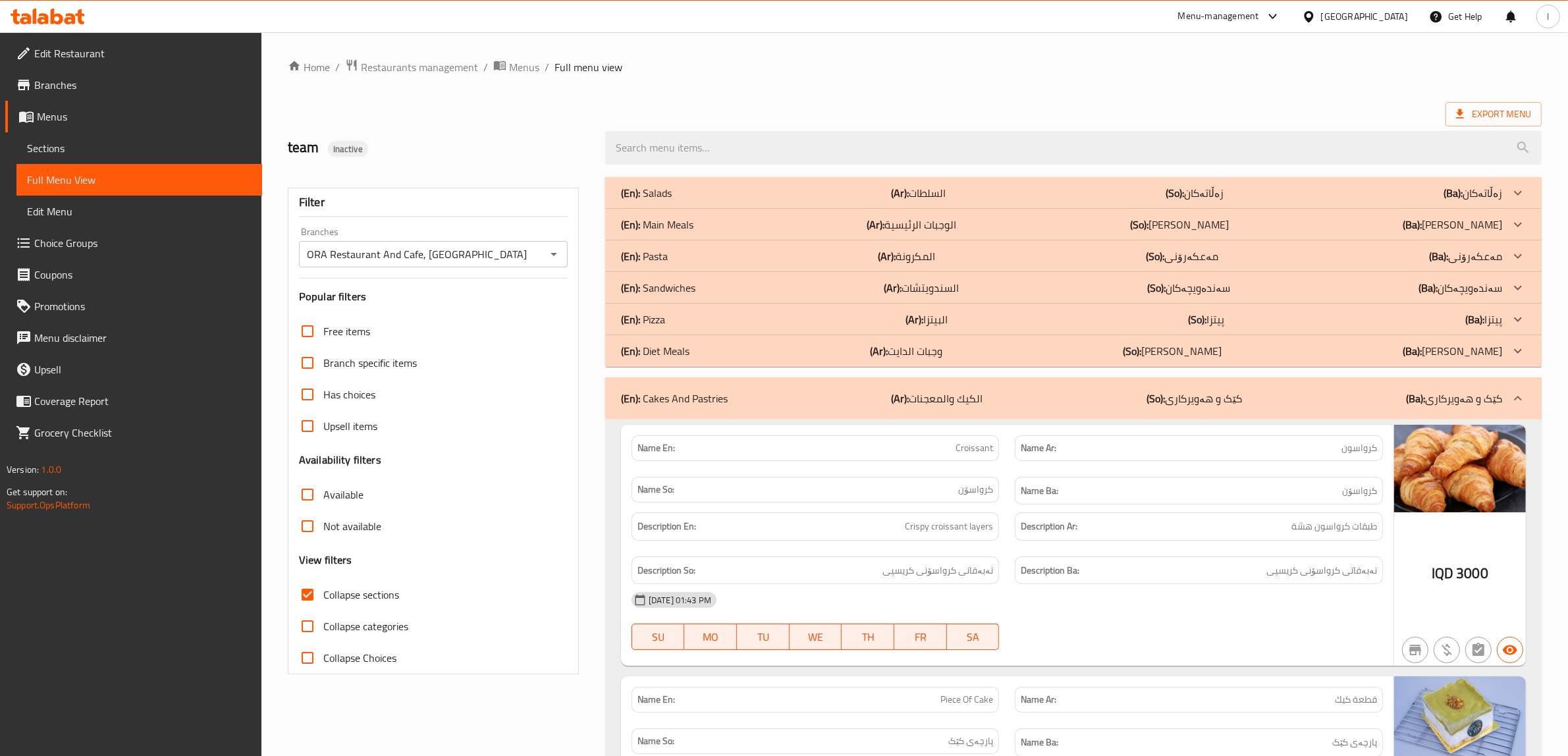
click at [678, 358] on p "(En): Diet Meals" at bounding box center [654, 351] width 68 height 16
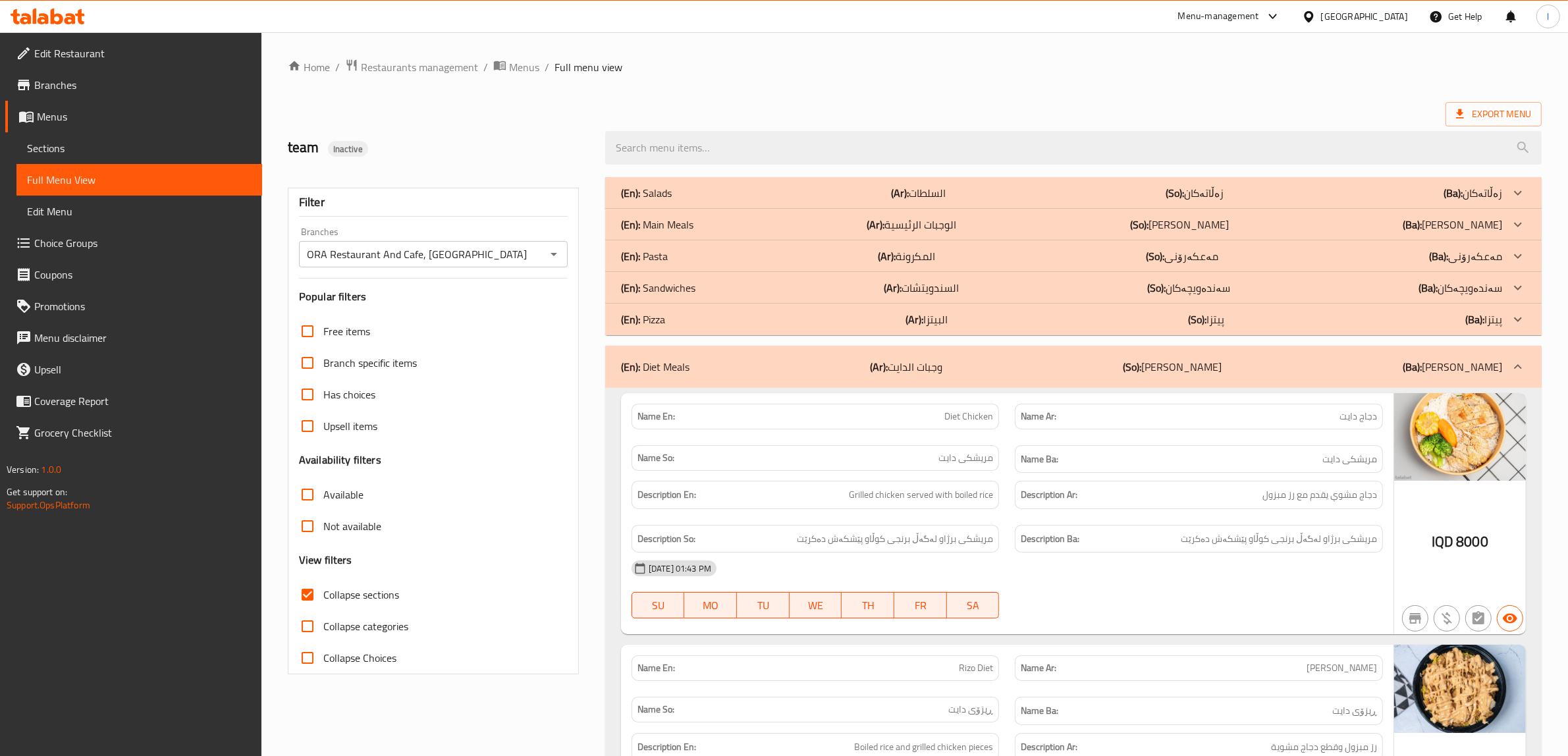
click at [665, 323] on p "(En): Pizza" at bounding box center [643, 319] width 44 height 16
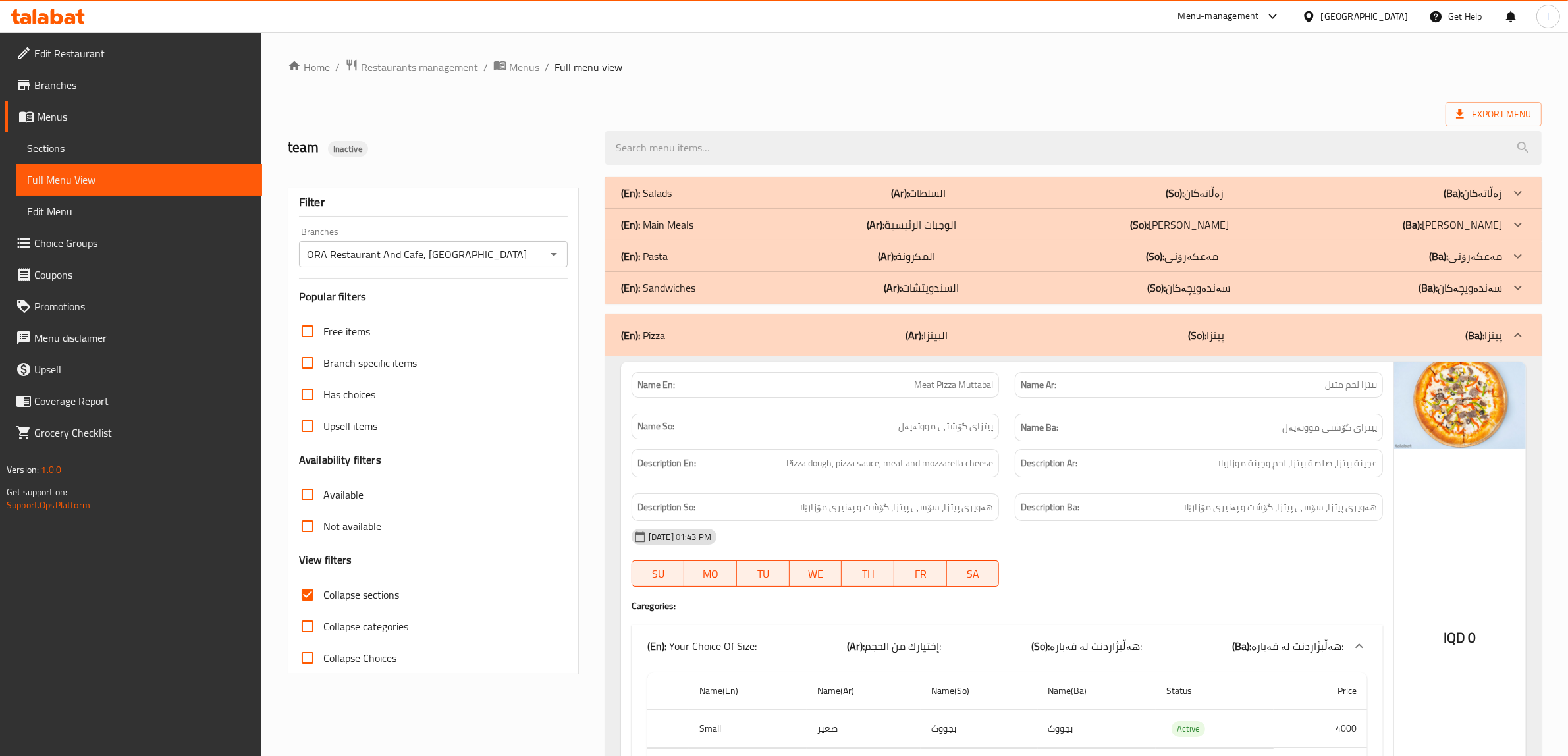
click at [660, 260] on p "(En): Pasta" at bounding box center [644, 256] width 47 height 16
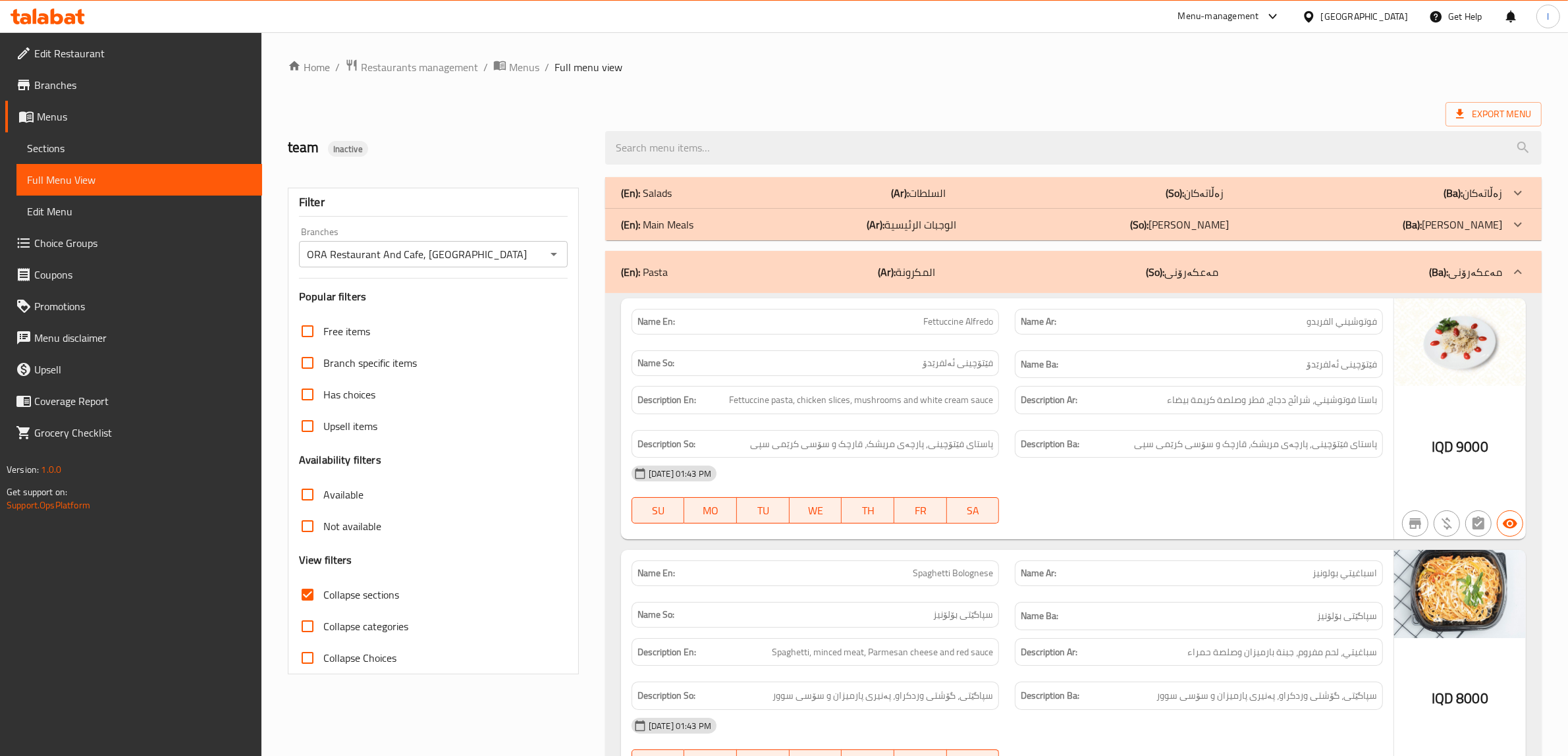
click at [672, 195] on p "(En): Salads" at bounding box center [646, 193] width 51 height 16
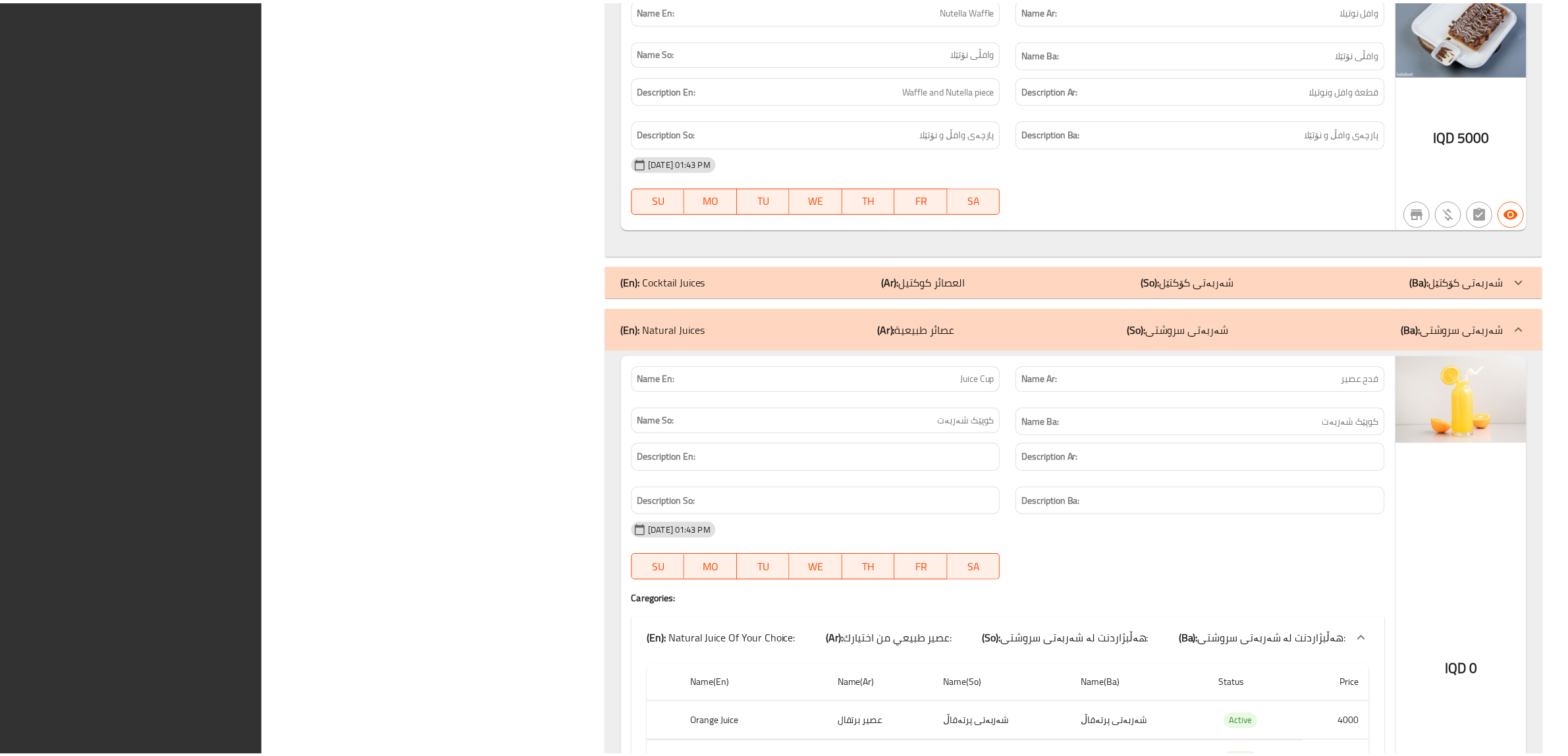
scroll to position [7104, 0]
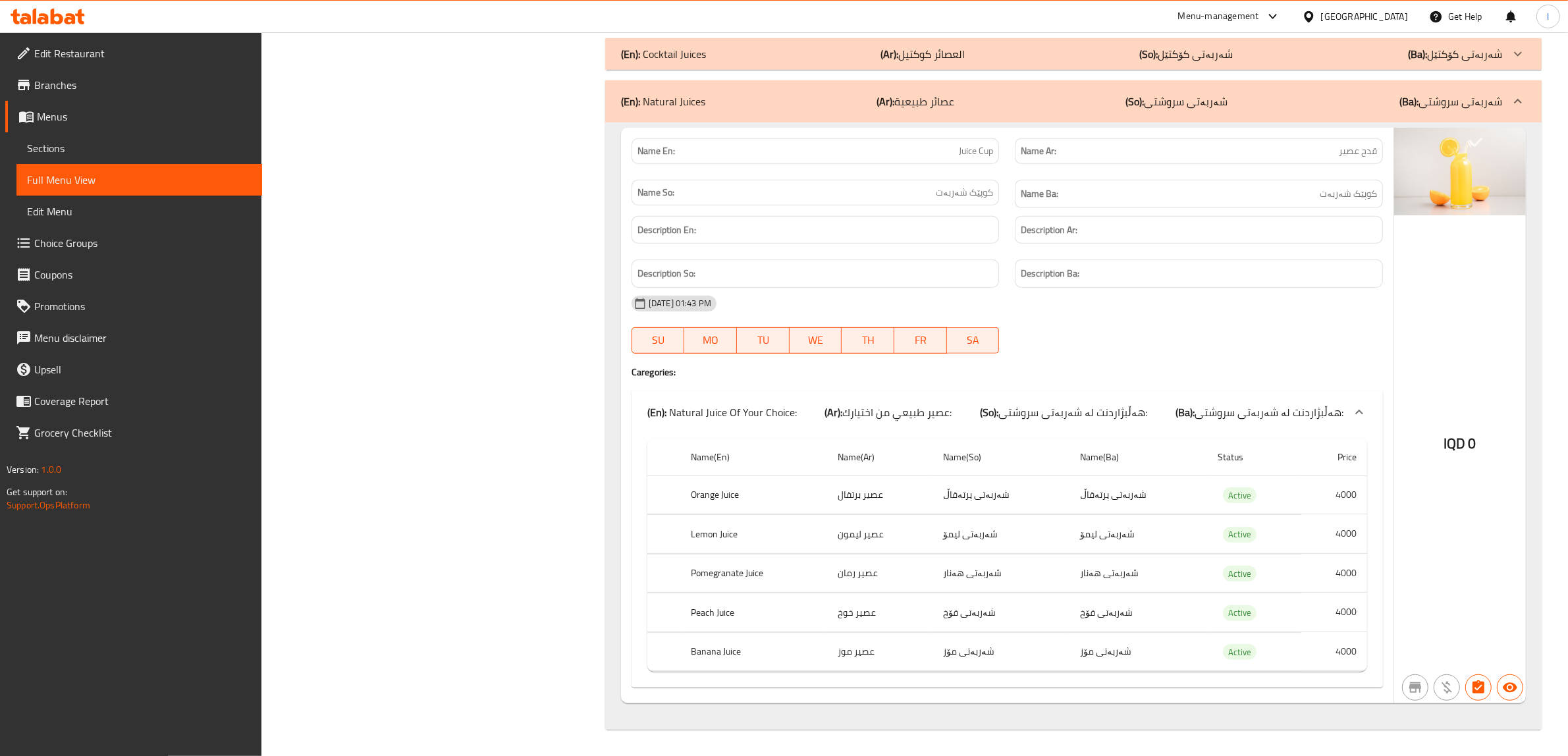
click at [53, 54] on span "Edit Restaurant" at bounding box center [143, 53] width 217 height 16
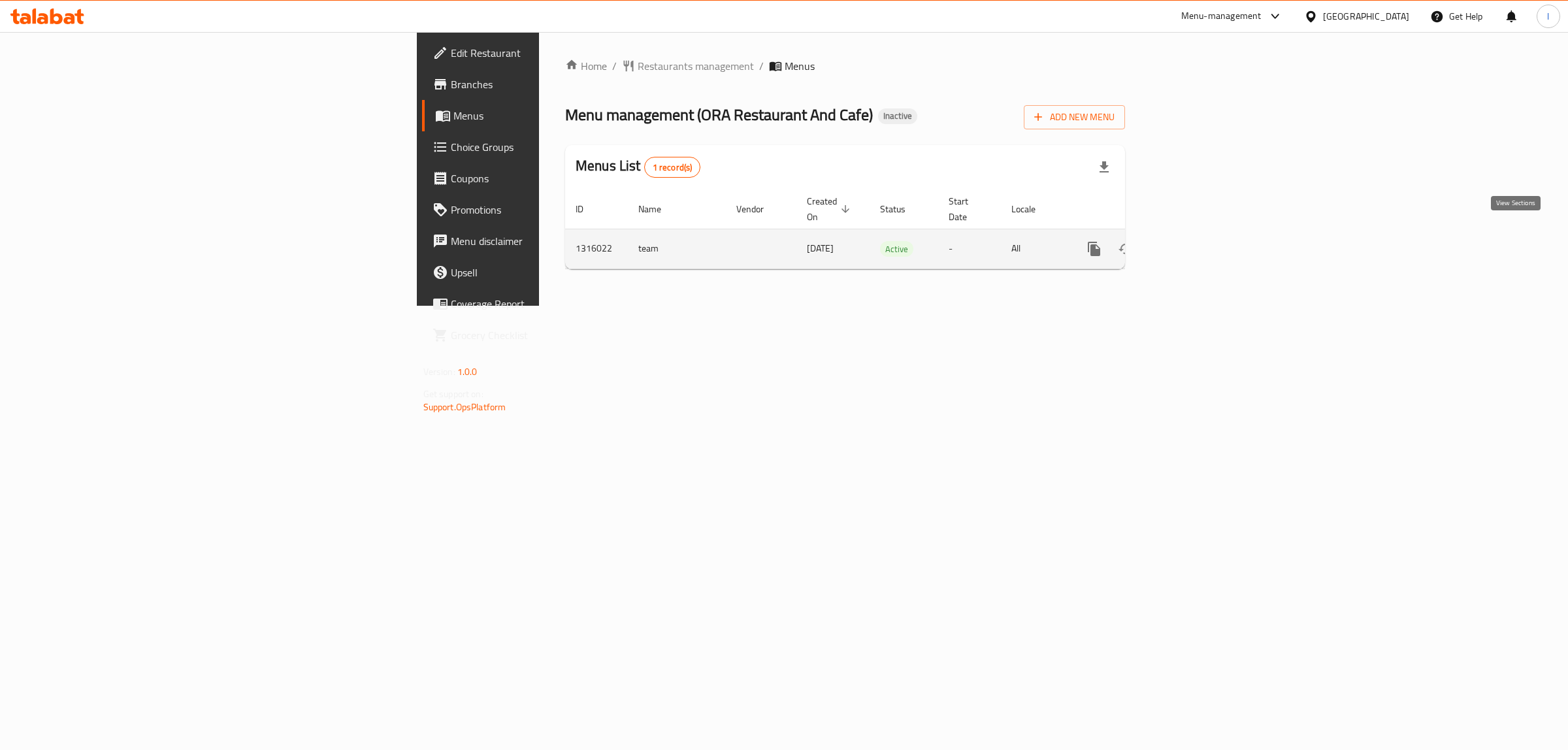
click at [1204, 233] on link "enhanced table" at bounding box center [1189, 249] width 31 height 31
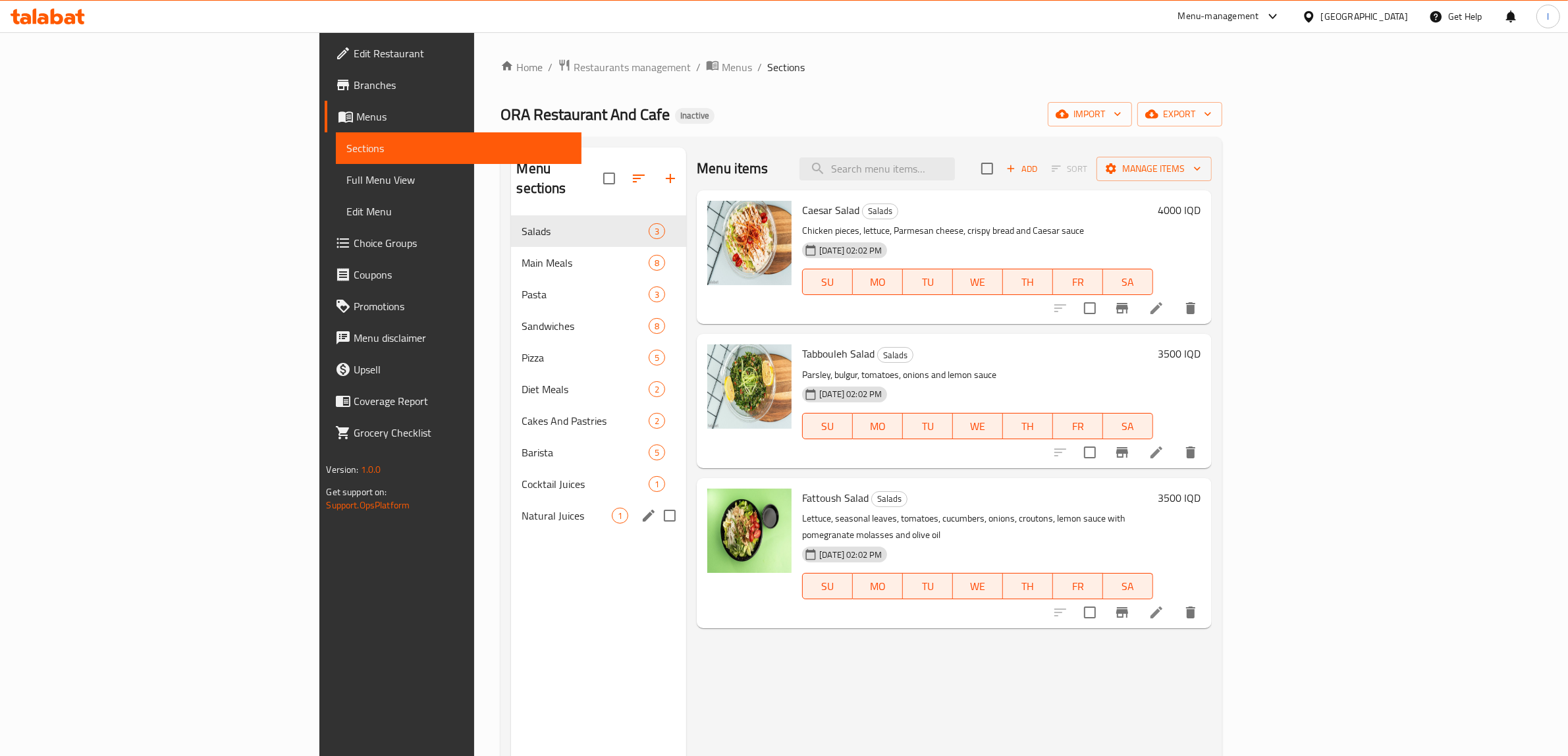
click at [522, 508] on span "Natural Juices" at bounding box center [566, 515] width 90 height 16
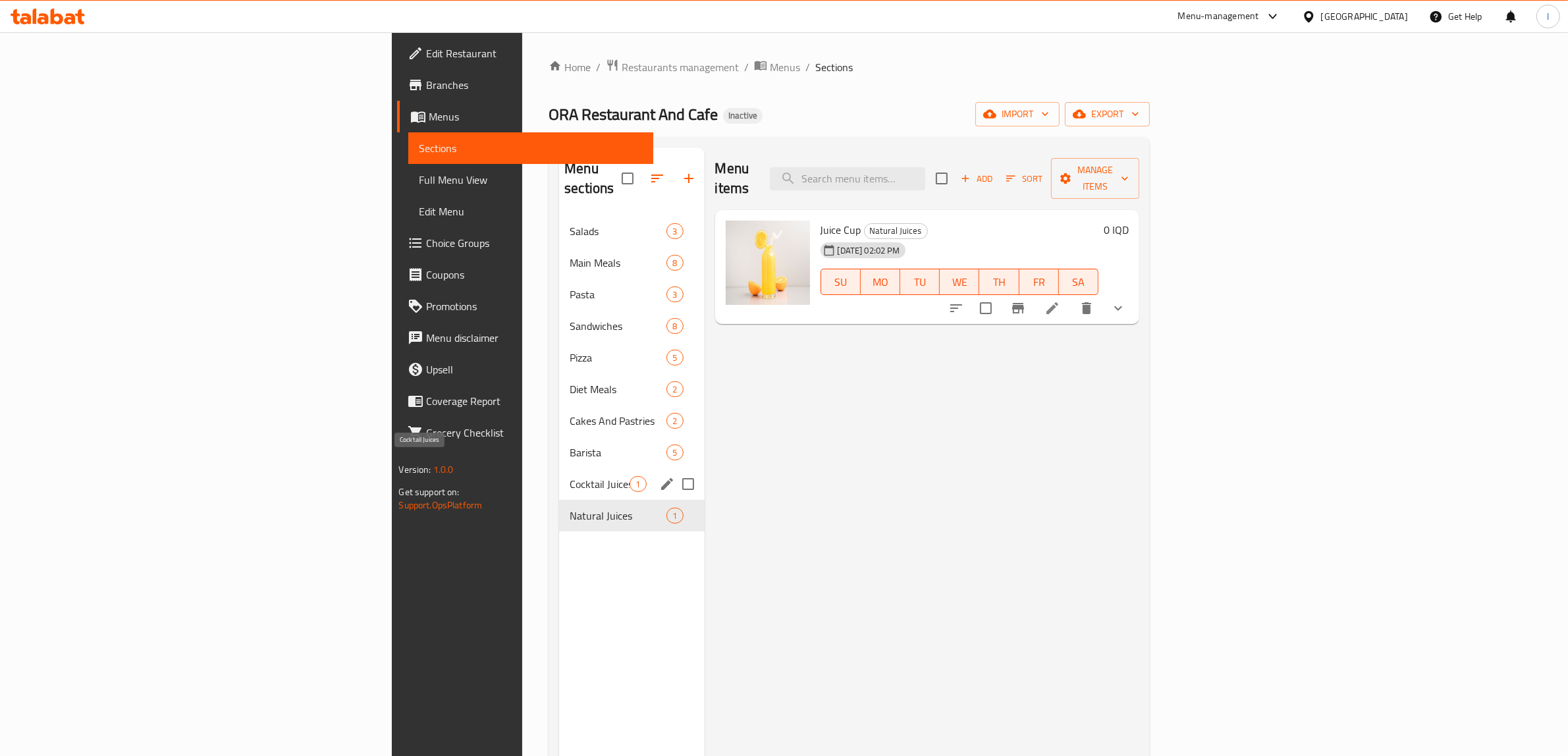
click at [570, 476] on span "Cocktail Juices" at bounding box center [599, 484] width 60 height 16
click at [559, 445] on div "Barista 5" at bounding box center [631, 453] width 145 height 32
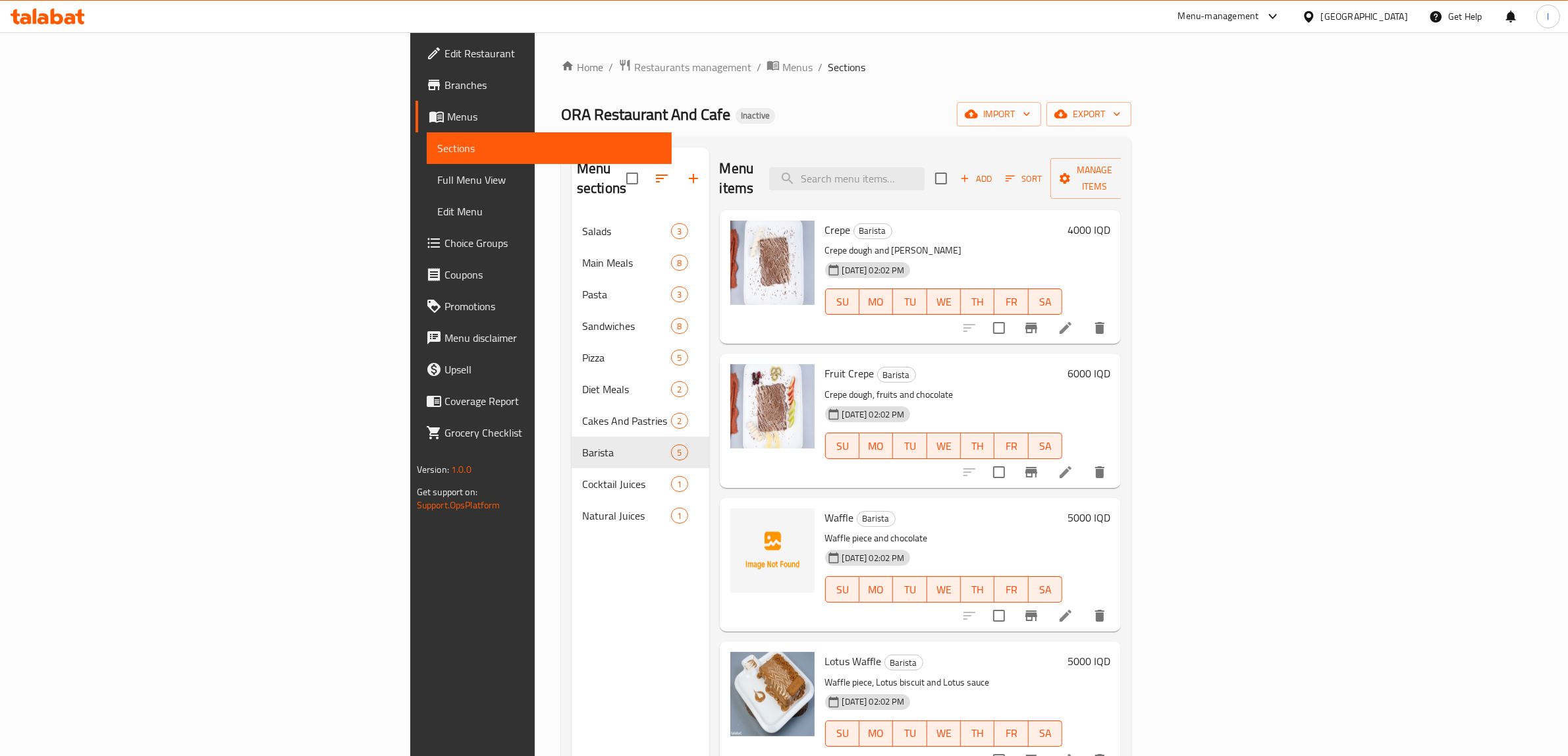
click at [825, 508] on span "Waffle" at bounding box center [840, 518] width 29 height 20
copy h6 "Waffle"
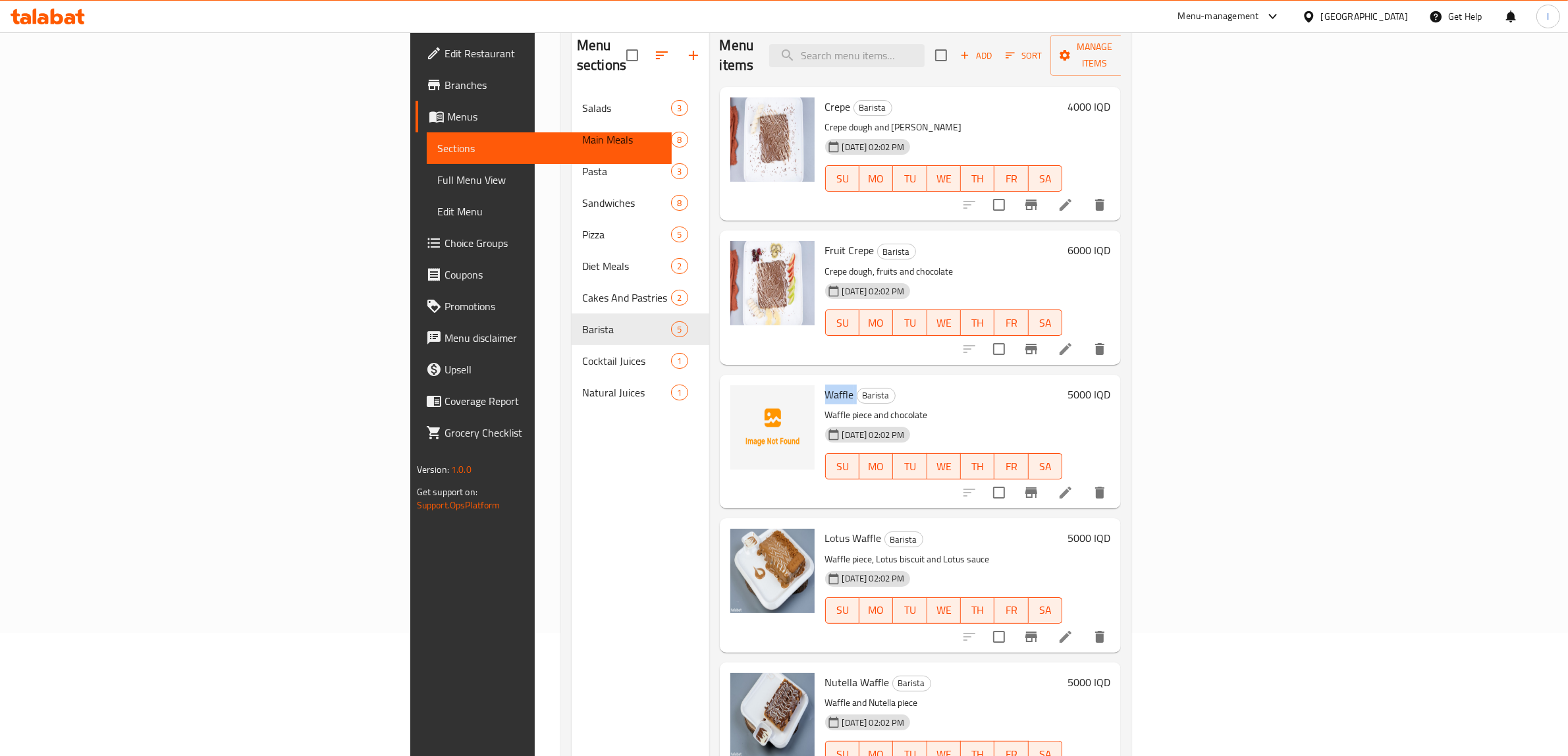
scroll to position [21, 0]
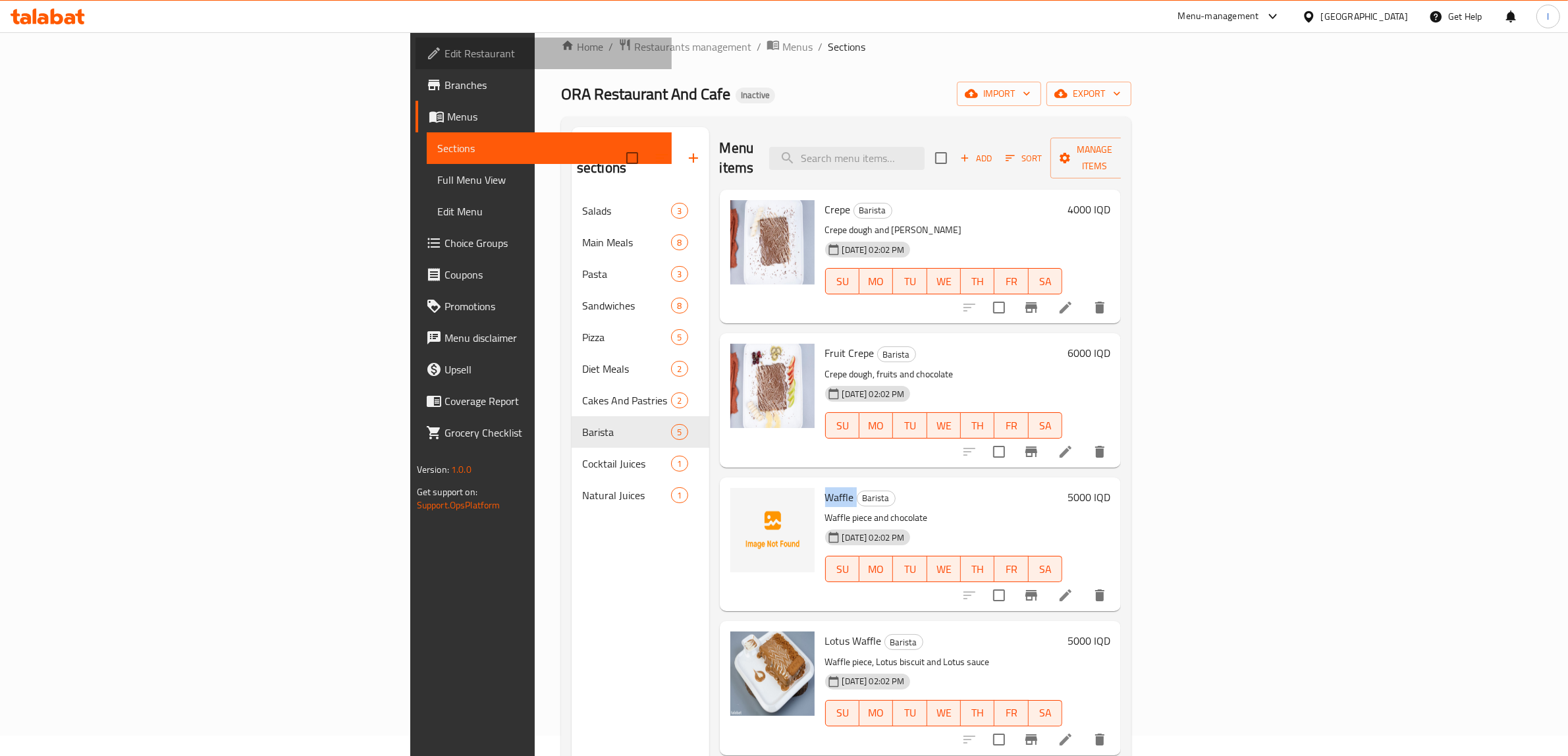
click at [444, 51] on span "Edit Restaurant" at bounding box center [553, 53] width 217 height 16
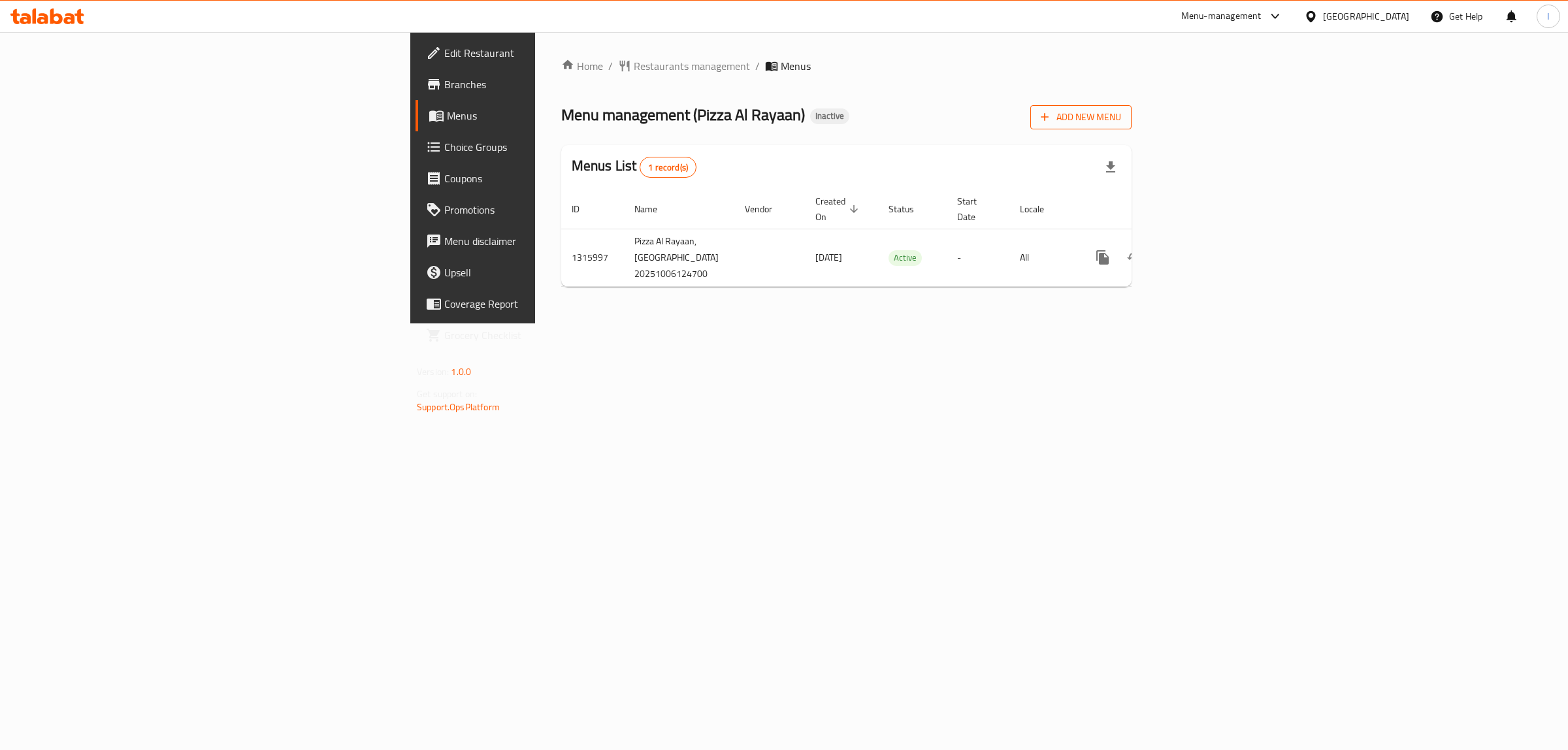
click at [1121, 109] on span "Add New Menu" at bounding box center [1081, 118] width 81 height 16
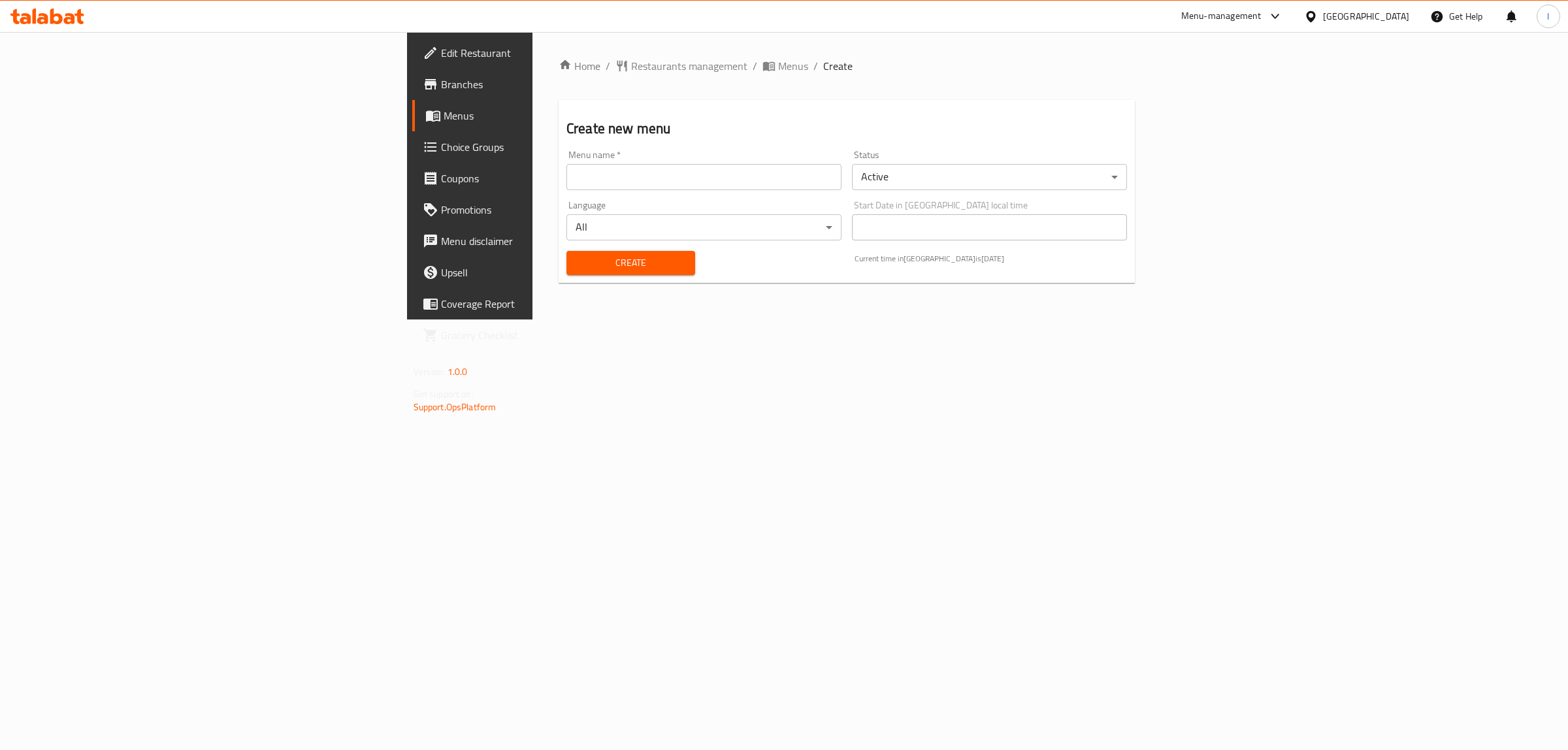
drag, startPoint x: 591, startPoint y: 152, endPoint x: 585, endPoint y: 157, distance: 7.8
click at [586, 155] on div "Menu name   * Menu name *" at bounding box center [704, 170] width 275 height 40
click at [567, 188] on input "text" at bounding box center [704, 177] width 275 height 26
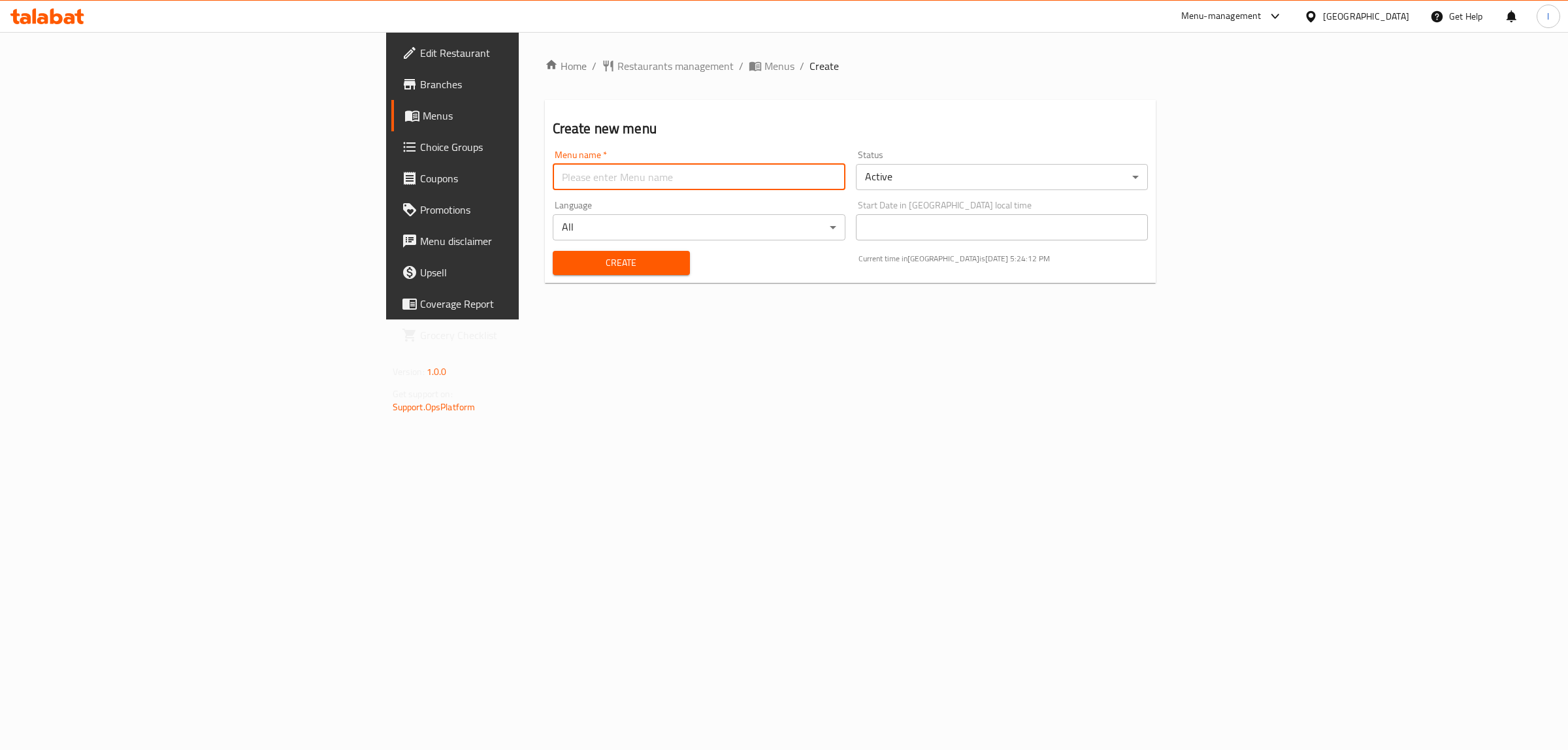
type input "team"
click at [563, 261] on span "Create" at bounding box center [621, 263] width 116 height 16
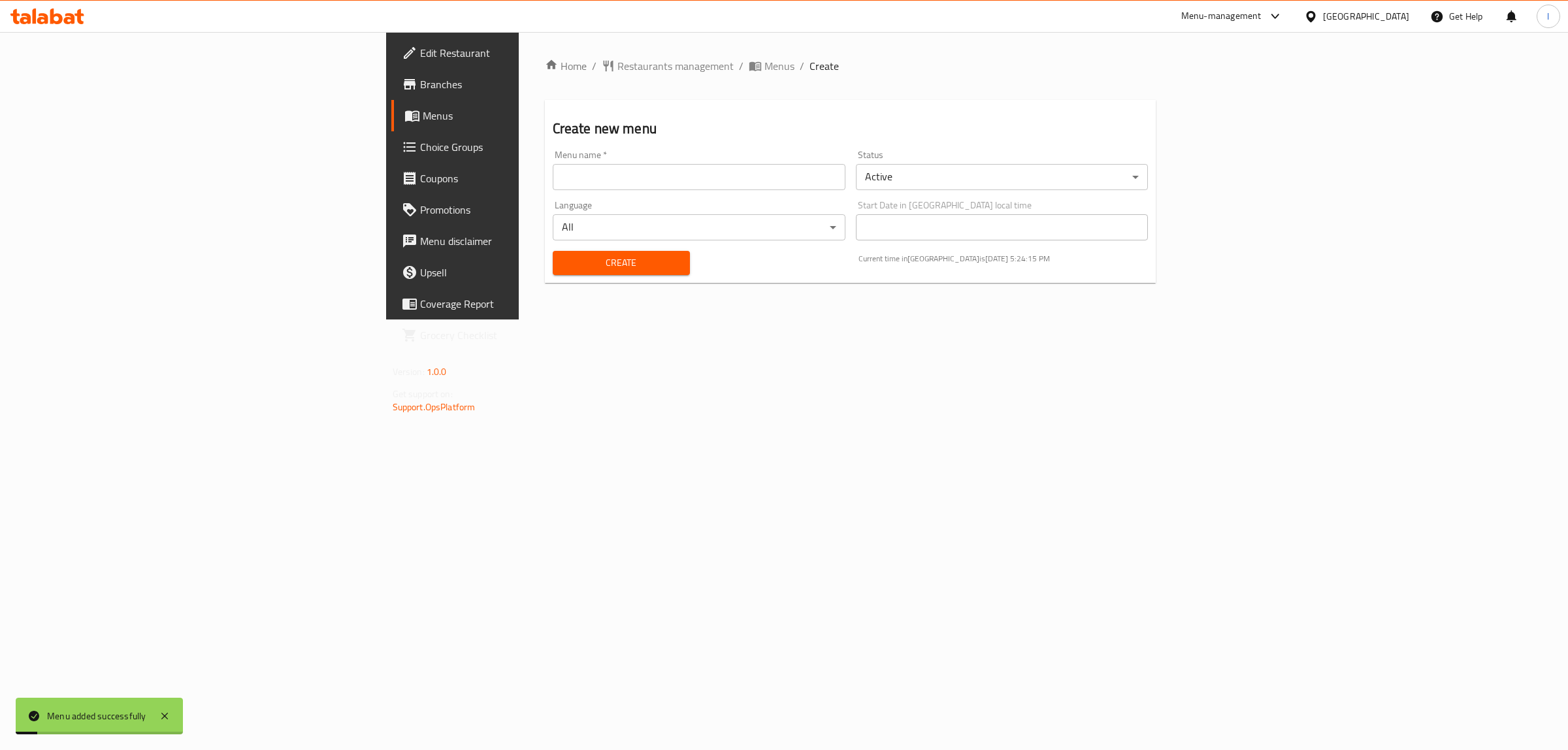
click at [422, 114] on span "Menus" at bounding box center [530, 116] width 215 height 16
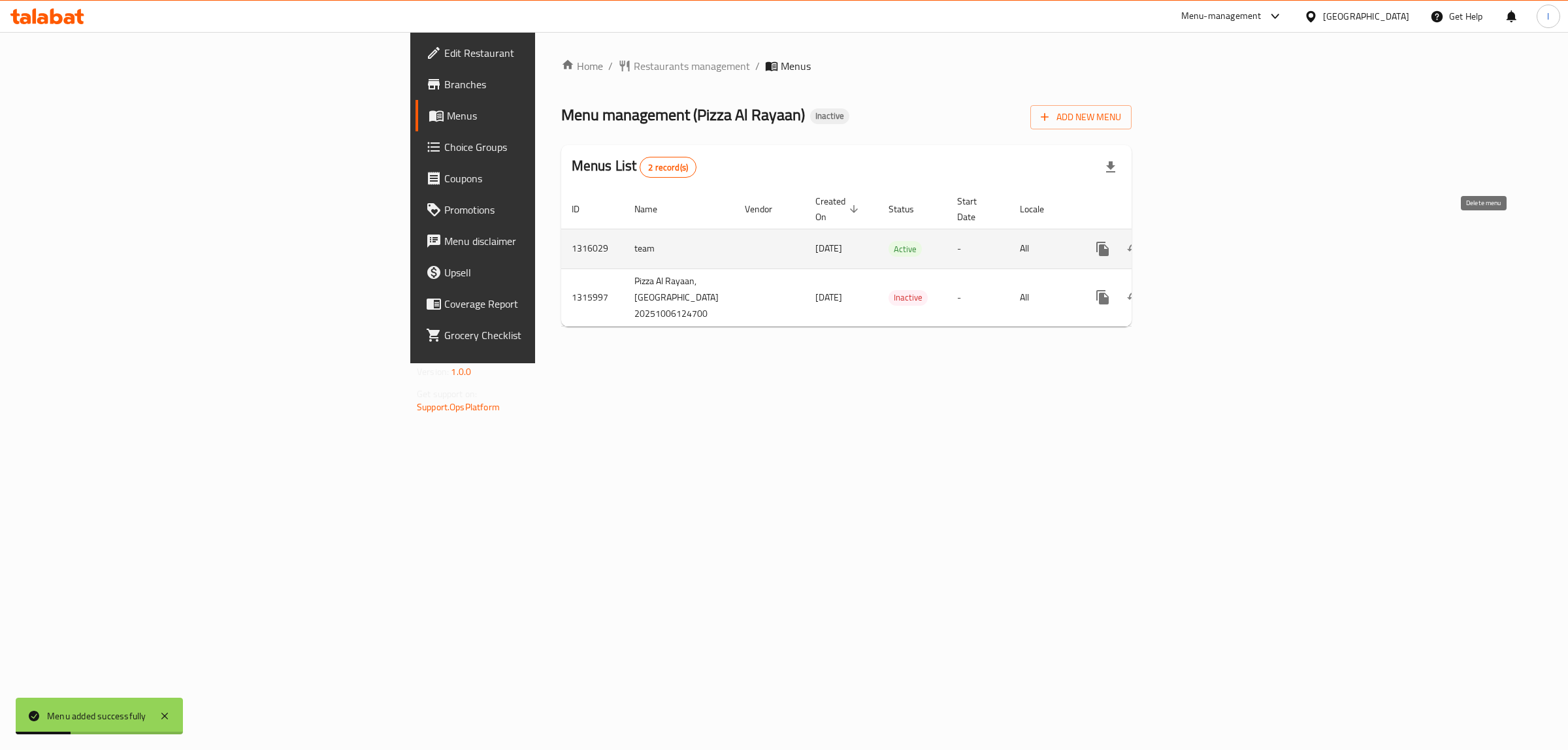
click at [1170, 243] on icon "enhanced table" at bounding box center [1165, 249] width 9 height 12
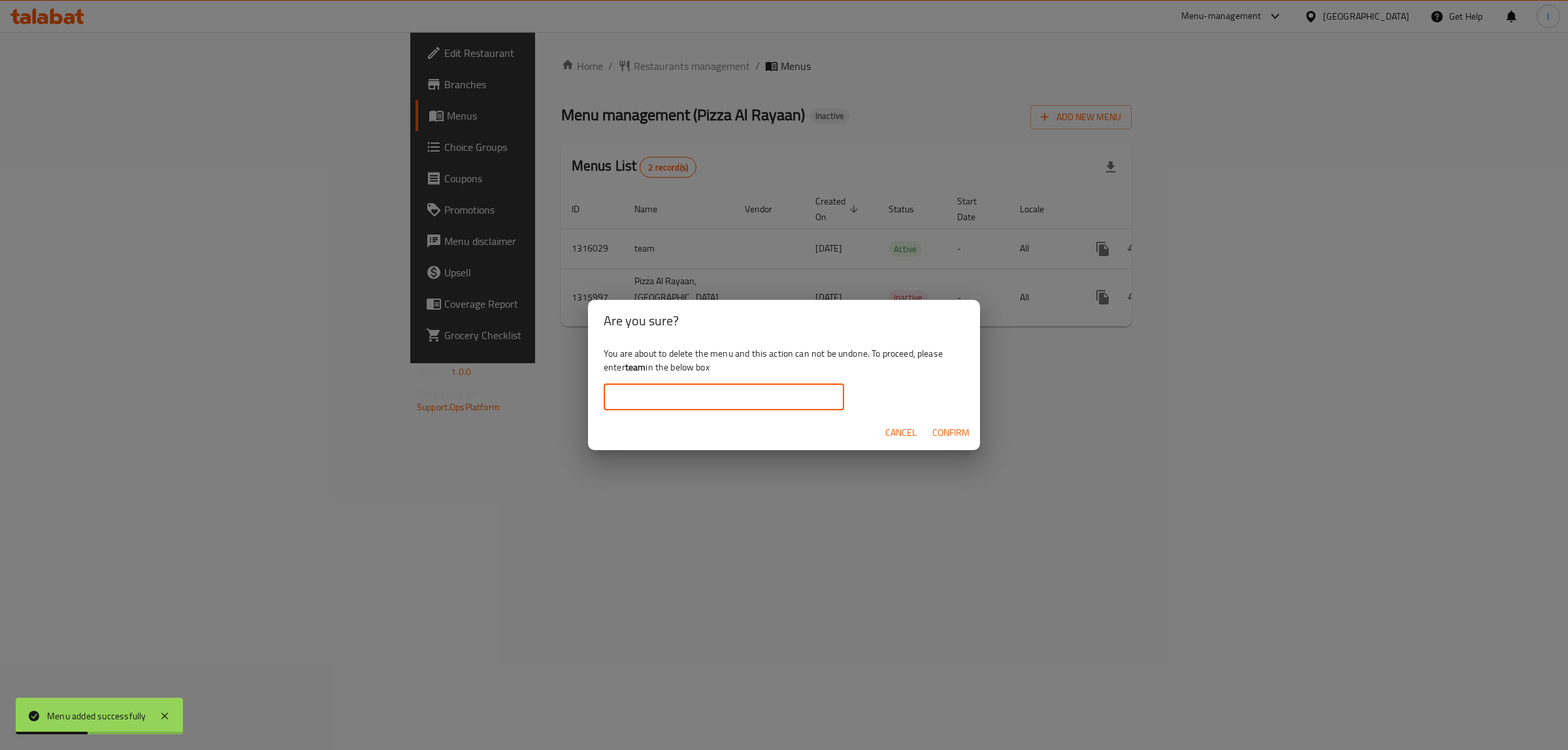
click at [657, 386] on input "text" at bounding box center [724, 397] width 241 height 26
click at [638, 363] on b "team" at bounding box center [636, 367] width 21 height 17
copy b "team"
click at [635, 405] on input "text" at bounding box center [724, 397] width 241 height 26
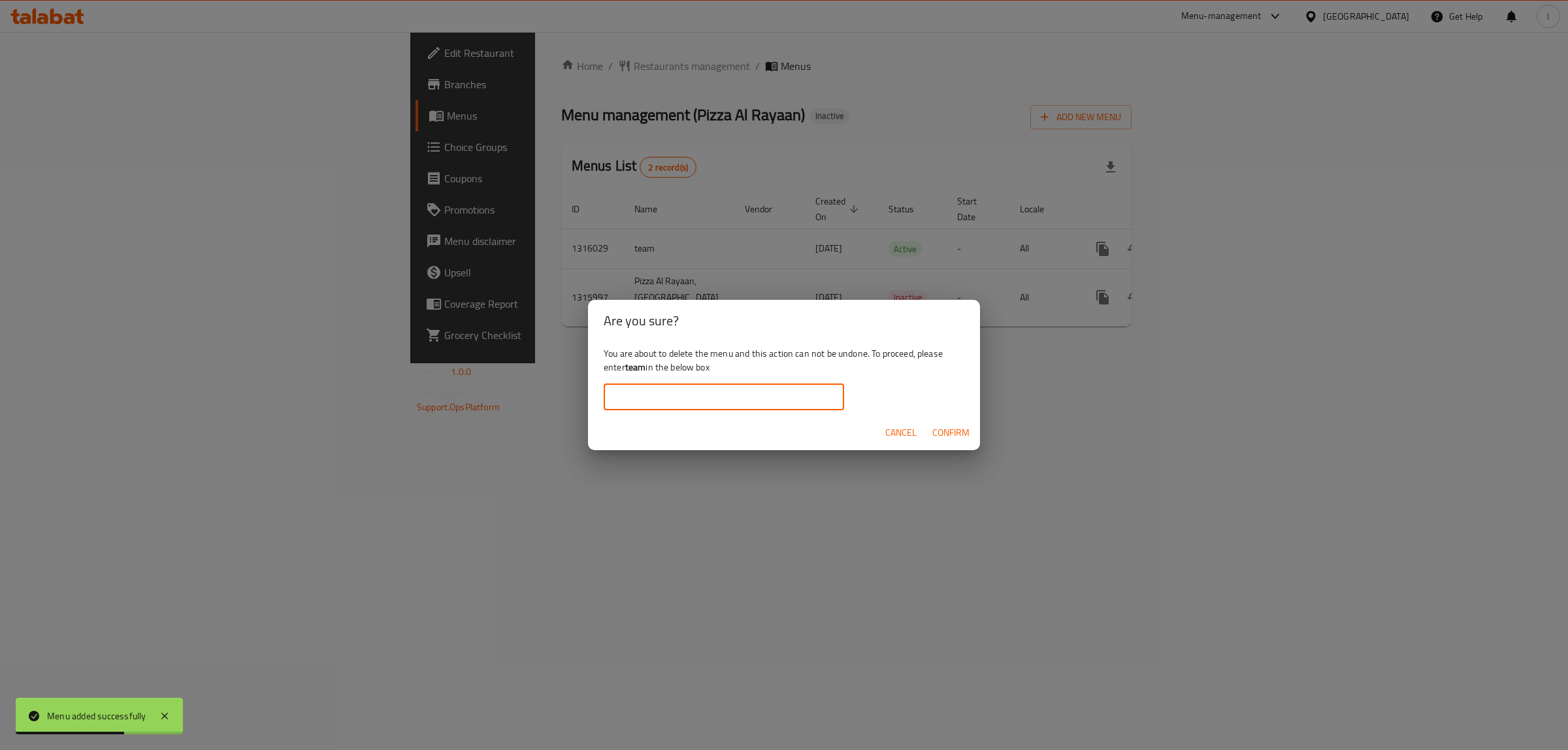
paste input "team"
type input "team"
click at [936, 431] on span "Confirm" at bounding box center [951, 433] width 37 height 16
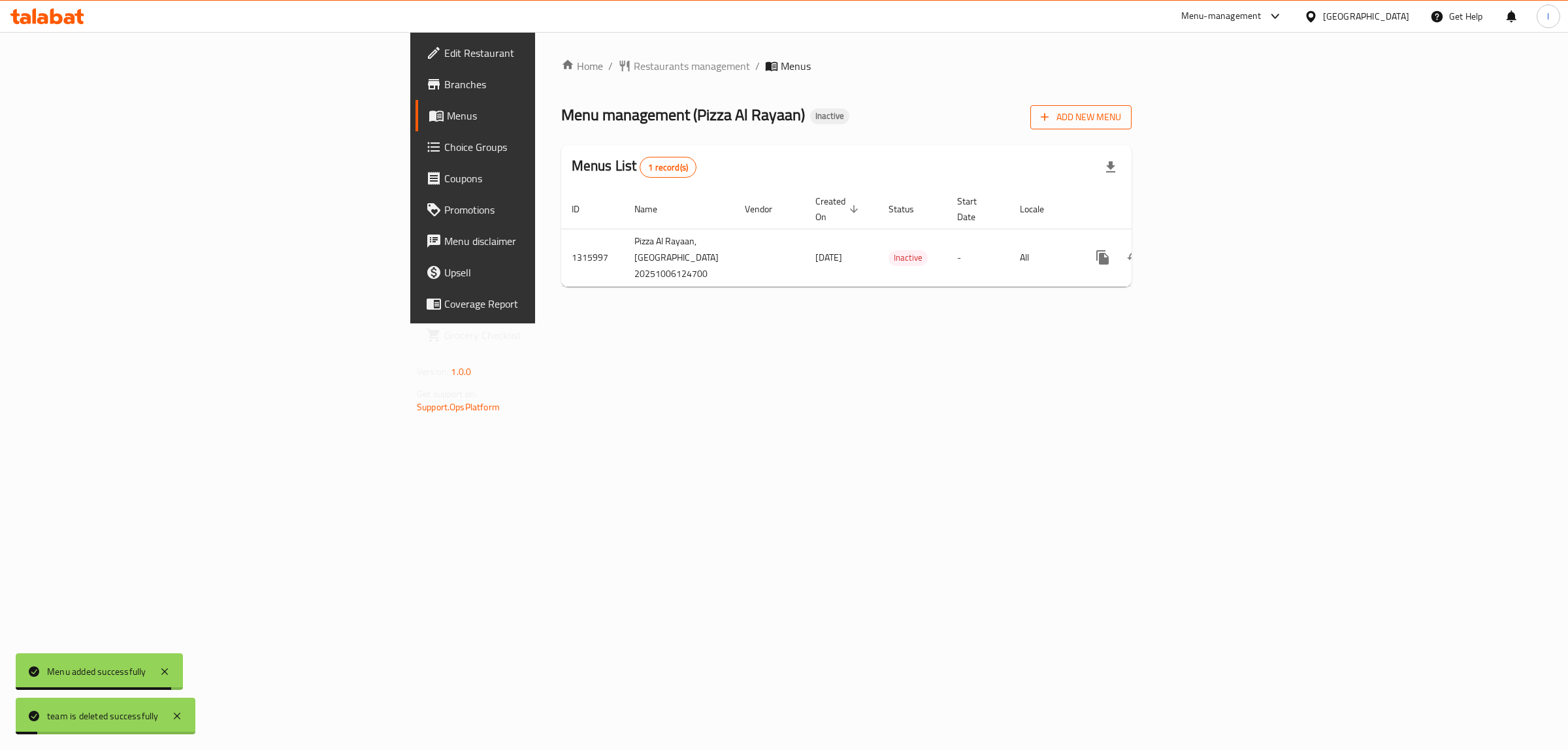
click at [1049, 118] on icon "button" at bounding box center [1044, 117] width 8 height 8
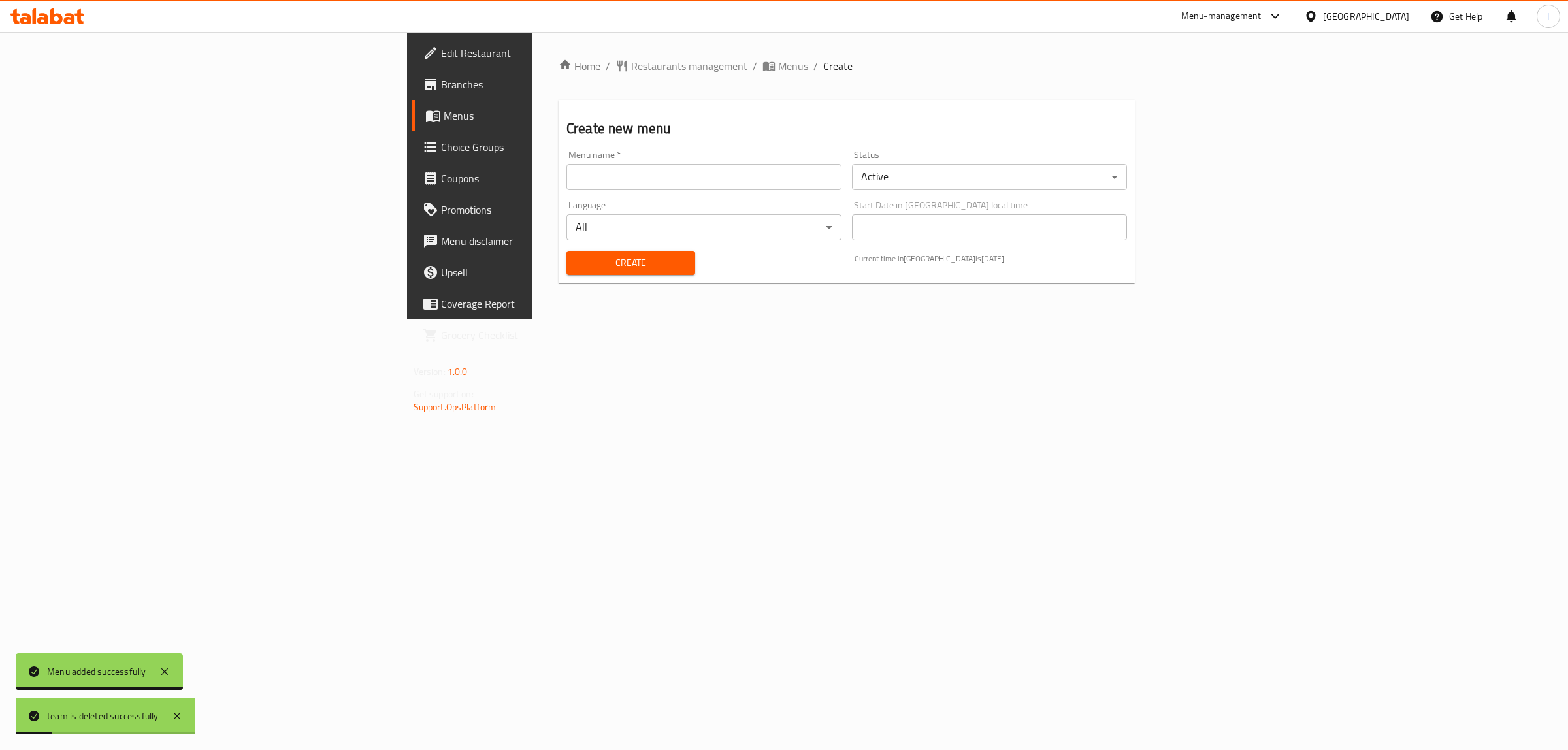
drag, startPoint x: 750, startPoint y: 178, endPoint x: 618, endPoint y: 193, distance: 132.8
click at [746, 178] on input "text" at bounding box center [704, 177] width 275 height 26
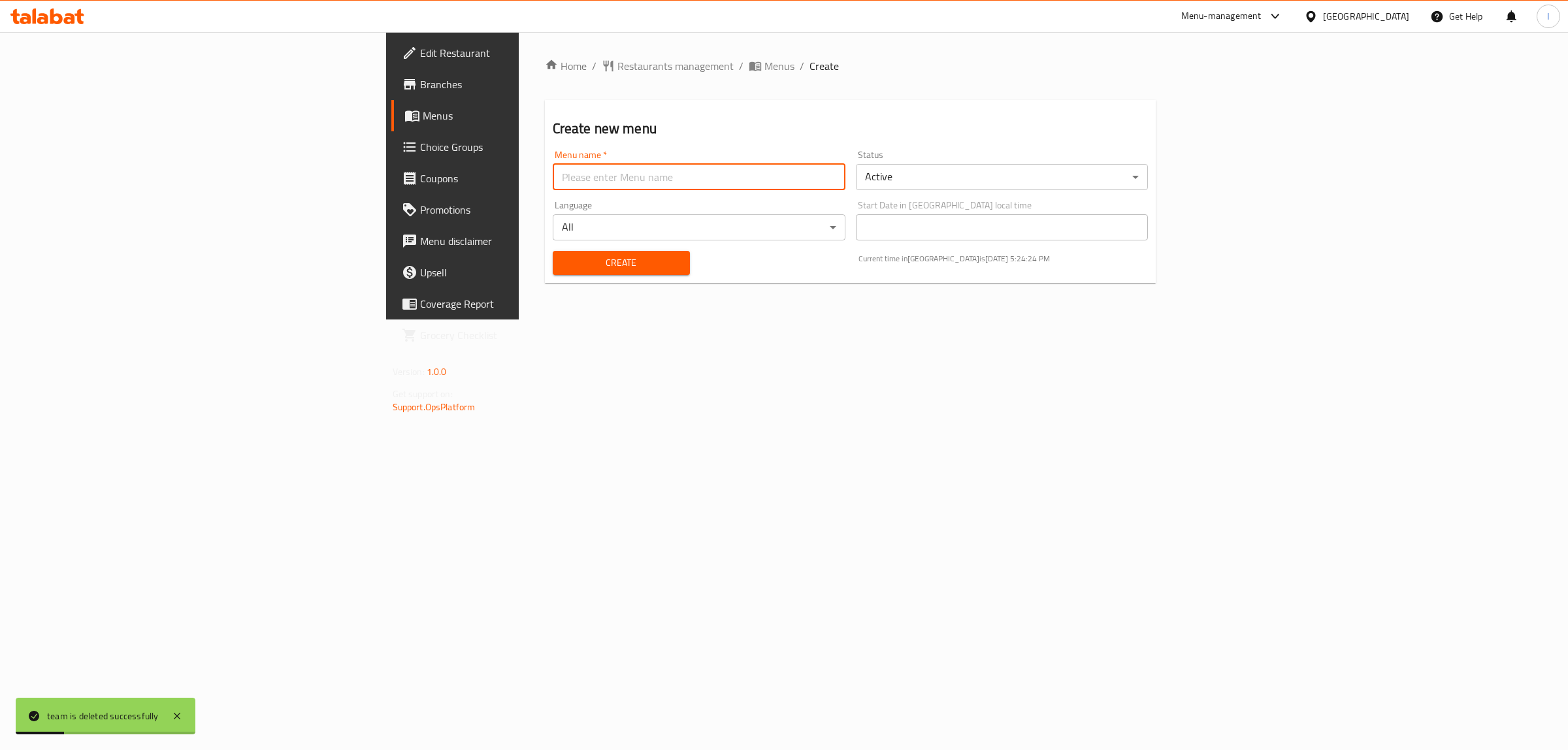
type input "Lanya"
click at [563, 257] on span "Create" at bounding box center [621, 263] width 116 height 16
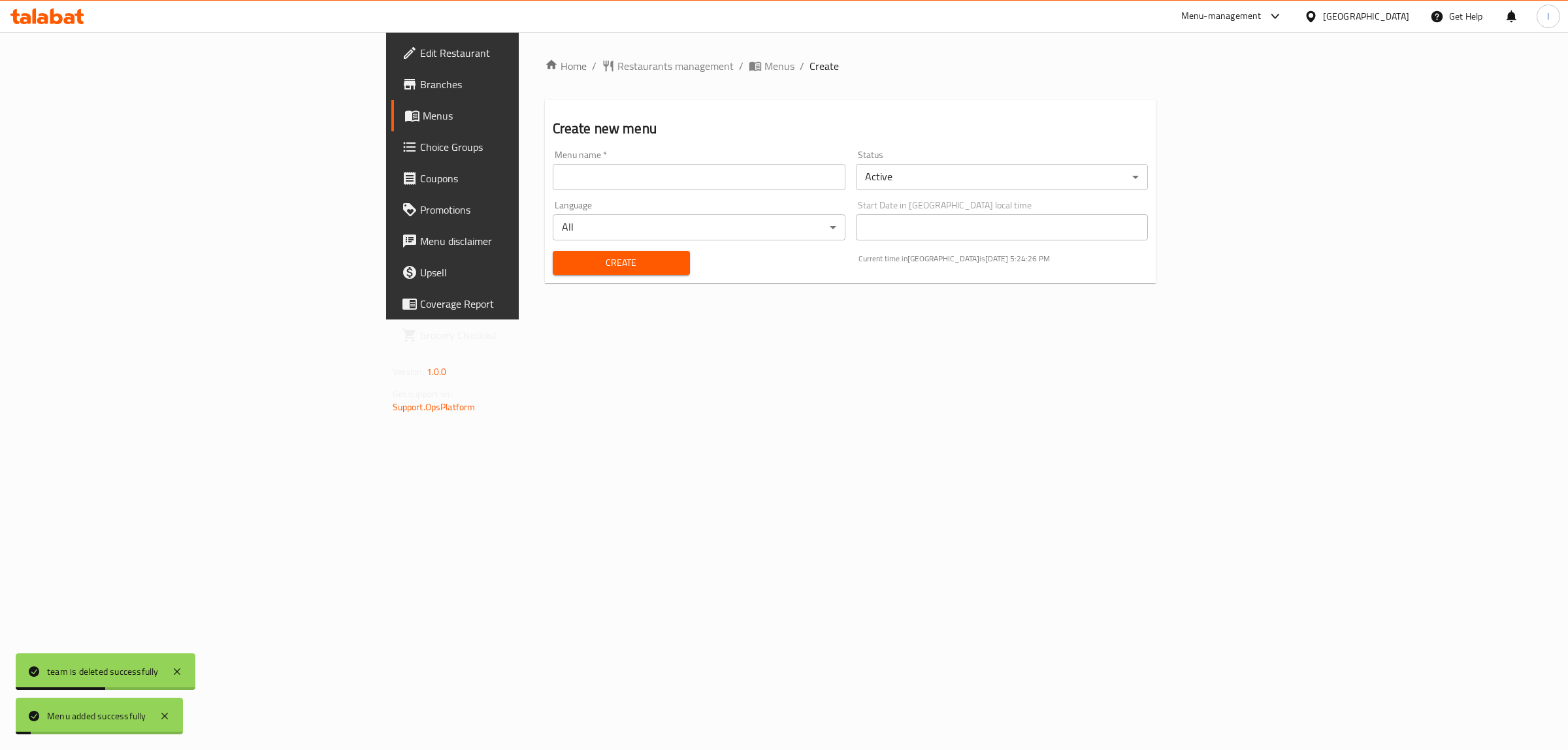
click at [422, 111] on span "Menus" at bounding box center [530, 116] width 215 height 16
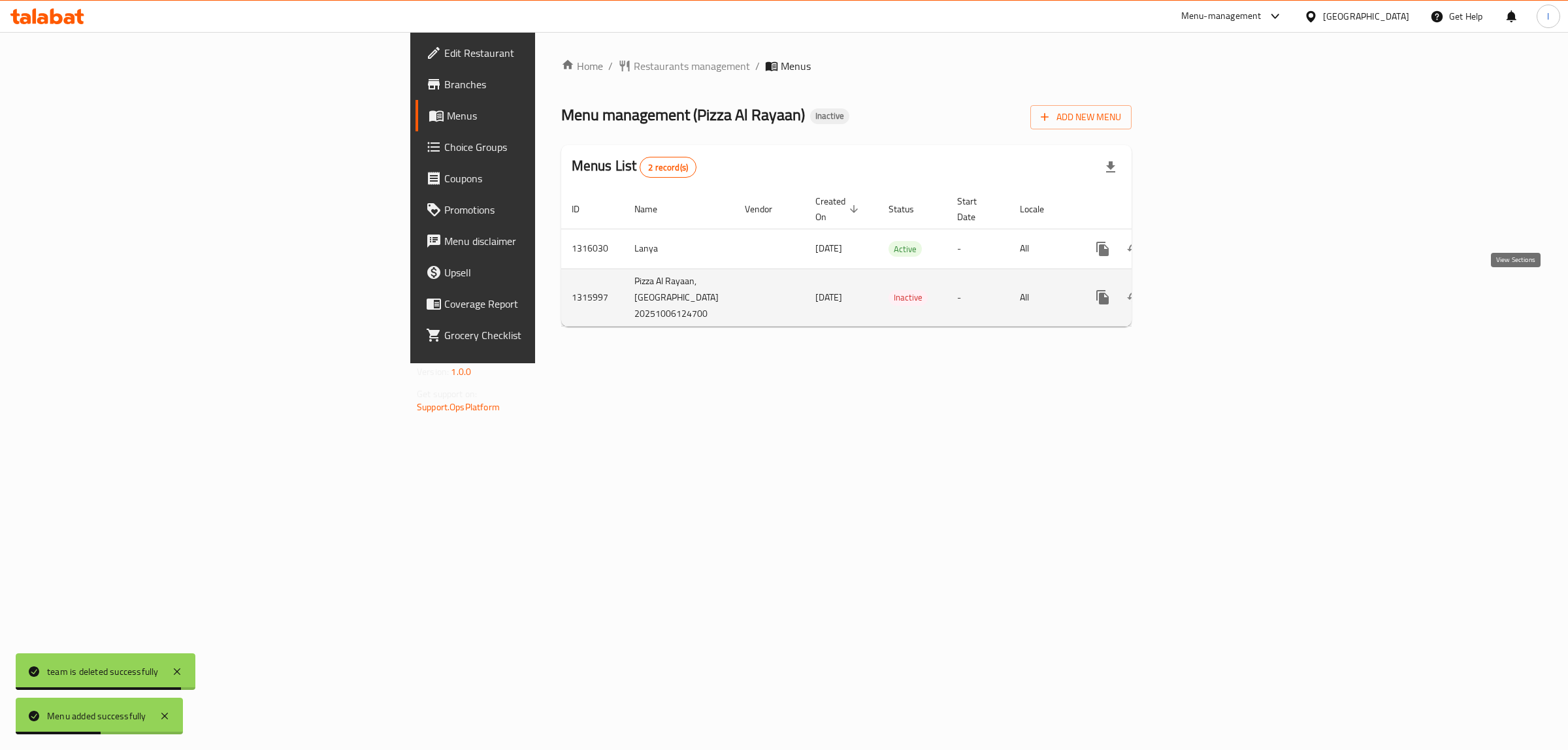
click at [1204, 289] on icon "enhanced table" at bounding box center [1196, 297] width 16 height 16
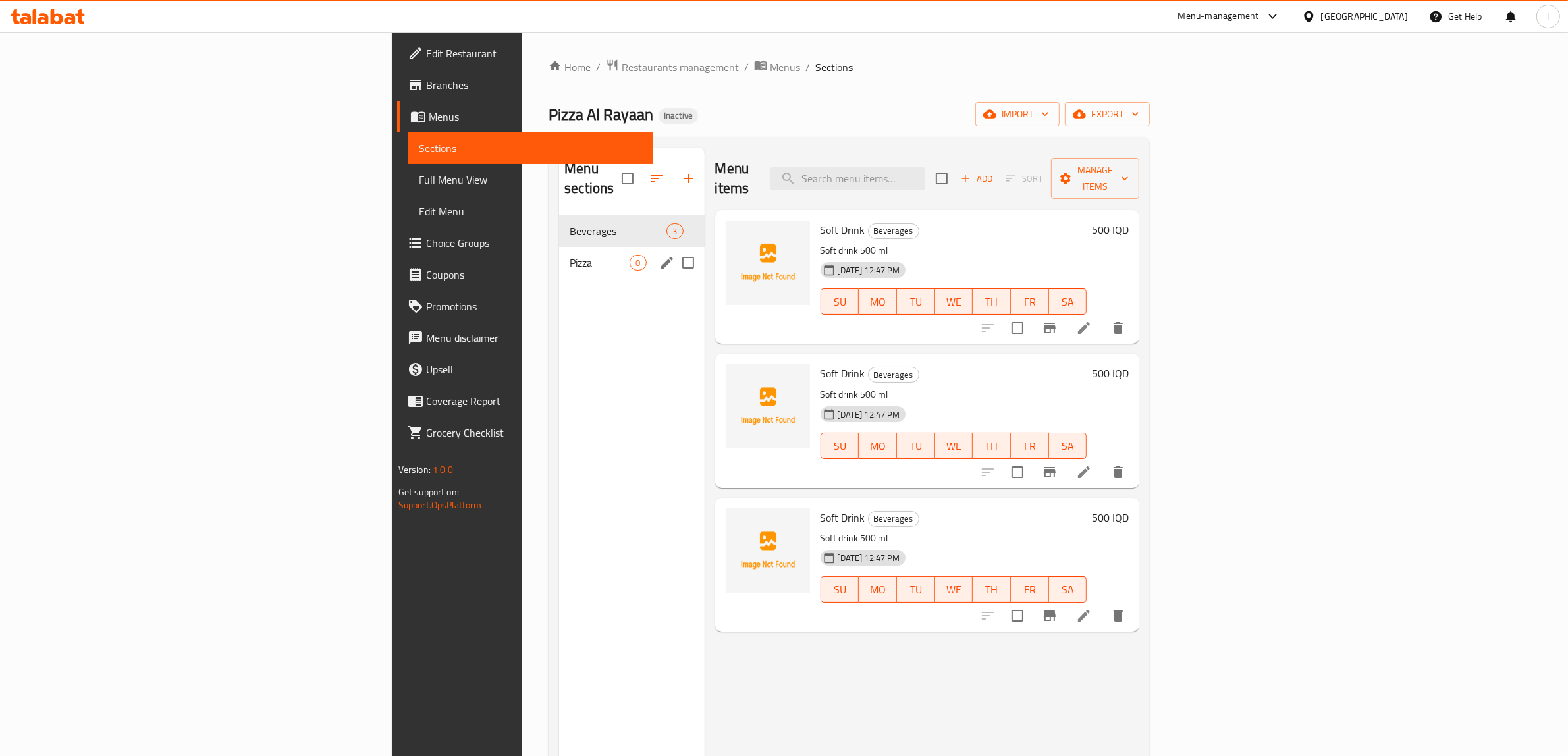
click at [559, 247] on div "Pizza 0" at bounding box center [631, 263] width 145 height 32
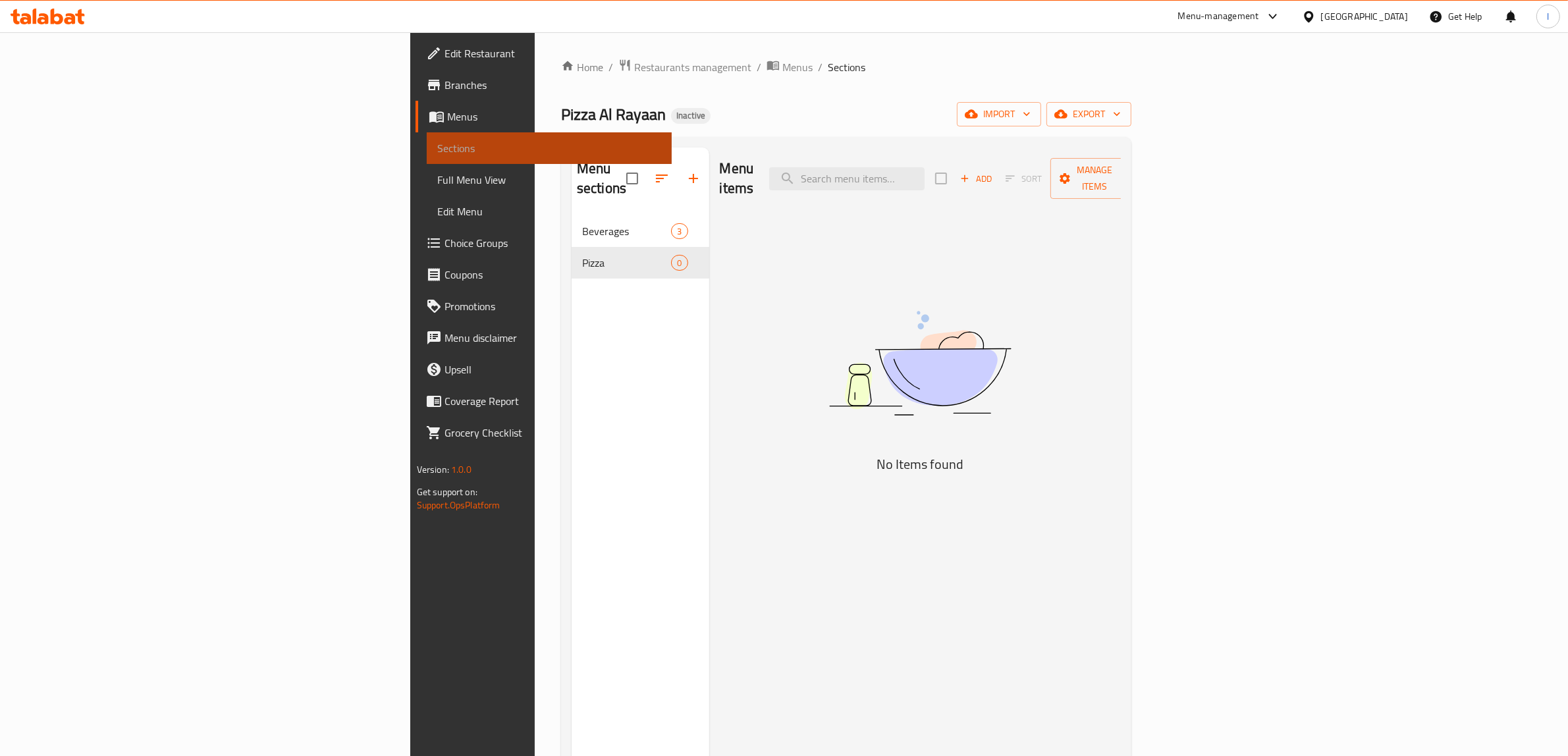
click at [437, 146] on span "Sections" at bounding box center [550, 148] width 225 height 16
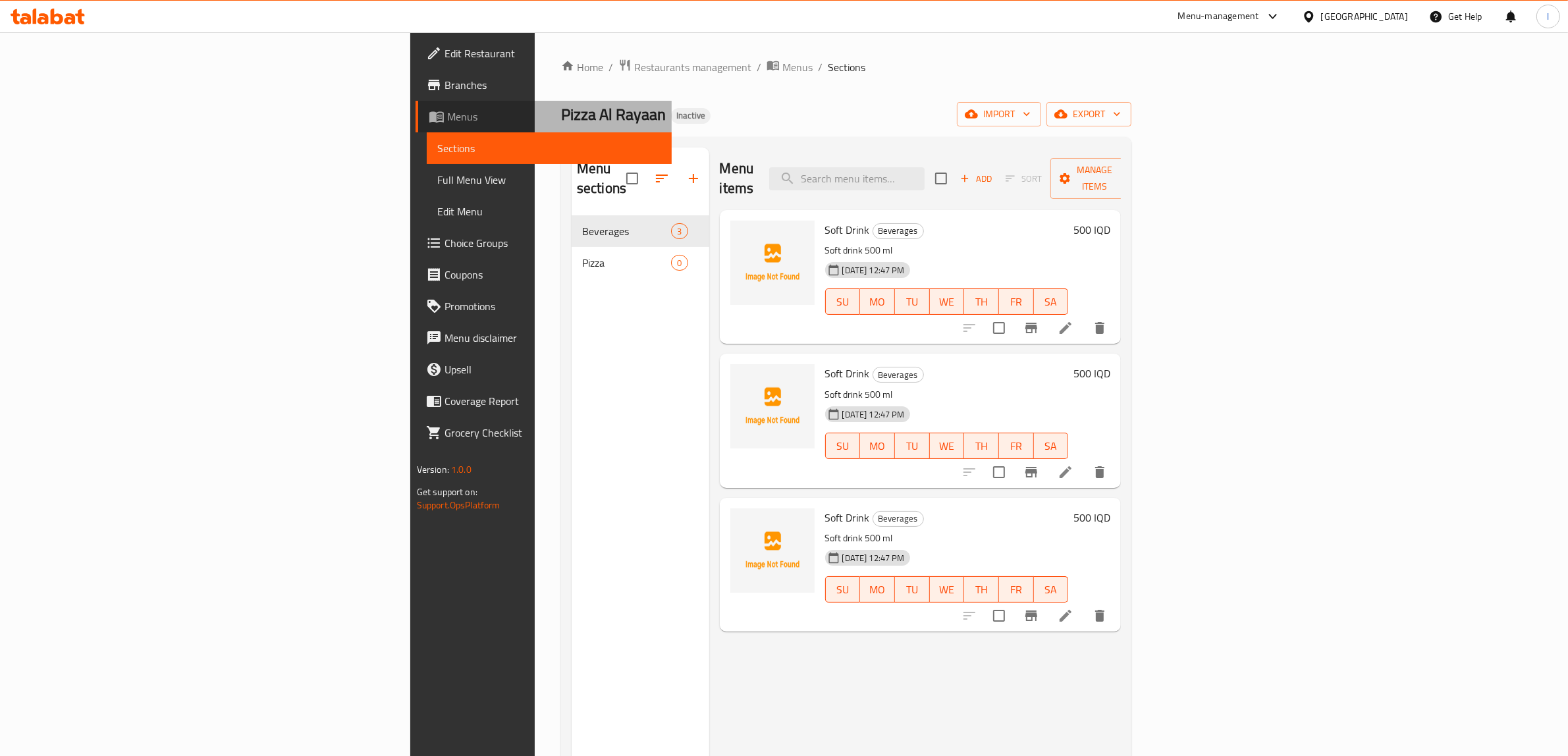
click at [447, 121] on span "Menus" at bounding box center [555, 116] width 215 height 16
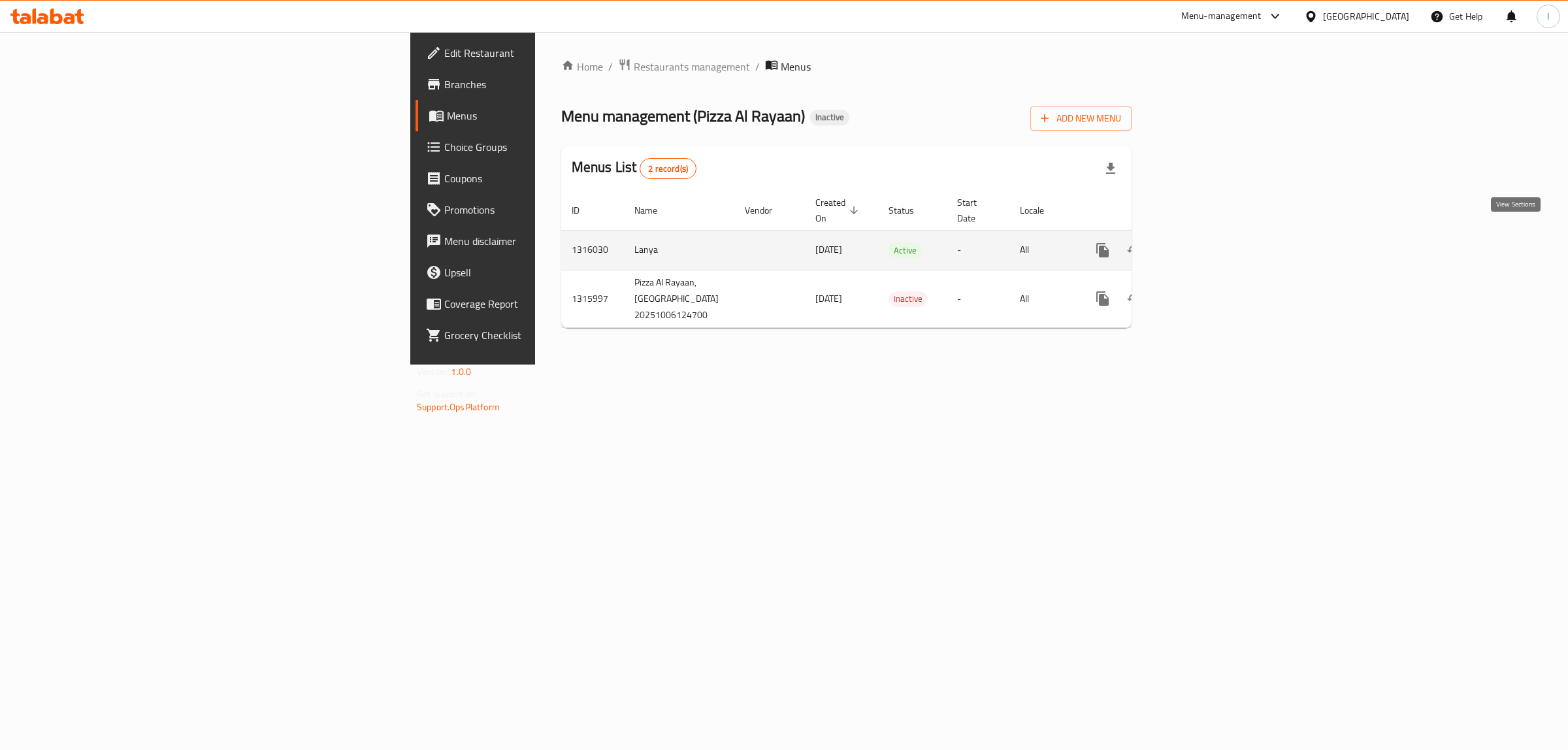
click at [1213, 235] on link "enhanced table" at bounding box center [1197, 250] width 31 height 31
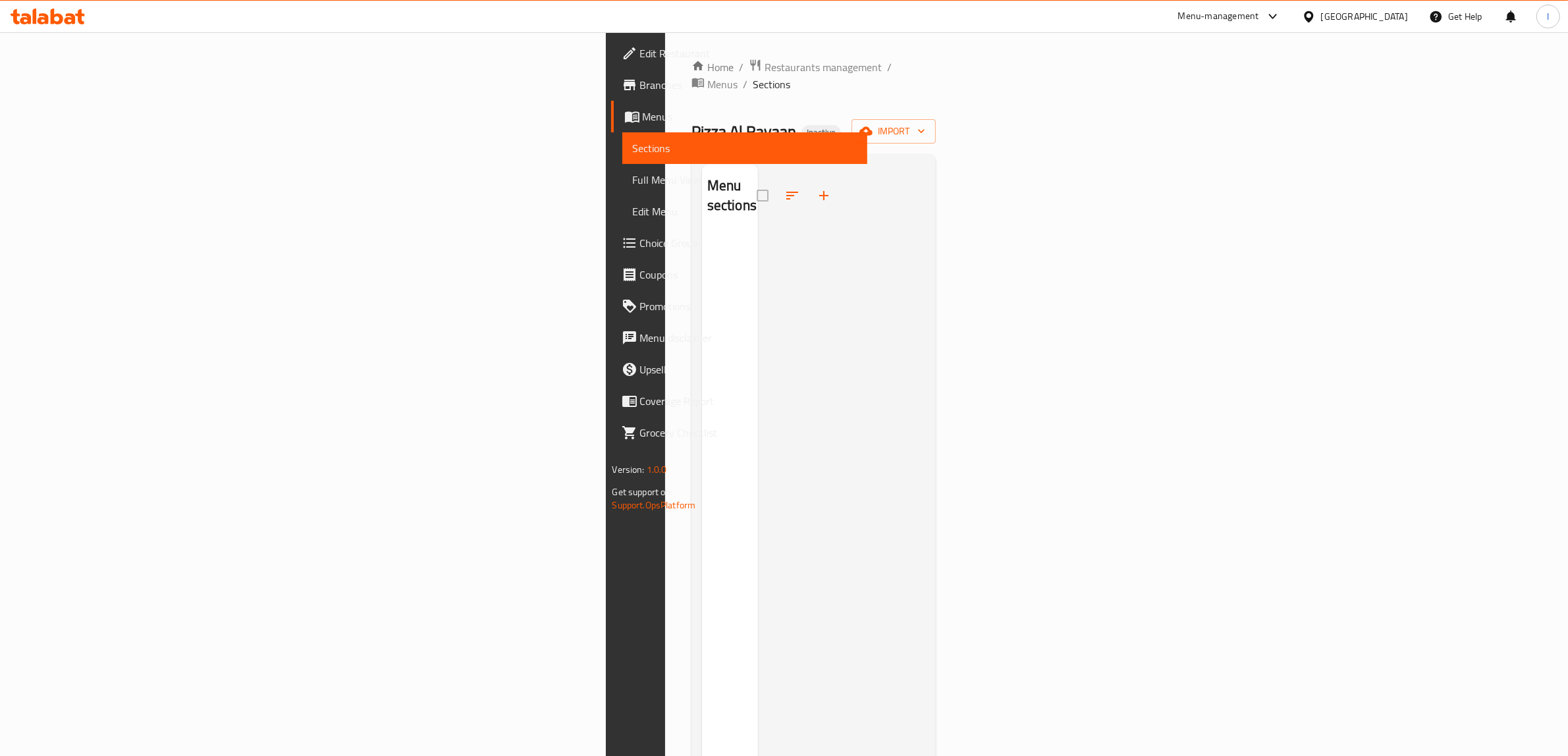
click at [794, 301] on div at bounding box center [842, 542] width 168 height 756
click at [925, 123] on span "import" at bounding box center [894, 132] width 63 height 17
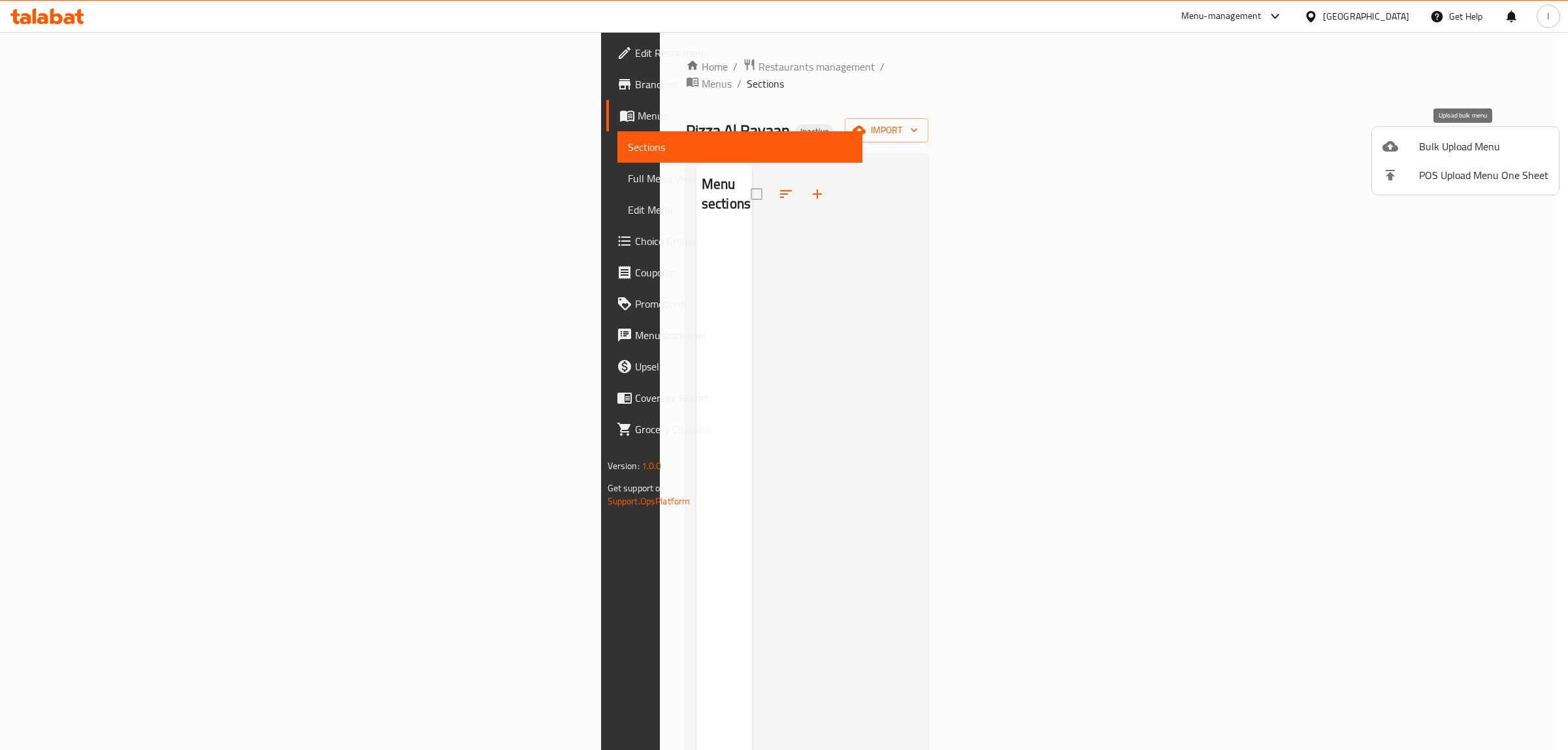
click at [1386, 152] on icon at bounding box center [1390, 146] width 16 height 16
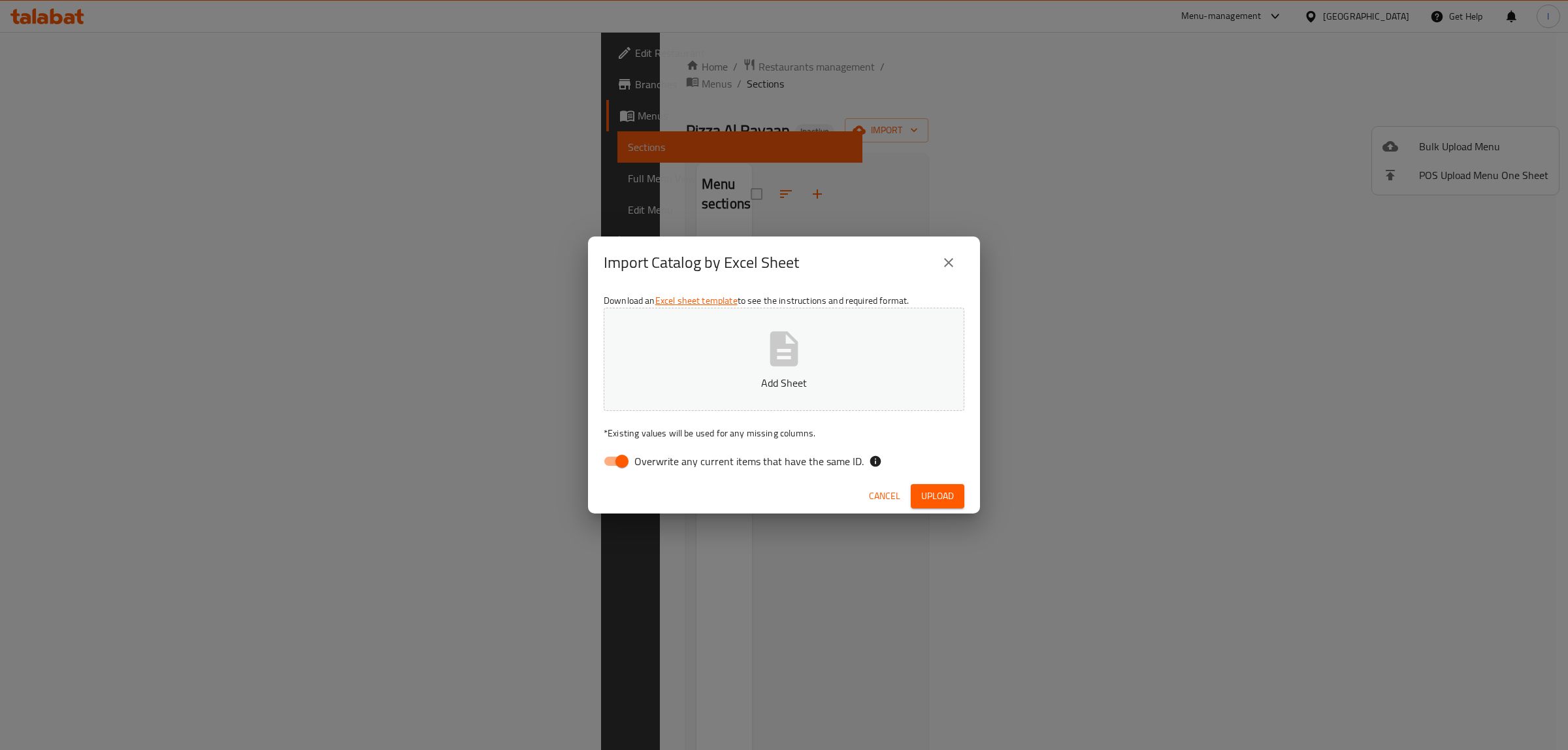
click at [799, 468] on span "Overwrite any current items that have the same ID." at bounding box center [748, 461] width 229 height 16
click at [659, 468] on input "Overwrite any current items that have the same ID." at bounding box center [621, 461] width 75 height 25
checkbox input "false"
click at [697, 283] on div "Import Catalog by Excel Sheet" at bounding box center [783, 263] width 392 height 52
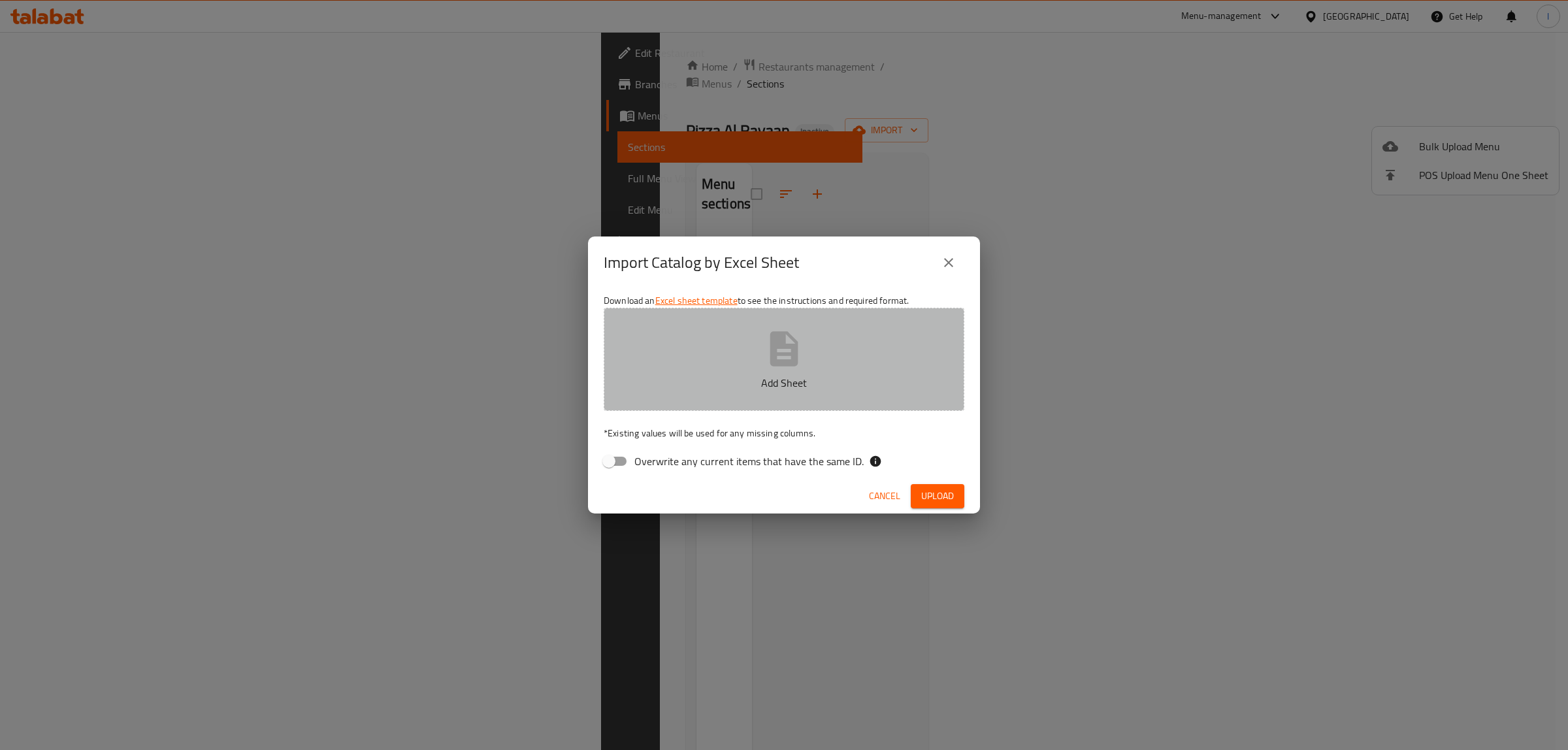
click at [703, 341] on button "Add Sheet" at bounding box center [784, 359] width 361 height 103
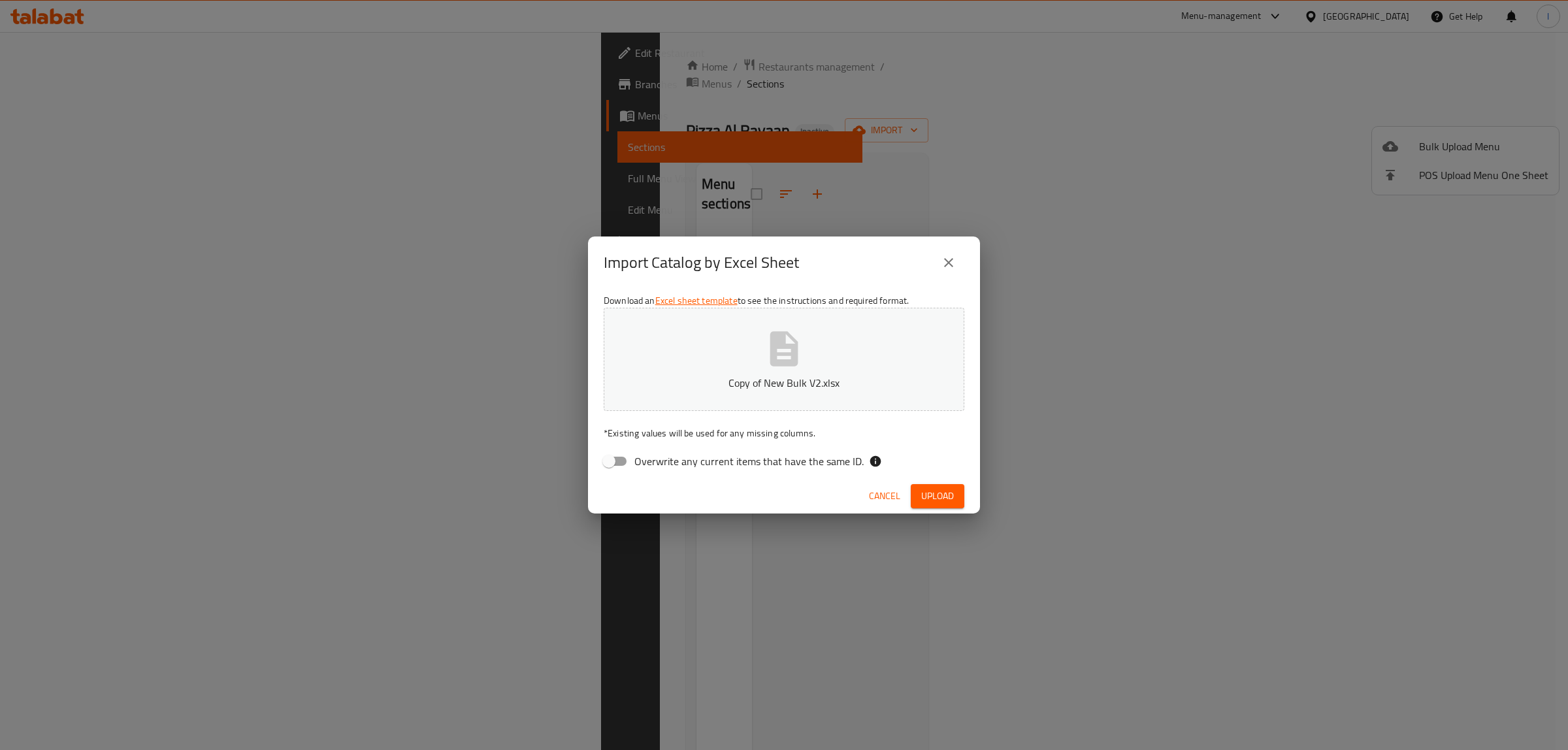
click at [938, 498] on span "Upload" at bounding box center [938, 496] width 33 height 16
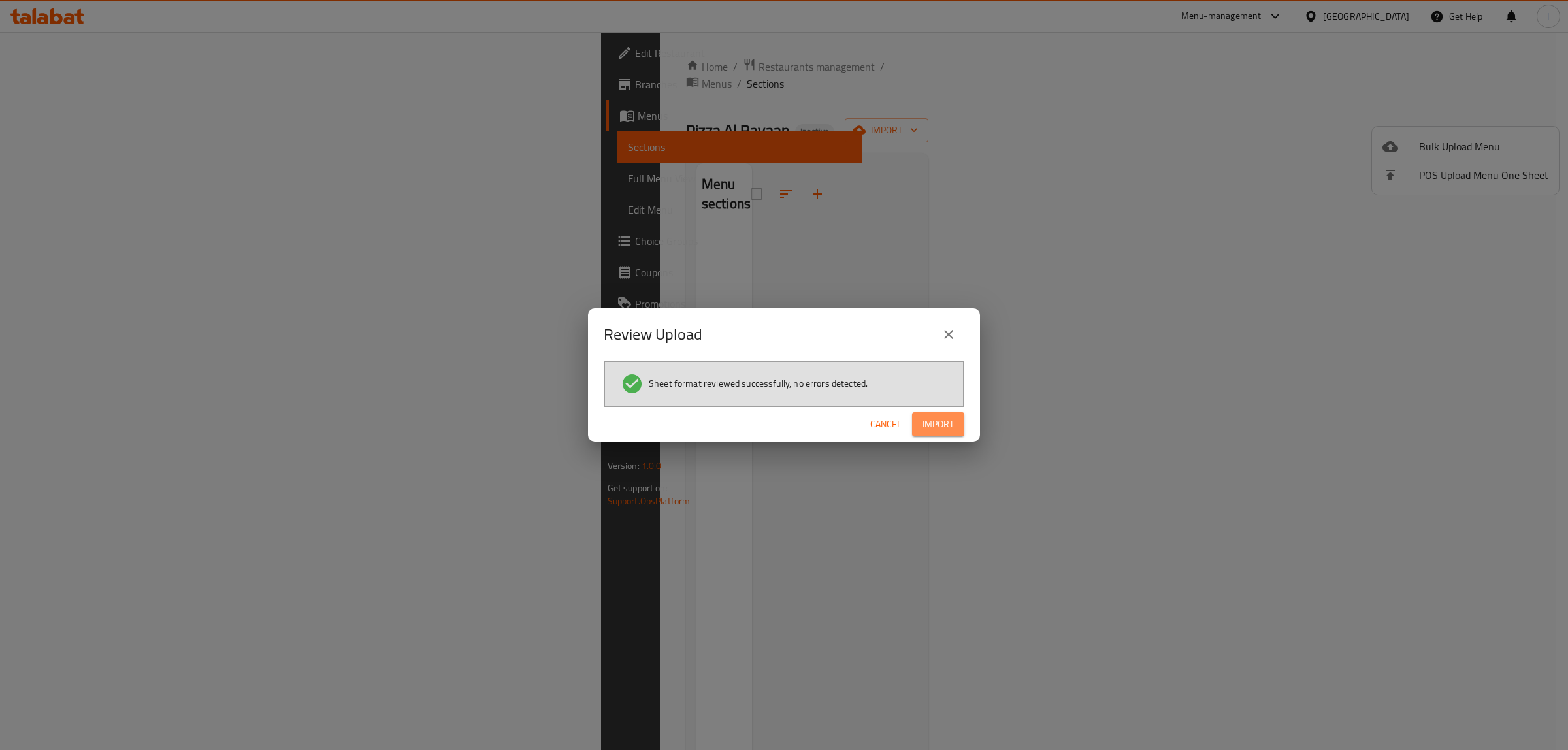
click at [926, 436] on button "Import" at bounding box center [938, 424] width 52 height 24
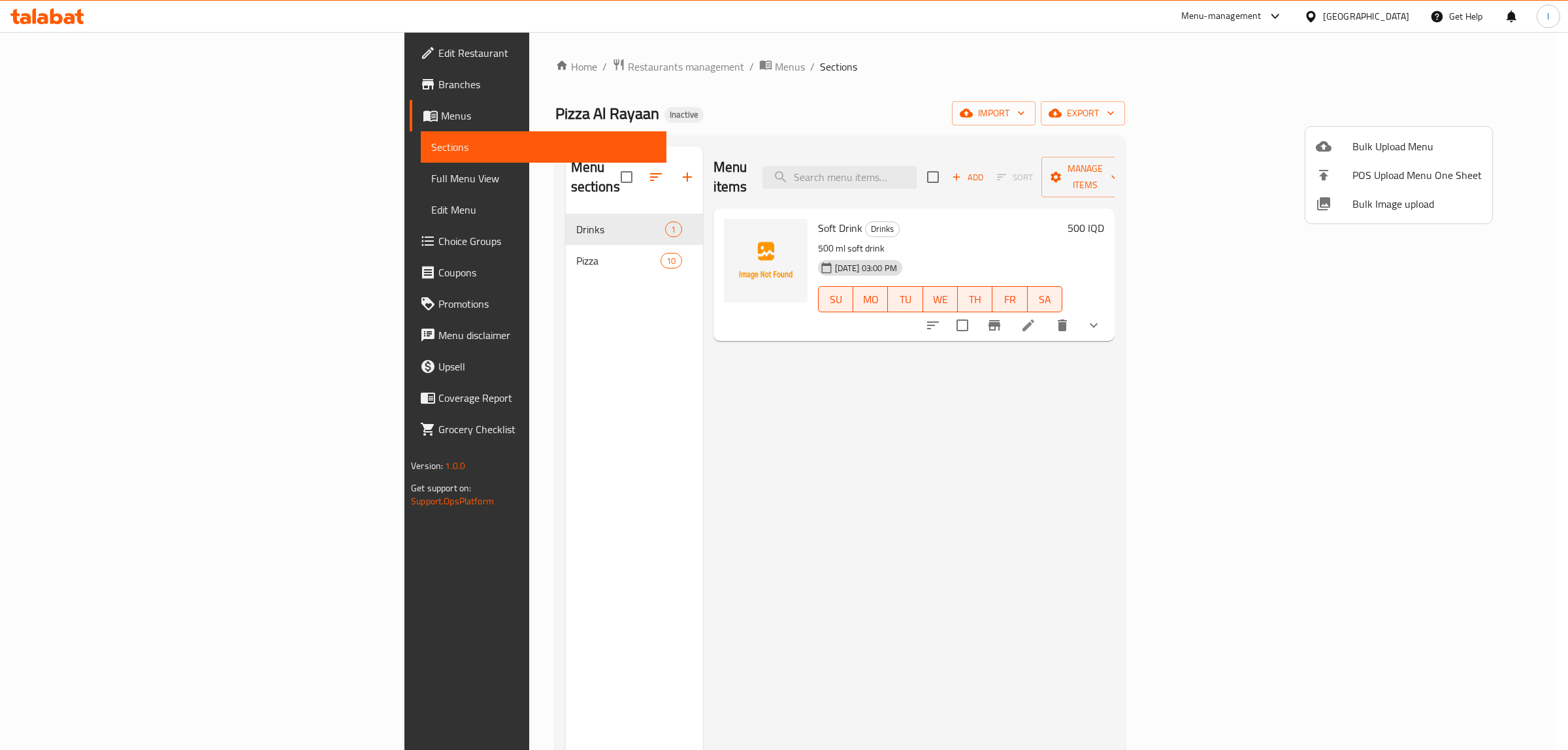
click at [568, 617] on div at bounding box center [784, 375] width 1568 height 750
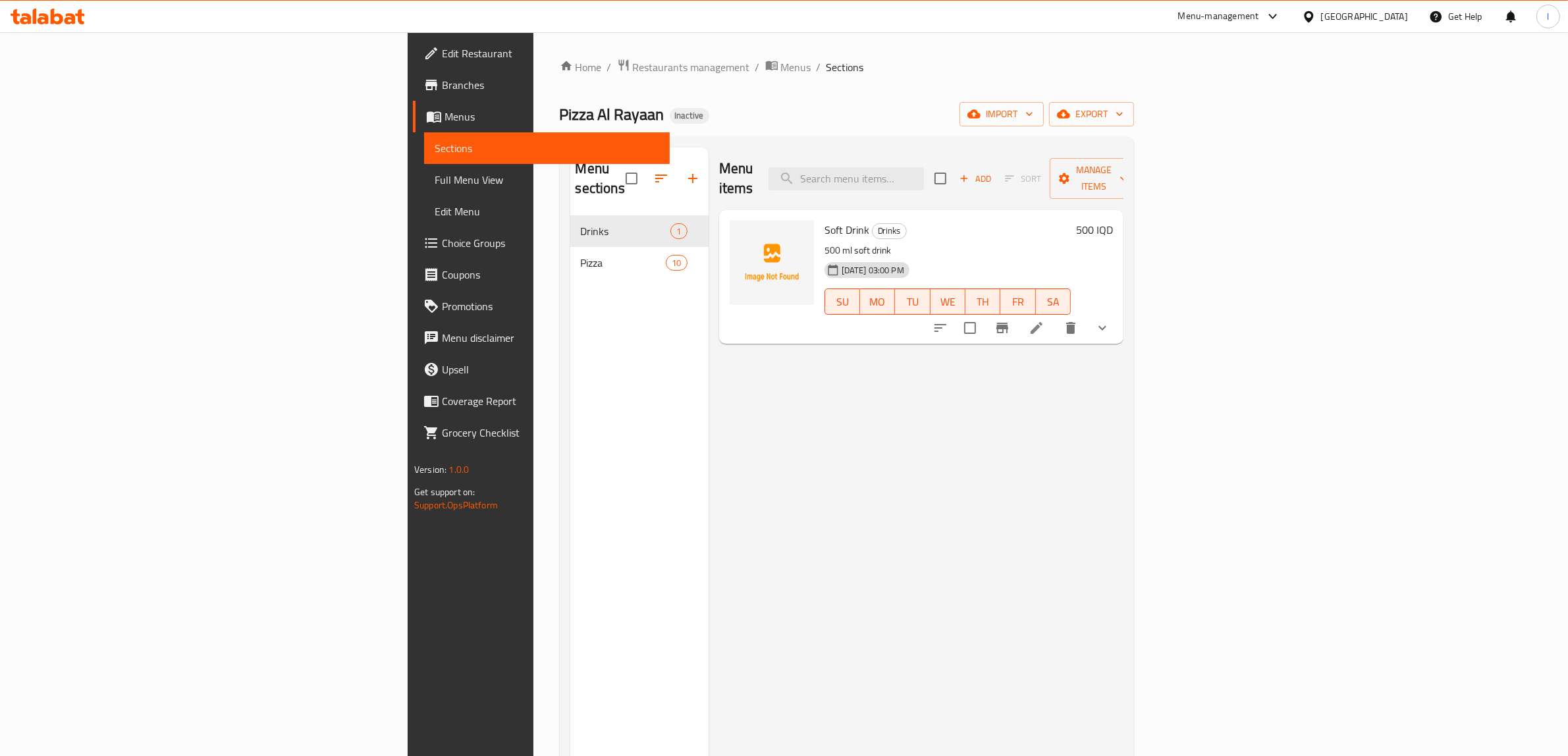
click at [816, 469] on div "Menu items Add Sort Manage items Soft Drink Drinks 500 ml soft drink [DATE] 03:…" at bounding box center [916, 525] width 415 height 756
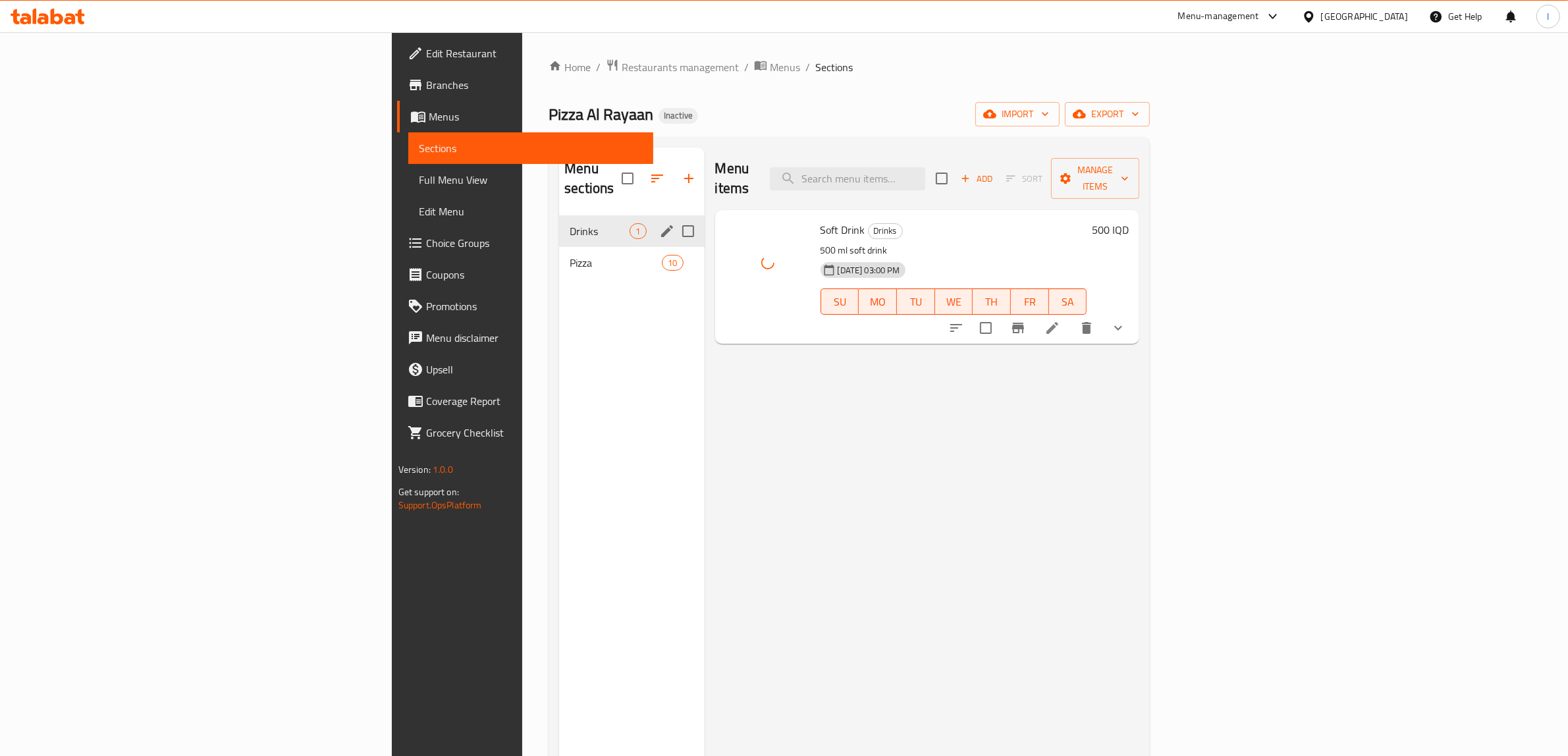
click at [559, 226] on div "Drinks 1" at bounding box center [631, 232] width 145 height 32
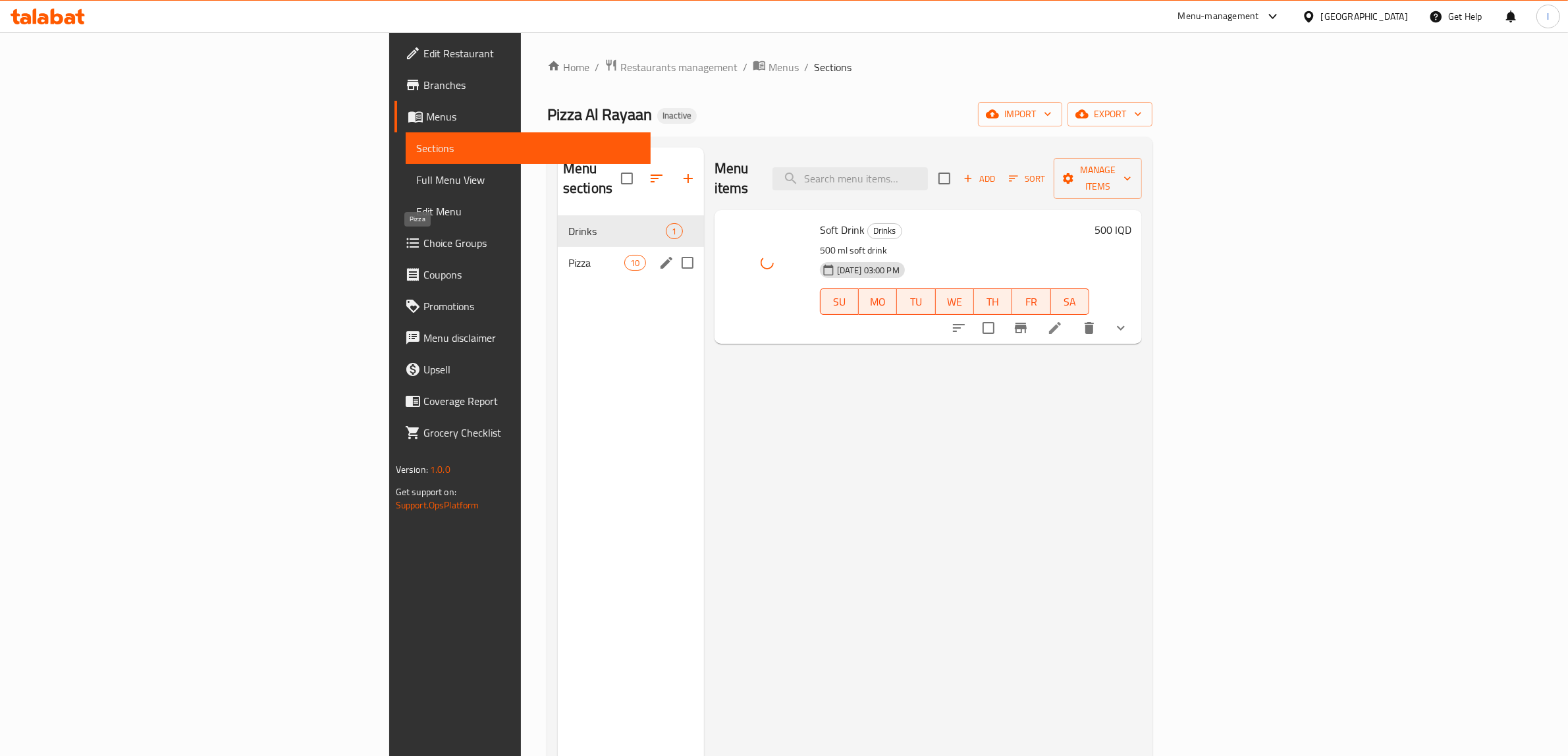
click at [568, 255] on span "Pizza" at bounding box center [596, 263] width 56 height 16
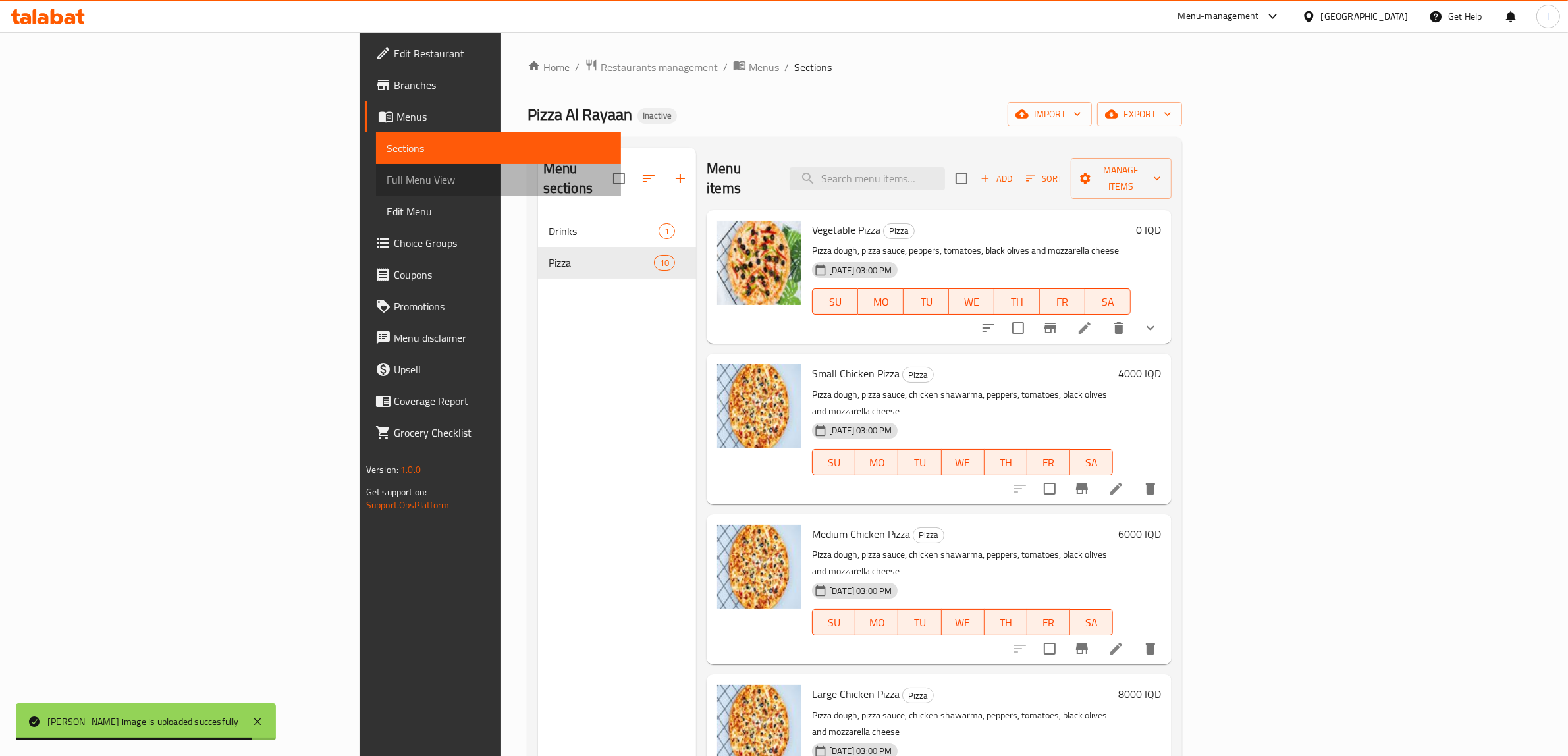
click at [376, 170] on link "Full Menu View" at bounding box center [499, 180] width 245 height 32
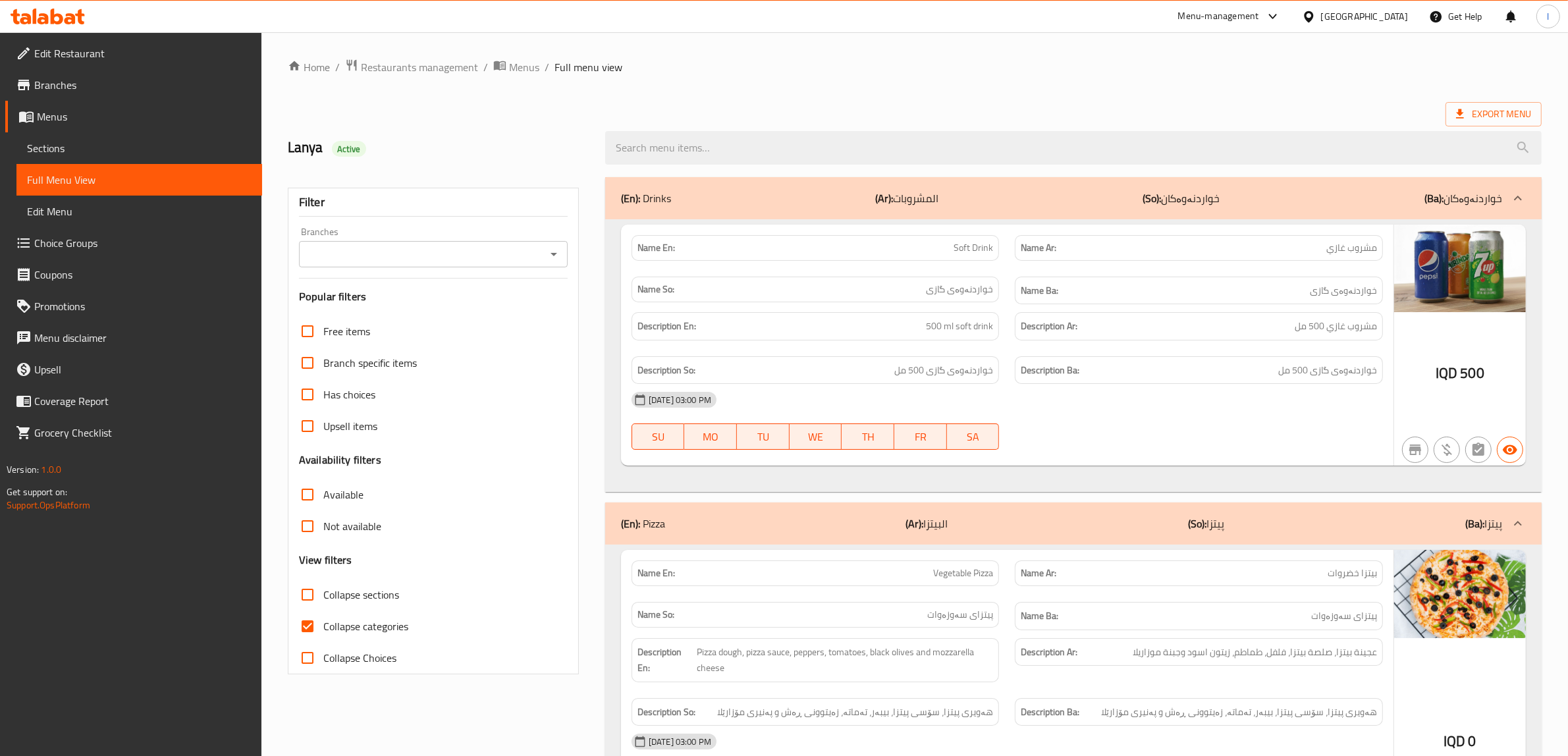
drag, startPoint x: 464, startPoint y: 254, endPoint x: 455, endPoint y: 258, distance: 9.8
click at [463, 254] on input "Branches" at bounding box center [422, 254] width 239 height 19
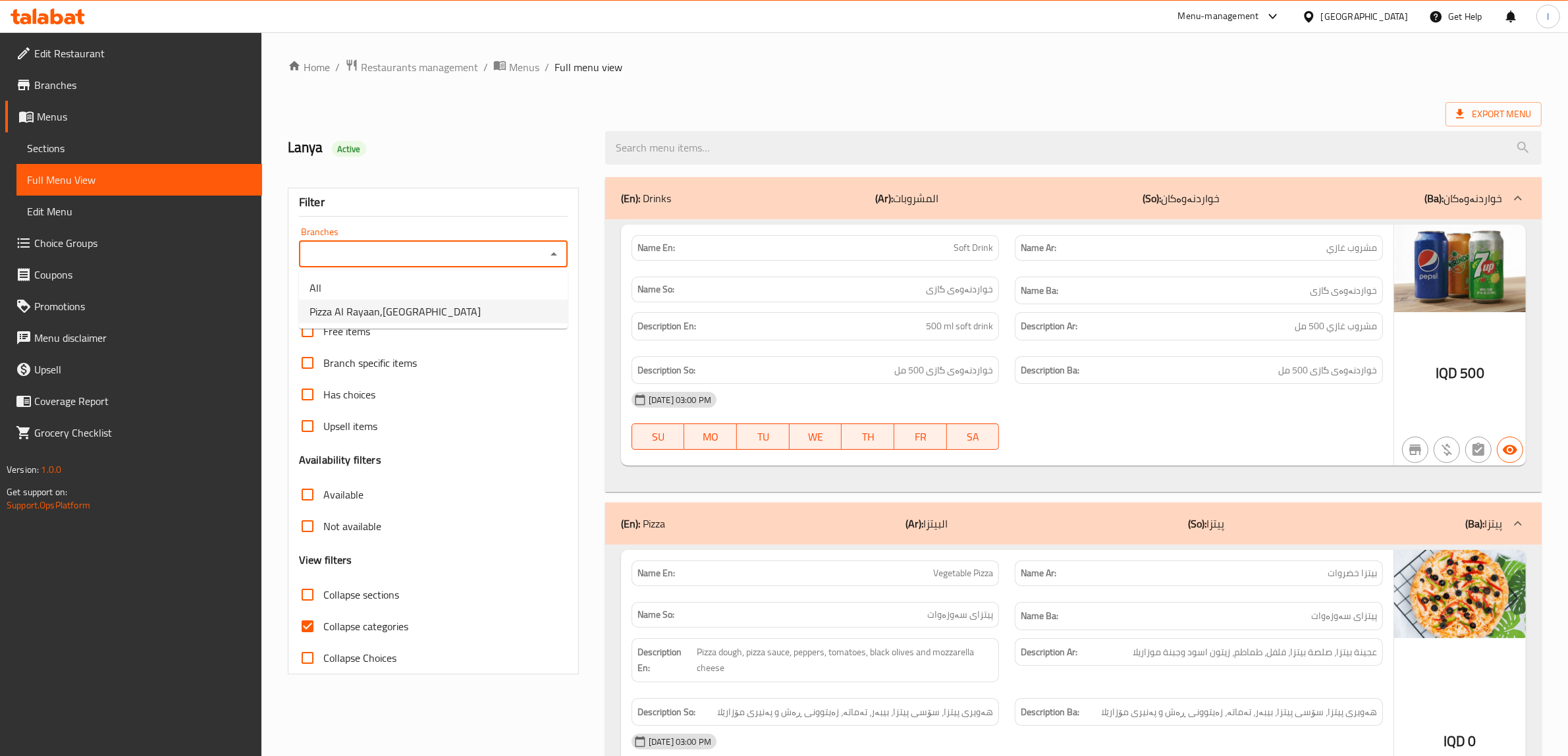
click at [394, 310] on span "Pizza Al Rayaan,[GEOGRAPHIC_DATA]" at bounding box center [395, 311] width 171 height 16
type input "Pizza Al Rayaan,[GEOGRAPHIC_DATA]"
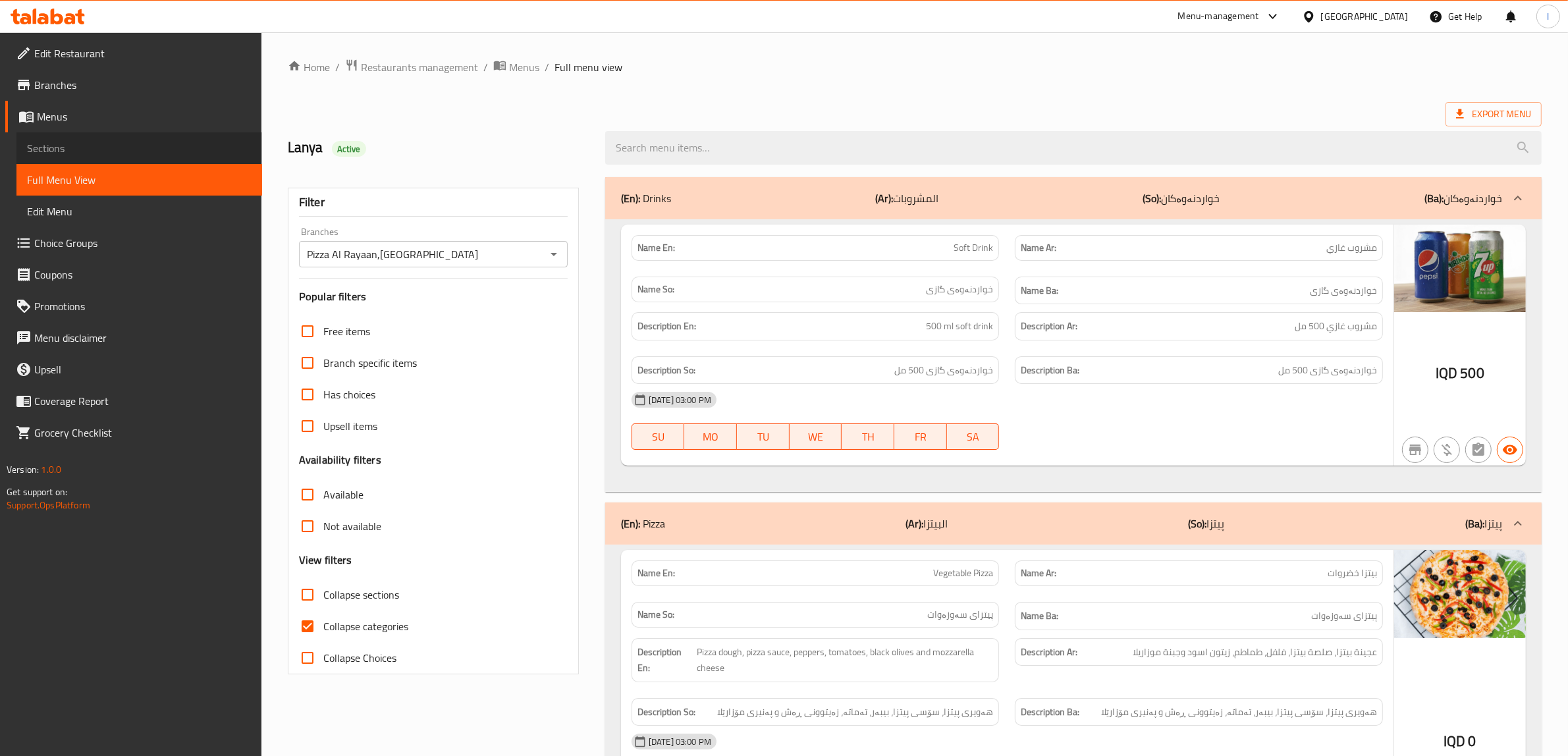
click at [43, 142] on span "Sections" at bounding box center [139, 148] width 225 height 16
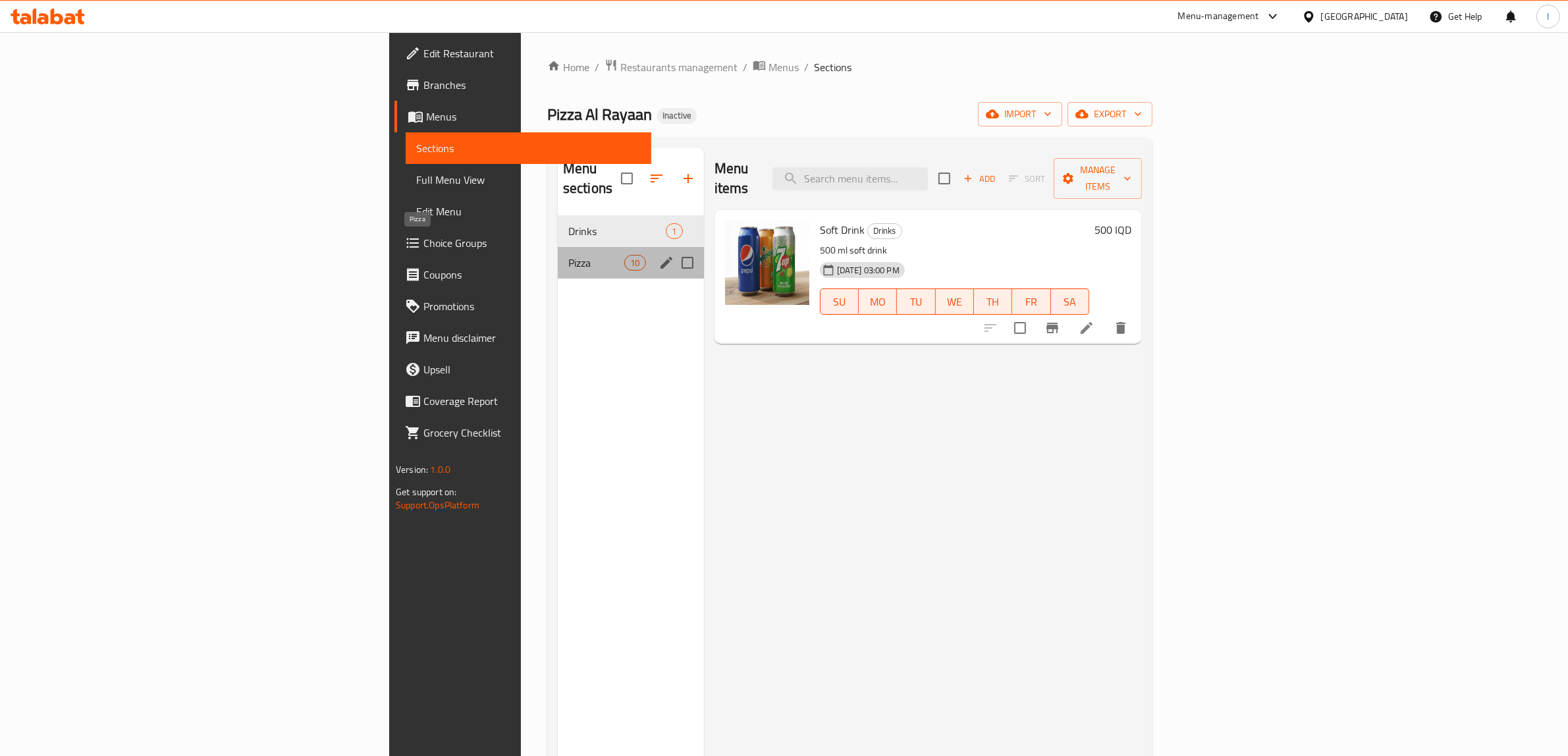
click at [568, 255] on span "Pizza" at bounding box center [596, 263] width 56 height 16
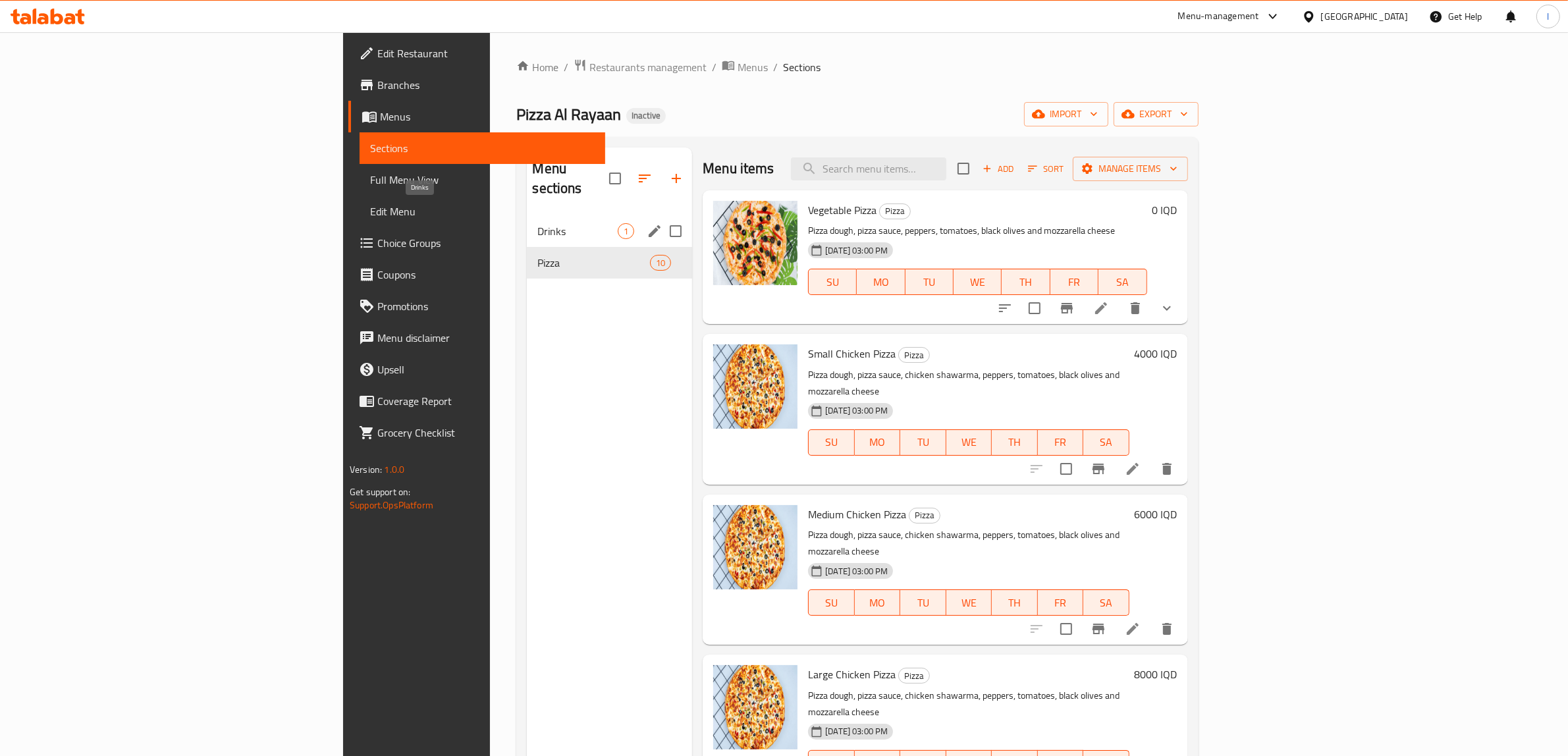
click at [537, 223] on span "Drinks" at bounding box center [577, 231] width 81 height 16
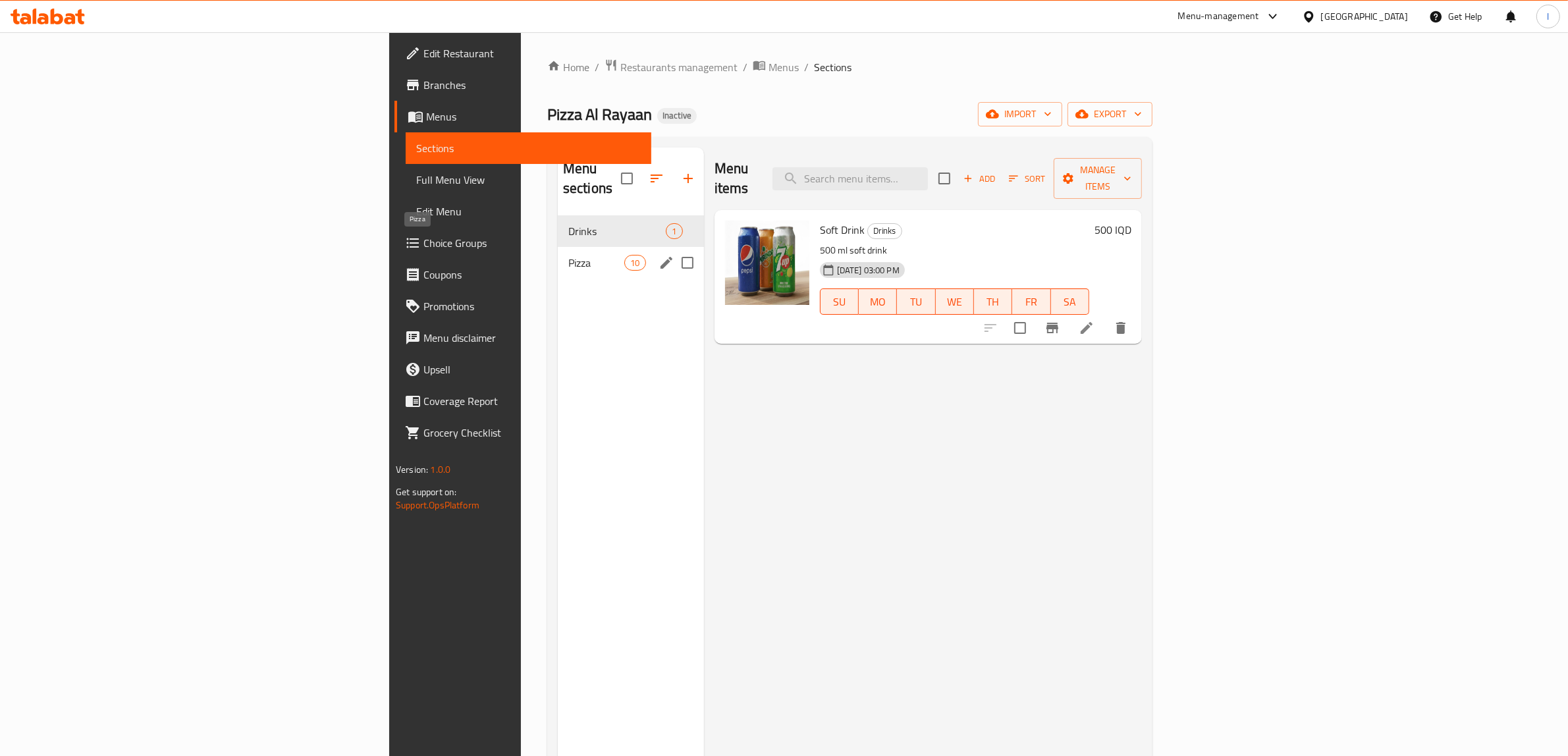
click at [568, 255] on span "Pizza" at bounding box center [596, 263] width 56 height 16
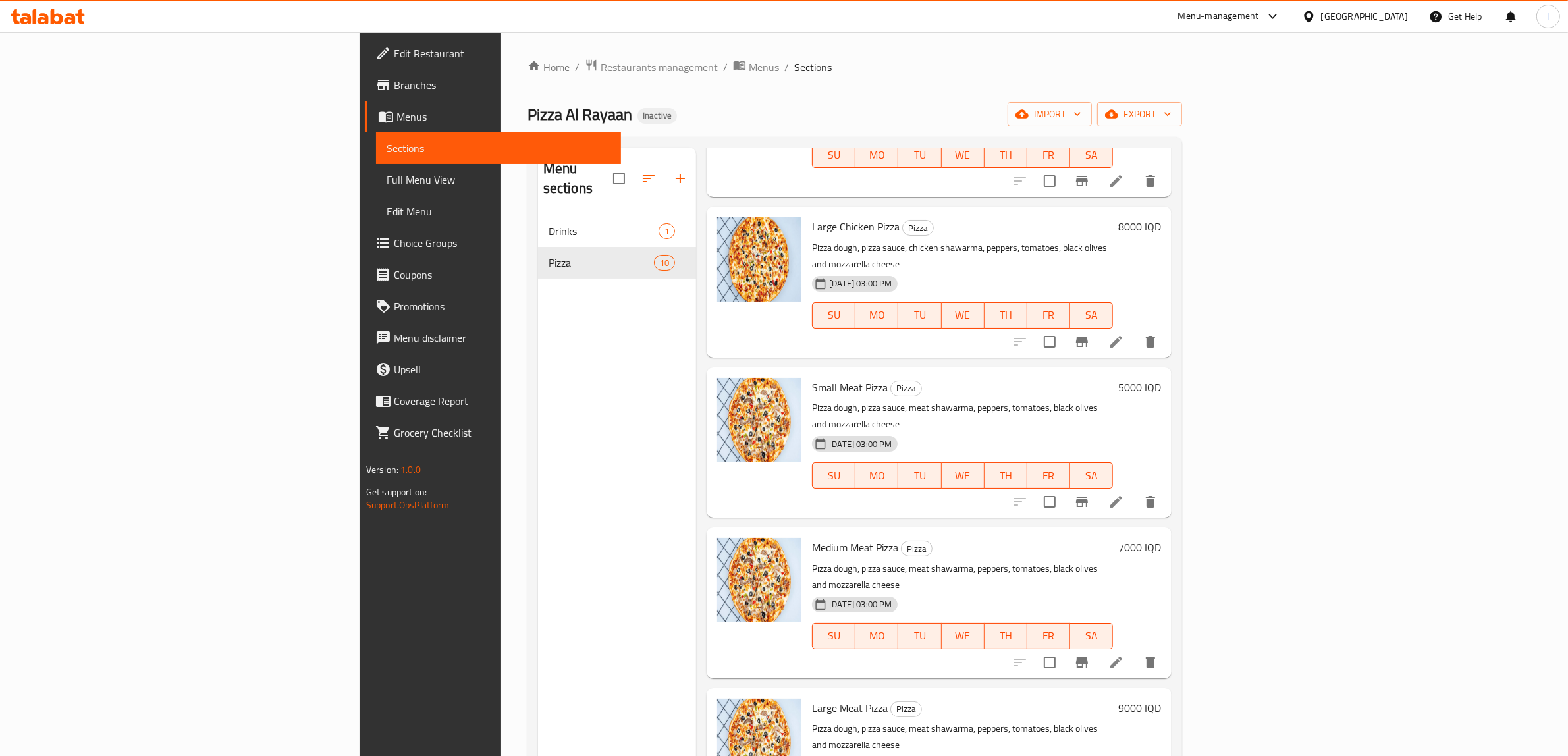
click at [396, 115] on span "Menus" at bounding box center [504, 116] width 215 height 16
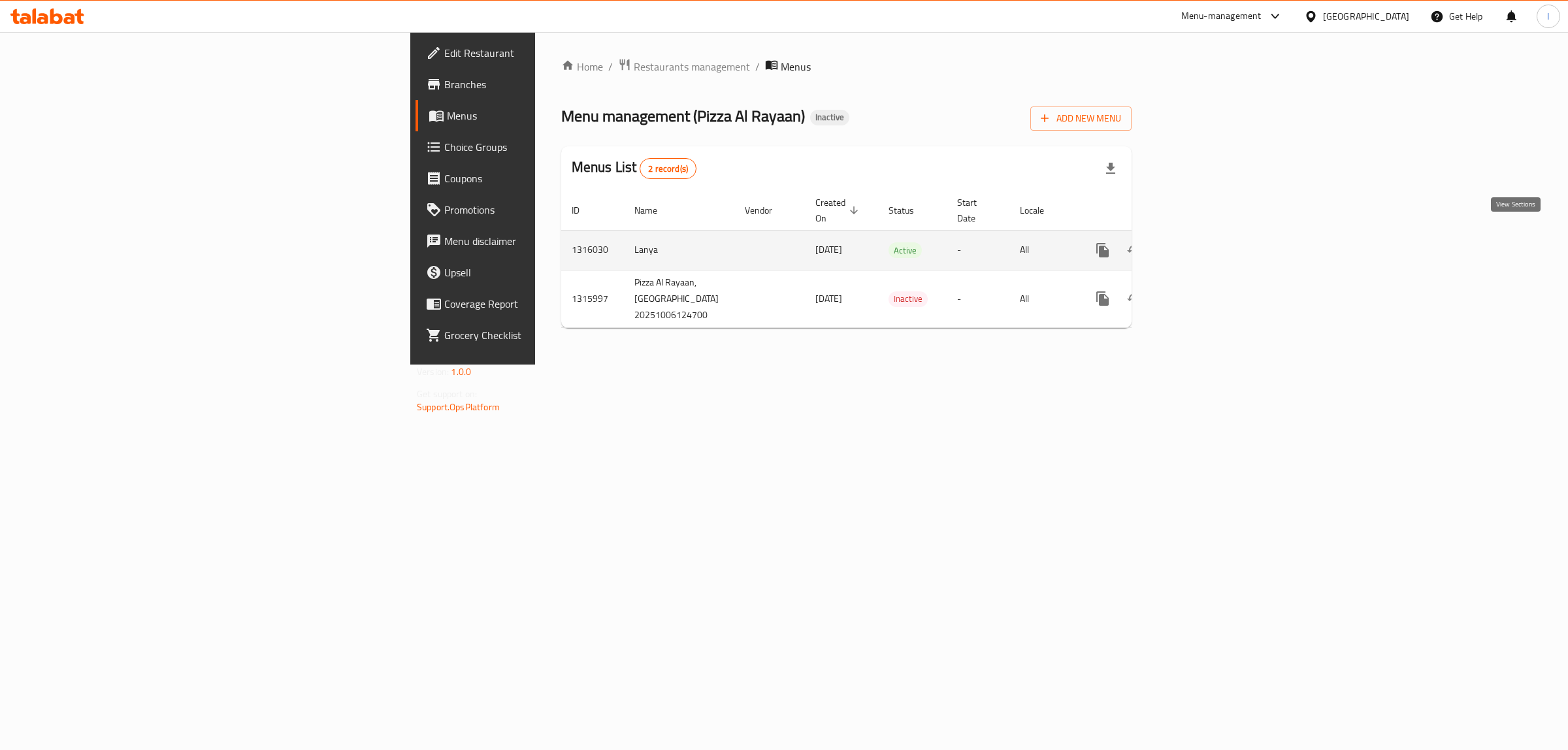
click at [1204, 243] on icon "enhanced table" at bounding box center [1196, 250] width 16 height 16
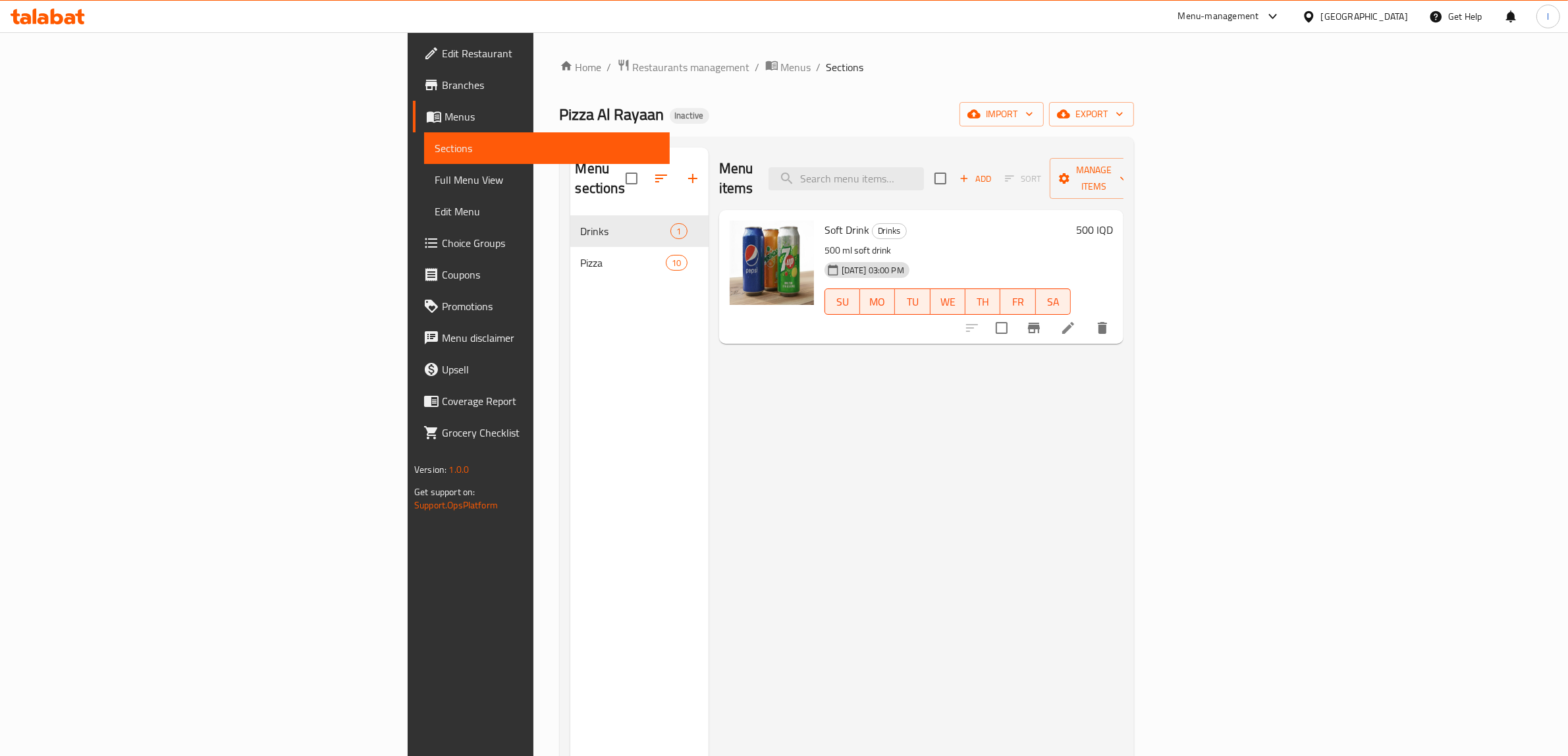
click at [442, 239] on span "Choice Groups" at bounding box center [550, 243] width 217 height 16
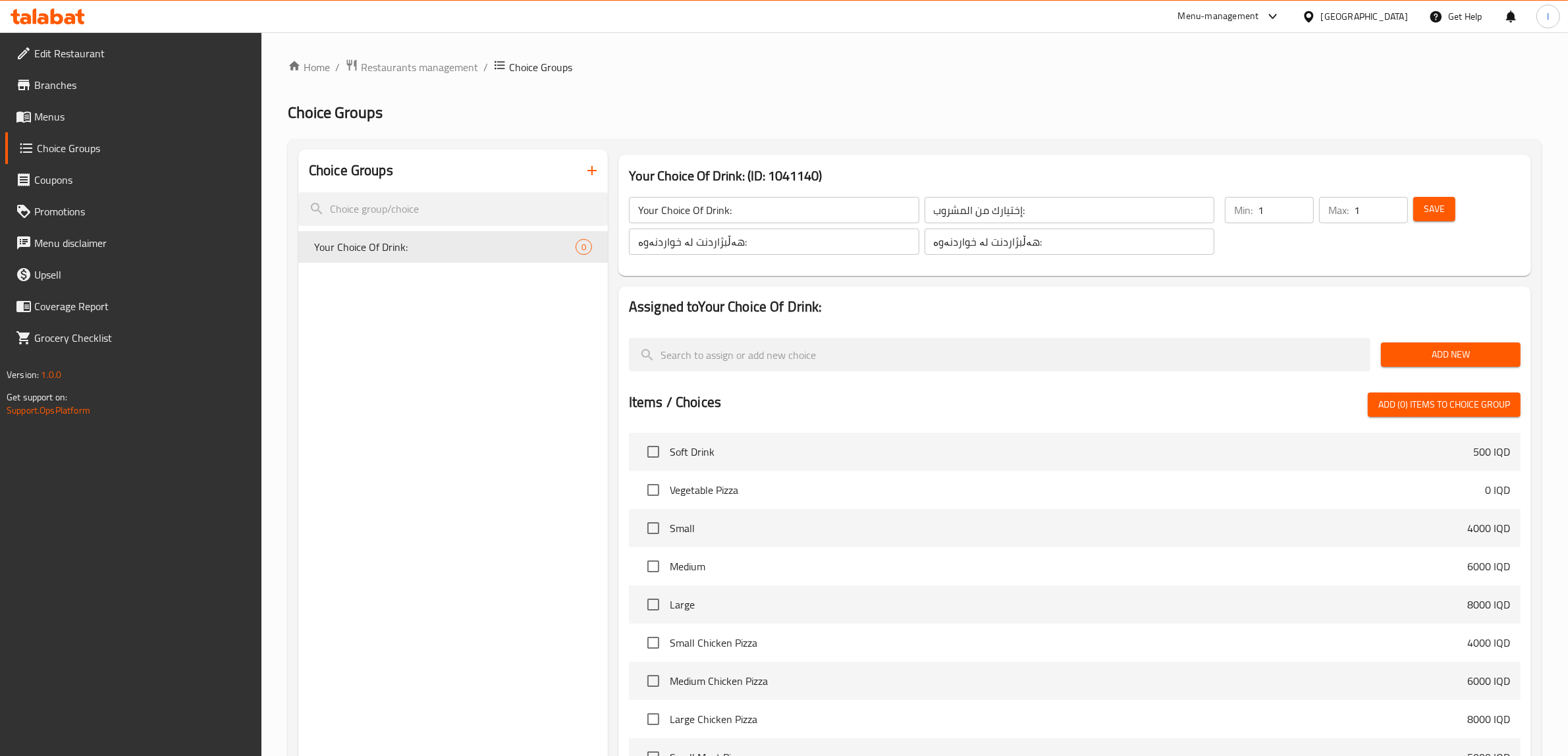
click at [73, 111] on span "Menus" at bounding box center [143, 116] width 217 height 16
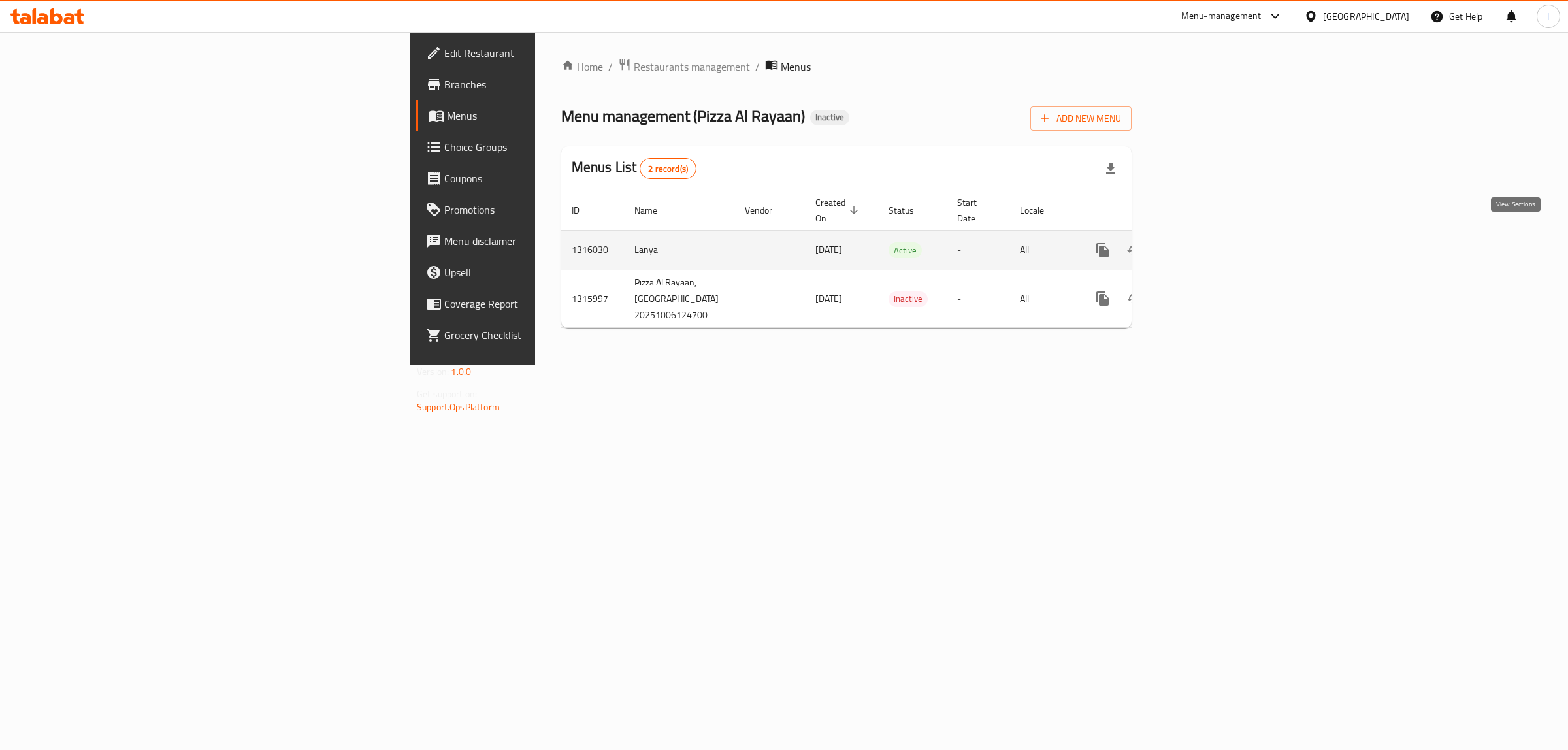
click at [1203, 244] on icon "enhanced table" at bounding box center [1196, 250] width 12 height 12
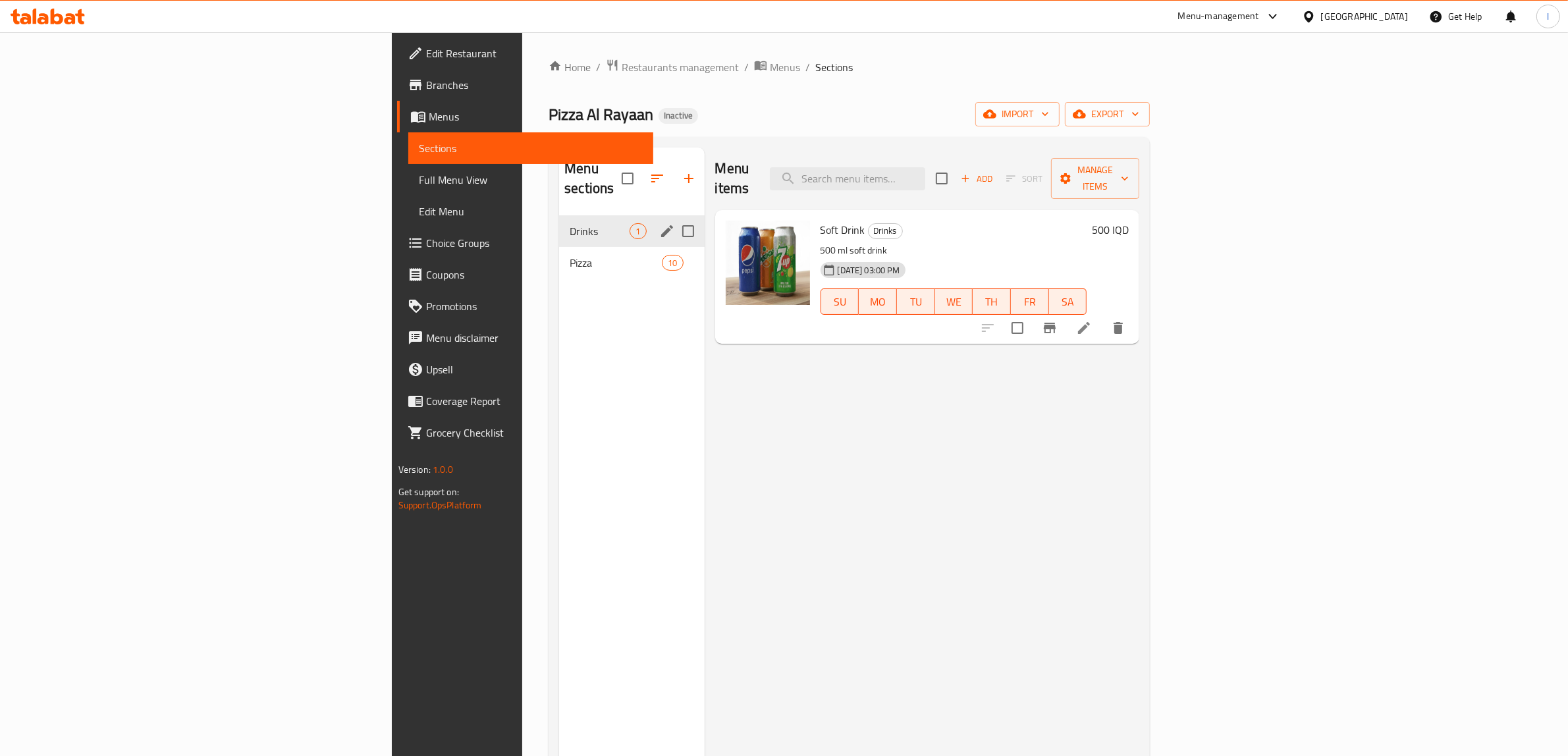
click at [674, 217] on input "Menu sections" at bounding box center [688, 231] width 28 height 28
checkbox input "true"
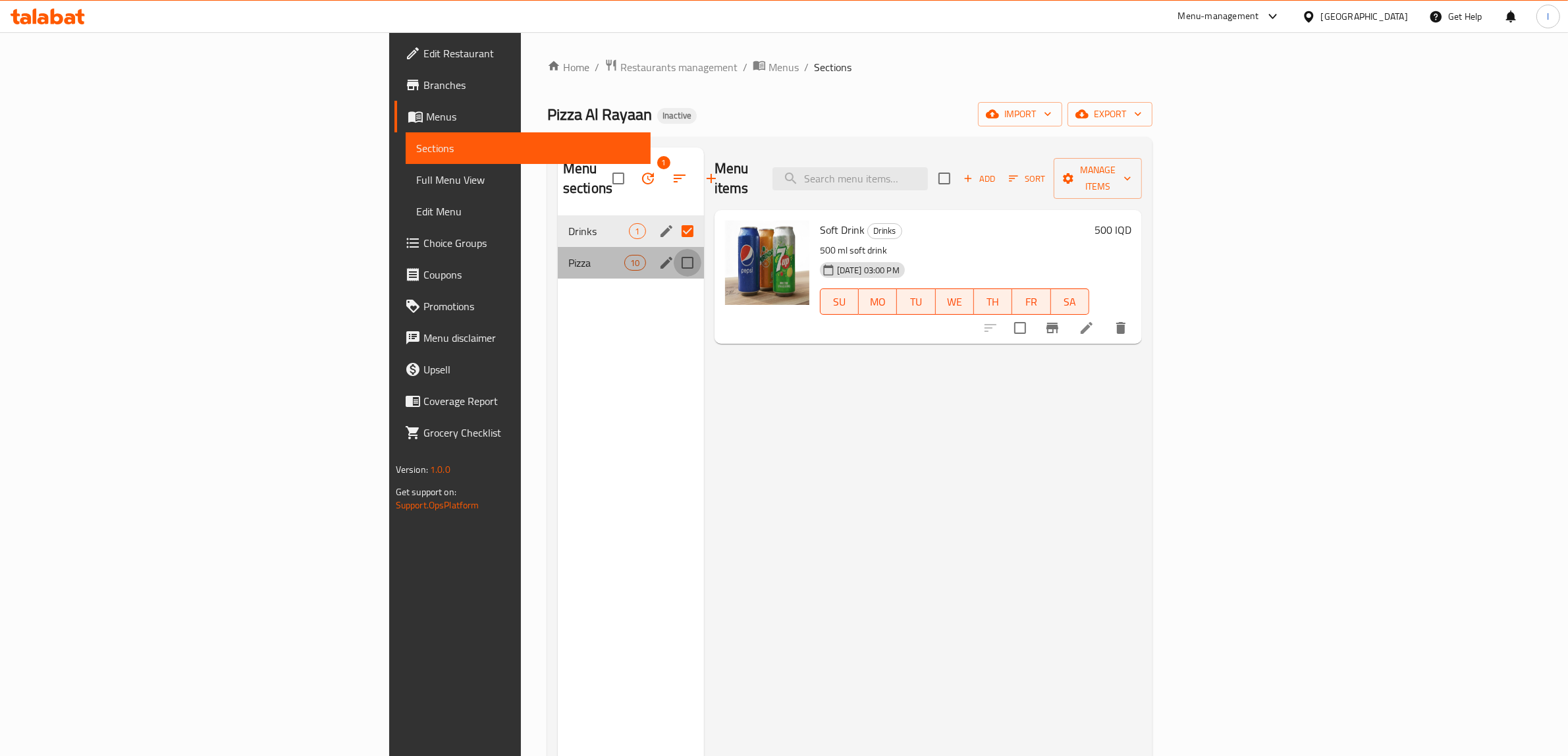
click at [674, 249] on input "Menu sections" at bounding box center [688, 263] width 28 height 28
checkbox input "true"
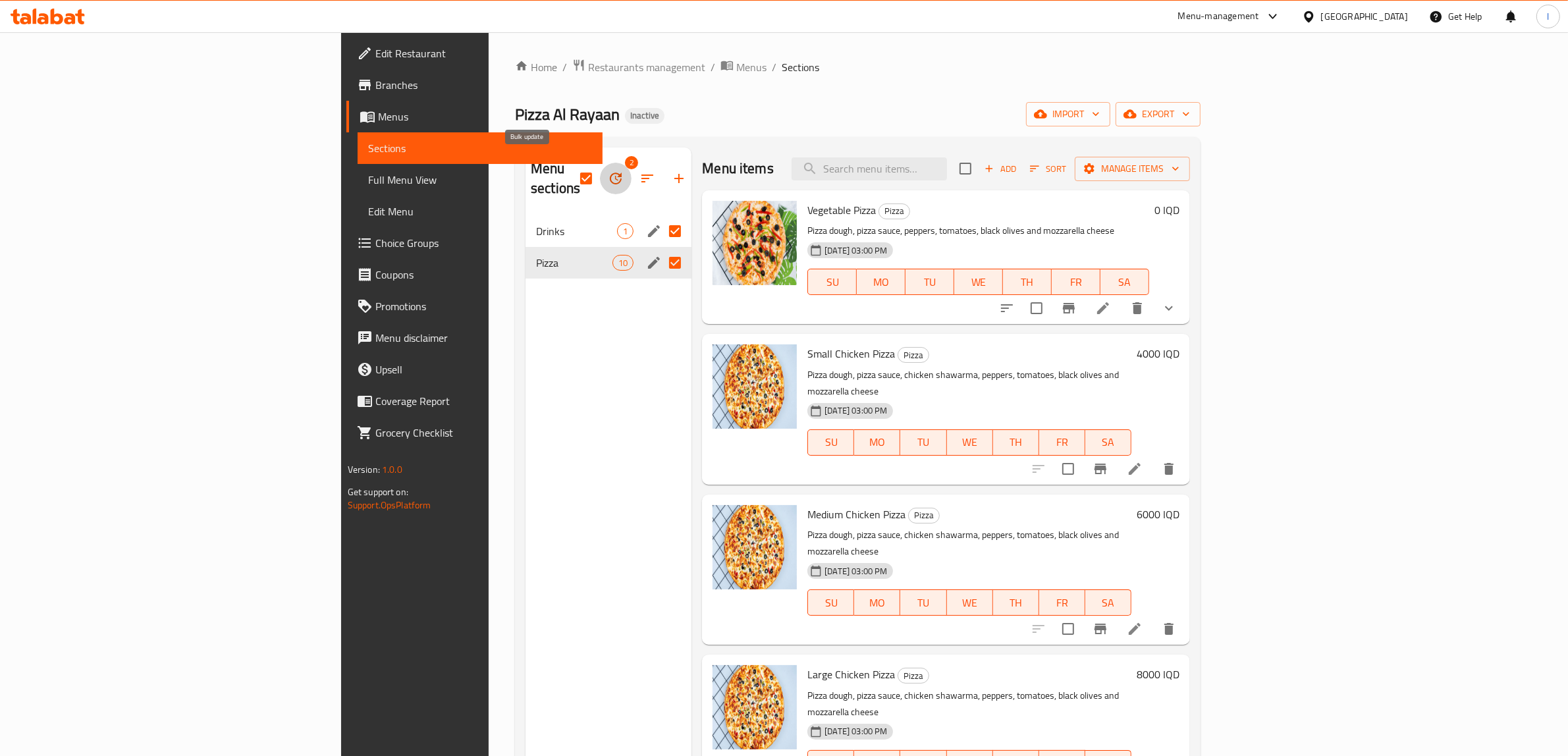
click at [600, 163] on button "button" at bounding box center [616, 178] width 32 height 32
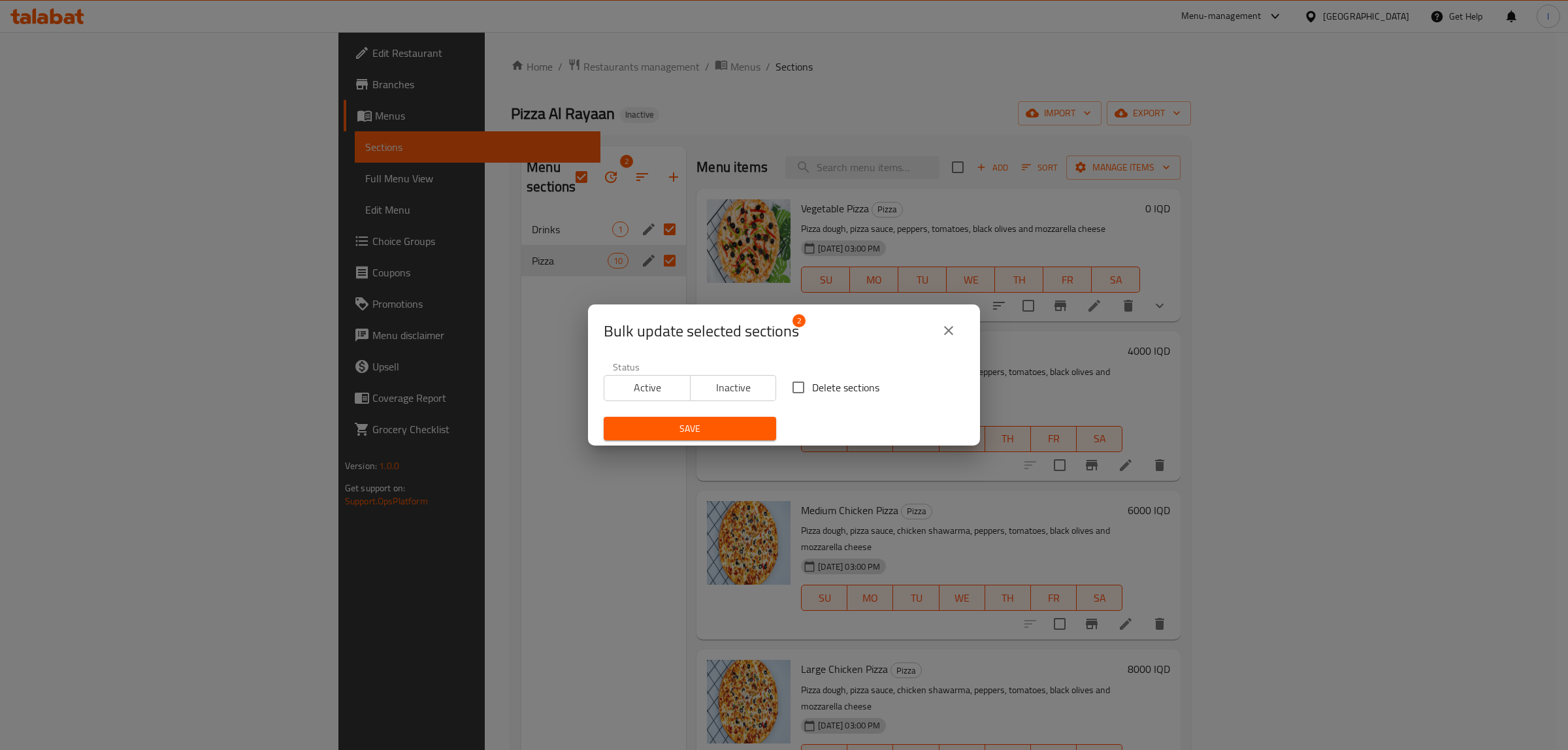
drag, startPoint x: 827, startPoint y: 393, endPoint x: 790, endPoint y: 403, distance: 38.3
click at [827, 392] on span "Delete sections" at bounding box center [846, 387] width 67 height 16
click at [812, 392] on input "Delete sections" at bounding box center [798, 388] width 27 height 27
checkbox input "true"
click at [739, 423] on span "Save" at bounding box center [690, 429] width 152 height 16
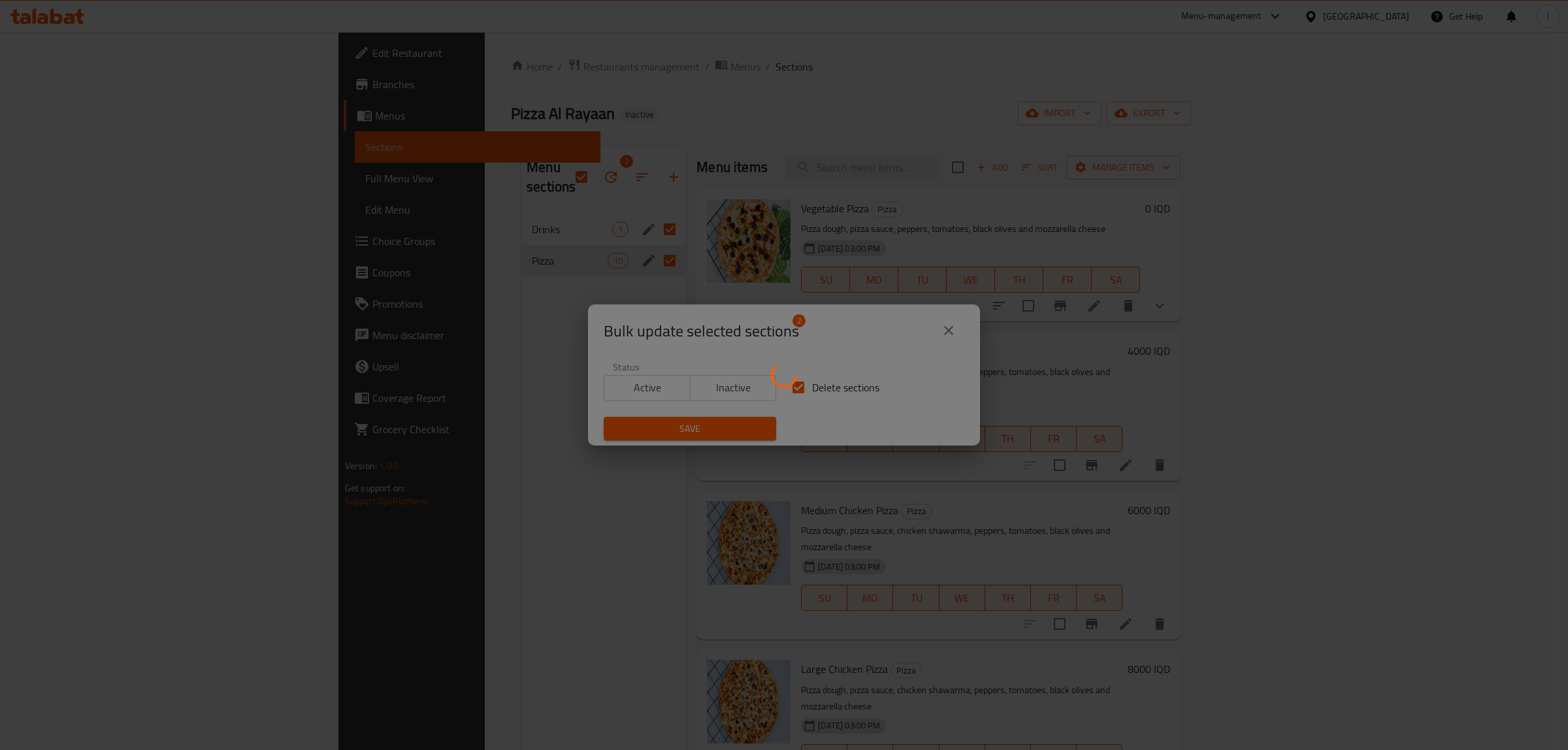
checkbox input "false"
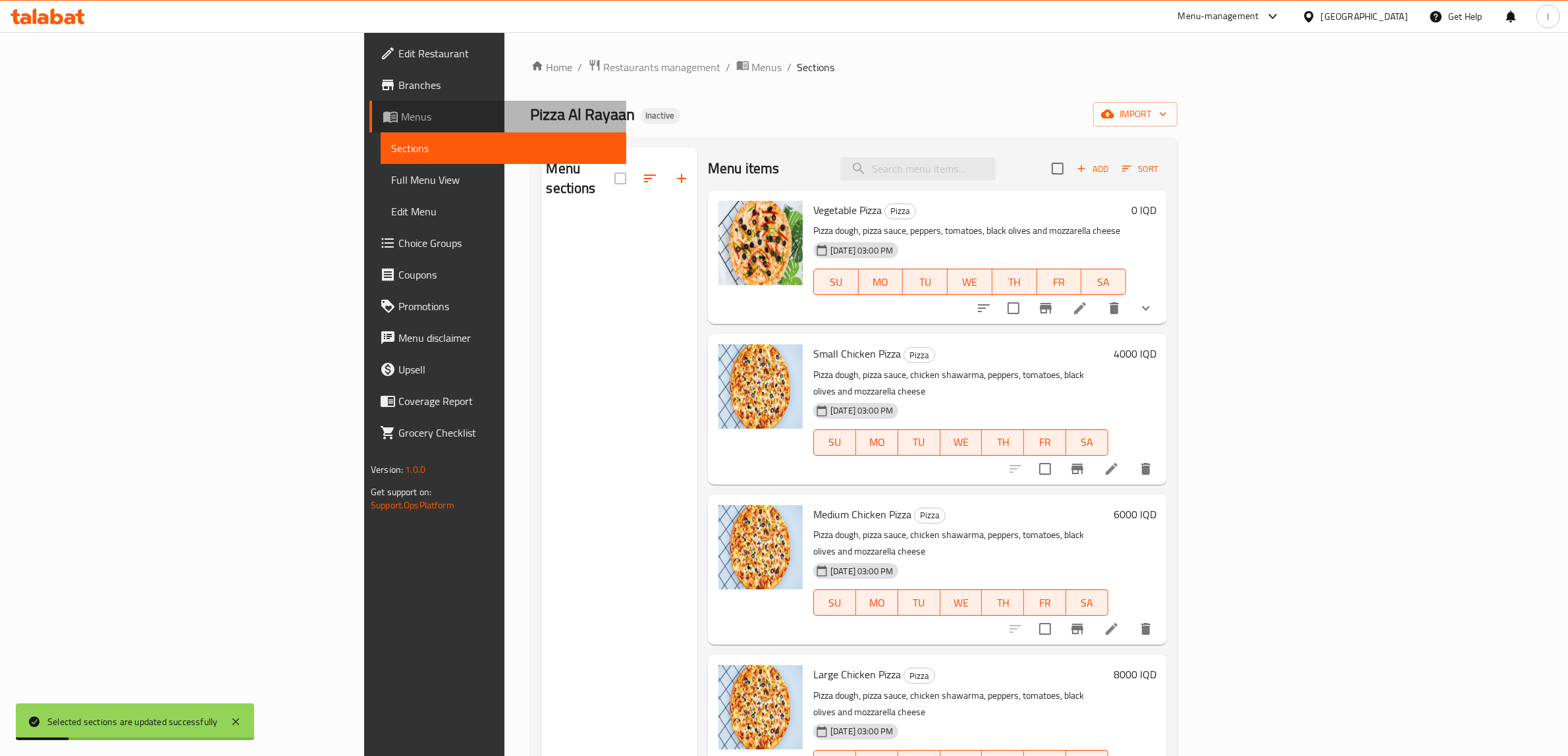
click at [401, 113] on span "Menus" at bounding box center [508, 116] width 215 height 16
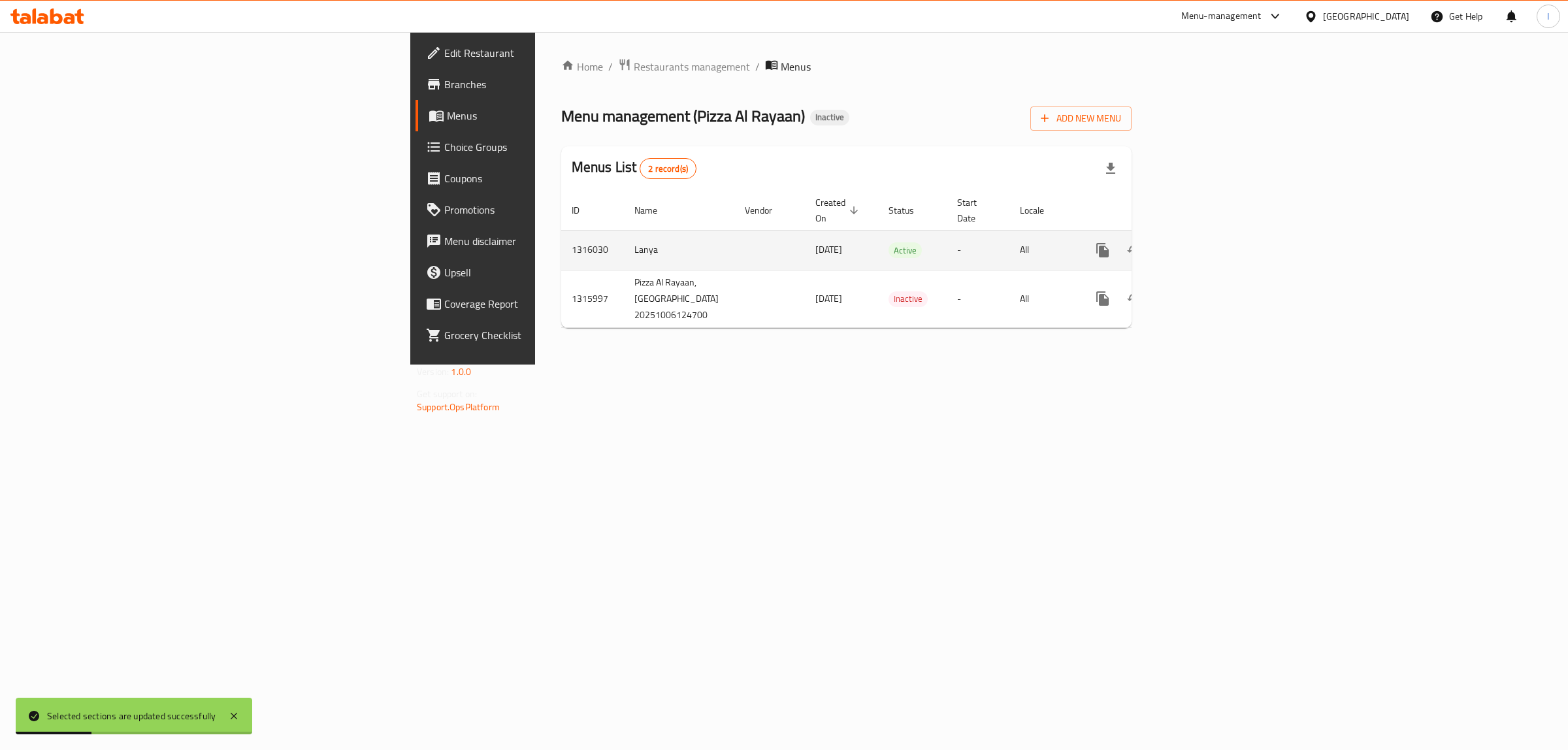
click at [1204, 243] on icon "enhanced table" at bounding box center [1196, 250] width 16 height 16
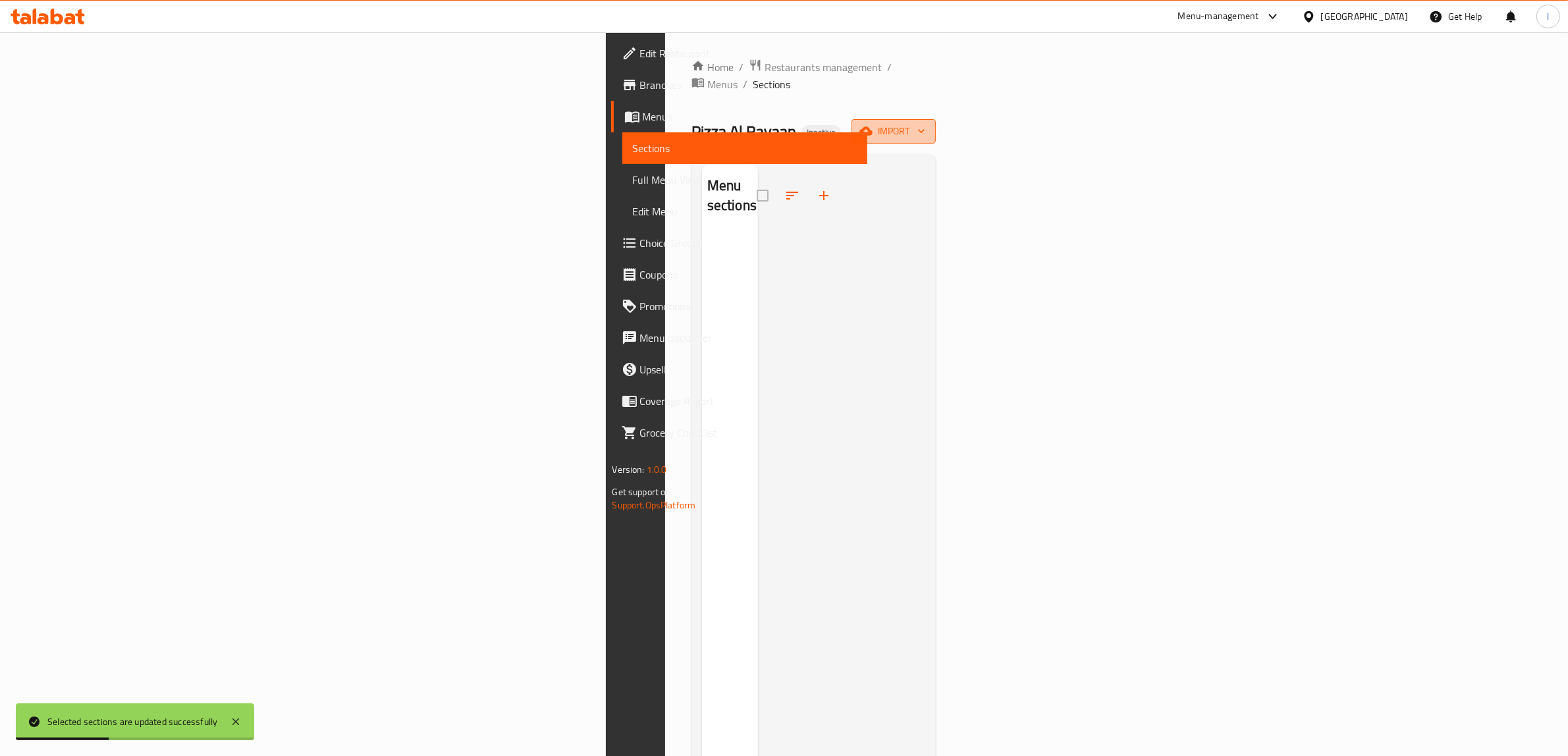
click at [872, 125] on icon "button" at bounding box center [865, 131] width 13 height 13
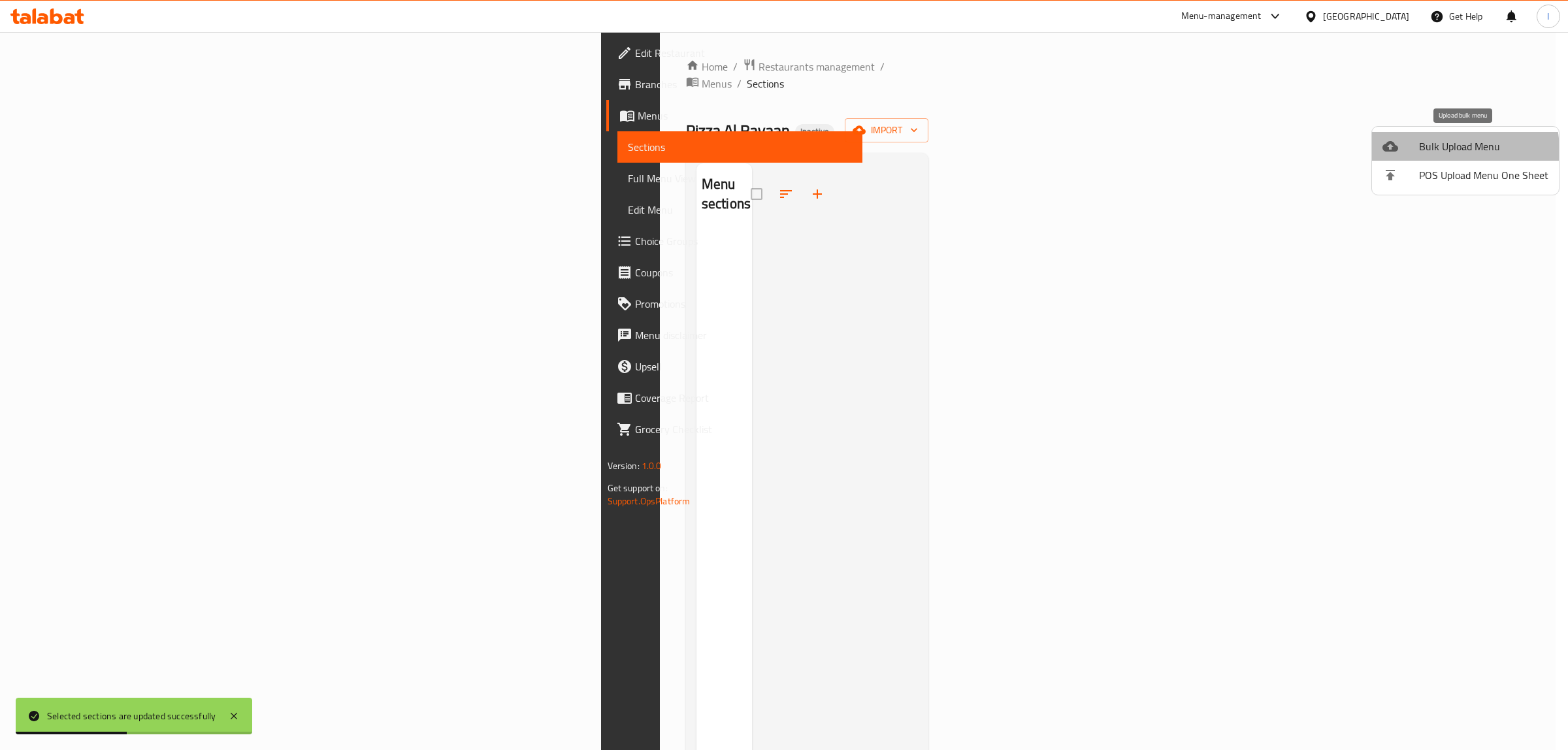
click at [1442, 151] on span "Bulk Upload Menu" at bounding box center [1483, 146] width 129 height 16
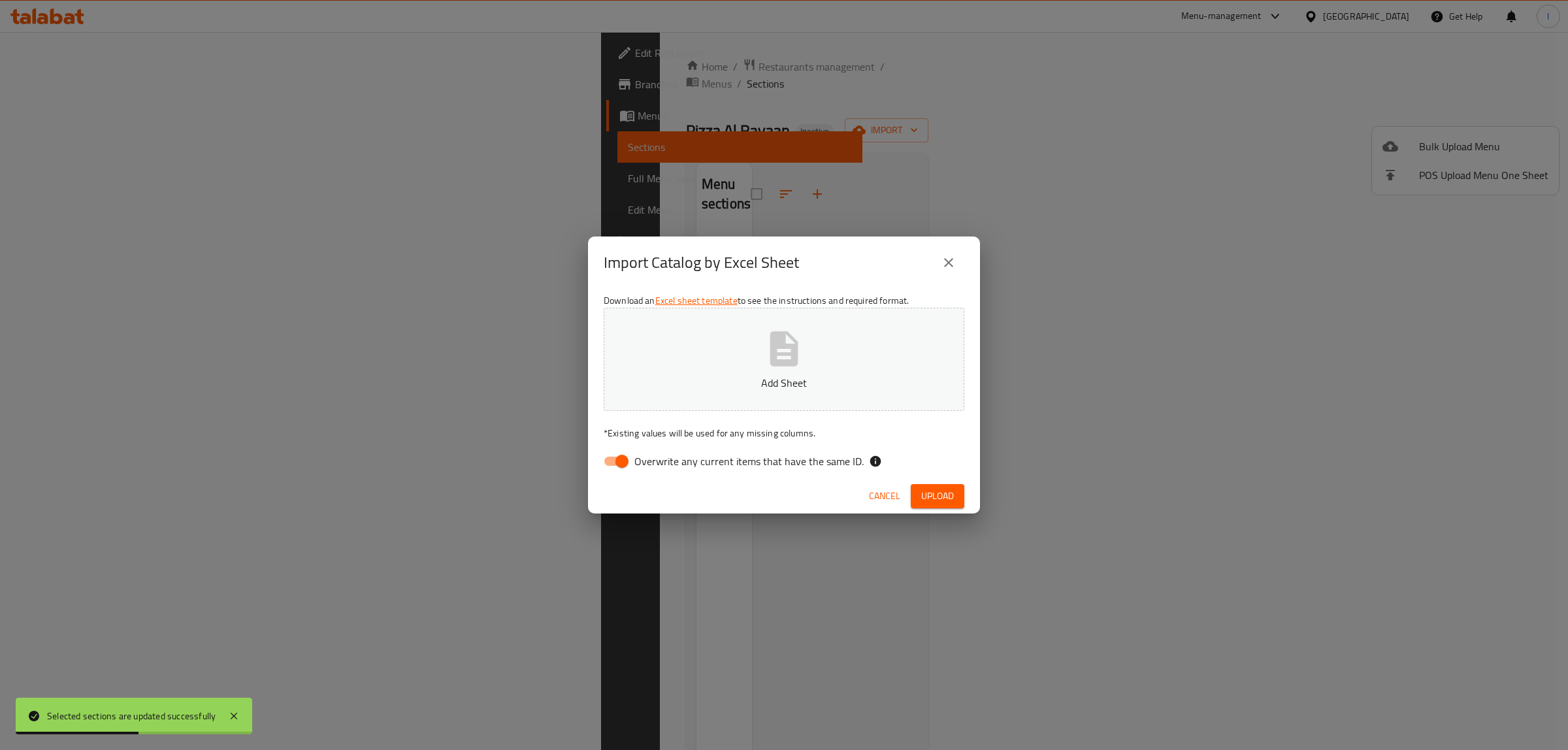
click at [759, 383] on p "Add Sheet" at bounding box center [784, 383] width 320 height 16
drag, startPoint x: 676, startPoint y: 456, endPoint x: 601, endPoint y: 449, distance: 75.3
click at [671, 458] on span "Overwrite any current items that have the same ID." at bounding box center [748, 461] width 229 height 16
click at [612, 455] on input "Overwrite any current items that have the same ID." at bounding box center [621, 461] width 75 height 25
checkbox input "false"
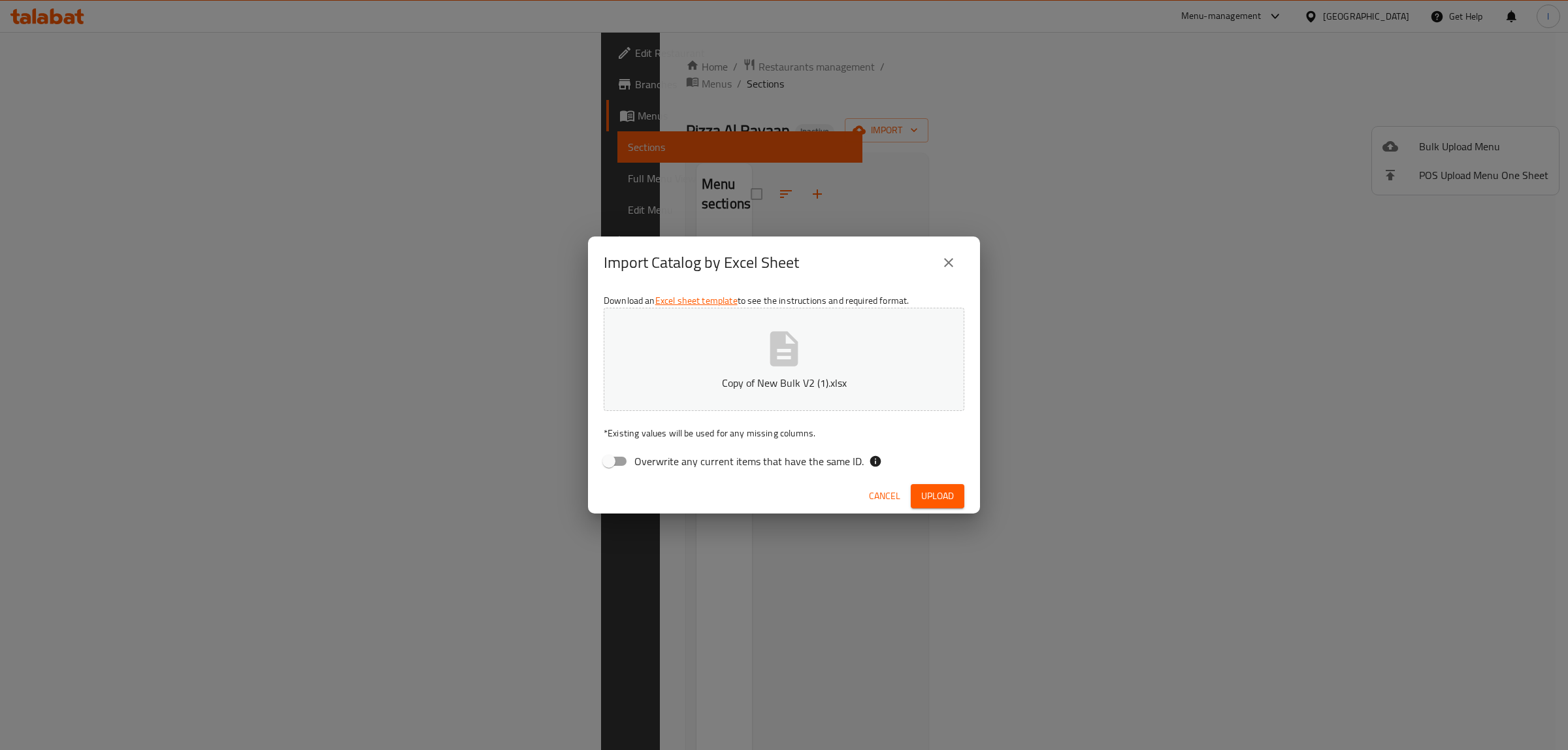
click at [964, 492] on div "Cancel Upload" at bounding box center [783, 496] width 392 height 35
click at [958, 494] on button "Upload" at bounding box center [937, 496] width 53 height 24
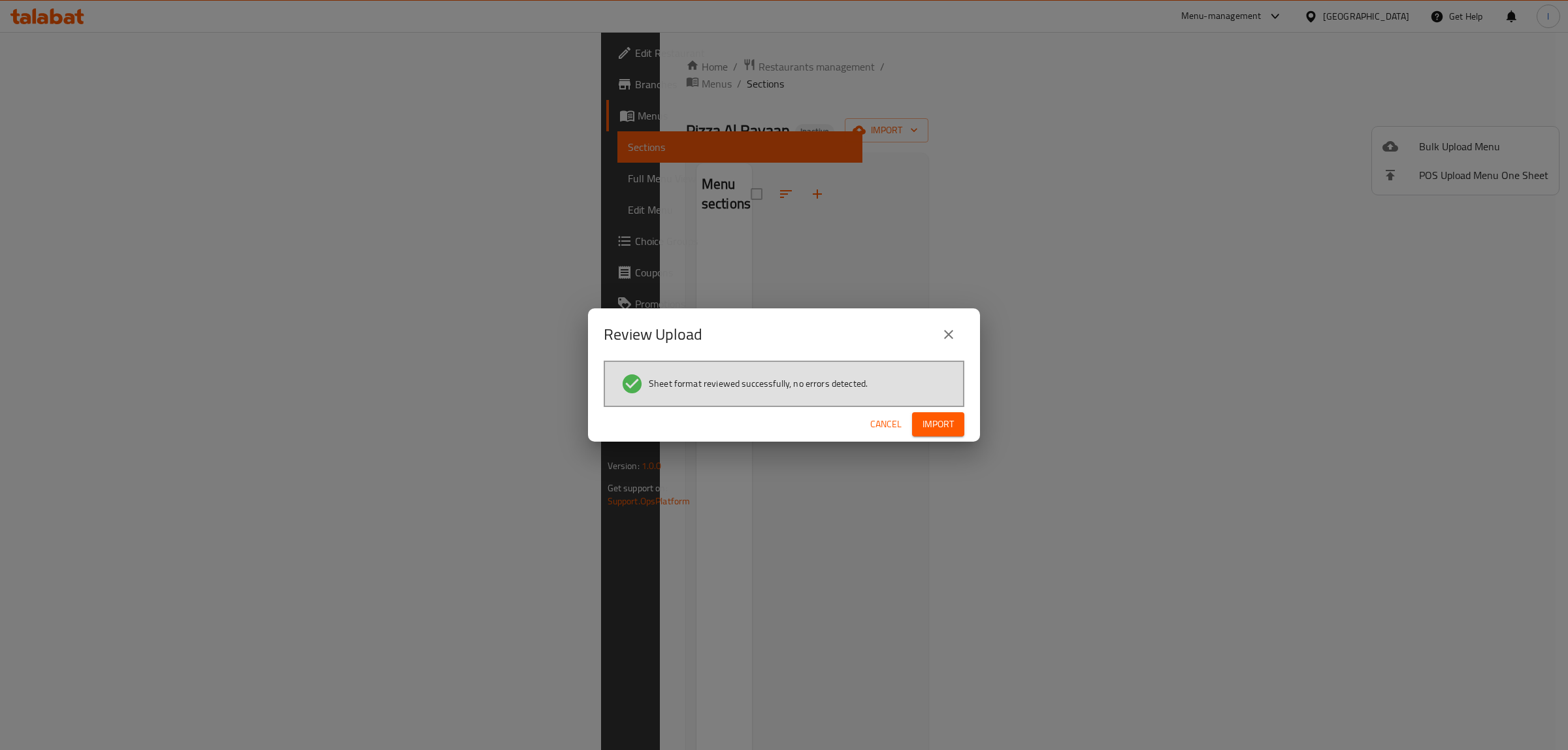
click at [932, 412] on button "Import" at bounding box center [938, 424] width 52 height 24
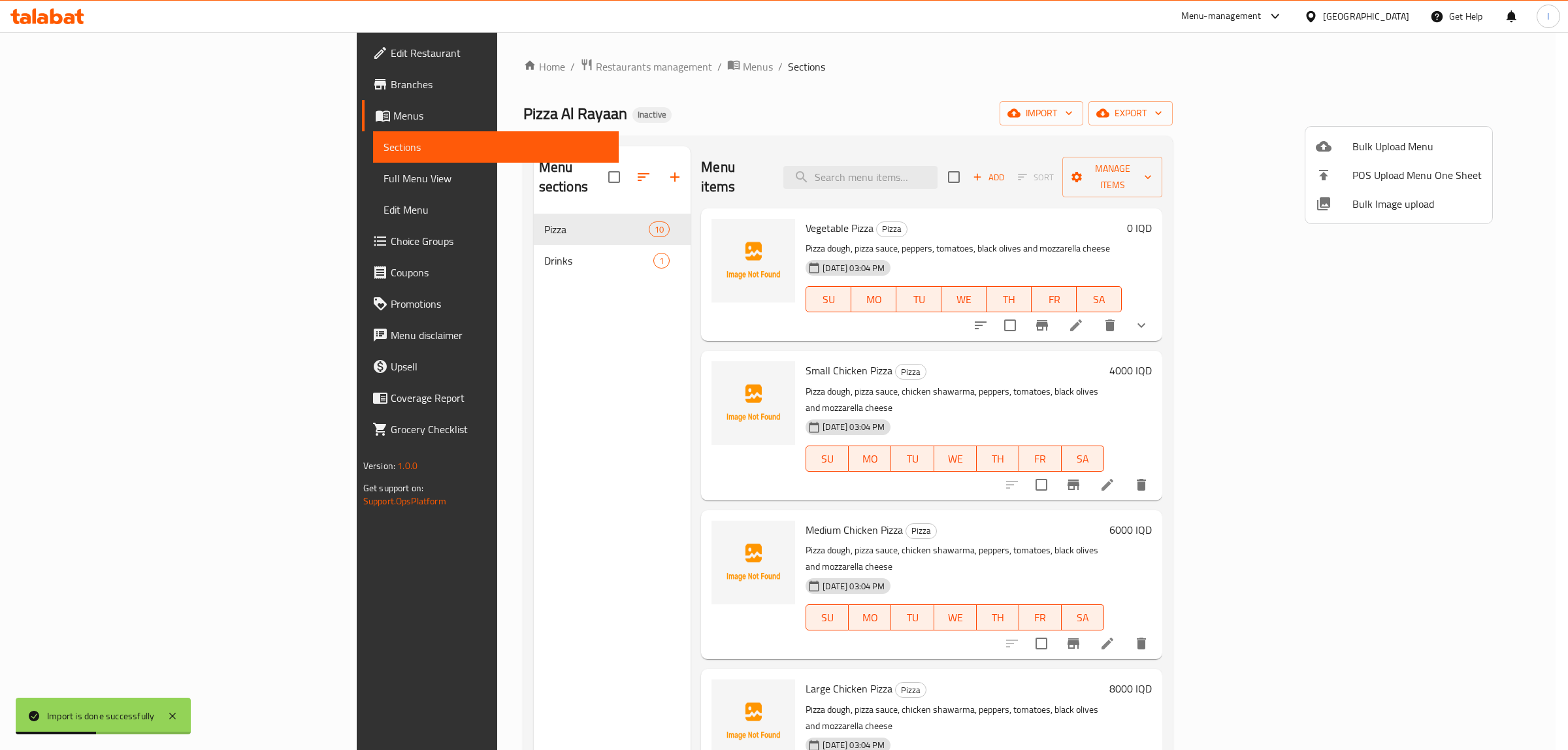
click at [420, 237] on div at bounding box center [784, 375] width 1568 height 750
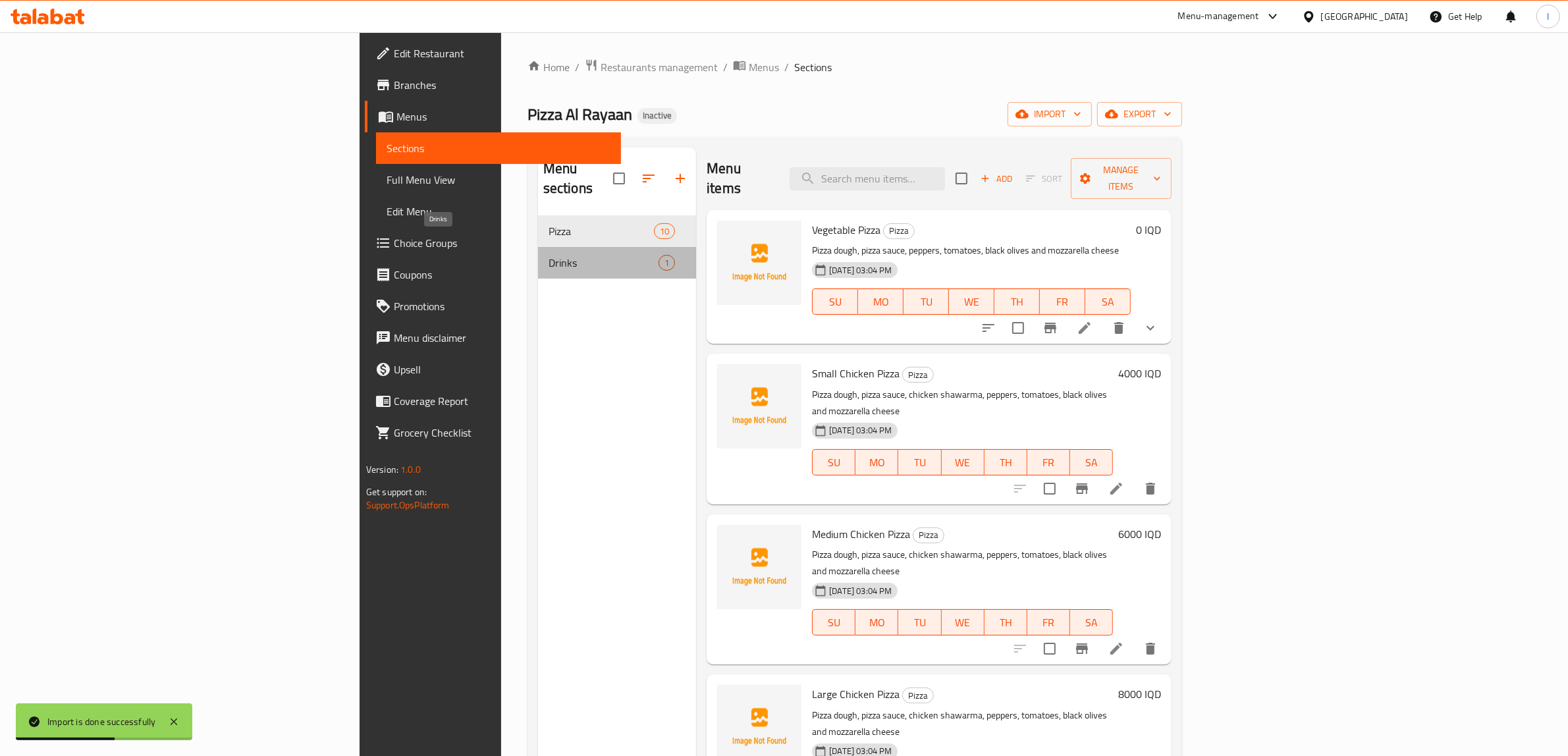
click at [548, 255] on span "Drinks" at bounding box center [604, 263] width 110 height 16
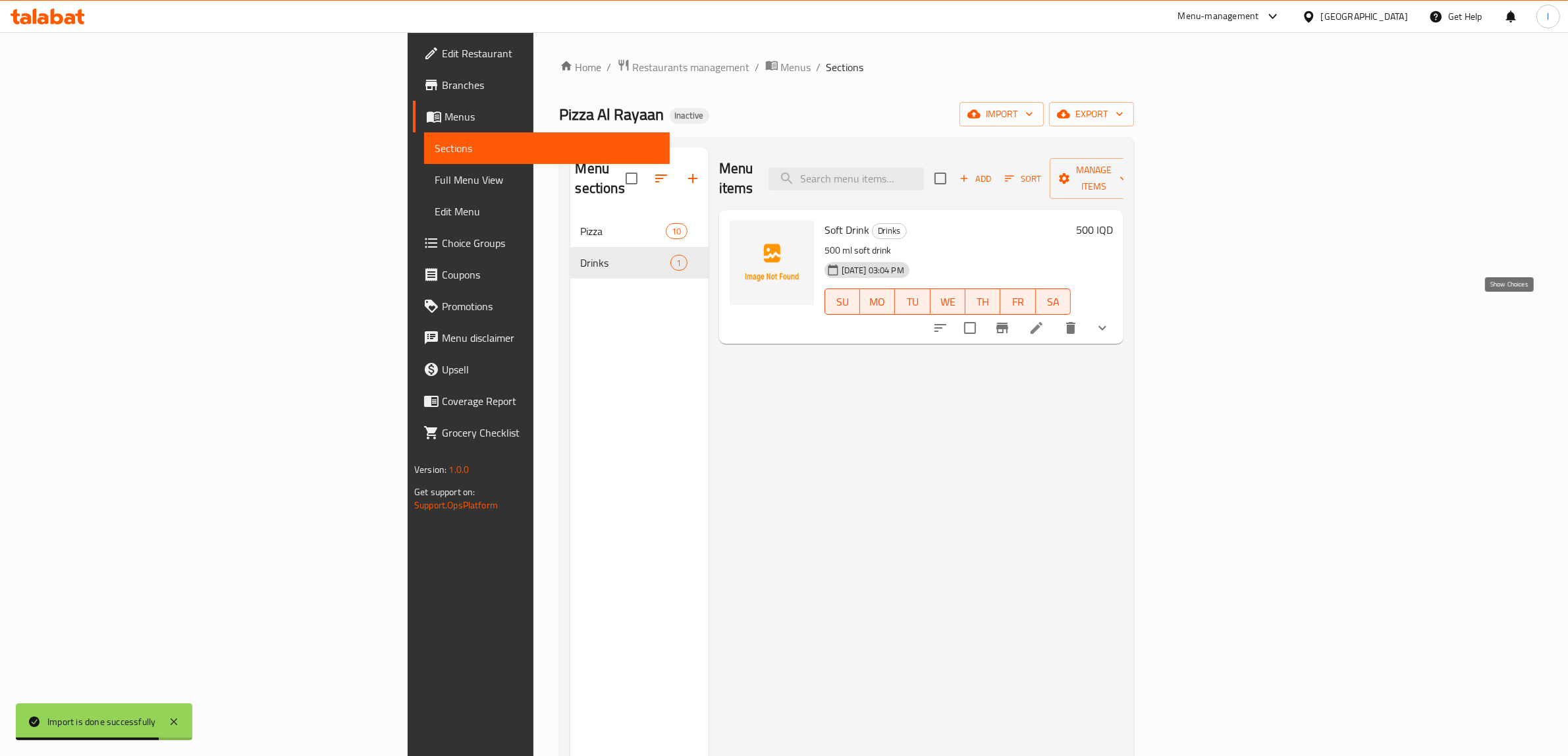
click at [1106, 326] on icon "show more" at bounding box center [1102, 328] width 8 height 5
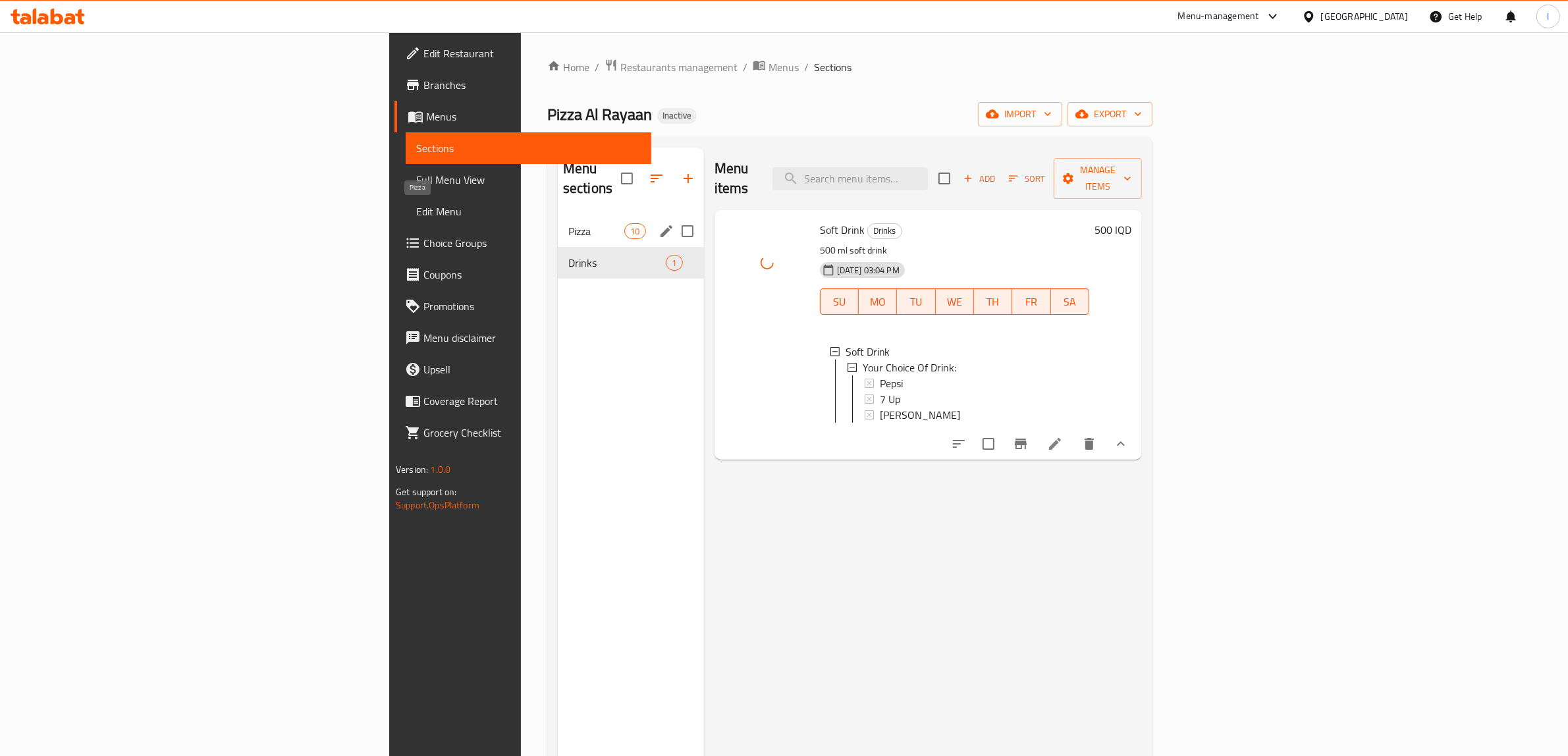
click at [568, 223] on span "Pizza" at bounding box center [596, 231] width 56 height 16
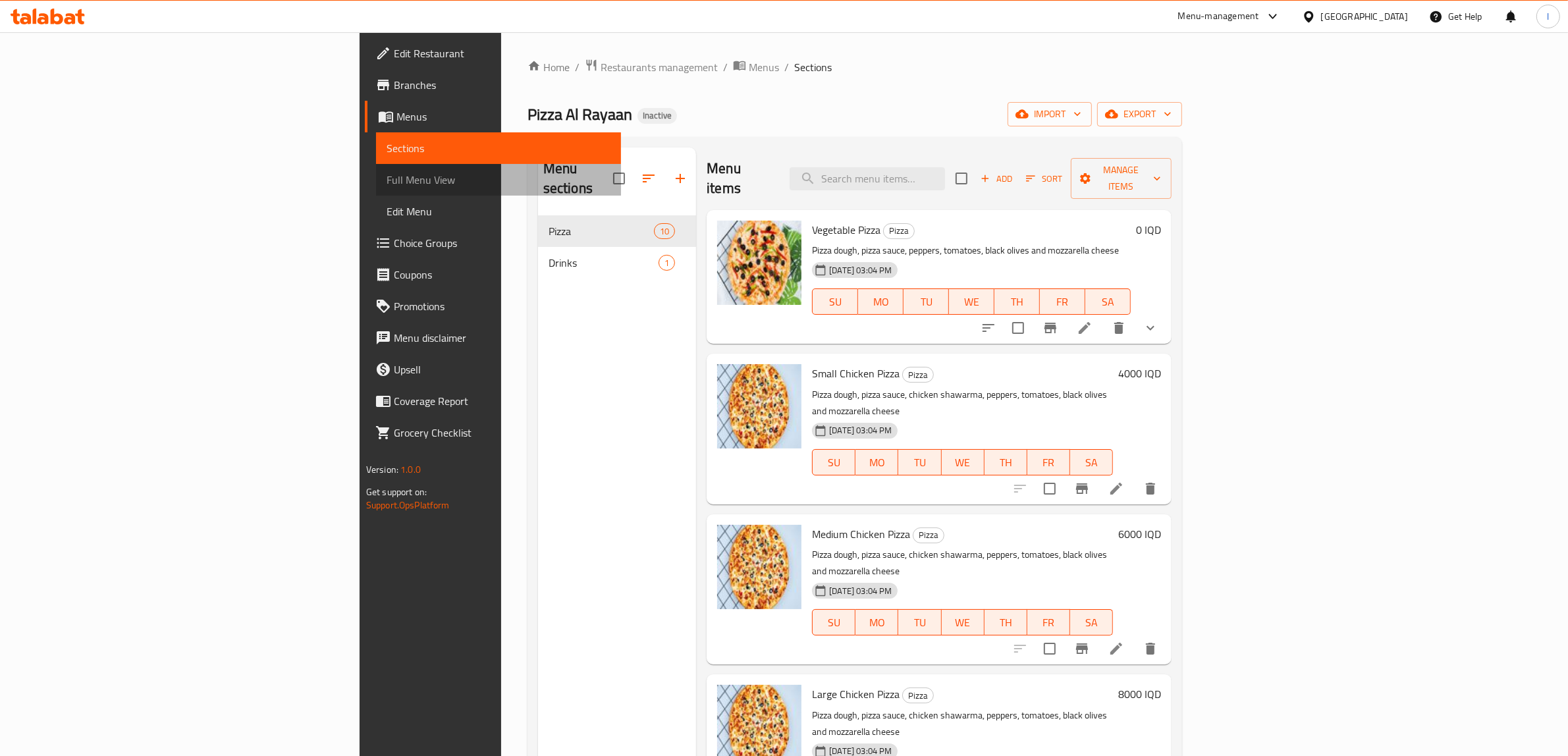
click at [386, 187] on span "Full Menu View" at bounding box center [499, 179] width 225 height 16
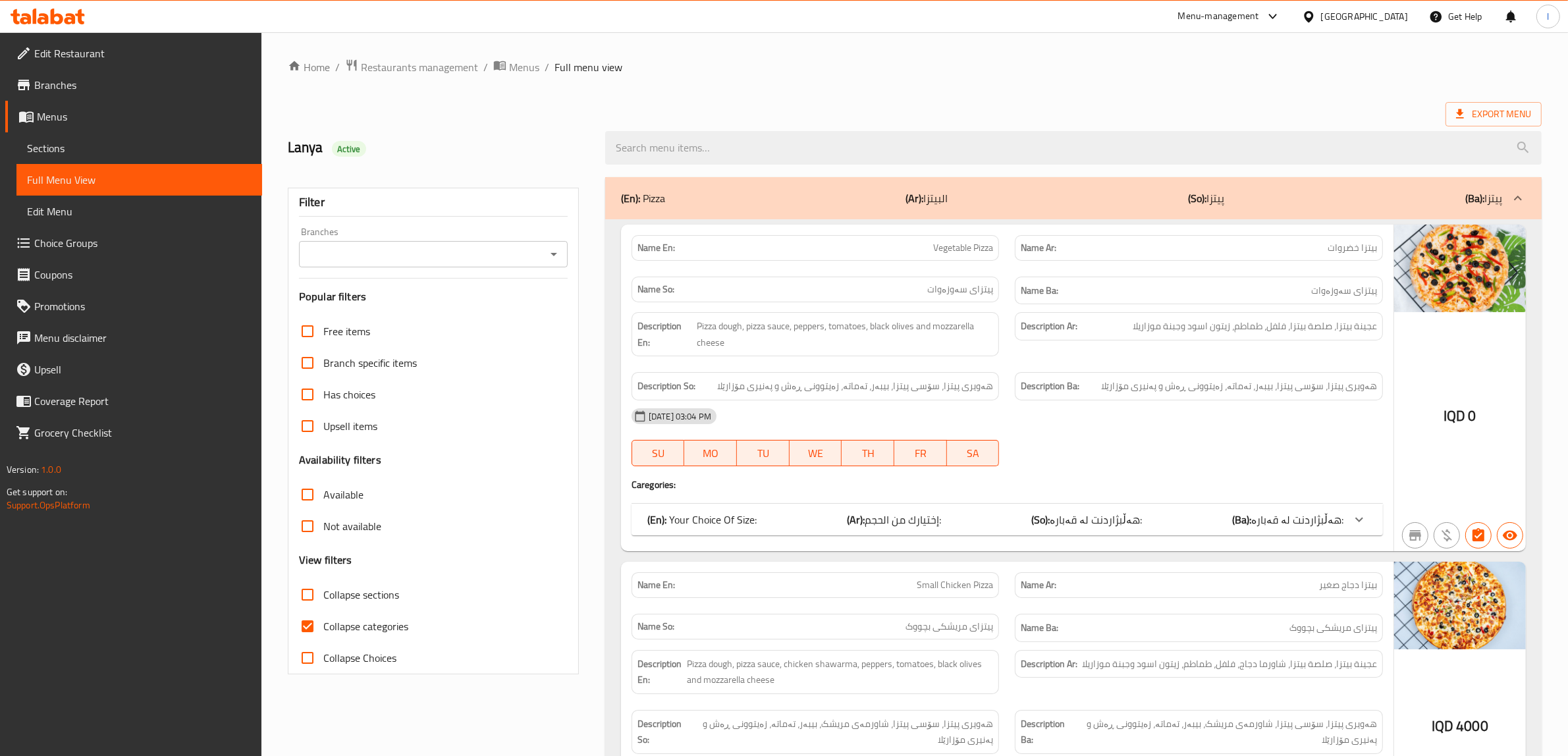
click at [498, 239] on div "Branches Branches" at bounding box center [433, 247] width 269 height 40
click at [458, 262] on input "Branches" at bounding box center [422, 254] width 239 height 19
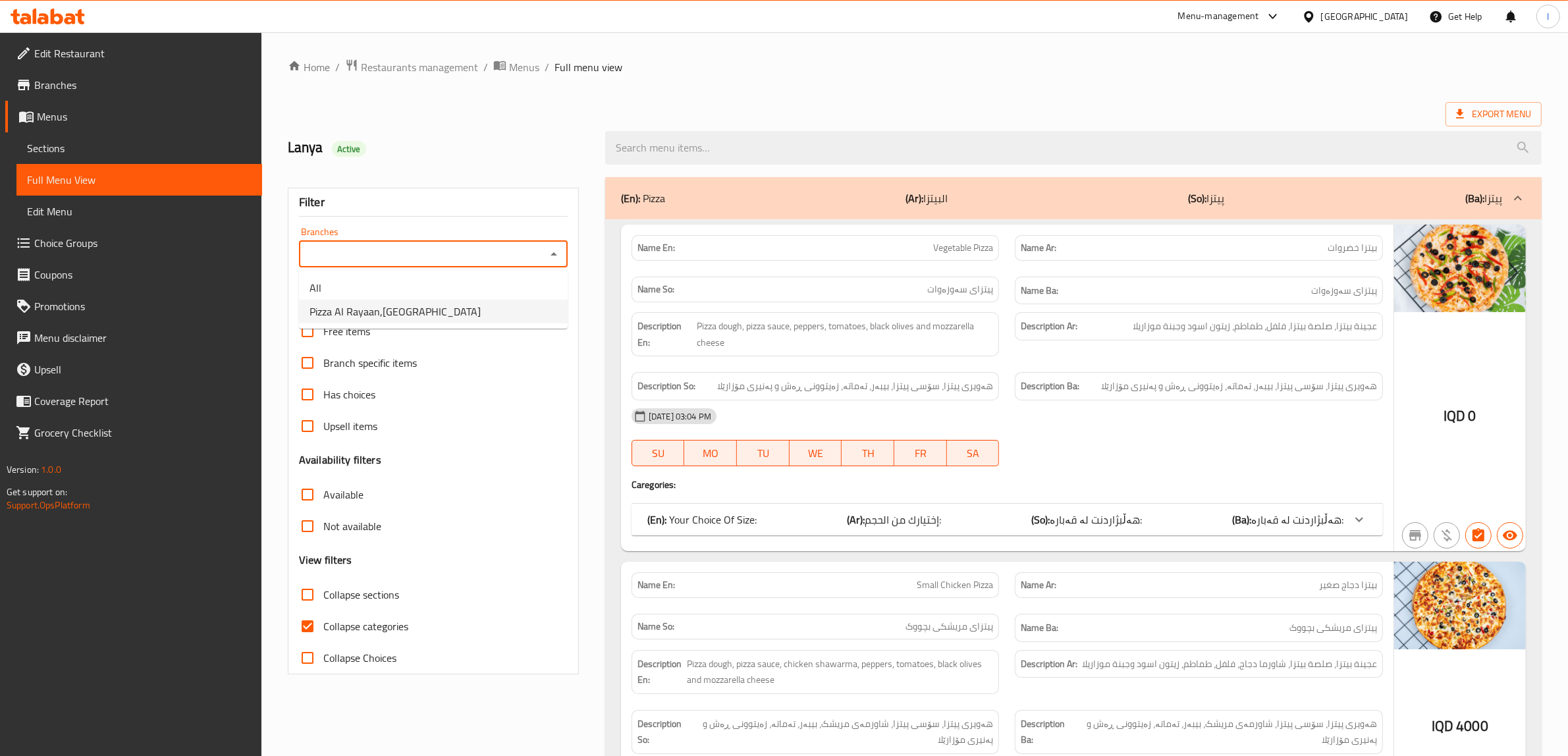
click at [497, 307] on li "Pizza Al Rayaan,Saadun Park" at bounding box center [433, 311] width 269 height 23
type input "Pizza Al Rayaan,Saadun Park"
click at [369, 621] on span "Collapse categories" at bounding box center [365, 626] width 85 height 16
click at [323, 621] on input "Collapse categories" at bounding box center [307, 626] width 32 height 32
checkbox input "false"
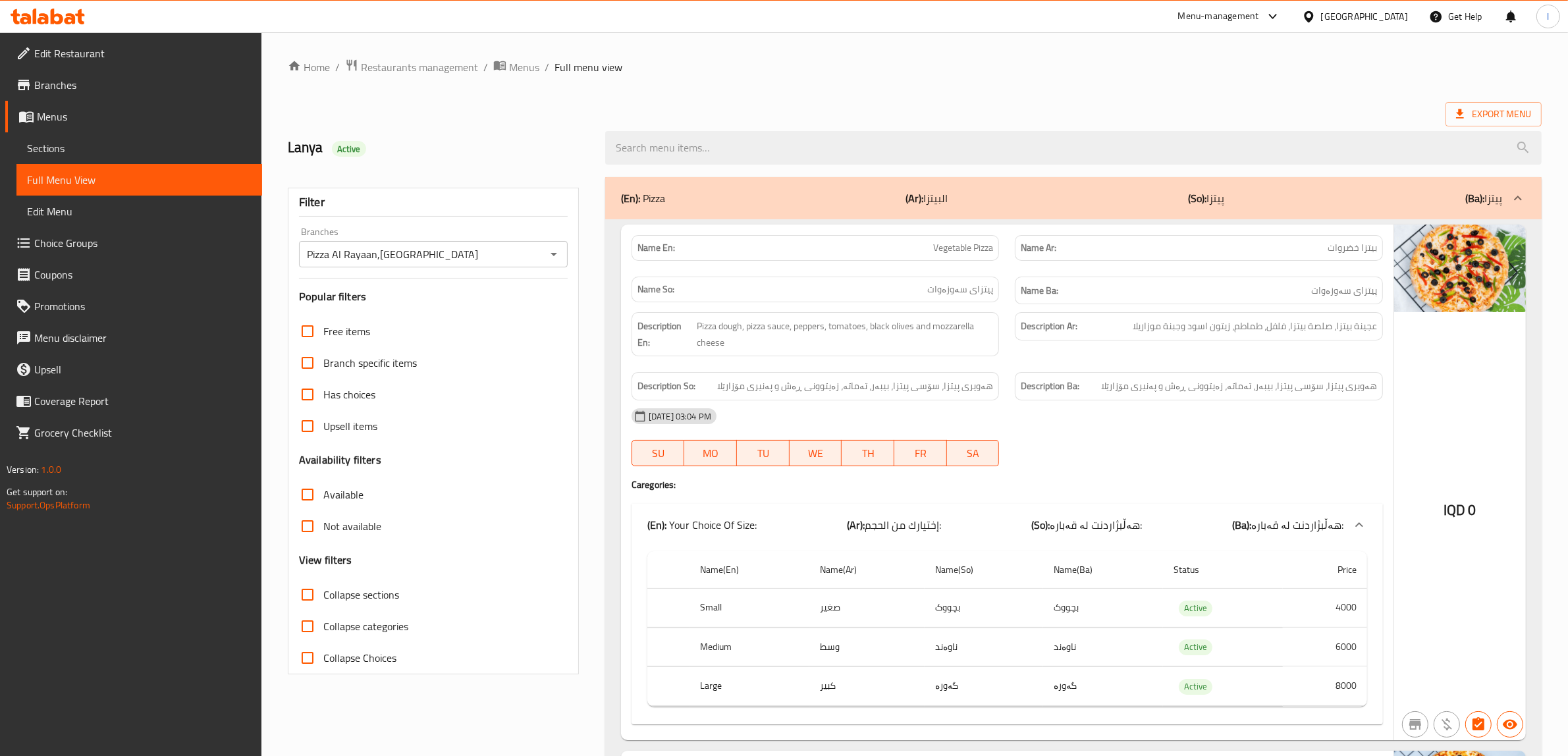
click at [351, 597] on span "Collapse sections" at bounding box center [361, 595] width 76 height 16
click at [323, 597] on input "Collapse sections" at bounding box center [307, 595] width 32 height 32
checkbox input "true"
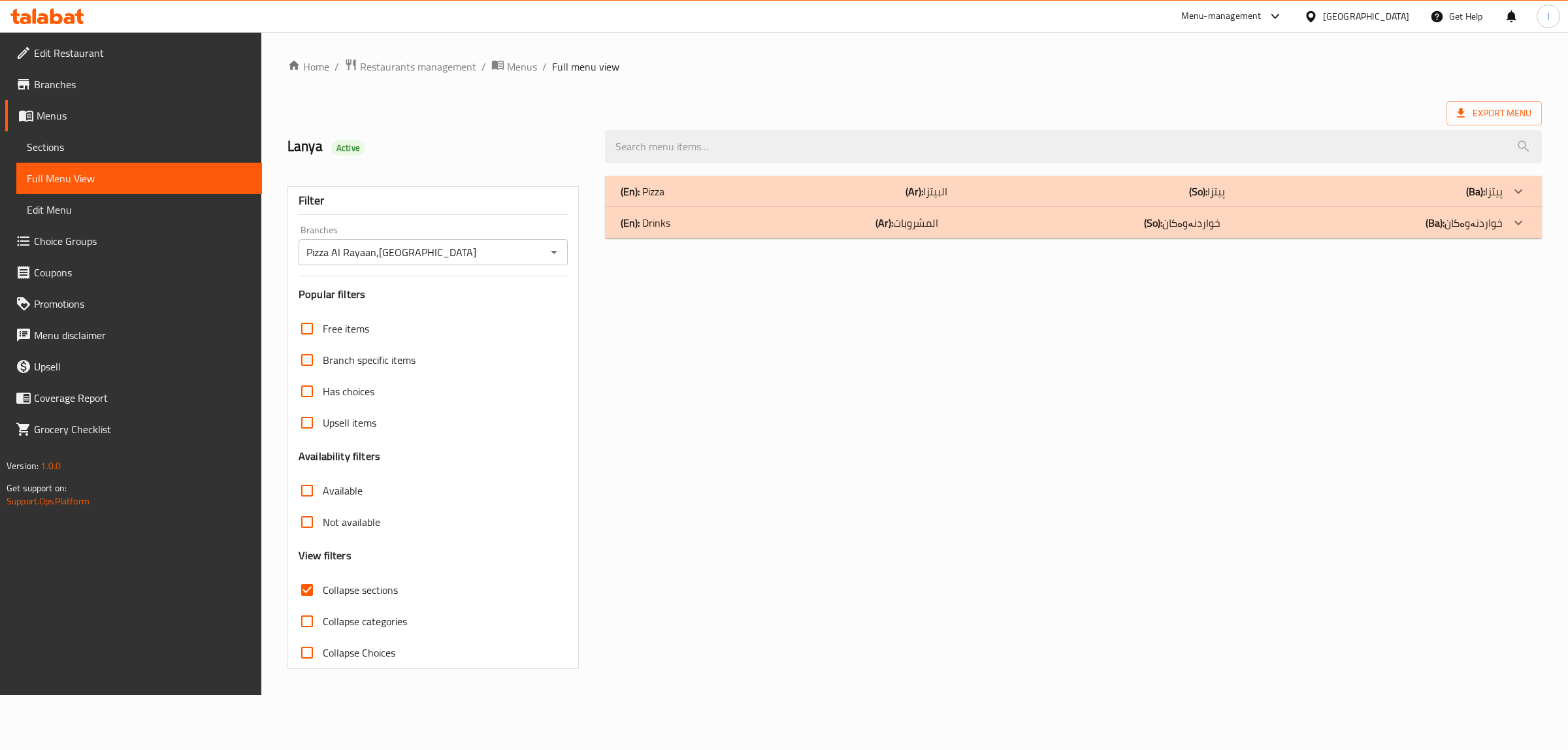
click at [807, 187] on div "(En): Pizza (Ar): البيتزا (So): پیتزا (Ba): پیتزا" at bounding box center [1062, 191] width 882 height 16
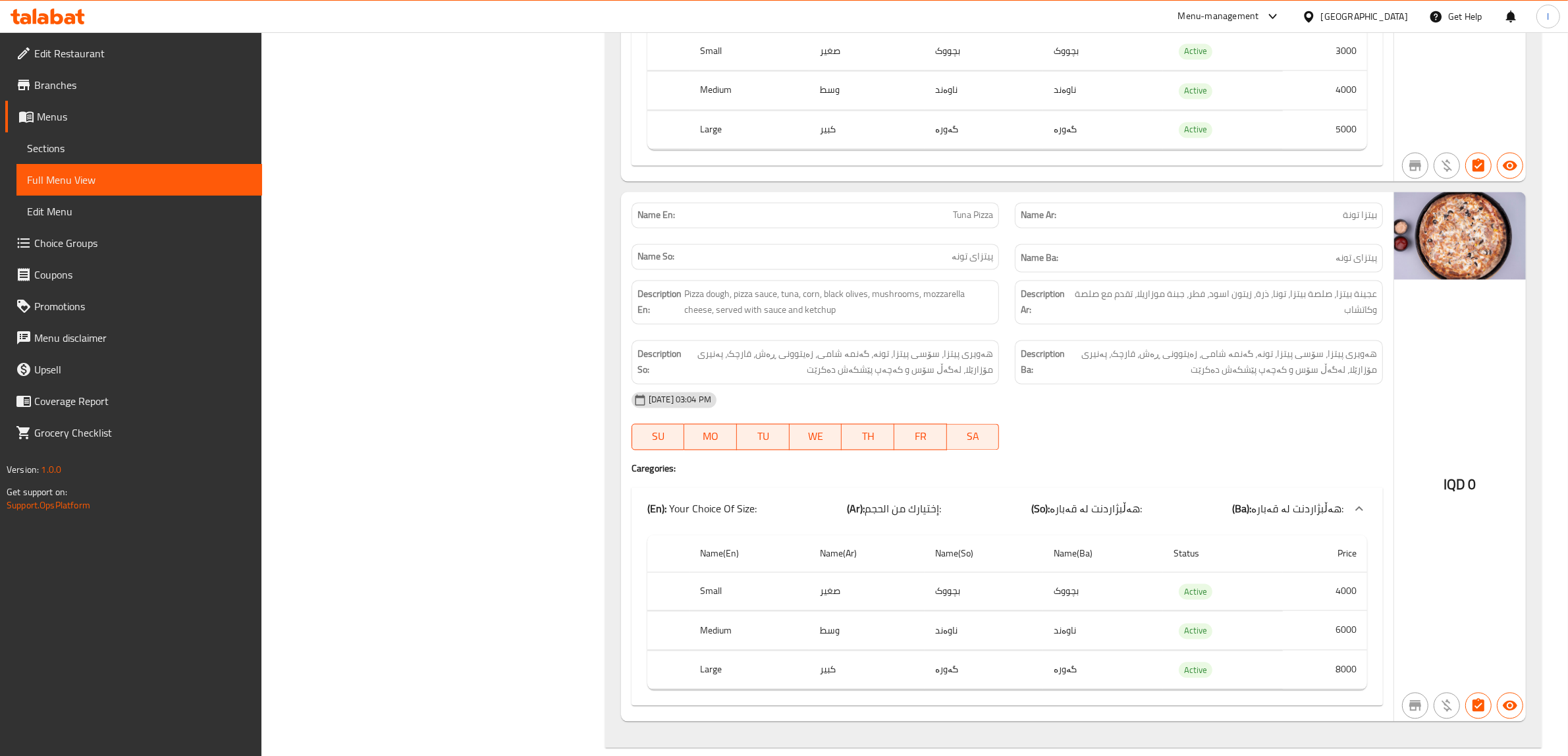
scroll to position [3276, 0]
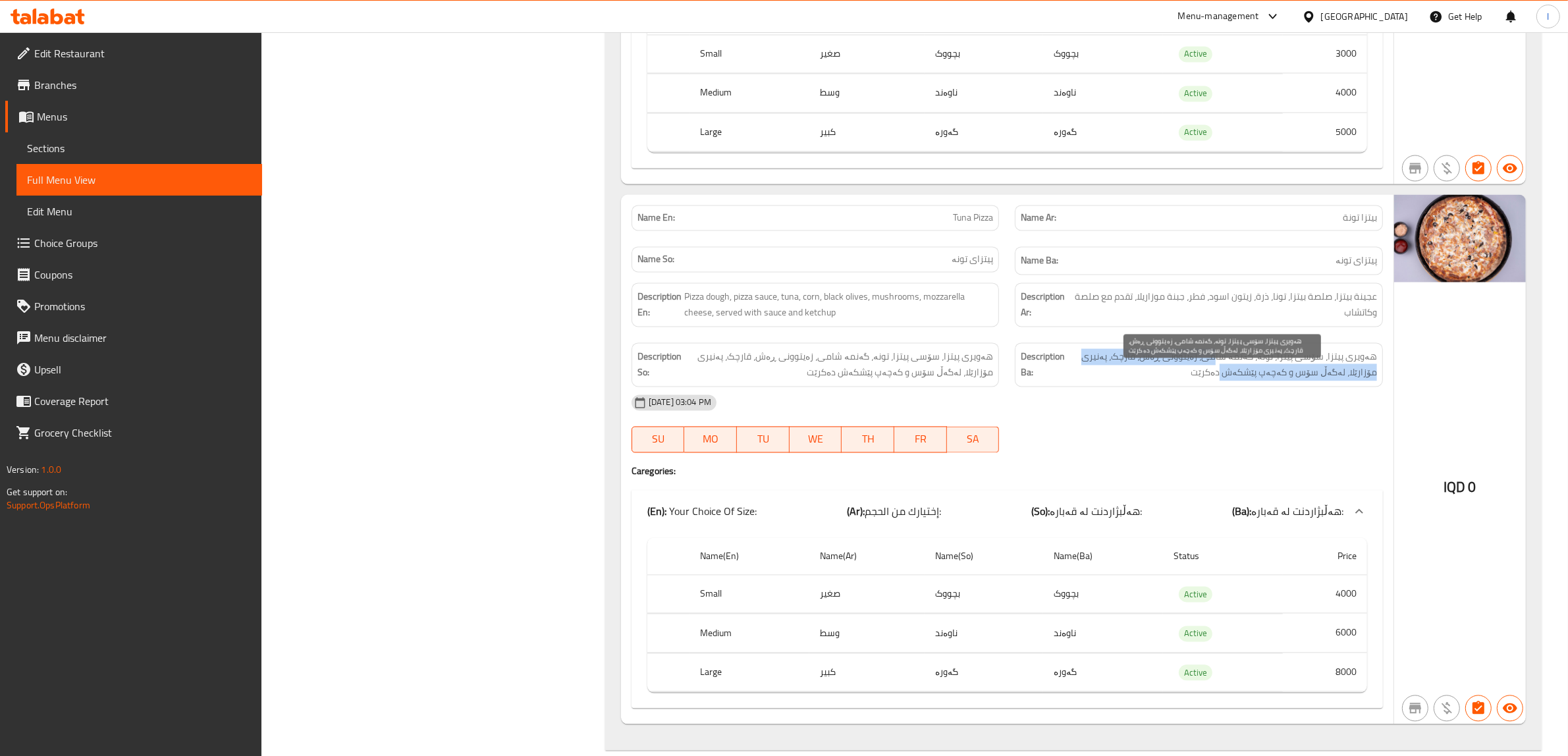
drag, startPoint x: 1231, startPoint y: 382, endPoint x: 1222, endPoint y: 379, distance: 9.5
click at [1222, 379] on span "هەویری پیتزا، سۆسی پیتزا، تونە، گەنمە شامی، زەیتوونی ڕەش، قارچک، پەنیری مۆزارێل…" at bounding box center [1221, 365] width 309 height 32
click at [1153, 374] on span "هەویری پیتزا، سۆسی پیتزا، تونە، گەنمە شامی، زەیتوونی ڕەش، قارچک، پەنیری مۆزارێل…" at bounding box center [1221, 365] width 309 height 32
click at [1135, 380] on span "هەویری پیتزا، سۆسی پیتزا، تونە، گەنمە شامی، زەیتوونی ڕەش، قارچک، پەنیری مۆزارێل…" at bounding box center [1221, 365] width 309 height 32
click at [1105, 380] on span "هەویری پیتزا، سۆسی پیتزا، تونە، گەنمە شامی، زەیتوونی ڕەش، قارچک، پەنیری مۆزارێل…" at bounding box center [1221, 365] width 309 height 32
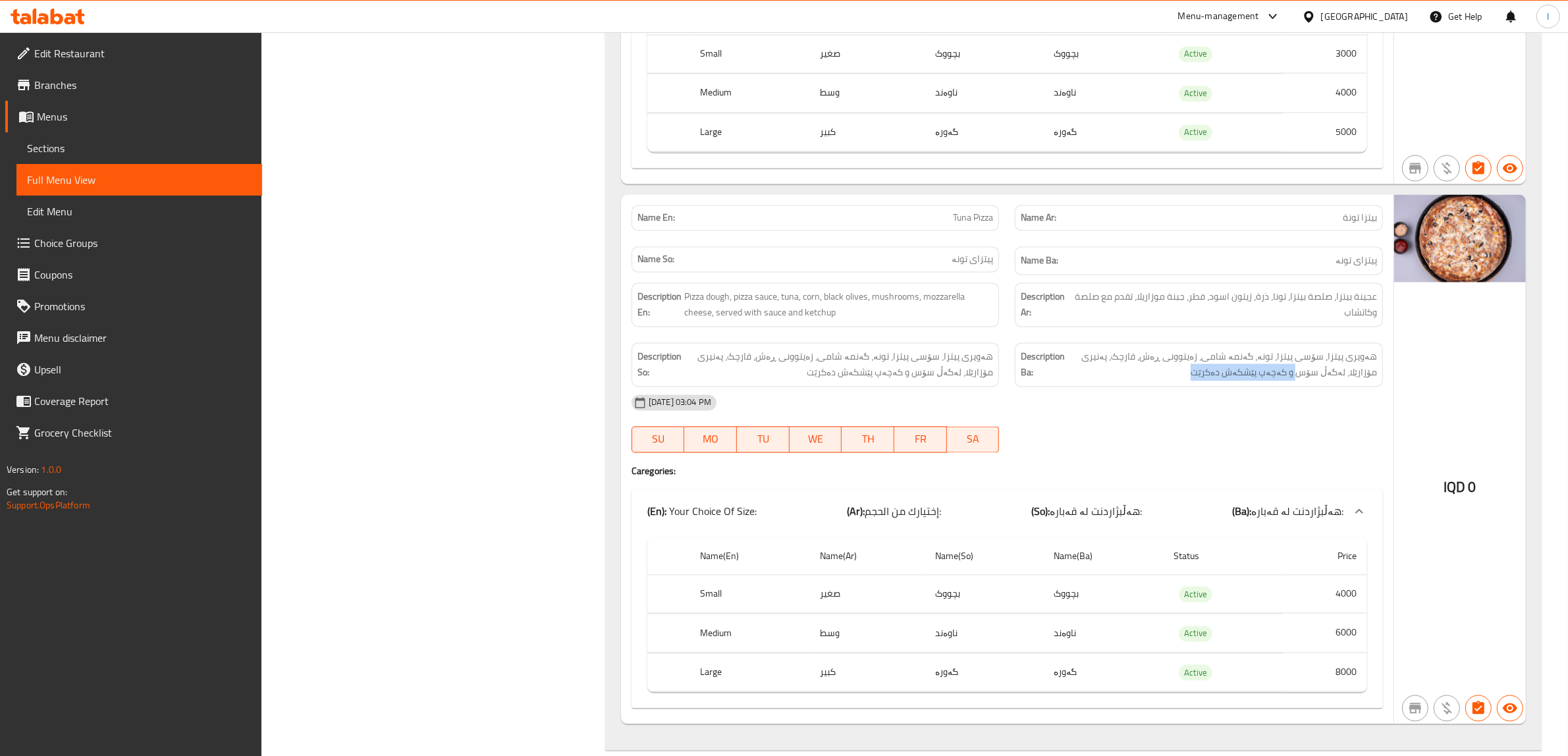
drag, startPoint x: 1304, startPoint y: 402, endPoint x: 1185, endPoint y: 400, distance: 119.0
click at [1185, 387] on div "Description Ba: هەویری پیتزا، سۆسی پیتزا، تونە، گەنمە شامی، زەیتوونی ڕەش، قارچک…" at bounding box center [1199, 365] width 368 height 44
click at [712, 387] on div "Description So: هەویری پیتزا، سۆسی پیتزا، تونە، گەنمە شامی، زەیتوونی ڕەش، قارچک…" at bounding box center [816, 365] width 368 height 44
drag, startPoint x: 672, startPoint y: 316, endPoint x: 722, endPoint y: 314, distance: 50.0
click at [722, 314] on h6 "Description En: Pizza dough, pizza sauce, tuna, corn, black olives, mushrooms, …" at bounding box center [815, 305] width 356 height 32
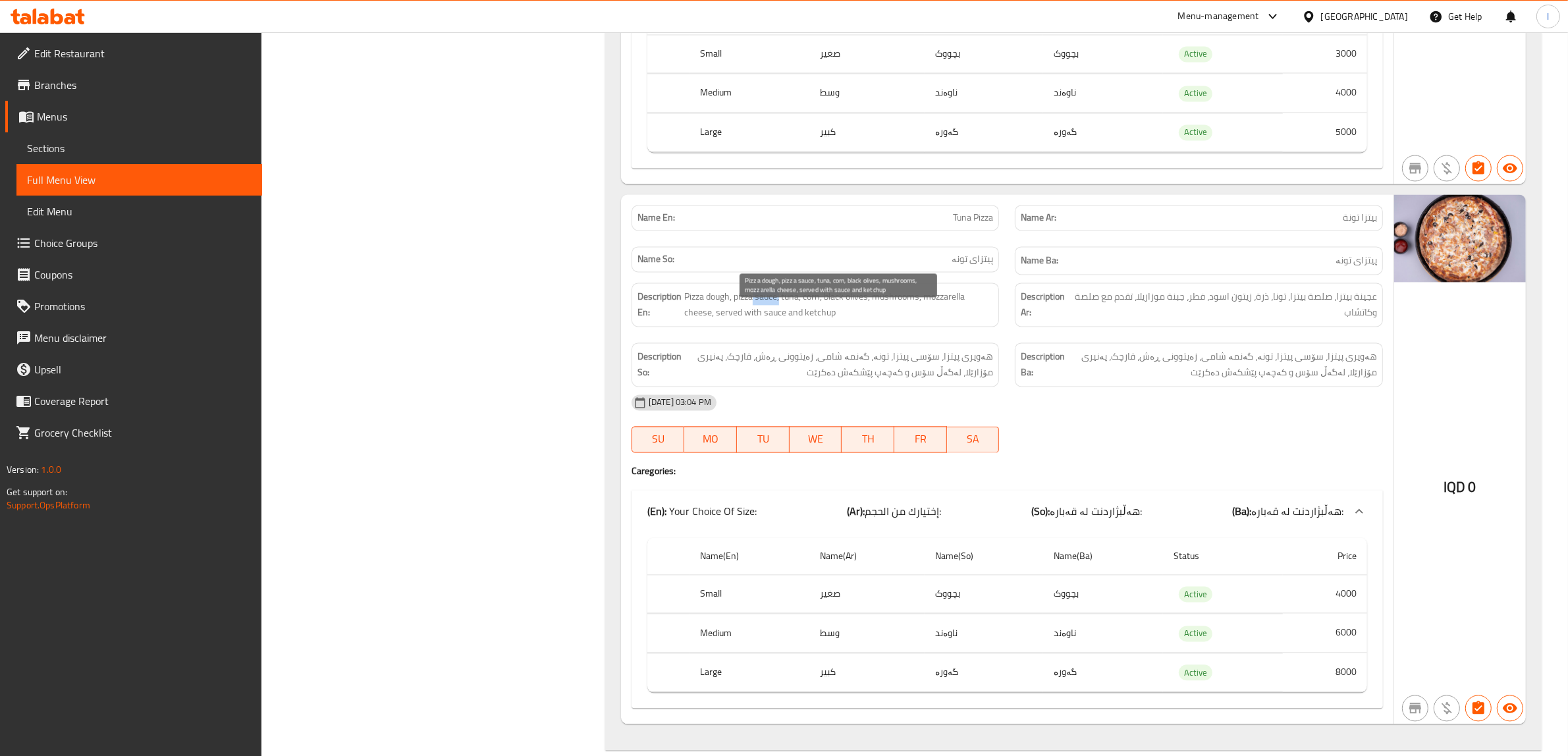
drag, startPoint x: 754, startPoint y: 313, endPoint x: 781, endPoint y: 308, distance: 27.5
click at [781, 308] on span "Pizza dough, pizza sauce, tuna, corn, black olives, mushrooms, mozzarella chees…" at bounding box center [838, 305] width 309 height 32
click at [797, 308] on span "Pizza dough, pizza sauce, tuna, corn, black olives, mushrooms, mozzarella chees…" at bounding box center [838, 305] width 309 height 32
drag, startPoint x: 821, startPoint y: 308, endPoint x: 828, endPoint y: 311, distance: 7.6
click at [828, 311] on span "Pizza dough, pizza sauce, tuna, corn, black olives, mushrooms, mozzarella chees…" at bounding box center [838, 305] width 309 height 32
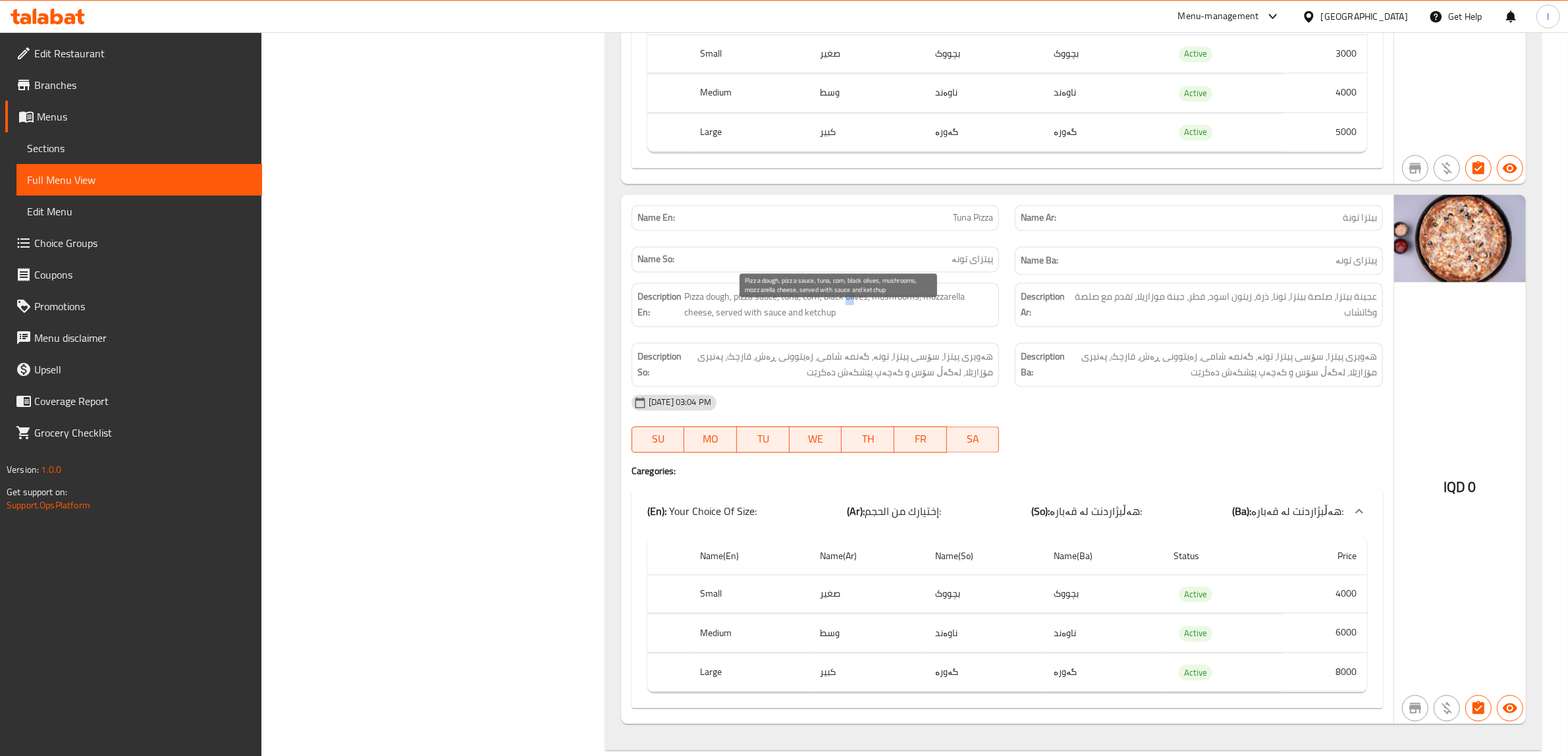
drag, startPoint x: 858, startPoint y: 313, endPoint x: 850, endPoint y: 318, distance: 9.4
click at [850, 318] on span "Pizza dough, pizza sauce, tuna, corn, black olives, mushrooms, mozzarella chees…" at bounding box center [838, 305] width 309 height 32
drag, startPoint x: 894, startPoint y: 313, endPoint x: 927, endPoint y: 311, distance: 33.1
click at [927, 311] on span "Pizza dough, pizza sauce, tuna, corn, black olives, mushrooms, mozzarella chees…" at bounding box center [838, 305] width 309 height 32
drag, startPoint x: 933, startPoint y: 311, endPoint x: 972, endPoint y: 331, distance: 43.8
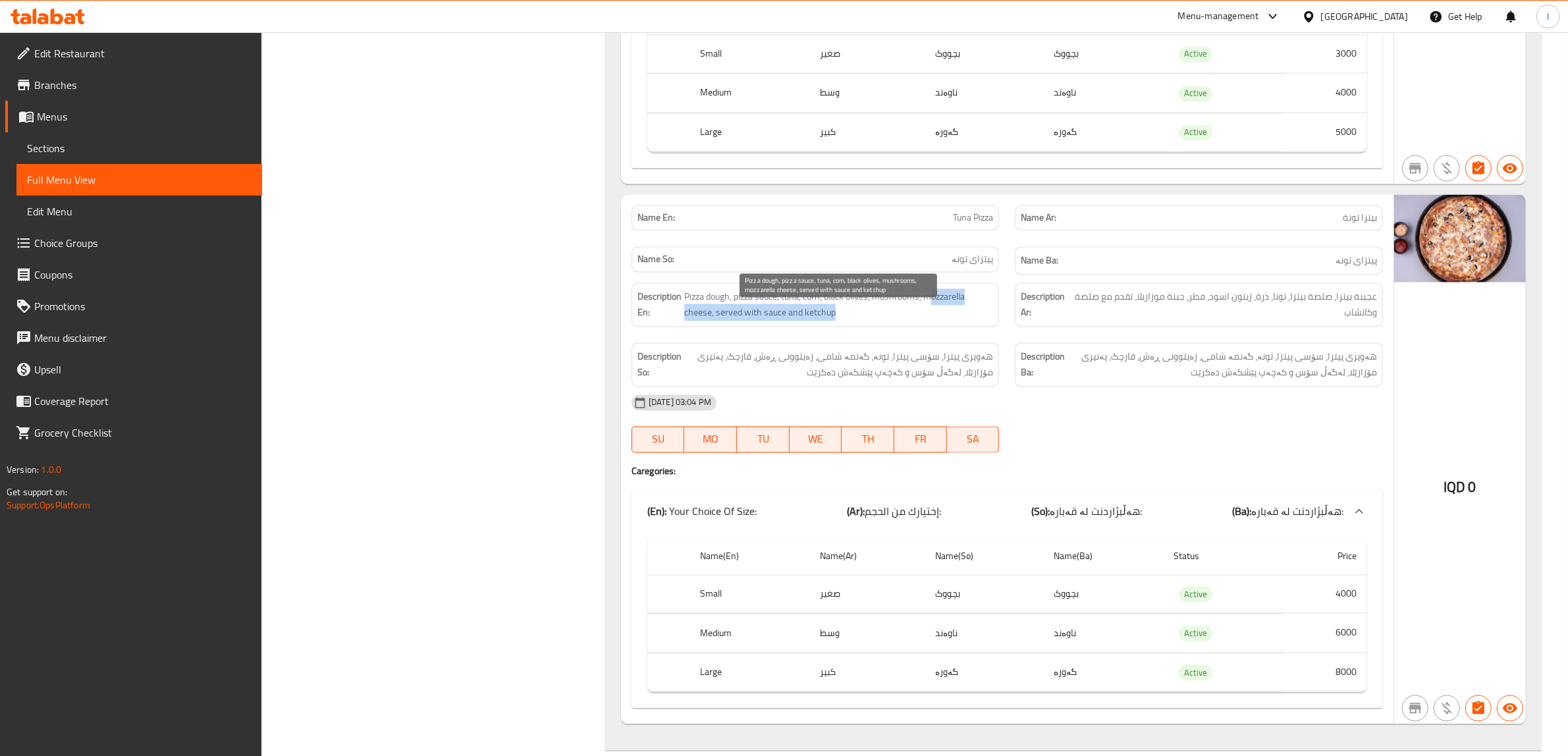
click at [972, 320] on span "Pizza dough, pizza sauce, tuna, corn, black olives, mushrooms, mozzarella chees…" at bounding box center [838, 305] width 309 height 32
click at [1014, 365] on div "Description Ba: هەویری پیتزا، سۆسی پیتزا، تونە، گەنمە شامی، زەیتوونی ڕەش، قارچک…" at bounding box center [1198, 365] width 384 height 60
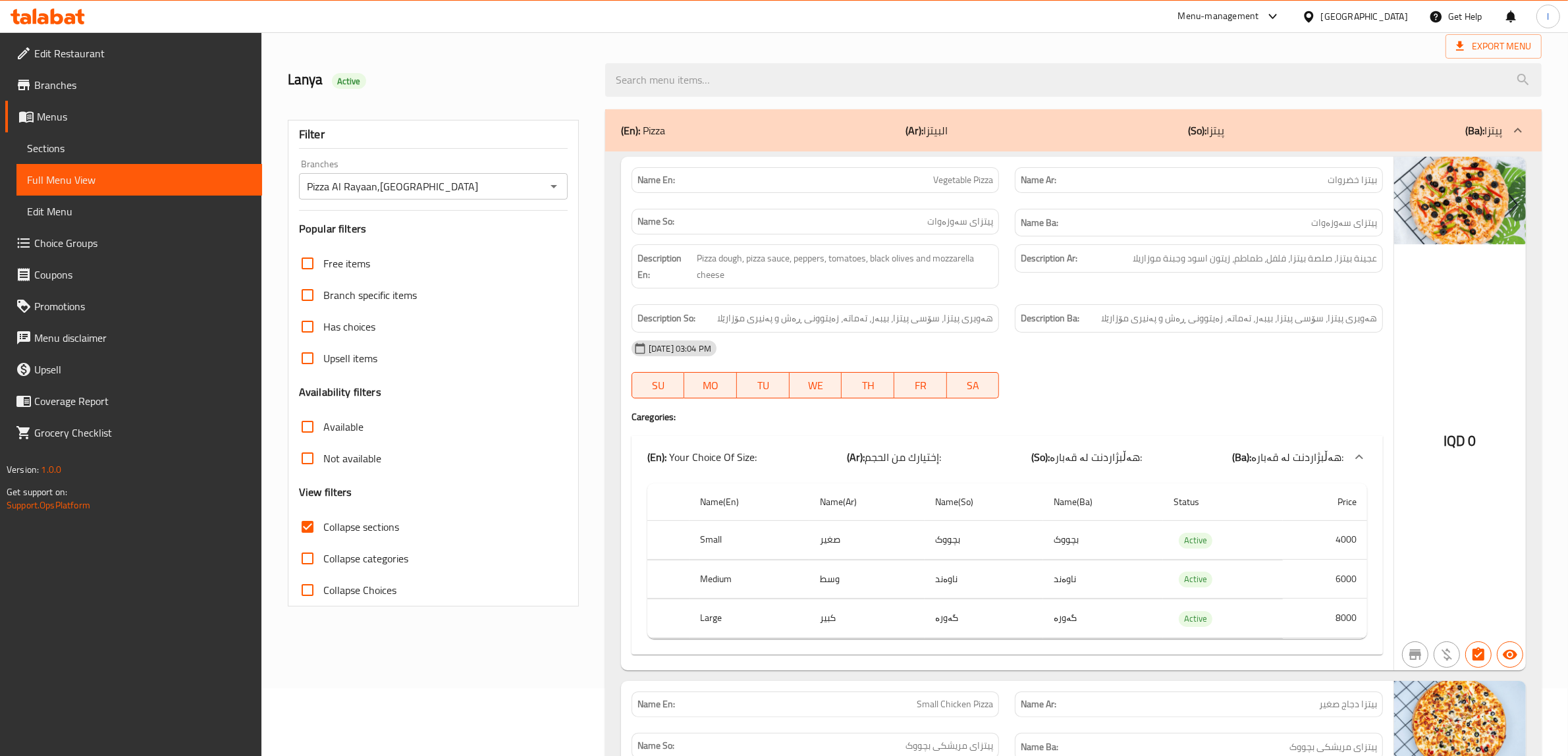
scroll to position [0, 0]
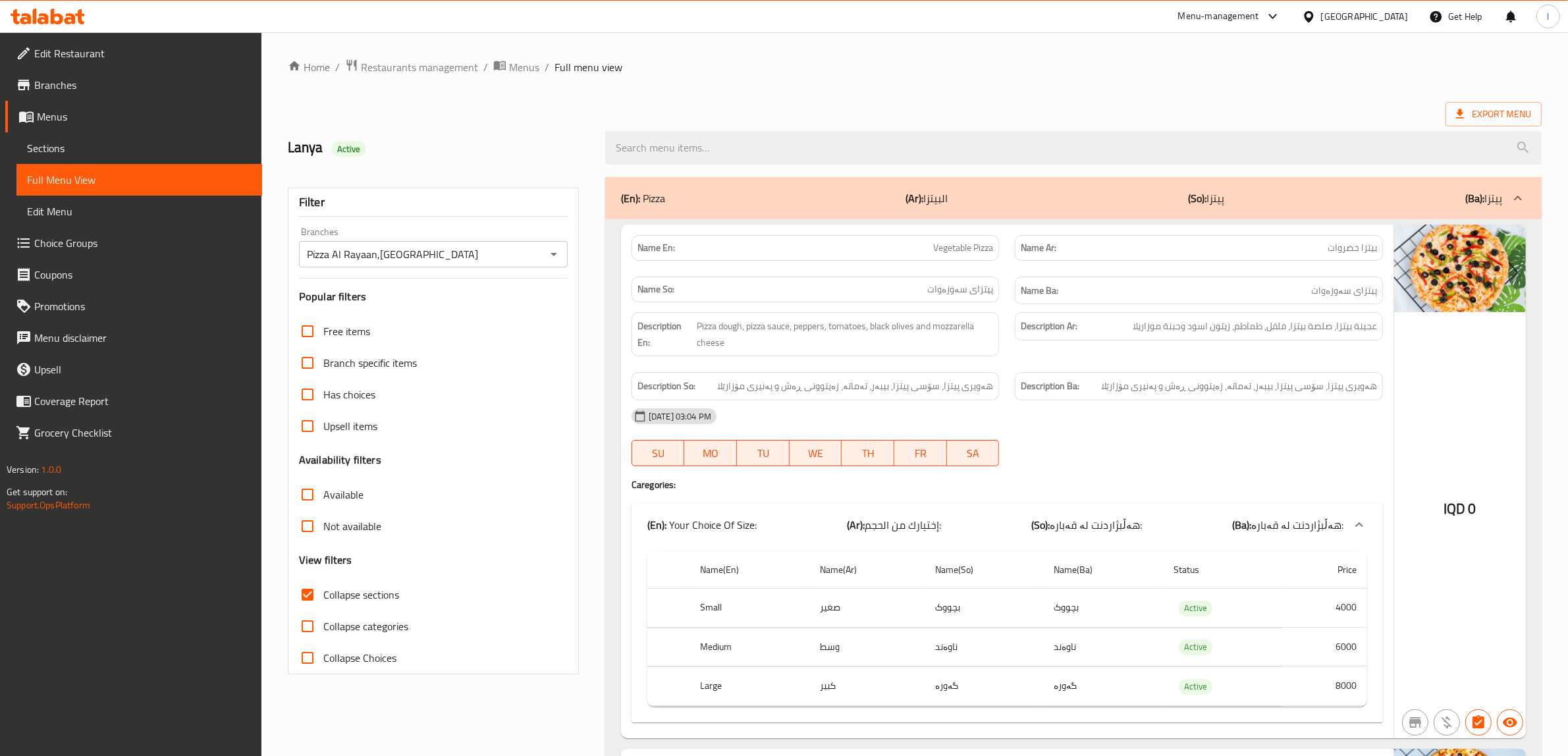
click at [1133, 205] on div "(En): Pizza (Ar): البيتزا (So): پیتزا (Ba): پیتزا" at bounding box center [1061, 198] width 881 height 16
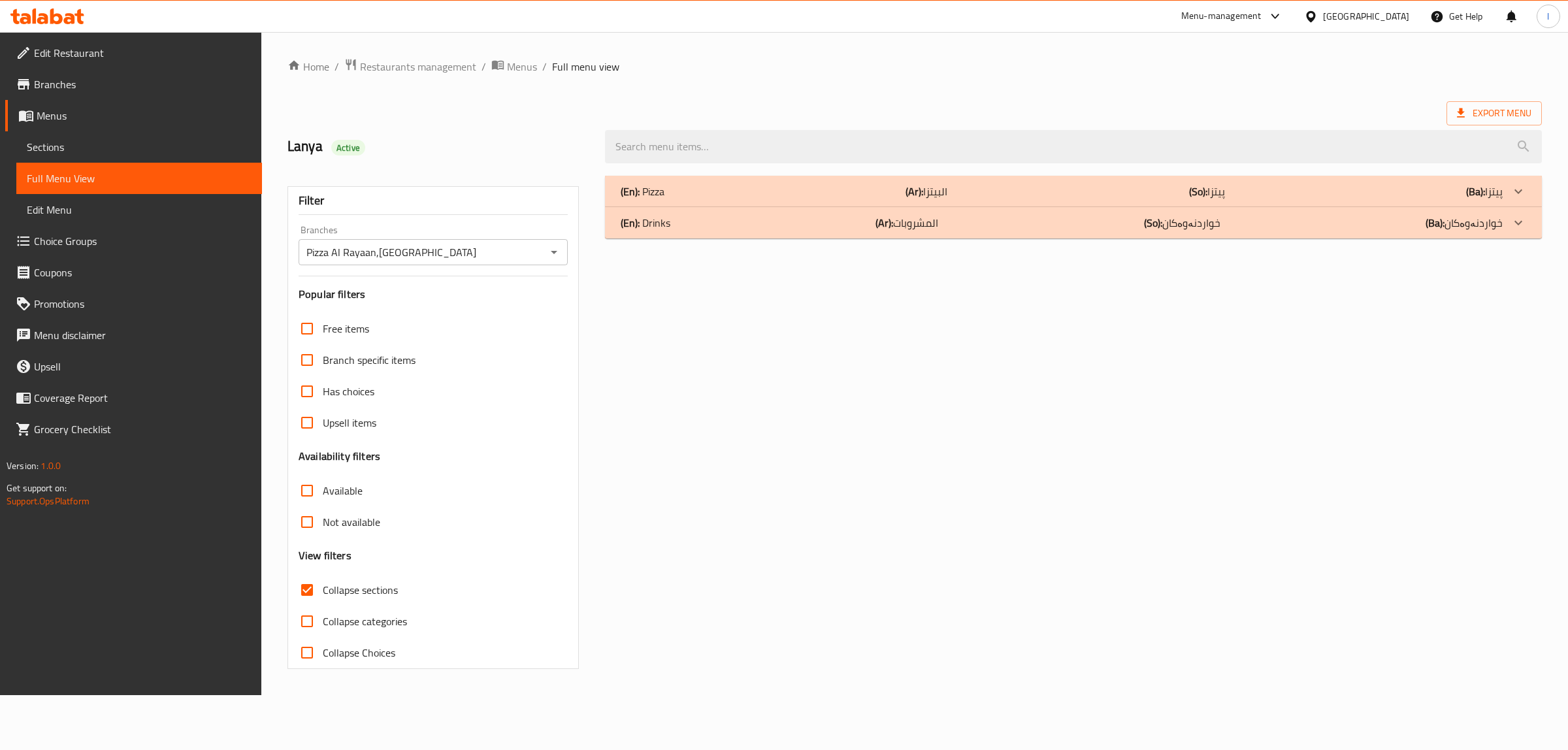
click at [983, 223] on div "(En): Drinks (Ar): المشروبات (So): خواردنەوەکان (Ba): خواردنەوەکان" at bounding box center [1062, 222] width 882 height 16
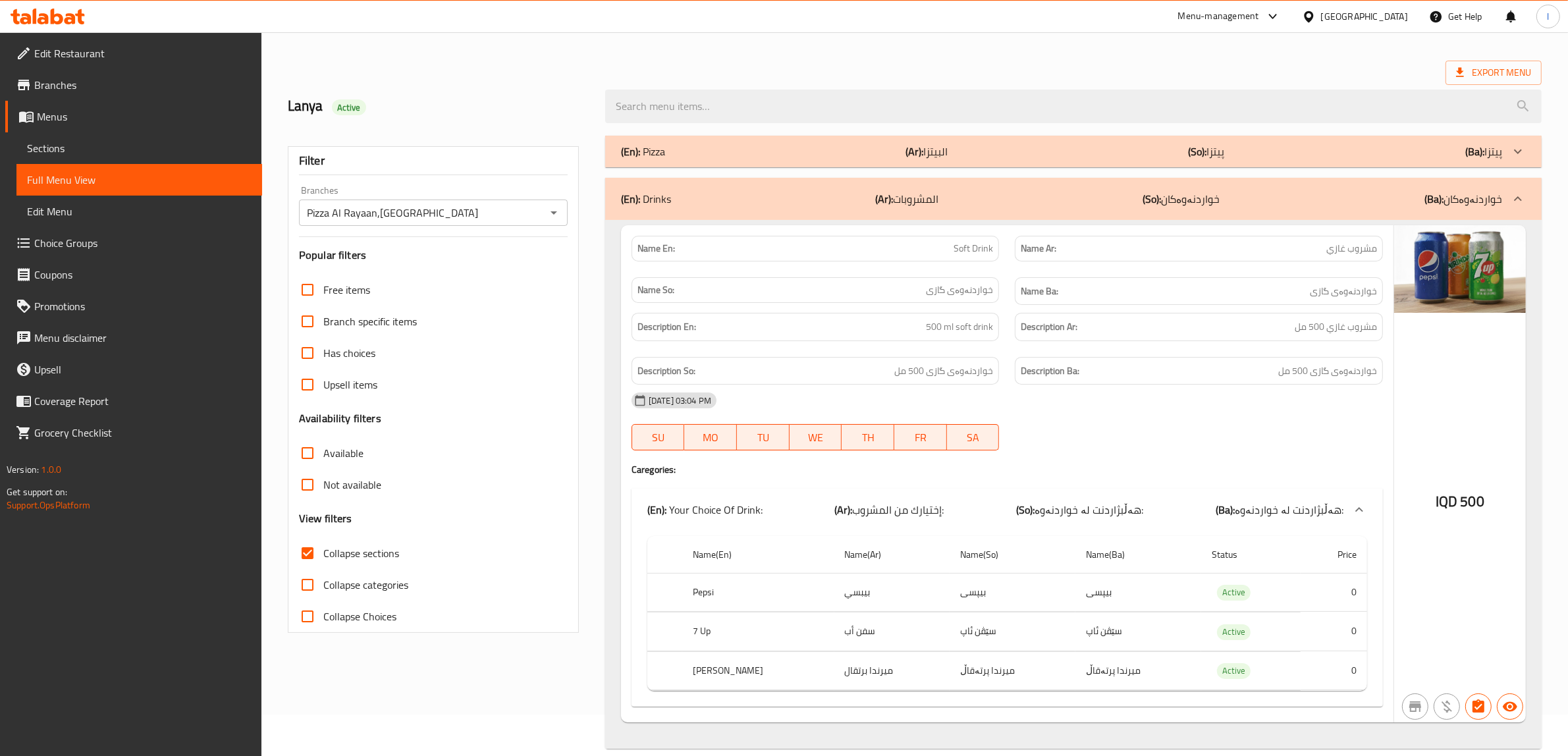
scroll to position [64, 0]
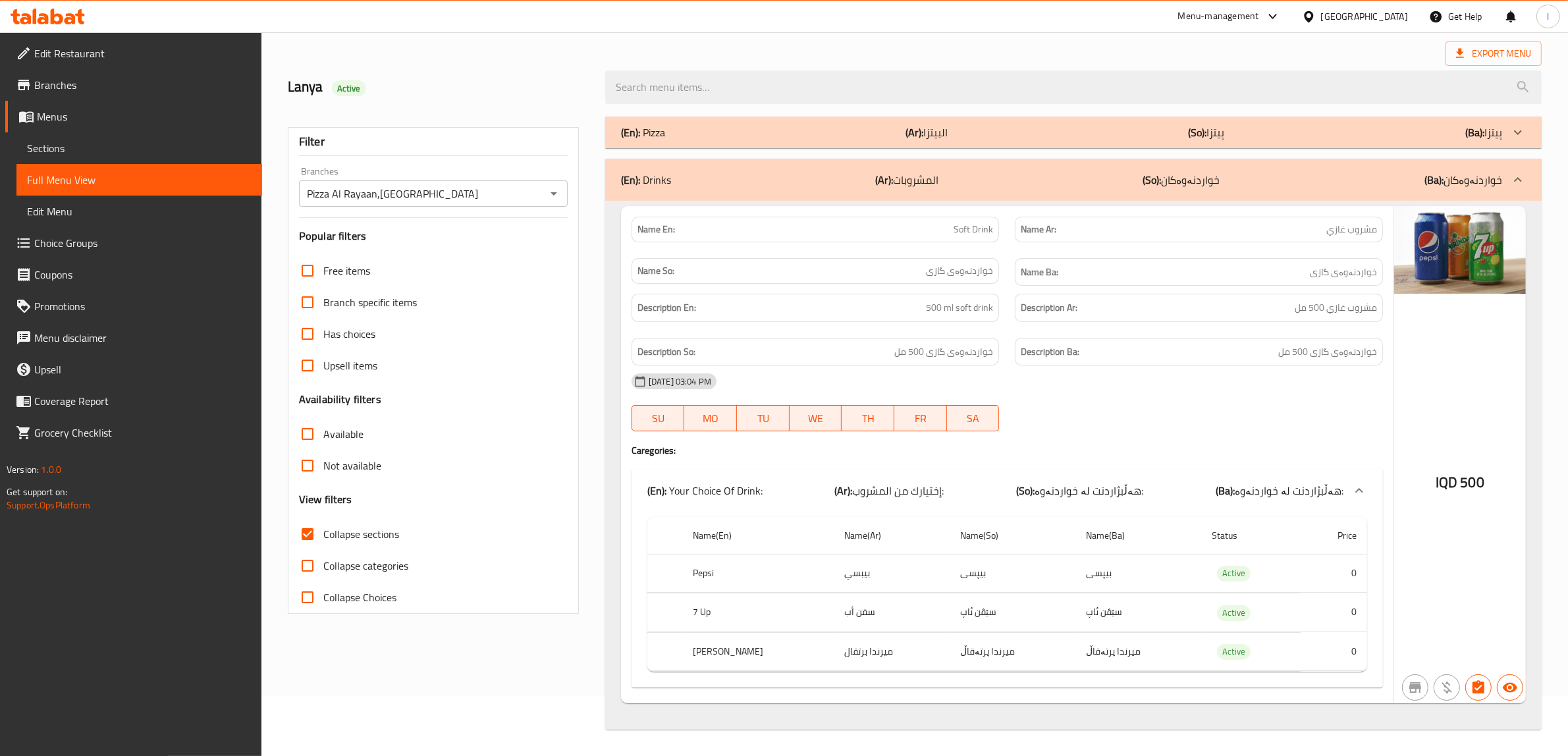
click at [1093, 192] on div "(En): Drinks (Ar): المشروبات (So): خواردنەوەکان (Ba): خواردنەوەکان" at bounding box center [1073, 179] width 936 height 42
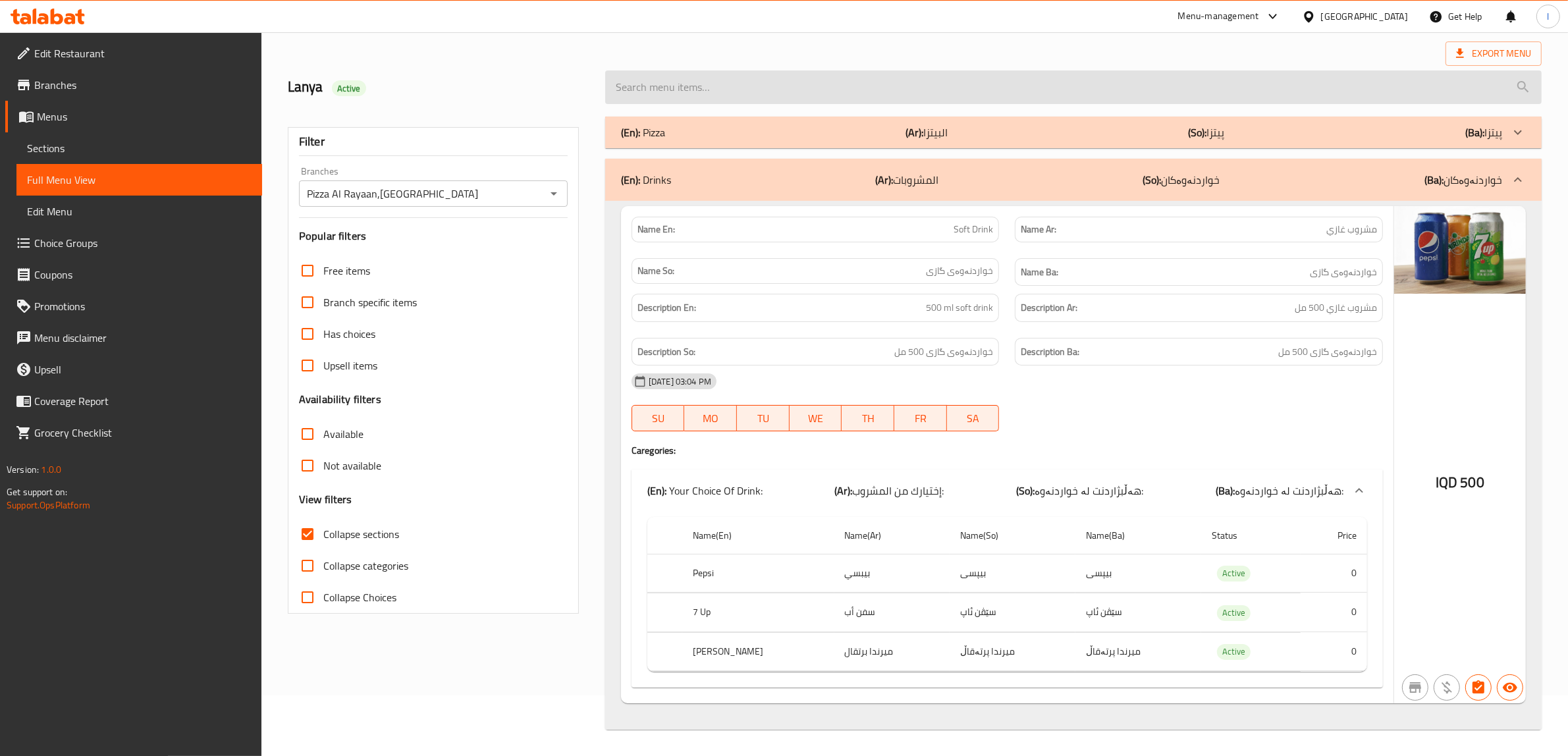
scroll to position [0, 0]
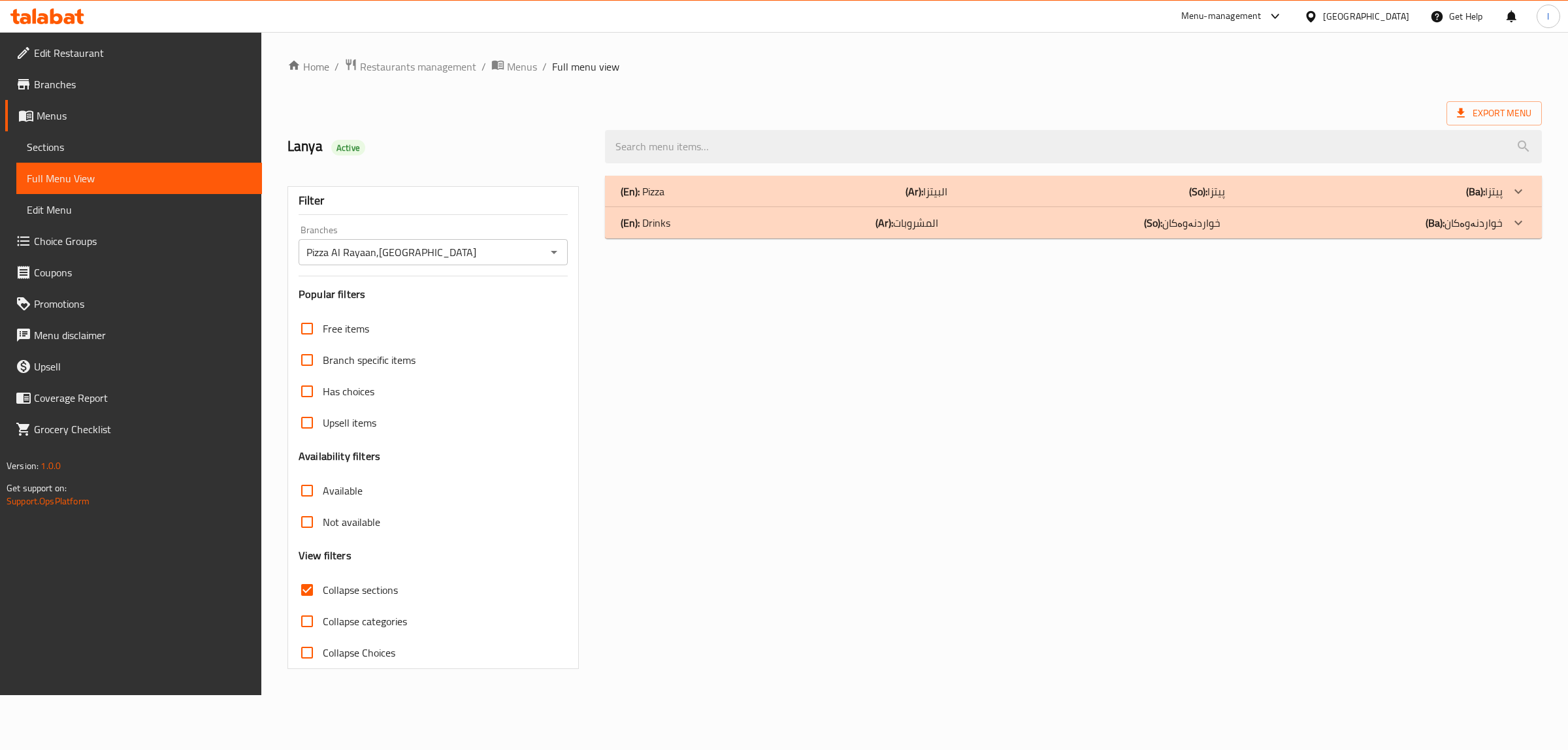
click at [703, 226] on div "(En): Drinks (Ar): المشروبات (So): خواردنەوەکان (Ba): خواردنەوەکان" at bounding box center [1062, 222] width 882 height 16
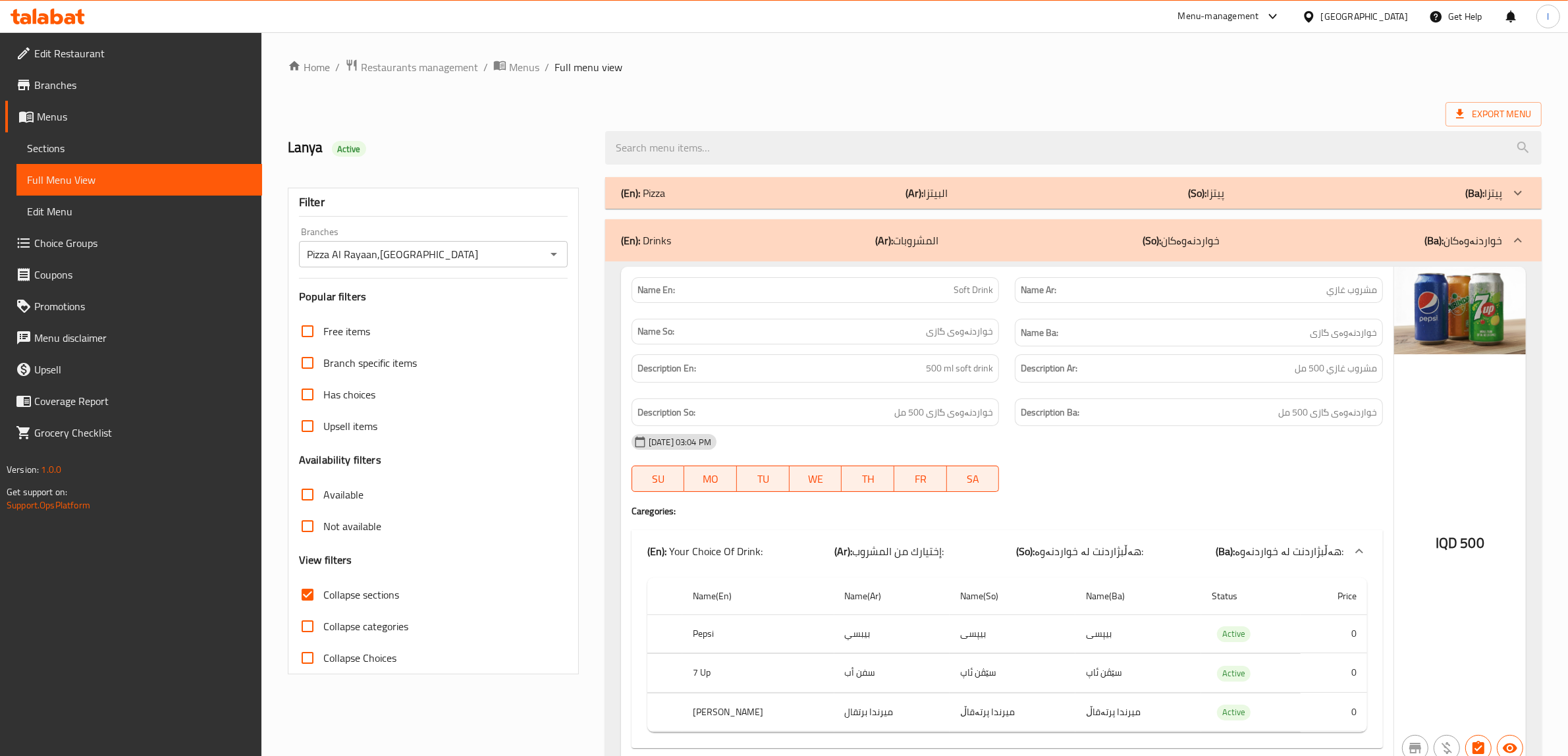
click at [728, 185] on div "(En): Pizza (Ar): البيتزا (So): پیتزا (Ba): پیتزا" at bounding box center [1061, 193] width 881 height 16
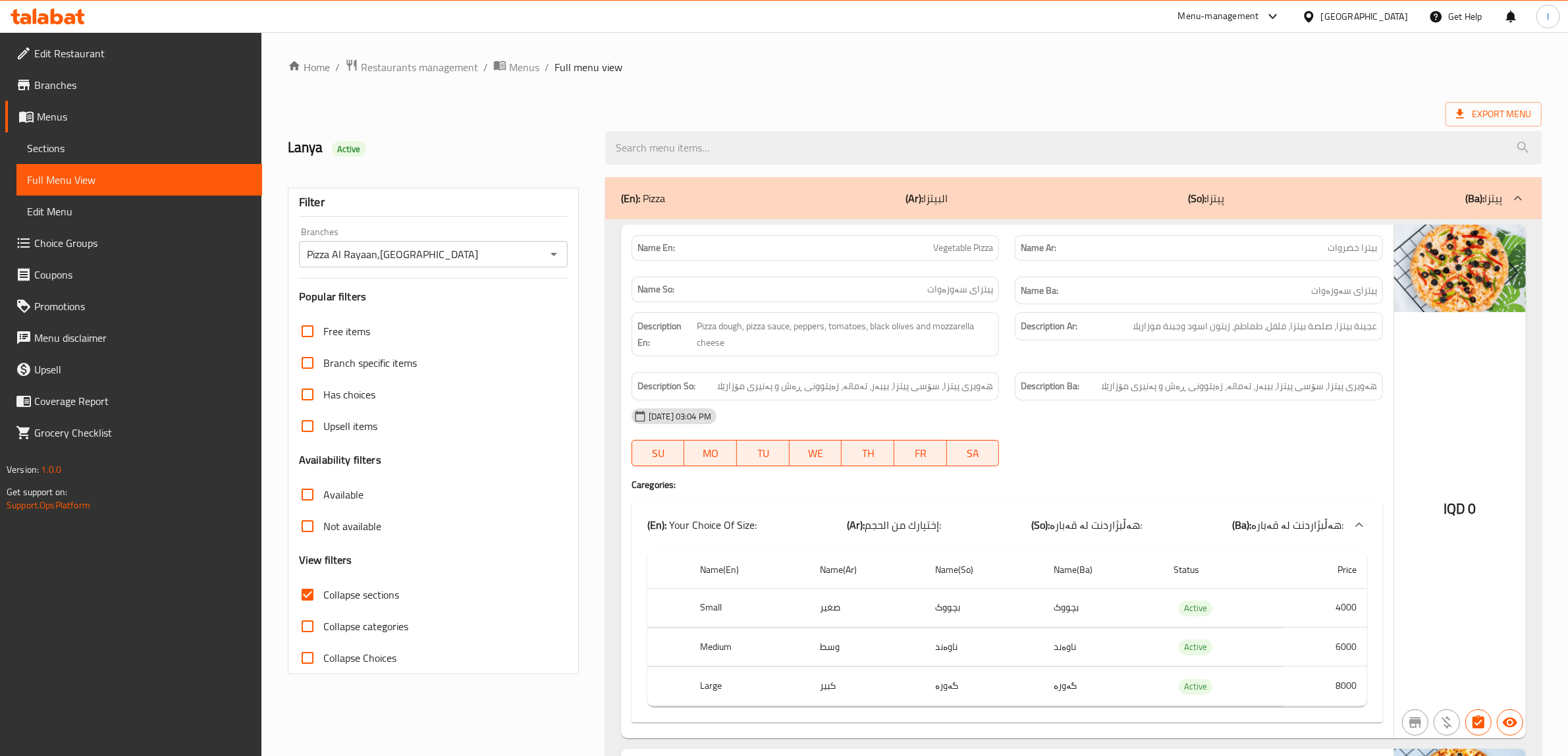
click at [64, 60] on span "Edit Restaurant" at bounding box center [143, 53] width 217 height 16
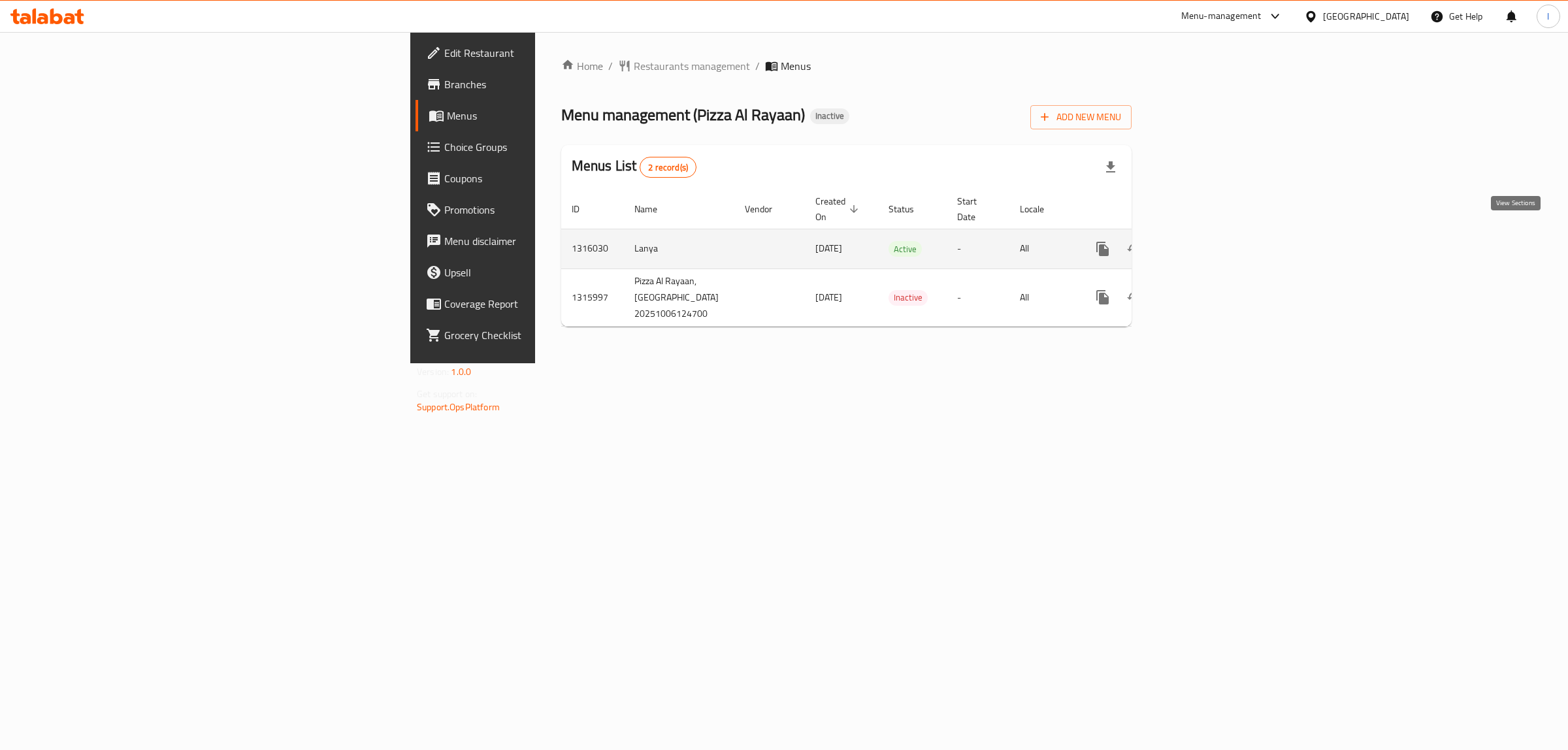
click at [1213, 234] on link "enhanced table" at bounding box center [1197, 249] width 31 height 31
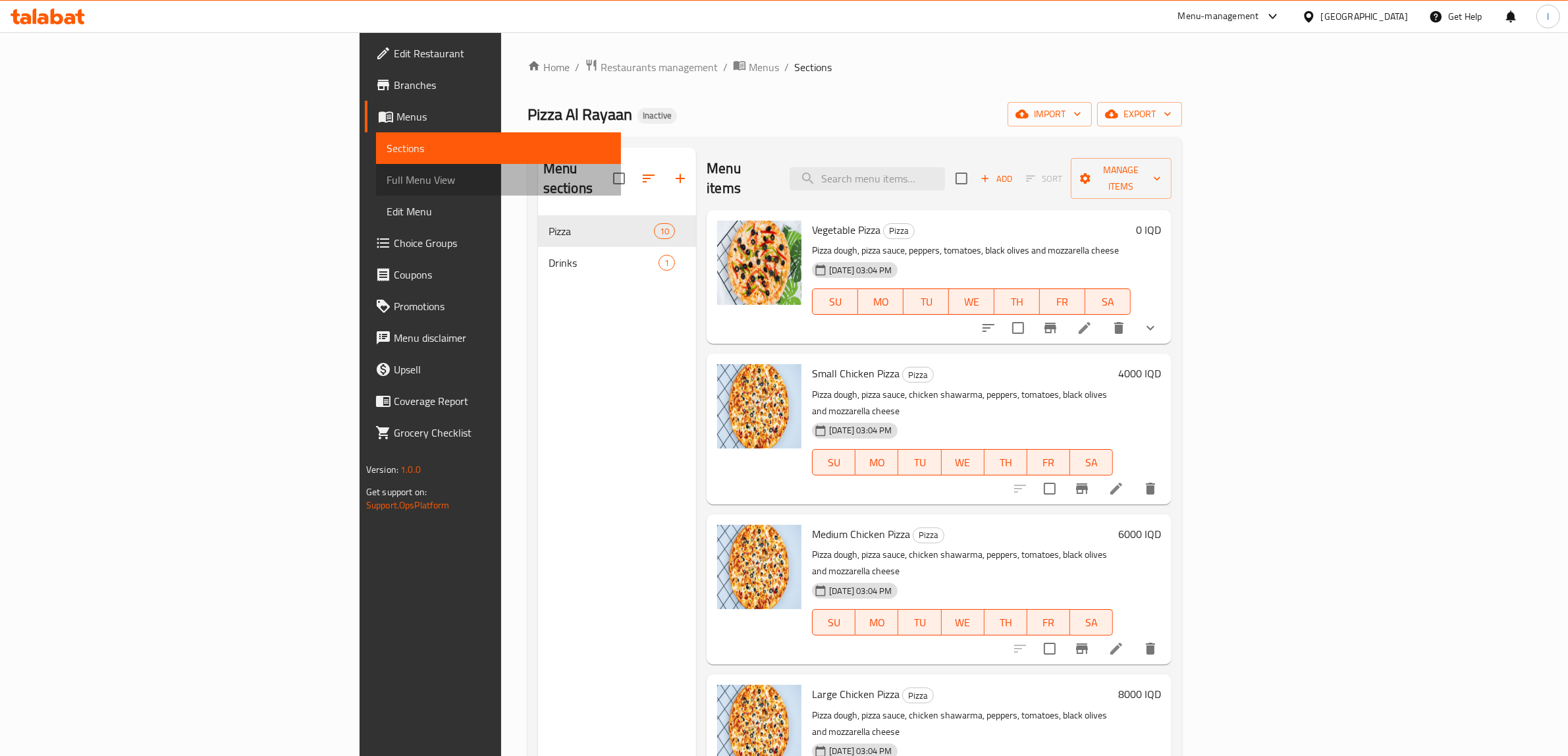
click at [386, 183] on span "Full Menu View" at bounding box center [499, 179] width 225 height 16
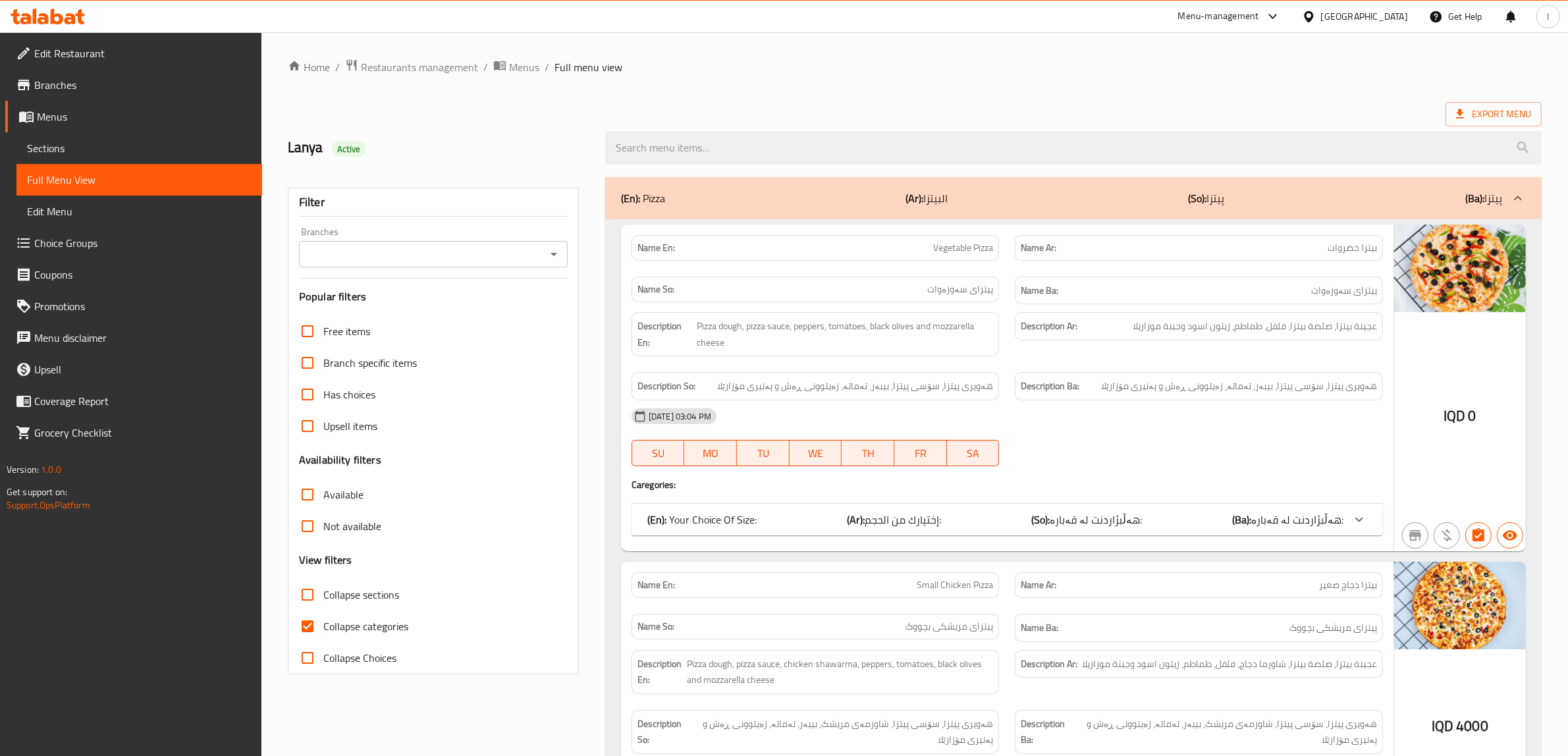
click at [416, 245] on input "Branches" at bounding box center [422, 254] width 239 height 19
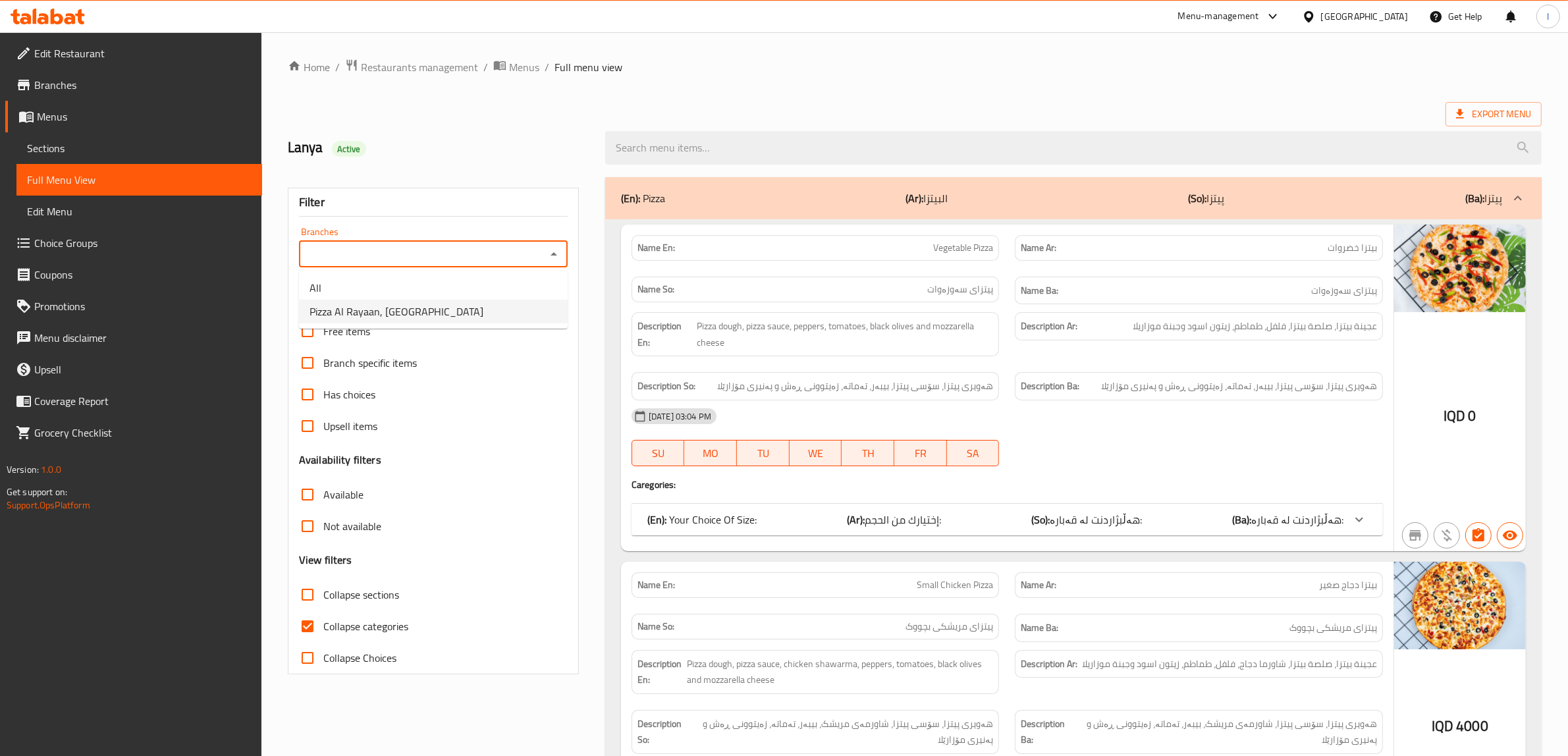
drag, startPoint x: 387, startPoint y: 301, endPoint x: 380, endPoint y: 314, distance: 14.8
click at [386, 304] on span "Pizza Al Rayaan, [GEOGRAPHIC_DATA]" at bounding box center [396, 311] width 174 height 16
type input "Pizza Al Rayaan, [GEOGRAPHIC_DATA]"
click at [382, 626] on span "Collapse categories" at bounding box center [365, 626] width 85 height 16
click at [323, 626] on input "Collapse categories" at bounding box center [307, 626] width 32 height 32
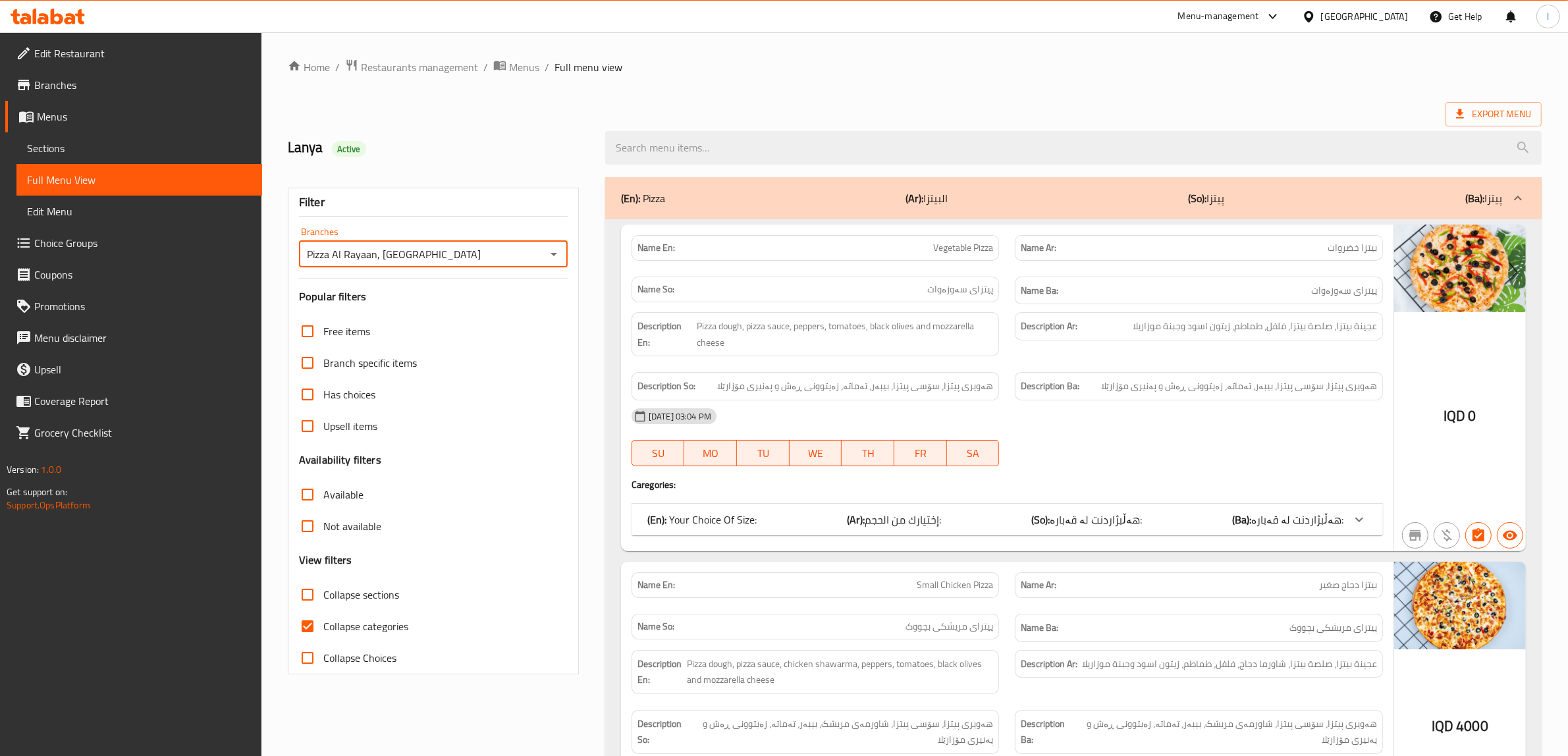
checkbox input "false"
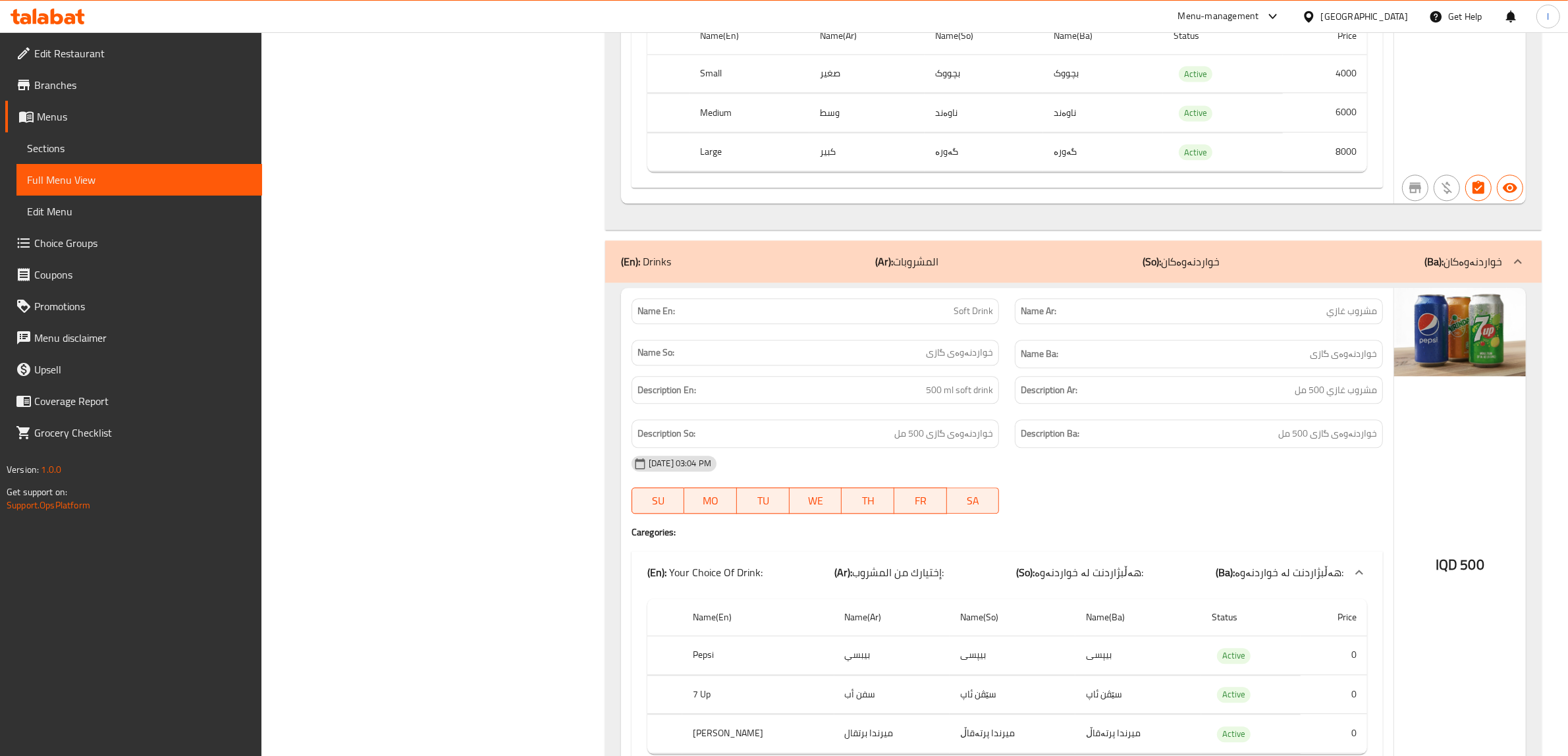
scroll to position [3736, 0]
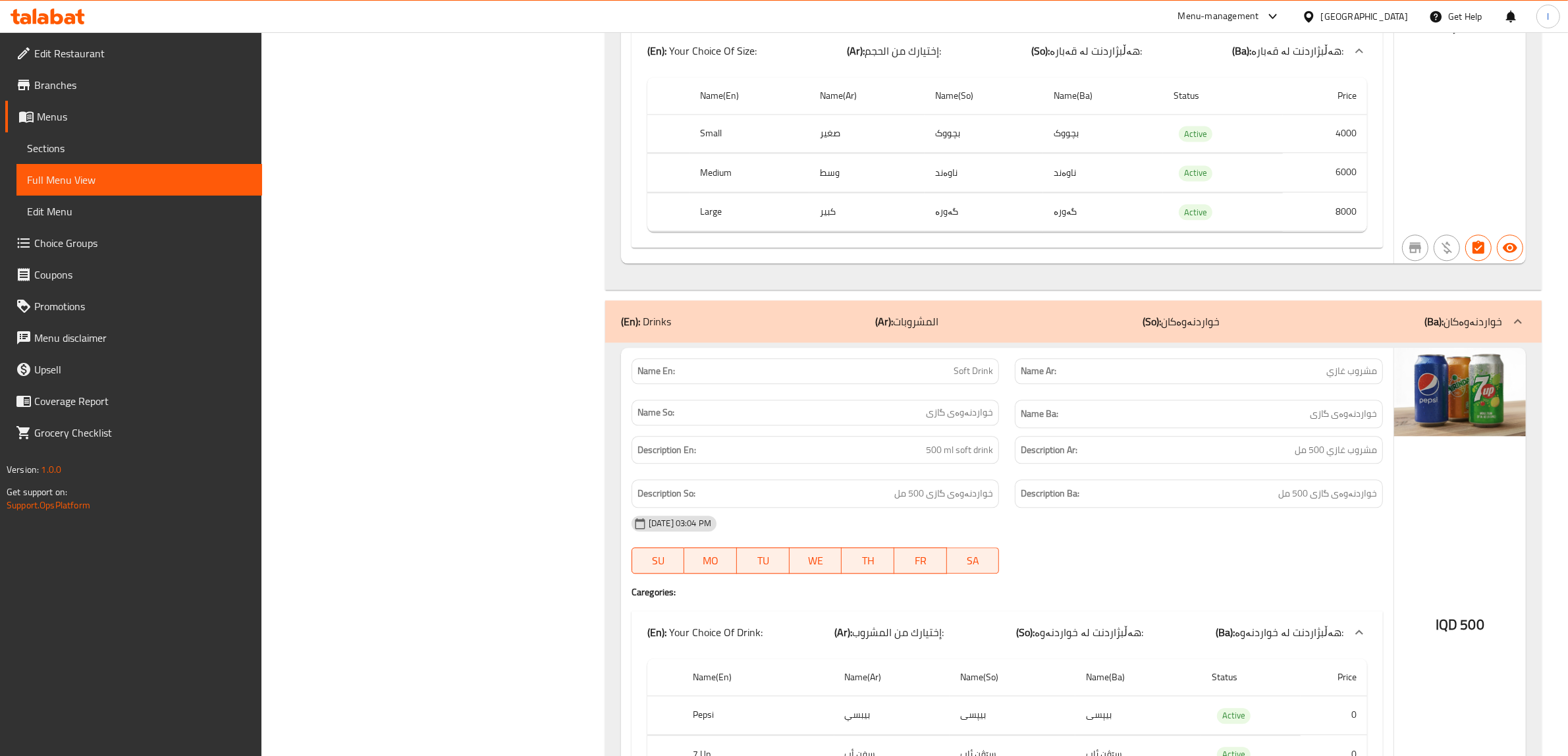
click at [53, 57] on span "Edit Restaurant" at bounding box center [143, 53] width 217 height 16
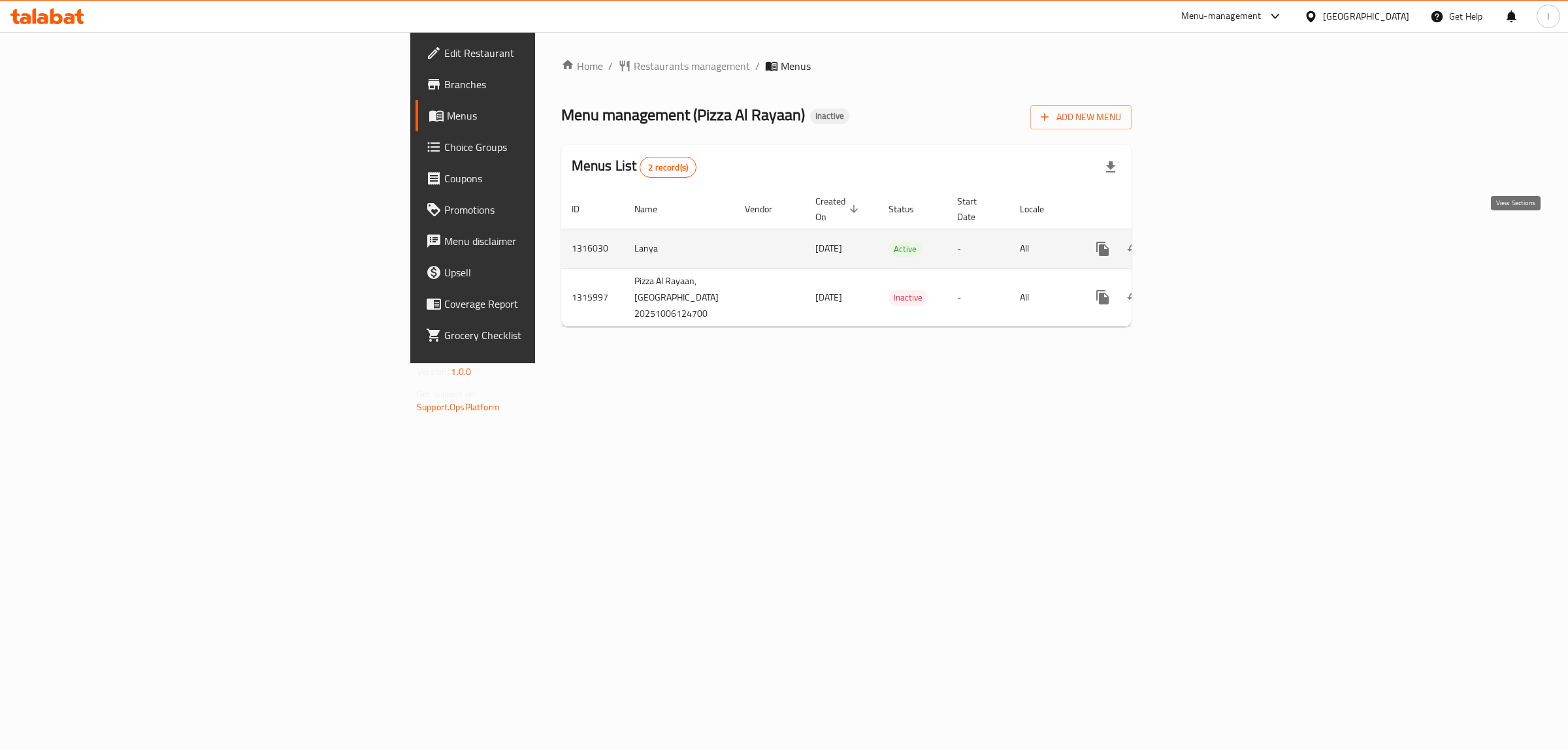
click at [1213, 233] on link "enhanced table" at bounding box center [1197, 249] width 31 height 31
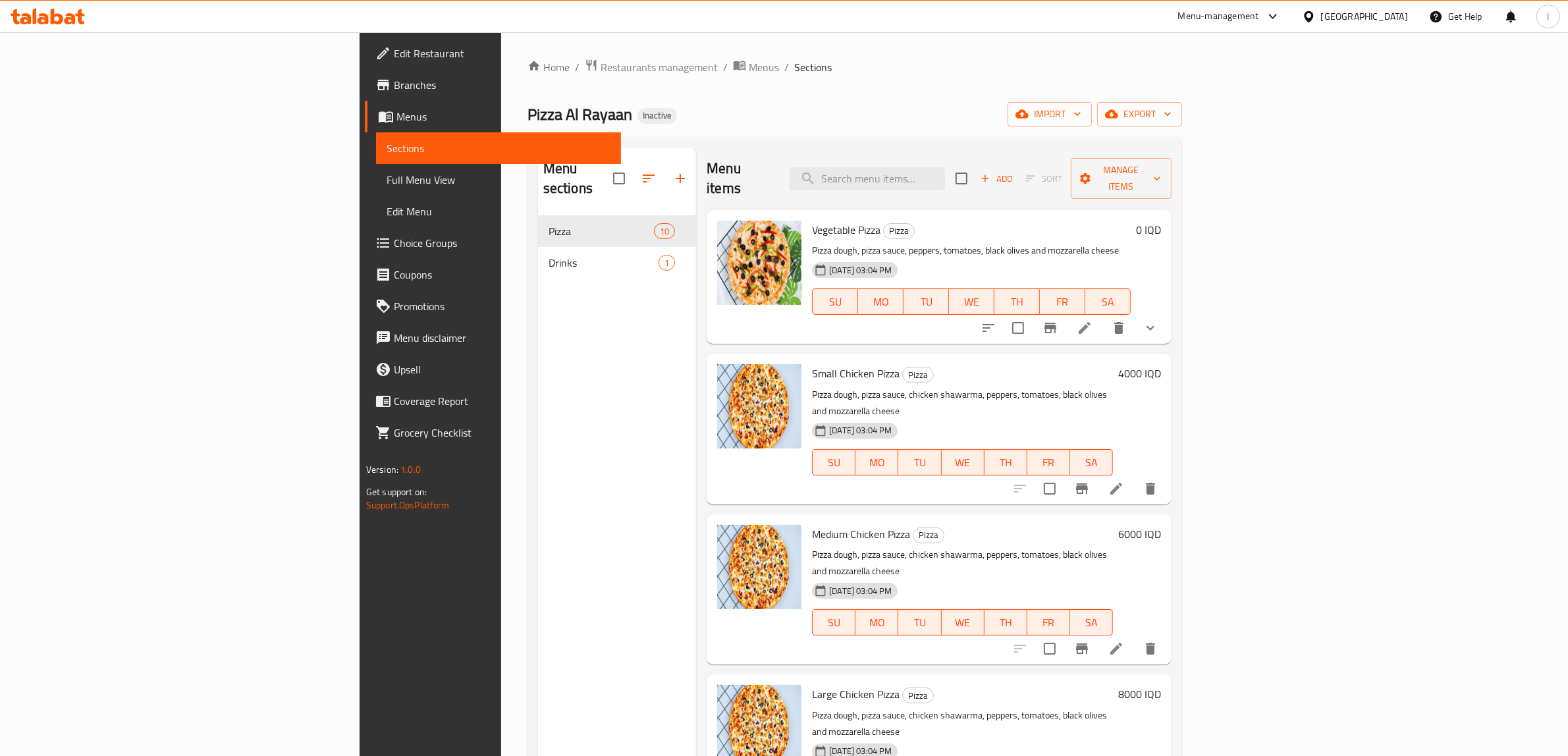
click at [394, 54] on span "Edit Restaurant" at bounding box center [502, 53] width 217 height 16
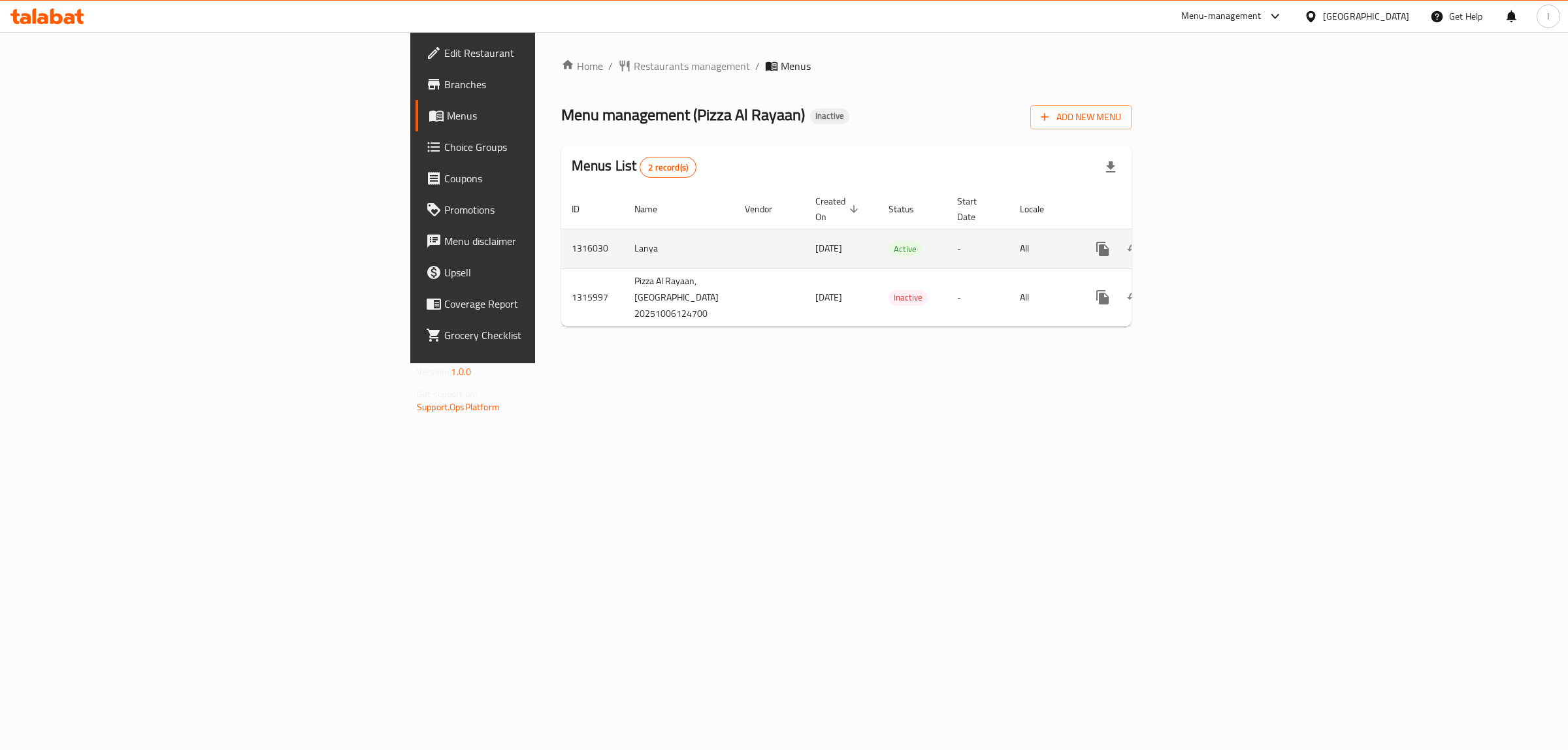
click at [1204, 241] on icon "enhanced table" at bounding box center [1196, 249] width 16 height 16
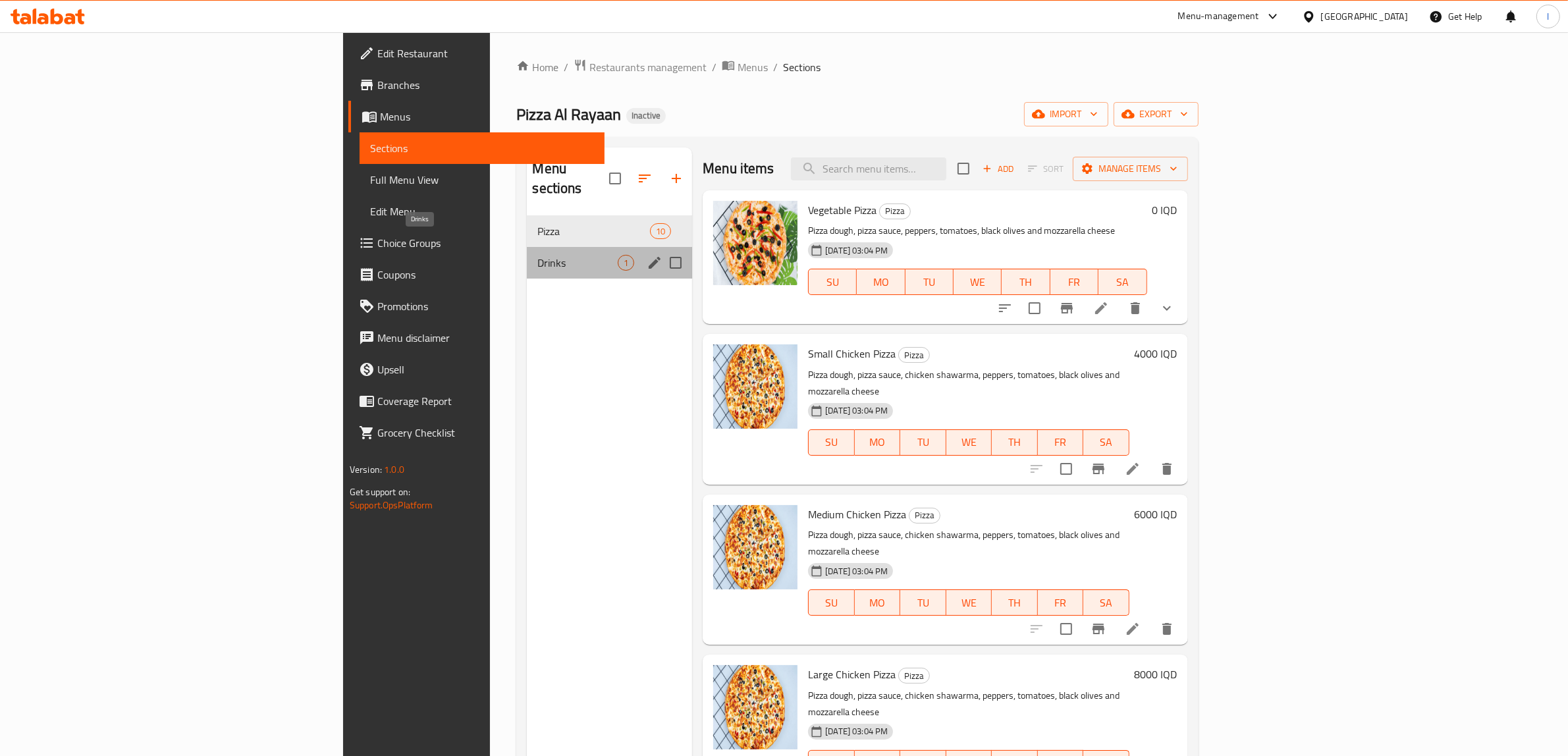
click at [537, 255] on span "Drinks" at bounding box center [577, 263] width 81 height 16
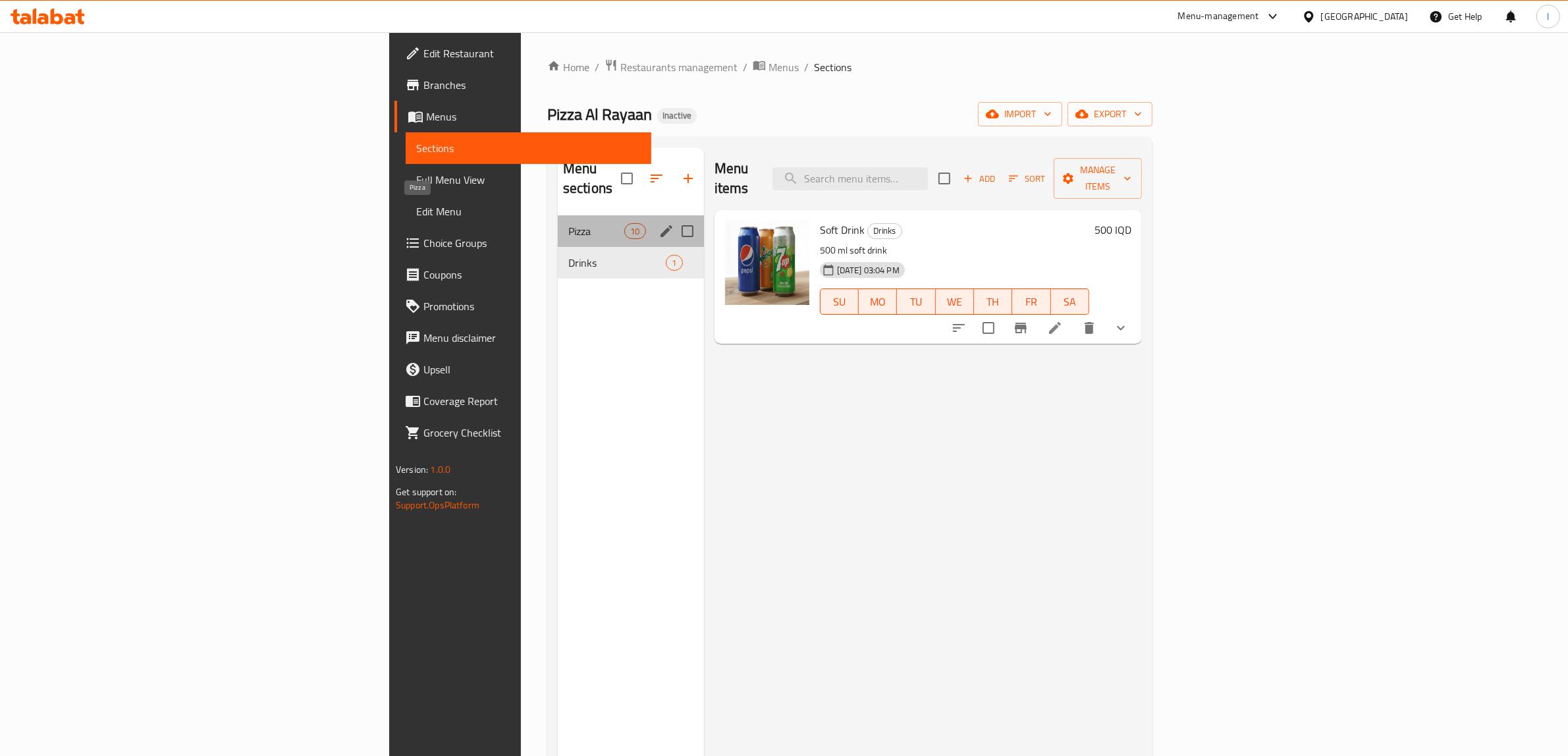
click at [568, 223] on span "Pizza" at bounding box center [596, 231] width 56 height 16
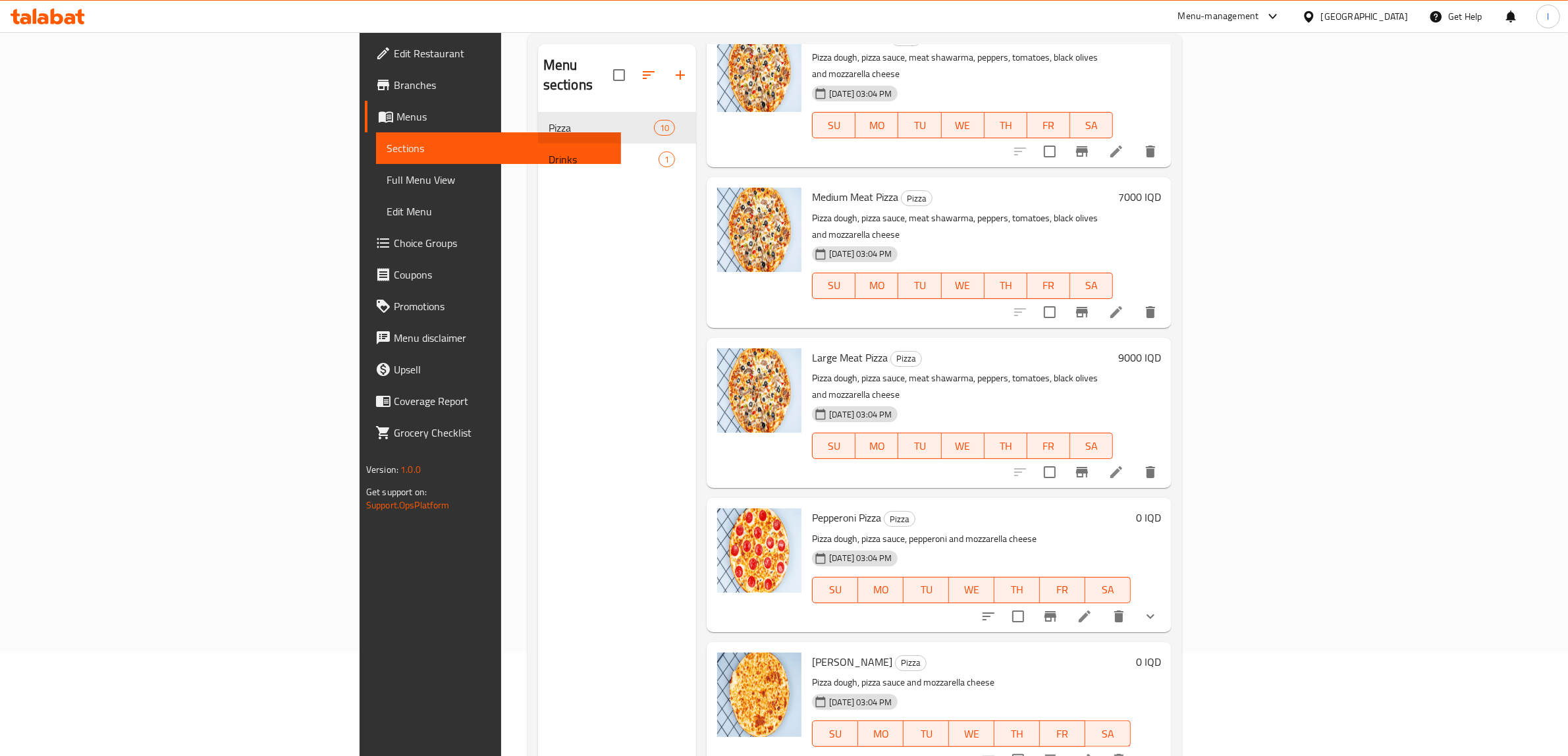
scroll to position [185, 0]
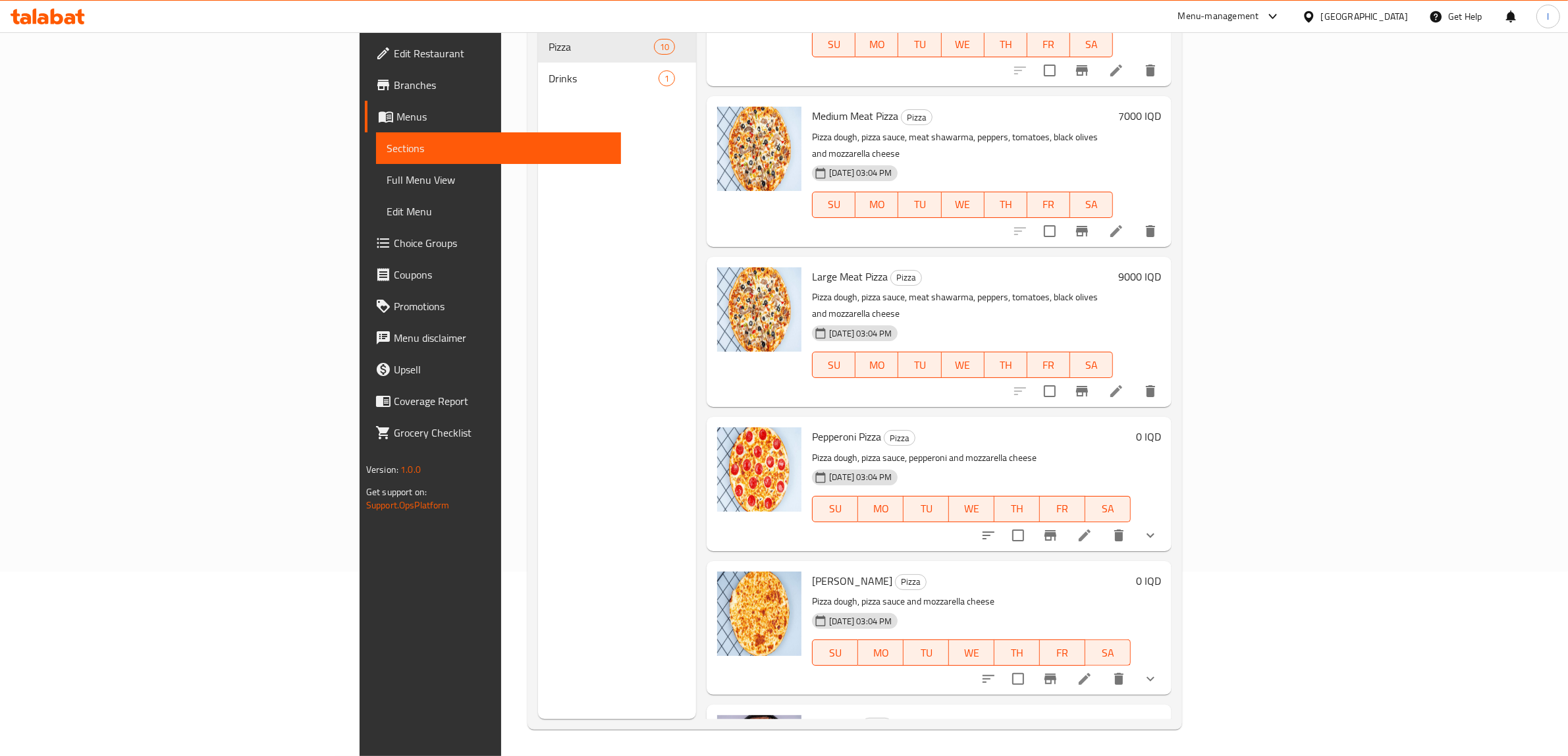
click at [69, 10] on div at bounding box center [48, 17] width 96 height 26
click at [64, 15] on icon at bounding box center [48, 16] width 74 height 16
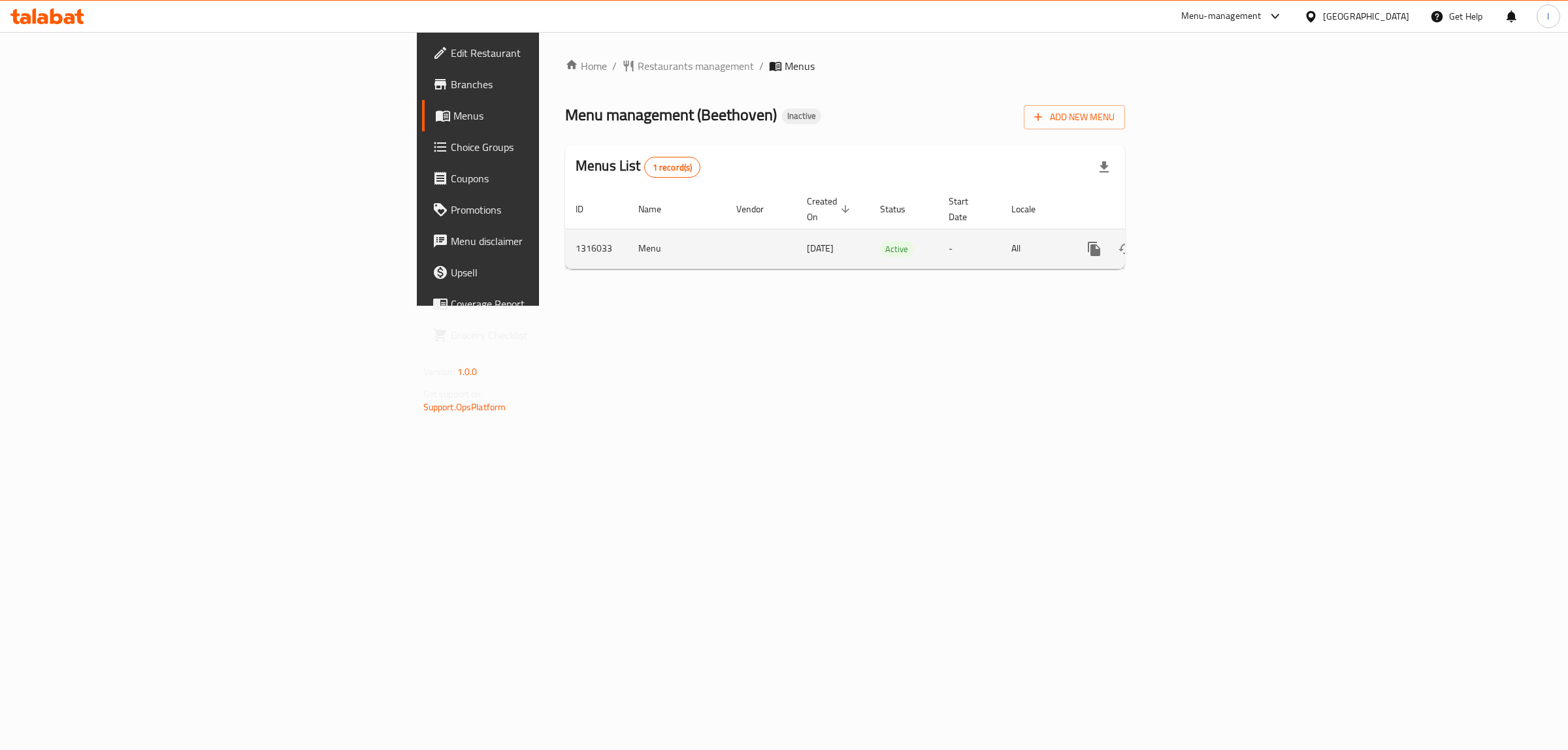
click at [1196, 241] on icon "enhanced table" at bounding box center [1188, 249] width 16 height 16
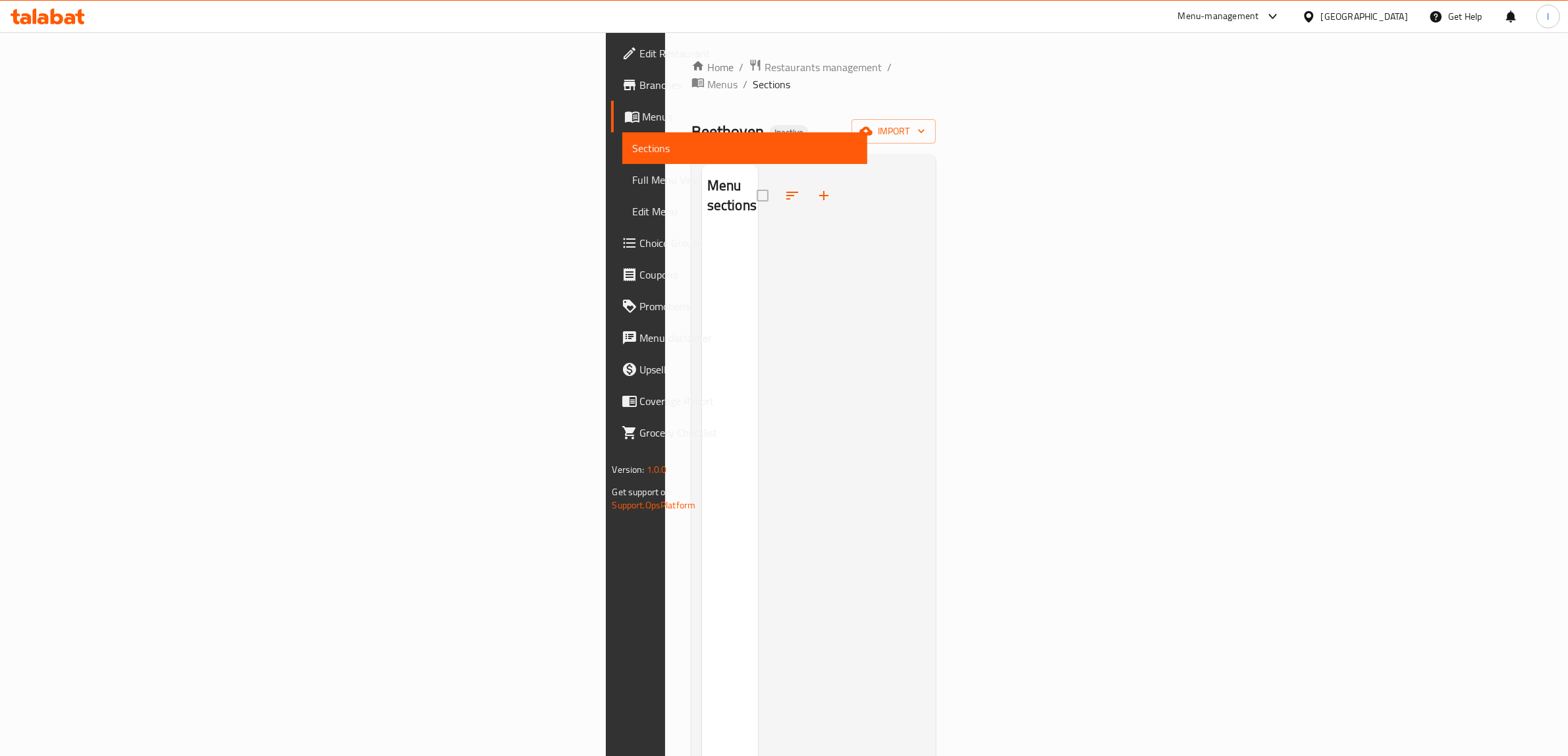
click at [702, 292] on div "Menu sections" at bounding box center [730, 542] width 56 height 756
click at [63, 24] on div at bounding box center [48, 16] width 74 height 16
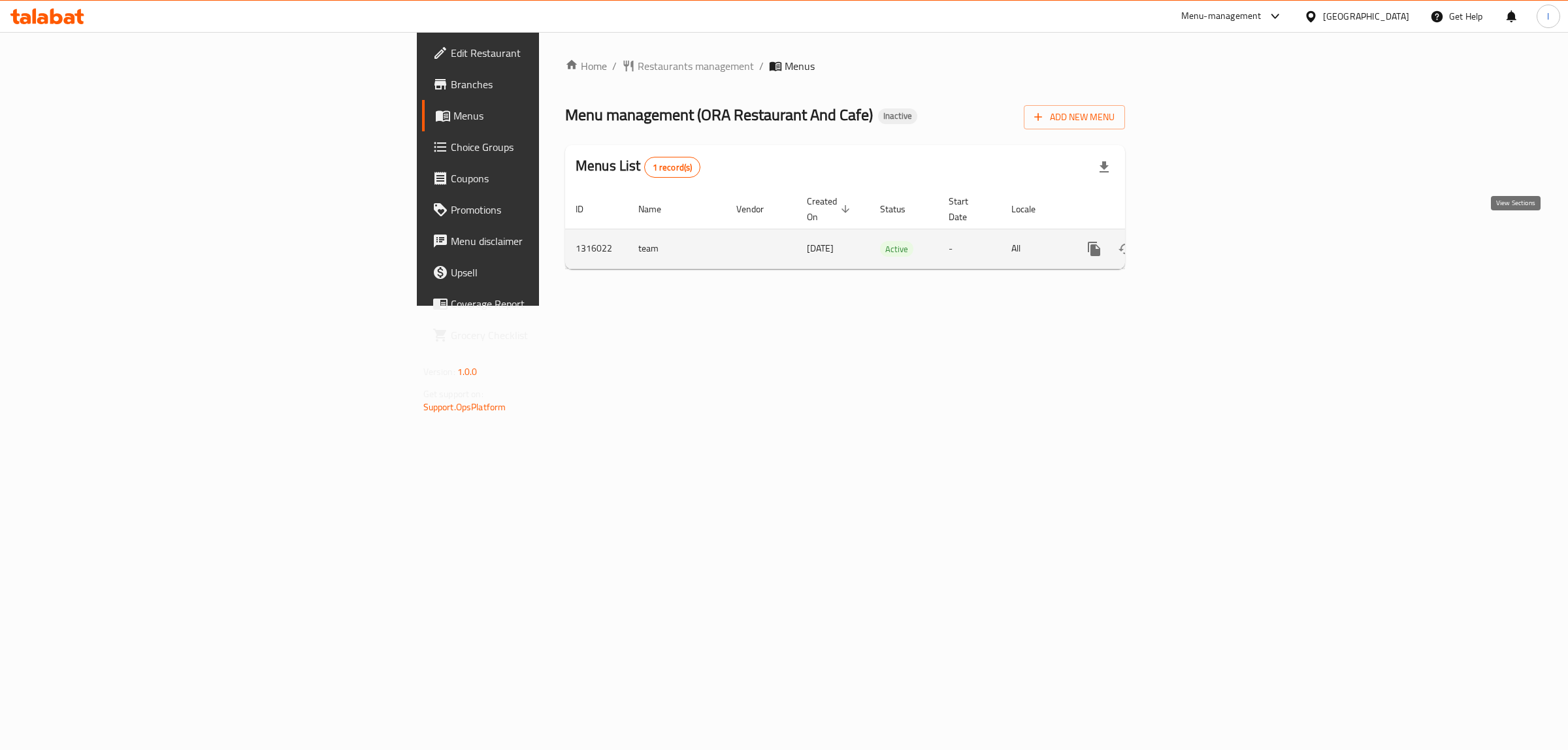
click at [1196, 241] on icon "enhanced table" at bounding box center [1188, 249] width 16 height 16
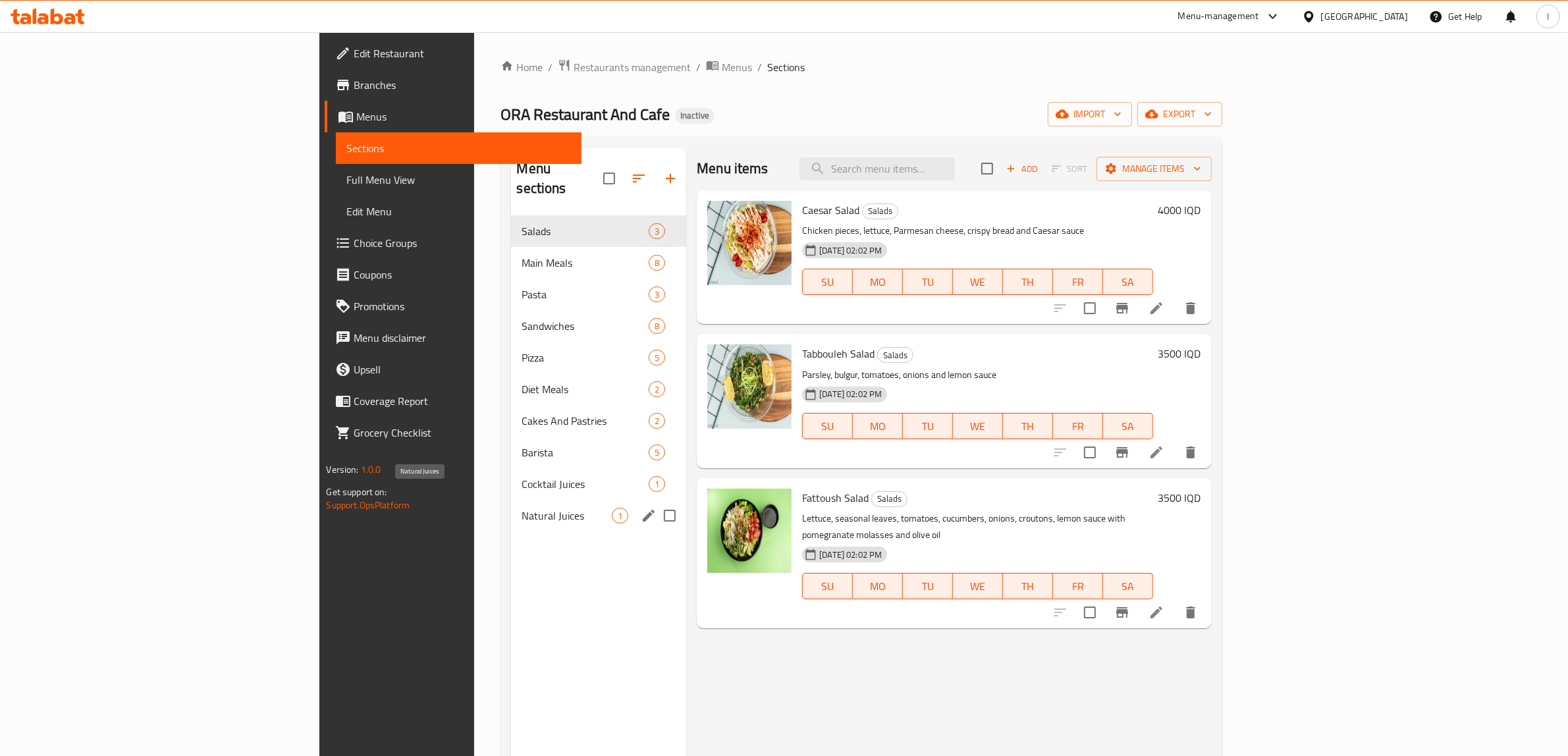
click at [522, 508] on span "Natural Juices" at bounding box center [566, 515] width 90 height 16
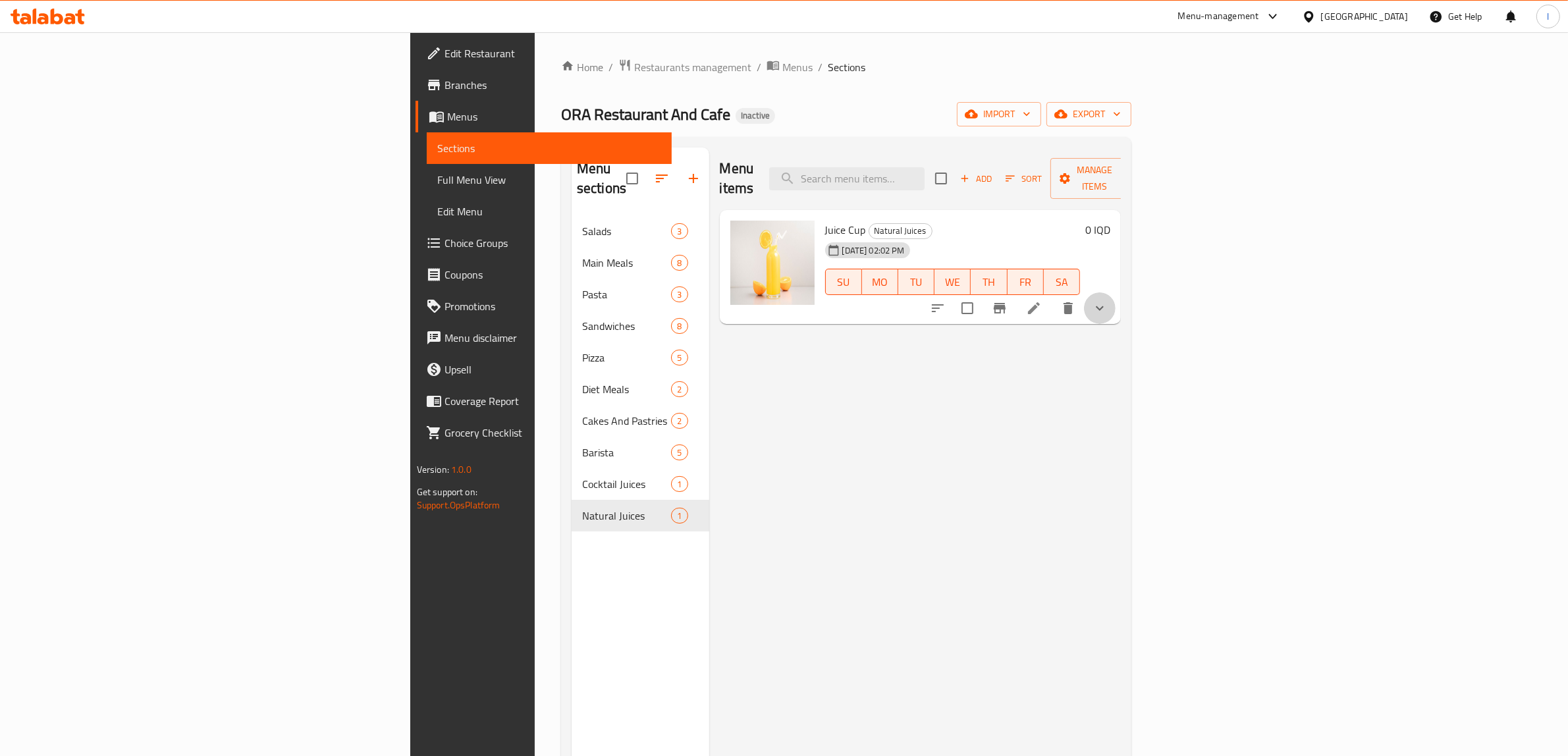
click at [1115, 292] on button "show more" at bounding box center [1100, 308] width 32 height 32
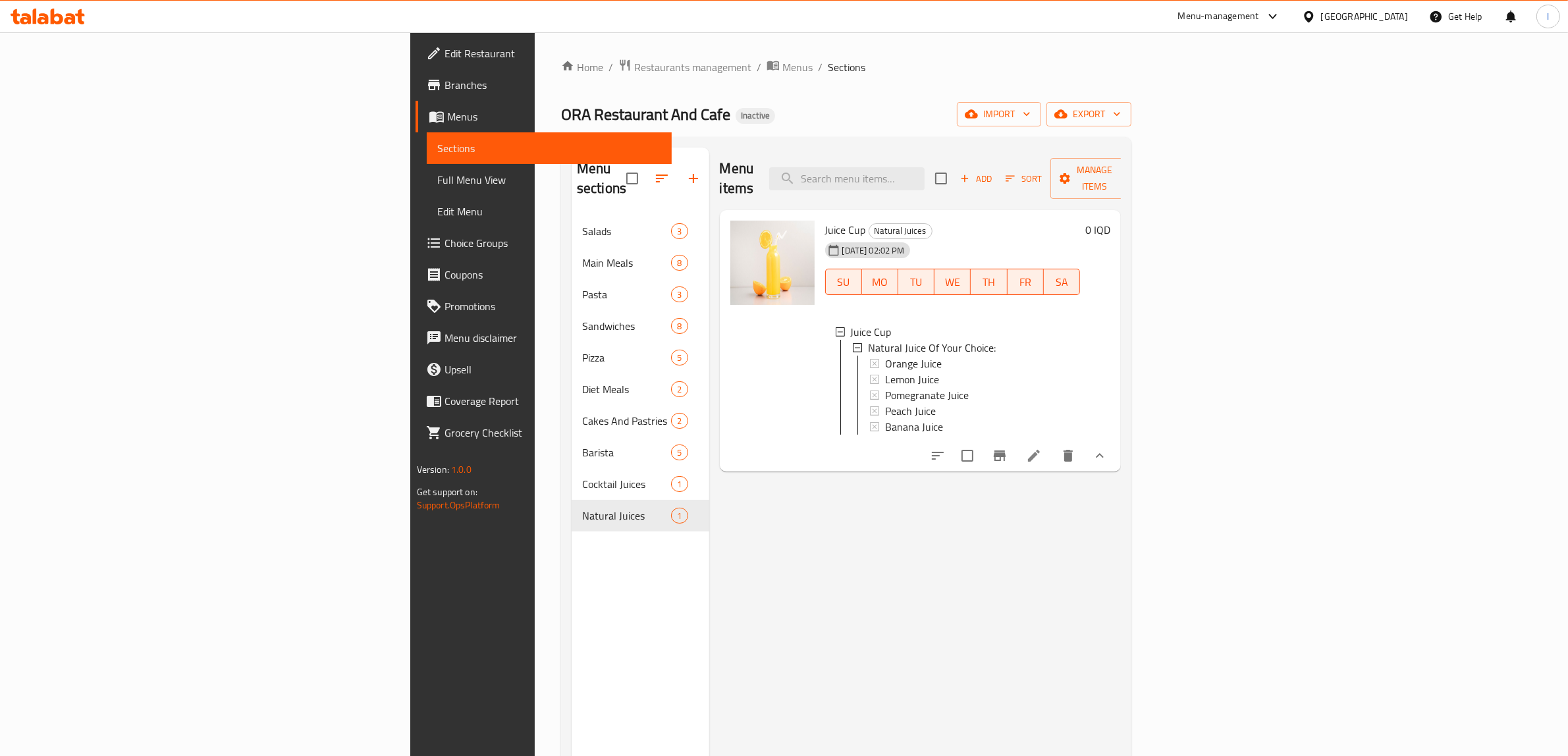
click at [1042, 450] on icon at bounding box center [1033, 456] width 16 height 16
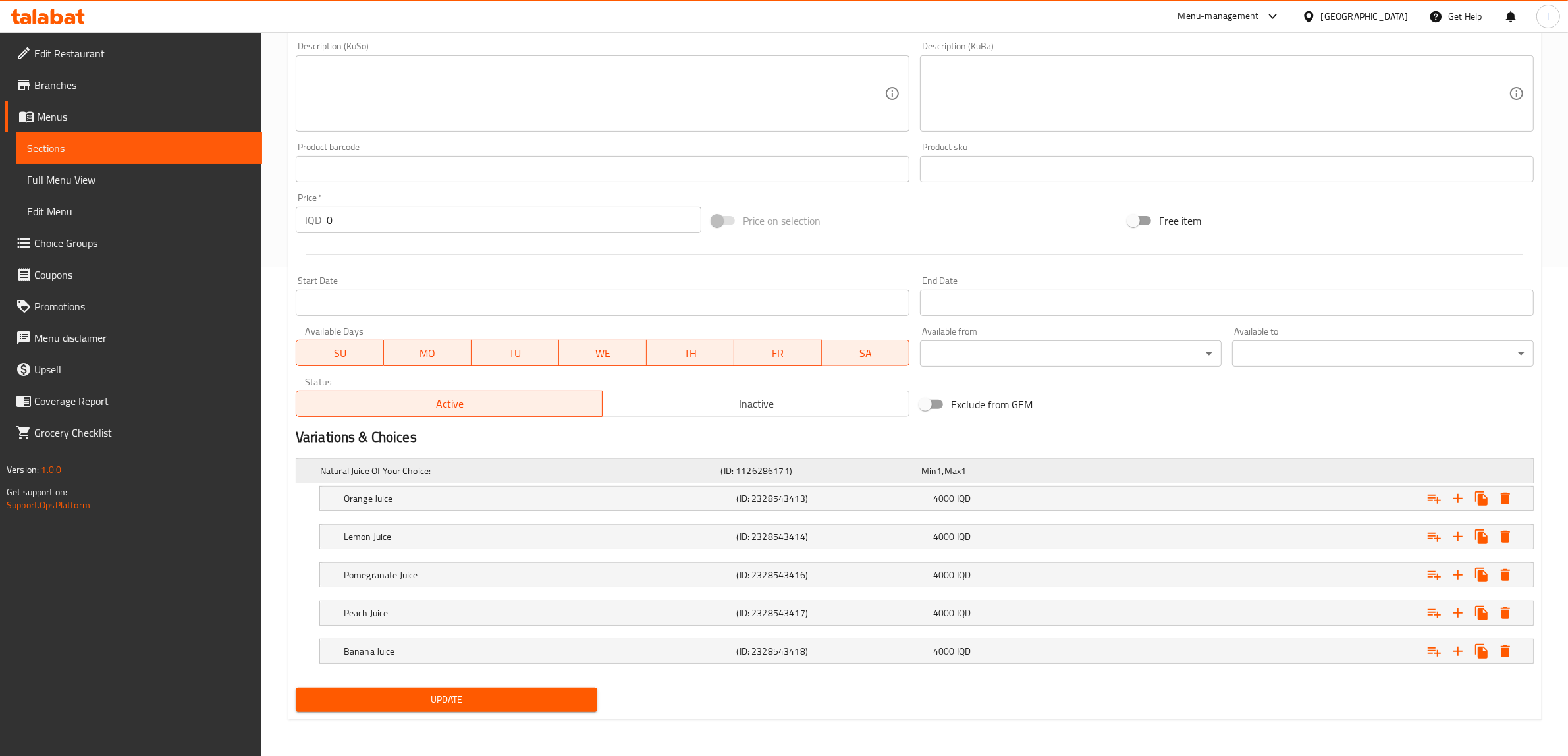
scroll to position [491, 0]
click at [432, 469] on h5 "Natural Juice Of Your Choice:" at bounding box center [517, 470] width 395 height 13
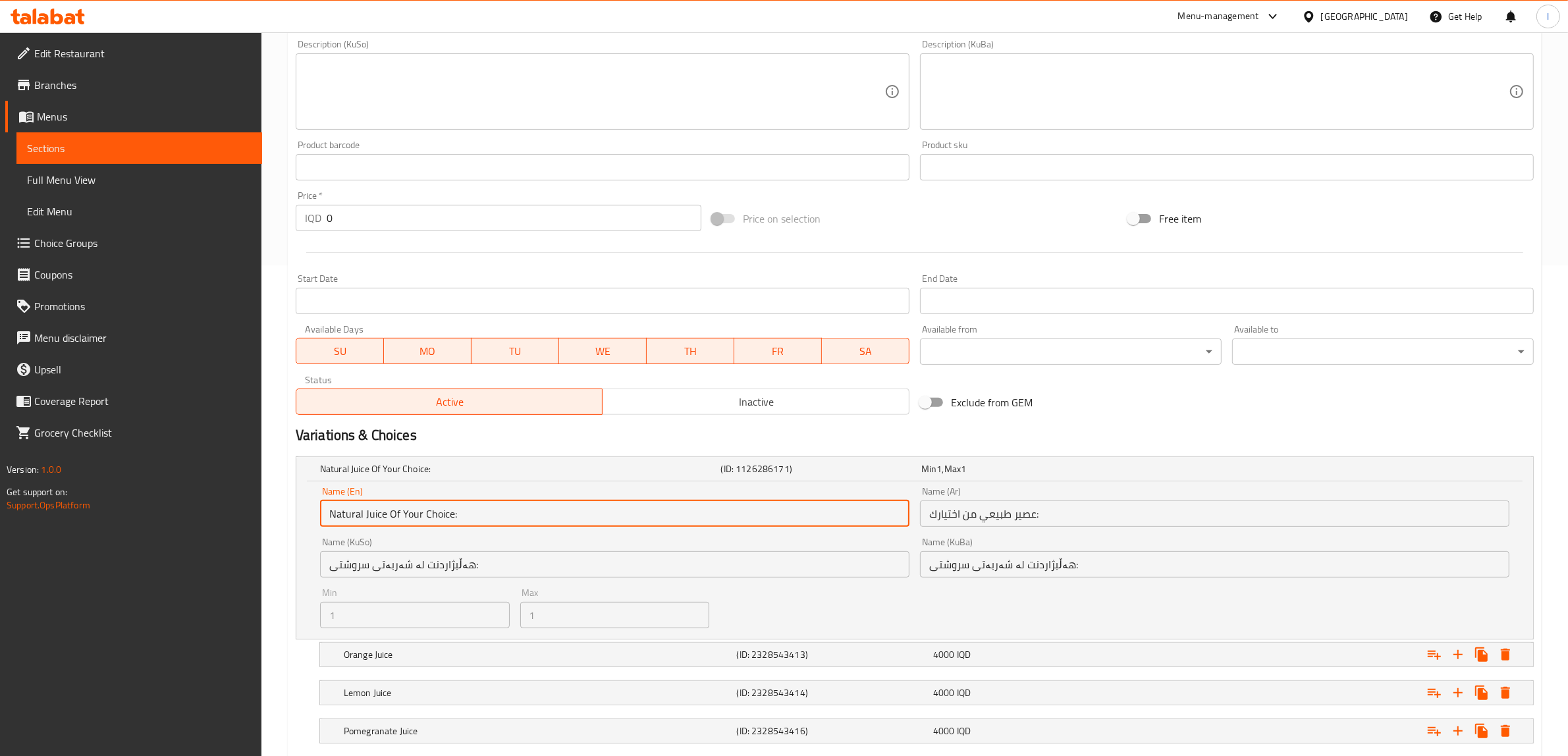
drag, startPoint x: 451, startPoint y: 514, endPoint x: 258, endPoint y: 511, distance: 193.0
click at [258, 511] on div "Edit Restaurant Branches Menus Sections Full Menu View Edit Menu Choice Groups …" at bounding box center [784, 227] width 1568 height 1371
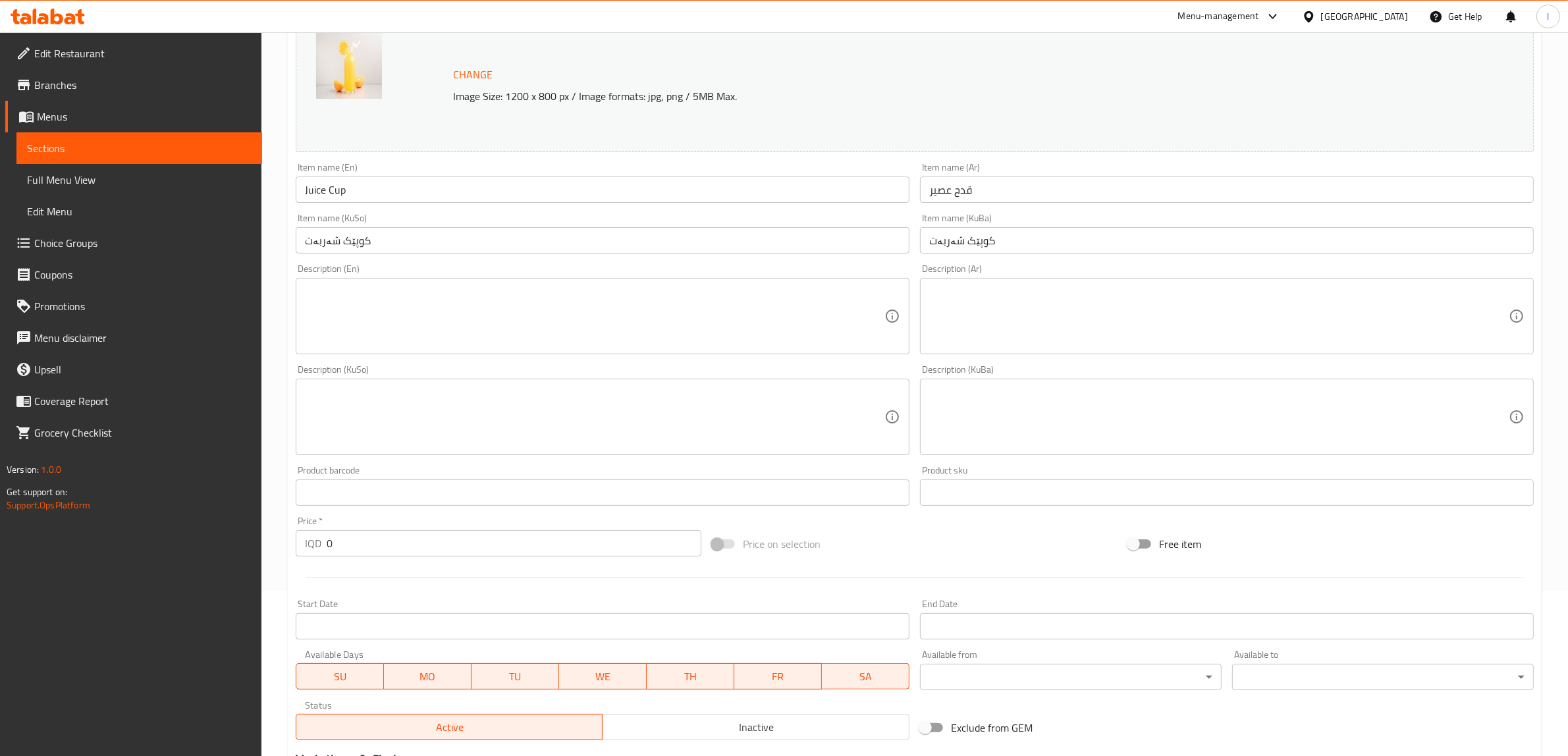
scroll to position [161, 0]
click at [371, 315] on textarea at bounding box center [595, 320] width 579 height 63
paste textarea "Natural juice of your choice"
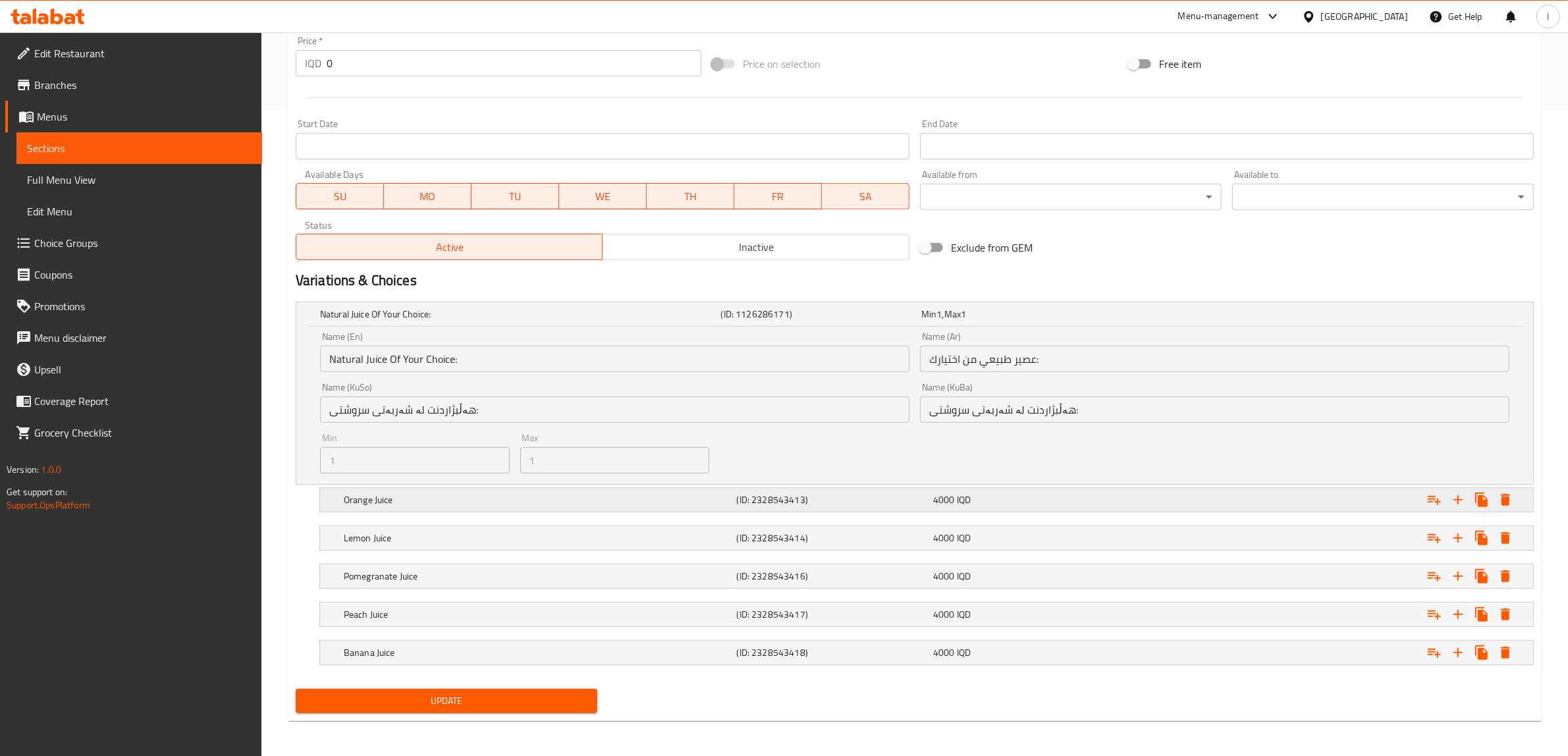
scroll to position [648, 0]
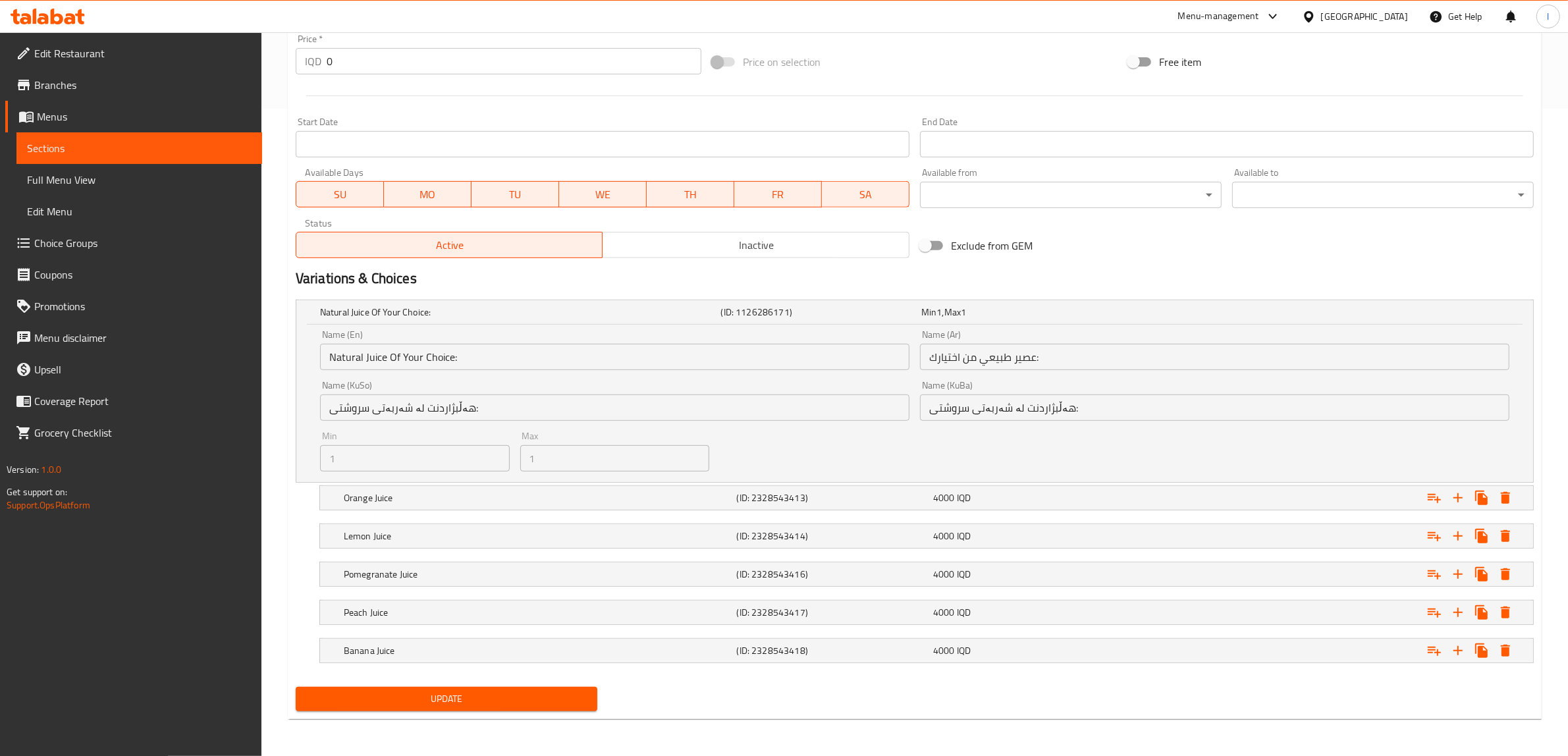
type textarea "Natural juice of your choice"
click at [985, 351] on input "عصير طبيعي من اختيارك:" at bounding box center [1214, 357] width 589 height 26
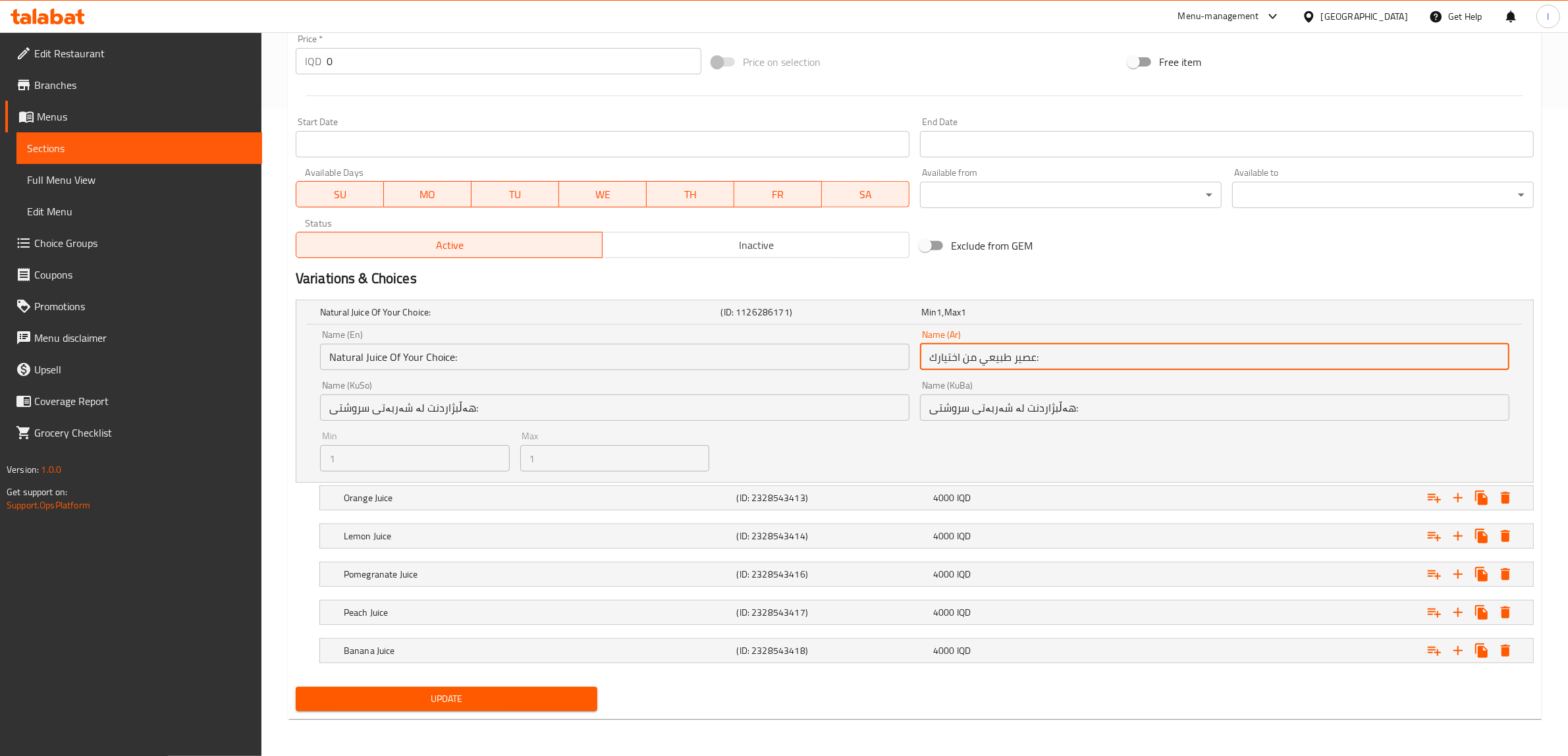
click at [985, 351] on input "عصير طبيعي من اختيارك:" at bounding box center [1214, 357] width 589 height 26
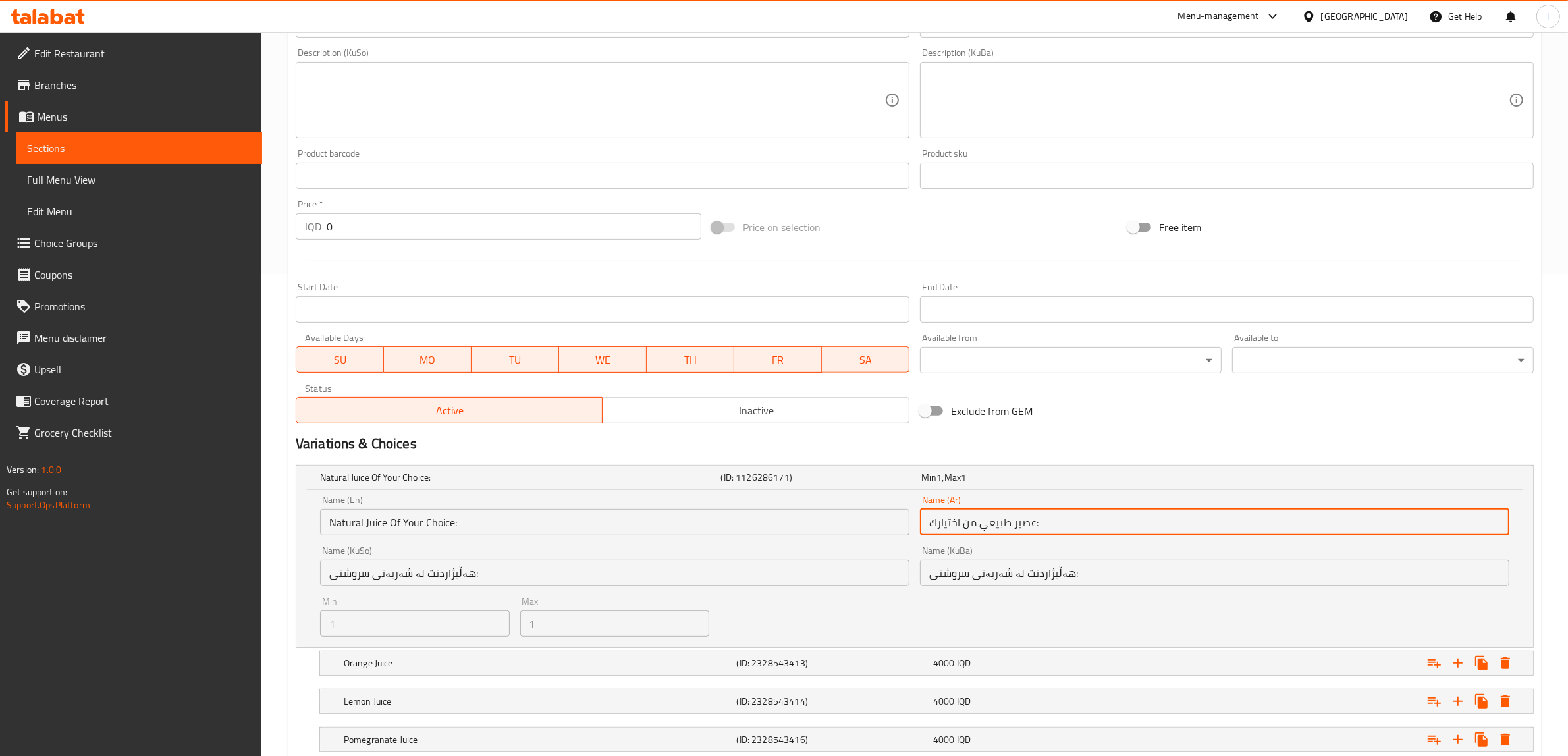
scroll to position [320, 0]
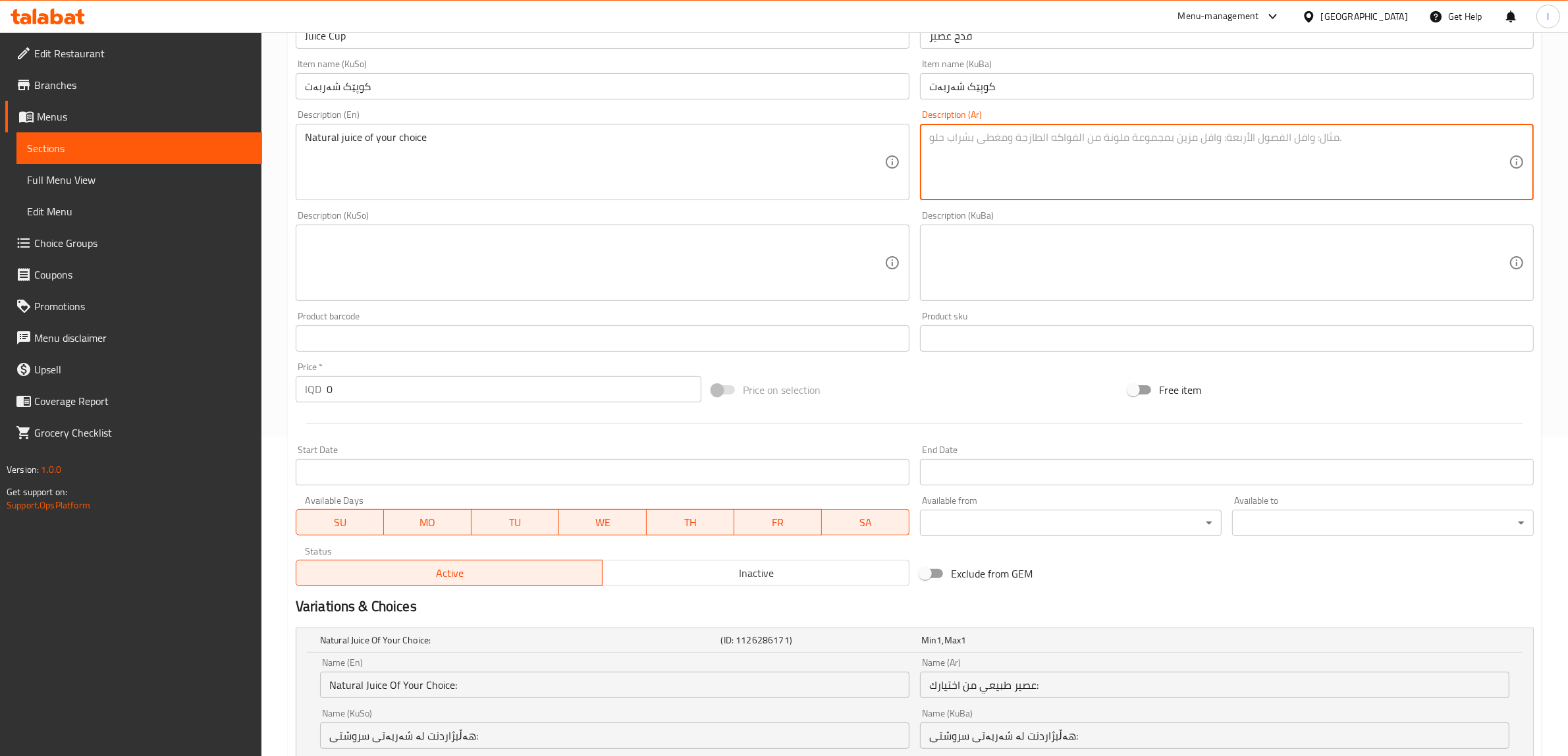
click at [1025, 153] on textarea at bounding box center [1219, 162] width 579 height 63
paste textarea "عصير طبيعي من اختيارك:"
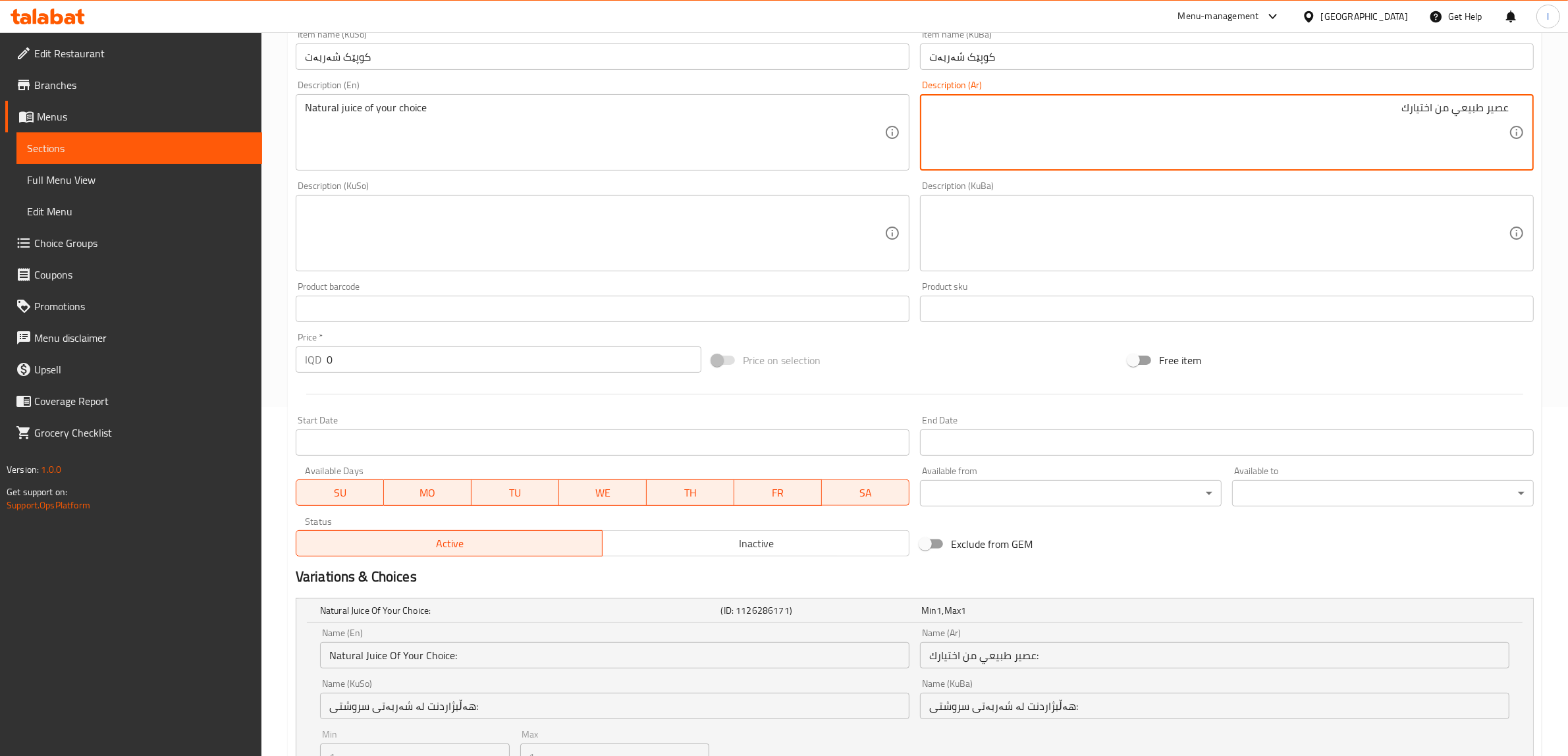
scroll to position [402, 0]
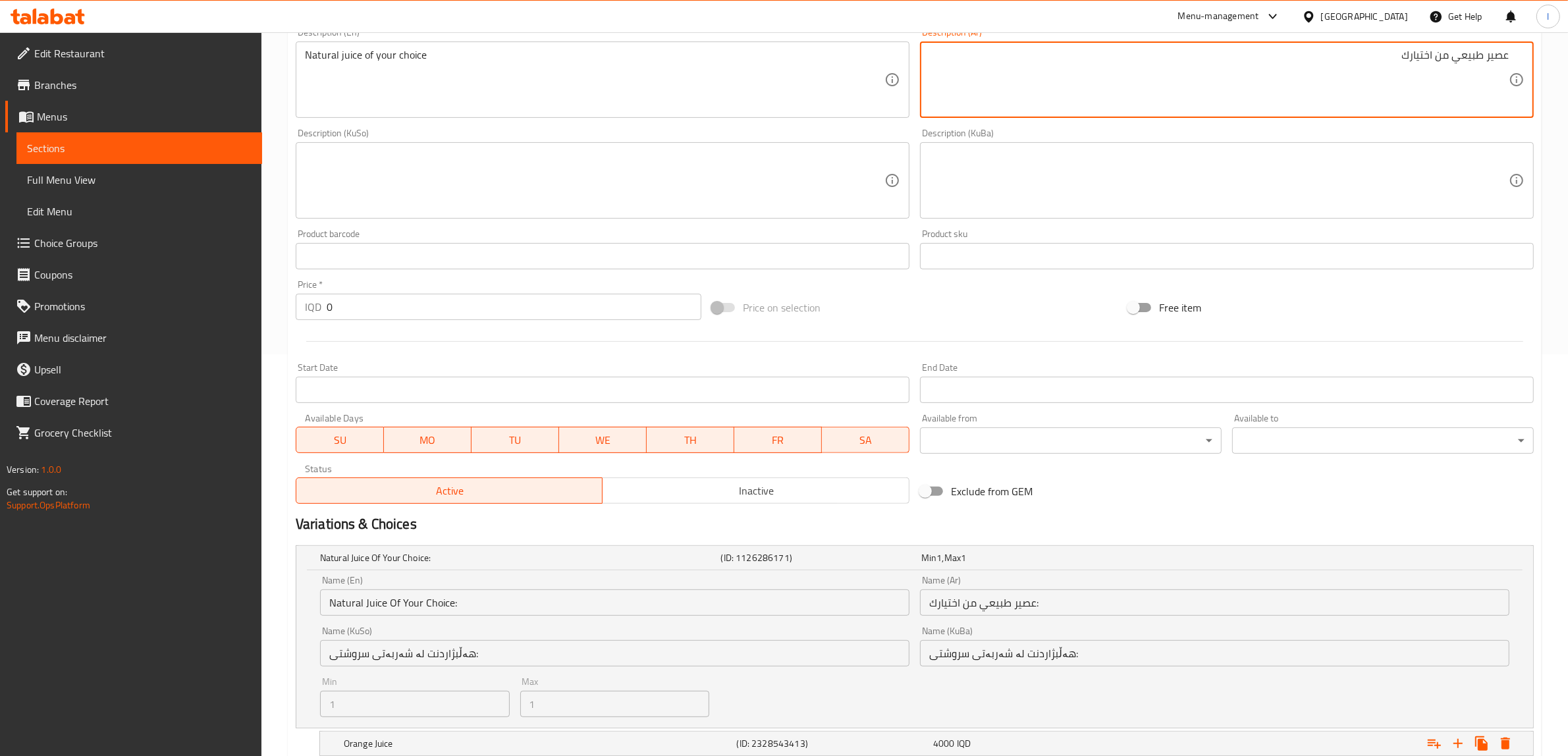
type textarea "عصير طبيعي من اختيارك"
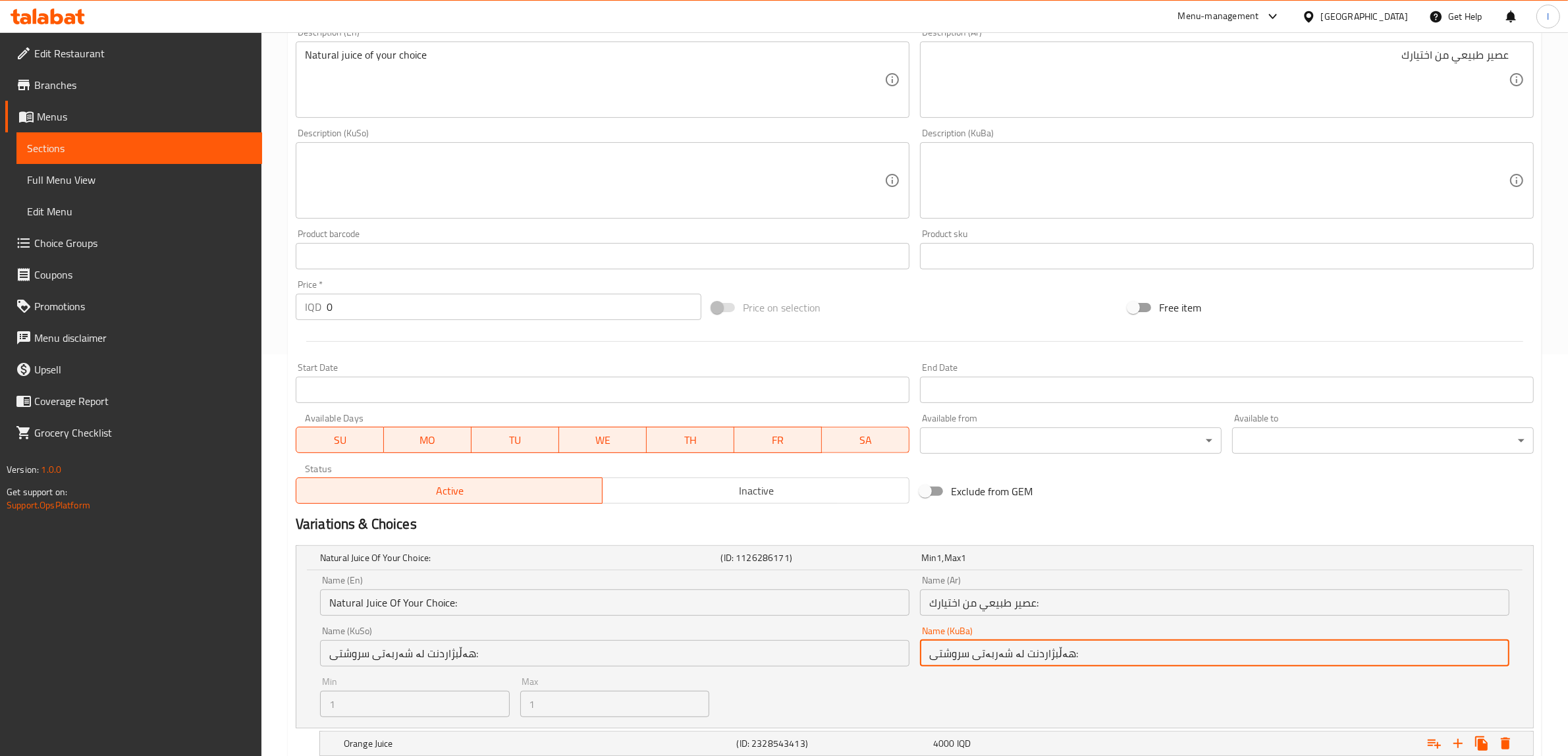
drag, startPoint x: 927, startPoint y: 653, endPoint x: 1064, endPoint y: 654, distance: 137.0
click at [1064, 654] on input "هەڵبژاردنت لە شەربەتی سروشتی:" at bounding box center [1214, 653] width 589 height 26
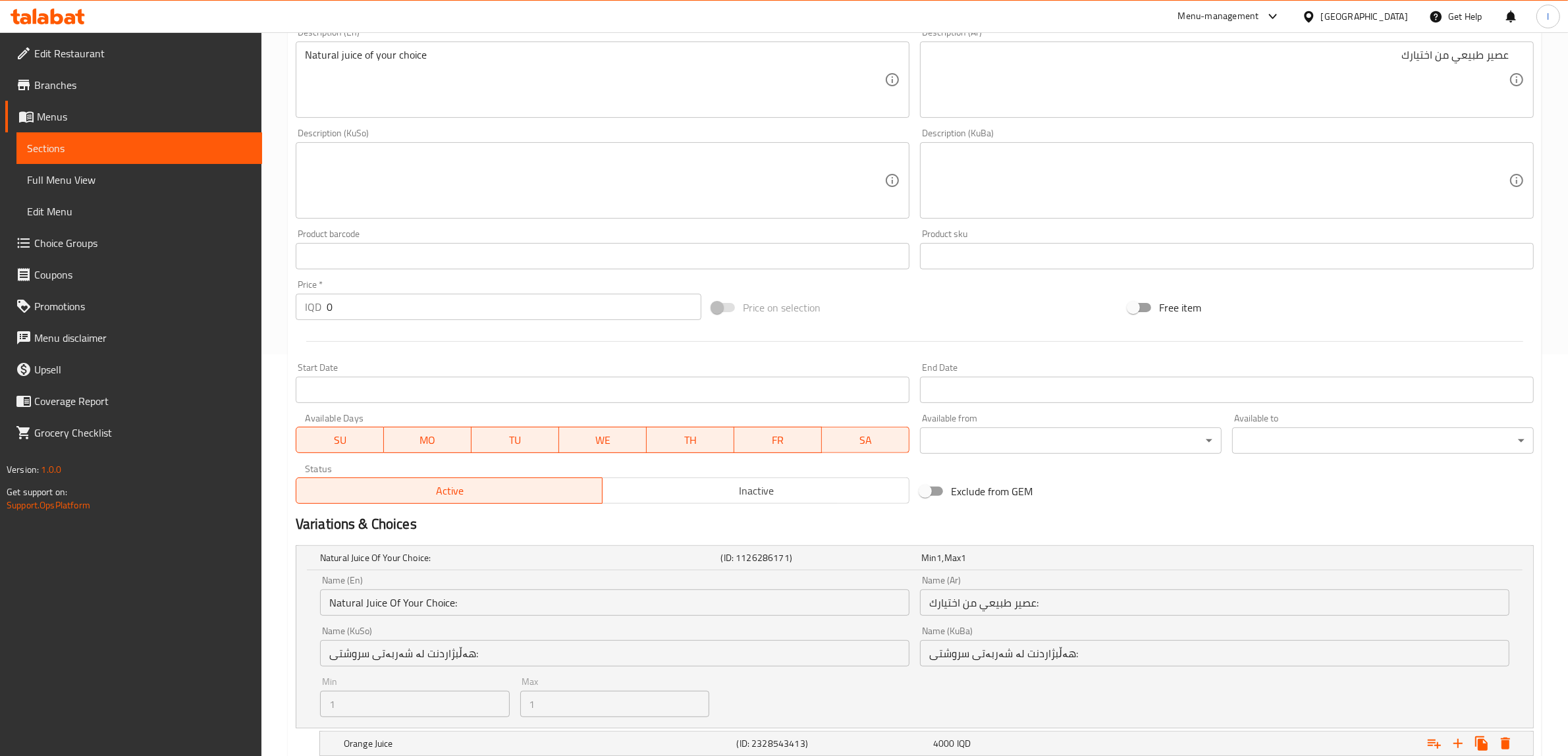
click at [1083, 211] on div "Description (KuBa)" at bounding box center [1226, 180] width 614 height 76
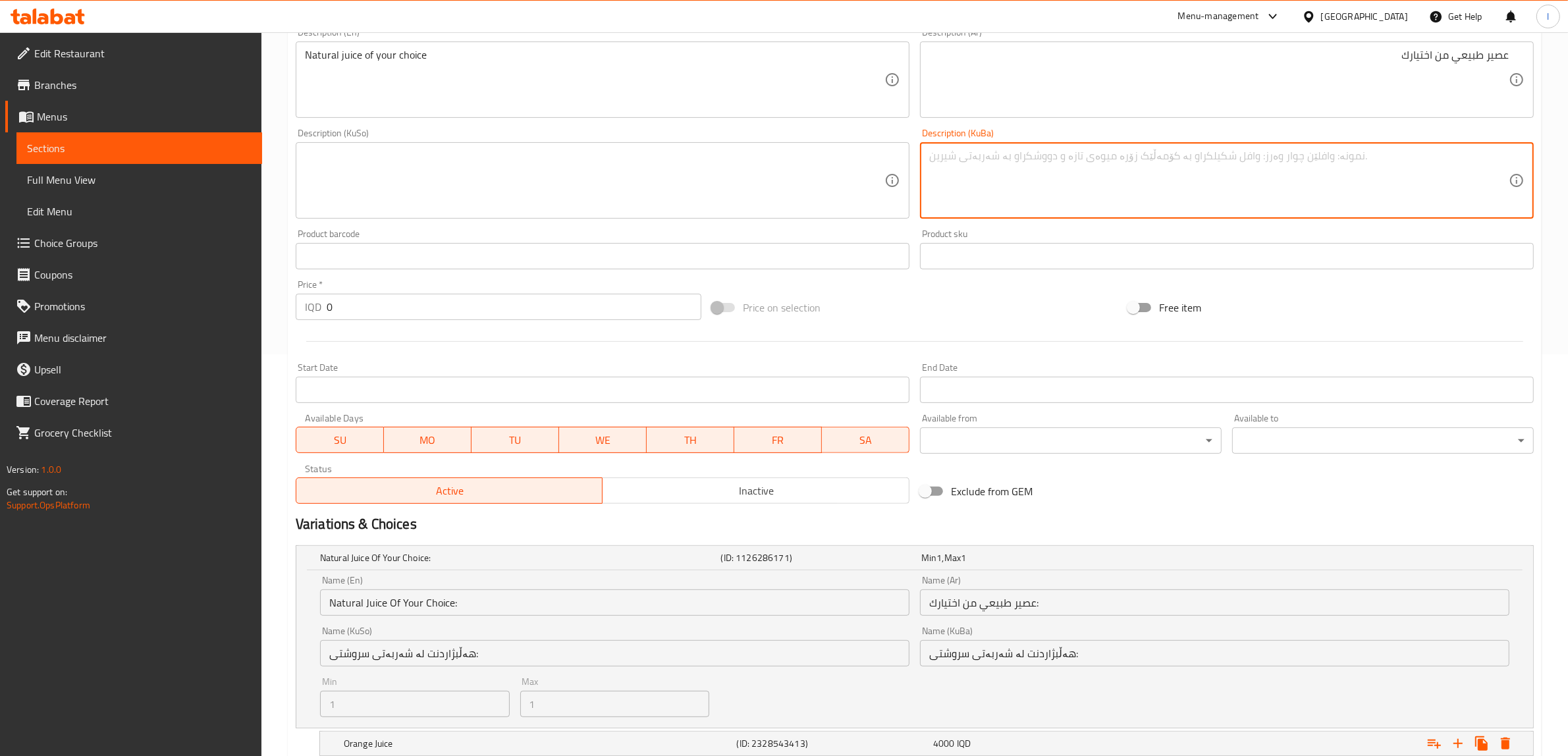
paste textarea "هەڵبژاردنت لە شەربەتی سروشتی"
type textarea "هەڵبژاردنت لە شەربەتی سروشتی"
click at [650, 194] on textarea at bounding box center [595, 181] width 579 height 63
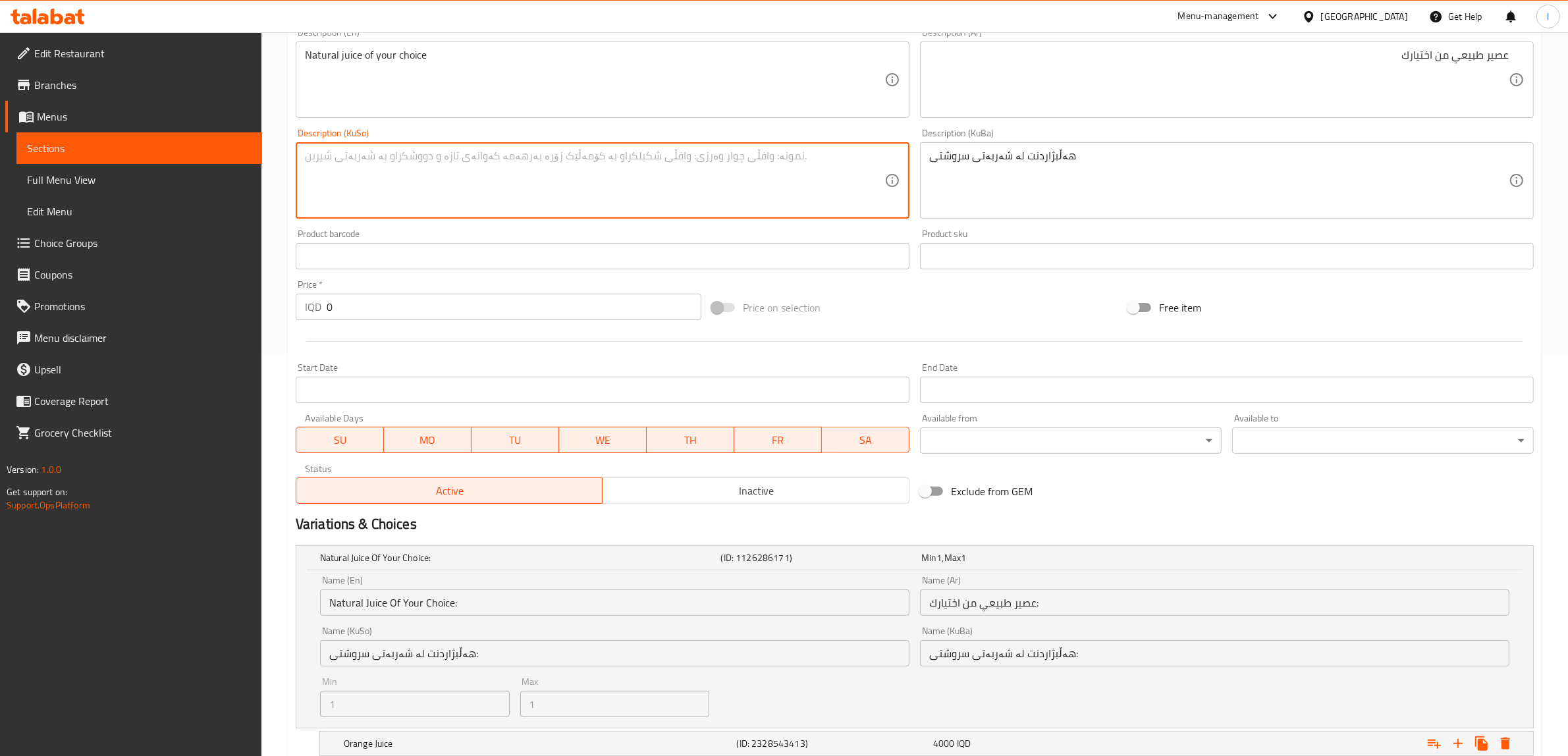
paste textarea "هەڵبژاردنت لە شەربەتی سروشتی"
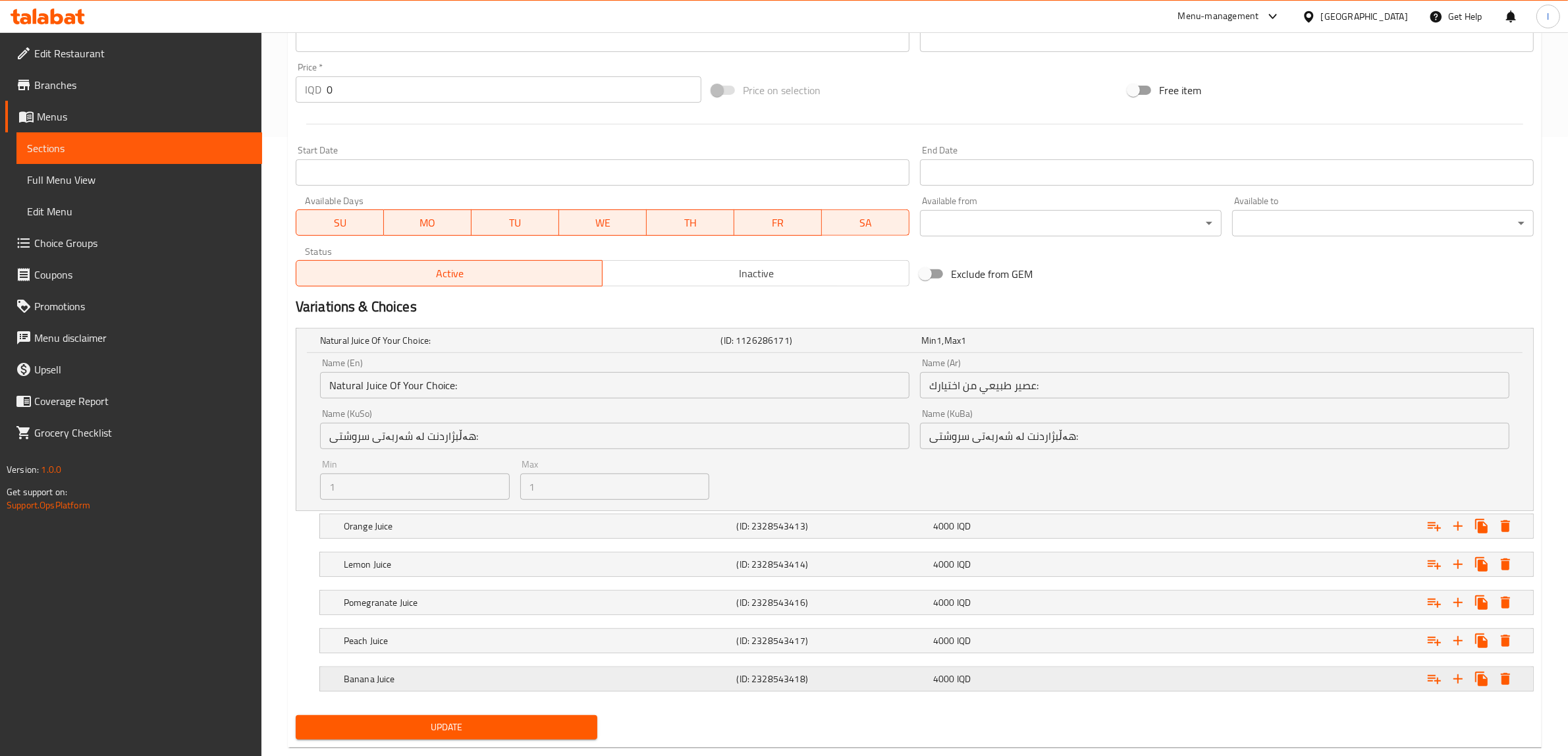
scroll to position [648, 0]
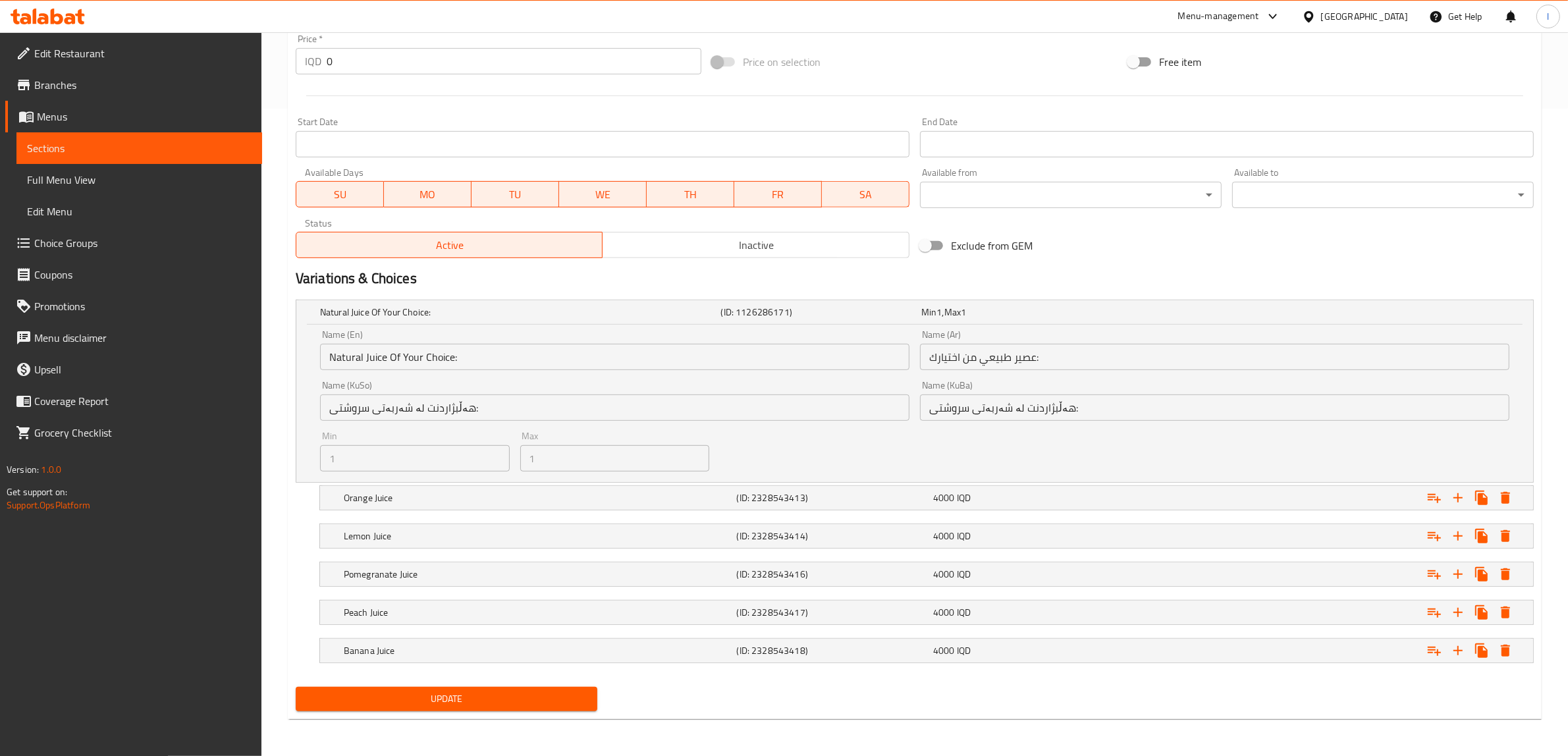
type textarea "هەڵبژاردنت لە شەربەتی سروشتی"
click at [371, 692] on span "Update" at bounding box center [446, 699] width 280 height 17
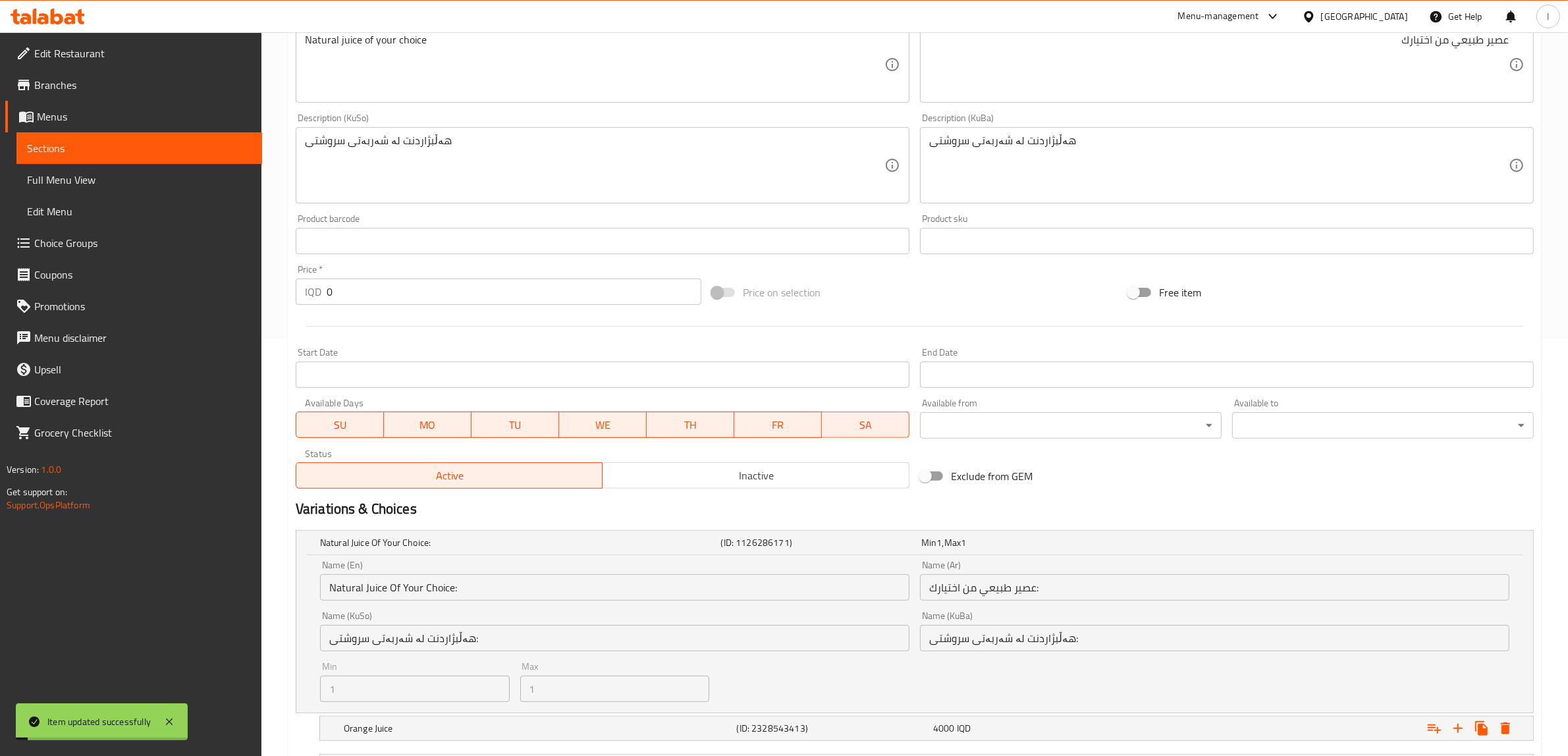
scroll to position [402, 0]
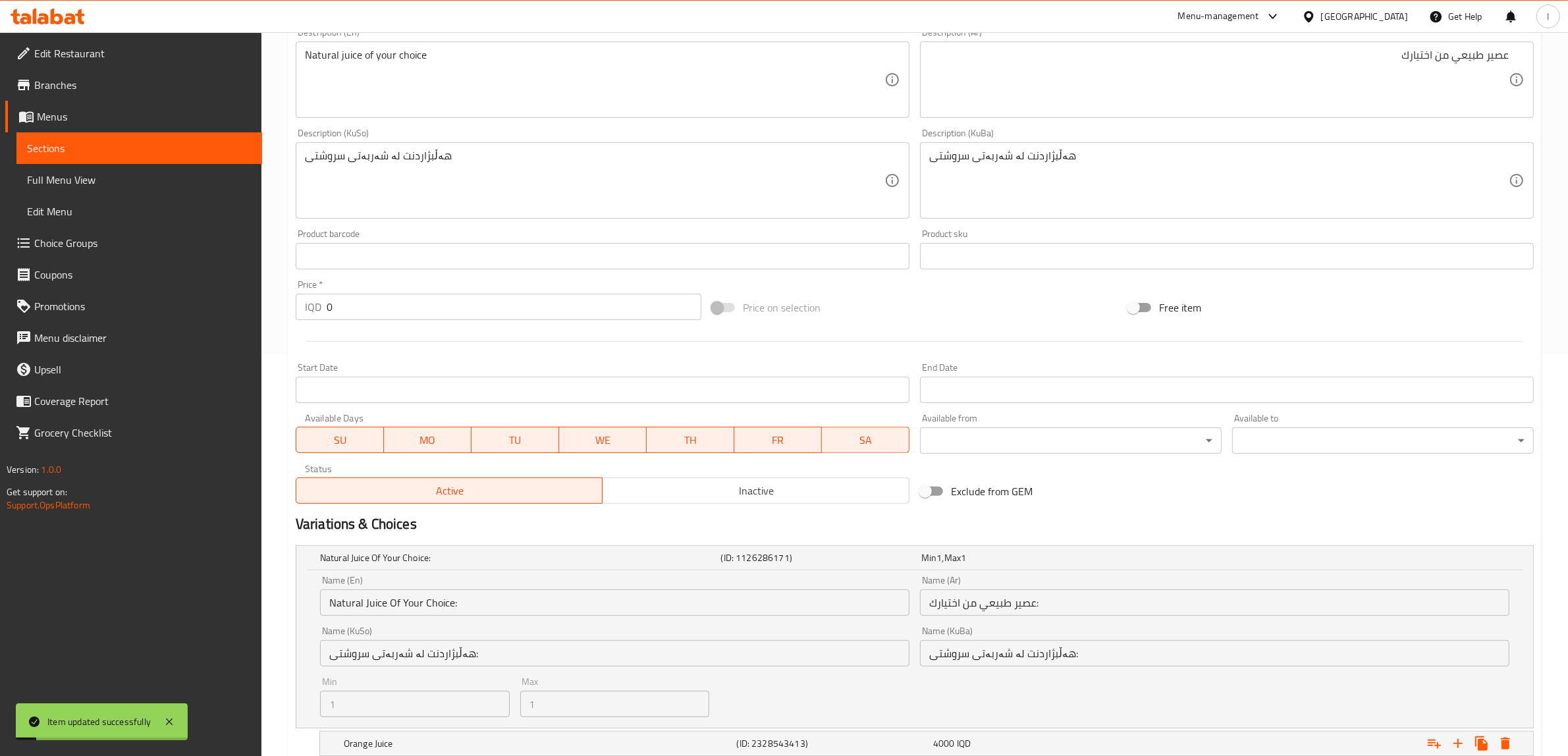
click at [94, 178] on span "Full Menu View" at bounding box center [139, 179] width 225 height 16
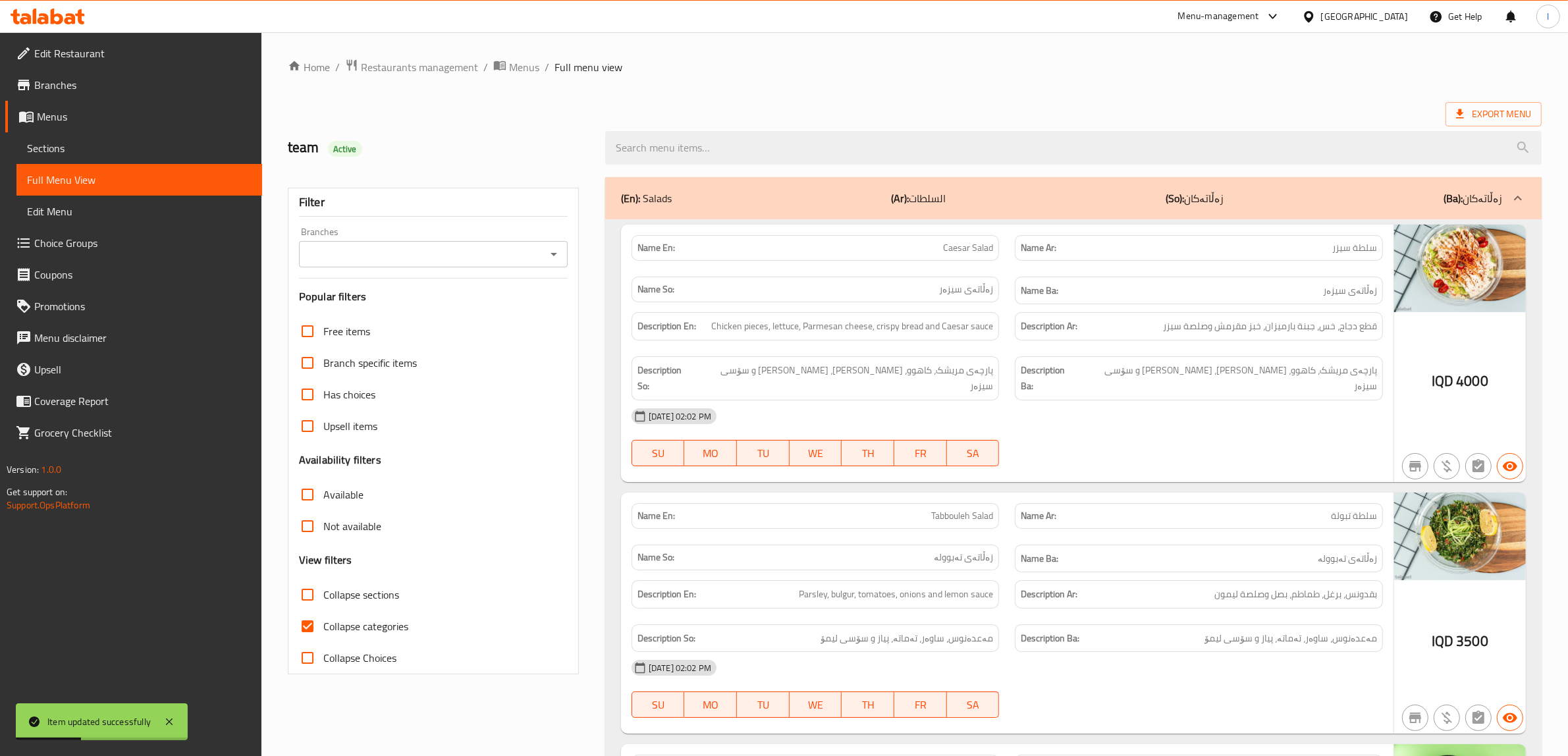
click at [336, 620] on span "Collapse categories" at bounding box center [365, 626] width 85 height 16
click at [323, 620] on input "Collapse categories" at bounding box center [307, 626] width 32 height 32
checkbox input "false"
click at [329, 589] on span "Collapse sections" at bounding box center [361, 595] width 76 height 16
click at [323, 589] on input "Collapse sections" at bounding box center [307, 595] width 32 height 32
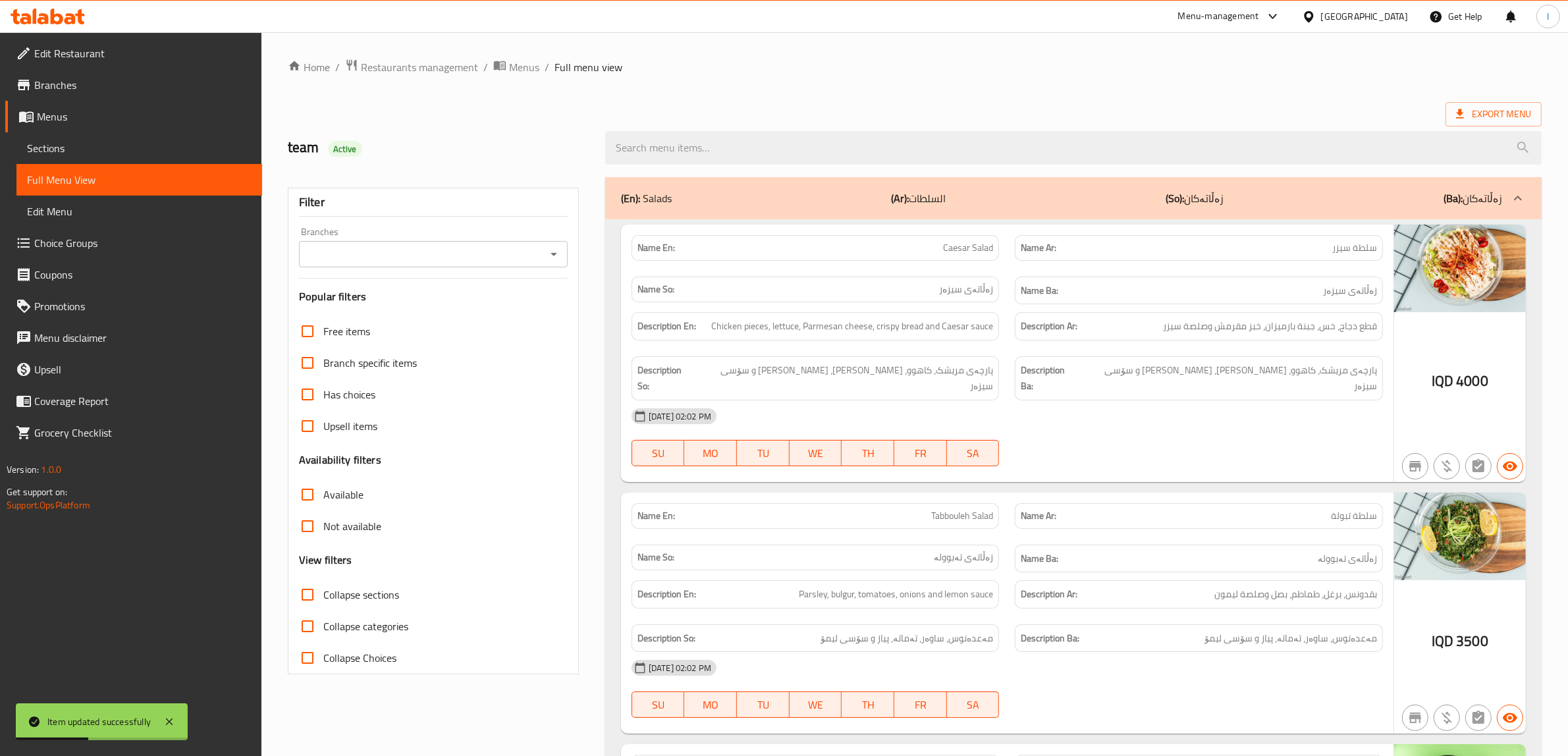
checkbox input "true"
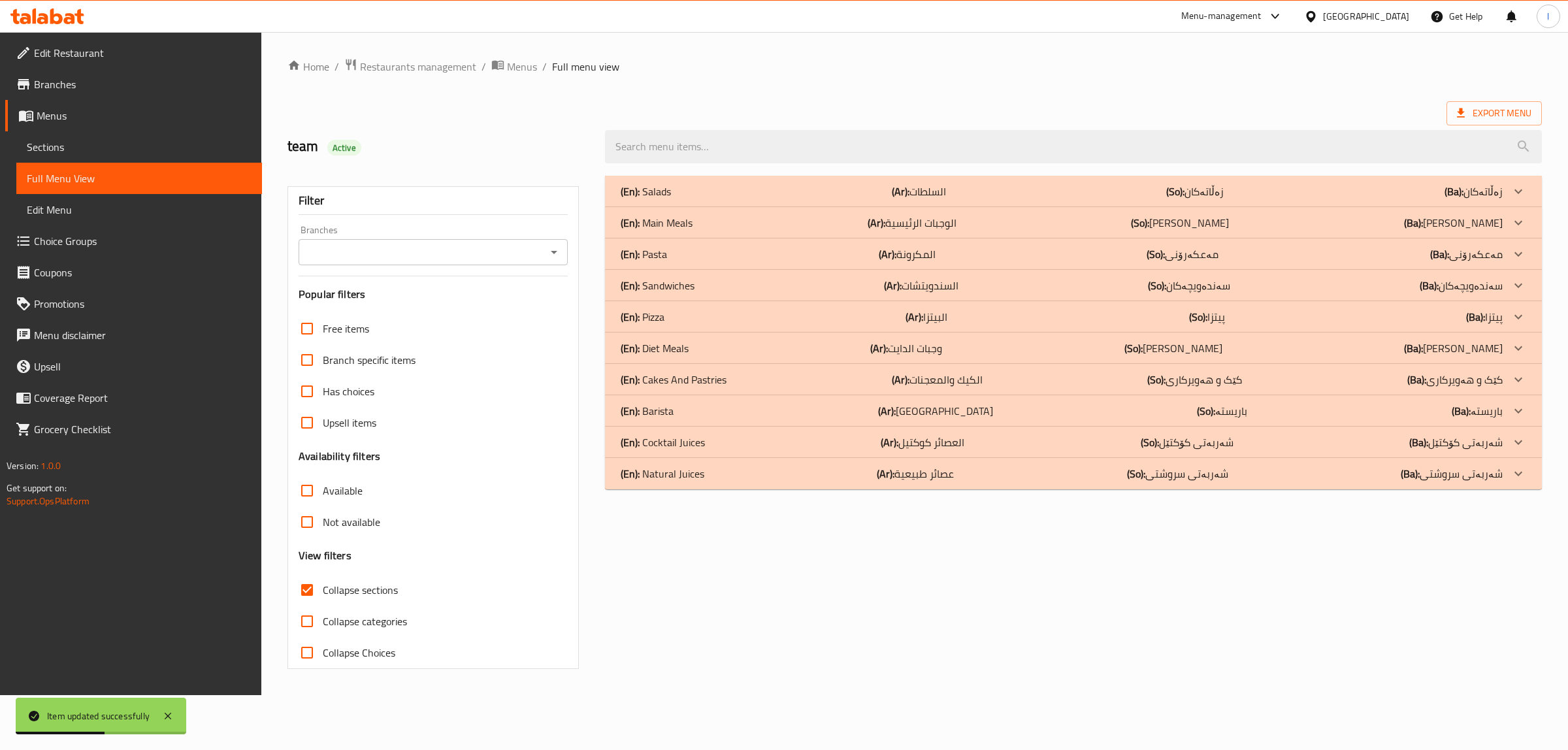
click at [355, 250] on input "Branches" at bounding box center [422, 252] width 240 height 18
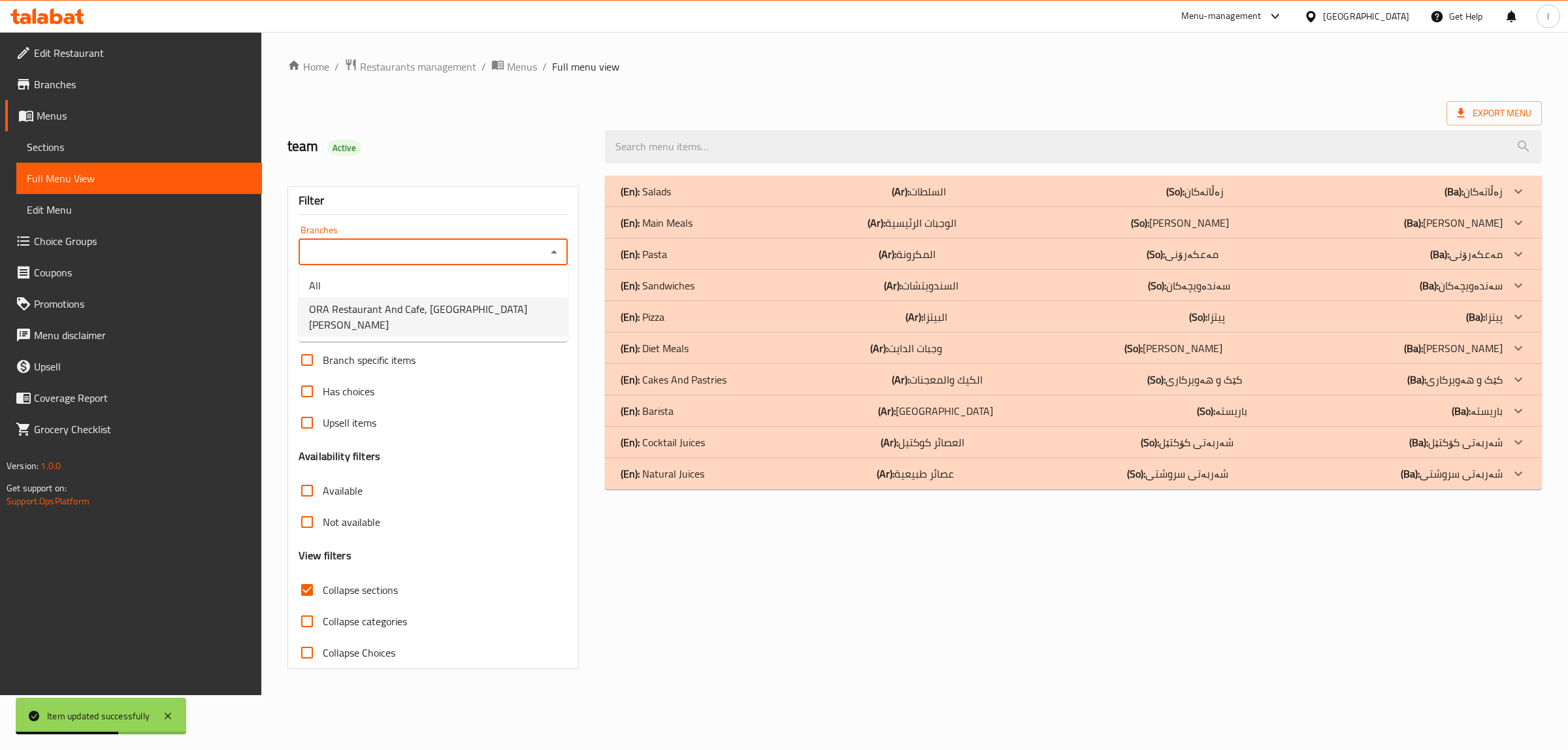
click at [402, 303] on span "ORA Restaurant And Cafe, [GEOGRAPHIC_DATA][PERSON_NAME]" at bounding box center [433, 317] width 248 height 31
type input "ORA Restaurant And Cafe, [GEOGRAPHIC_DATA][PERSON_NAME]"
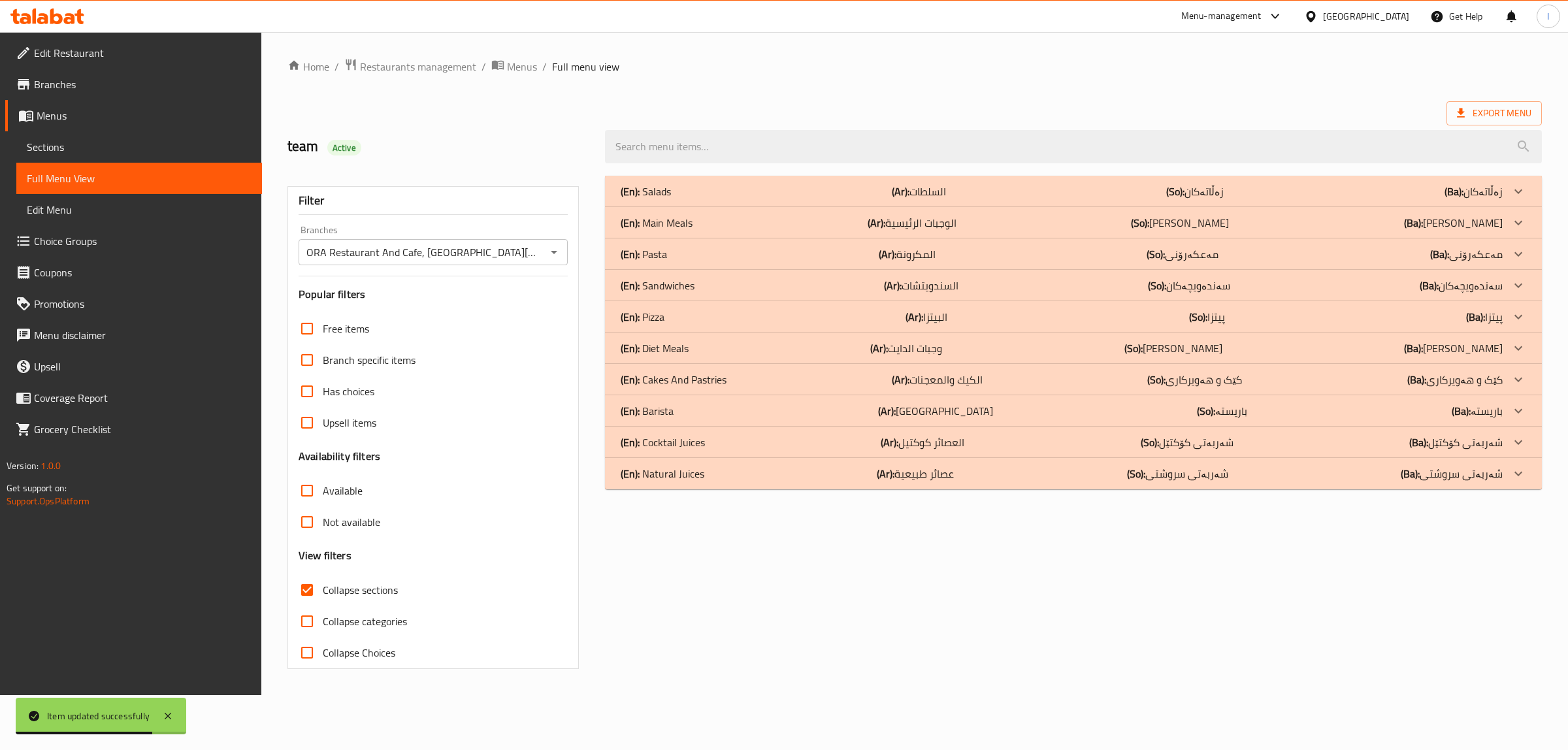
click at [719, 478] on div "(En): Natural Juices (Ar): عصائر طبيعية (So): شەربەتی سروشتی (Ba): شەربەتی سروش…" at bounding box center [1062, 473] width 882 height 16
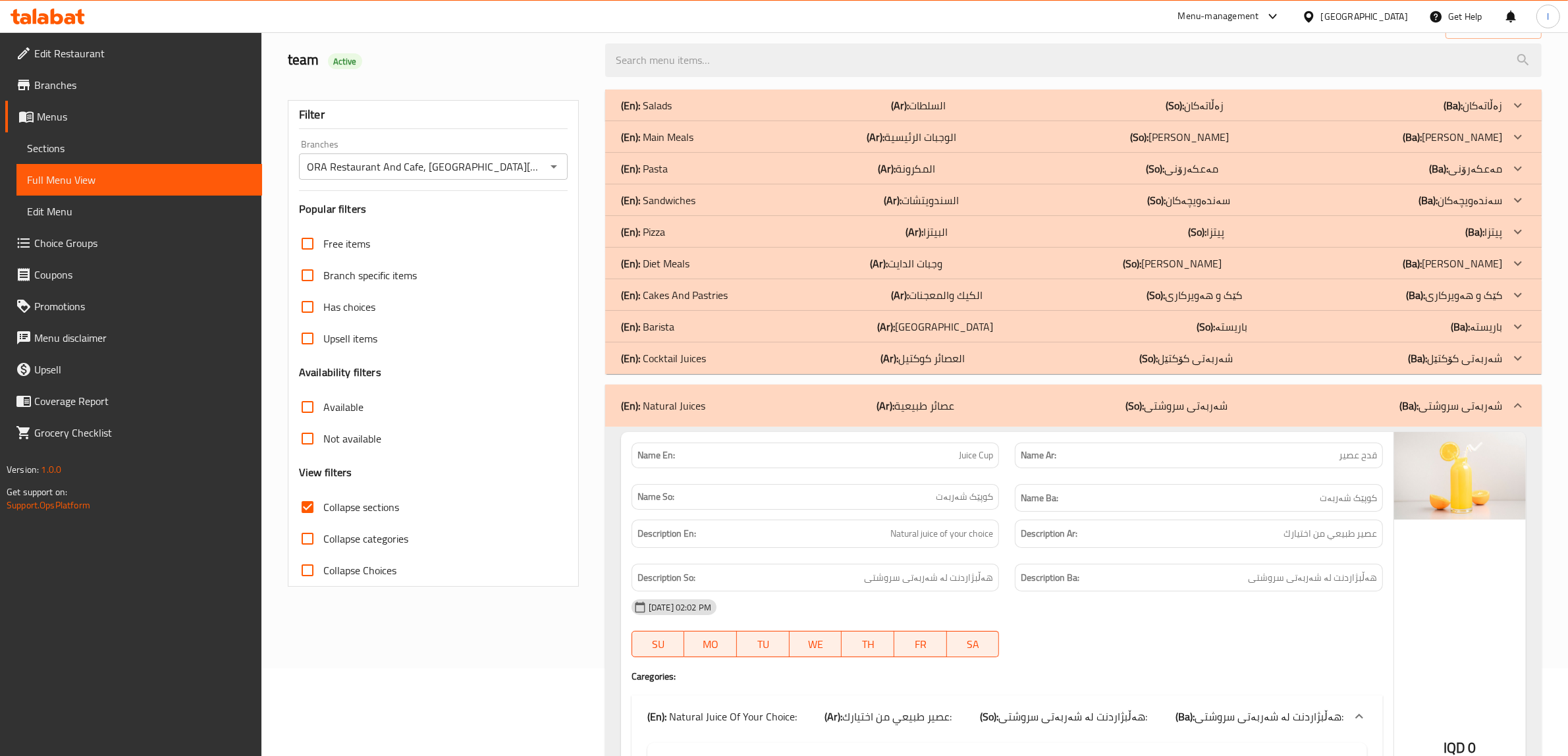
scroll to position [82, 0]
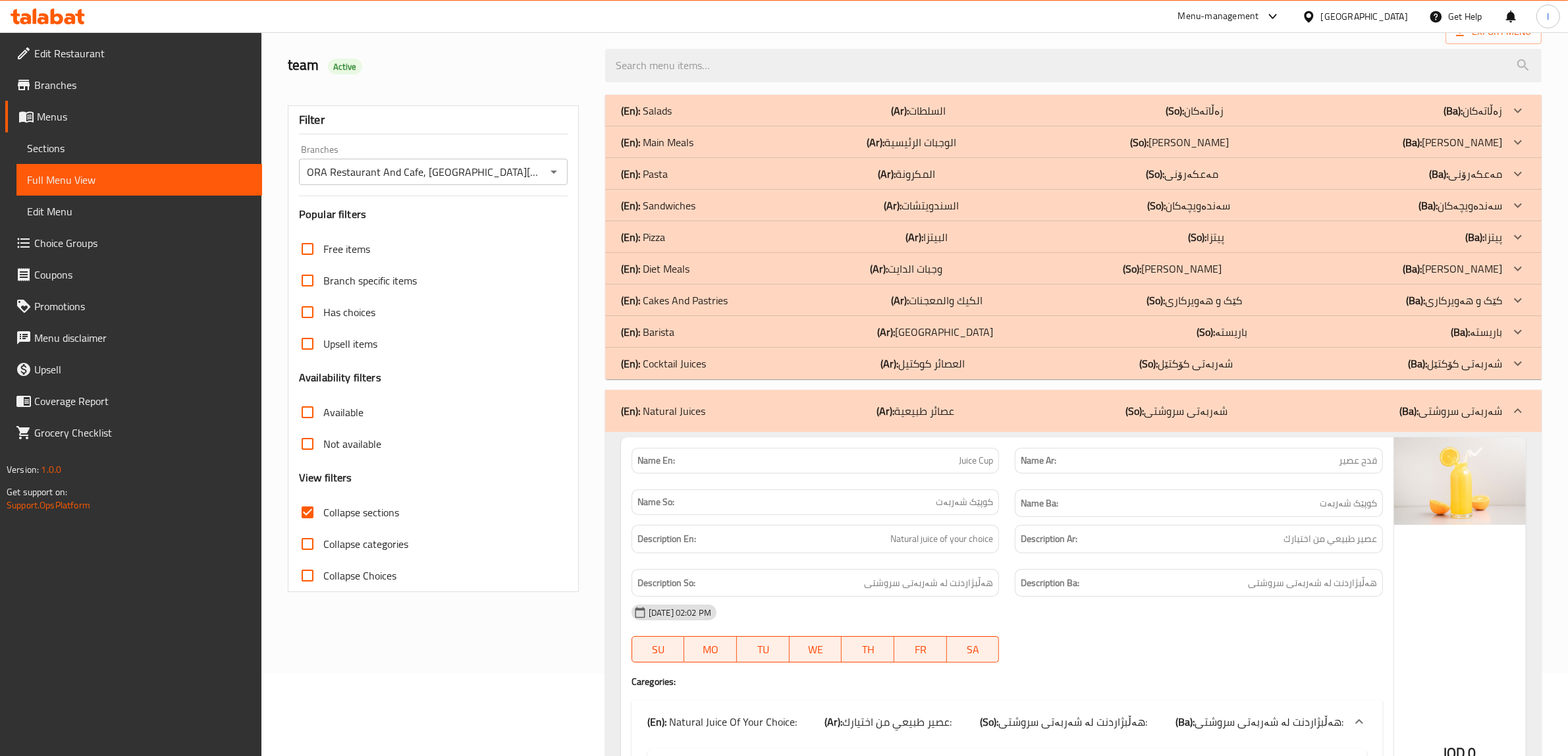
click at [751, 369] on div "(En): Cocktail Juices (Ar): العصائر كوكتيل (So): شەربەتی کۆکتێل (Ba): شەربەتی ک…" at bounding box center [1061, 363] width 881 height 16
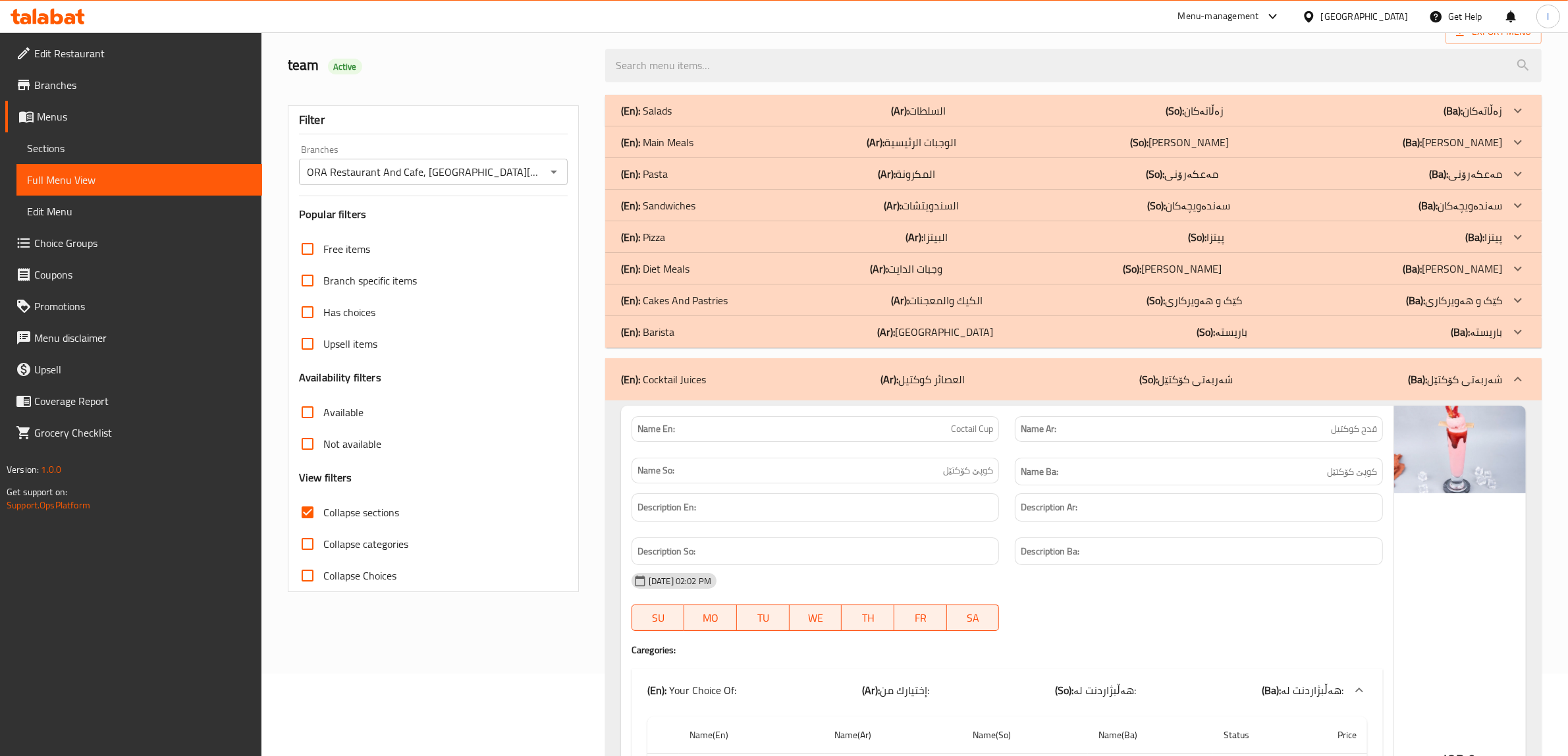
click at [715, 380] on div "(En): Cocktail Juices (Ar): العصائر كوكتيل (So): شەربەتی کۆکتێل (Ba): شەربەتی ک…" at bounding box center [1061, 379] width 881 height 16
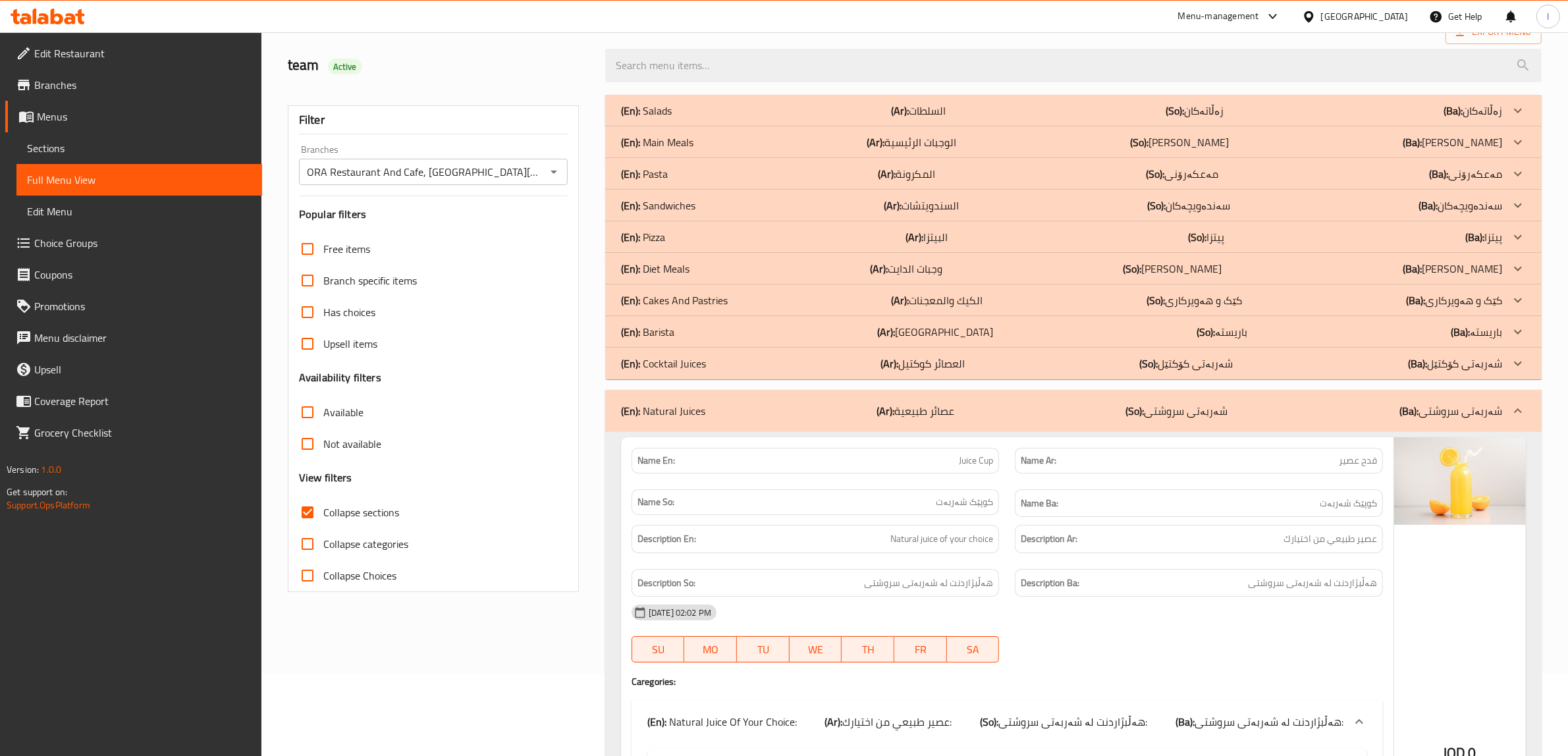
click at [676, 335] on div "(En): Barista (Ar): باريستا (So): باریستە (Ba): باریستە" at bounding box center [1061, 331] width 881 height 16
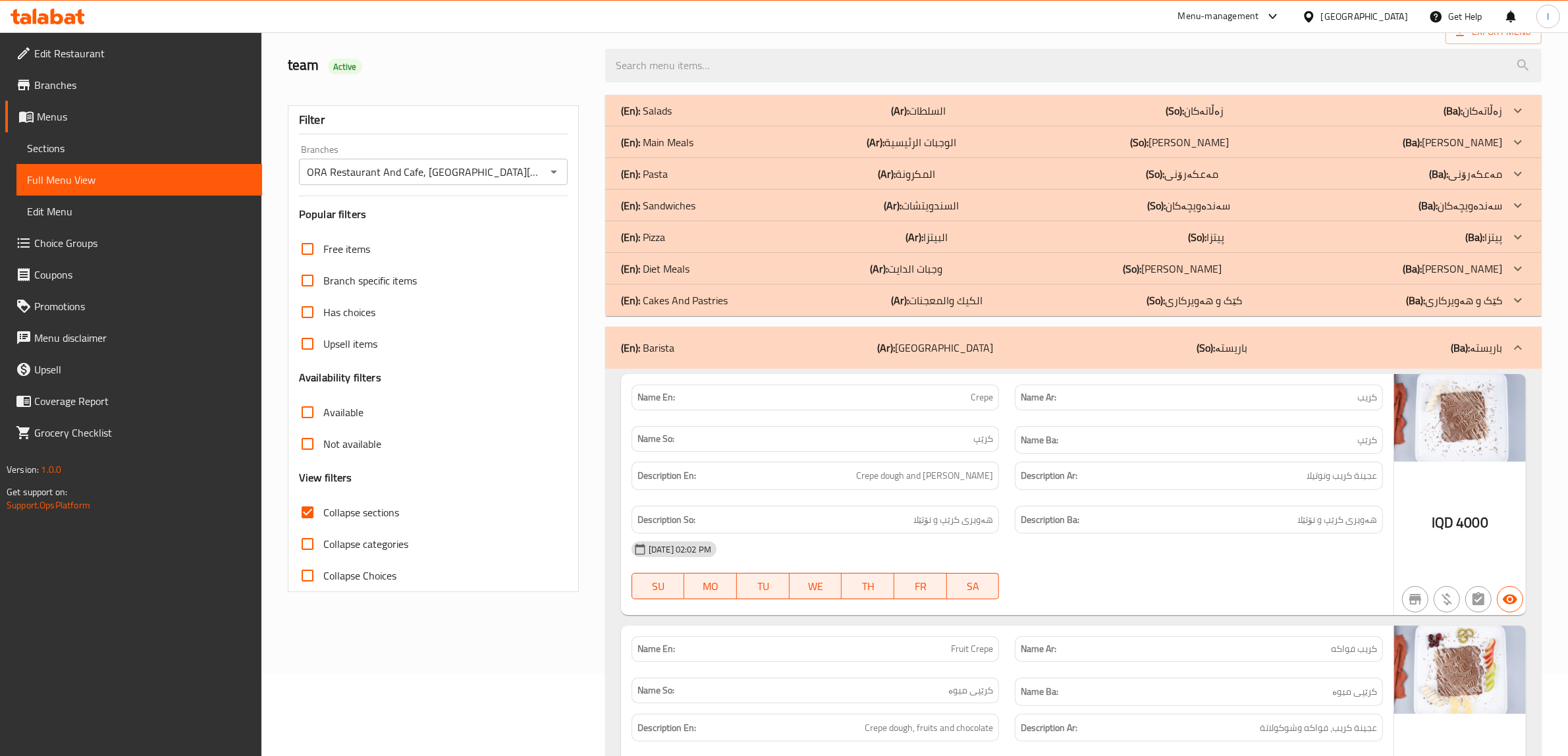
click at [675, 302] on p "(En): Cakes And Pastries" at bounding box center [674, 300] width 107 height 16
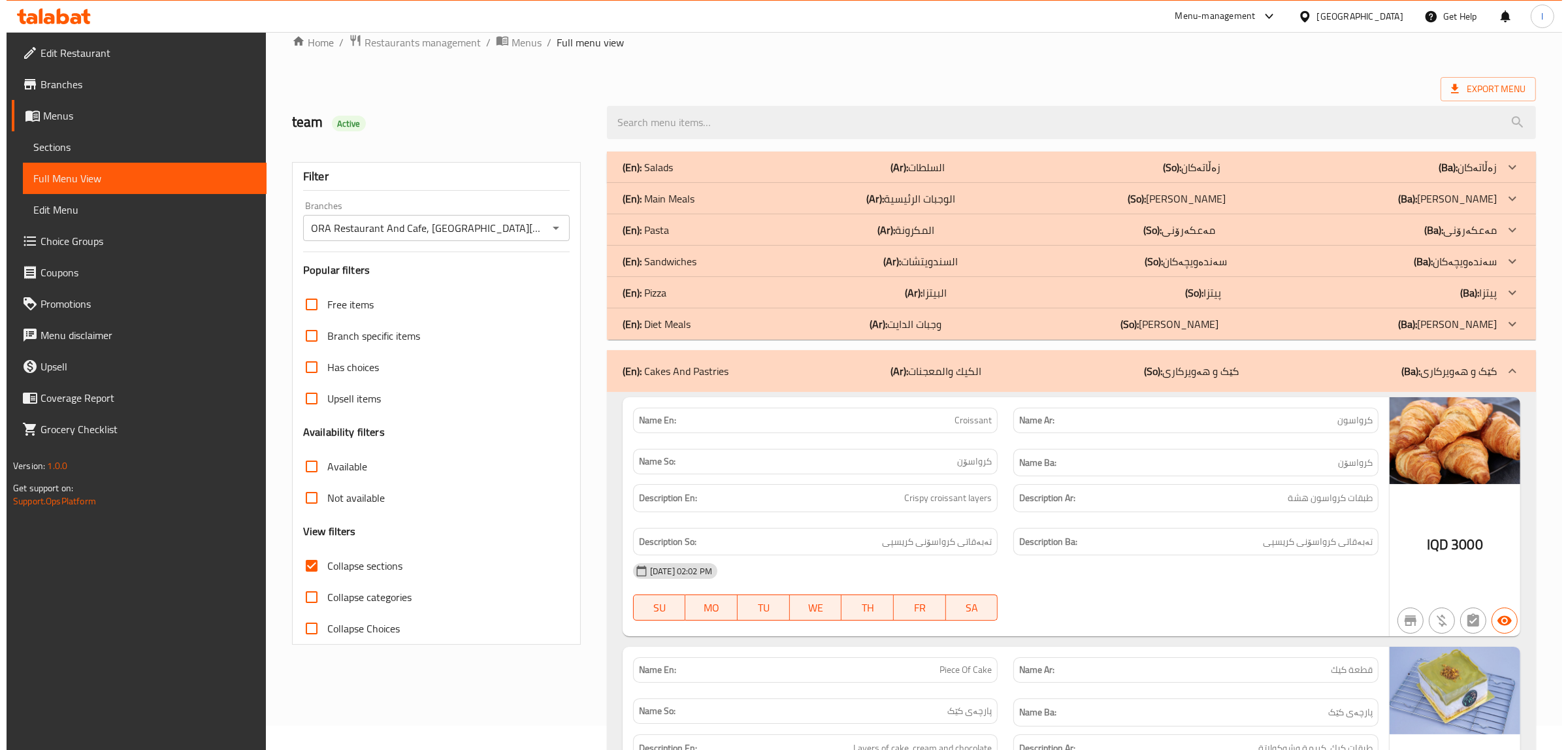
scroll to position [0, 0]
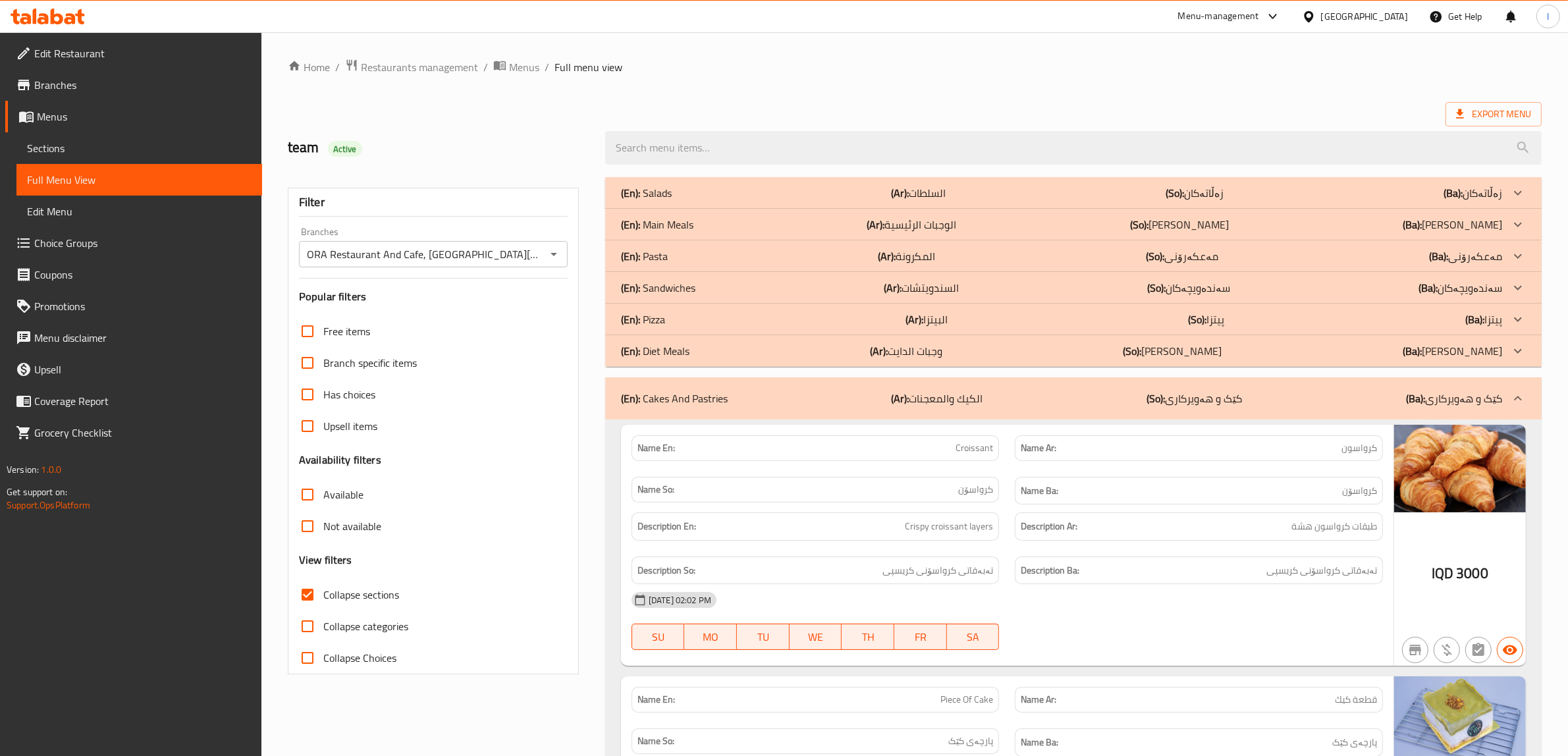
click at [662, 349] on p "(En): Diet Meals" at bounding box center [654, 351] width 68 height 16
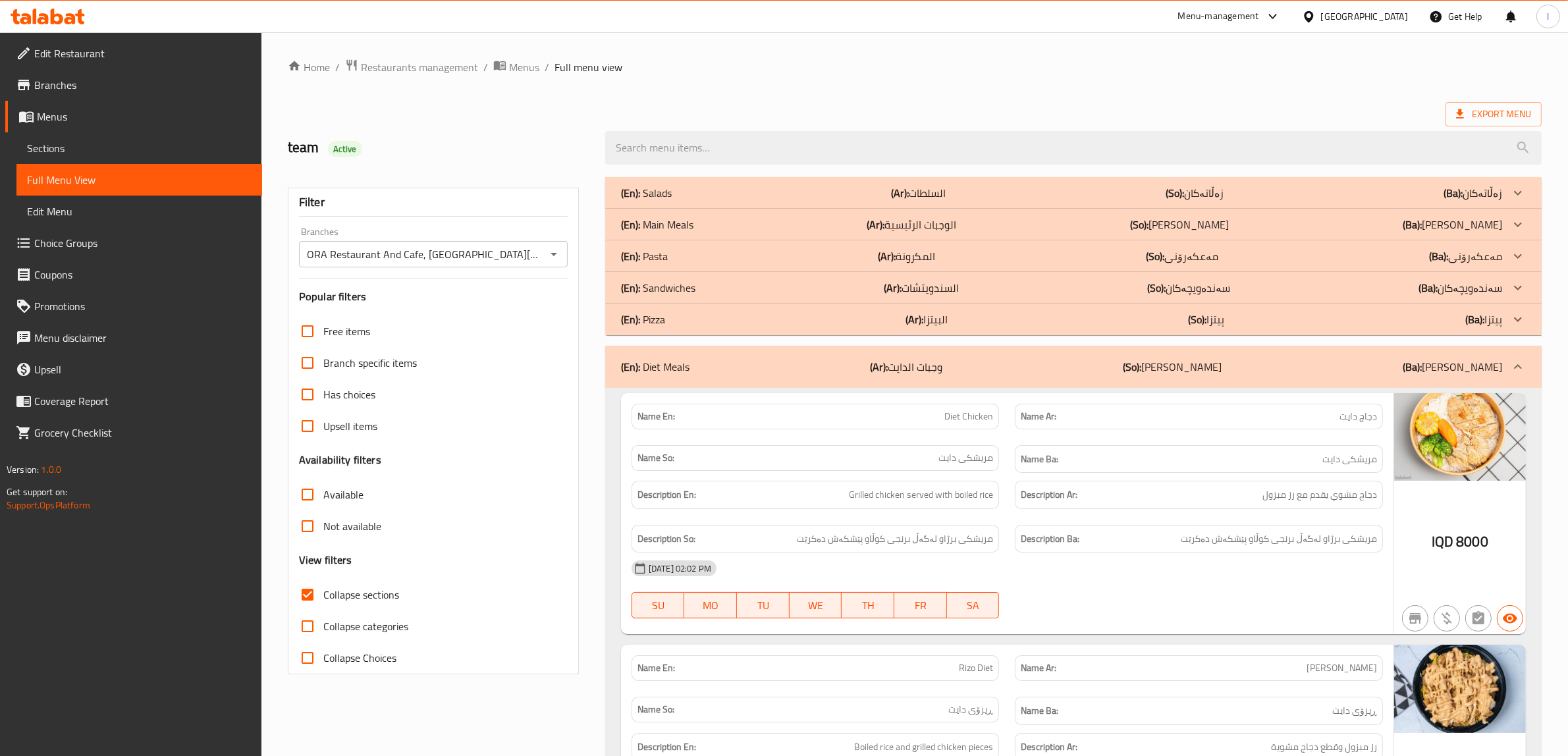
click at [659, 324] on p "(En): Pizza" at bounding box center [643, 319] width 44 height 16
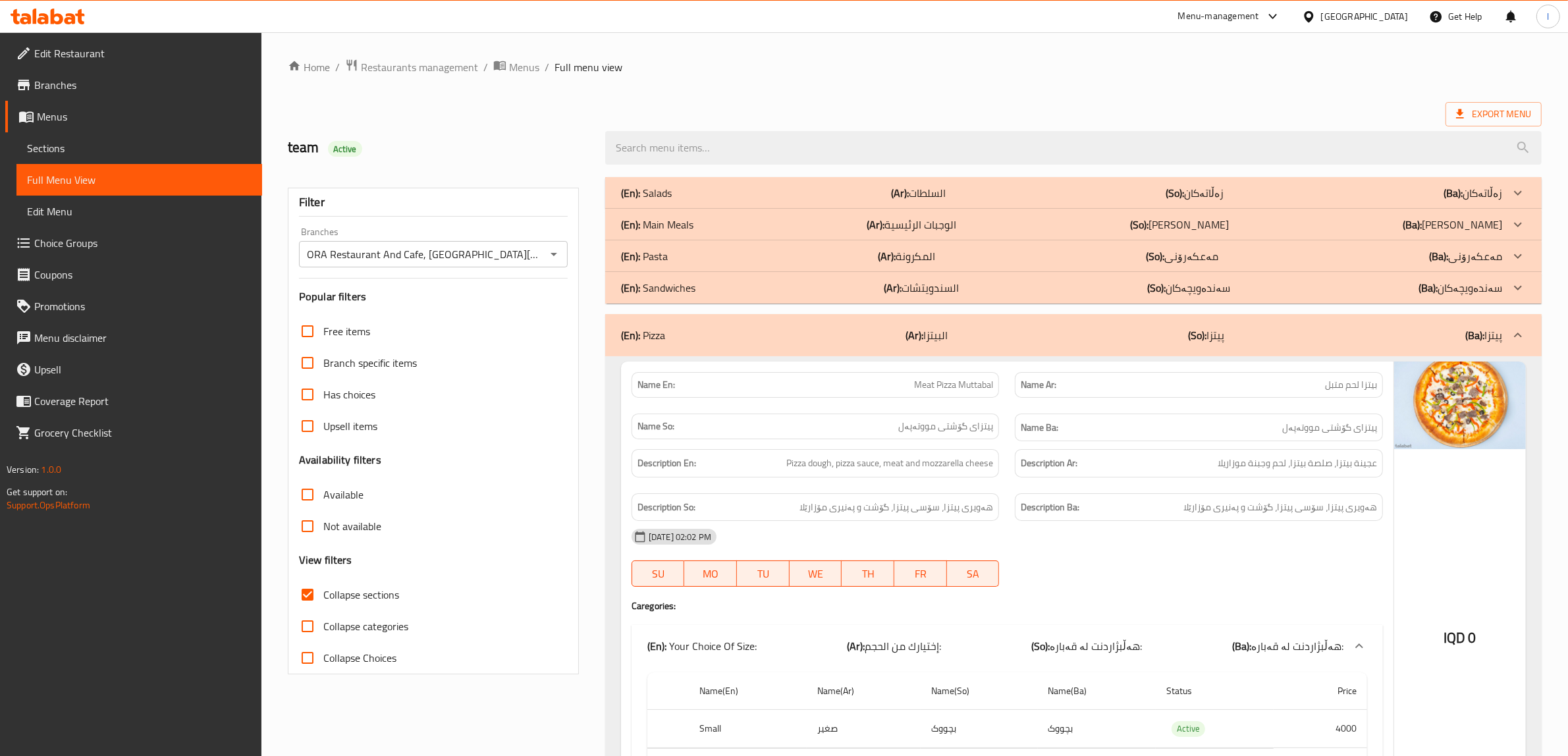
click at [662, 259] on p "(En): Pasta" at bounding box center [644, 256] width 47 height 16
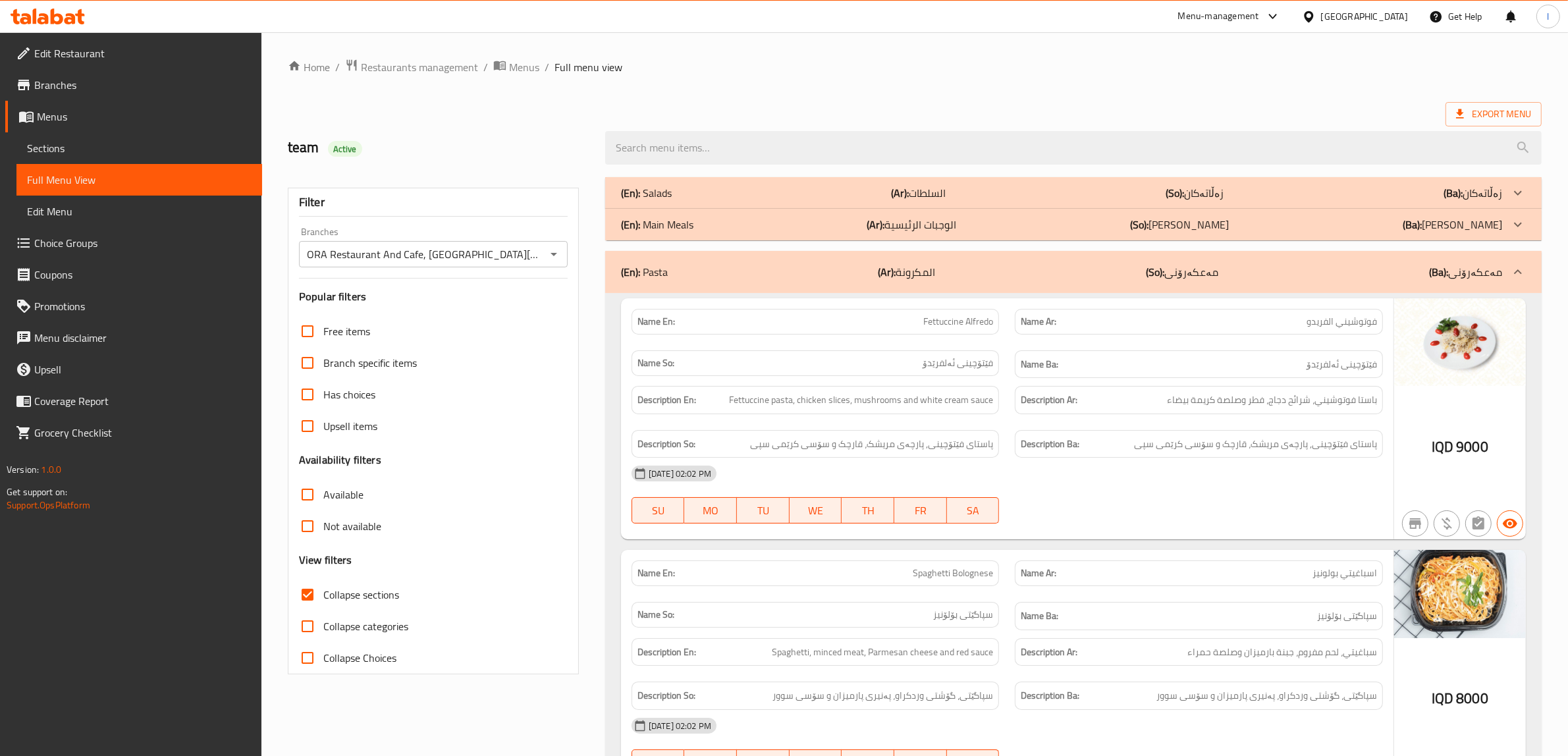
click at [669, 196] on p "(En): Salads" at bounding box center [646, 193] width 51 height 16
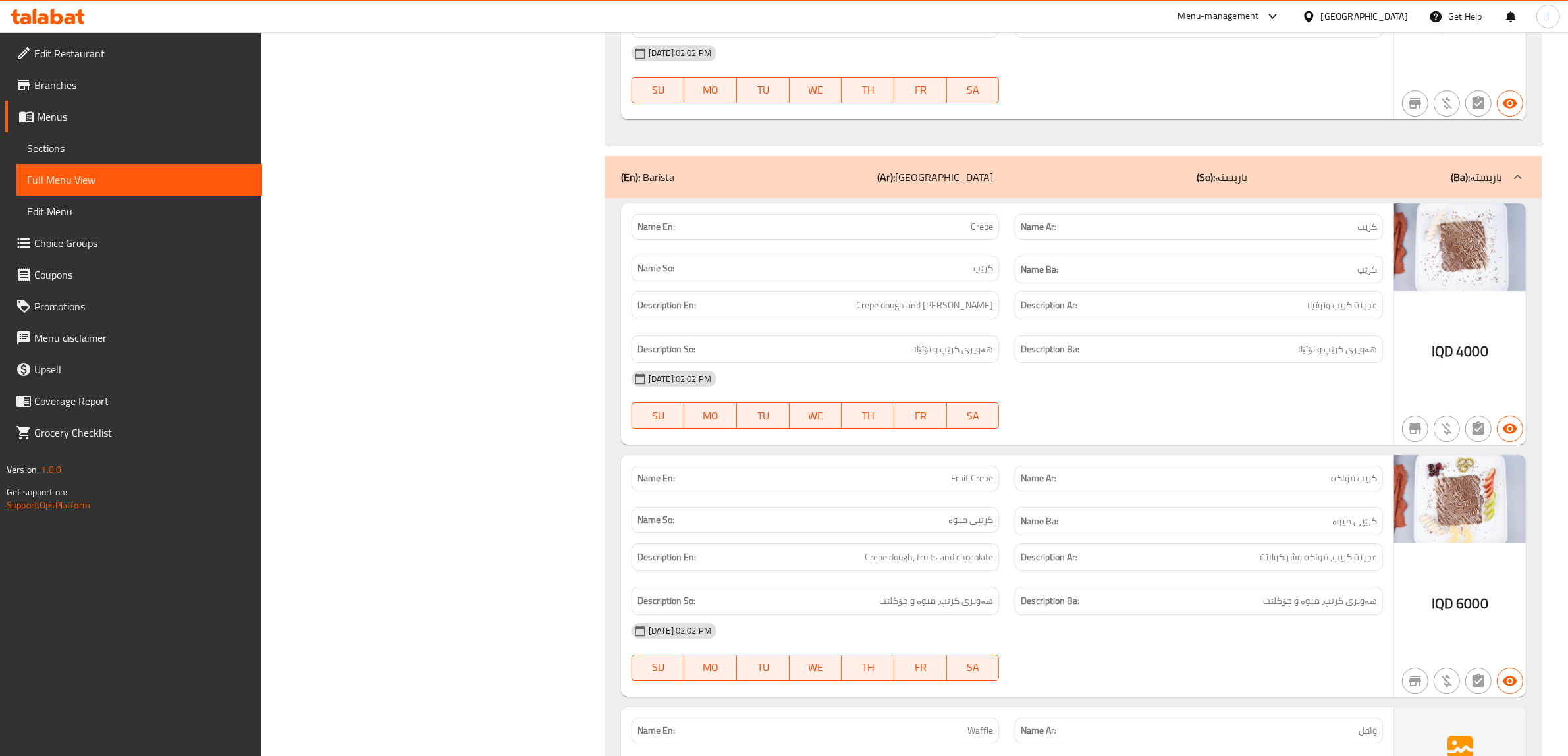
scroll to position [5539, 0]
